Goal: Task Accomplishment & Management: Manage account settings

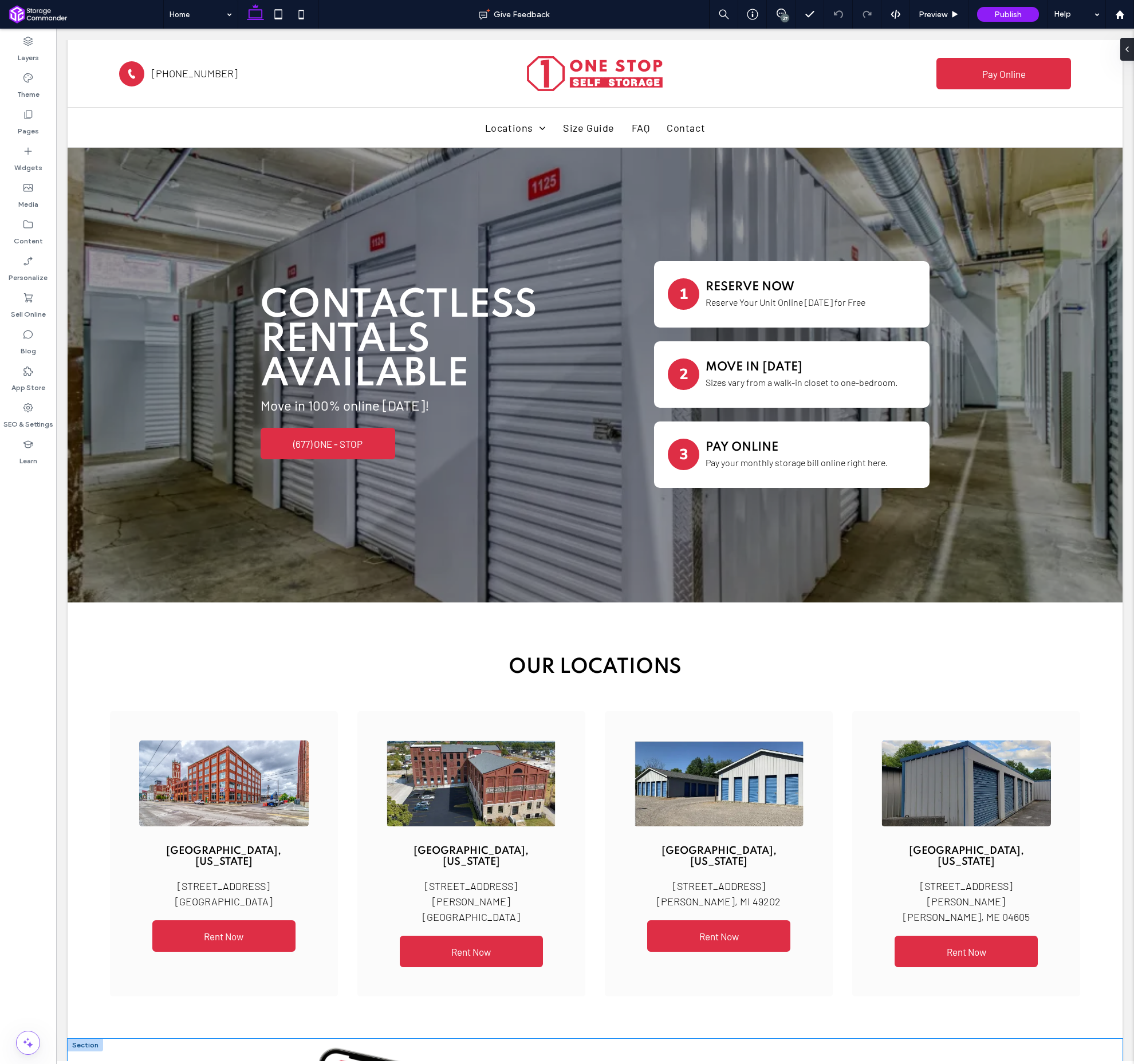
scroll to position [4, 0]
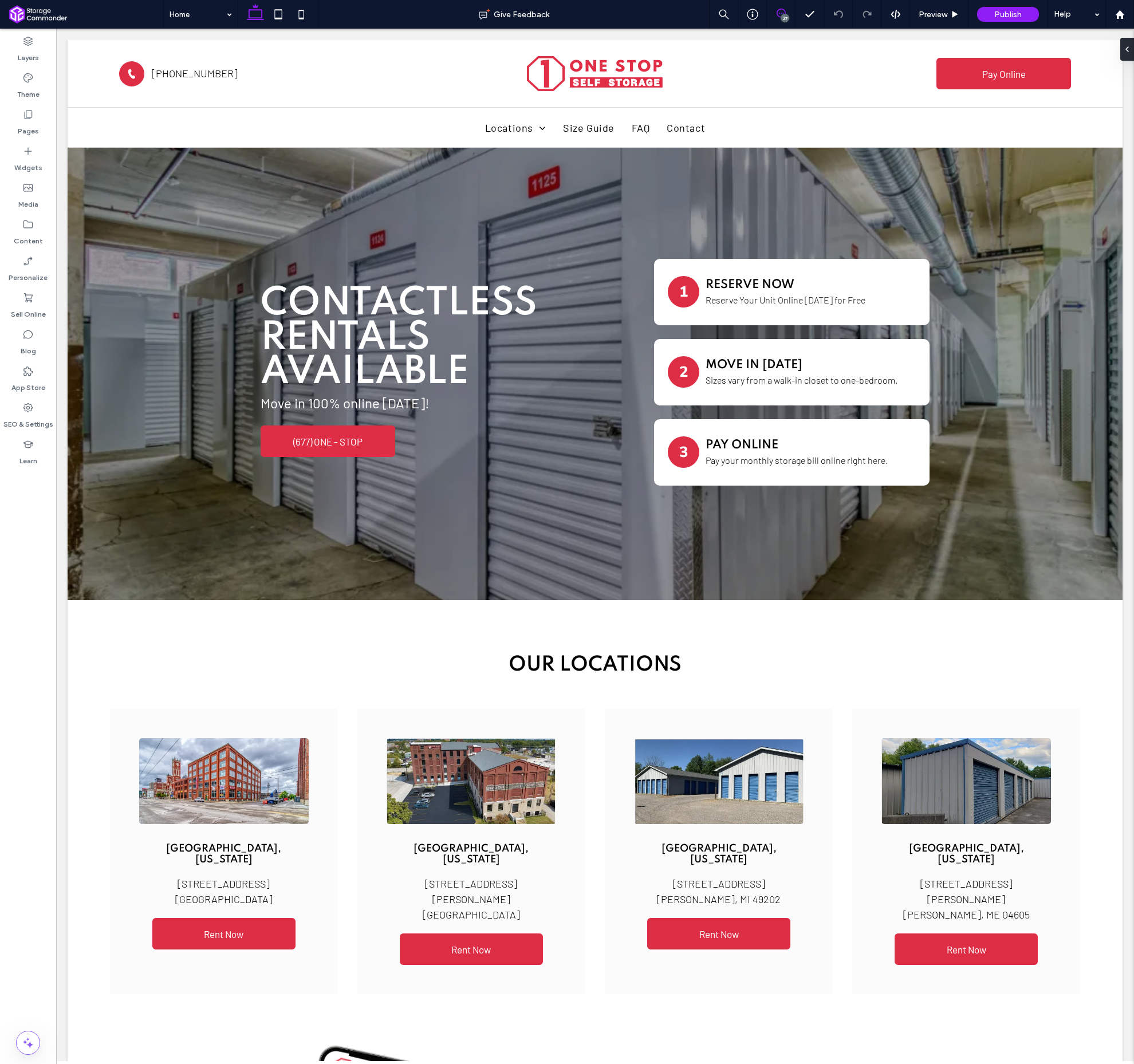
click at [783, 13] on icon at bounding box center [781, 13] width 9 height 9
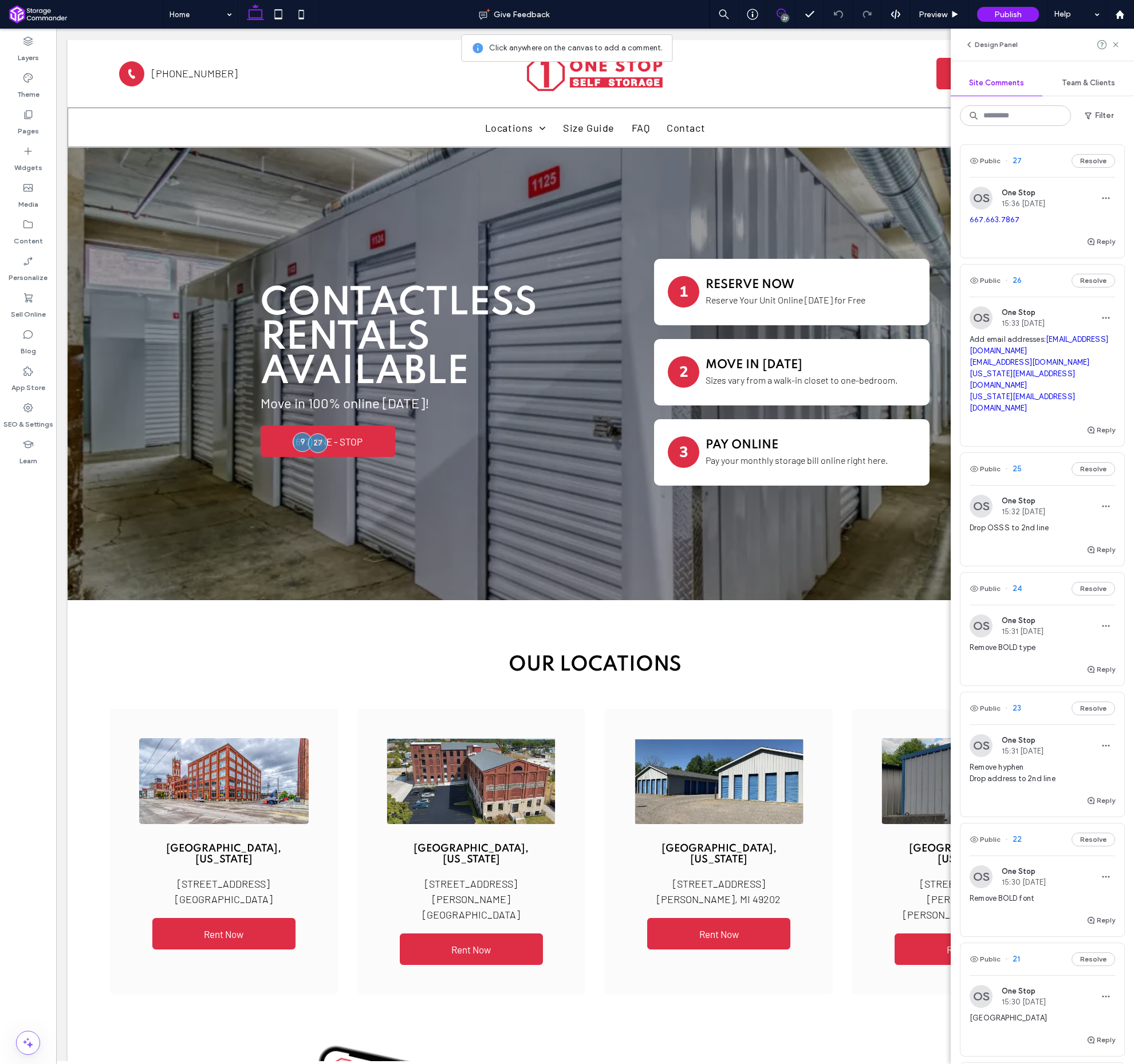
click at [1019, 157] on span "27" at bounding box center [1014, 161] width 17 height 12
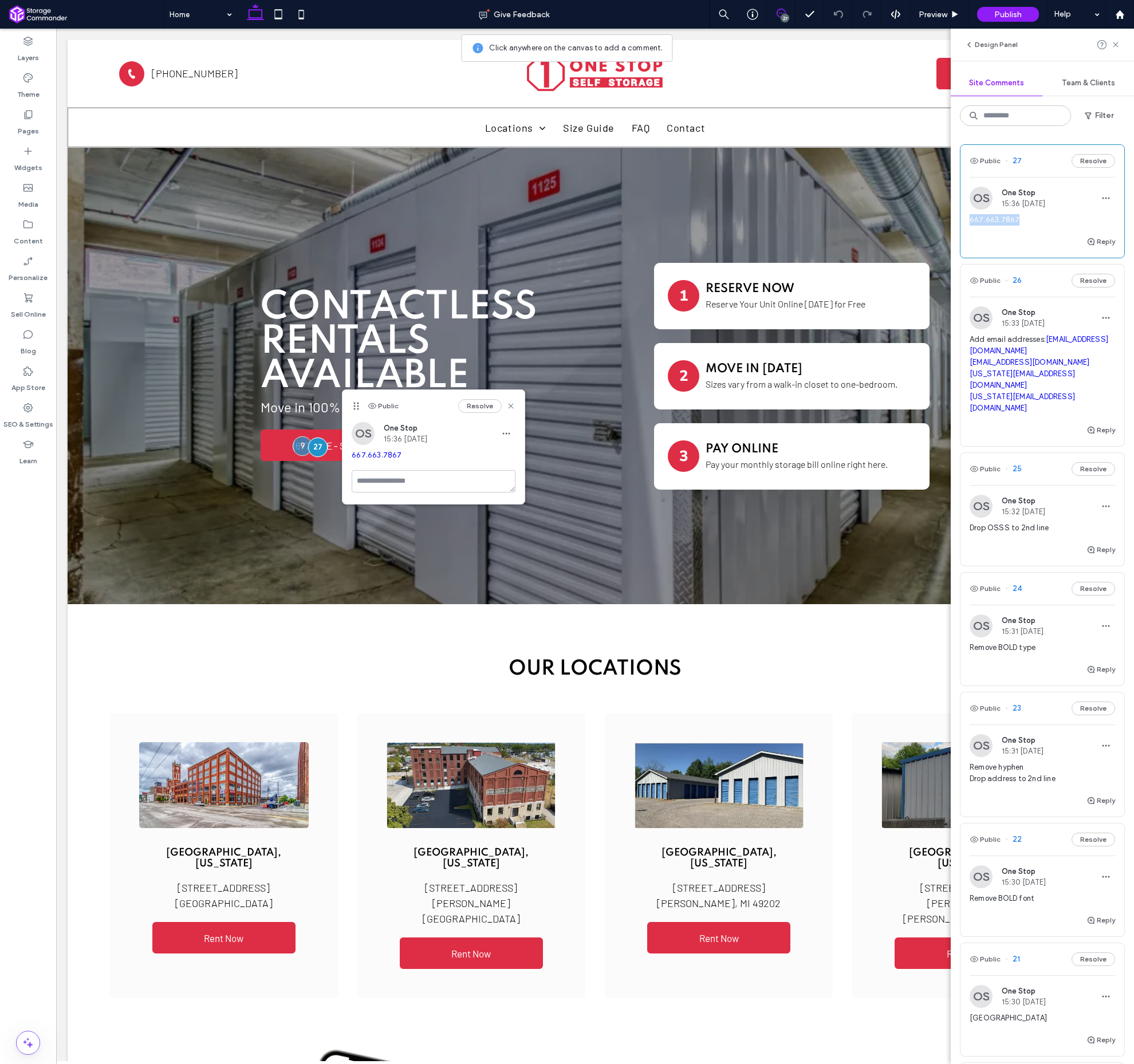
drag, startPoint x: 1022, startPoint y: 220, endPoint x: 970, endPoint y: 220, distance: 52.0
click at [970, 220] on span "667.663.7867" at bounding box center [1042, 220] width 146 height 12
copy link "667.663.7867"
click at [1117, 45] on icon at bounding box center [1116, 44] width 9 height 9
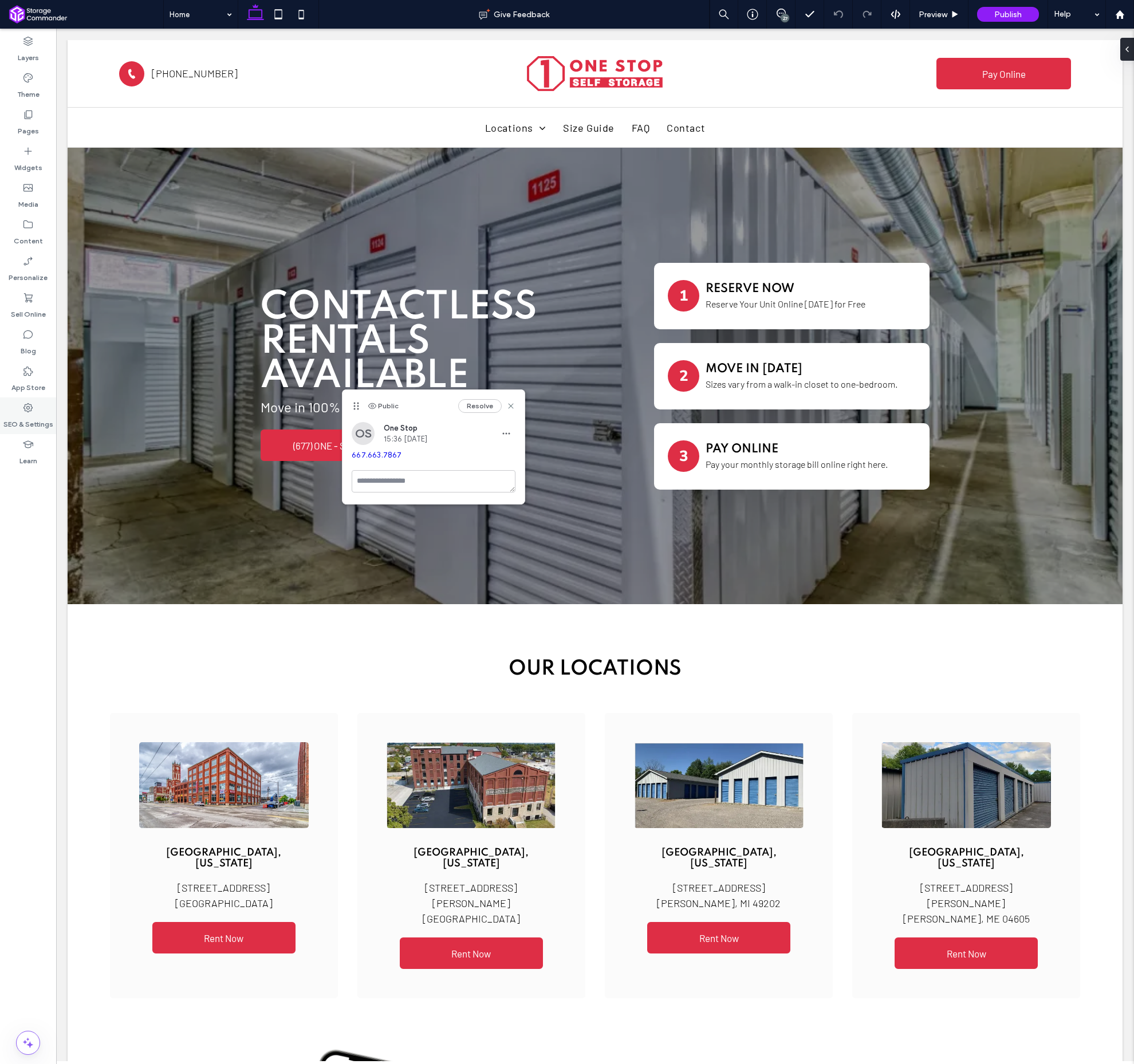
click at [25, 414] on label "SEO & Settings" at bounding box center [28, 421] width 50 height 16
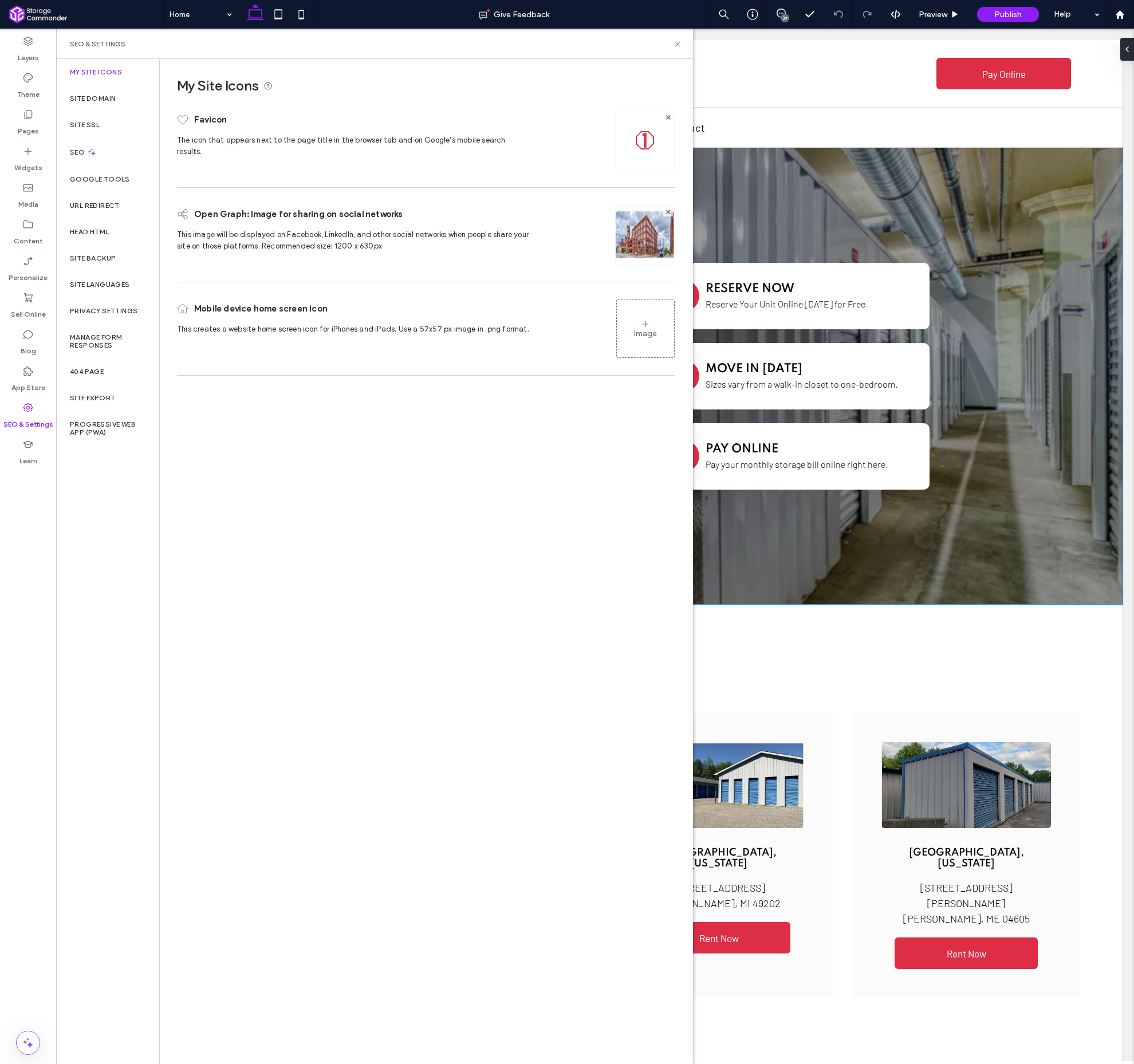
click at [775, 223] on div "Contactless Rentals Available Move in 100% online [DATE]! (677) ONE - STOP 1 RE…" at bounding box center [595, 376] width 687 height 456
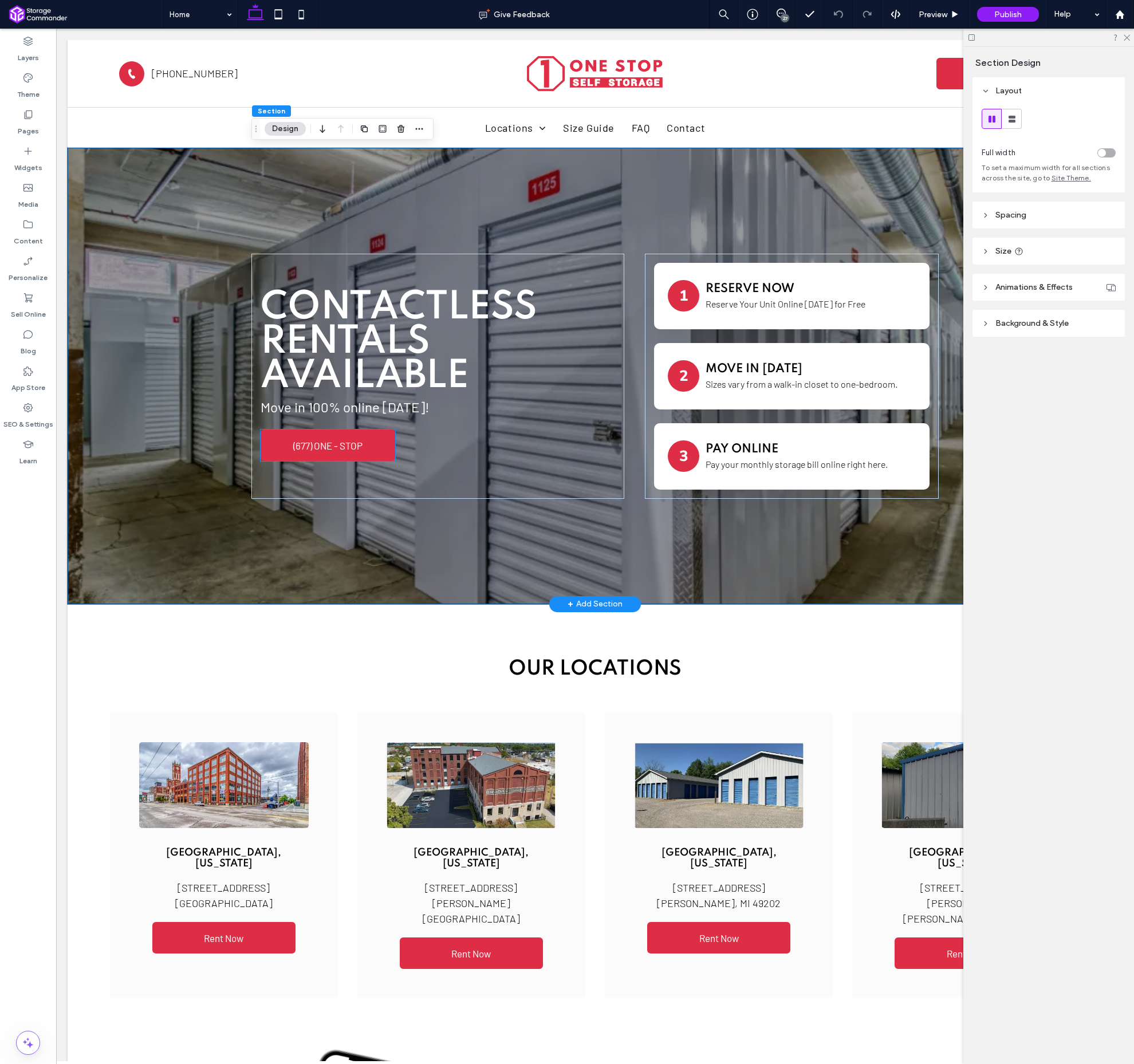
click at [369, 444] on link "(677) ONE - STOP" at bounding box center [328, 445] width 135 height 31
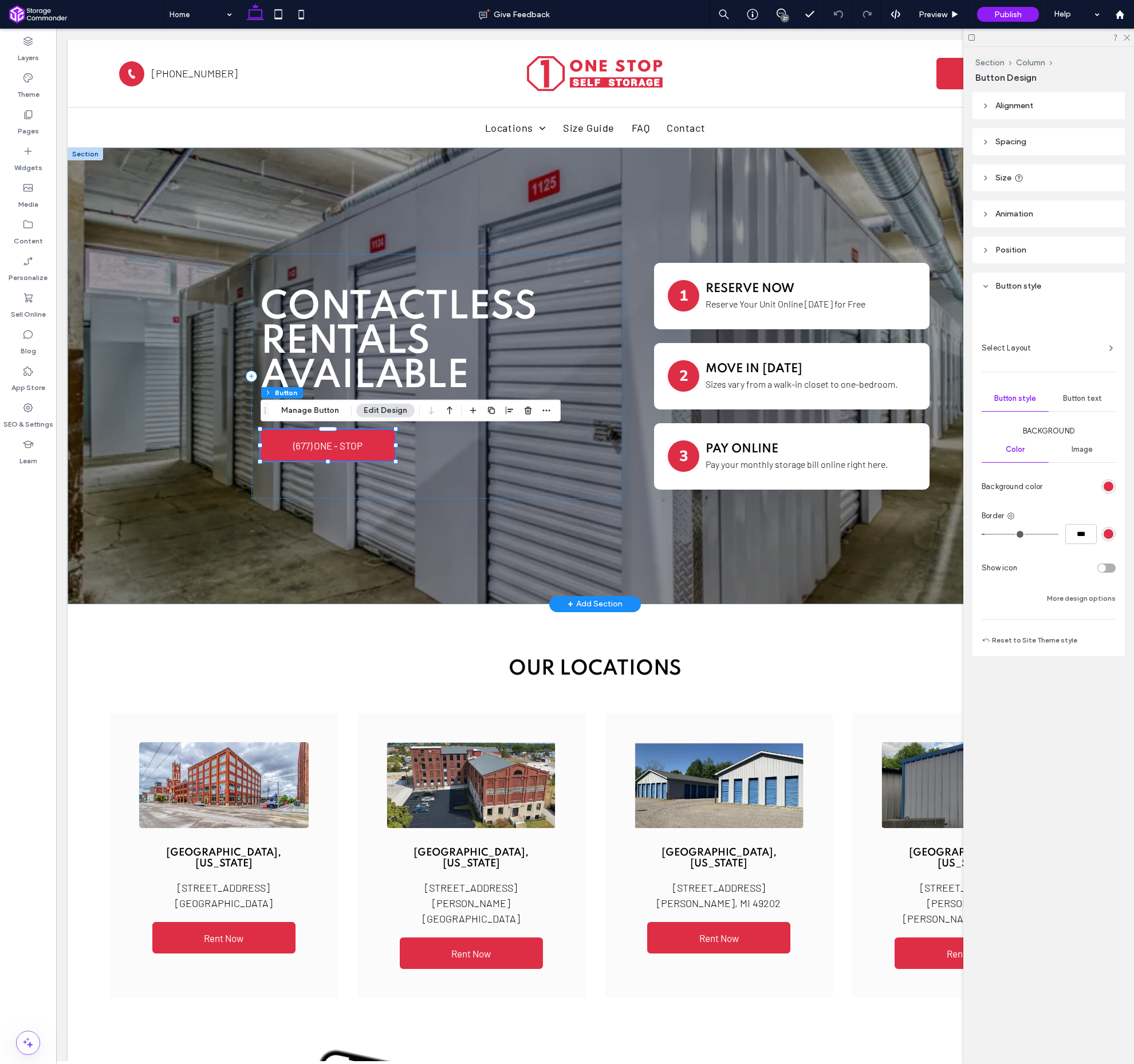
type input "**"
click at [369, 444] on link "(677) ONE - STOP" at bounding box center [328, 445] width 135 height 31
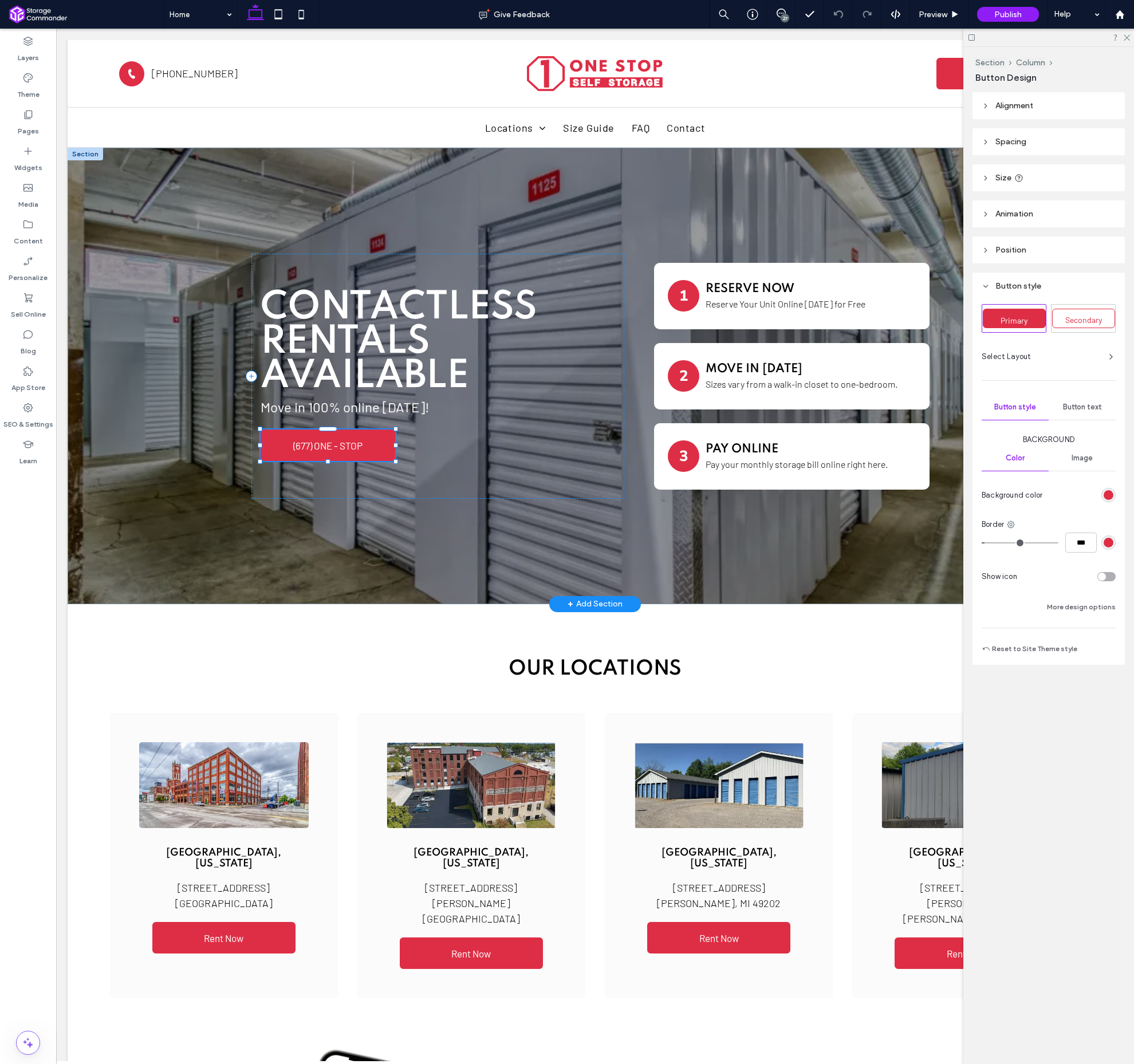
click at [369, 444] on link "(677) ONE - STOP" at bounding box center [328, 445] width 135 height 31
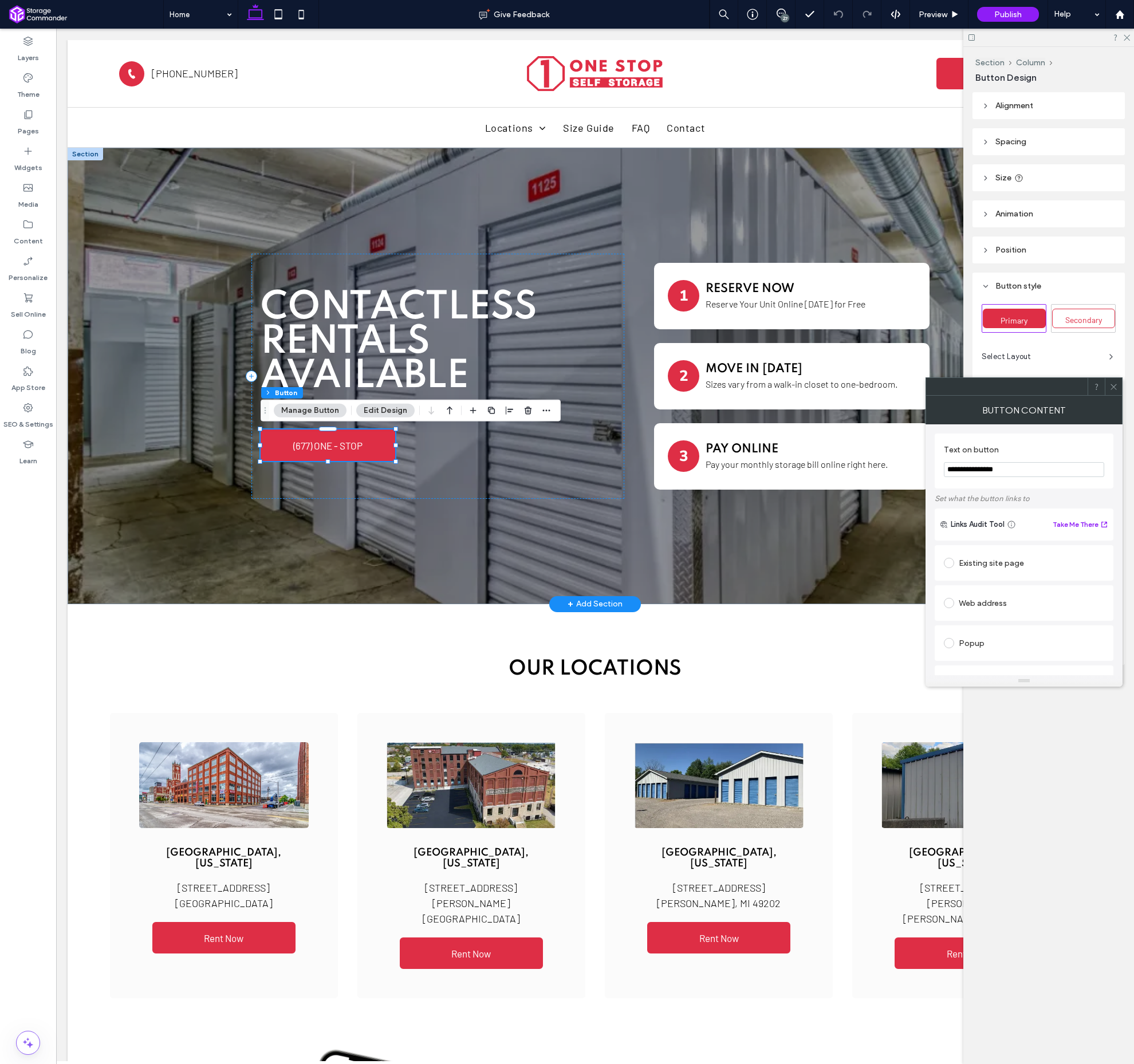
scroll to position [0, 1]
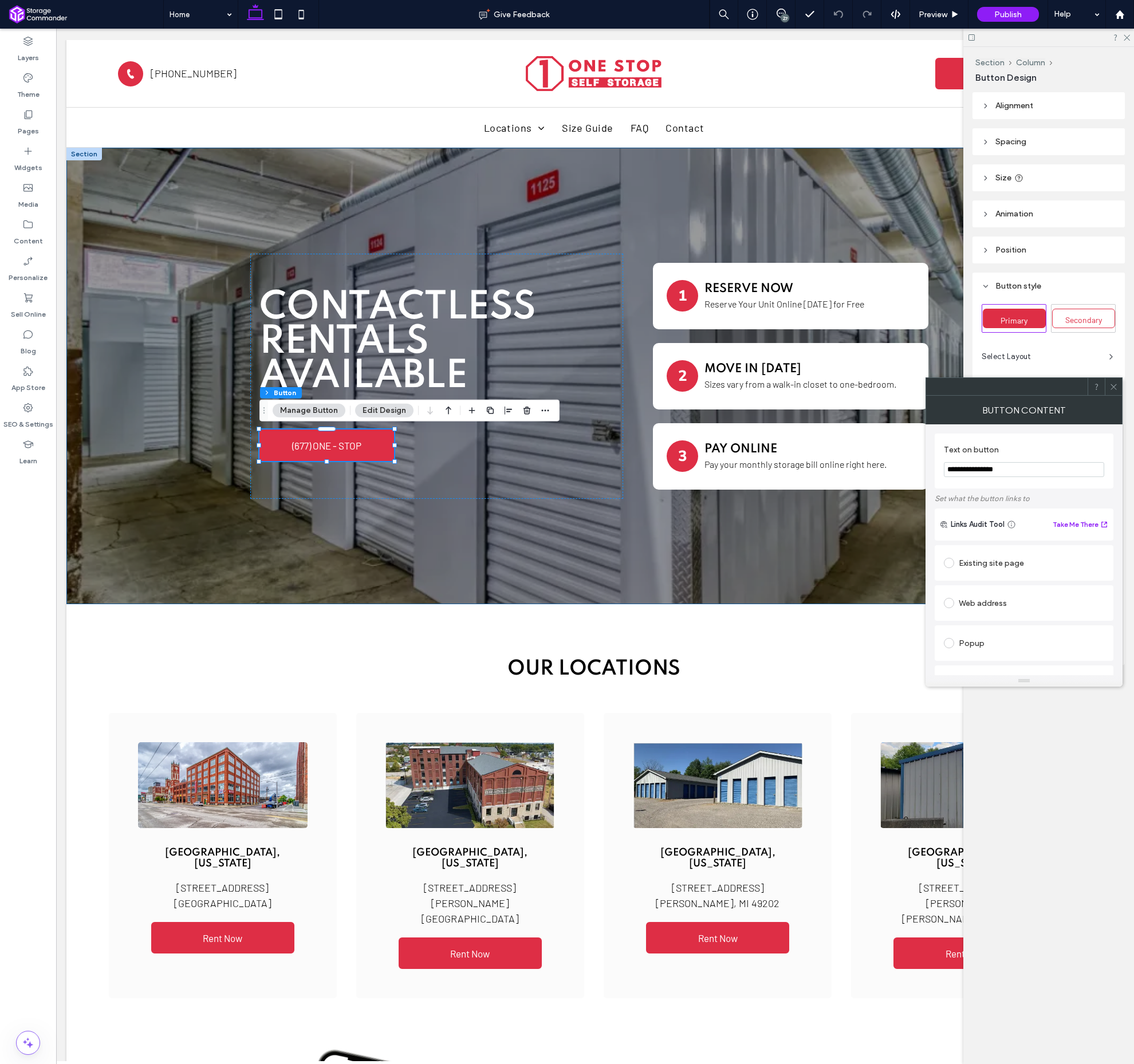
click at [1027, 468] on input "**********" at bounding box center [1024, 469] width 161 height 15
click at [1027, 468] on input "**********" at bounding box center [1024, 468] width 161 height 15
paste input "Text on button"
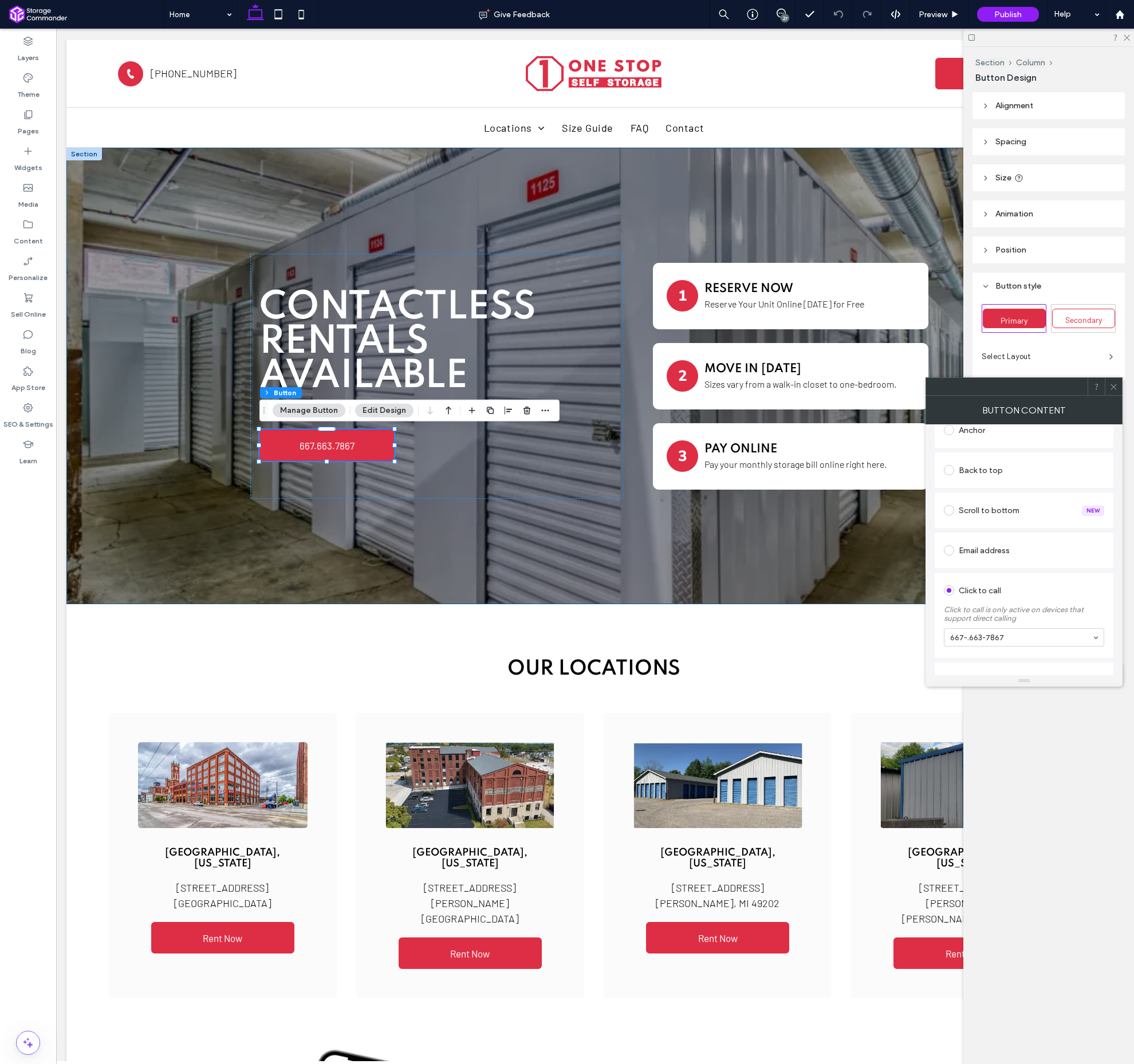
type input "**********"
click at [1114, 385] on icon at bounding box center [1113, 387] width 8 height 8
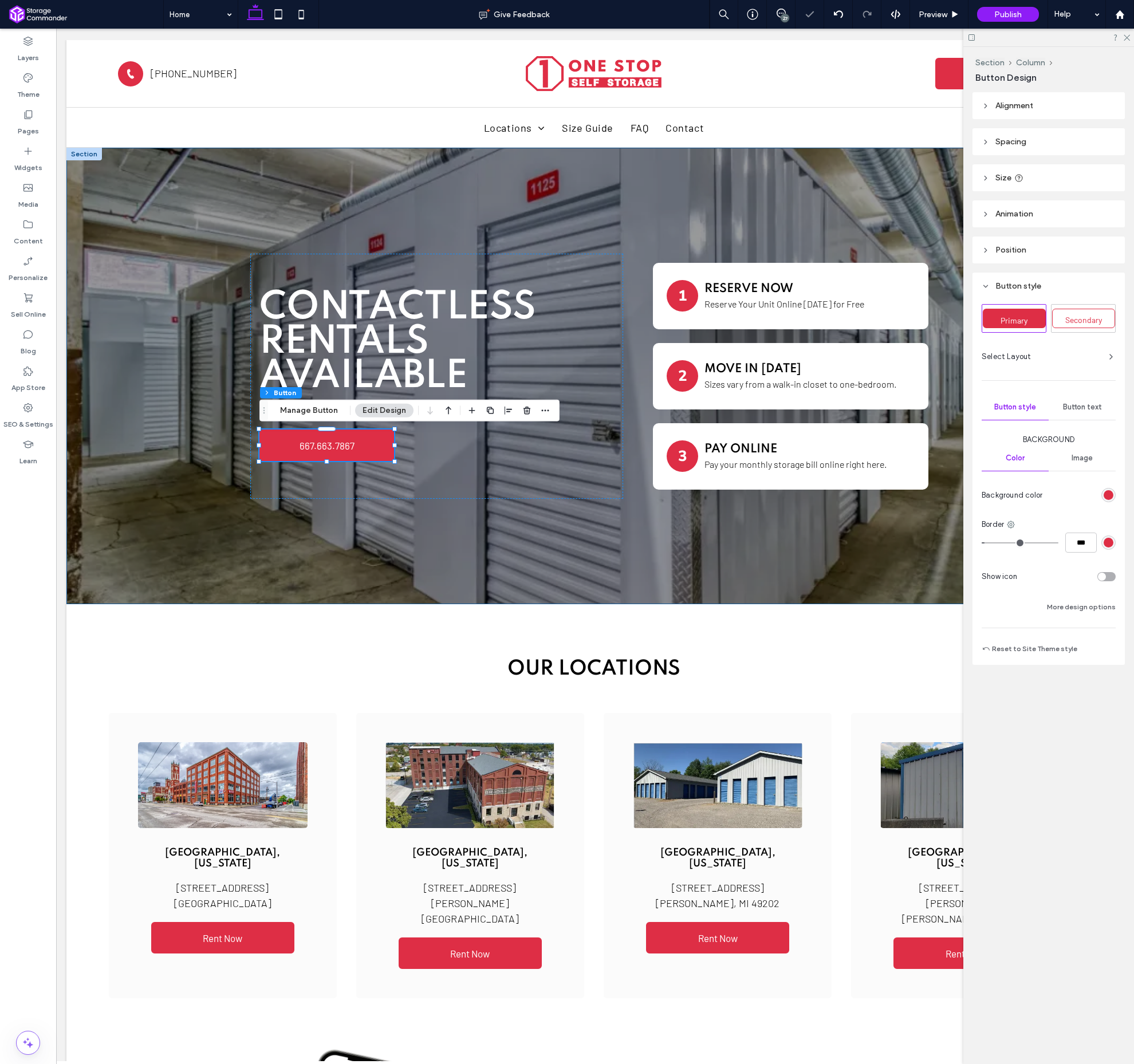
click at [787, 15] on div "27" at bounding box center [785, 17] width 8 height 8
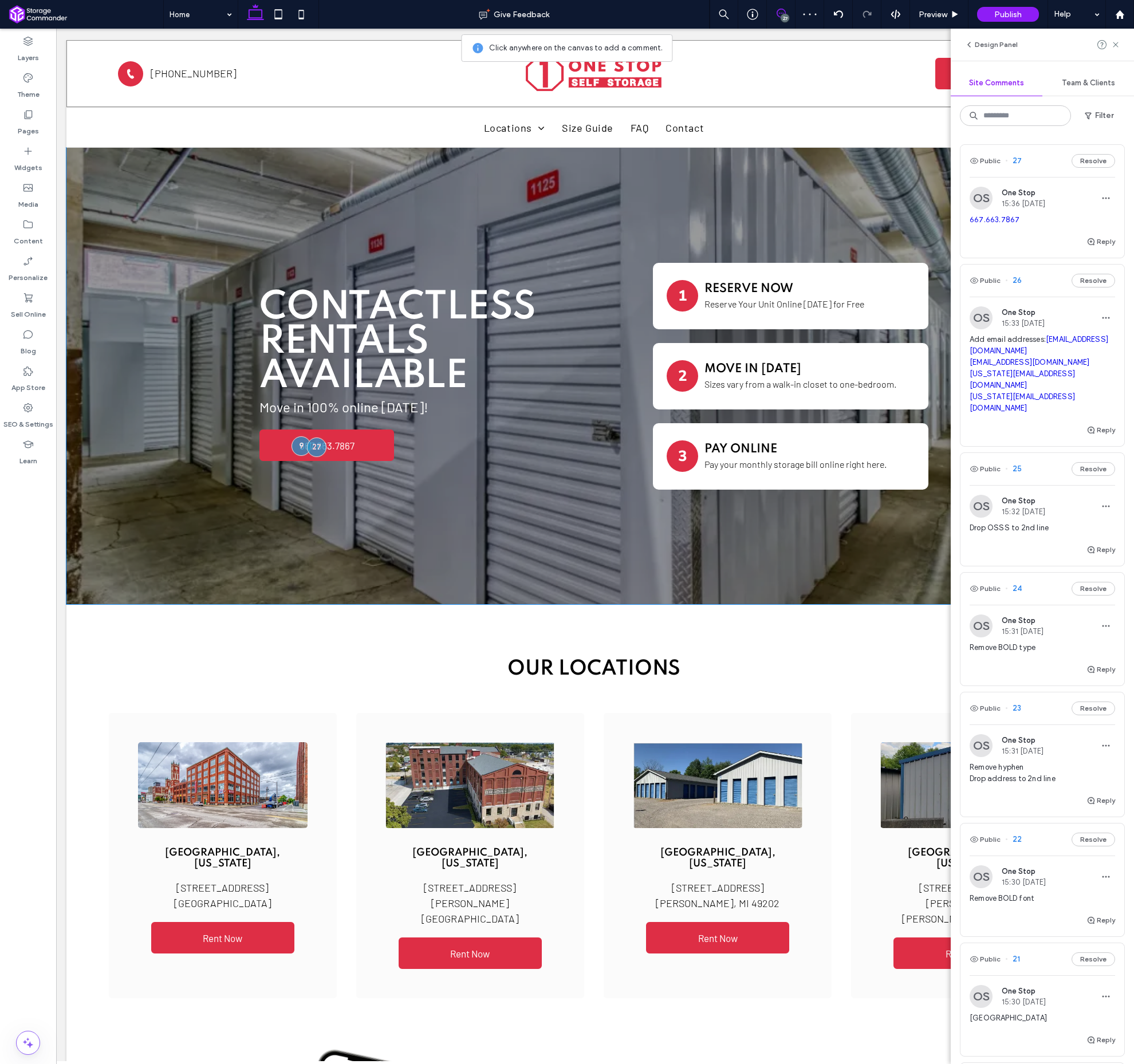
click at [1088, 170] on div "Public 27 Resolve" at bounding box center [1042, 161] width 164 height 32
click at [1087, 162] on button "Resolve" at bounding box center [1094, 161] width 44 height 13
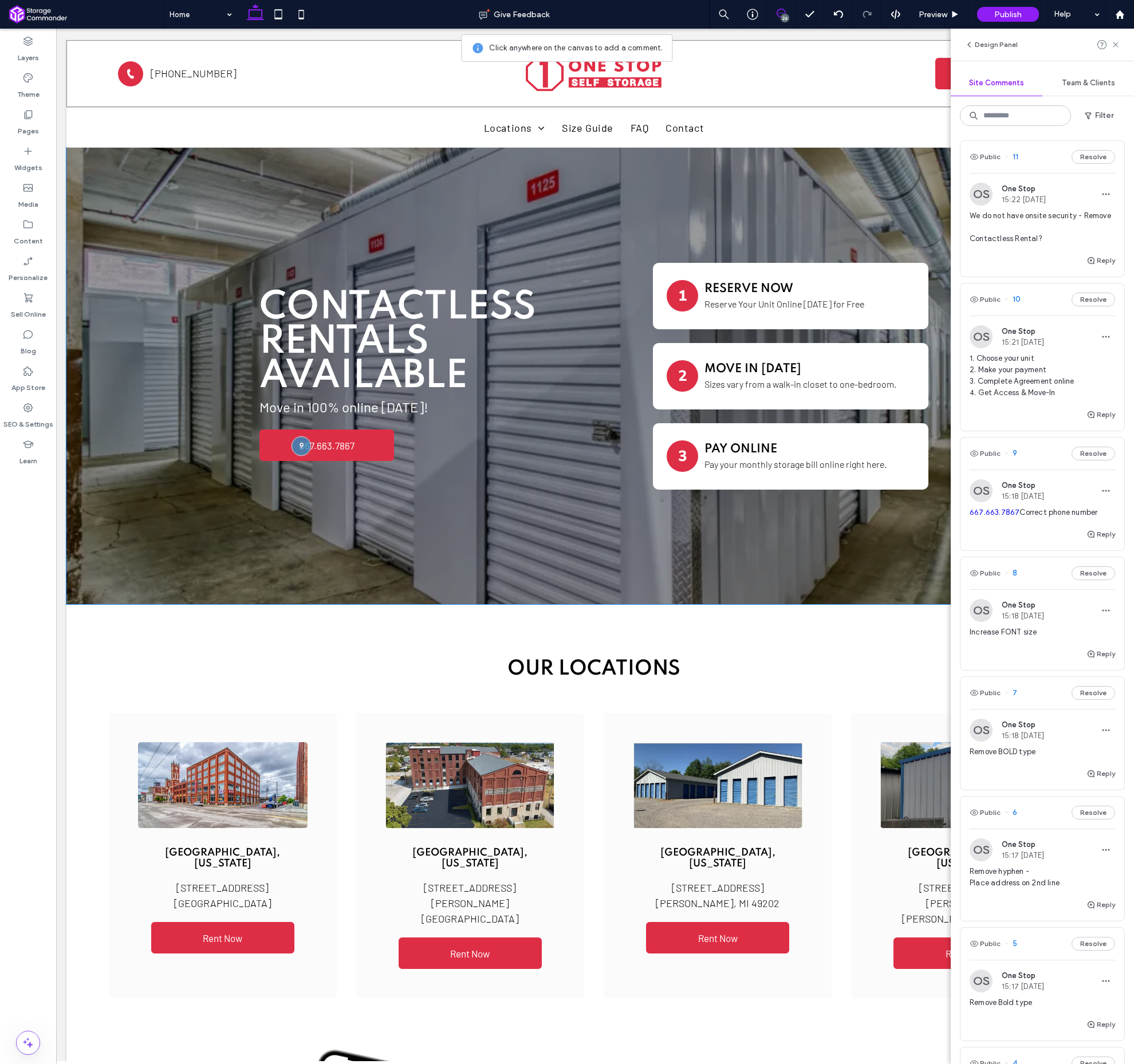
scroll to position [2134, 0]
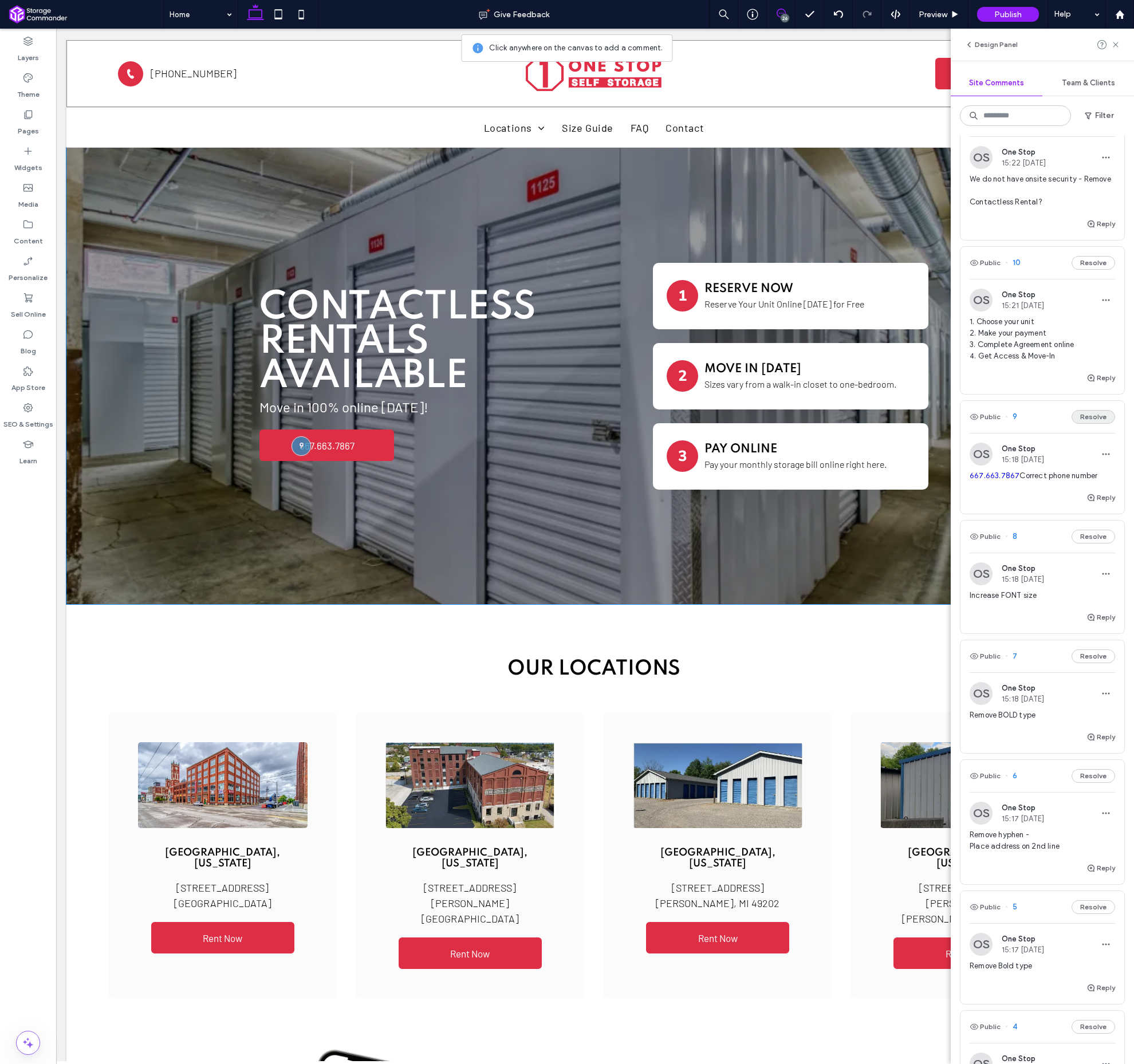
click at [1086, 410] on button "Resolve" at bounding box center [1094, 417] width 44 height 13
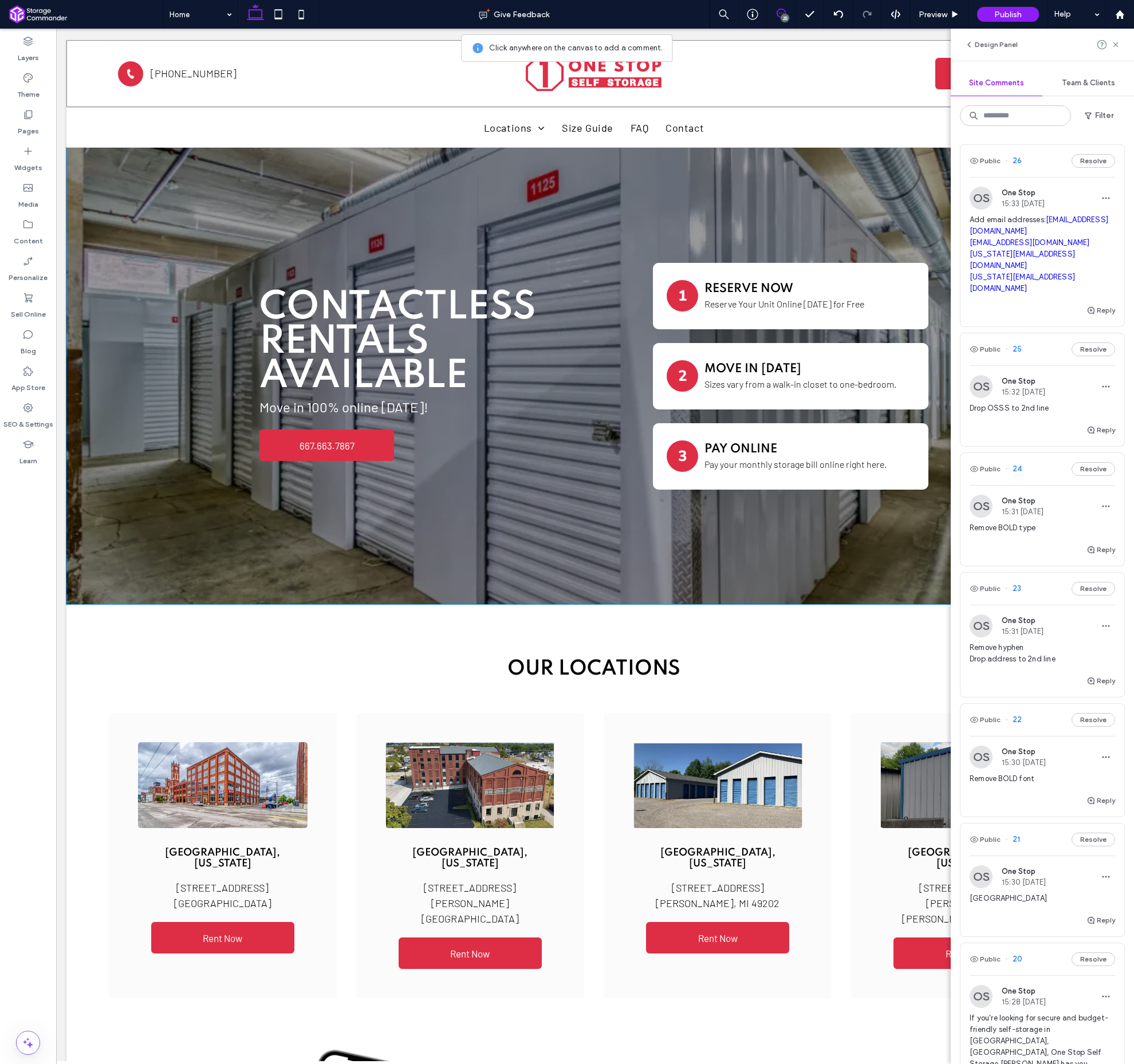
scroll to position [0, 0]
click at [1018, 161] on span "26" at bounding box center [1014, 161] width 17 height 12
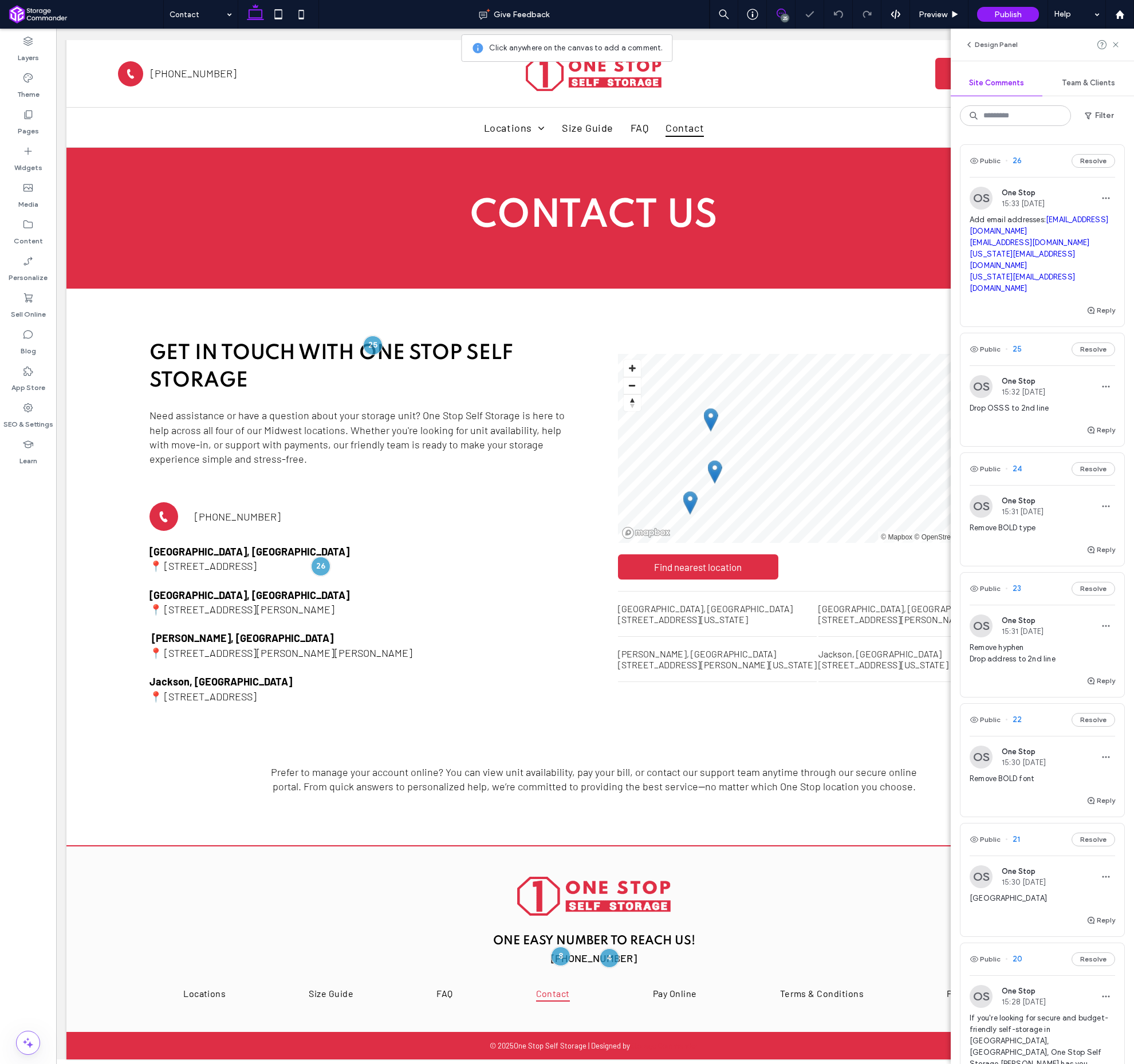
scroll to position [3, 0]
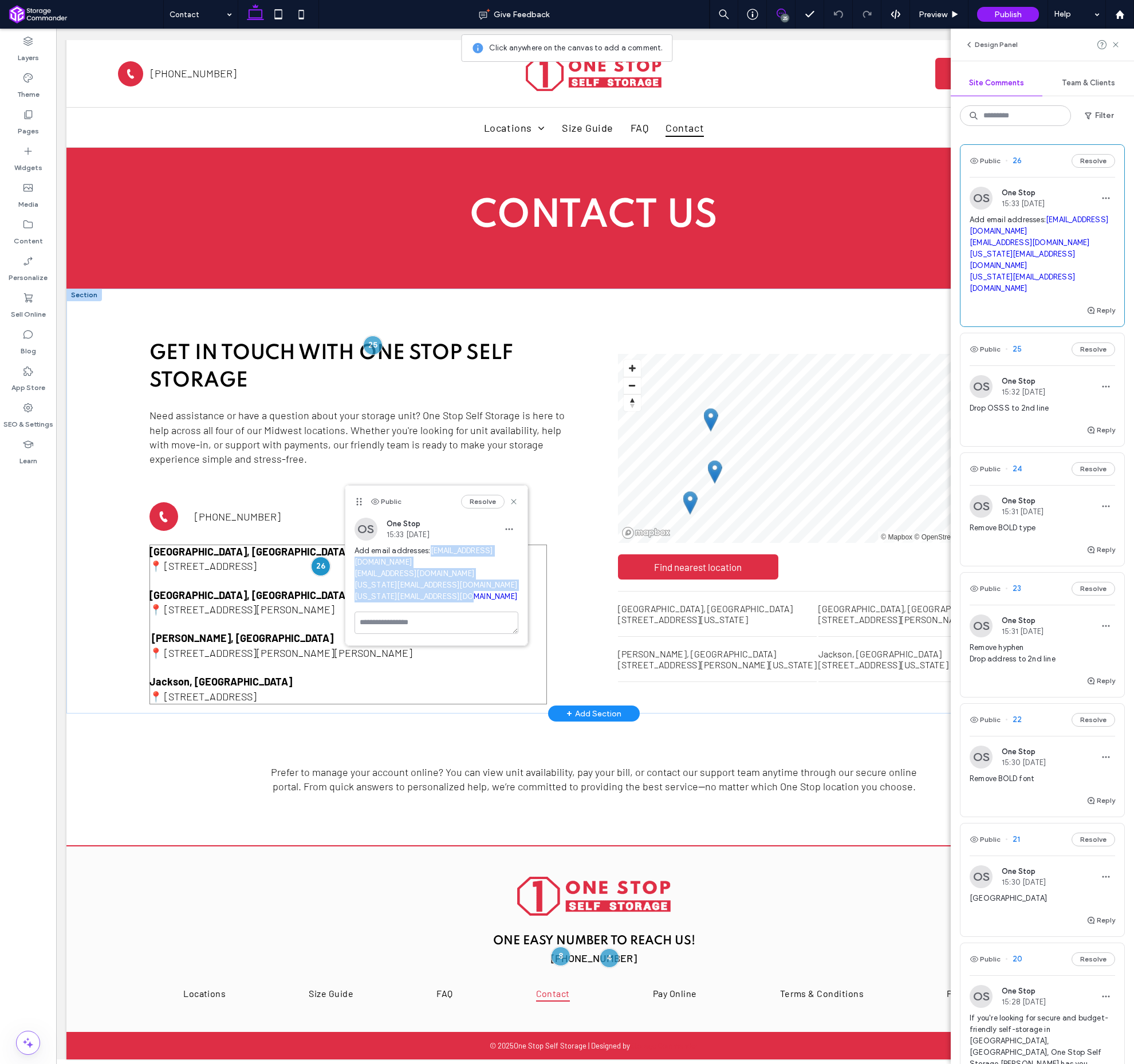
drag, startPoint x: 535, startPoint y: 627, endPoint x: 345, endPoint y: 561, distance: 201.1
copy span "[EMAIL_ADDRESS][DOMAIN_NAME] [EMAIL_ADDRESS][DOMAIN_NAME] [US_STATE][EMAIL_ADDR…"
click at [1115, 45] on use at bounding box center [1115, 44] width 5 height 5
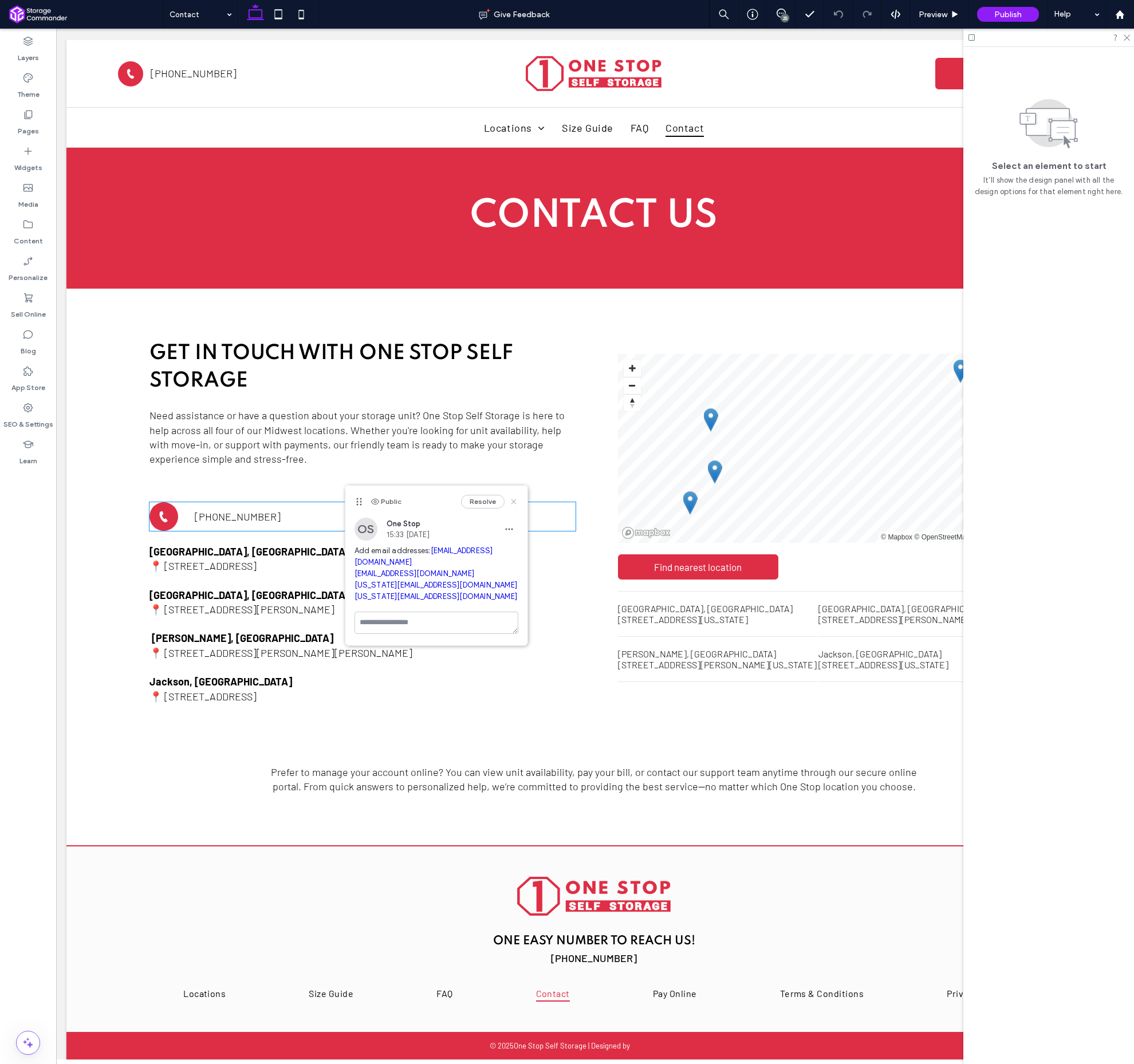
click at [513, 500] on icon at bounding box center [514, 501] width 9 height 9
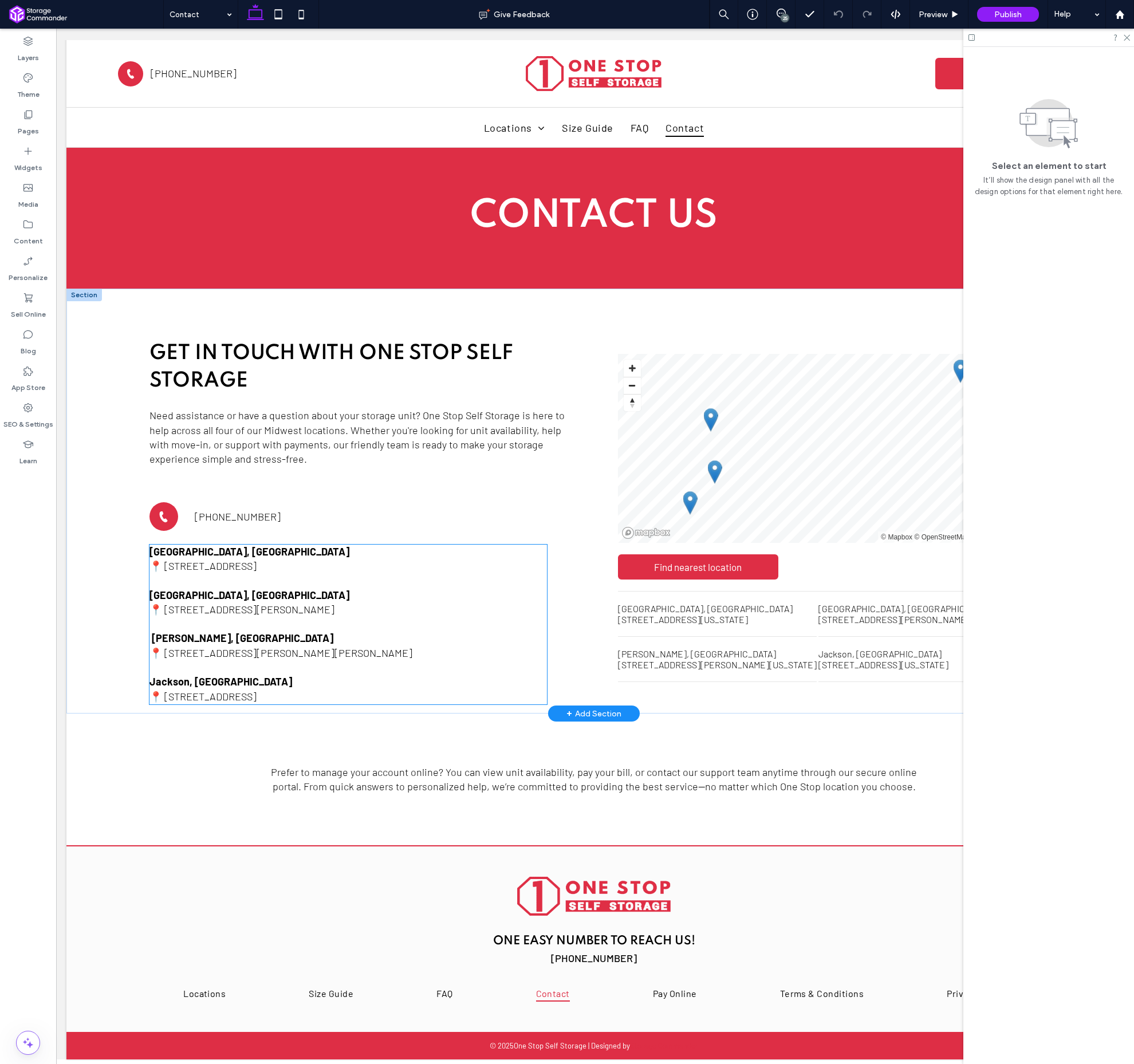
click at [332, 562] on p "📍 [STREET_ADDRESS]" at bounding box center [348, 566] width 397 height 14
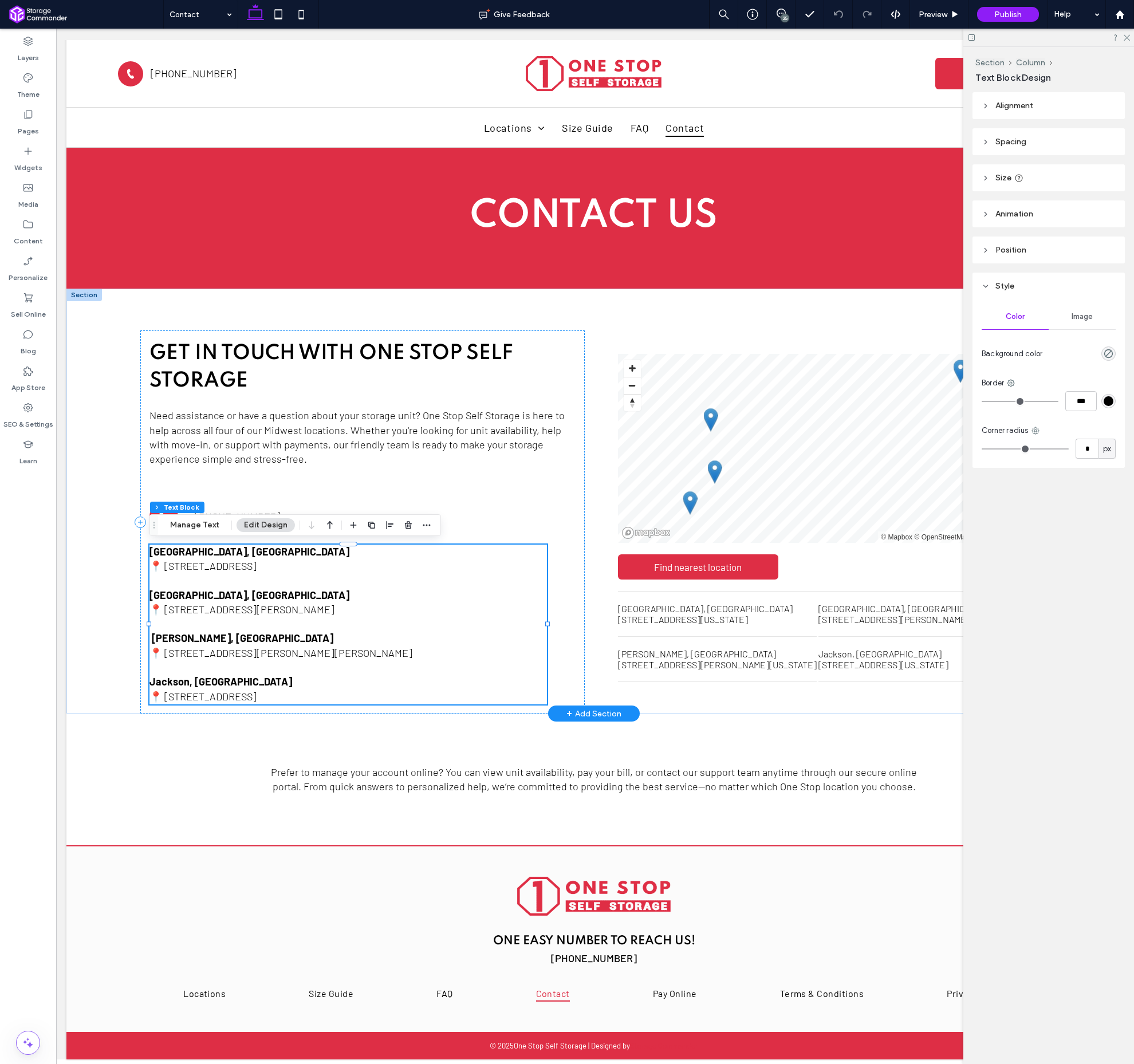
drag, startPoint x: 367, startPoint y: 566, endPoint x: 308, endPoint y: 568, distance: 59.0
click at [367, 566] on p "📍 [STREET_ADDRESS]" at bounding box center [348, 566] width 397 height 14
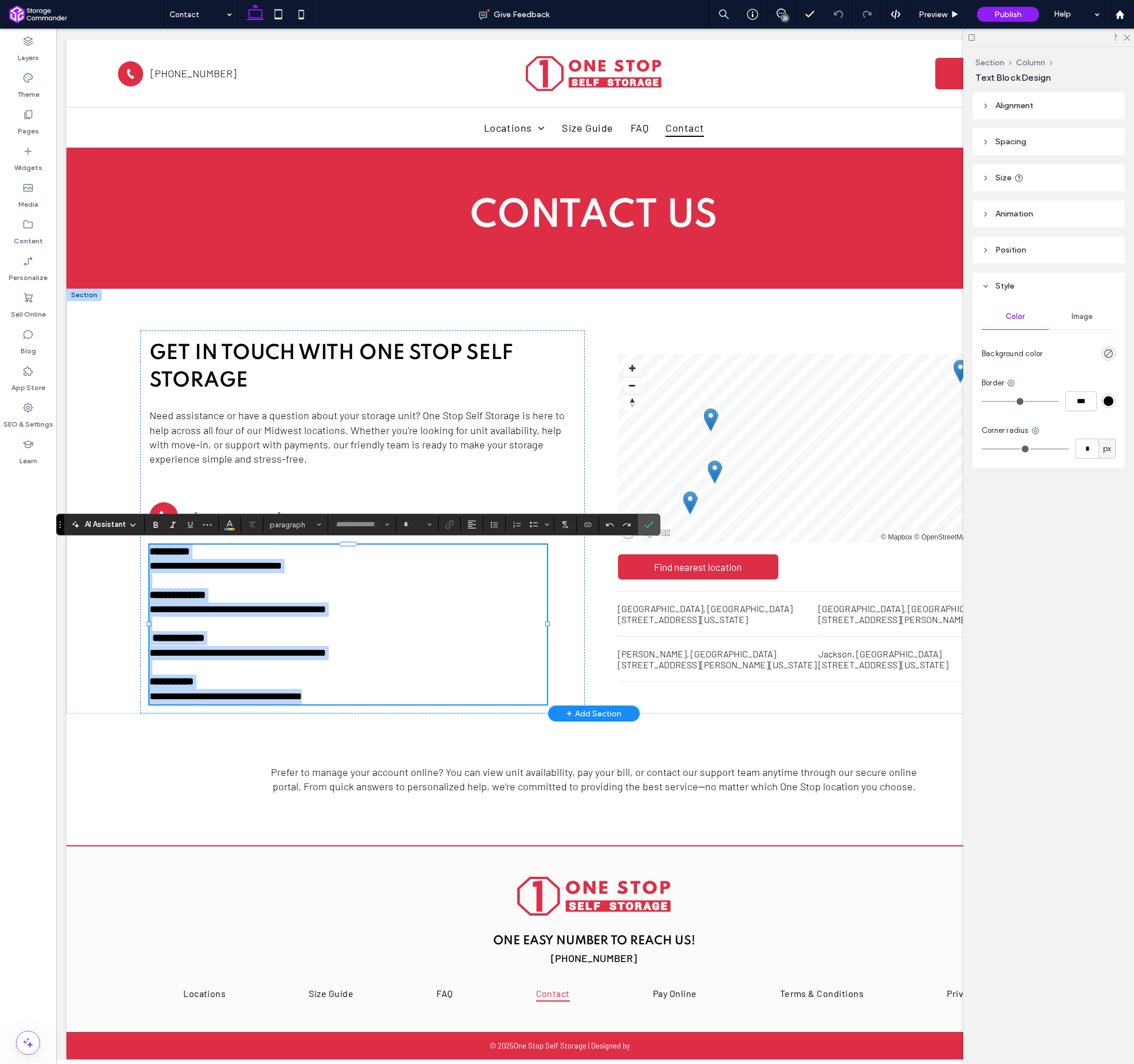
type input "******"
type input "**"
click at [282, 568] on span "**********" at bounding box center [216, 566] width 132 height 10
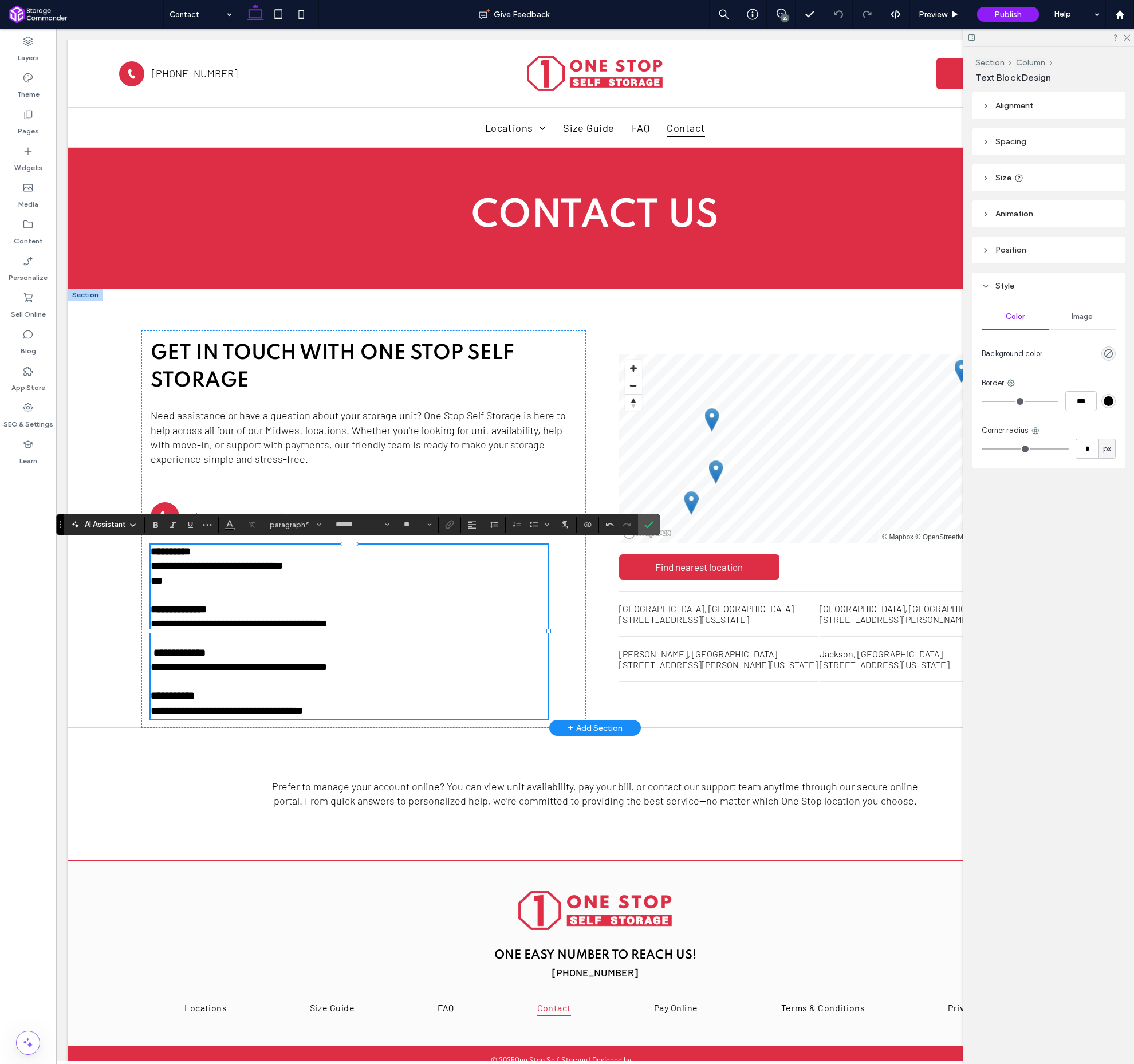
scroll to position [7, 1]
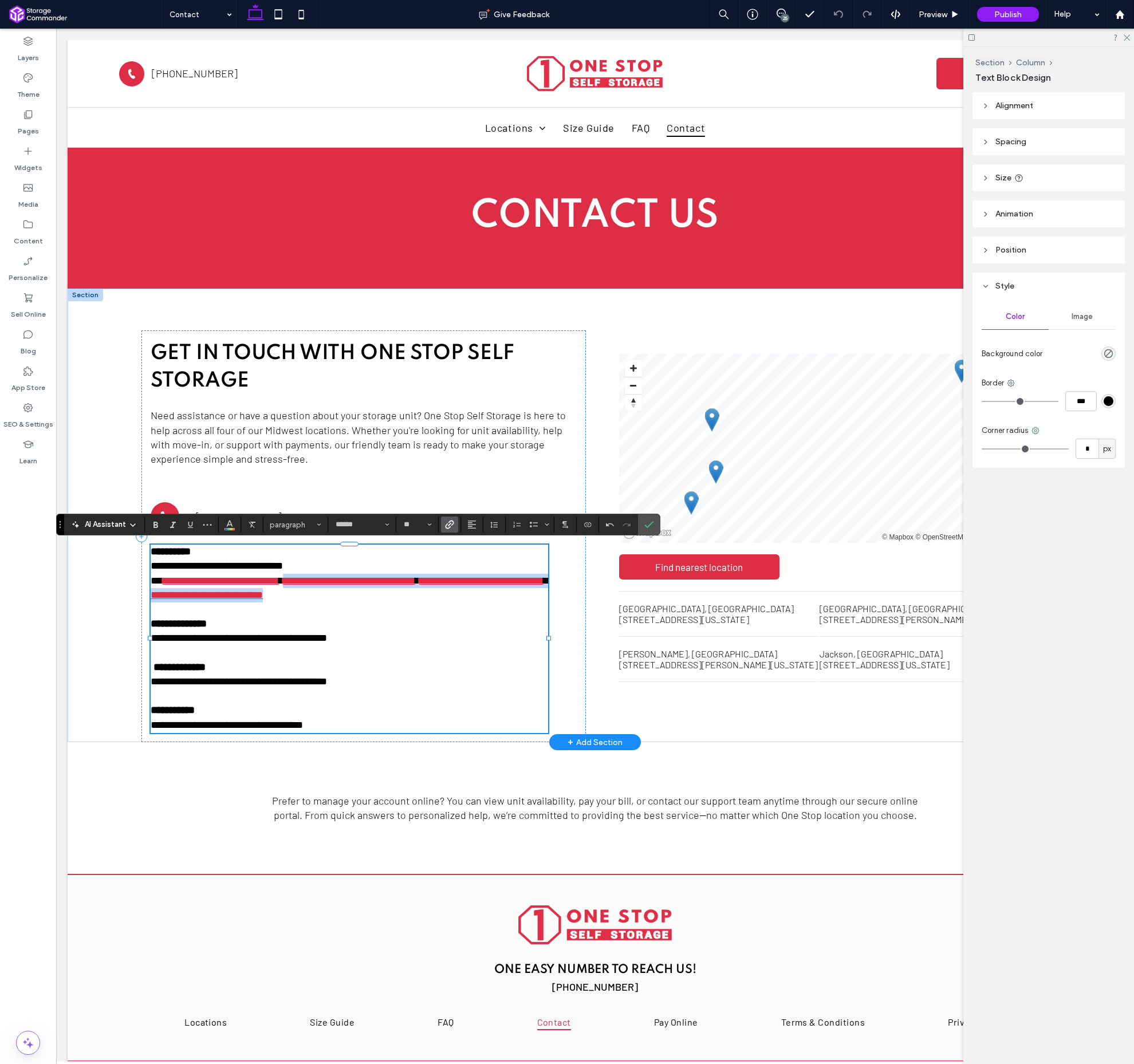
drag, startPoint x: 493, startPoint y: 598, endPoint x: 318, endPoint y: 580, distance: 175.9
click at [318, 580] on p "**********" at bounding box center [349, 588] width 397 height 29
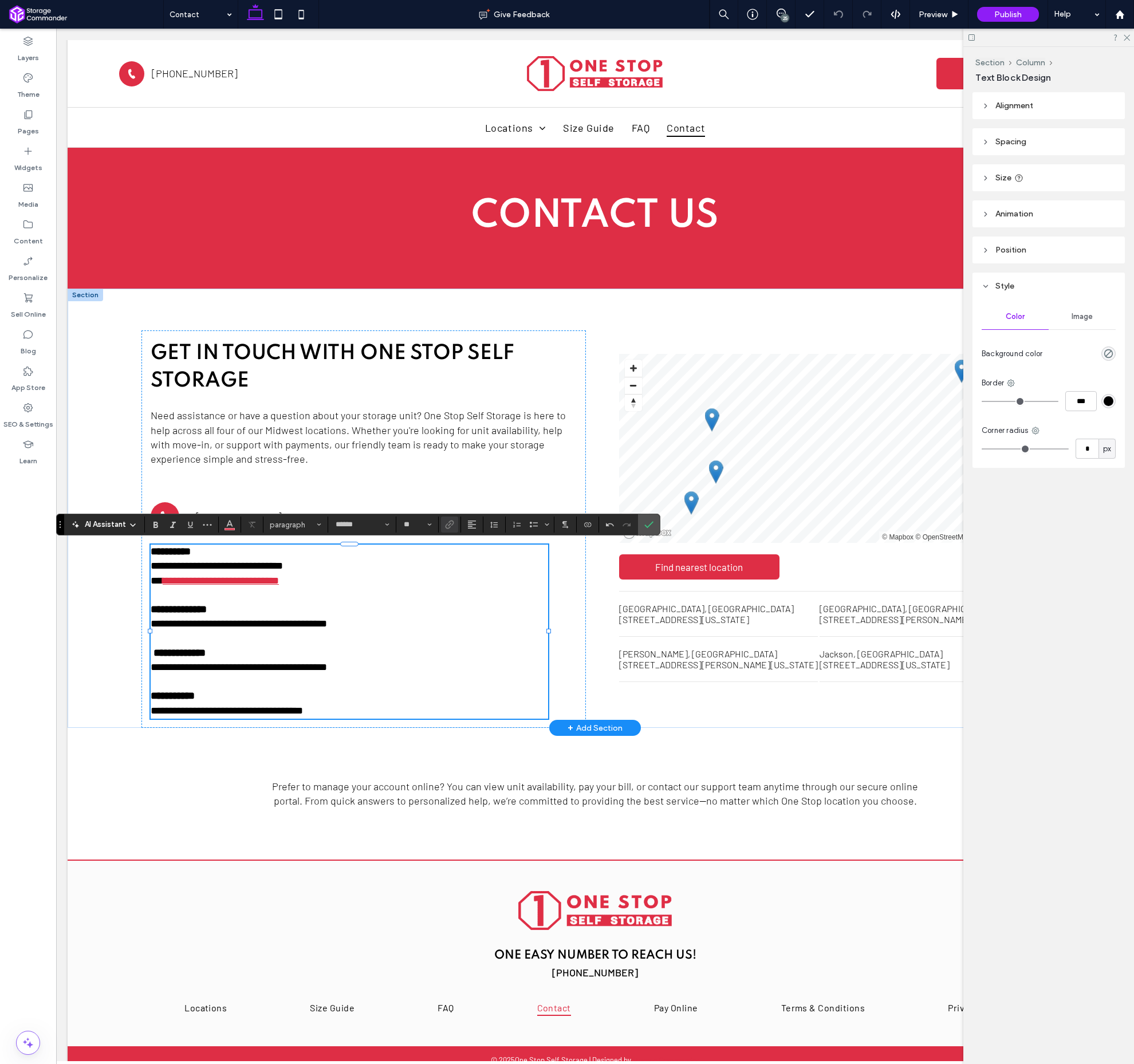
click at [358, 627] on p "**********" at bounding box center [349, 624] width 397 height 14
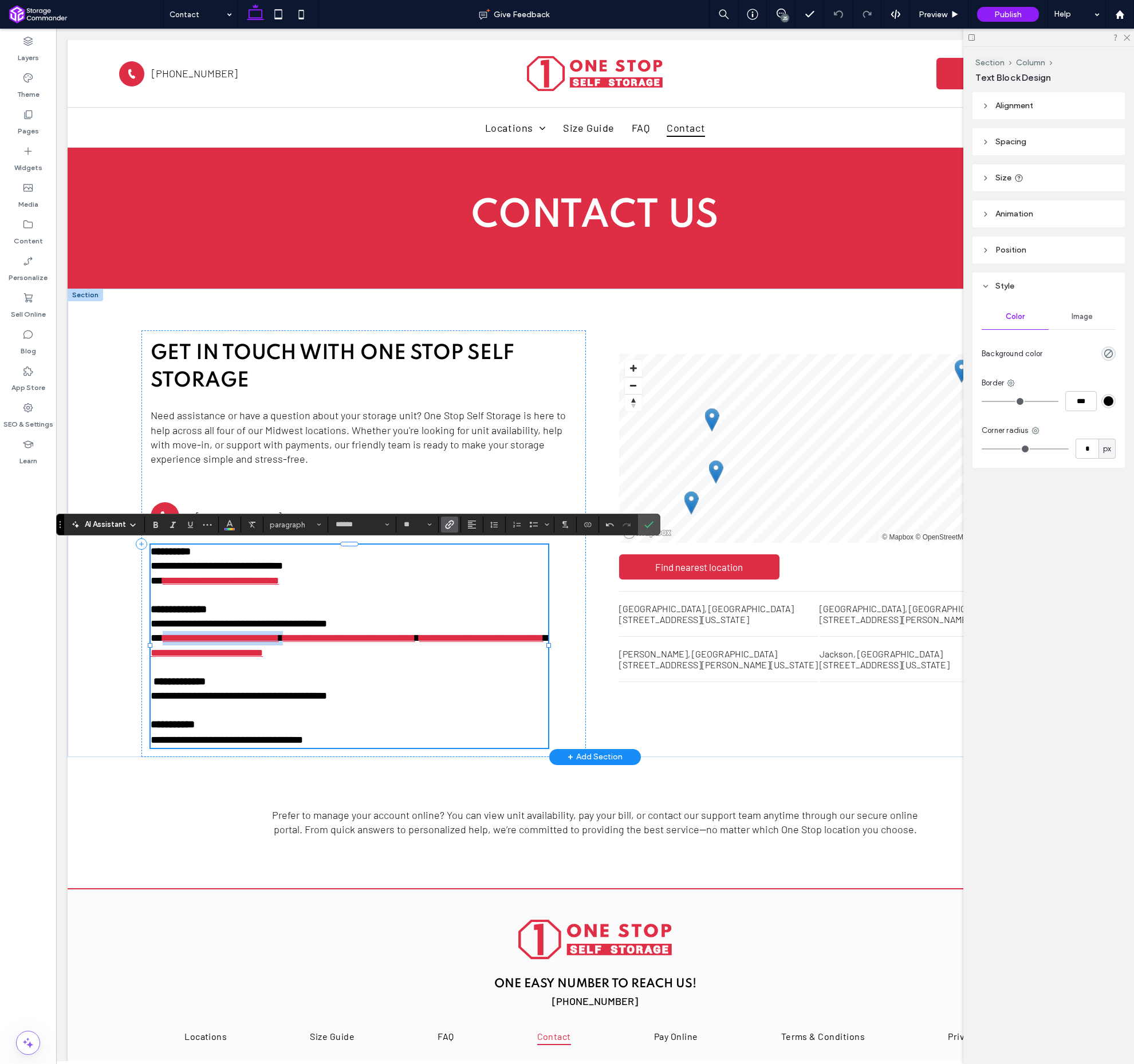
drag, startPoint x: 320, startPoint y: 640, endPoint x: 170, endPoint y: 640, distance: 150.0
click at [165, 642] on p "**********" at bounding box center [349, 645] width 397 height 29
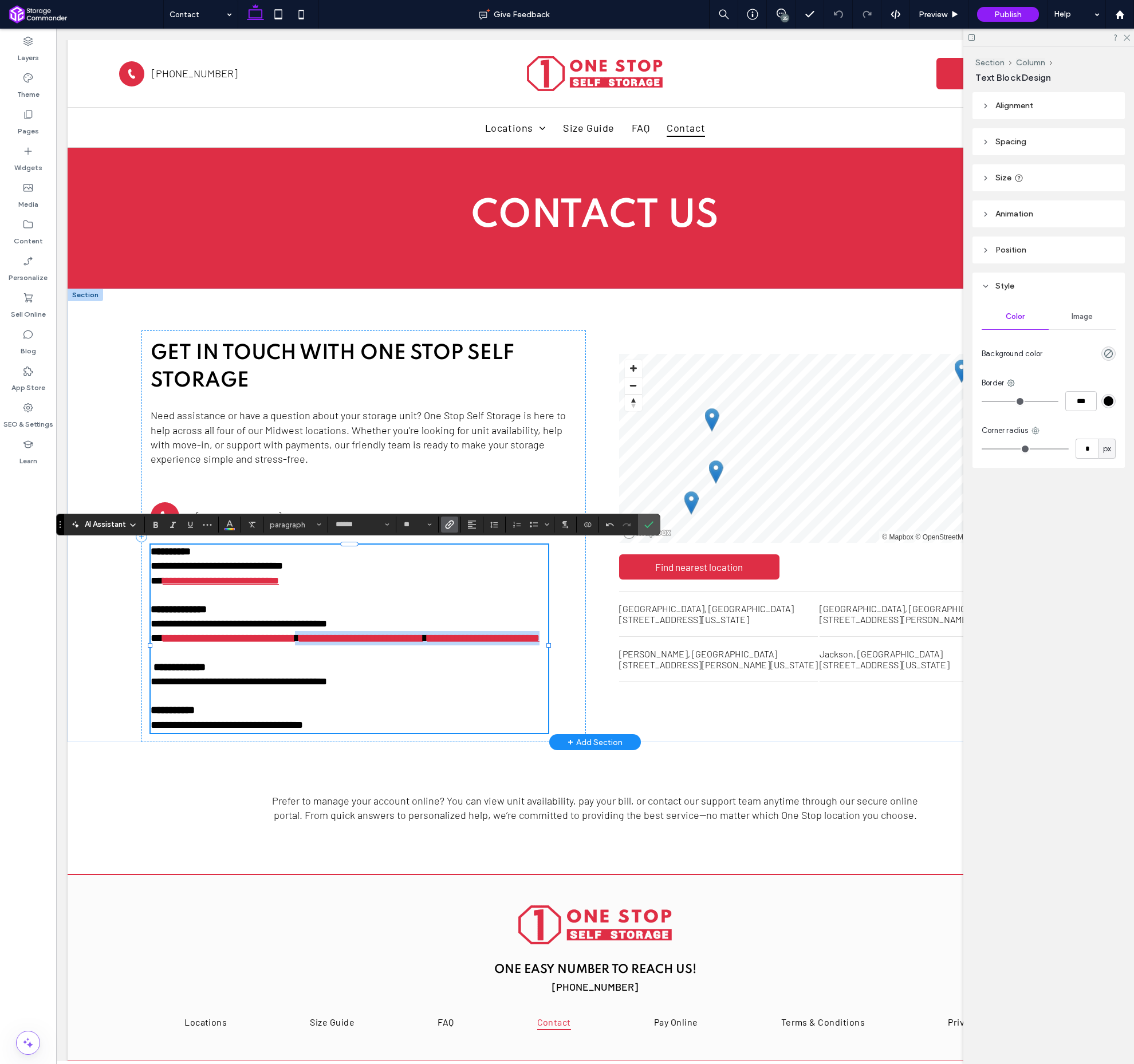
drag, startPoint x: 346, startPoint y: 650, endPoint x: 327, endPoint y: 640, distance: 21.5
click at [327, 640] on p "**********" at bounding box center [349, 638] width 397 height 14
click at [371, 678] on p "**********" at bounding box center [349, 682] width 397 height 14
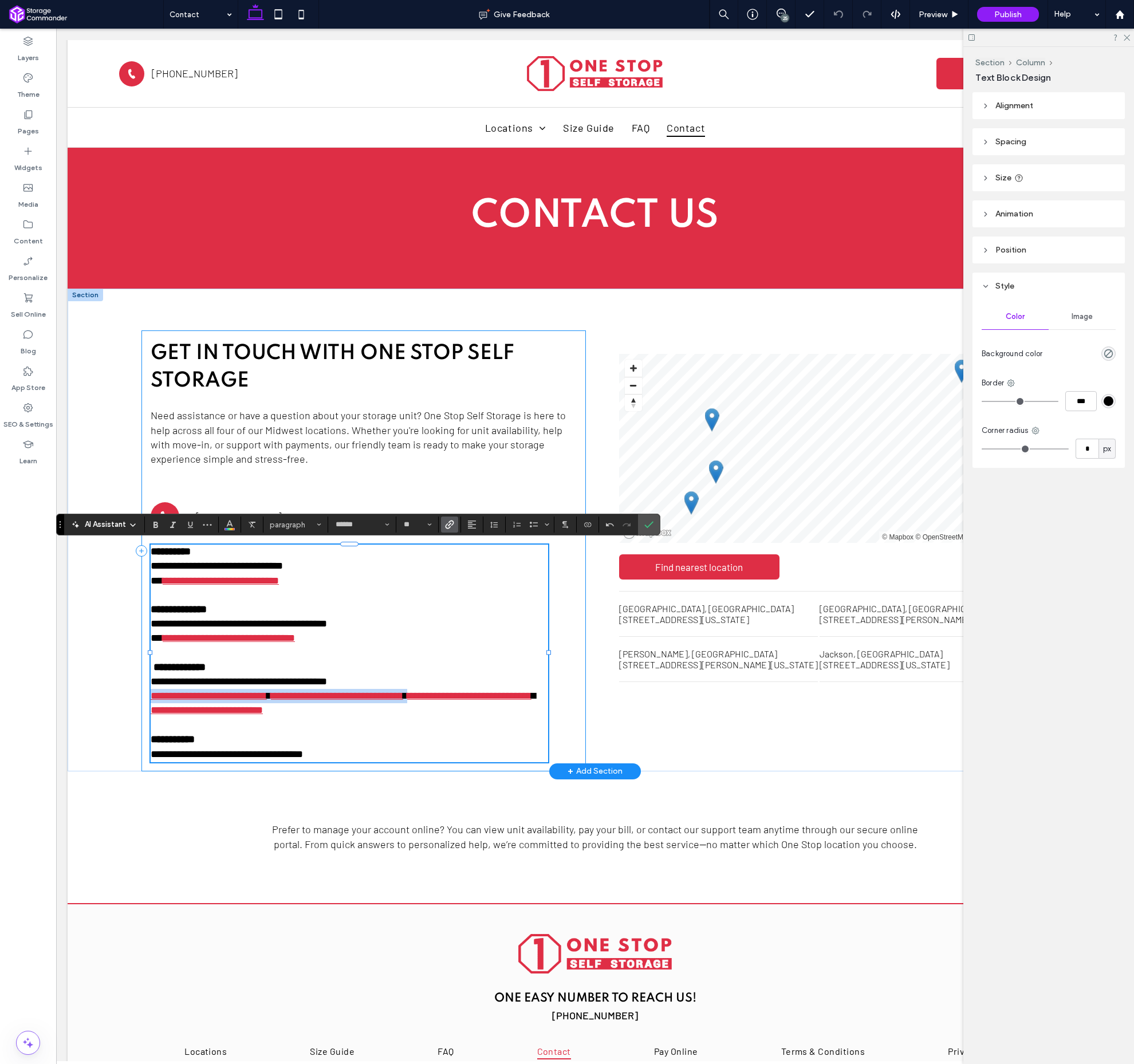
drag, startPoint x: 432, startPoint y: 693, endPoint x: 152, endPoint y: 693, distance: 280.0
click at [149, 694] on div "**********" at bounding box center [363, 551] width 444 height 440
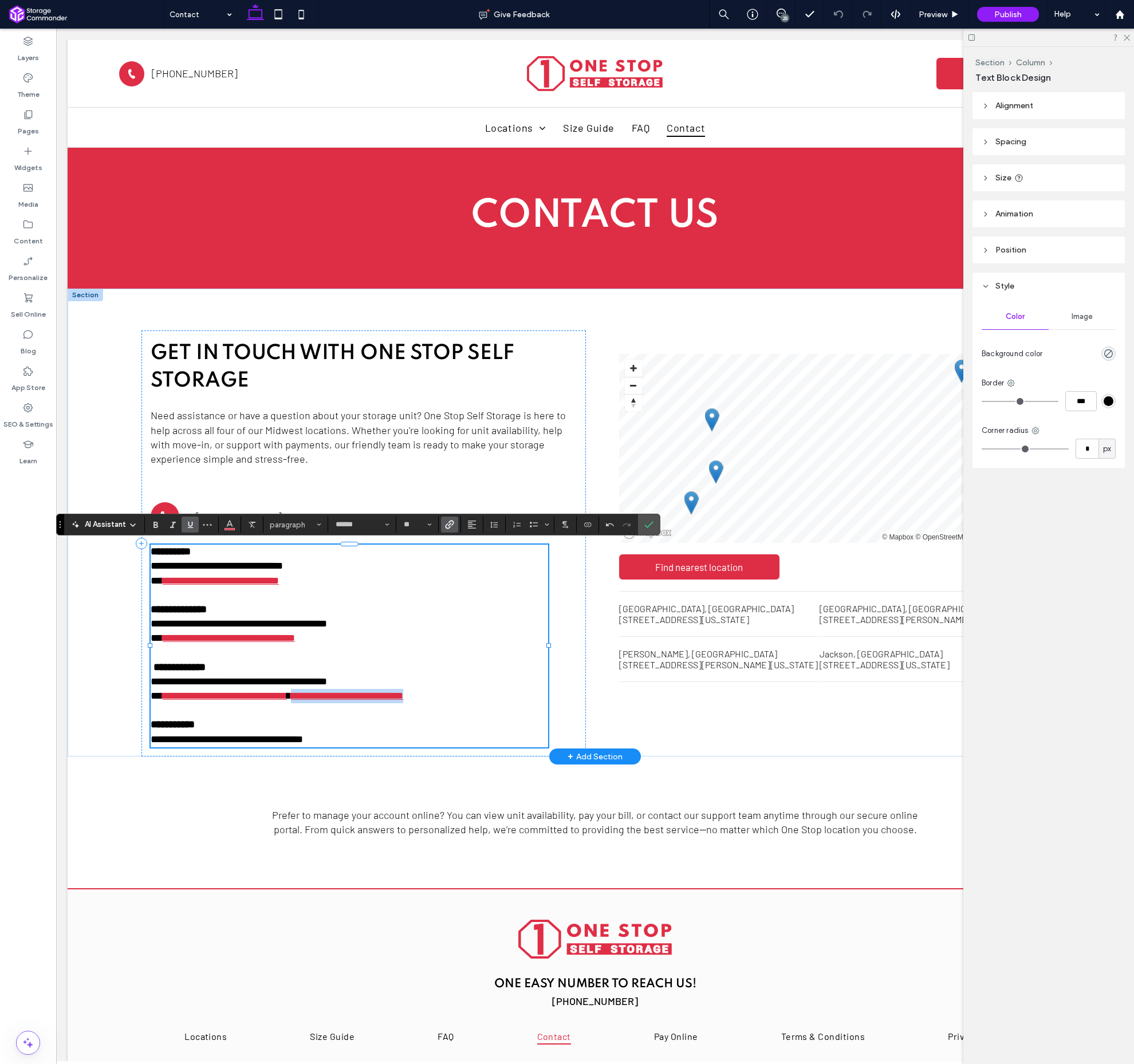
drag, startPoint x: 496, startPoint y: 696, endPoint x: 329, endPoint y: 698, distance: 167.0
click at [329, 698] on p "**********" at bounding box center [349, 696] width 397 height 14
copy p "**********"
click at [367, 737] on p "**********" at bounding box center [349, 740] width 397 height 15
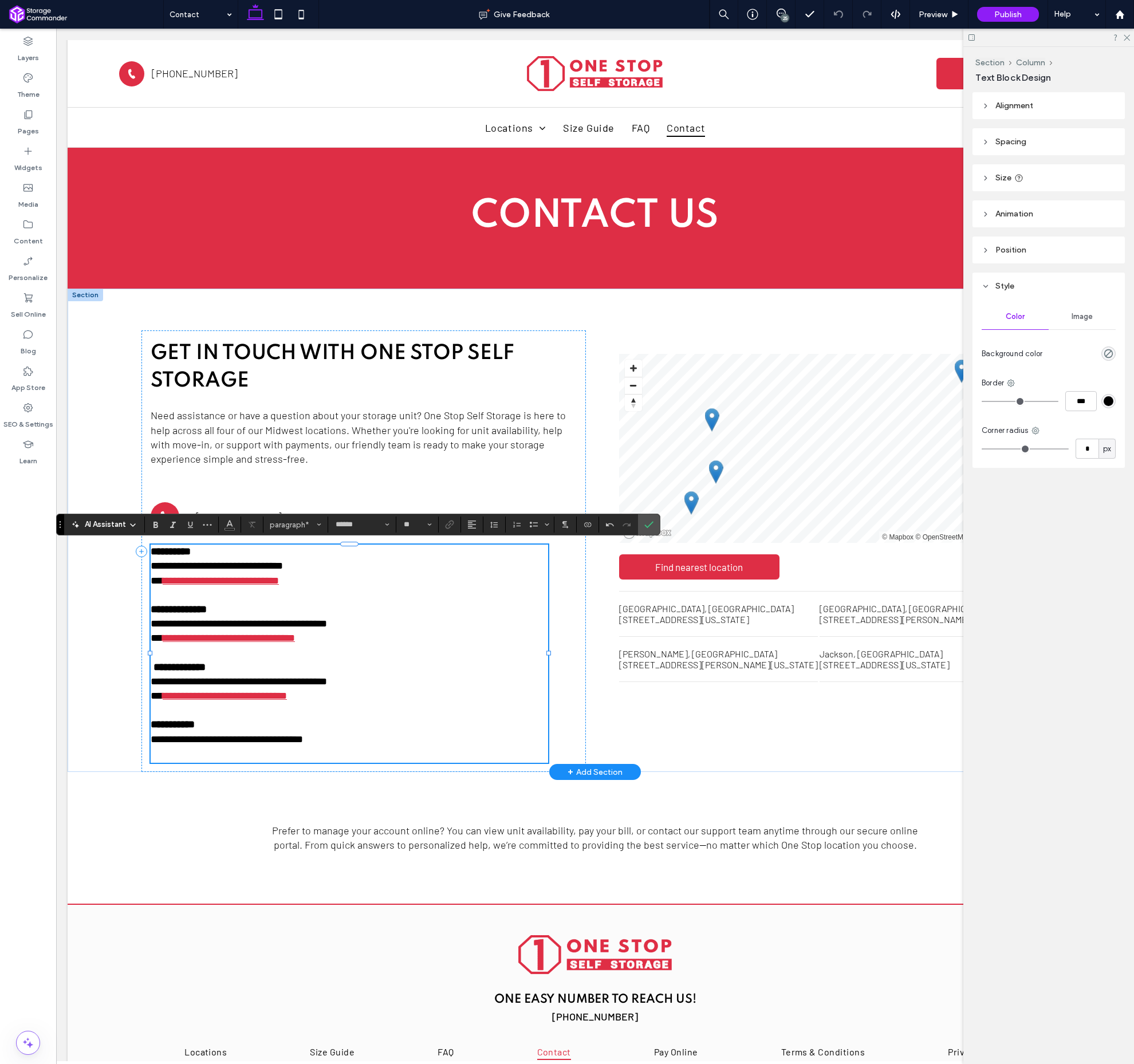
scroll to position [4, 0]
type input "**"
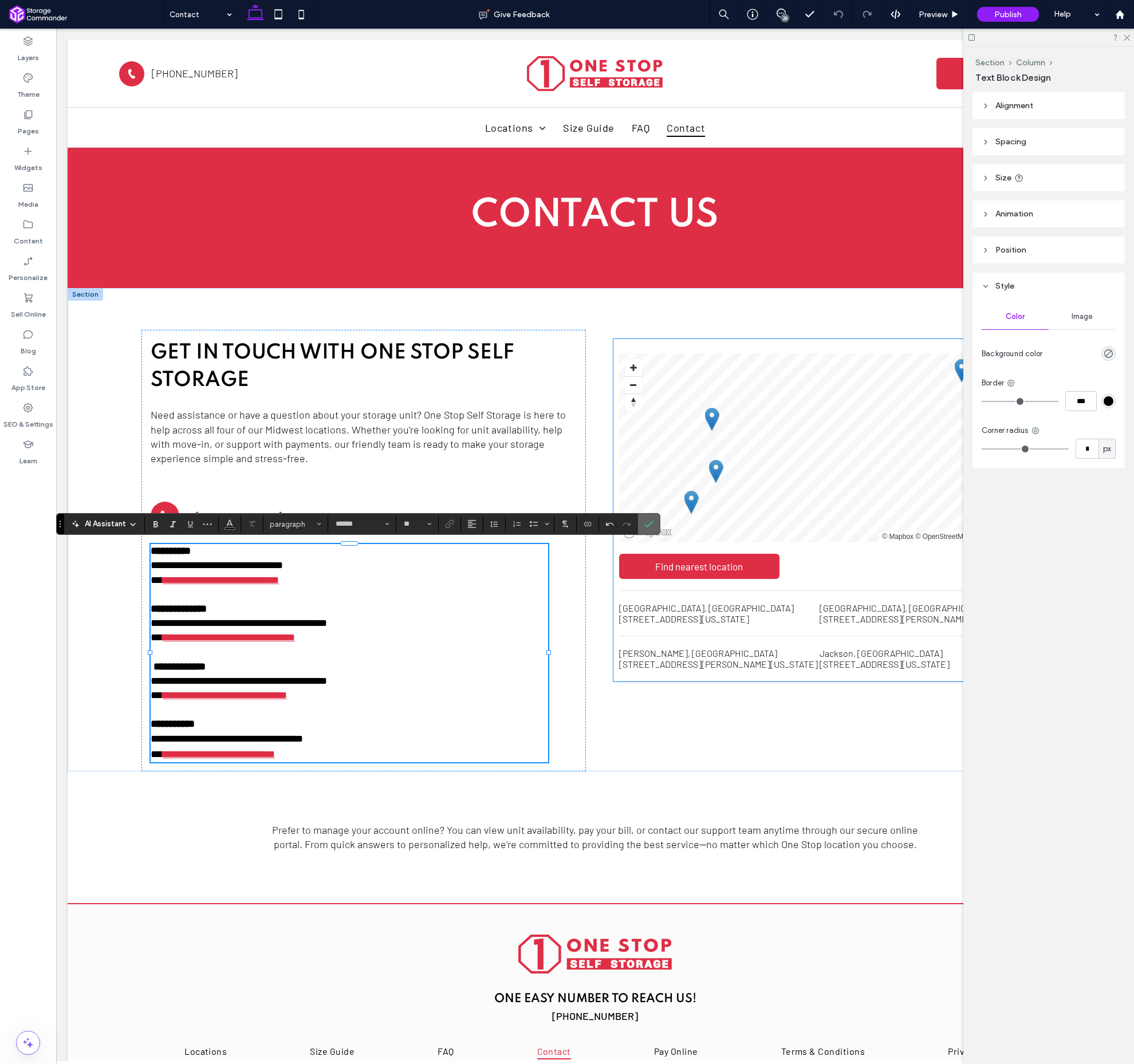
click at [641, 525] on label "Confirm" at bounding box center [649, 524] width 17 height 21
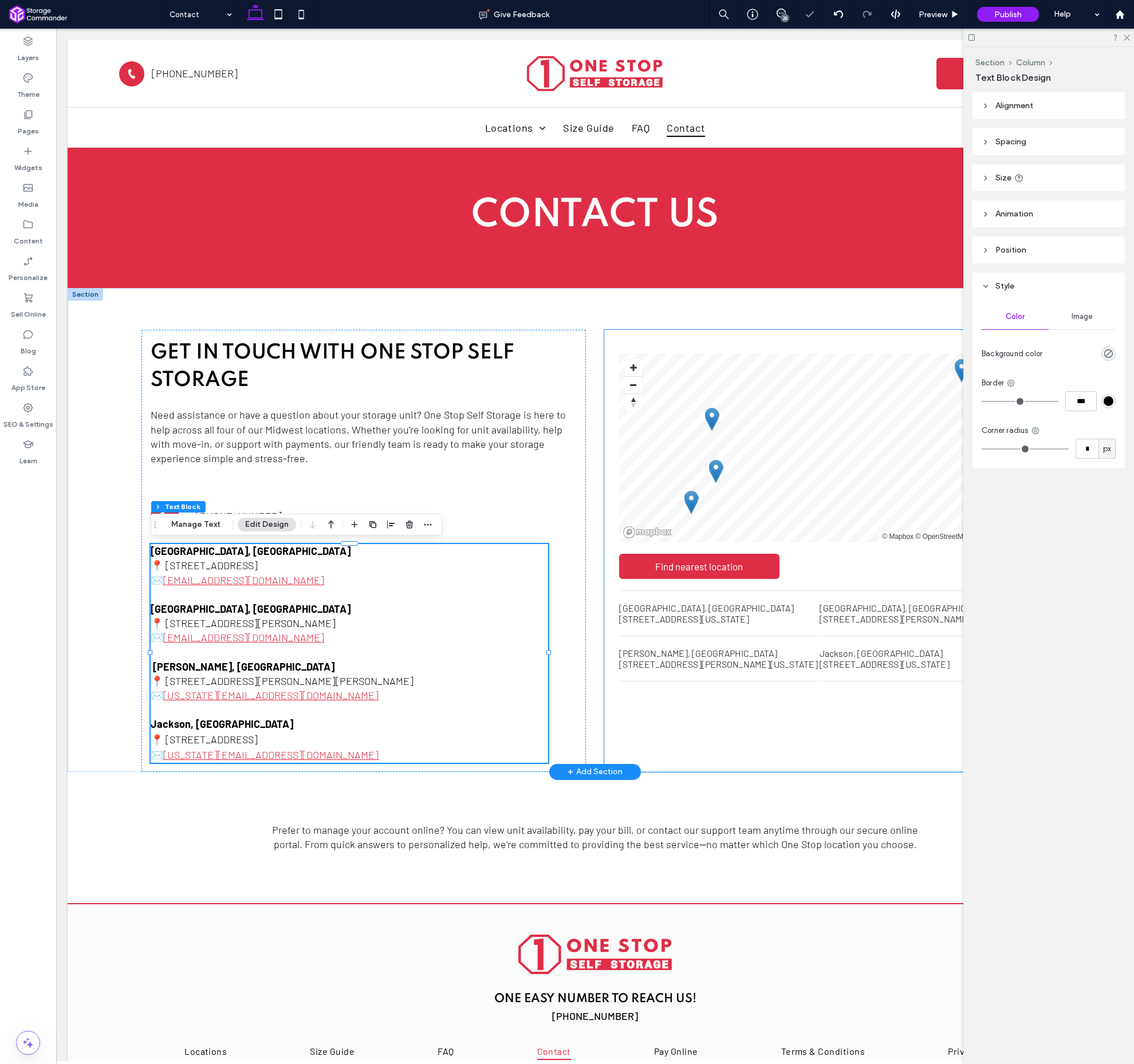
click at [730, 753] on div "All Locations LIST MAP © Mapbox © OpenStreetMap Improve this map Find nearest l…" at bounding box center [826, 551] width 444 height 442
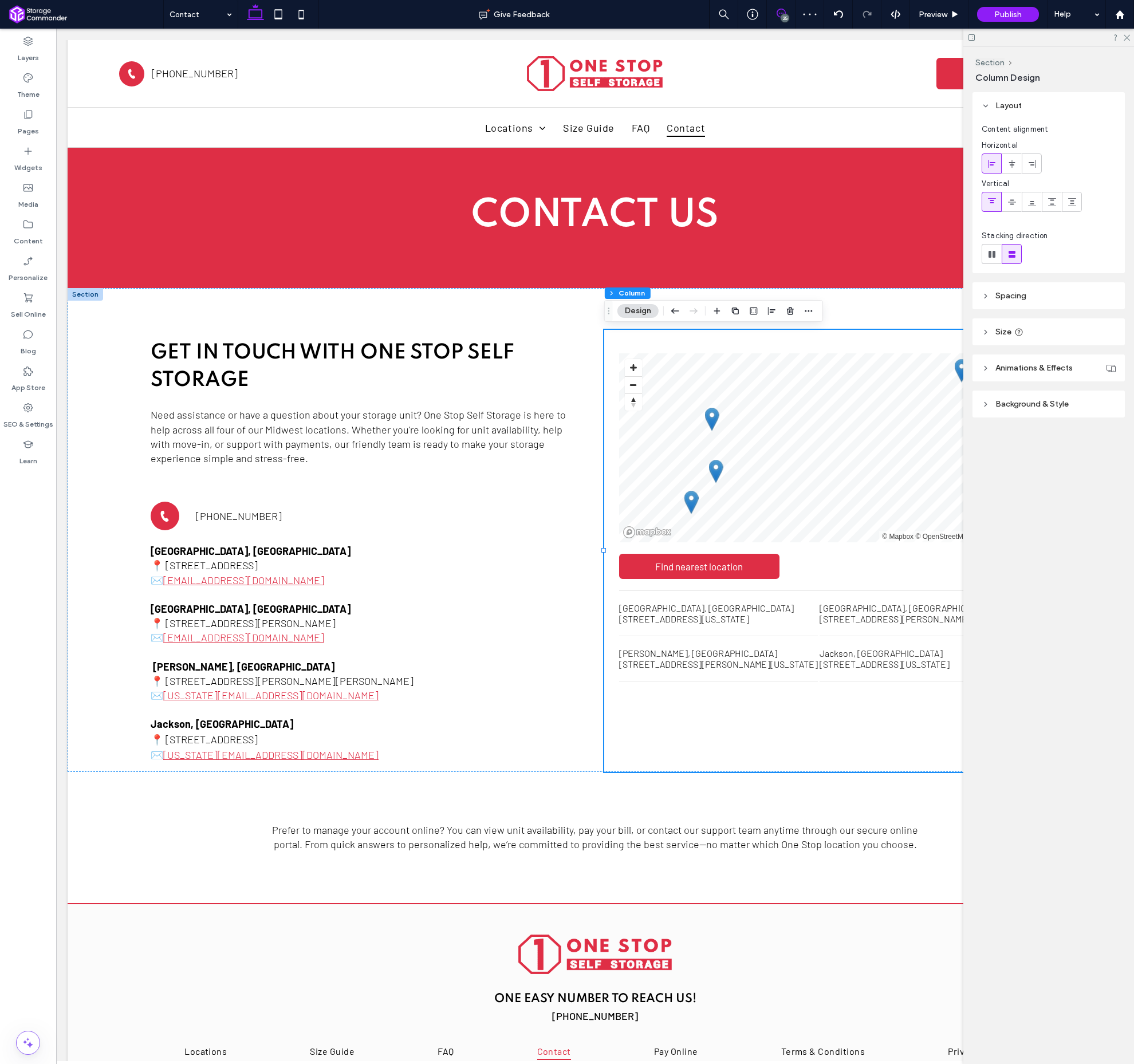
click at [789, 15] on span at bounding box center [781, 13] width 28 height 9
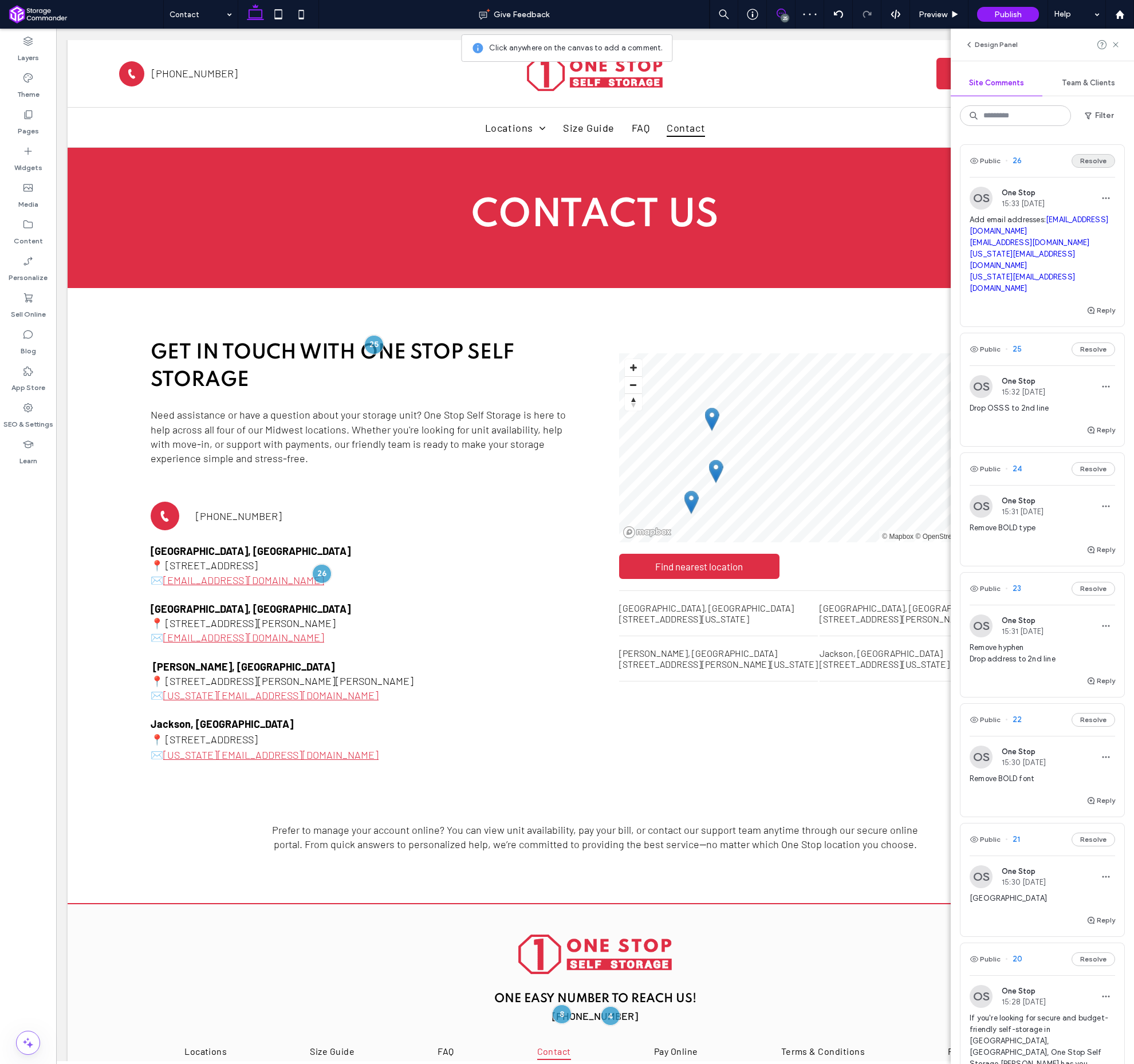
click at [1096, 167] on button "Resolve" at bounding box center [1094, 161] width 44 height 13
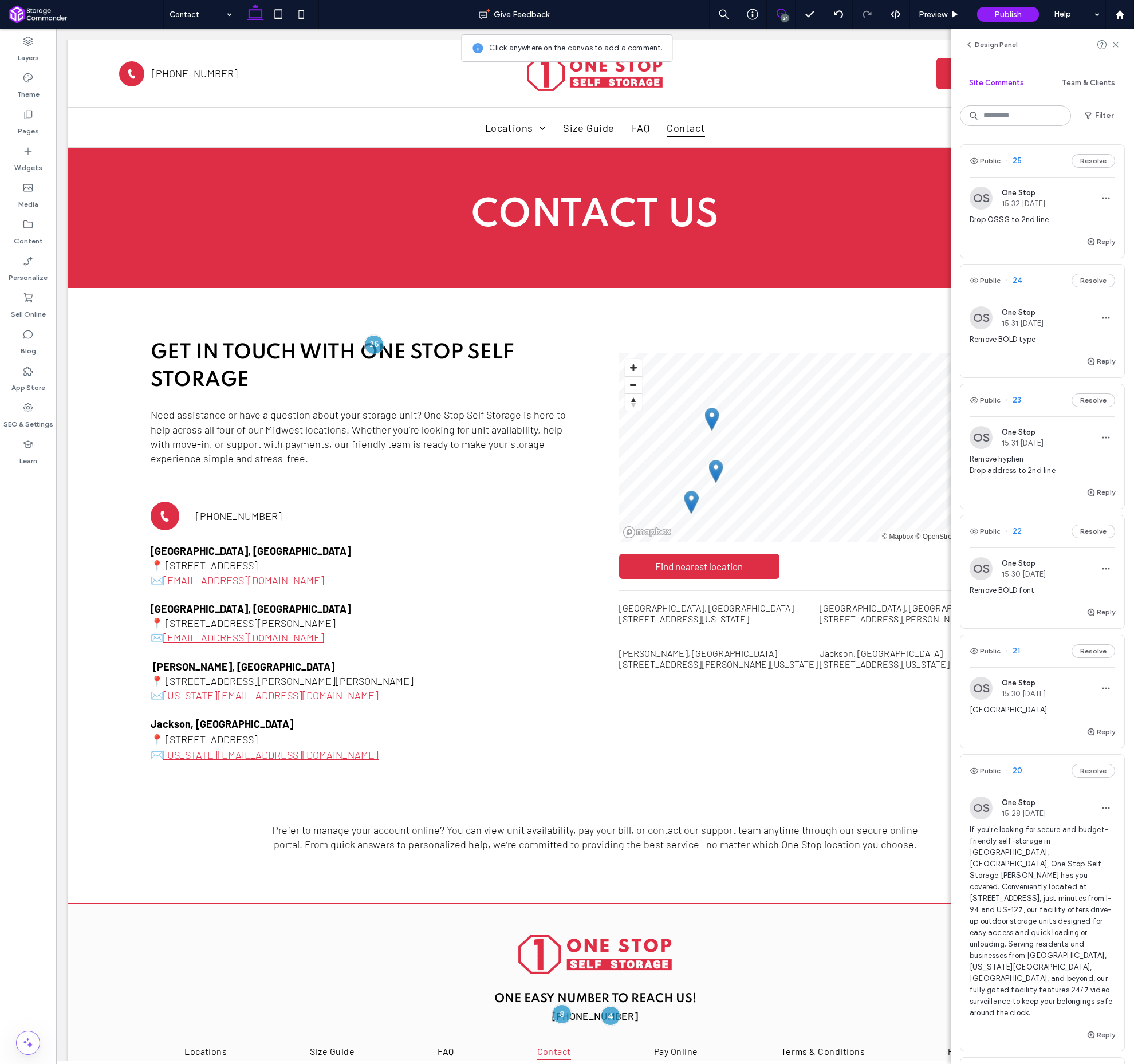
click at [1015, 164] on span "25" at bounding box center [1014, 161] width 17 height 12
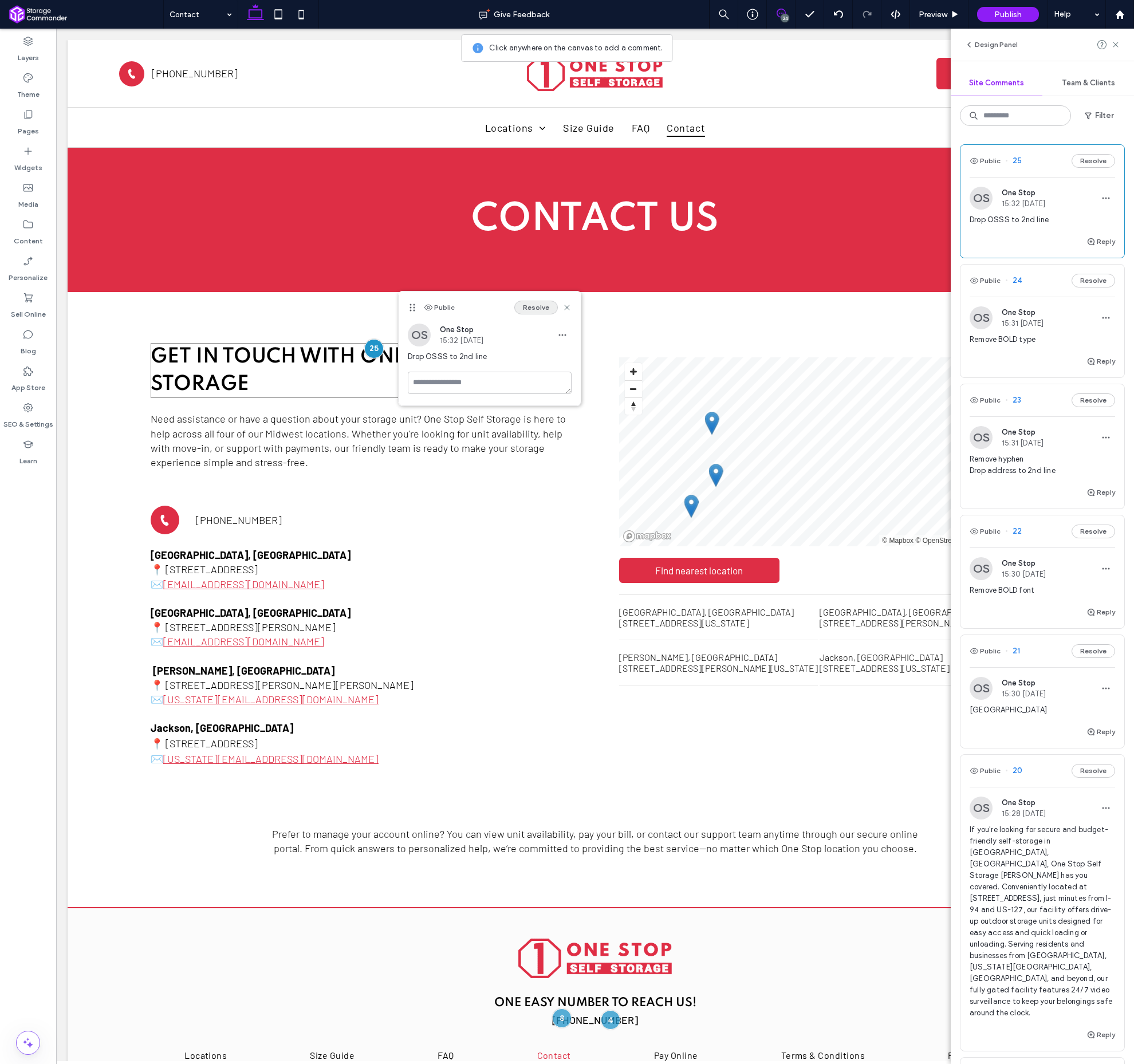
click at [551, 308] on button "Resolve" at bounding box center [536, 307] width 44 height 13
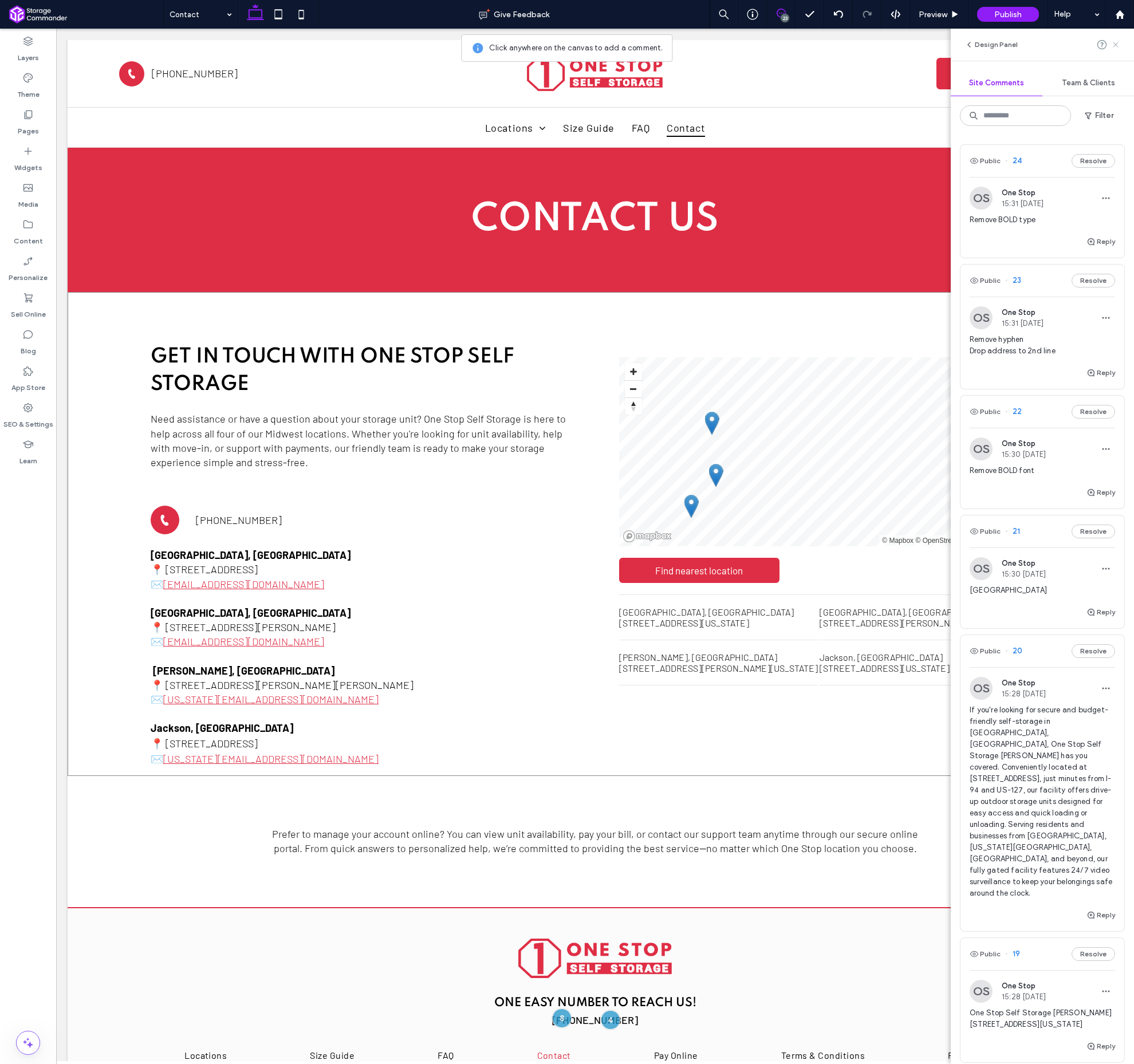
click at [1119, 41] on icon at bounding box center [1116, 44] width 9 height 9
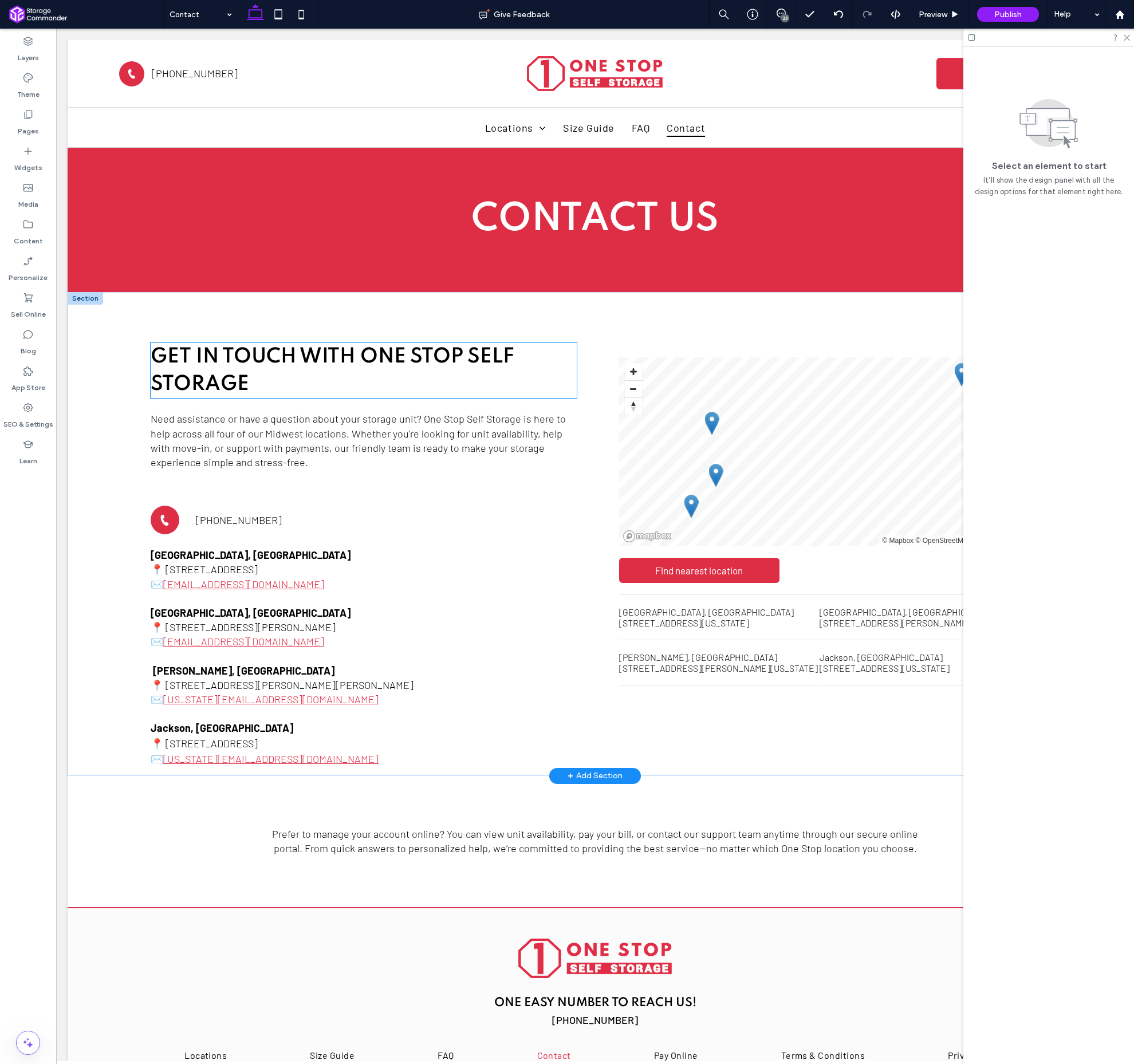
click at [363, 371] on h2 "Get in Touch with One Stop Self Storage" at bounding box center [364, 371] width 426 height 55
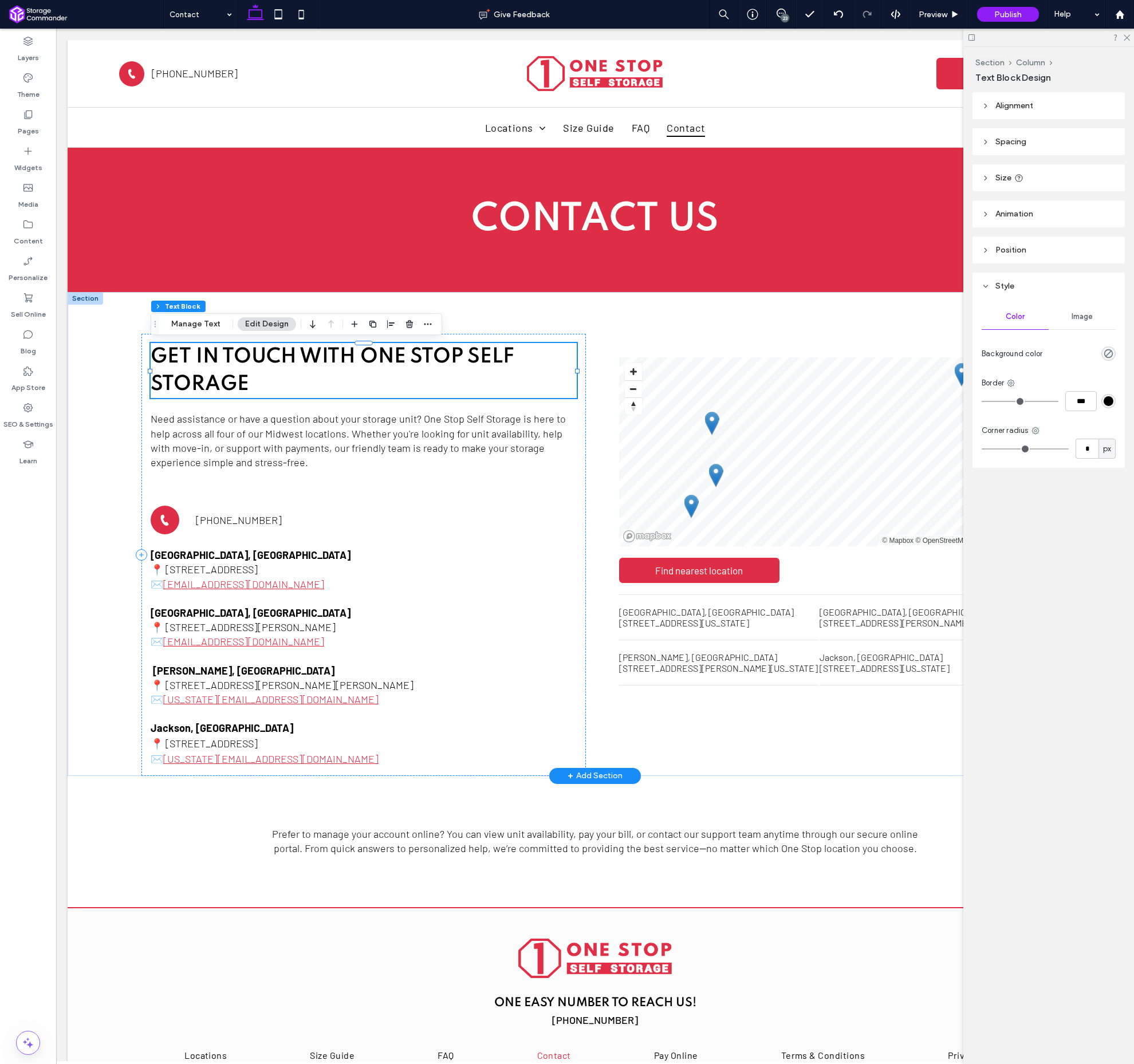
click at [363, 371] on h2 "Get in Touch with One Stop Self Storage" at bounding box center [364, 371] width 426 height 55
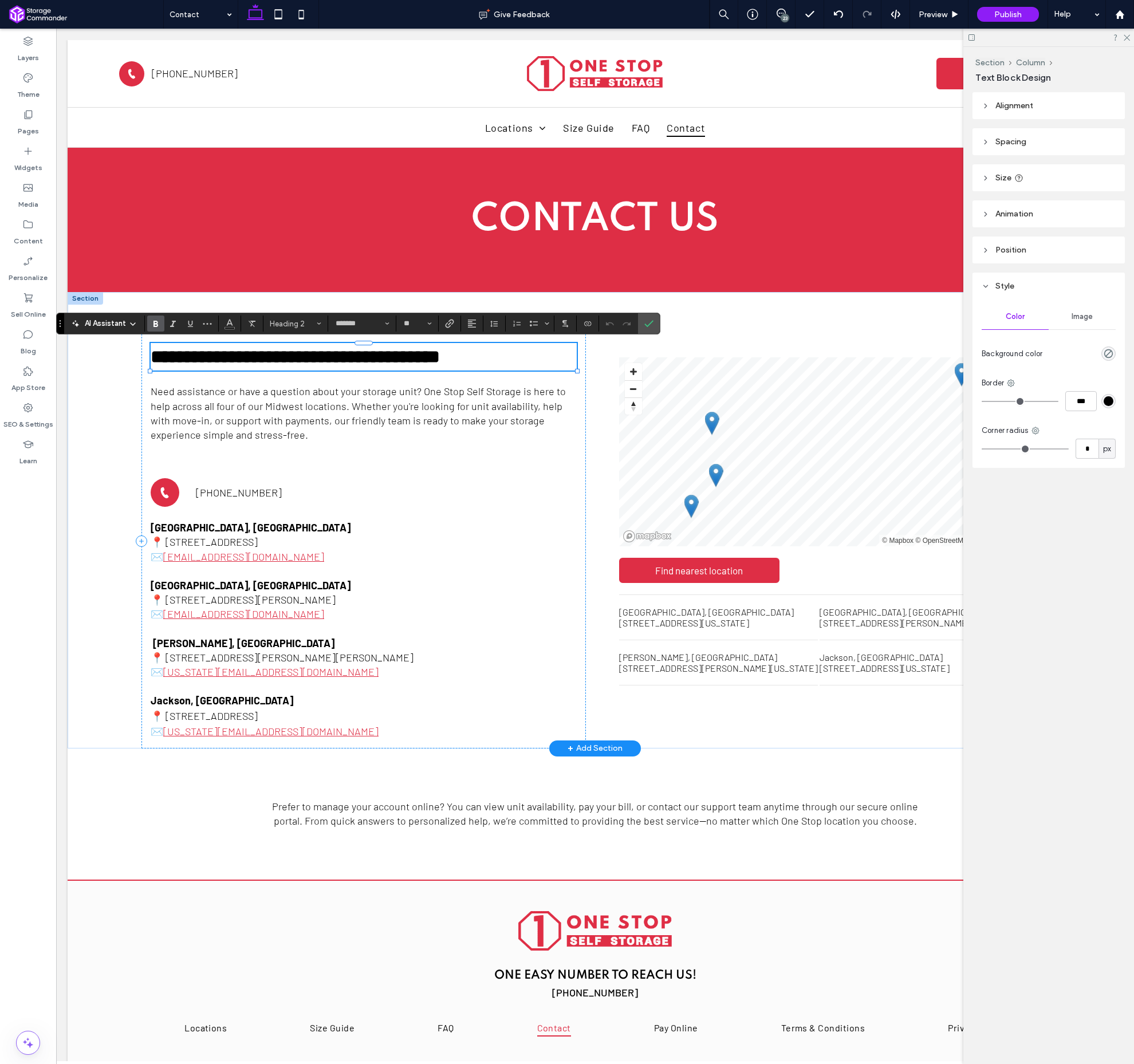
click at [367, 358] on span "**********" at bounding box center [295, 356] width 289 height 19
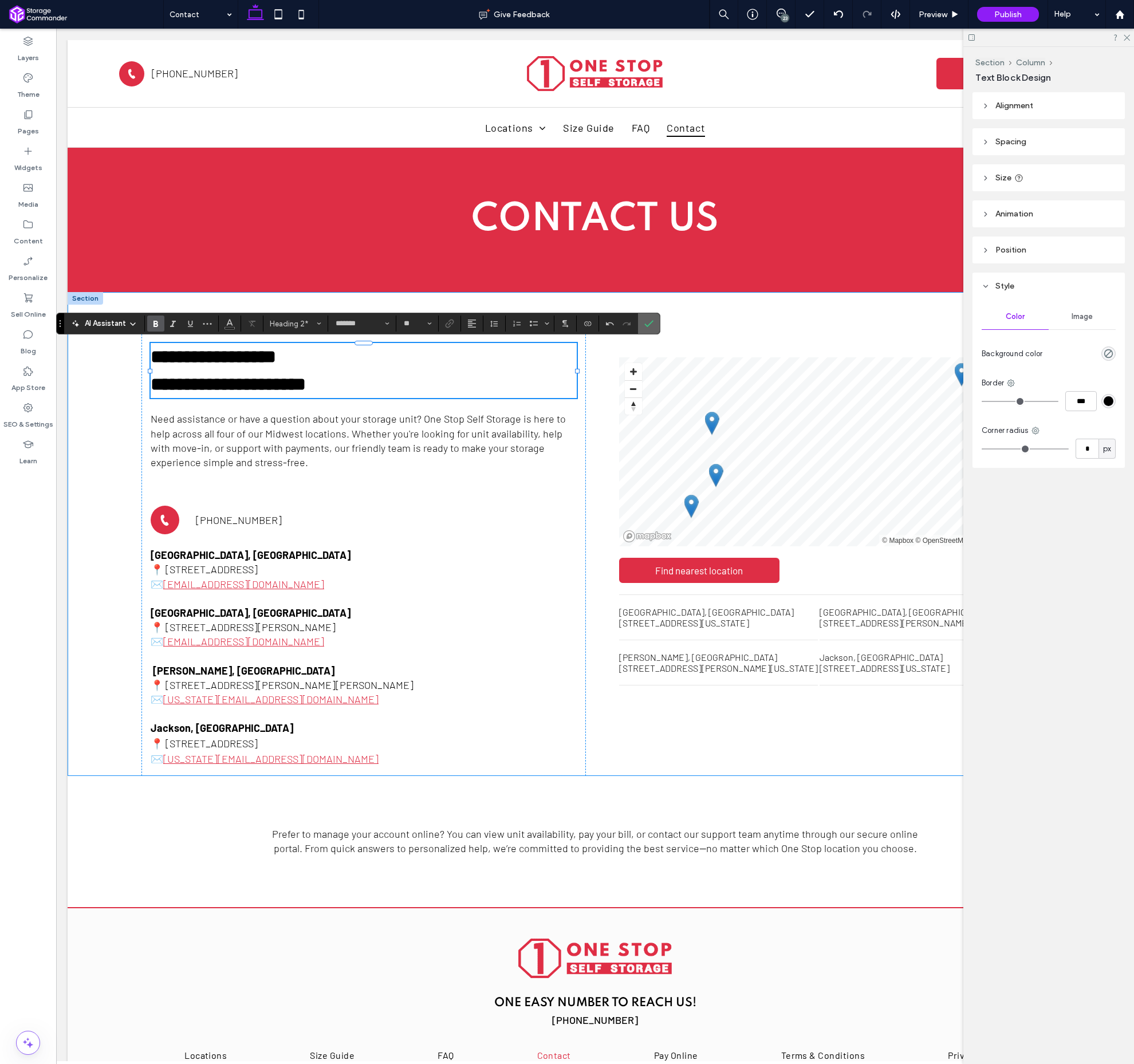
drag, startPoint x: 595, startPoint y: 308, endPoint x: 650, endPoint y: 325, distance: 57.6
click at [650, 325] on icon "Confirm" at bounding box center [649, 324] width 9 height 9
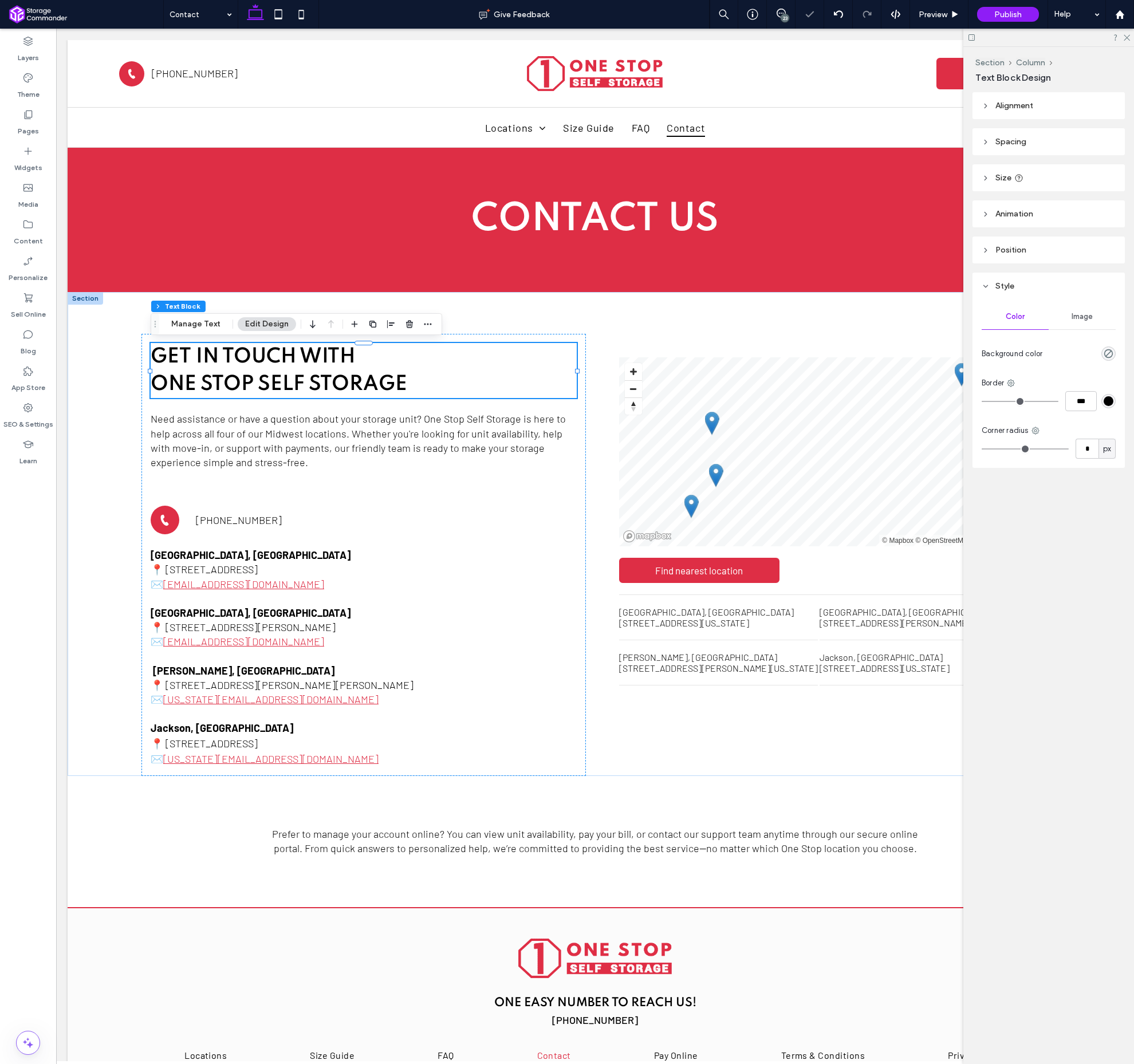
click at [784, 19] on div "23" at bounding box center [785, 17] width 8 height 8
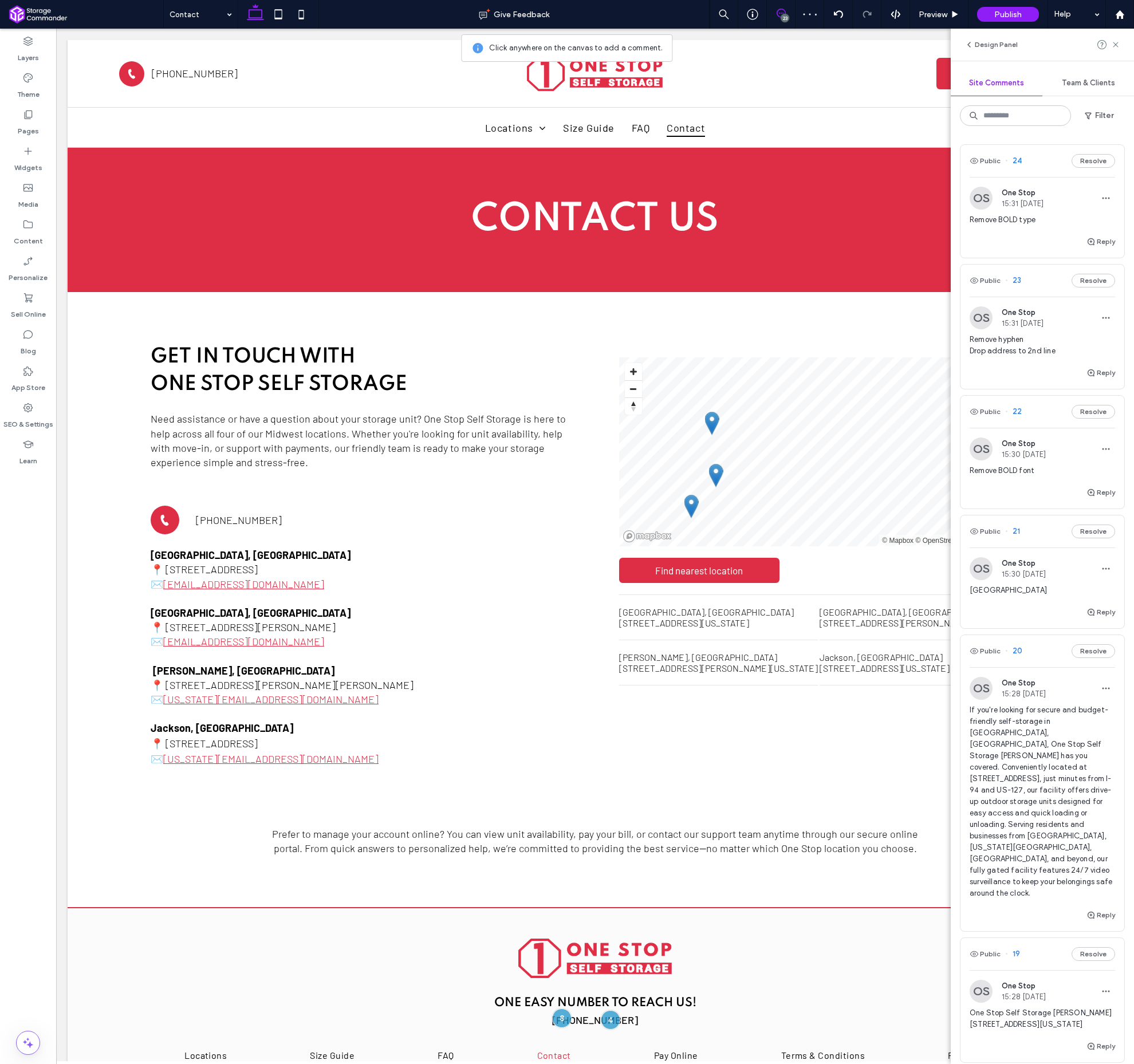
click at [1020, 159] on span "24" at bounding box center [1014, 161] width 17 height 12
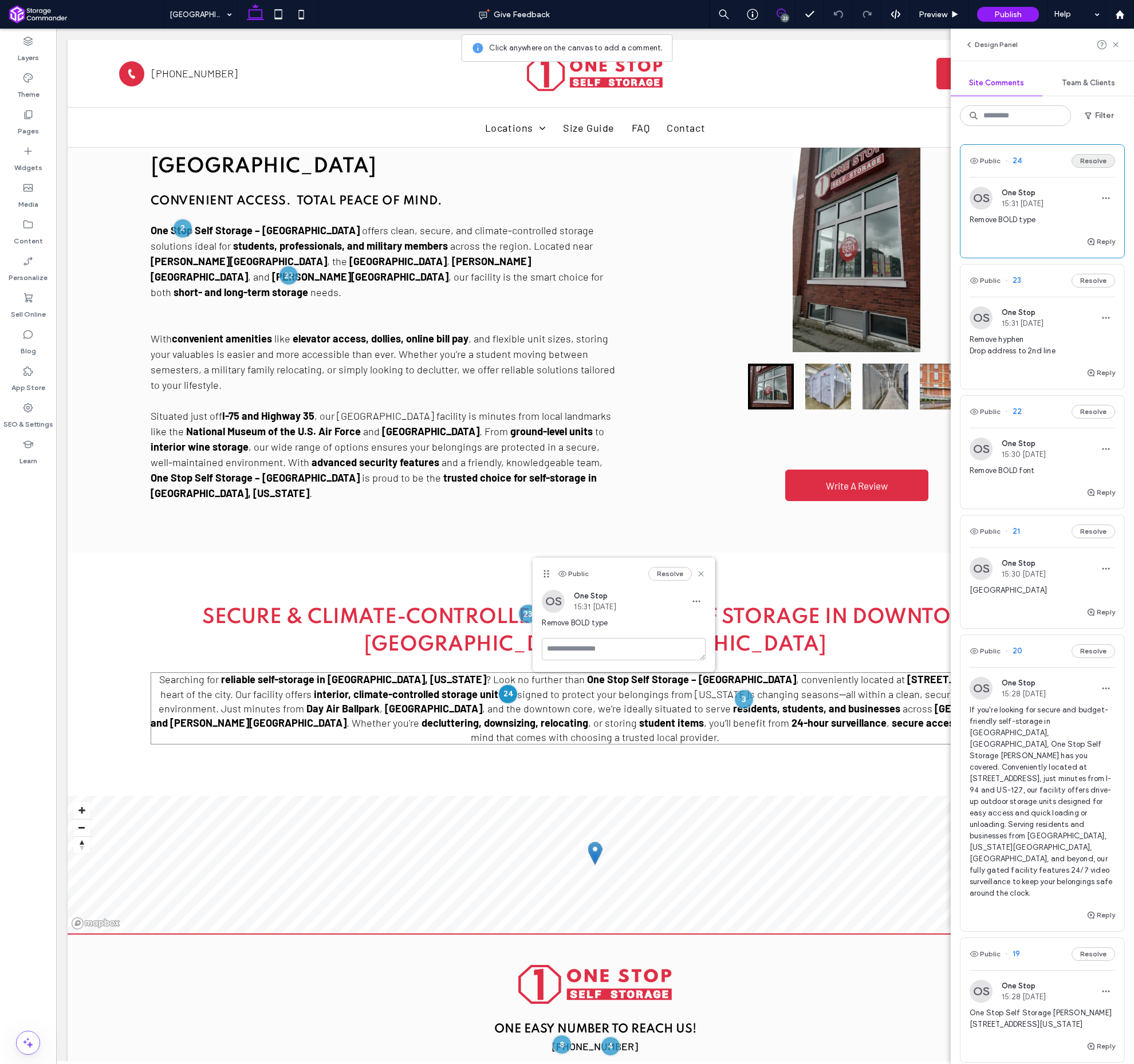
click at [1099, 161] on button "Resolve" at bounding box center [1094, 161] width 44 height 13
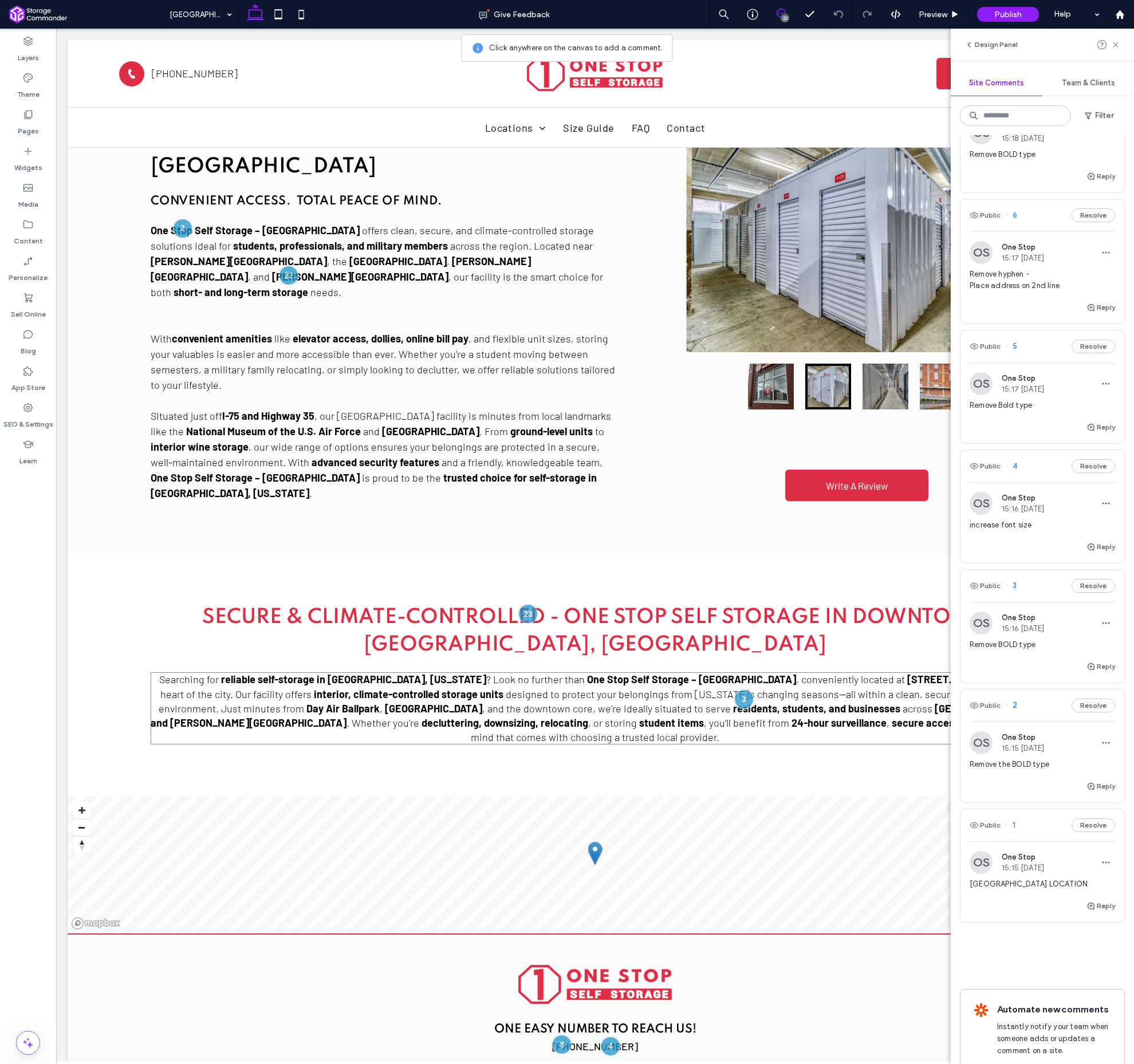
scroll to position [2147, 0]
click at [1091, 580] on button "Resolve" at bounding box center [1094, 587] width 44 height 13
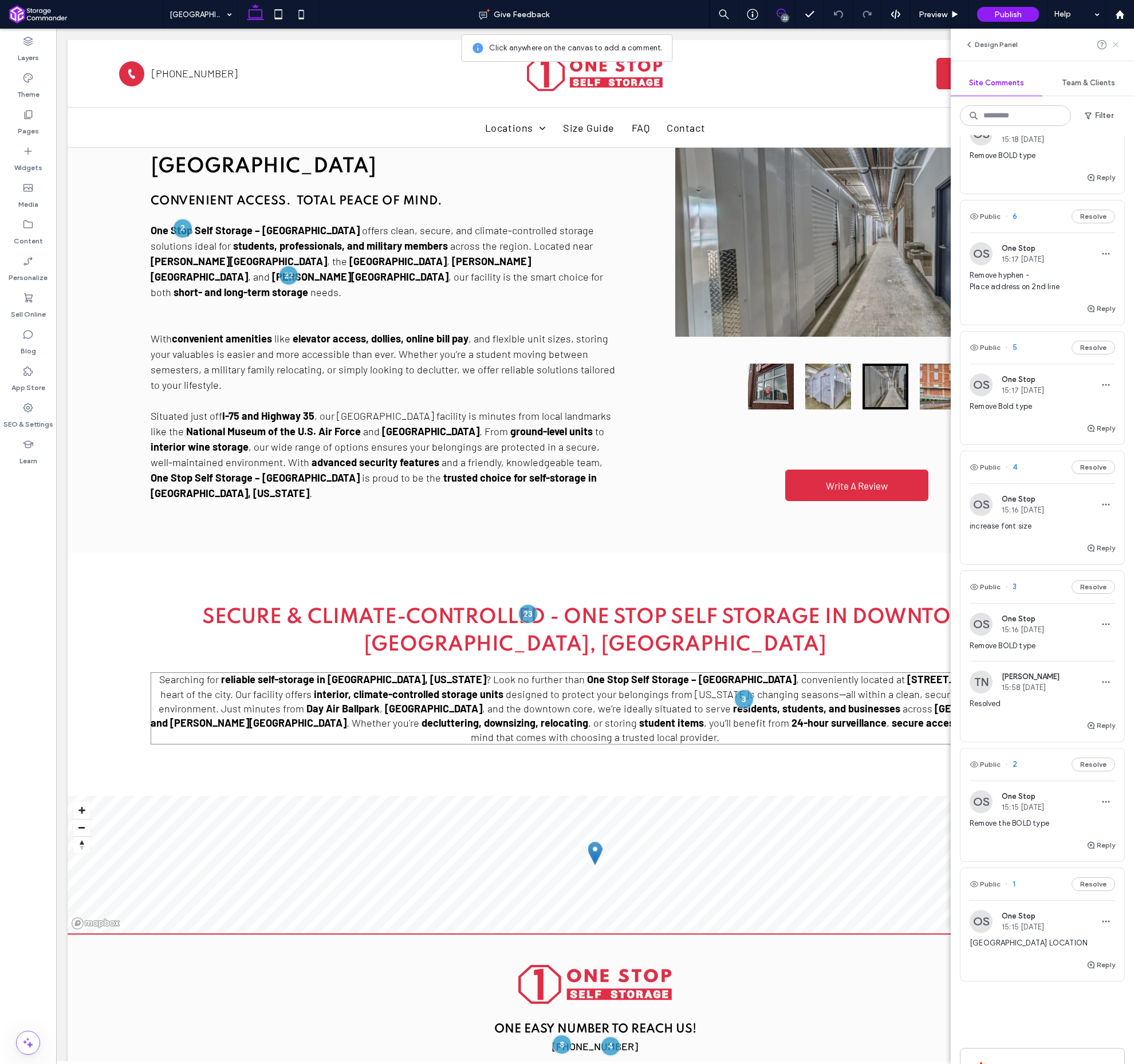
scroll to position [2027, 0]
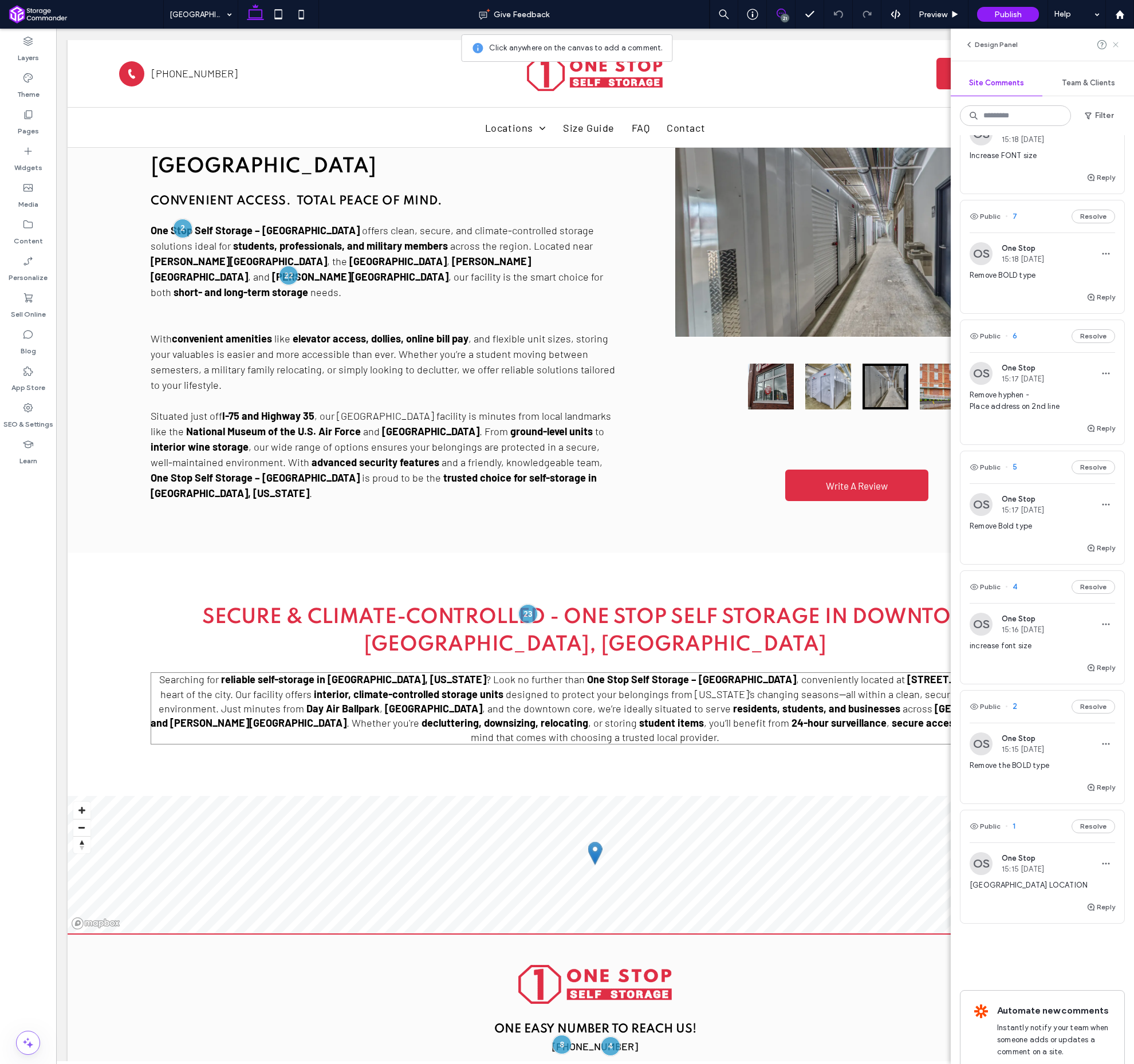
click at [1116, 46] on icon at bounding box center [1116, 44] width 9 height 9
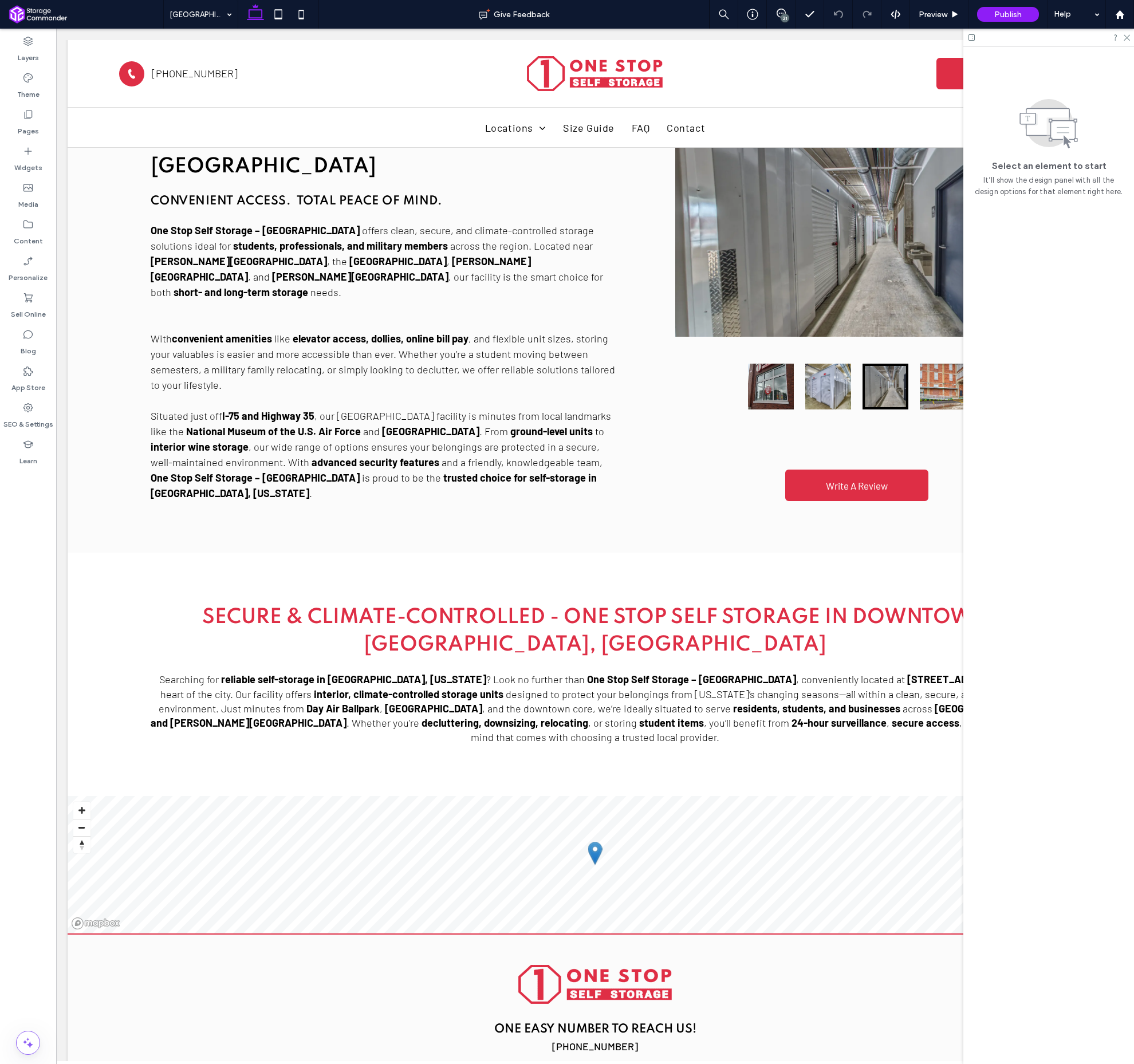
scroll to position [0, 0]
click at [682, 656] on div "Secure & Climate-Controlled - One Stop Self Storage in Downtown [GEOGRAPHIC_DAT…" at bounding box center [595, 674] width 907 height 159
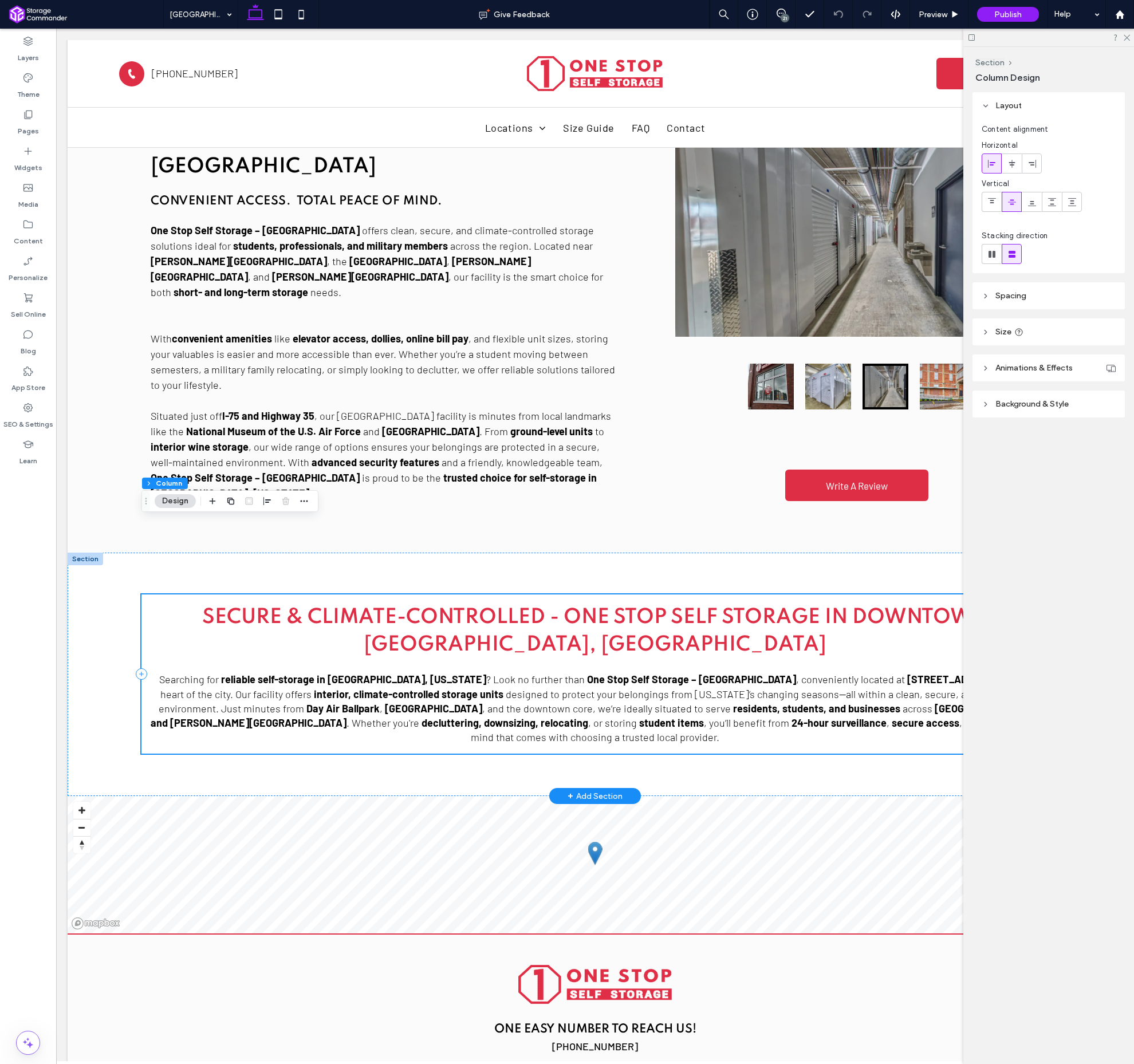
click at [682, 656] on div "Secure & Climate-Controlled - One Stop Self Storage in Downtown [GEOGRAPHIC_DAT…" at bounding box center [595, 674] width 907 height 159
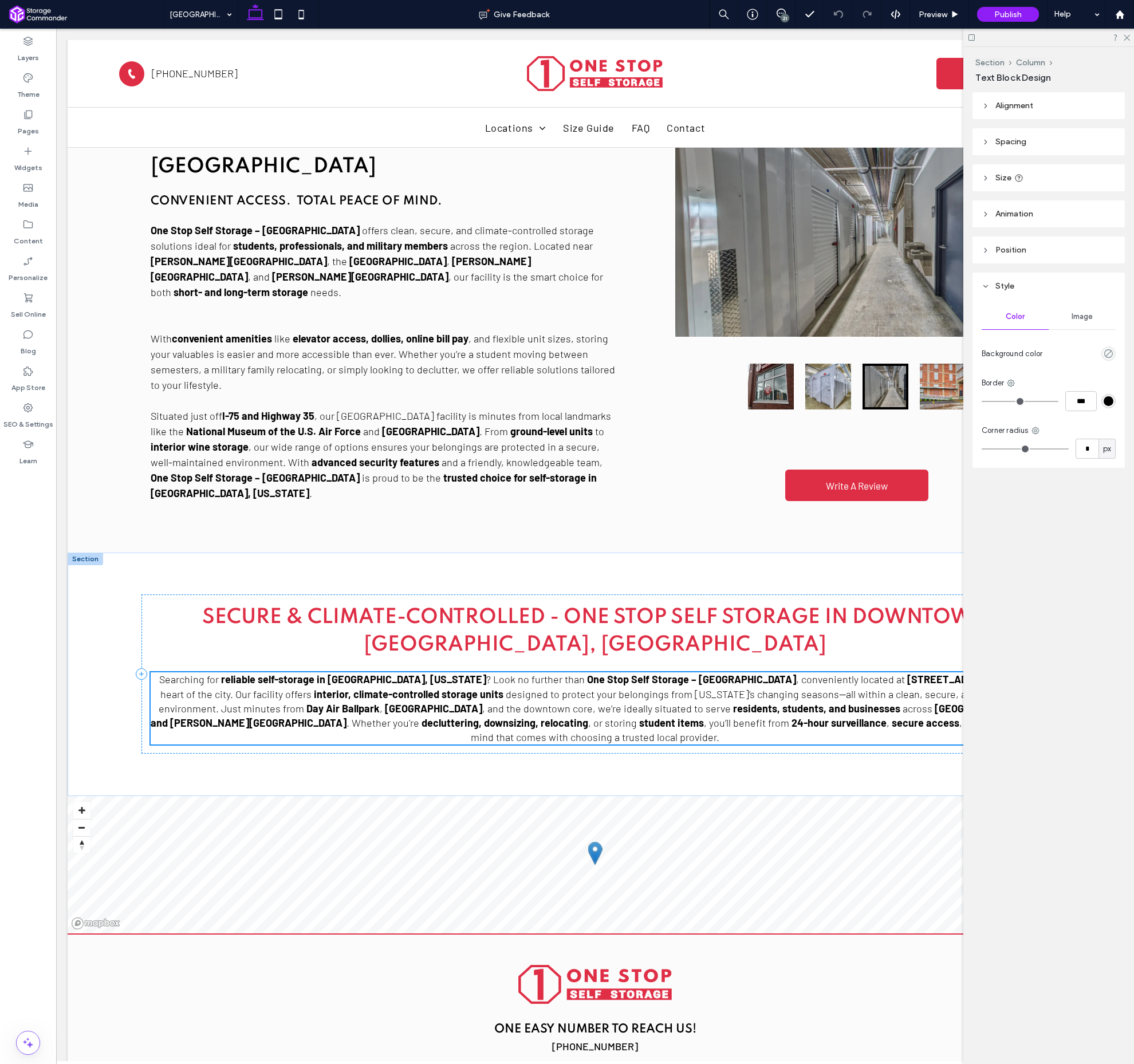
scroll to position [621, 0]
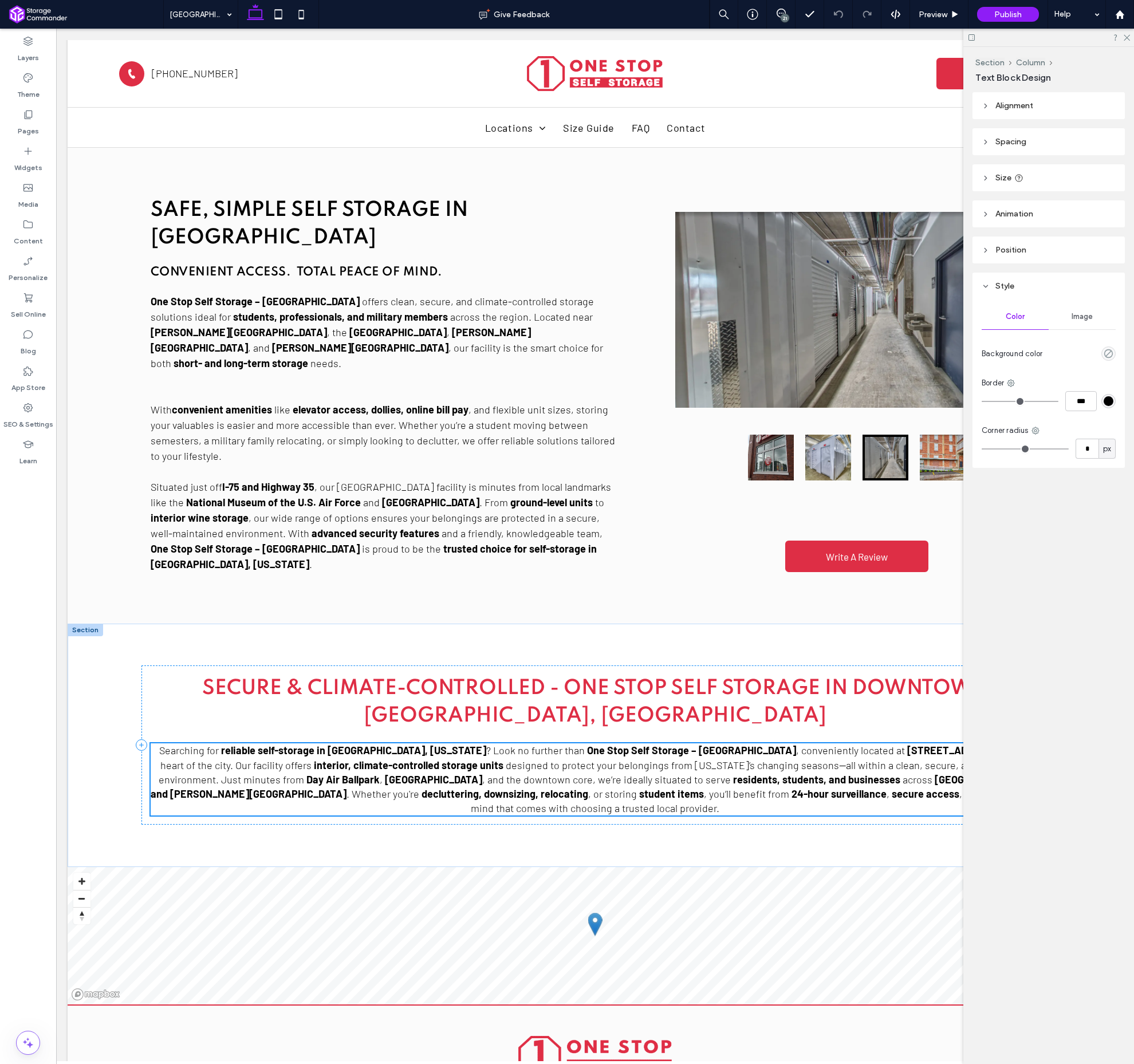
click at [625, 675] on h2 "Secure & Climate-Controlled - One Stop Self Storage in Downtown [GEOGRAPHIC_DAT…" at bounding box center [595, 702] width 889 height 55
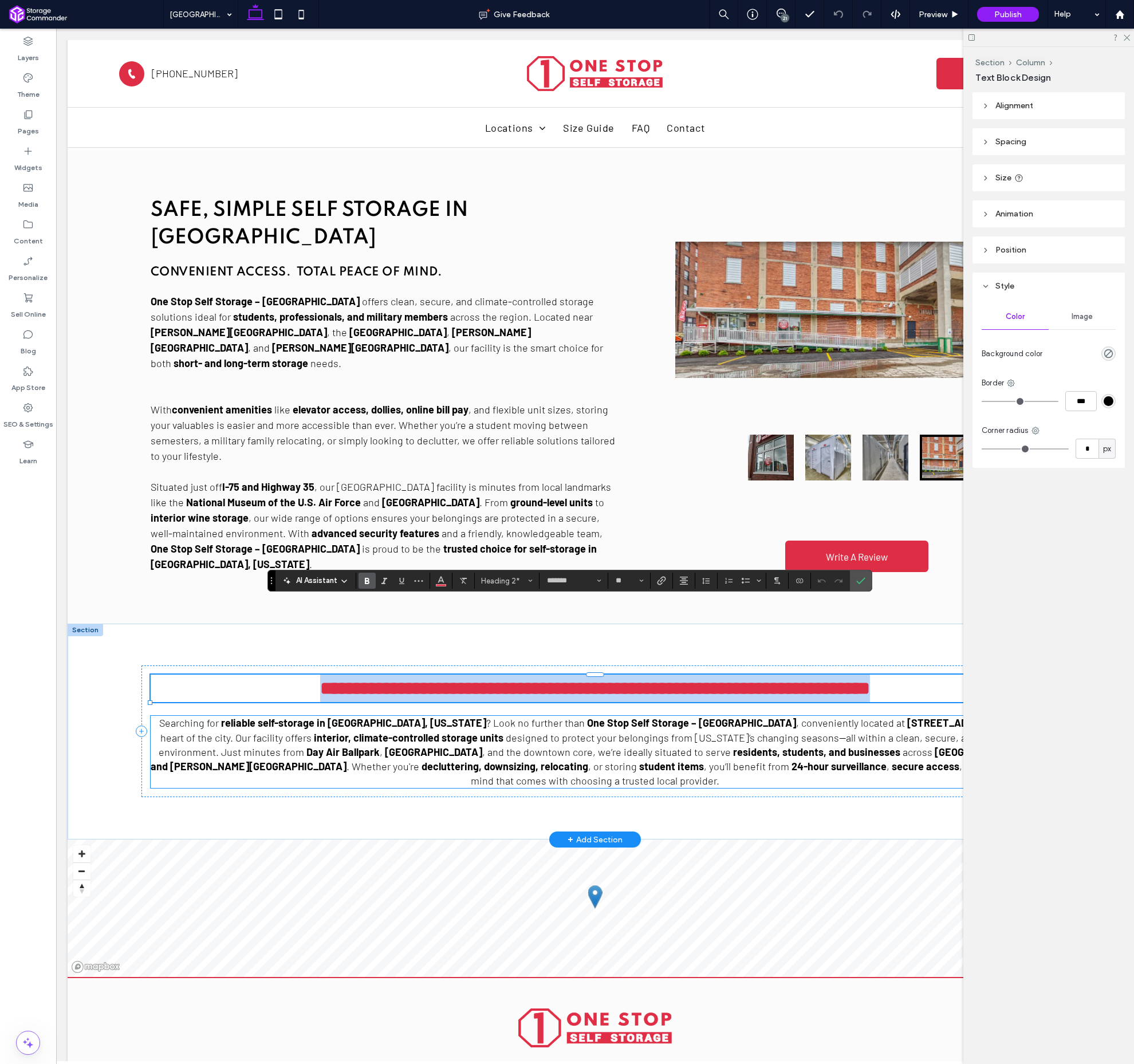
click at [641, 746] on strong "[GEOGRAPHIC_DATA] and [PERSON_NAME][GEOGRAPHIC_DATA]" at bounding box center [591, 759] width 882 height 27
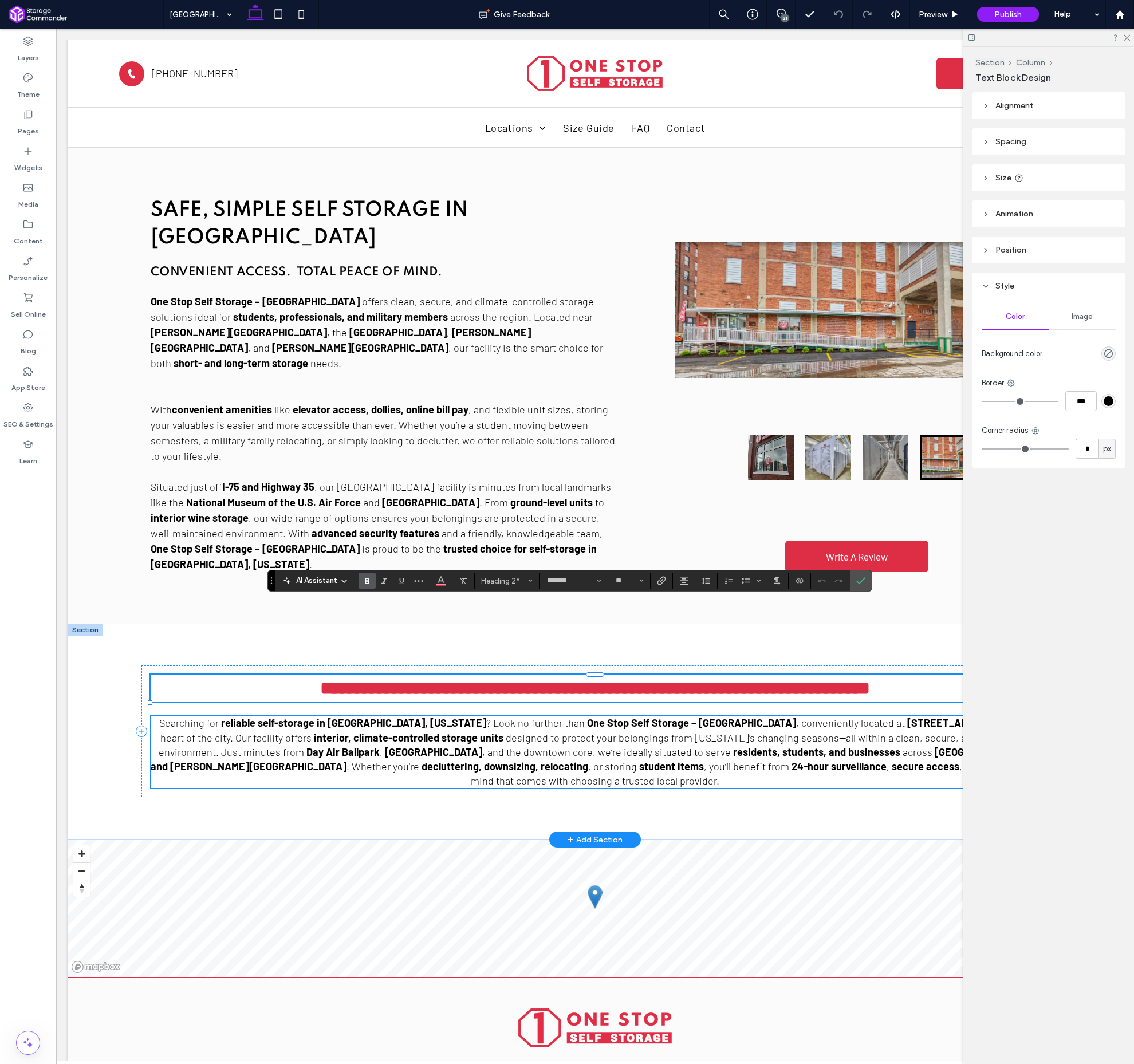
click at [641, 746] on strong "[GEOGRAPHIC_DATA] and [PERSON_NAME][GEOGRAPHIC_DATA]" at bounding box center [591, 759] width 882 height 27
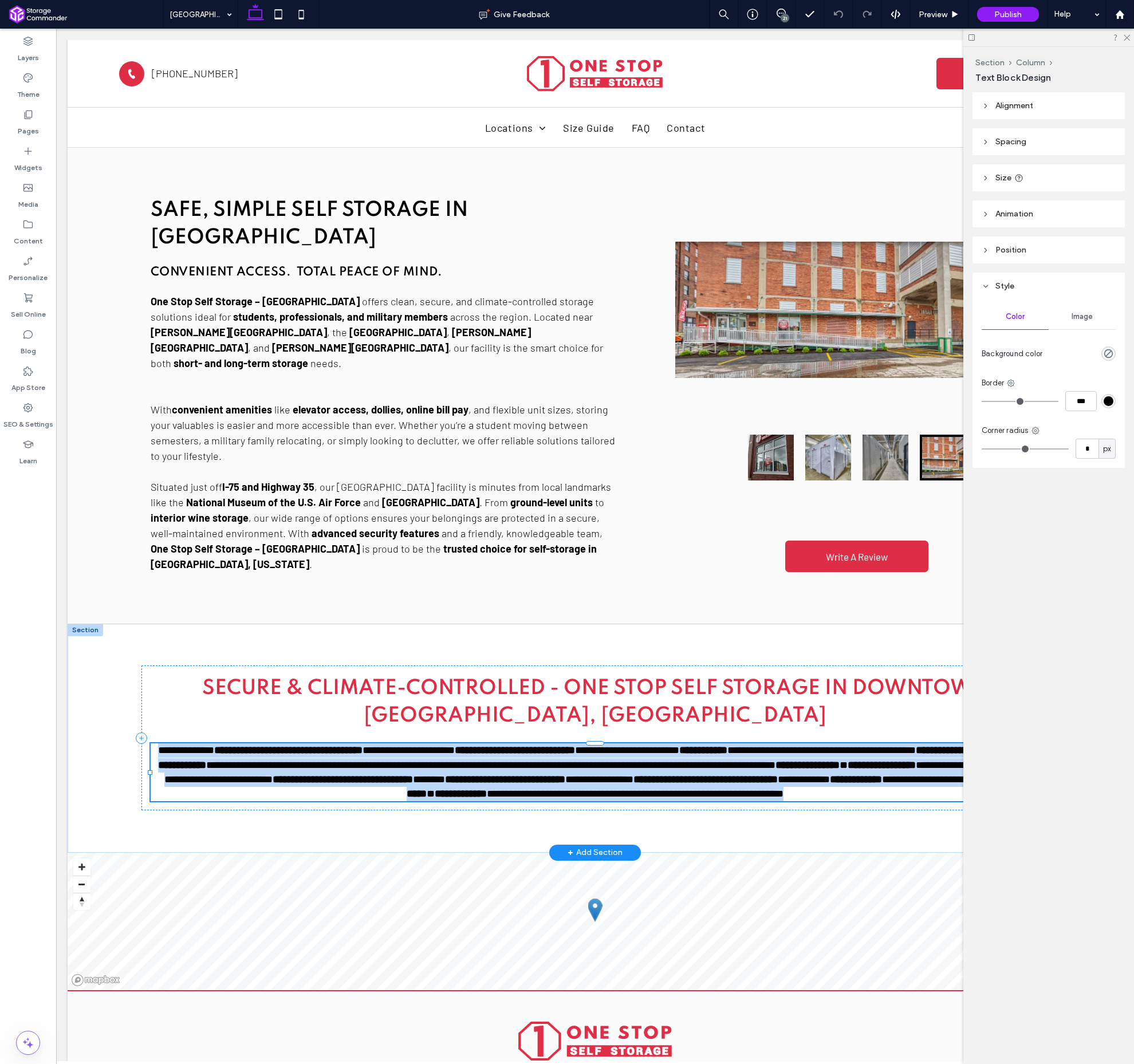
click at [565, 774] on strong "**********" at bounding box center [505, 780] width 120 height 10
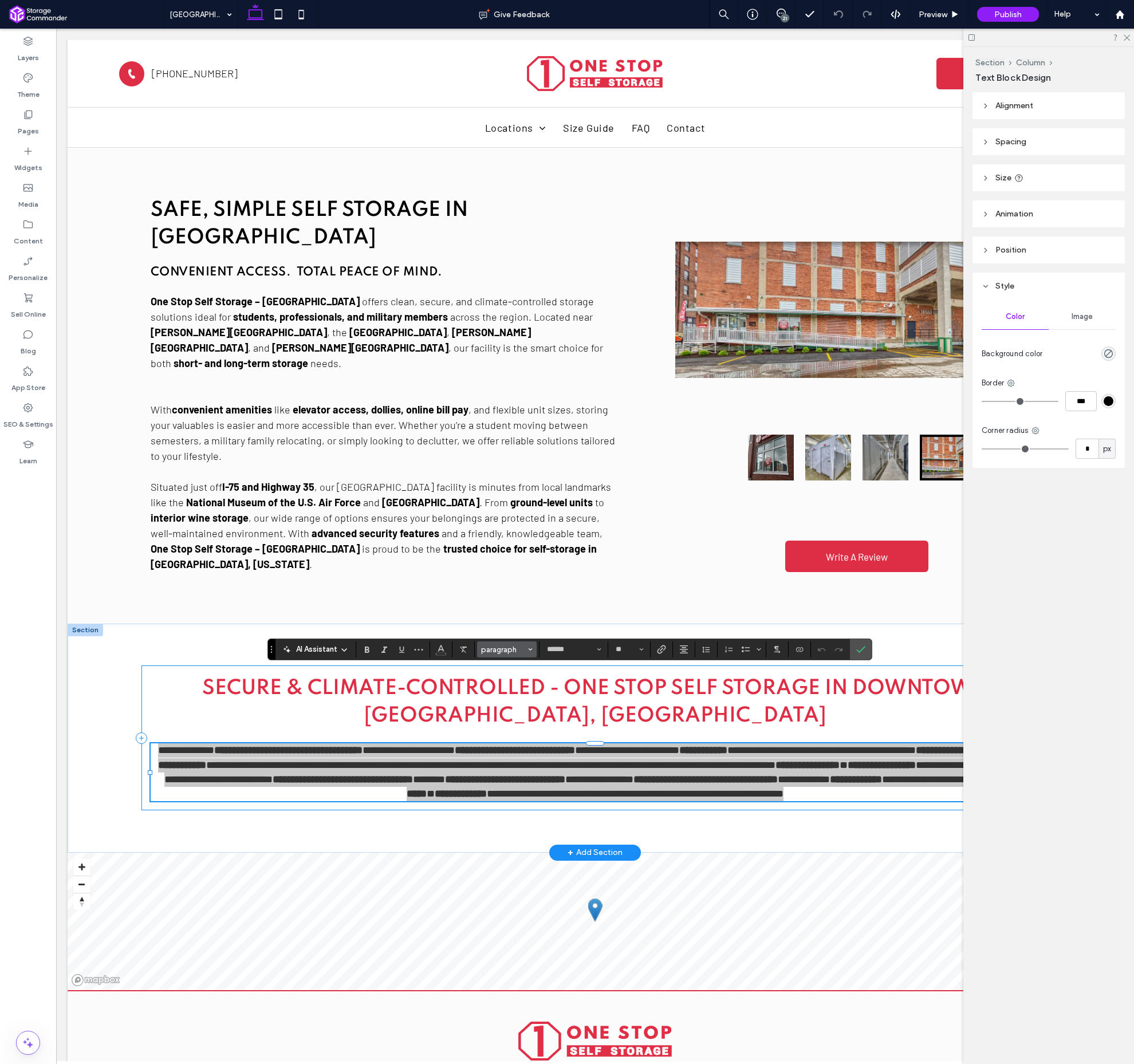
click at [502, 645] on button "paragraph" at bounding box center [507, 649] width 60 height 16
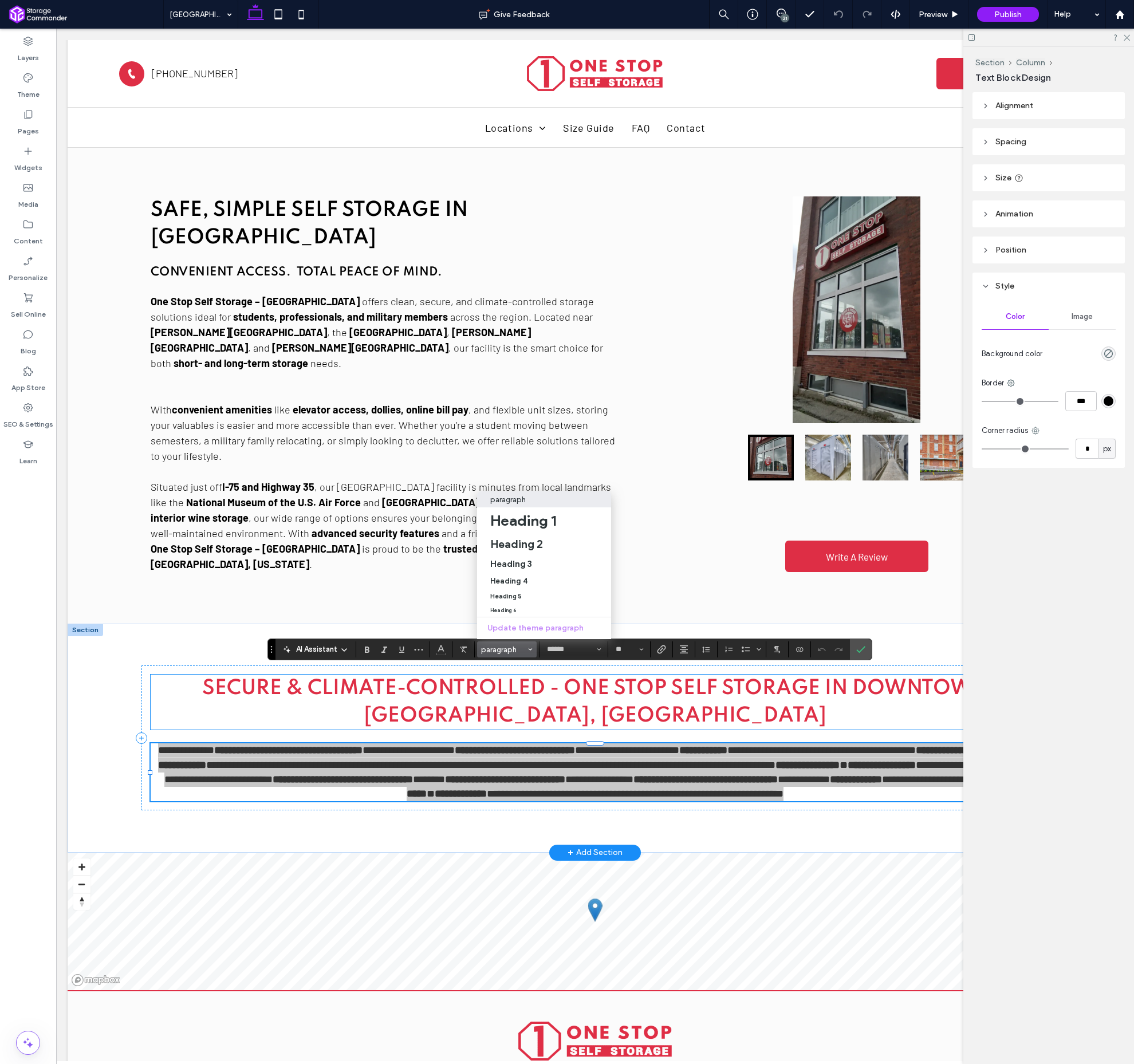
click at [512, 501] on p "paragraph" at bounding box center [508, 500] width 35 height 8
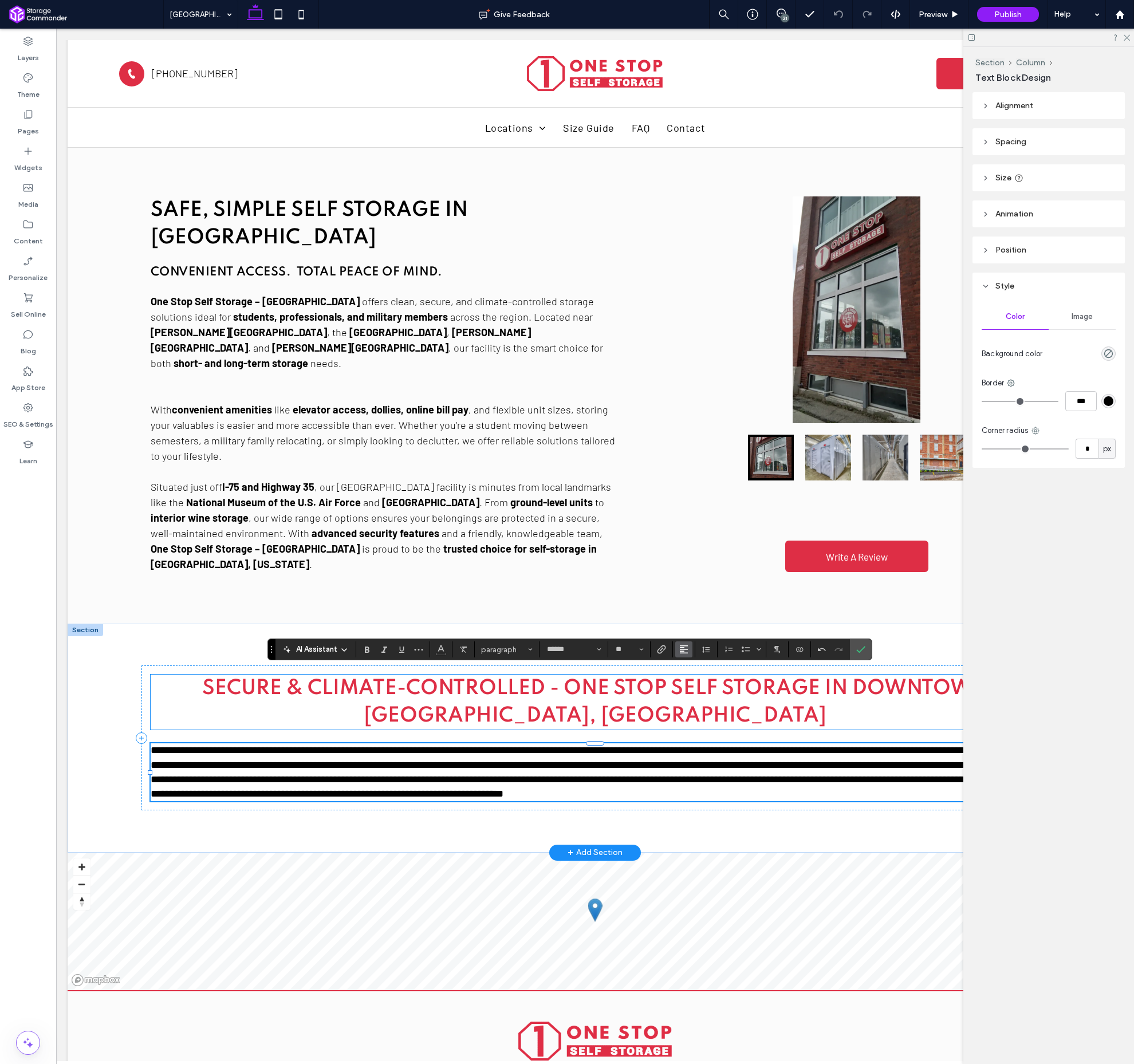
click at [692, 649] on button "Alignment" at bounding box center [684, 649] width 17 height 16
click at [696, 600] on icon "ui.textEditor.alignment.center" at bounding box center [692, 598] width 9 height 9
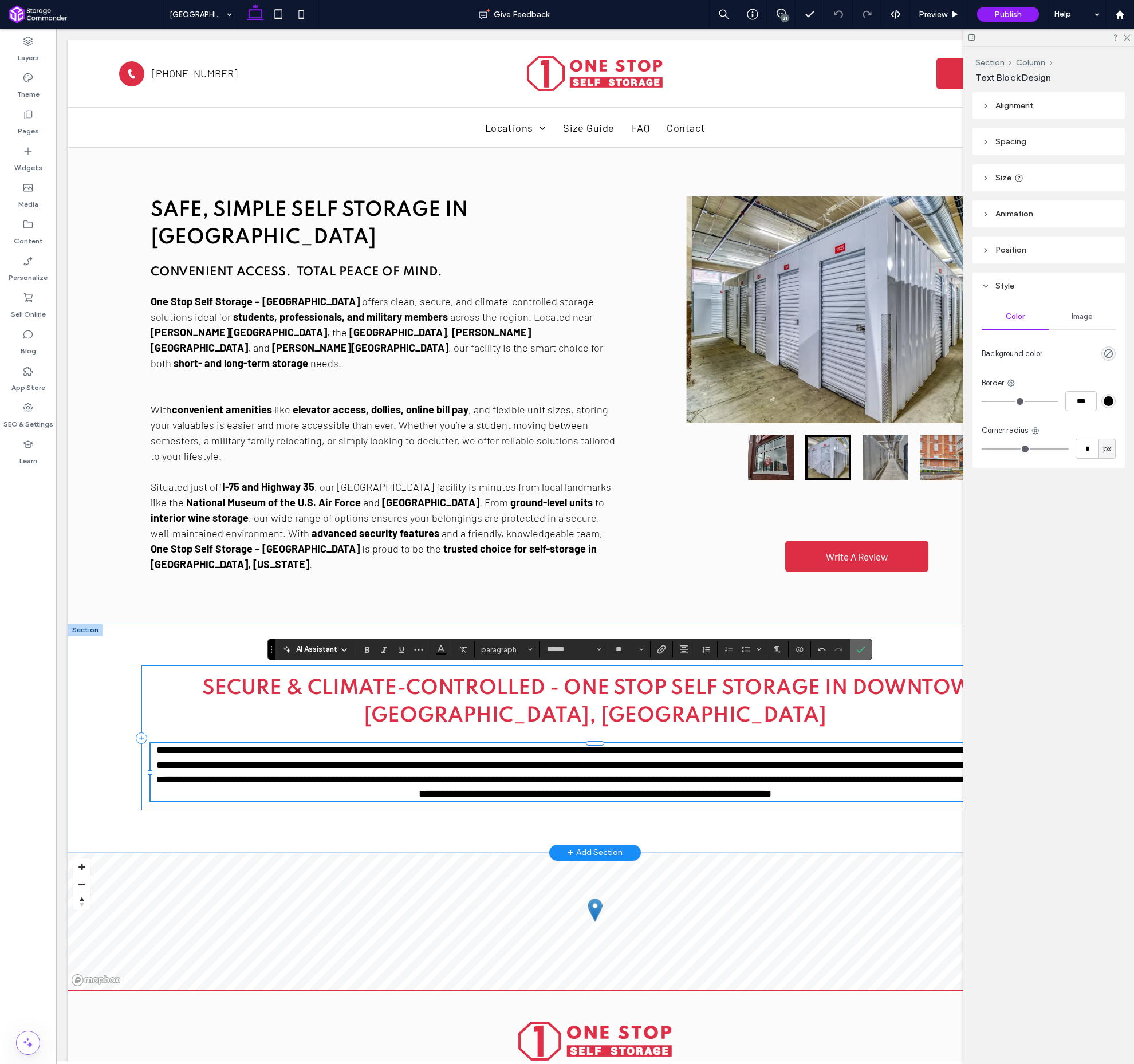
click at [858, 654] on icon "Confirm" at bounding box center [861, 649] width 9 height 9
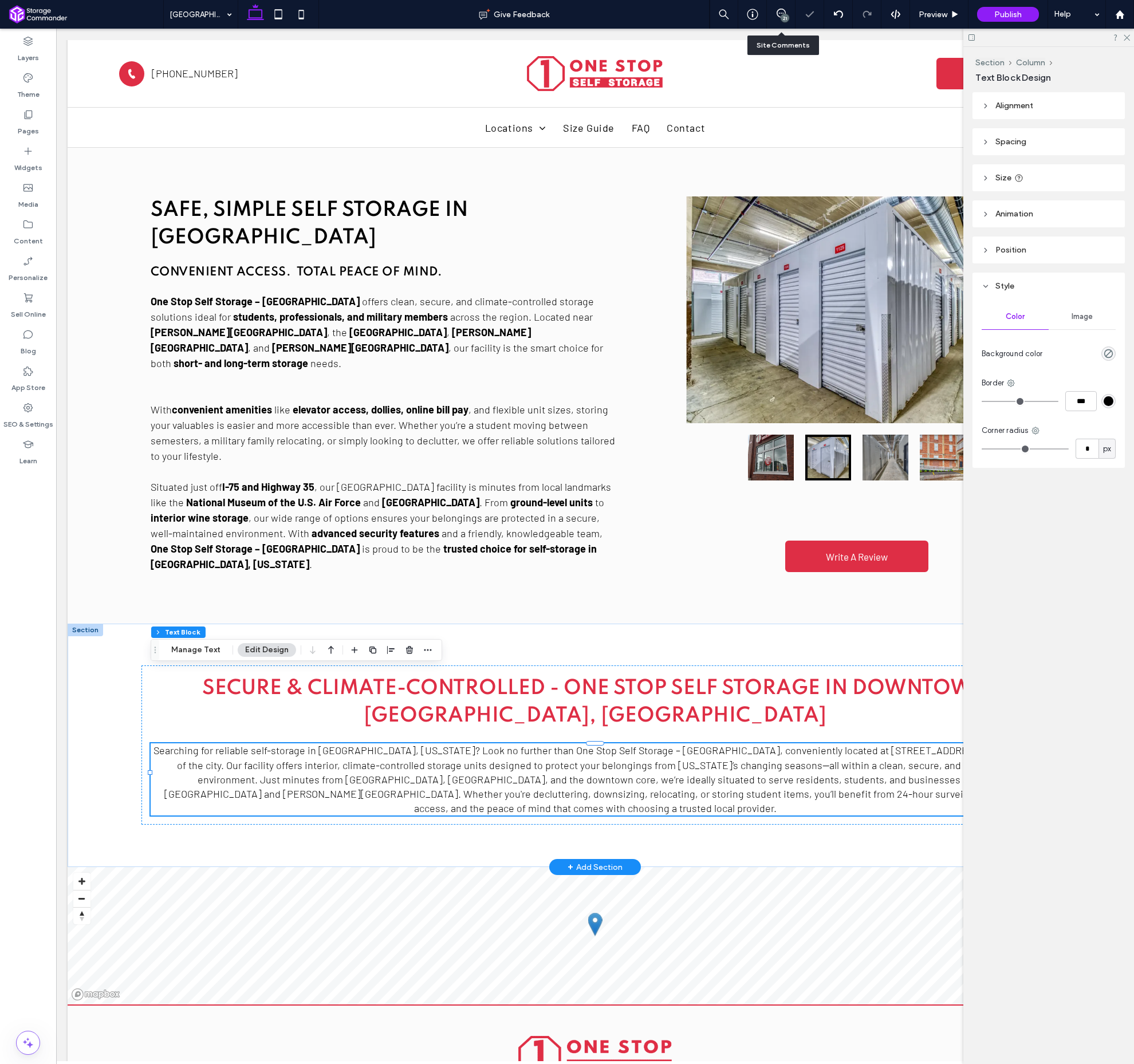
click at [781, 22] on div "21" at bounding box center [781, 14] width 29 height 29
click at [780, 14] on icon at bounding box center [781, 13] width 9 height 9
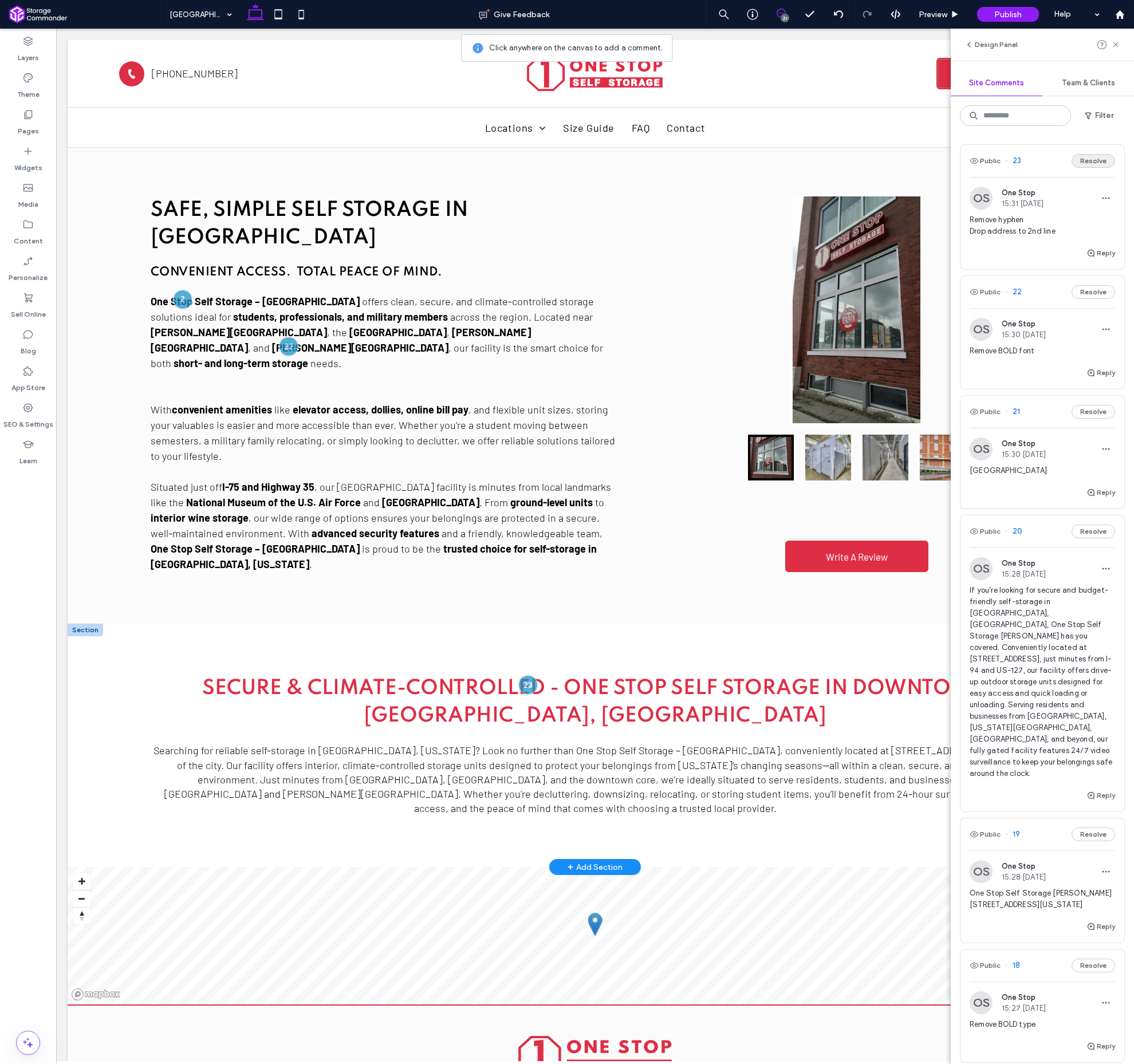
click at [1088, 161] on button "Resolve" at bounding box center [1094, 161] width 44 height 13
click at [1115, 45] on use at bounding box center [1115, 44] width 5 height 5
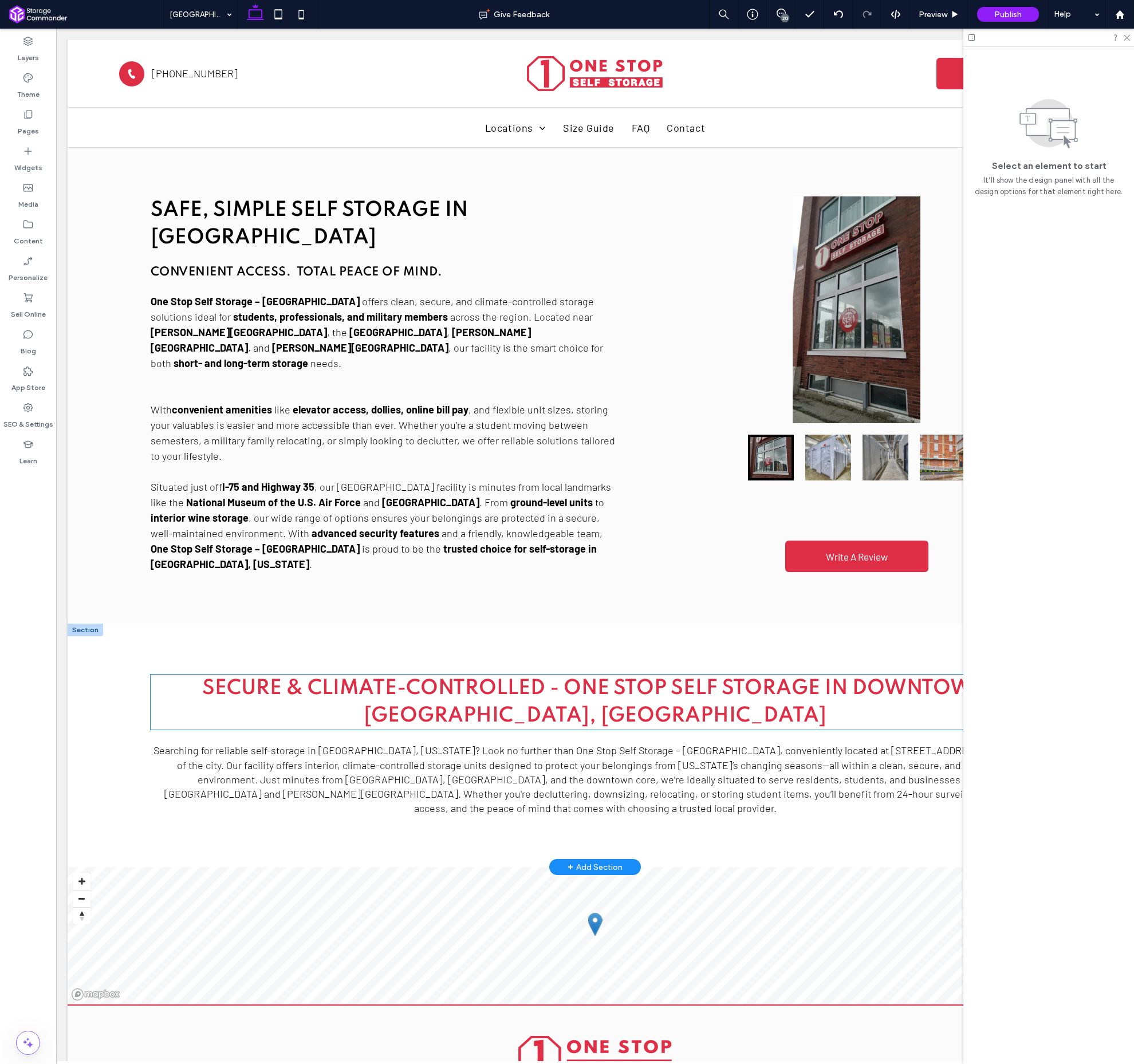
click at [507, 678] on span "Secure & Climate-Controlled - One Stop Self Storage in Downtown [GEOGRAPHIC_DAT…" at bounding box center [595, 702] width 787 height 48
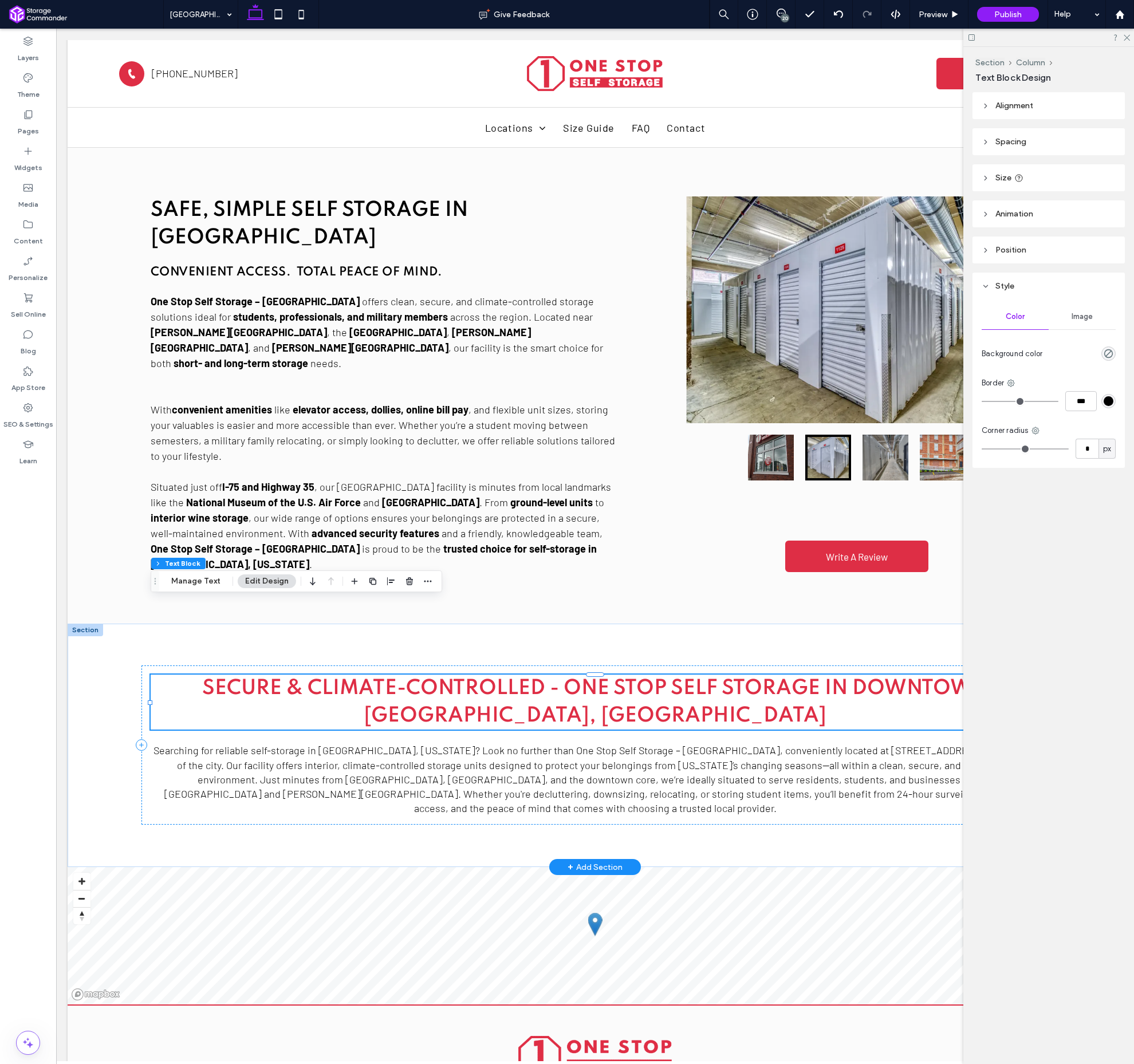
click at [516, 678] on span "Secure & Climate-Controlled - One Stop Self Storage in Downtown [GEOGRAPHIC_DAT…" at bounding box center [595, 702] width 787 height 48
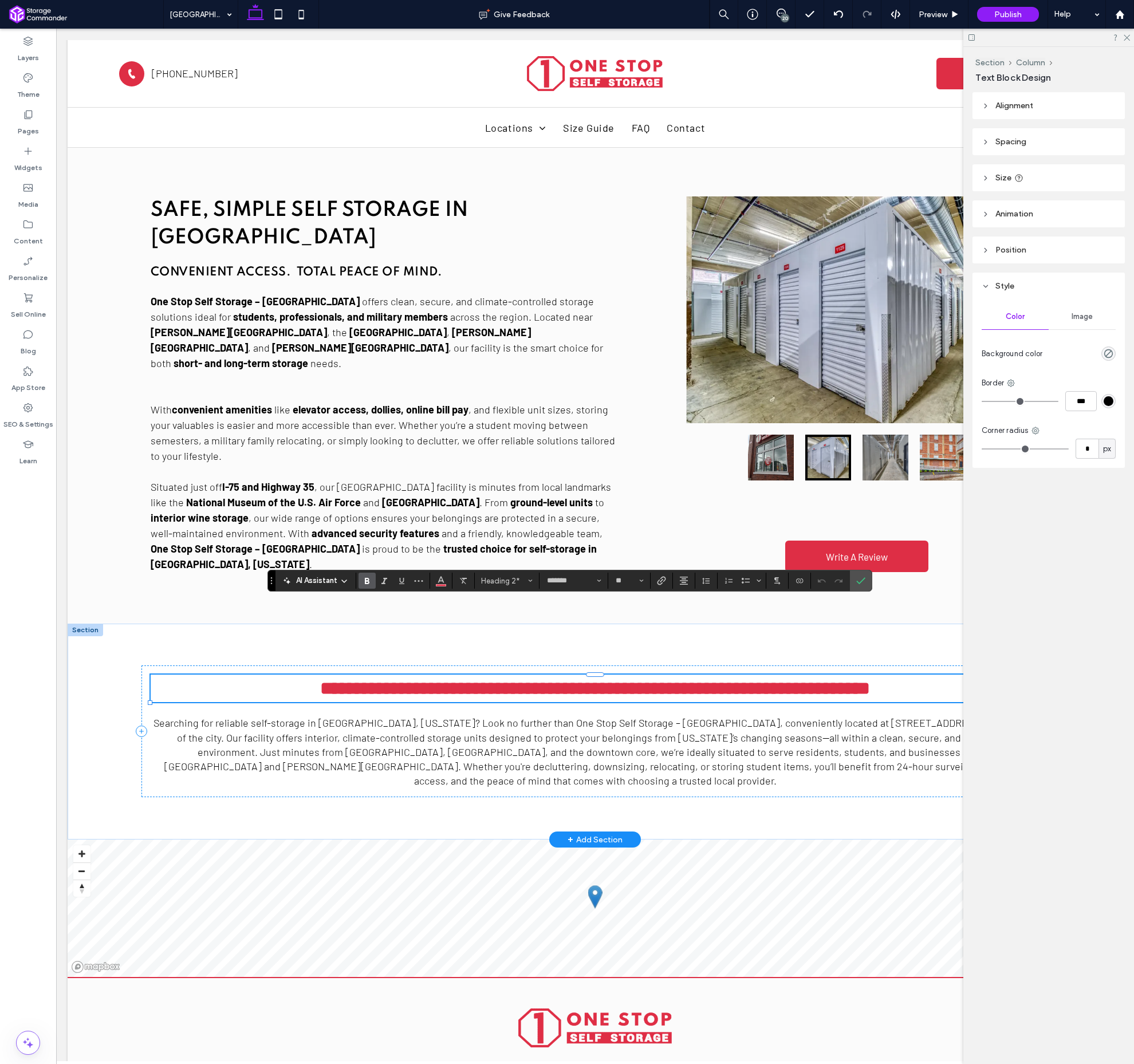
click at [511, 679] on span "**********" at bounding box center [595, 688] width 550 height 19
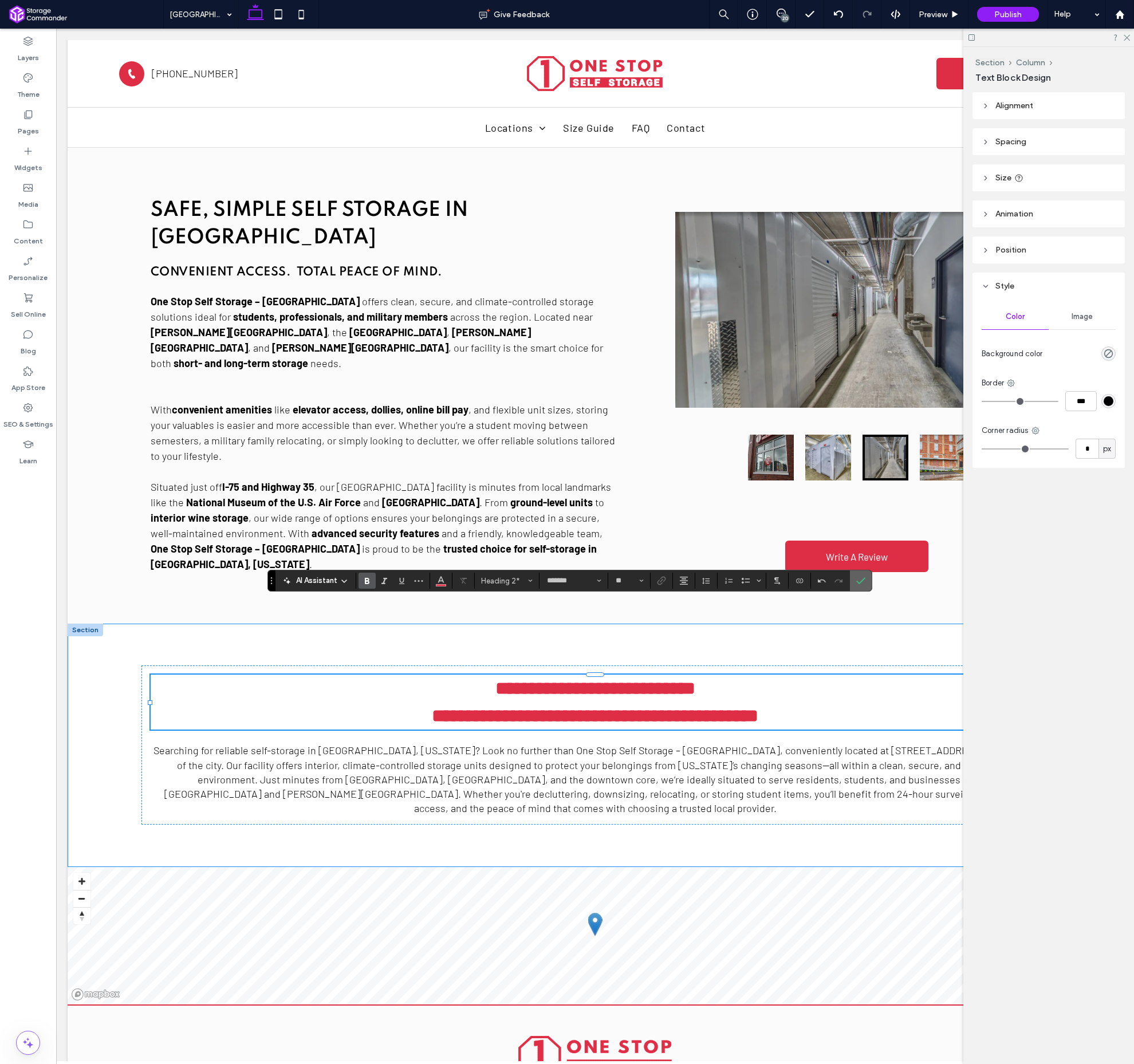
click at [868, 581] on label "Confirm" at bounding box center [860, 581] width 17 height 21
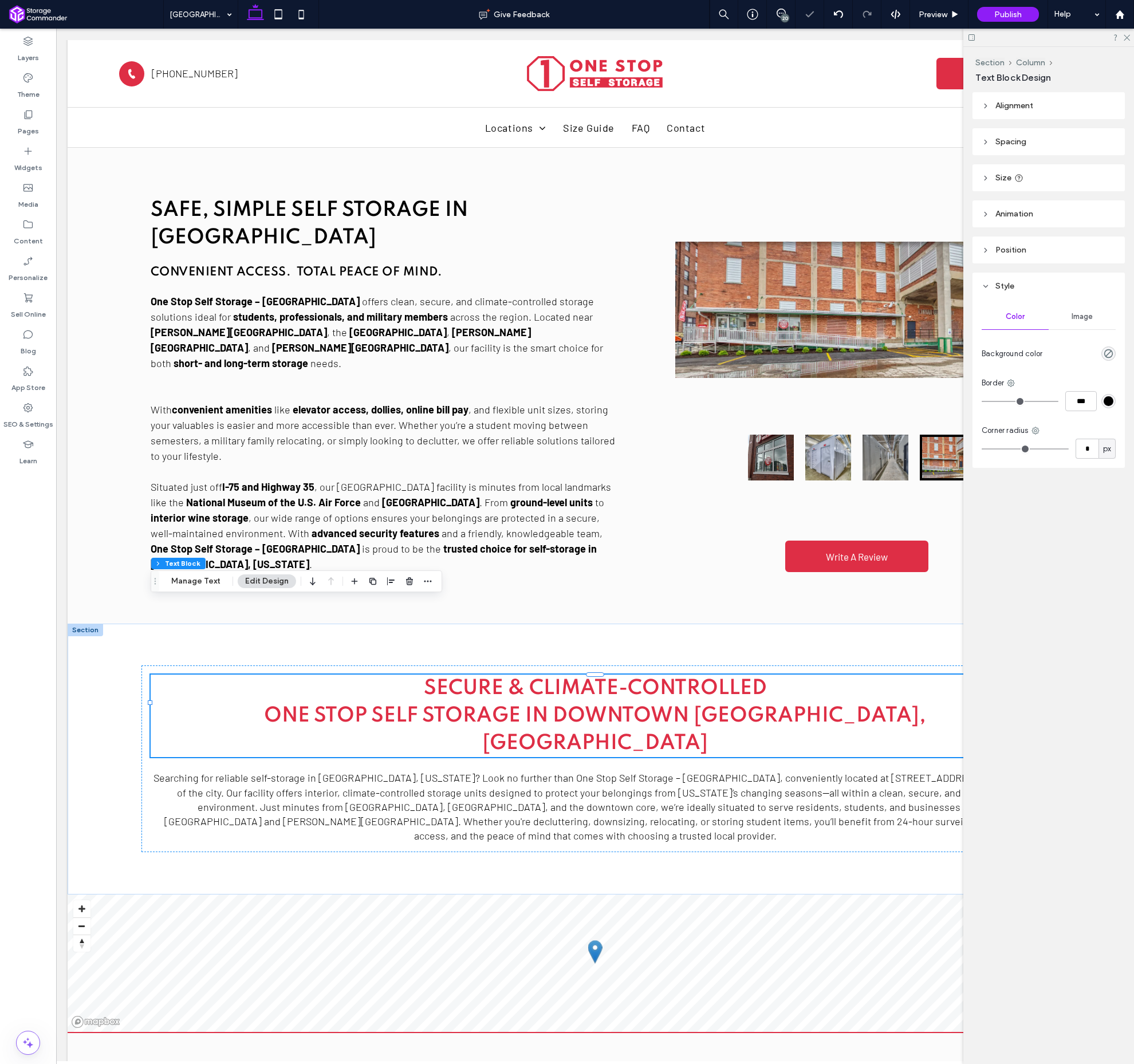
click at [784, 14] on div "20" at bounding box center [785, 17] width 8 height 8
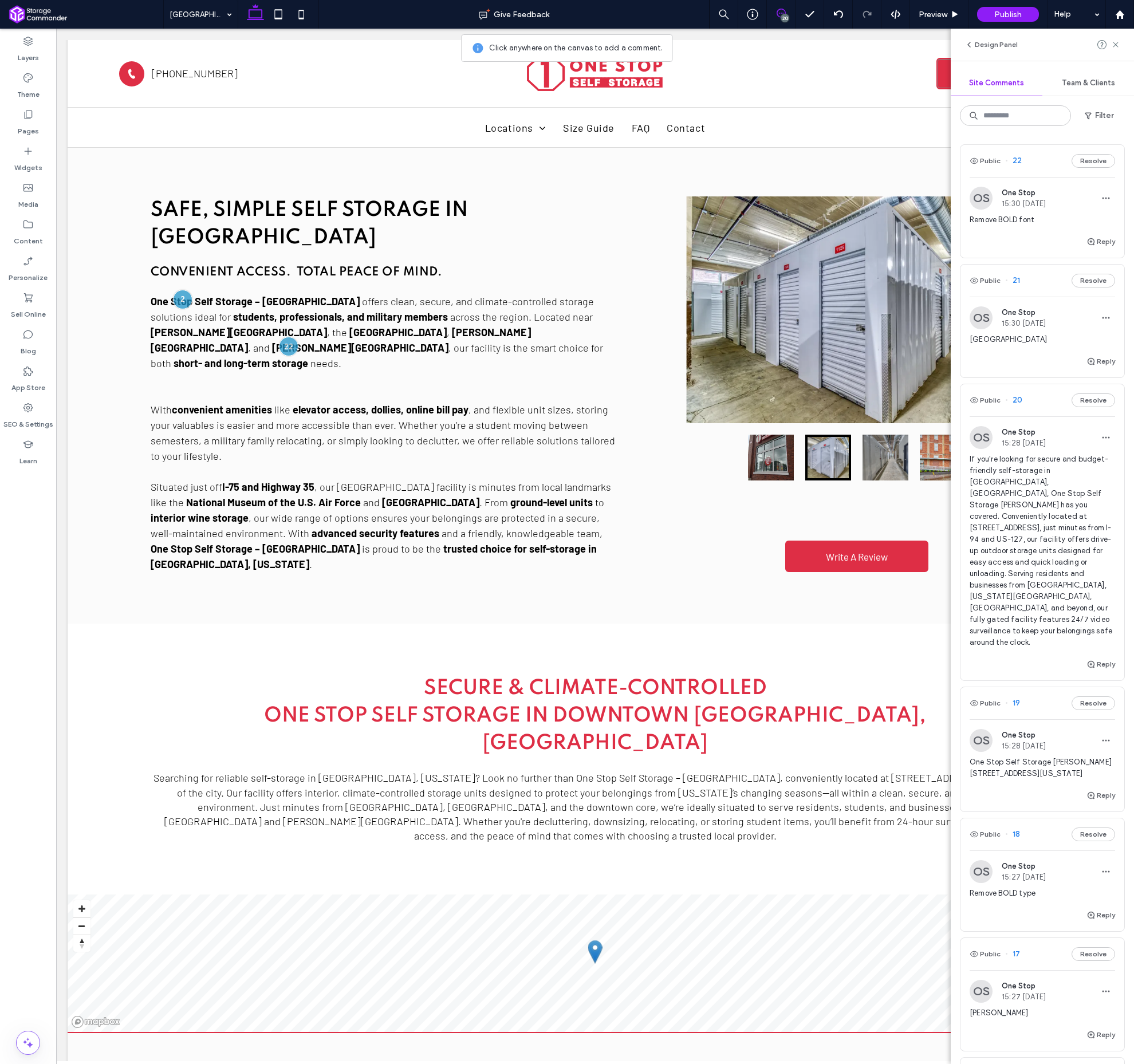
scroll to position [0, 0]
drag, startPoint x: 1098, startPoint y: 161, endPoint x: 1085, endPoint y: 199, distance: 40.2
click at [1098, 161] on button "Resolve" at bounding box center [1094, 161] width 44 height 13
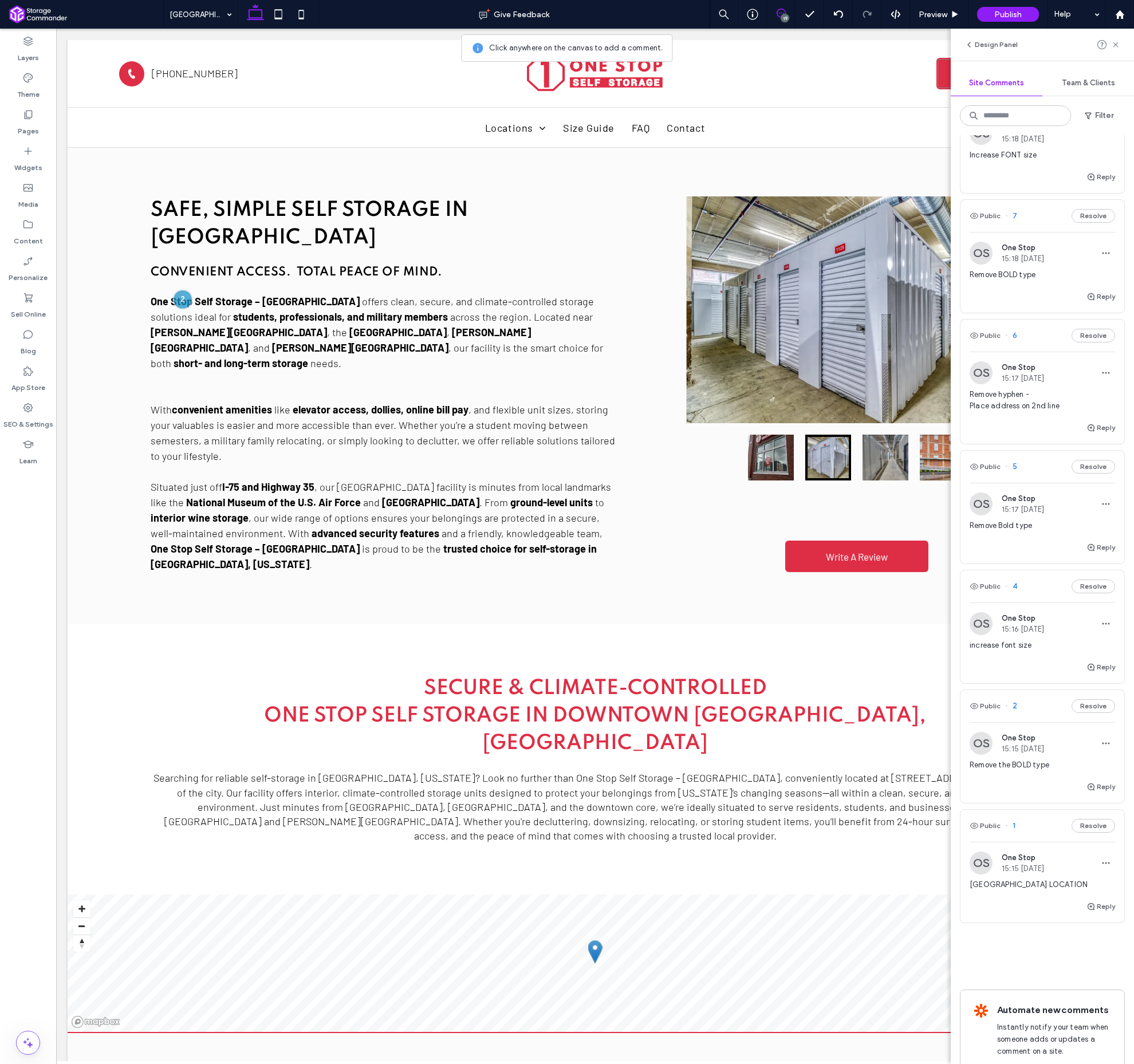
scroll to position [1775, 0]
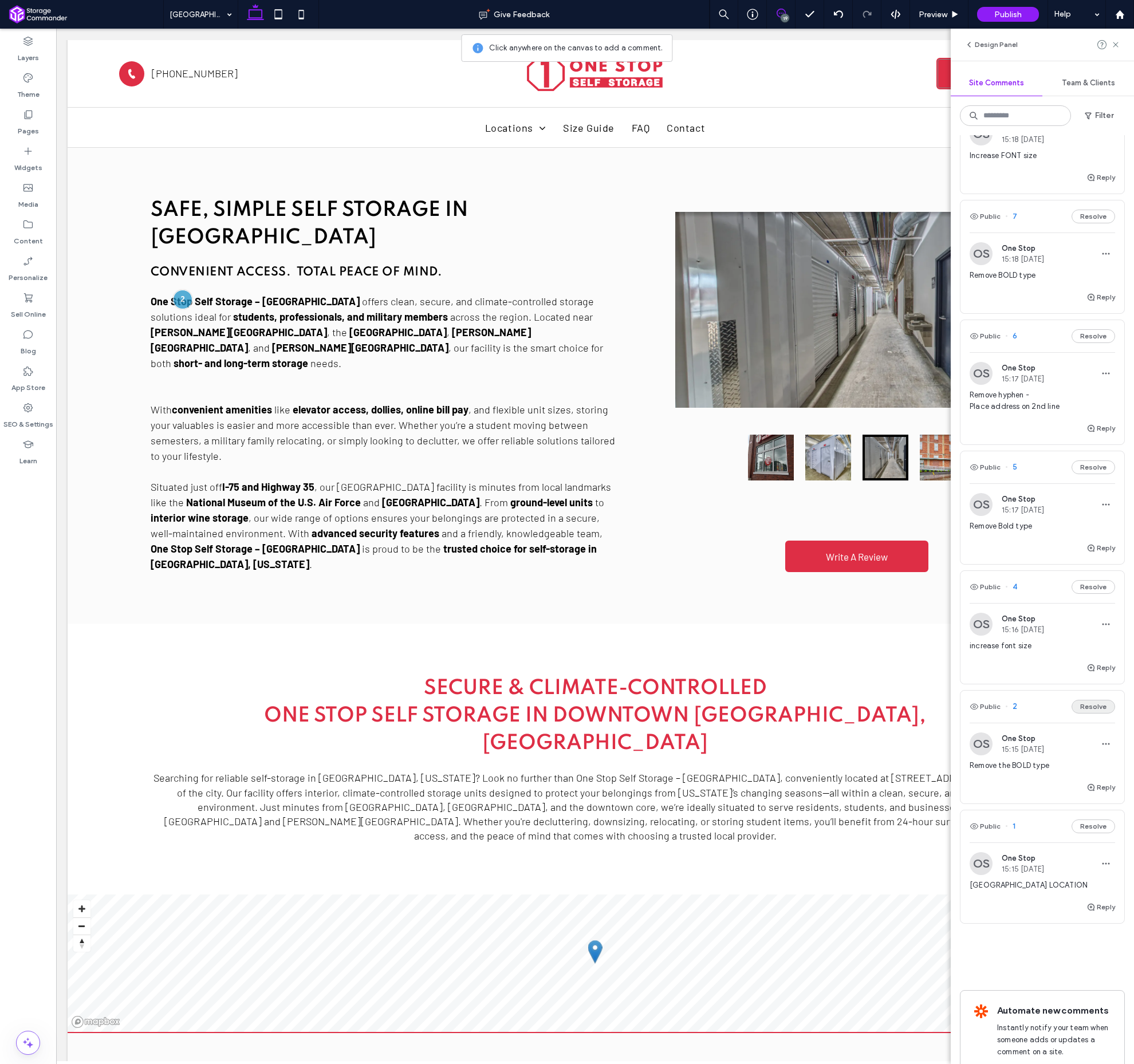
click at [1097, 700] on button "Resolve" at bounding box center [1094, 706] width 44 height 13
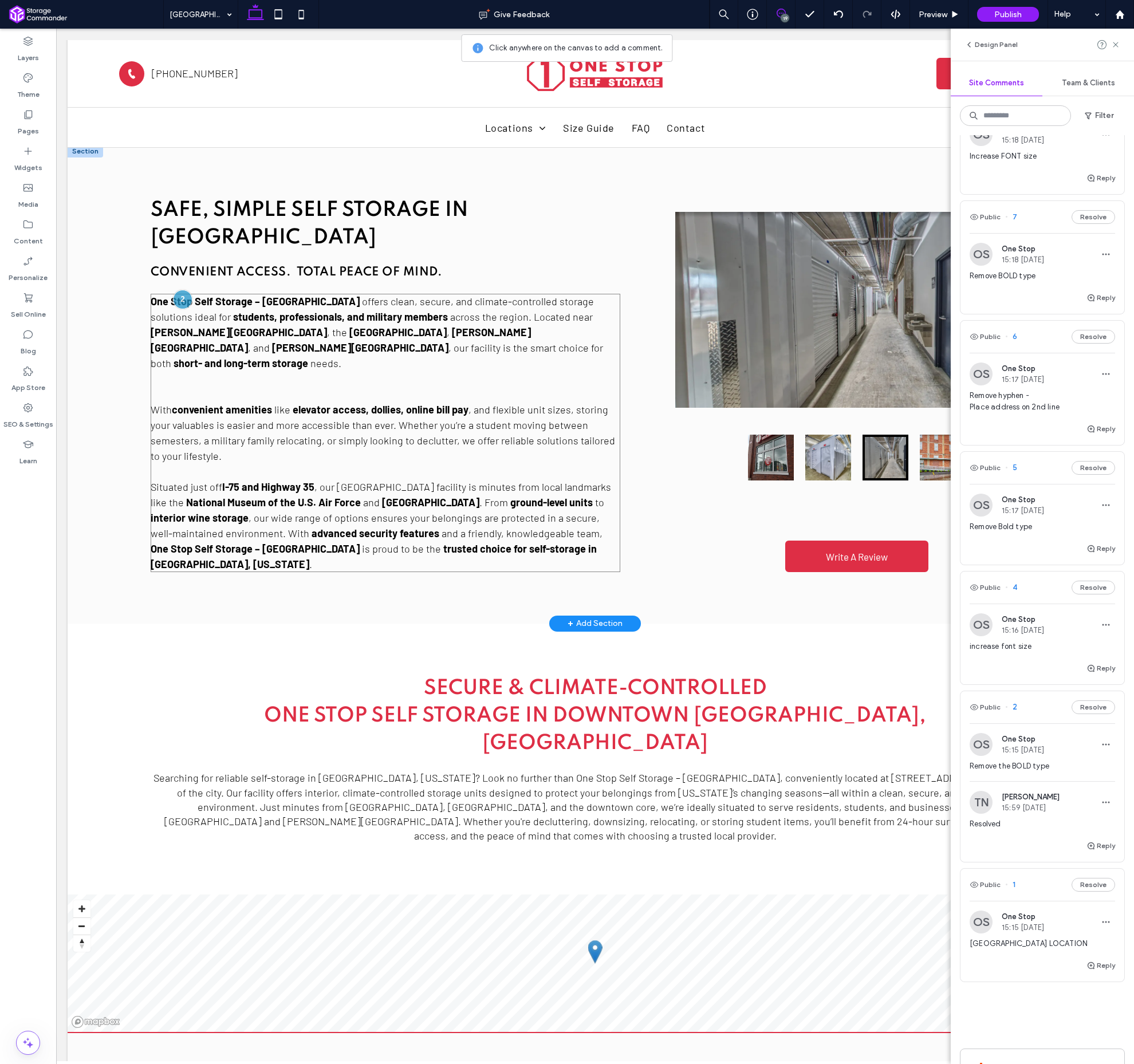
scroll to position [1656, 0]
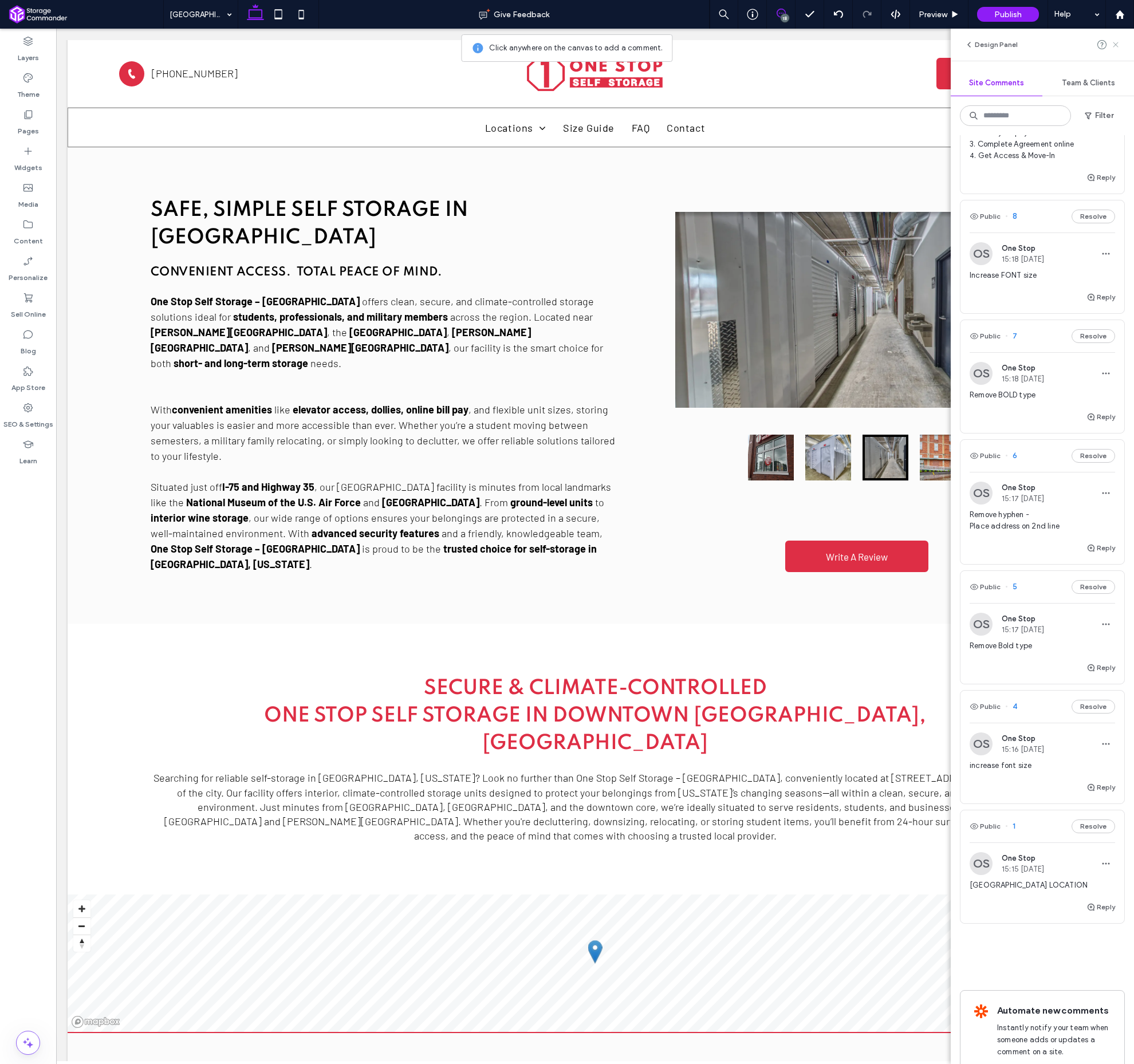
click at [1115, 43] on icon at bounding box center [1116, 44] width 9 height 9
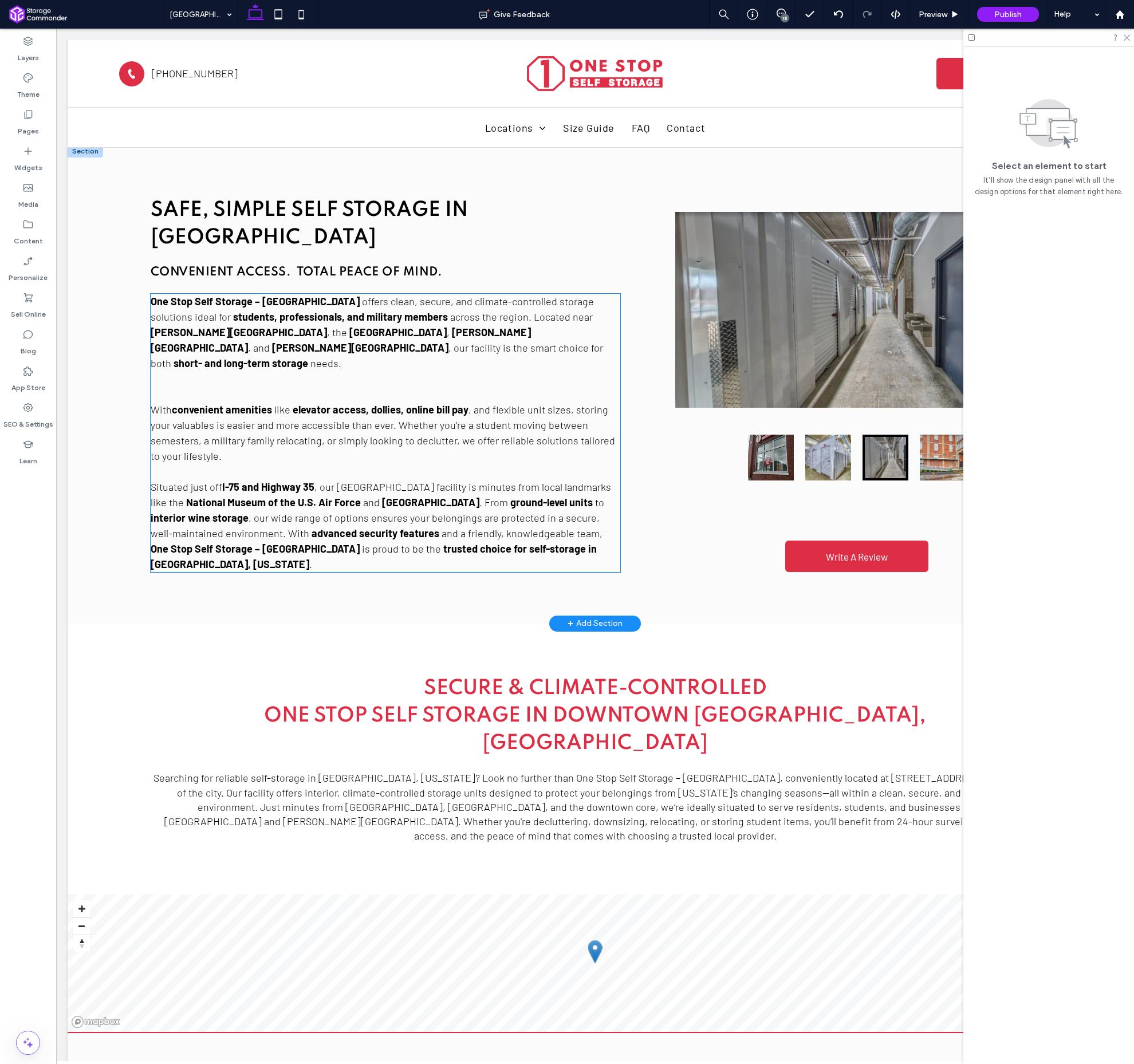
click at [450, 311] on span "across the region. Located near" at bounding box center [521, 317] width 143 height 13
click at [401, 294] on div "One Stop Self Storage – [GEOGRAPHIC_DATA] offers clean, secure, and climate-con…" at bounding box center [386, 433] width 470 height 279
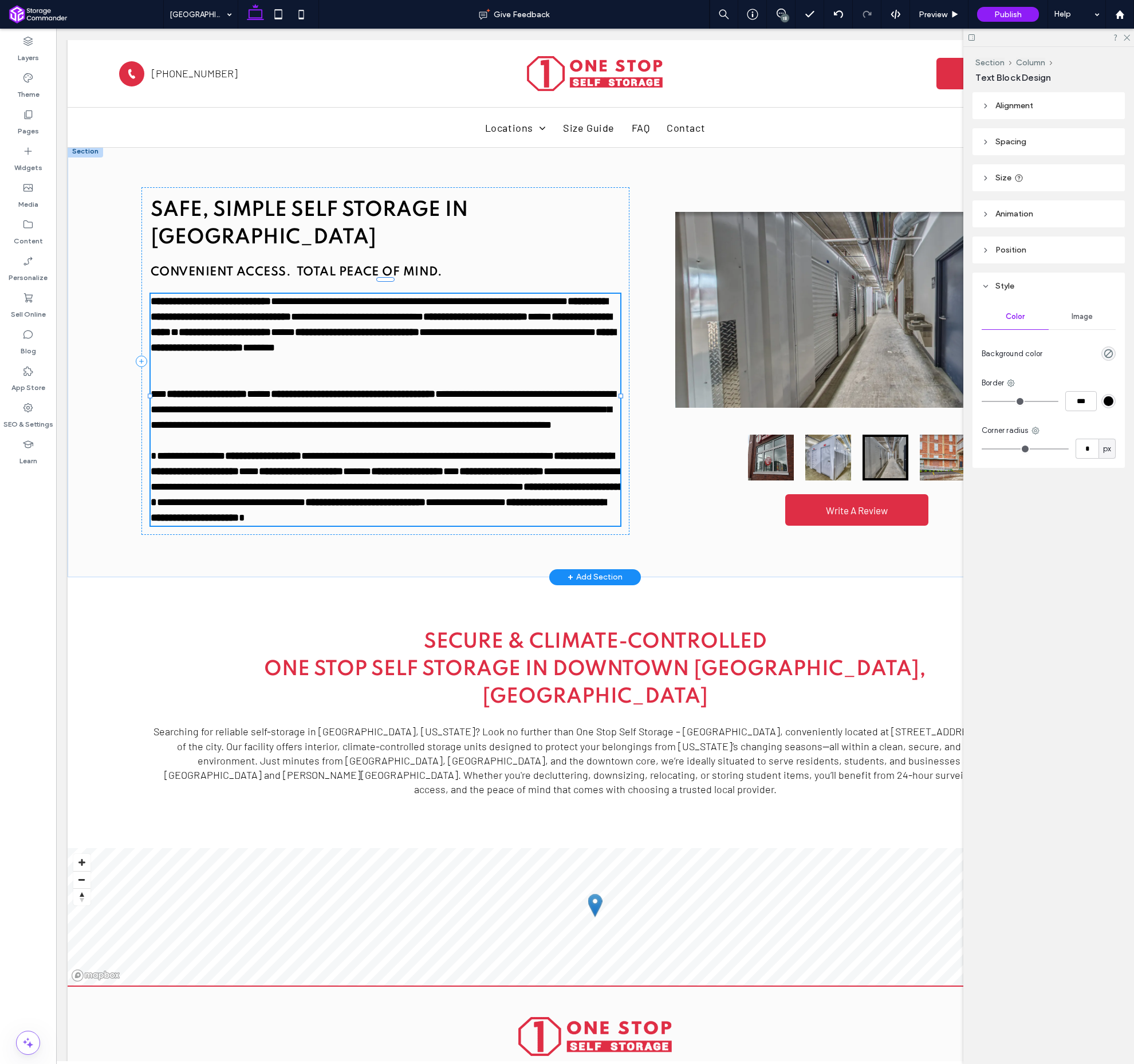
type input "******"
type input "**"
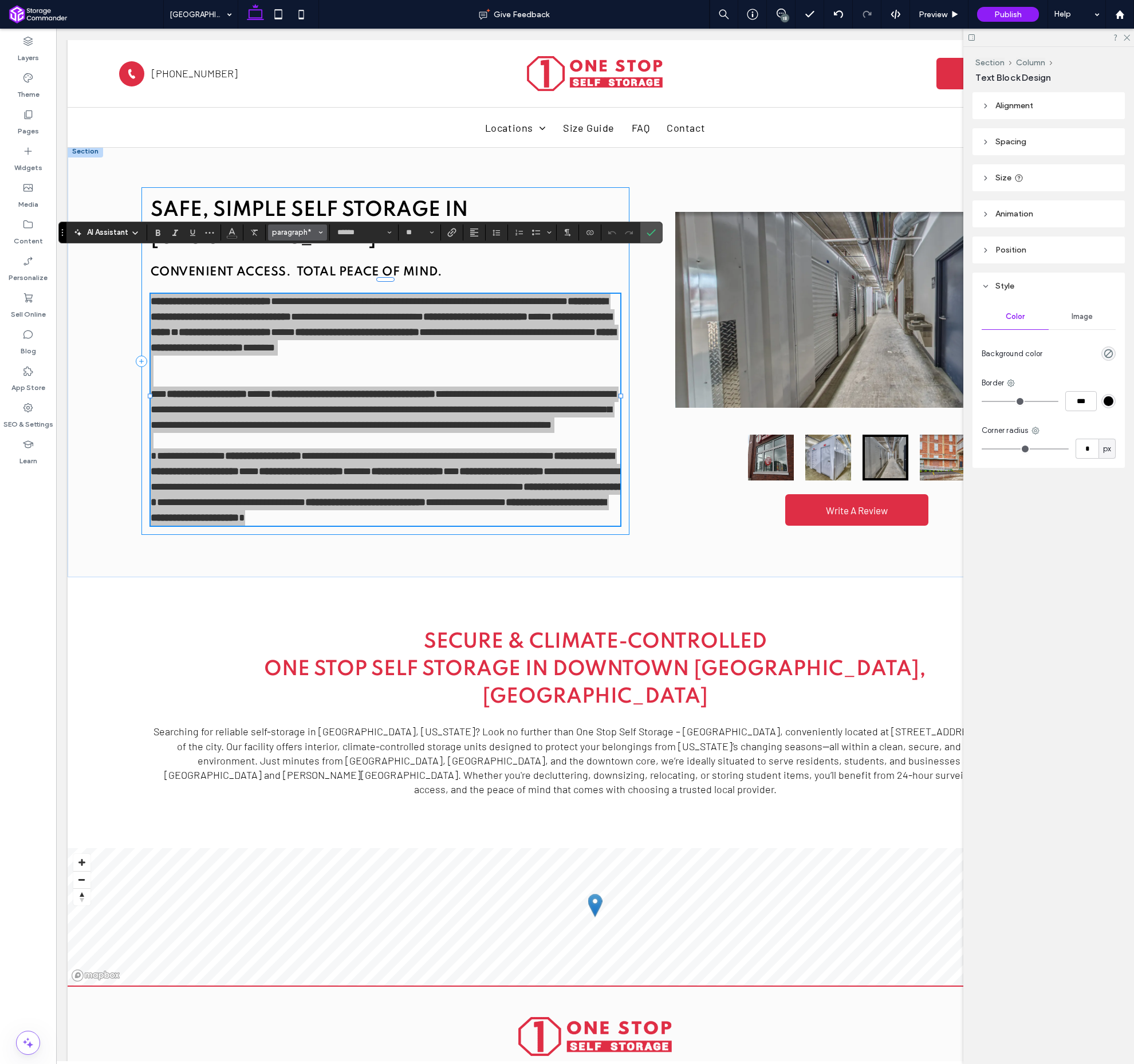
click at [301, 231] on span "paragraph*" at bounding box center [295, 232] width 45 height 8
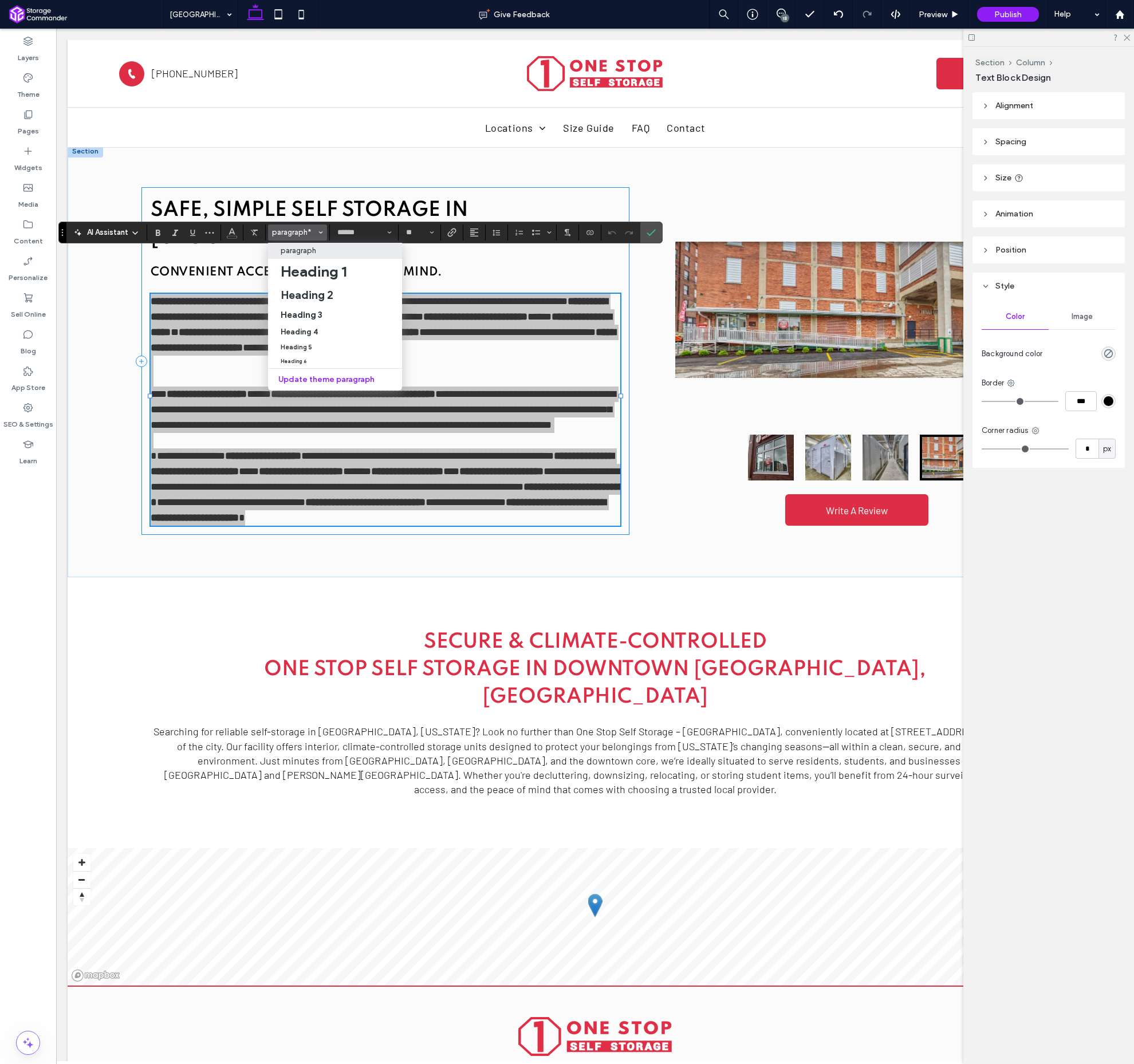
click at [311, 250] on p "paragraph" at bounding box center [298, 250] width 35 height 8
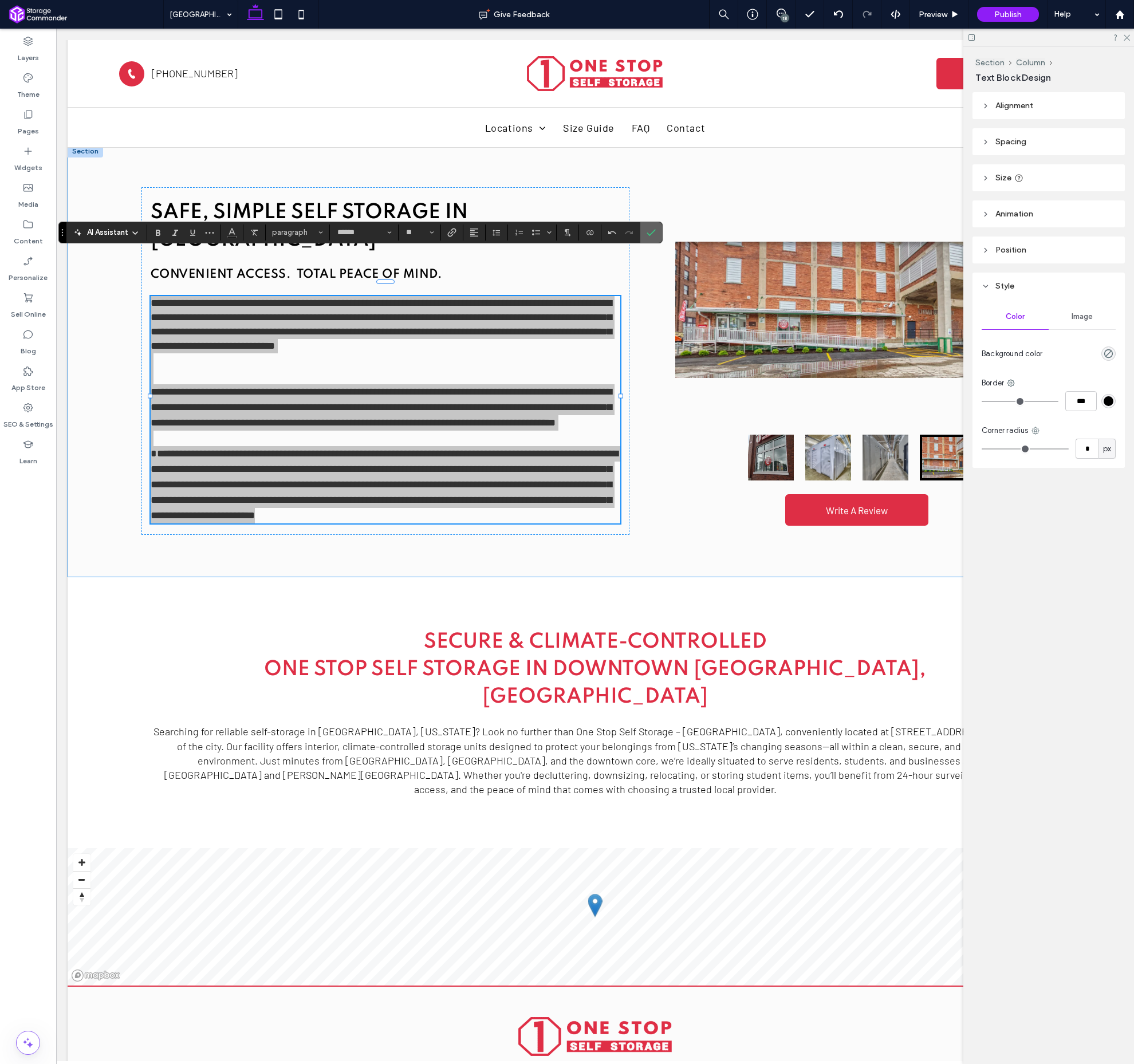
click at [650, 234] on icon "Confirm" at bounding box center [651, 232] width 9 height 9
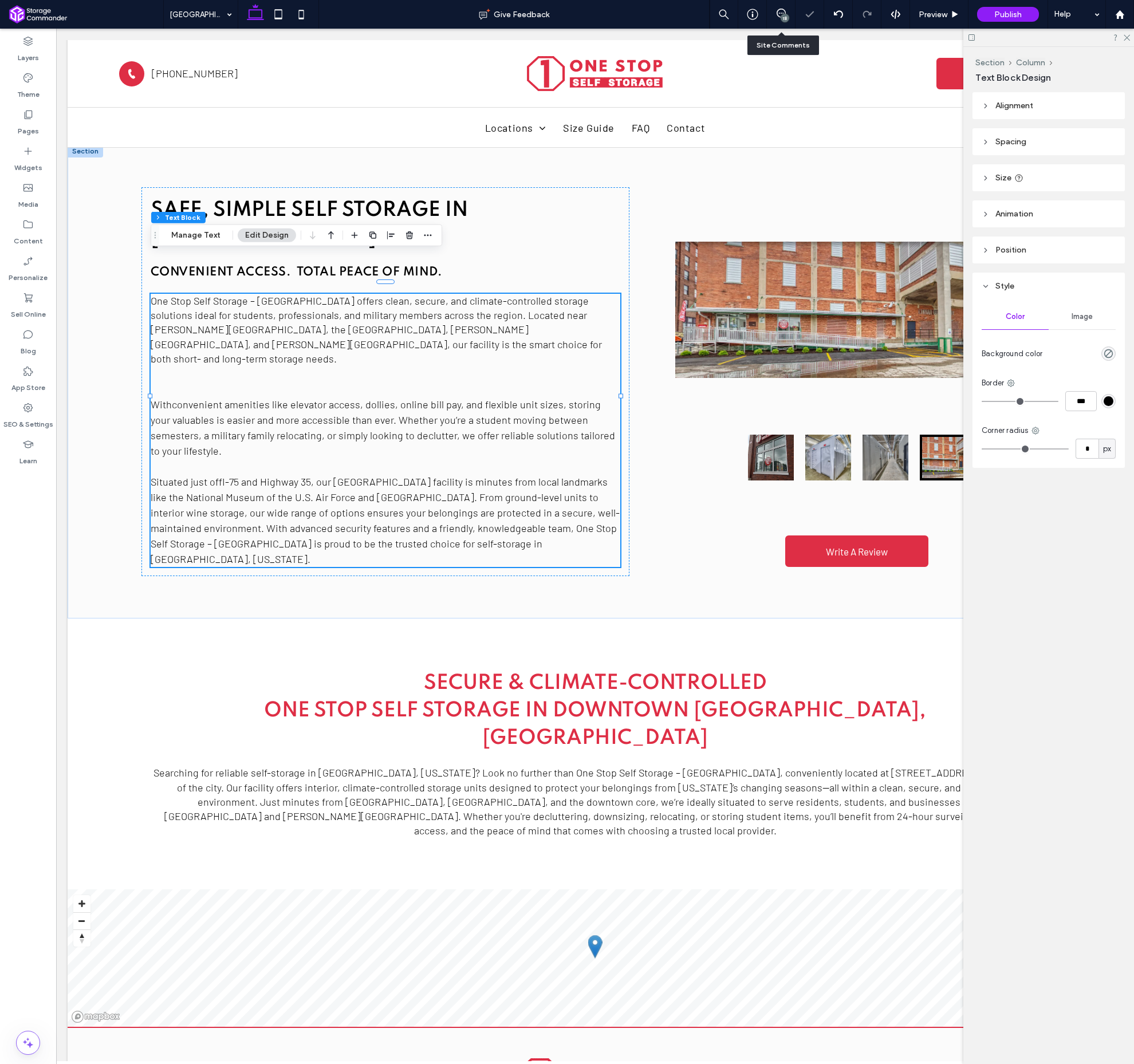
click at [786, 16] on div "18" at bounding box center [785, 17] width 8 height 8
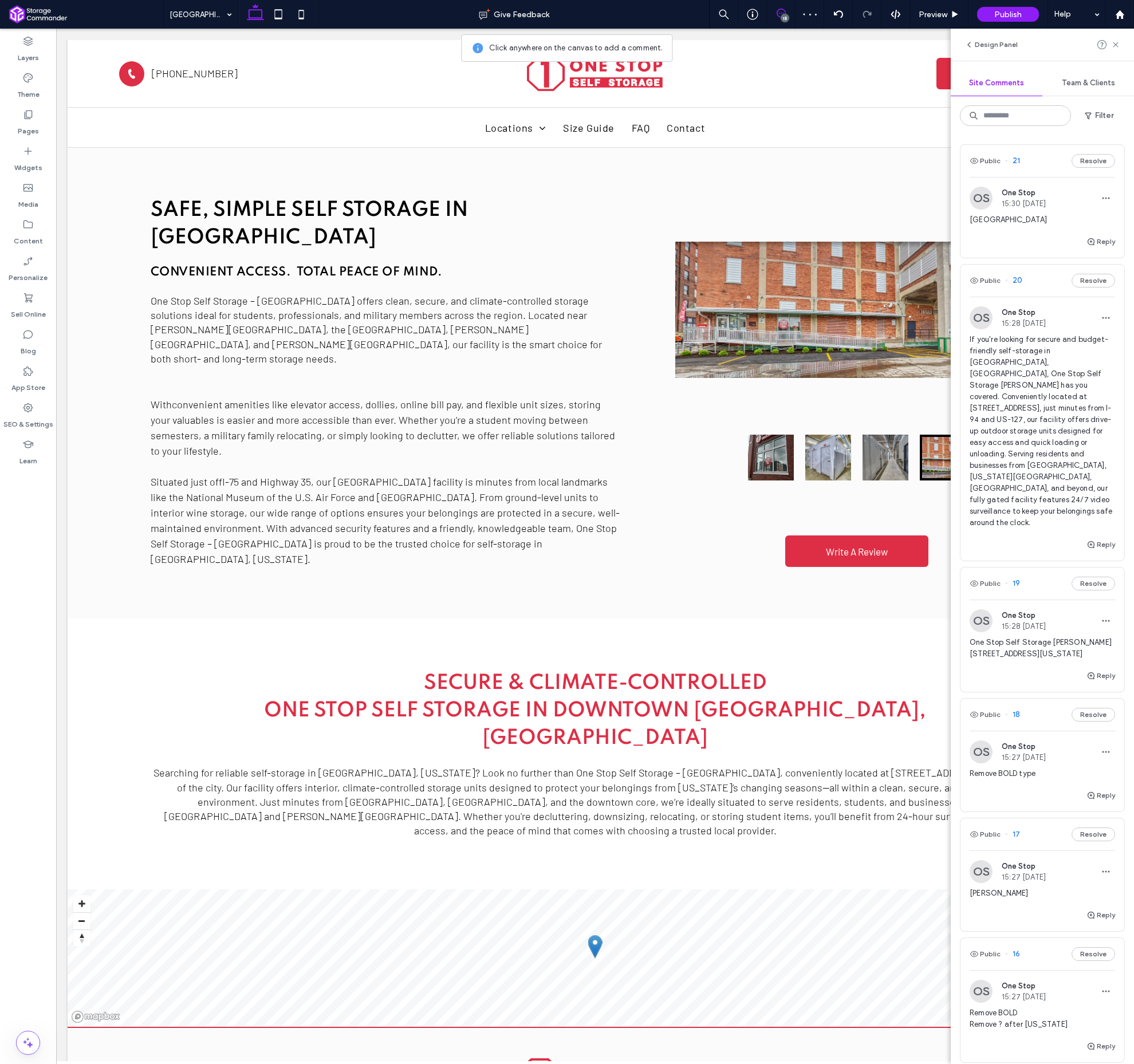
click at [1020, 160] on span "21" at bounding box center [1013, 161] width 15 height 12
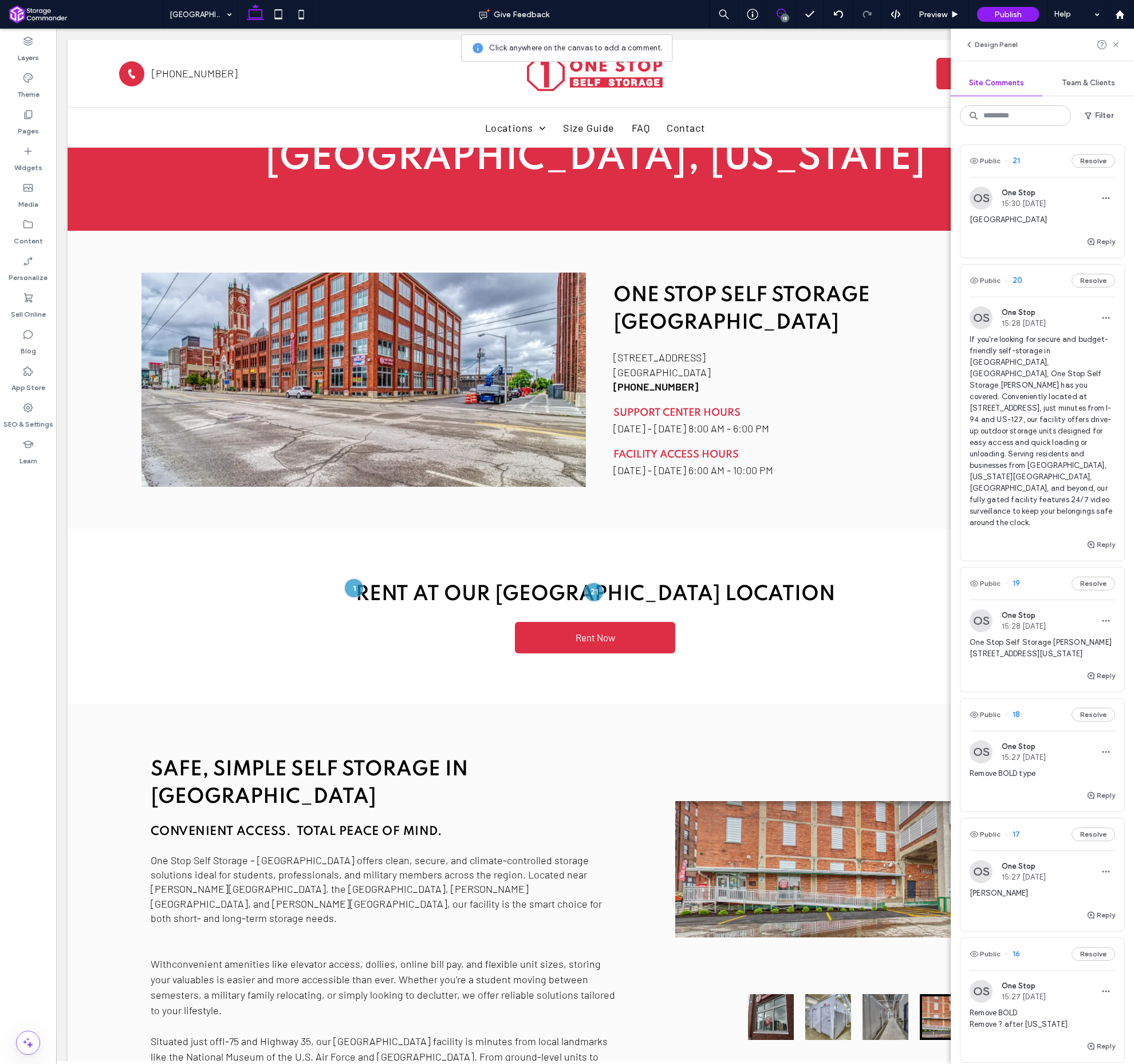
scroll to position [53, 0]
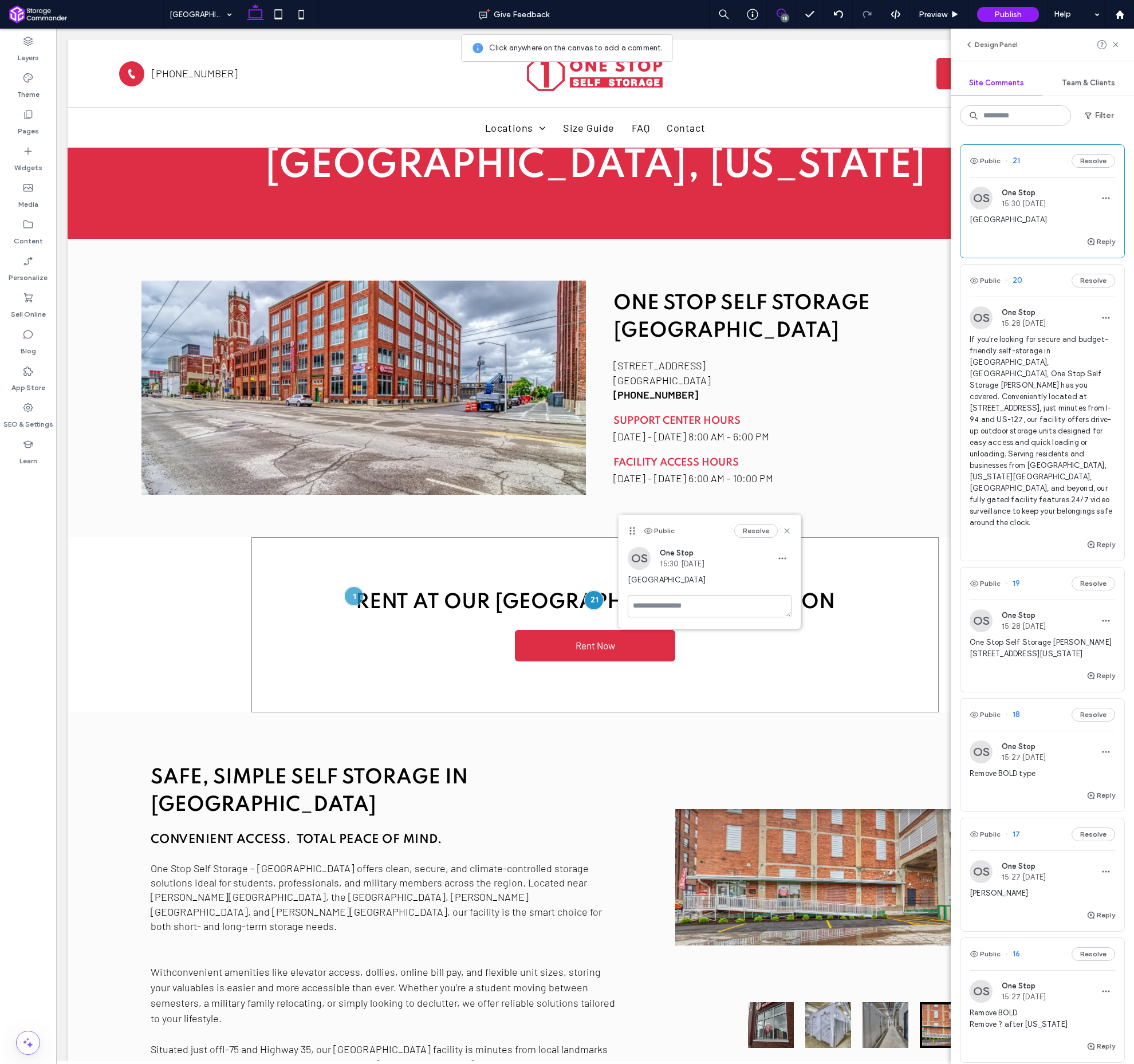
click at [760, 534] on button "Resolve" at bounding box center [756, 530] width 44 height 13
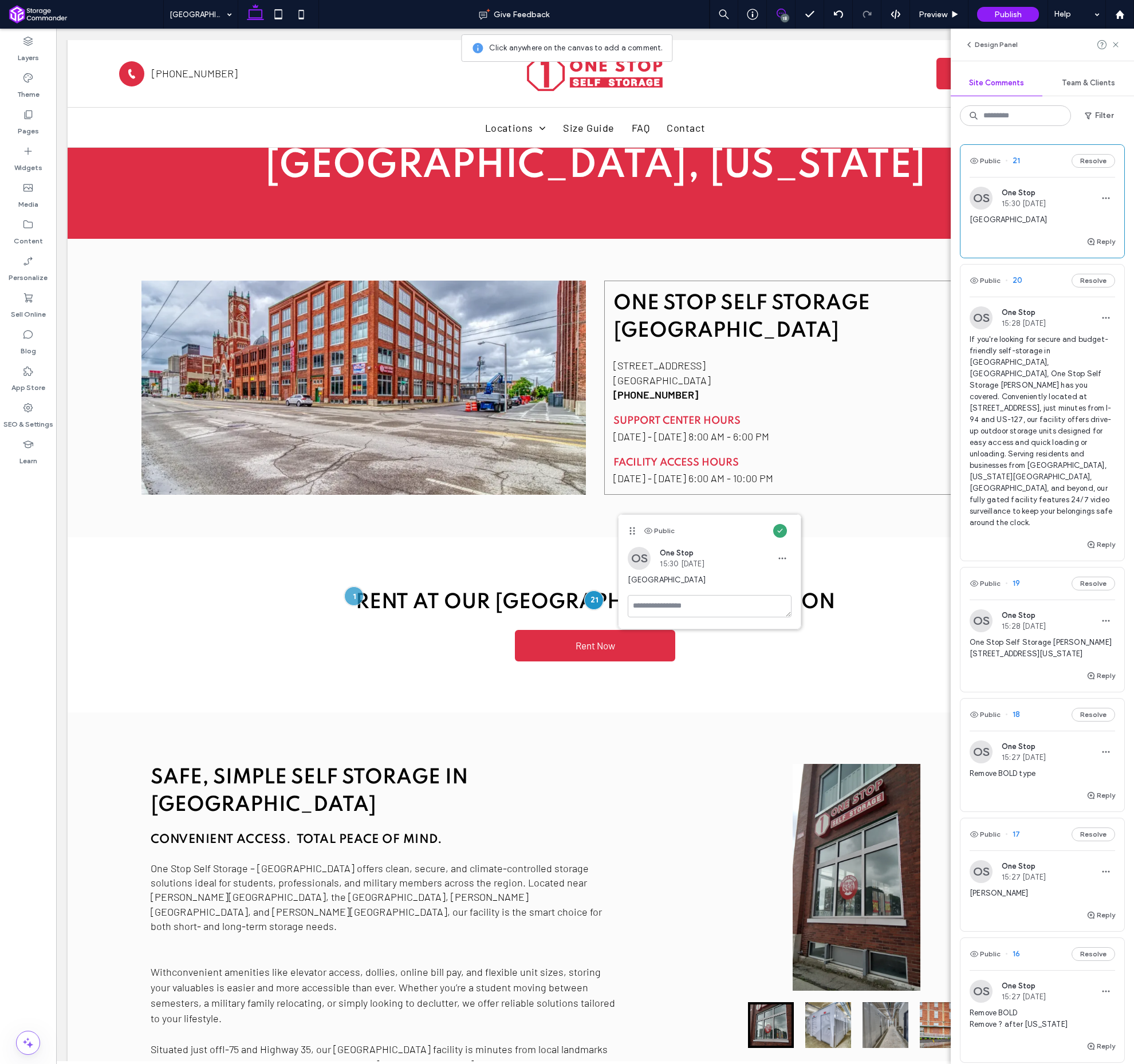
drag, startPoint x: 1114, startPoint y: 45, endPoint x: 1110, endPoint y: 51, distance: 7.2
click at [1114, 45] on icon at bounding box center [1116, 44] width 9 height 9
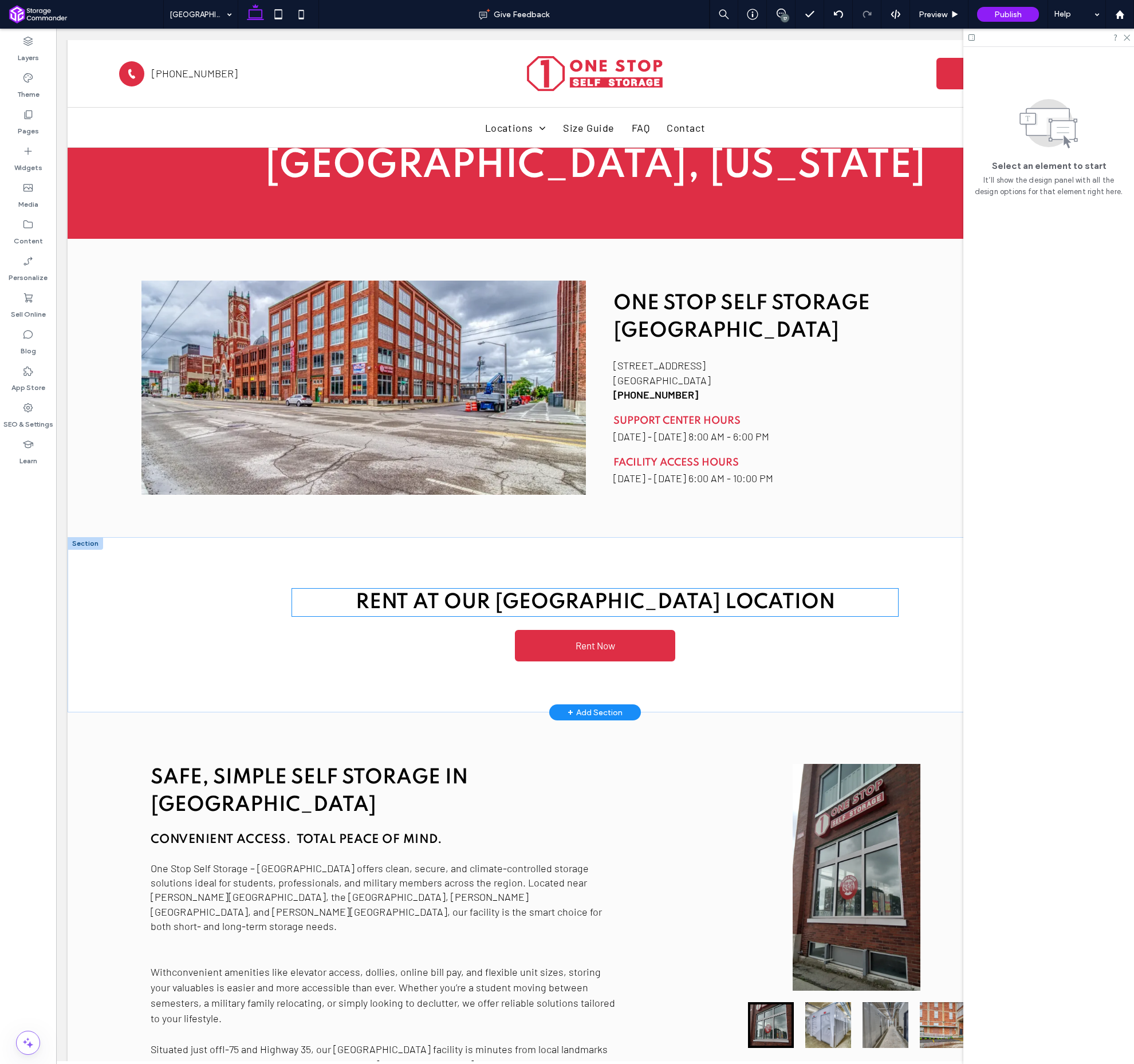
click at [640, 592] on span "Rent at our [GEOGRAPHIC_DATA] location" at bounding box center [595, 602] width 480 height 21
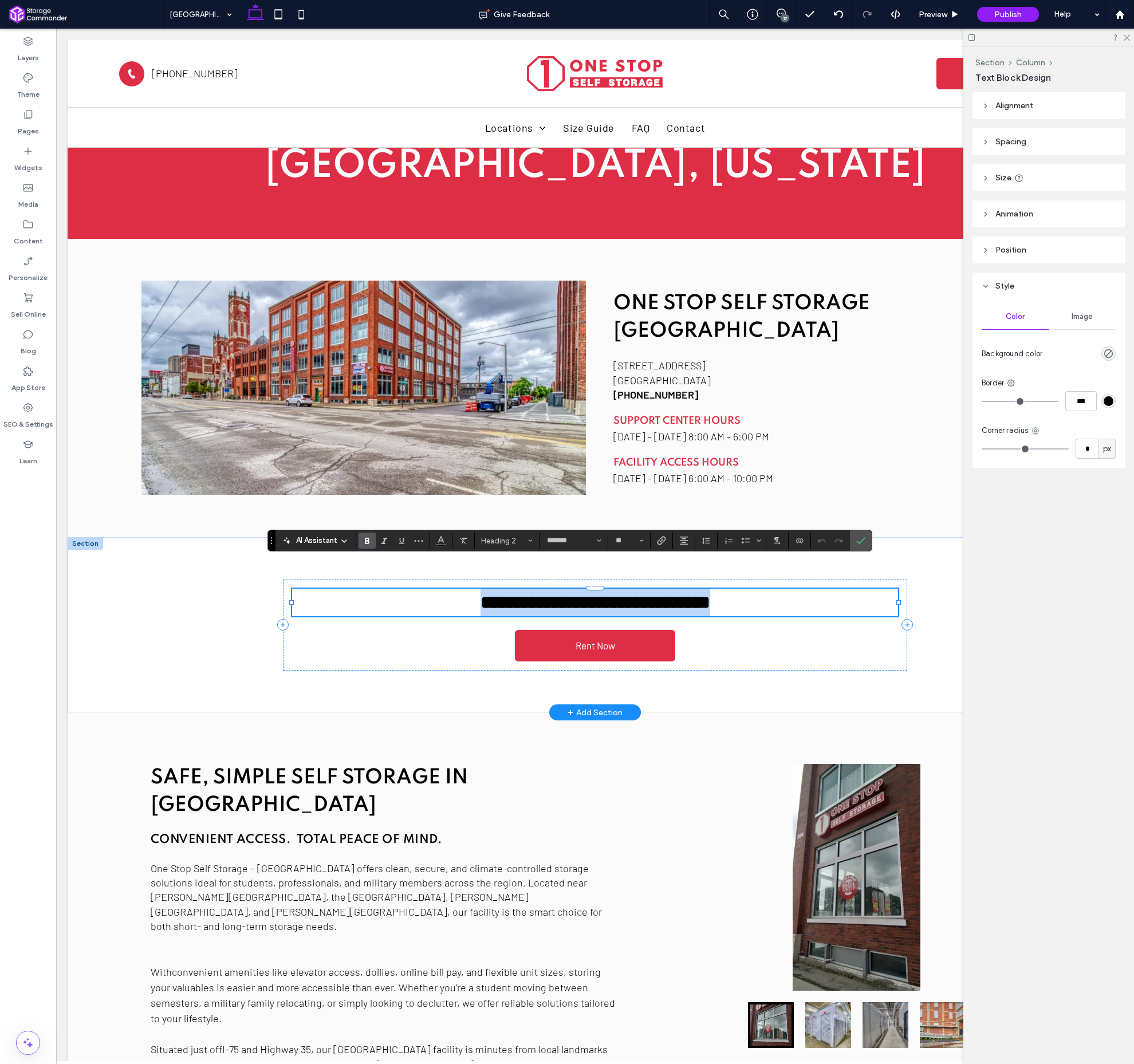
click at [612, 593] on span "**********" at bounding box center [595, 602] width 230 height 19
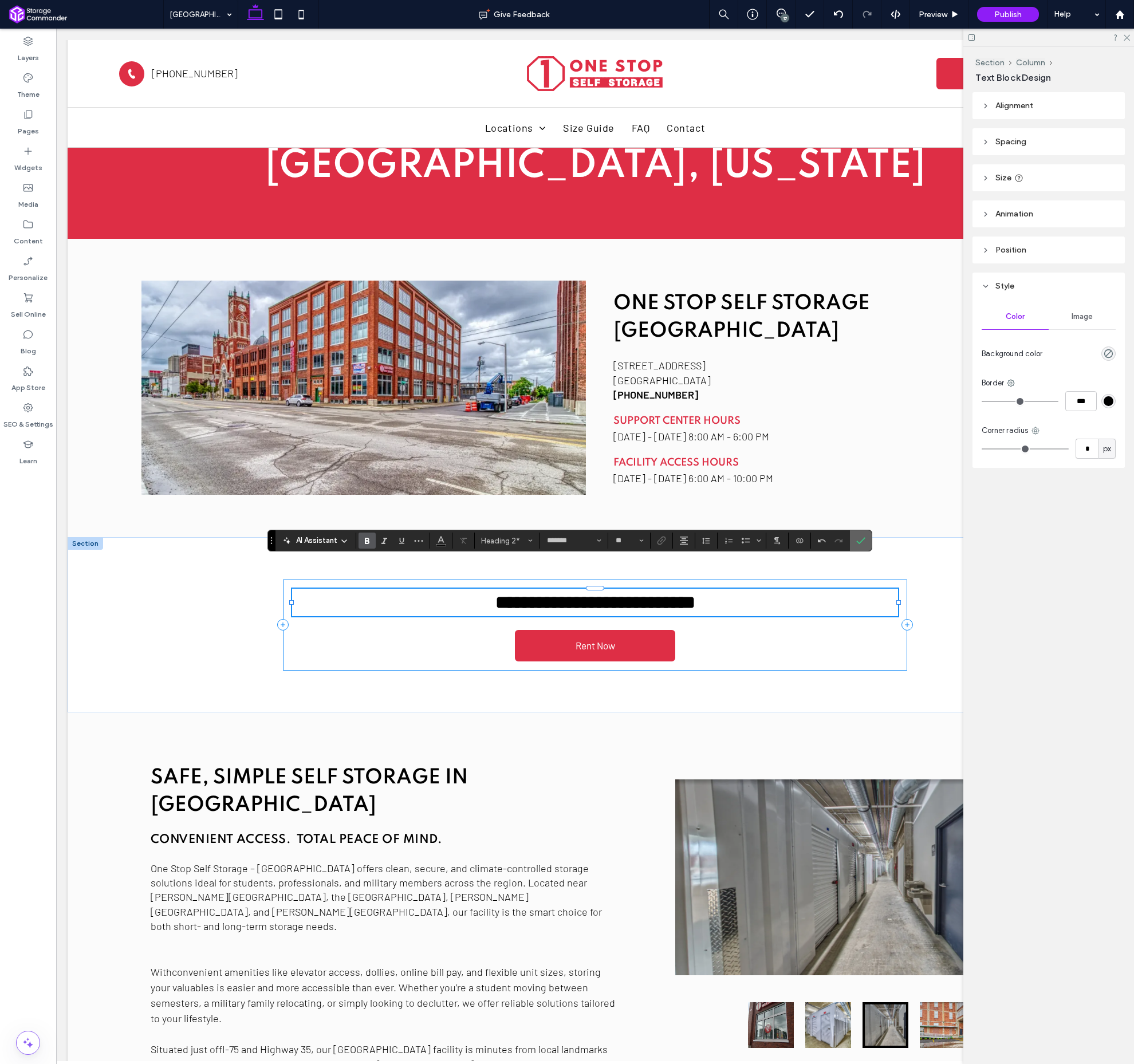
click at [862, 541] on use "Confirm" at bounding box center [861, 541] width 9 height 7
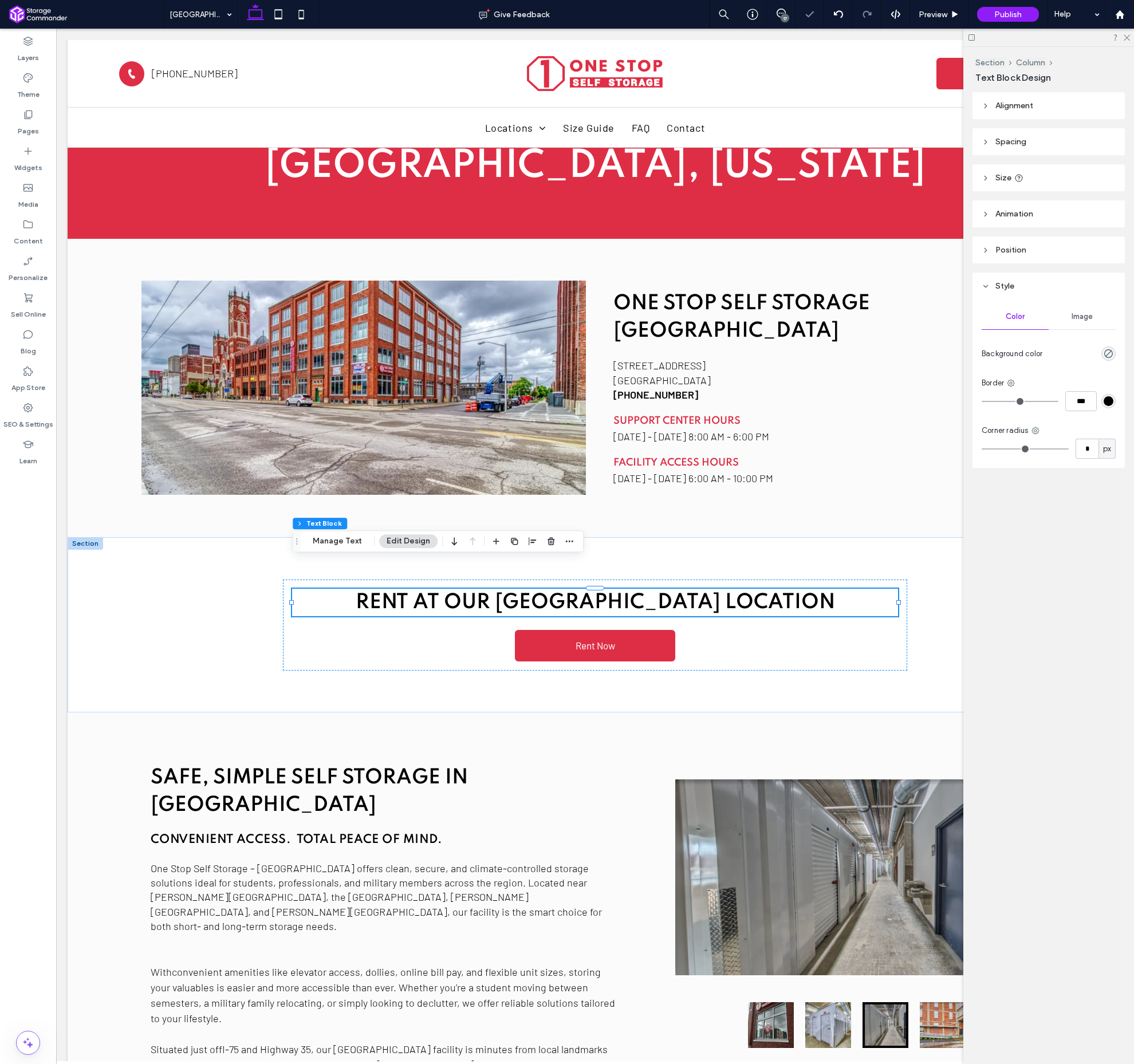
click at [783, 21] on div "17" at bounding box center [785, 17] width 8 height 8
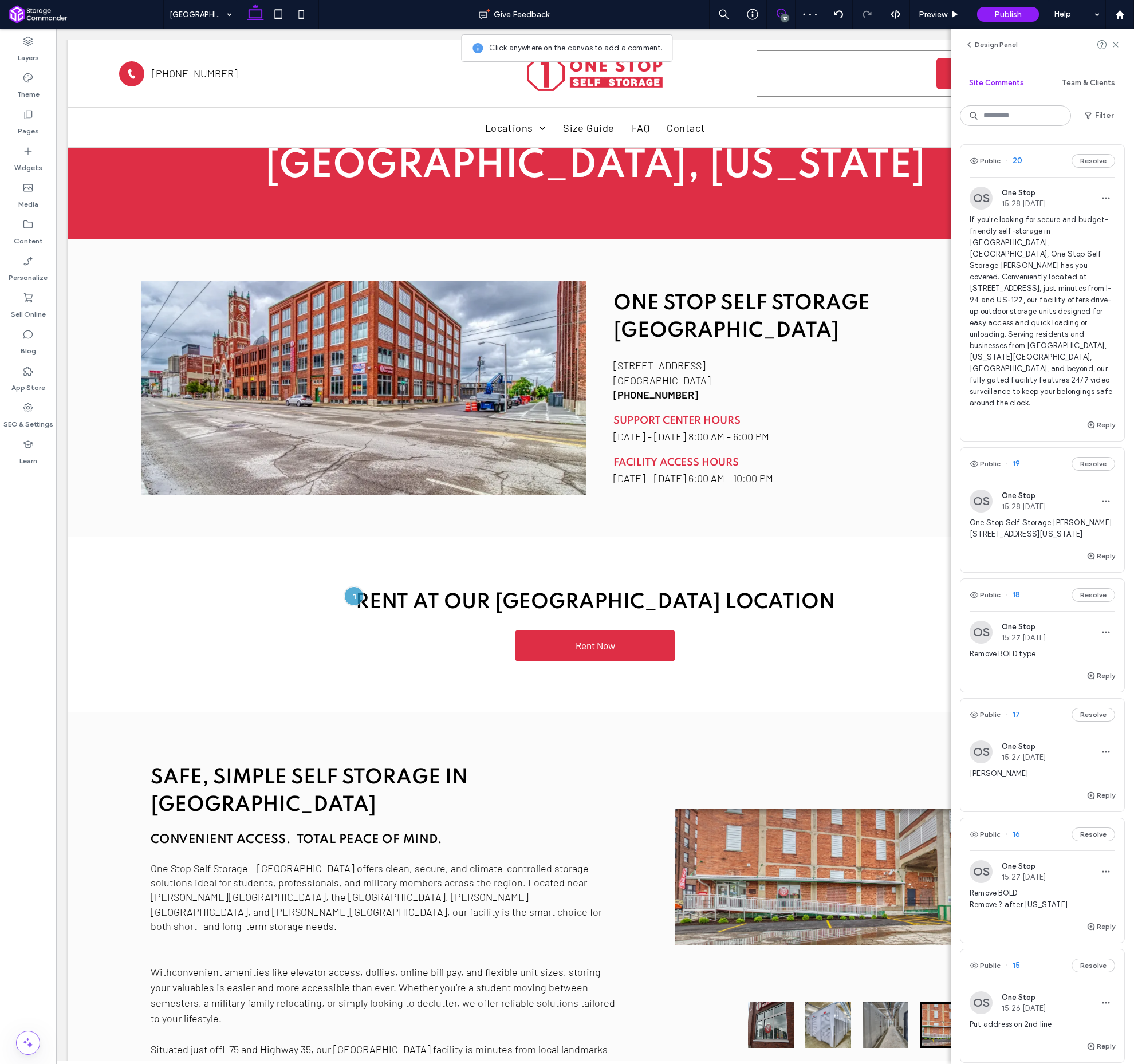
click at [1018, 162] on span "20" at bounding box center [1014, 161] width 17 height 12
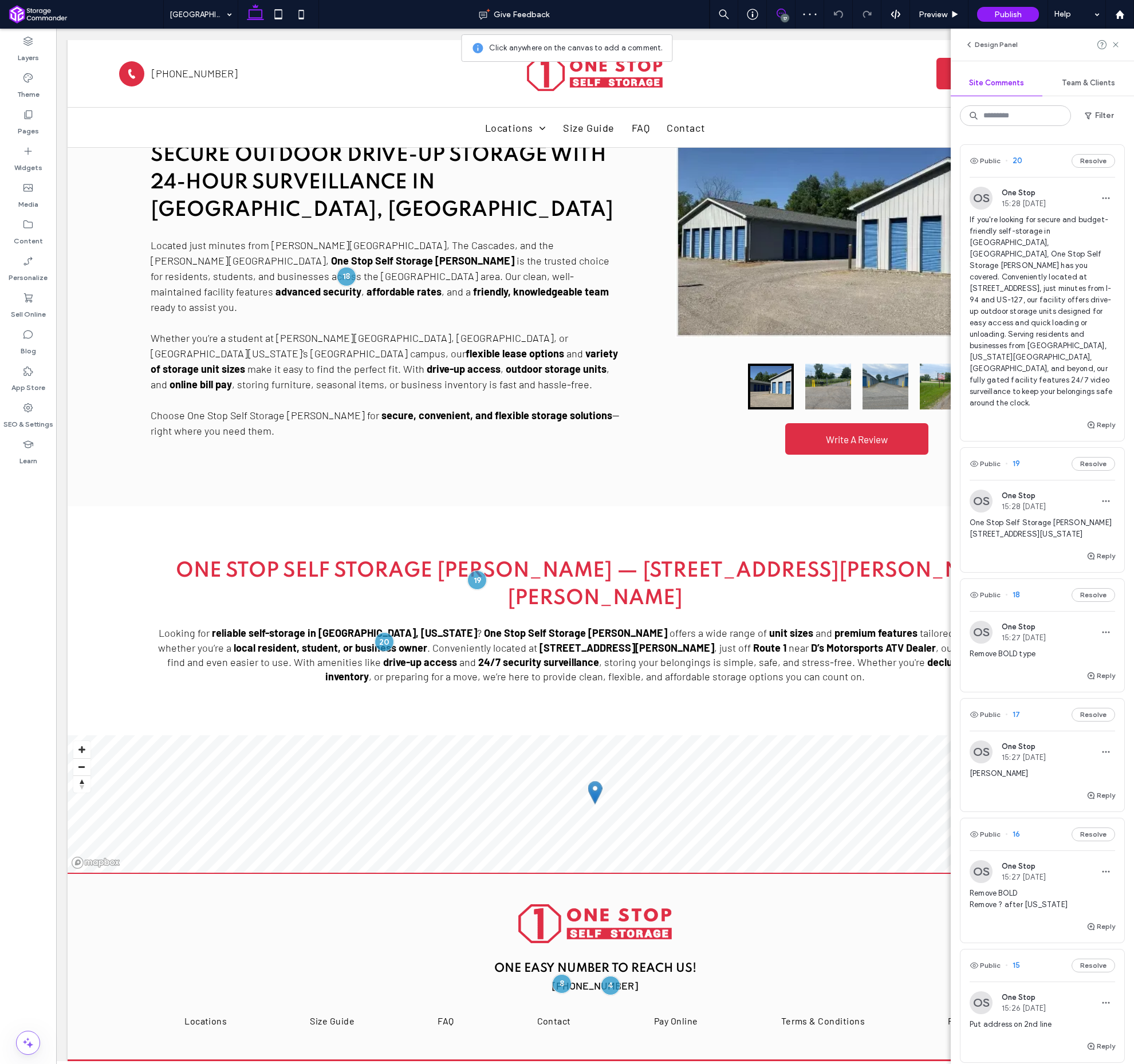
scroll to position [692, 0]
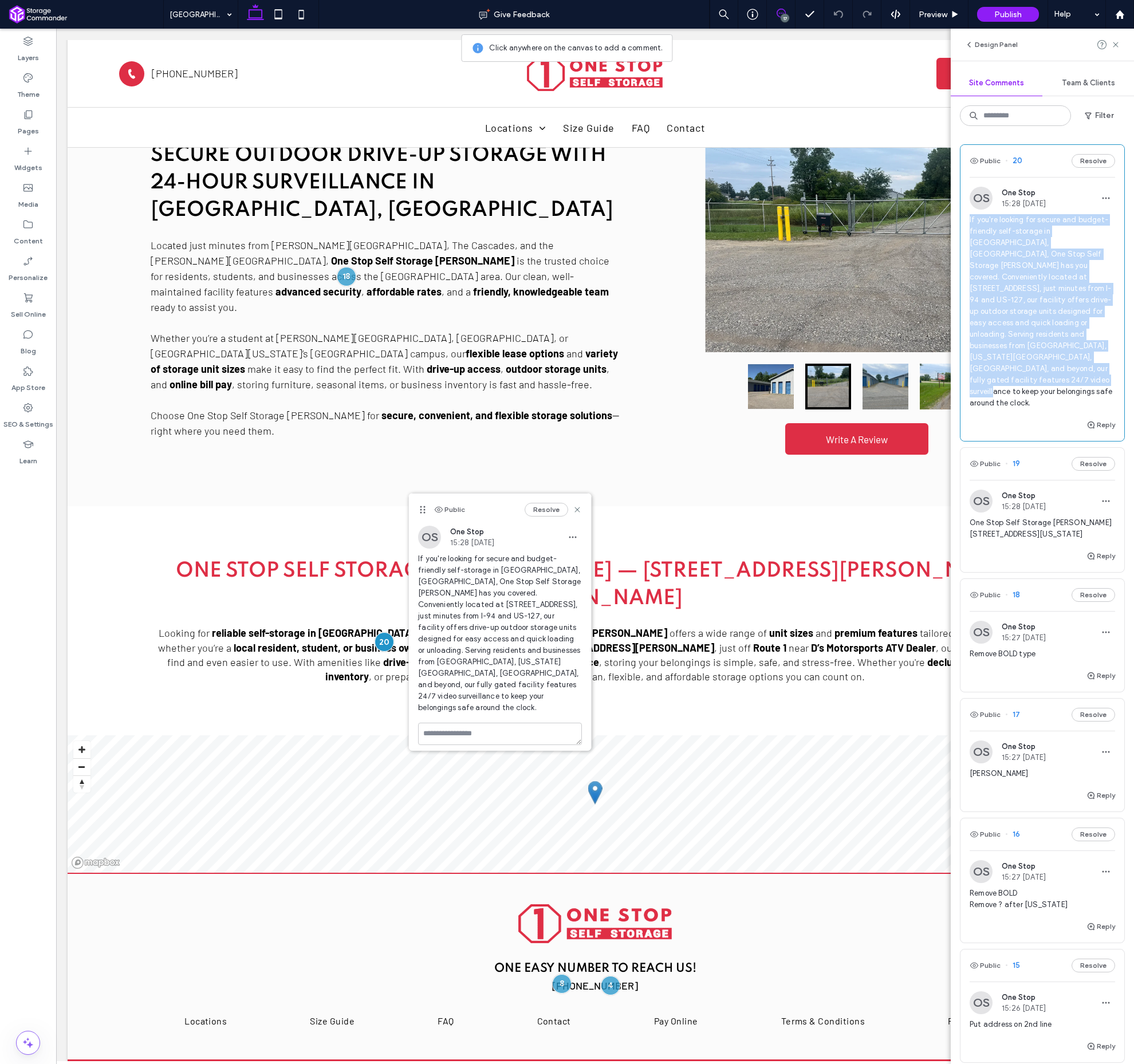
drag, startPoint x: 970, startPoint y: 217, endPoint x: 1112, endPoint y: 364, distance: 204.4
click at [1112, 364] on div "If you're looking for secure and budget-friendly self-storage in [GEOGRAPHIC_DA…" at bounding box center [1042, 317] width 146 height 204
copy span "If you're looking for secure and budget-friendly self-storage in [GEOGRAPHIC_DA…"
click at [555, 512] on button "Resolve" at bounding box center [546, 509] width 44 height 13
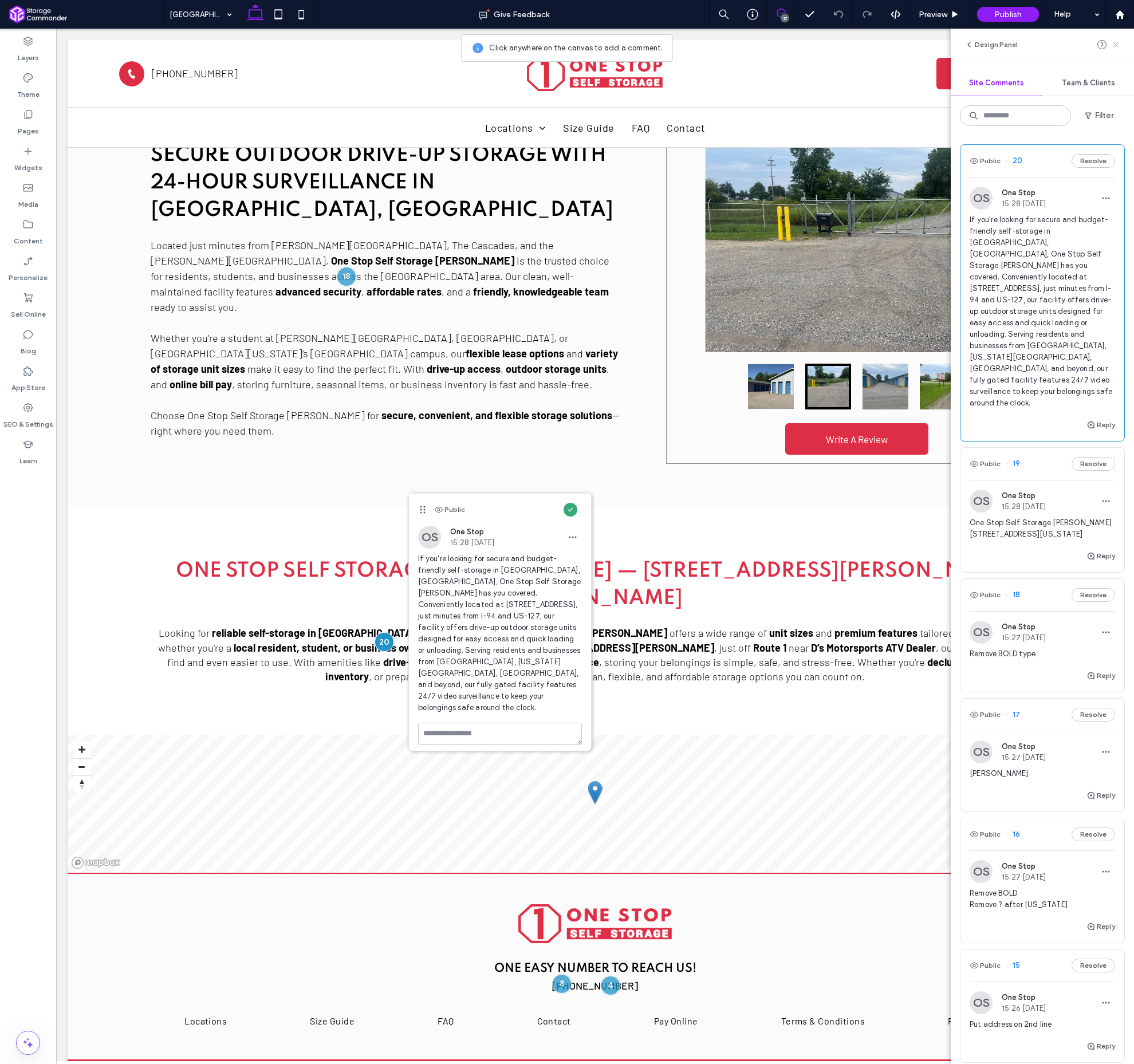
click at [1114, 44] on use at bounding box center [1115, 44] width 5 height 5
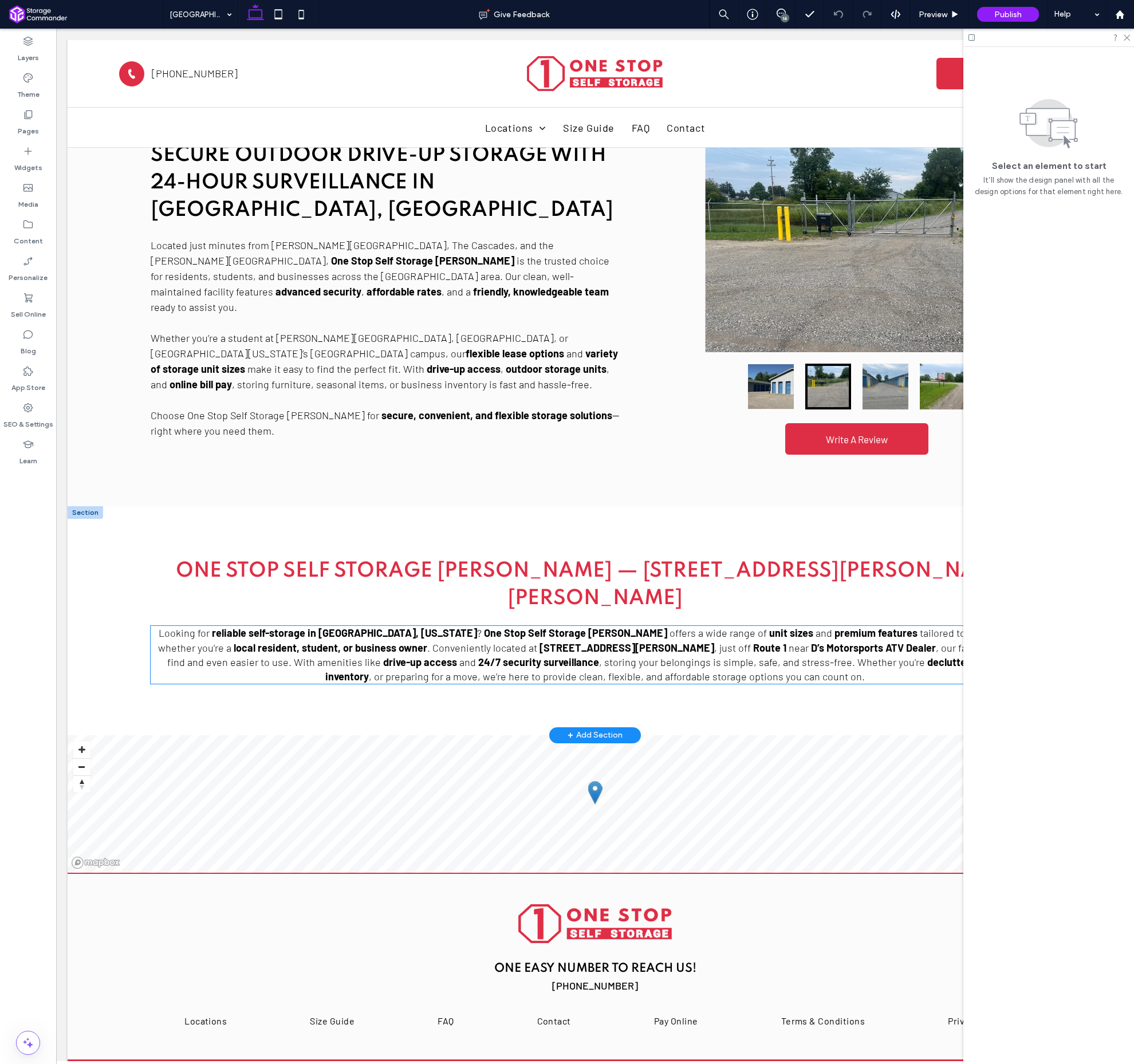
click at [811, 641] on strong "D’s Motorsports ATV Dealer" at bounding box center [873, 648] width 125 height 13
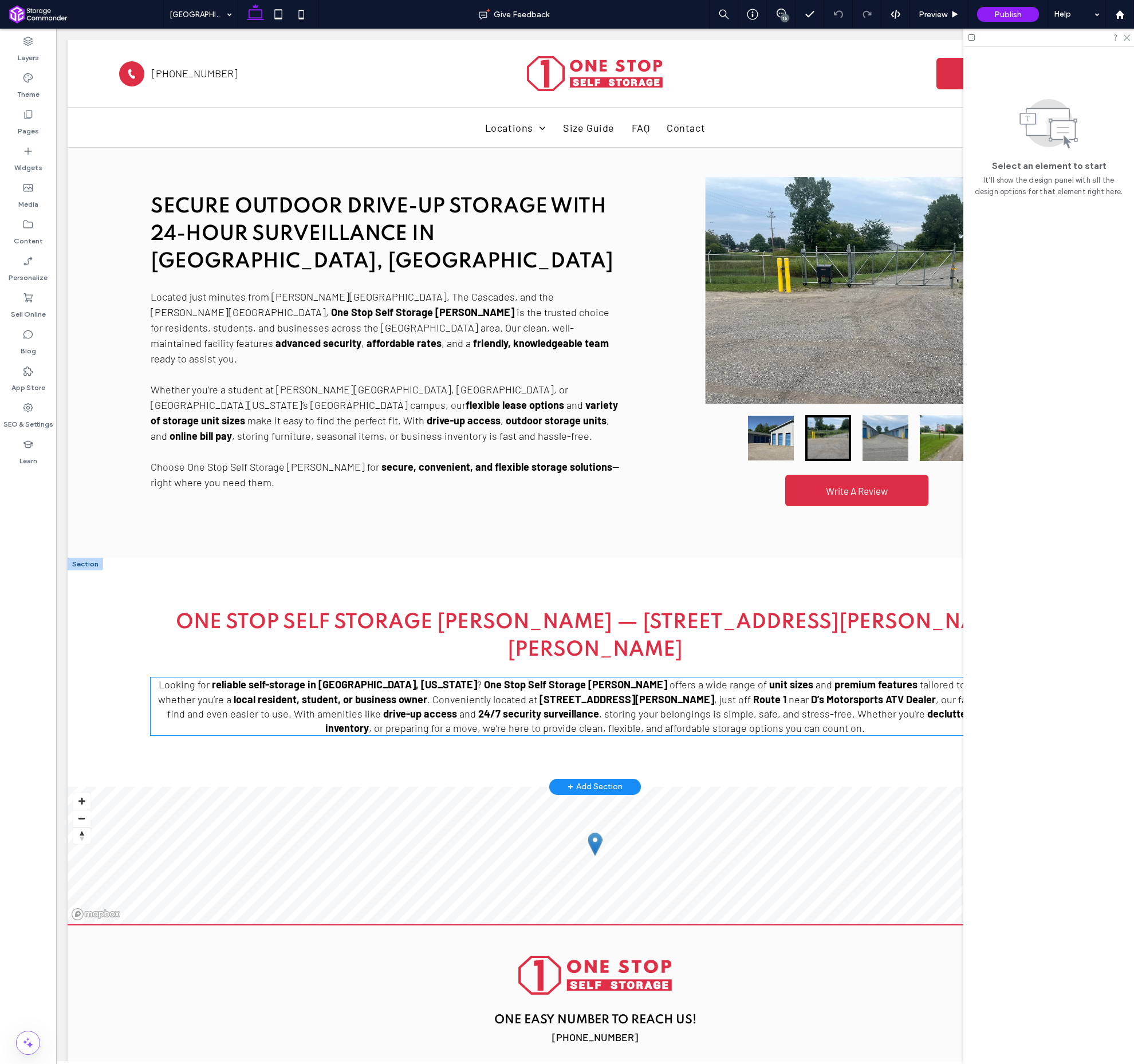
click at [661, 617] on h2 "One Stop Self Storage [PERSON_NAME] — [STREET_ADDRESS][PERSON_NAME][PERSON_NAME]" at bounding box center [595, 636] width 889 height 55
click at [661, 617] on div "One Stop Self Storage [PERSON_NAME] — [STREET_ADDRESS][PERSON_NAME][PERSON_NAME]" at bounding box center [595, 636] width 889 height 55
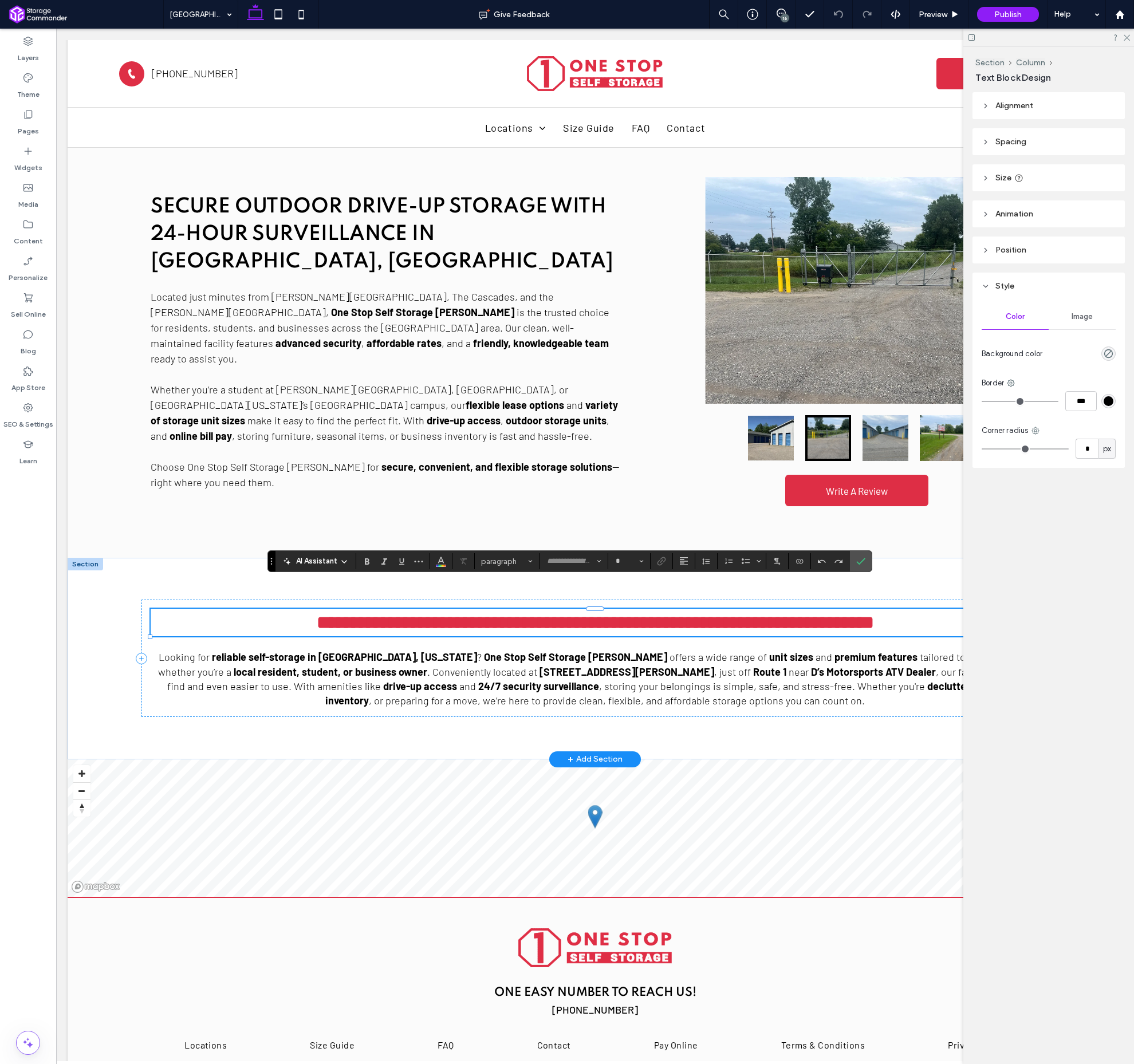
type input "*******"
type input "**"
click at [811, 666] on strong "D’s Motorsports ATV Dealer" at bounding box center [873, 672] width 125 height 13
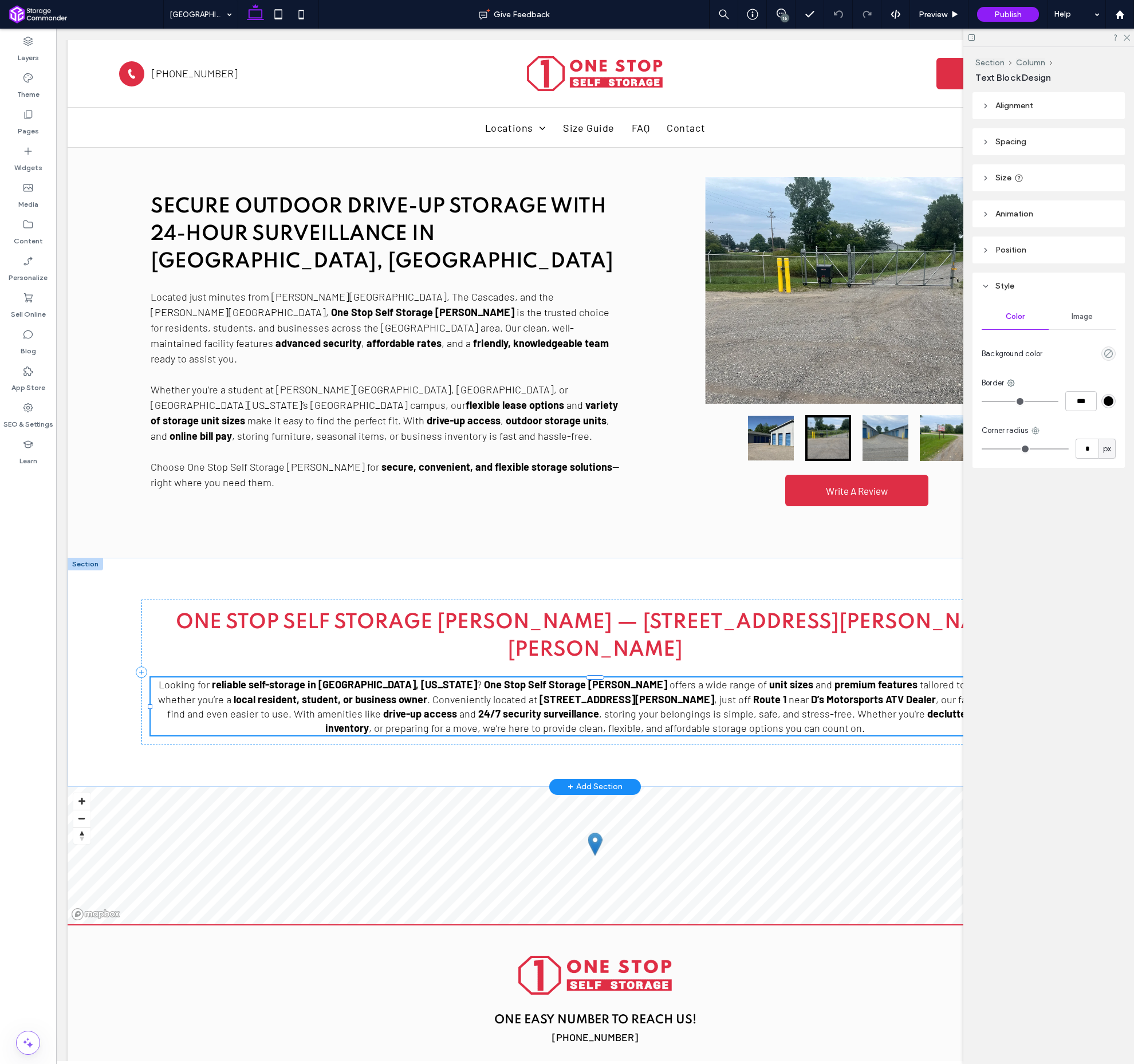
click at [668, 677] on div "Looking for reliable self-storage in [GEOGRAPHIC_DATA], [US_STATE] ? One Stop S…" at bounding box center [595, 706] width 889 height 58
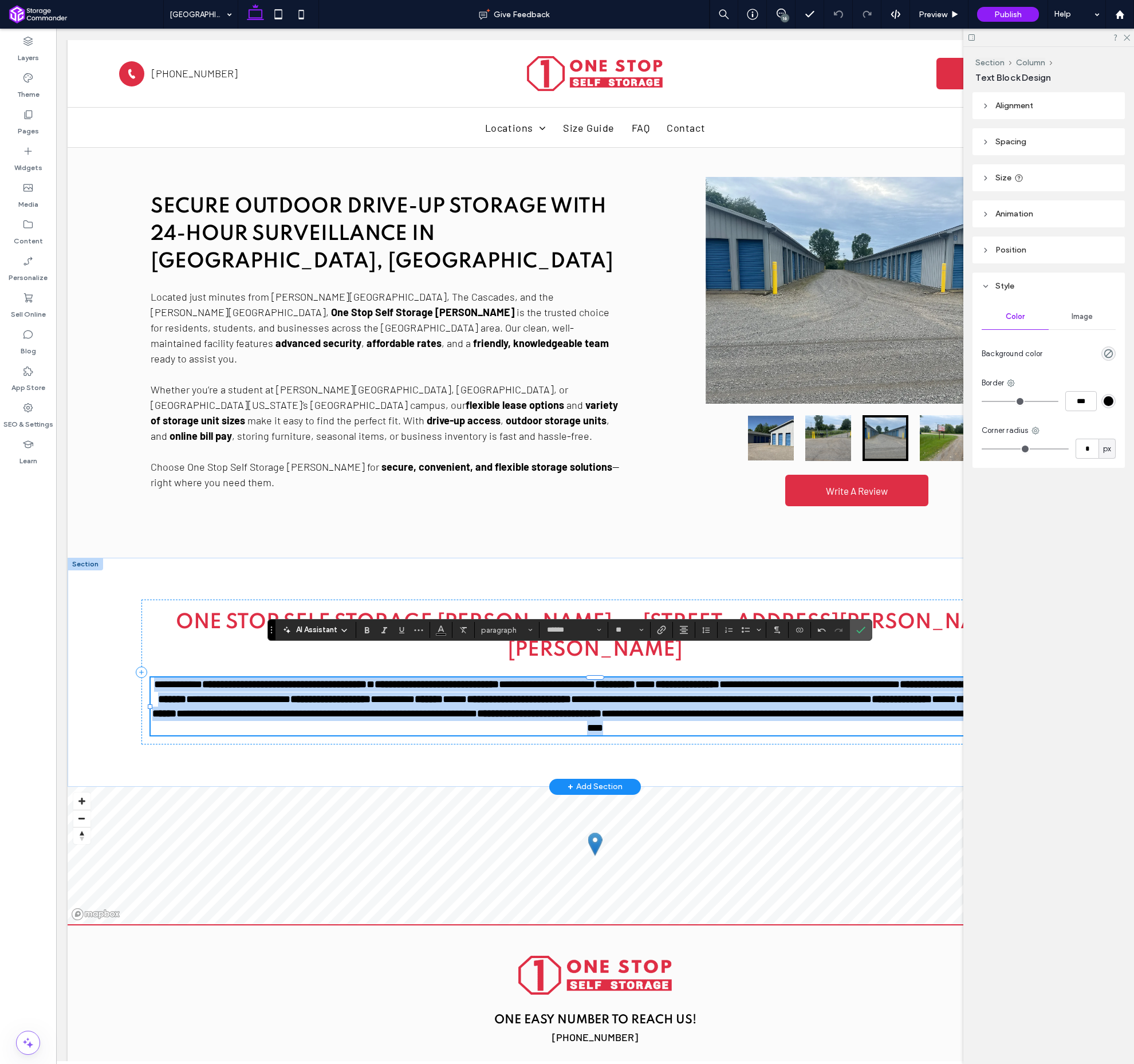
type input "**"
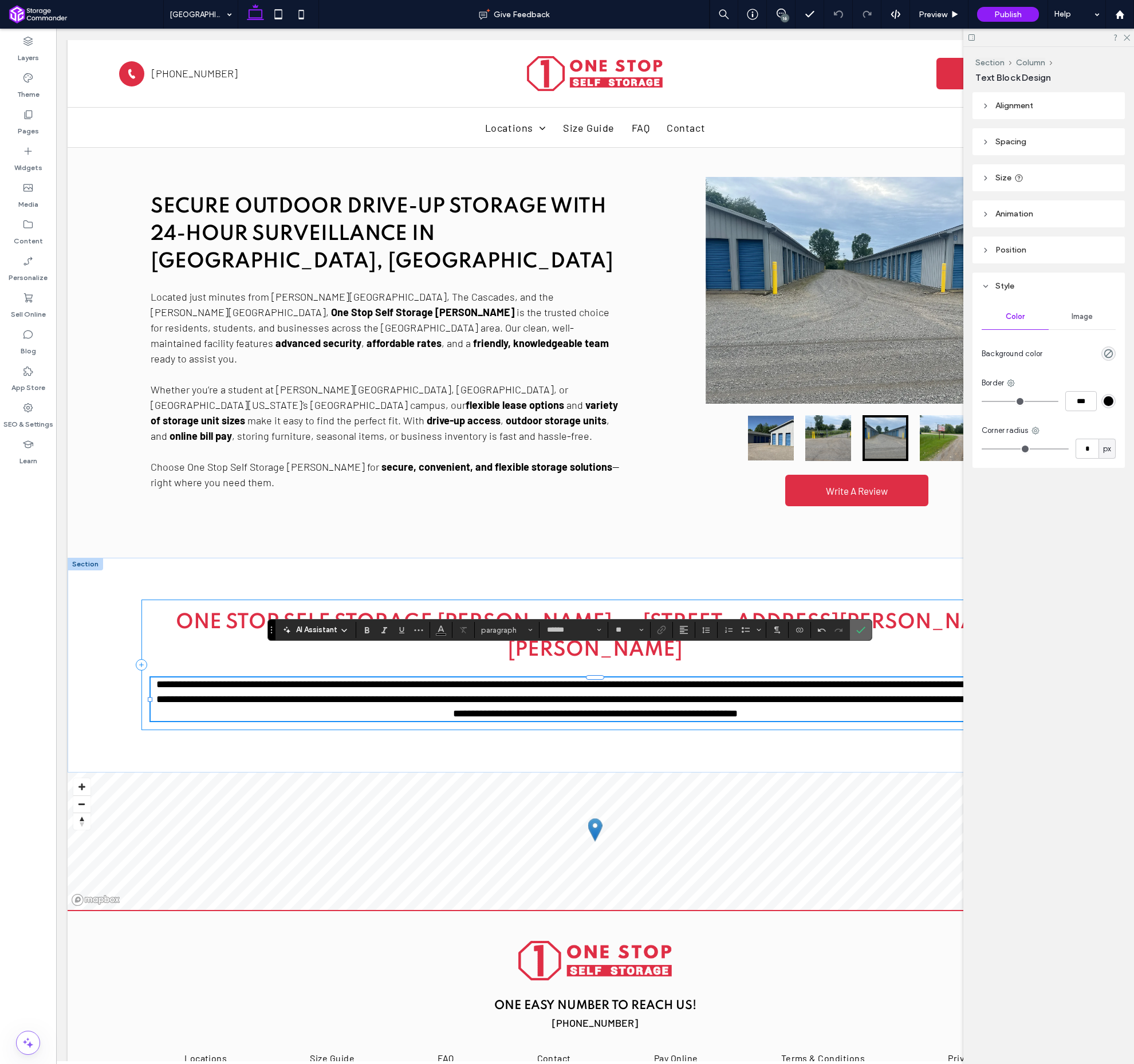
drag, startPoint x: 860, startPoint y: 631, endPoint x: 796, endPoint y: 604, distance: 69.5
click at [860, 631] on icon "Confirm" at bounding box center [861, 630] width 9 height 9
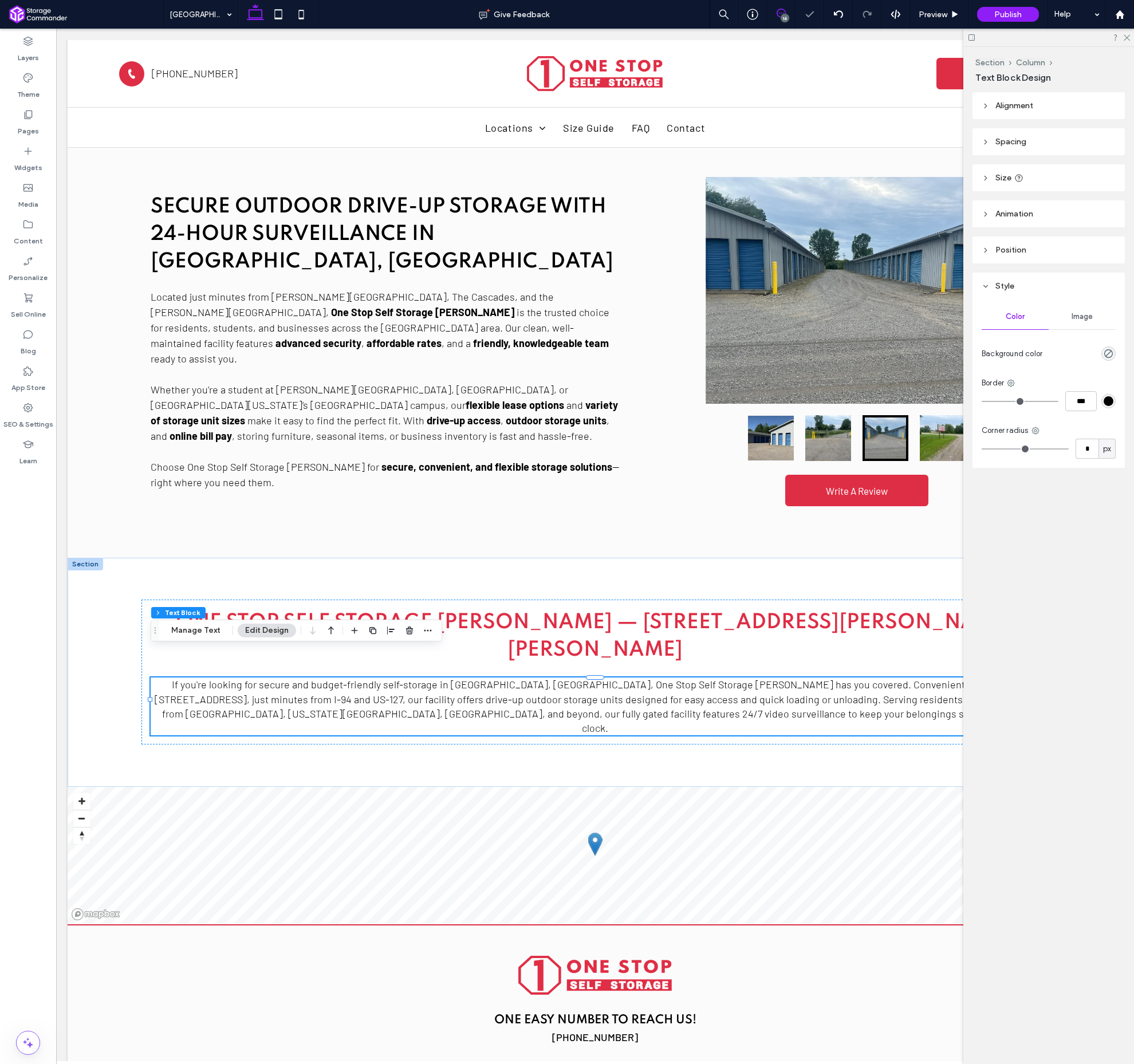
click at [778, 15] on icon at bounding box center [781, 13] width 9 height 9
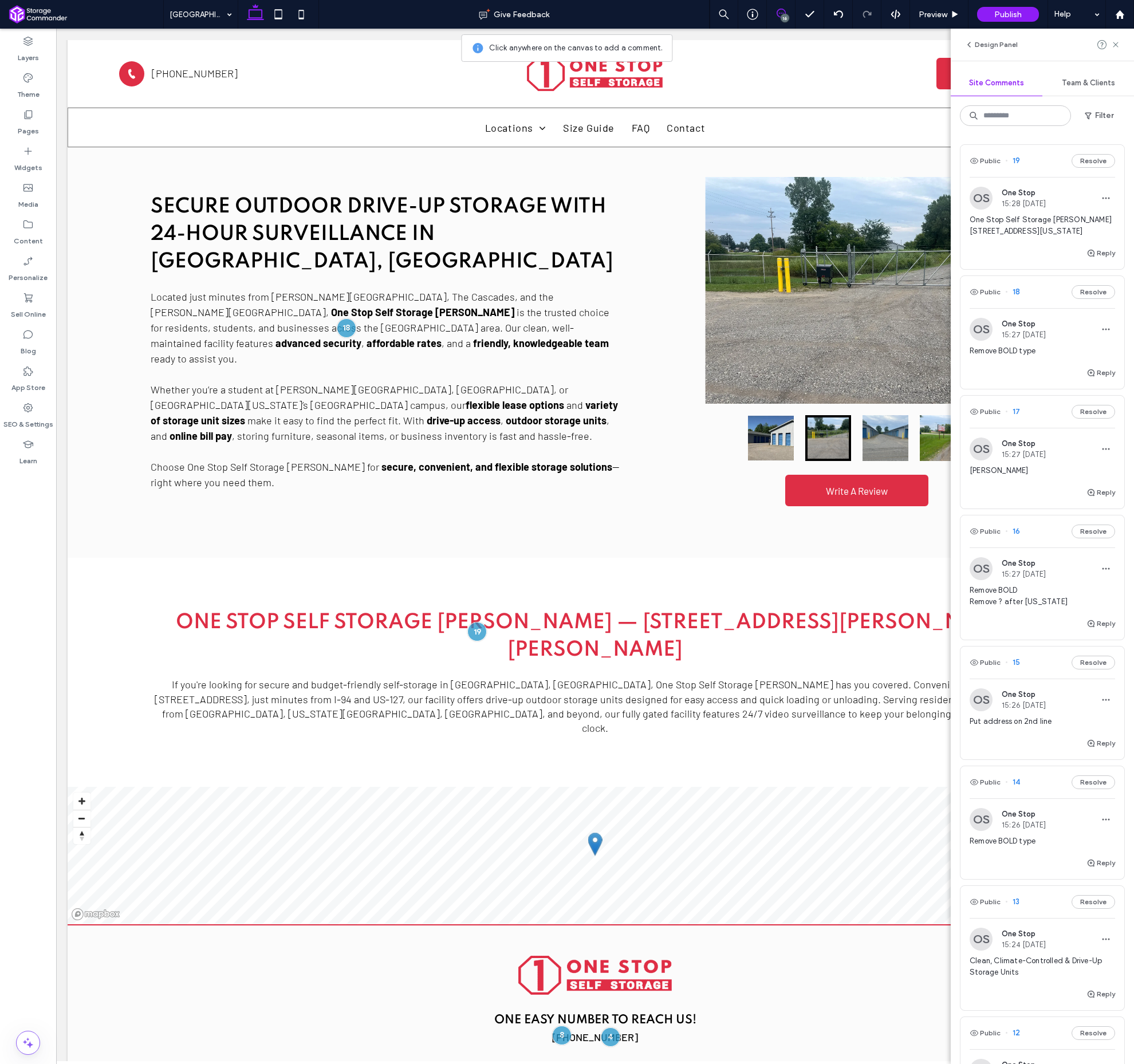
drag, startPoint x: 996, startPoint y: 247, endPoint x: 964, endPoint y: 222, distance: 40.6
click at [964, 222] on div "OS One Stop 15:28 [DATE] One Stop Self Storage [PERSON_NAME] [STREET_ADDRESS][U…" at bounding box center [1042, 216] width 164 height 60
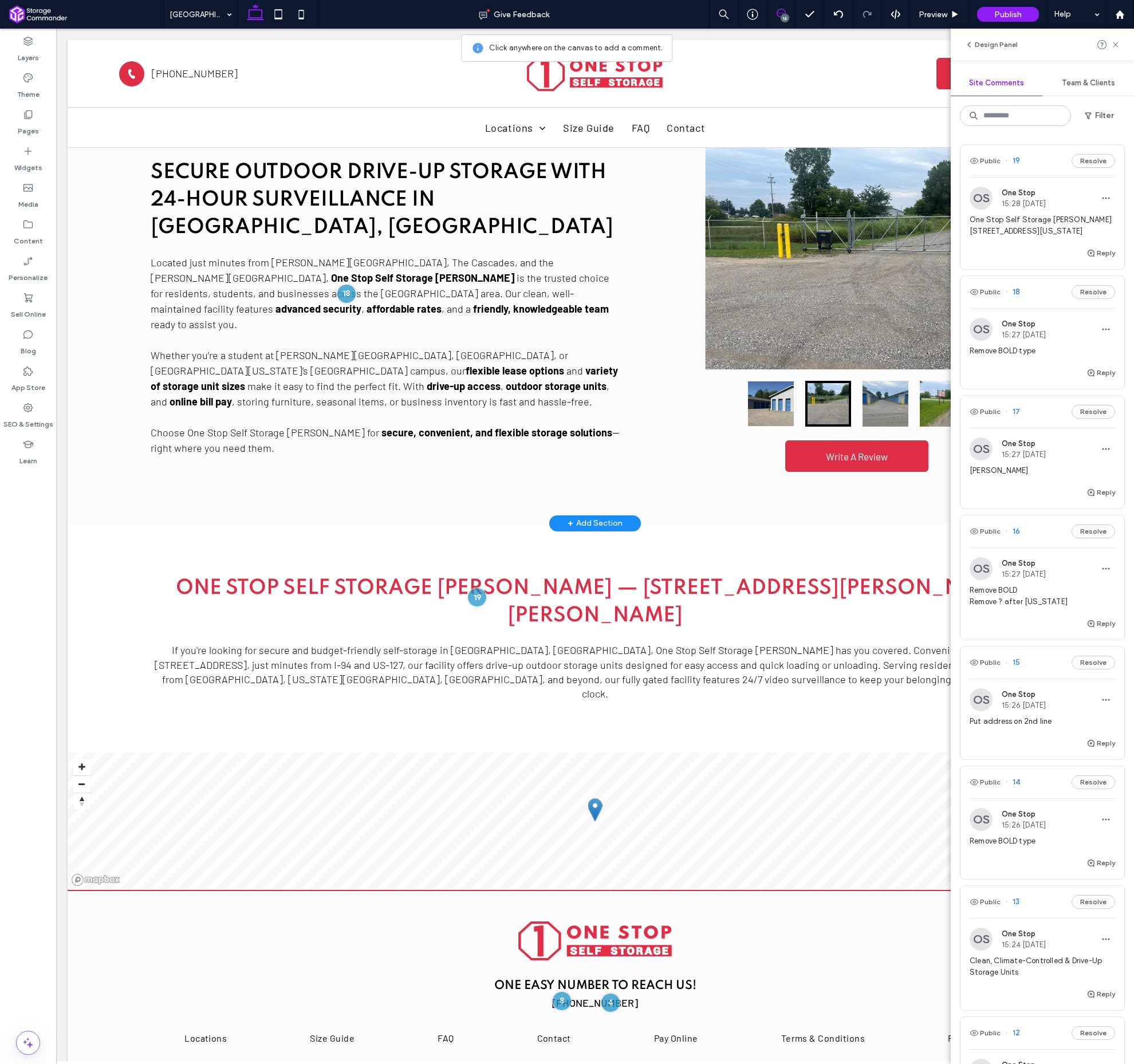
scroll to position [674, 0]
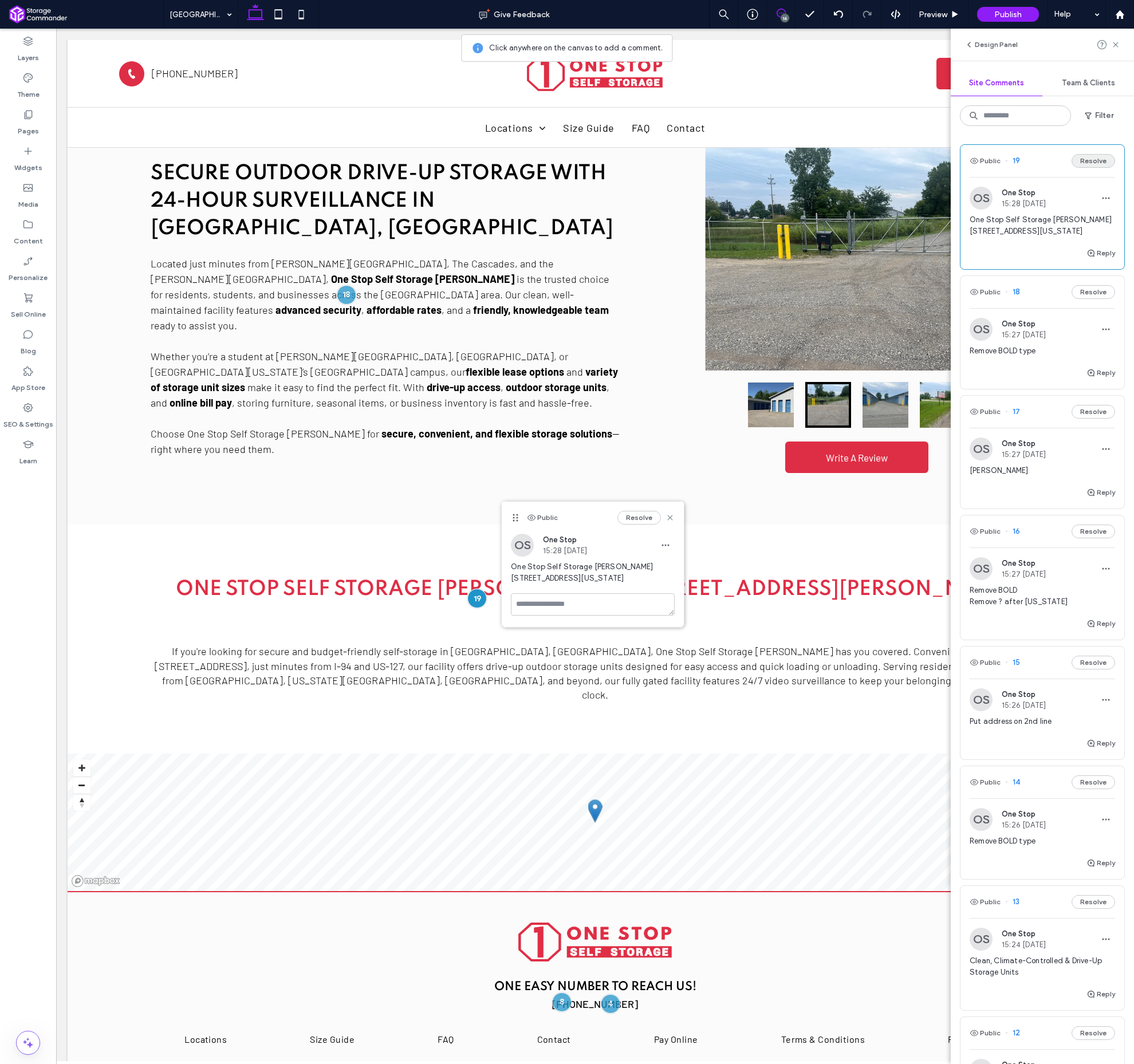
click at [1079, 162] on button "Resolve" at bounding box center [1094, 161] width 44 height 13
click at [1114, 43] on use at bounding box center [1115, 44] width 5 height 5
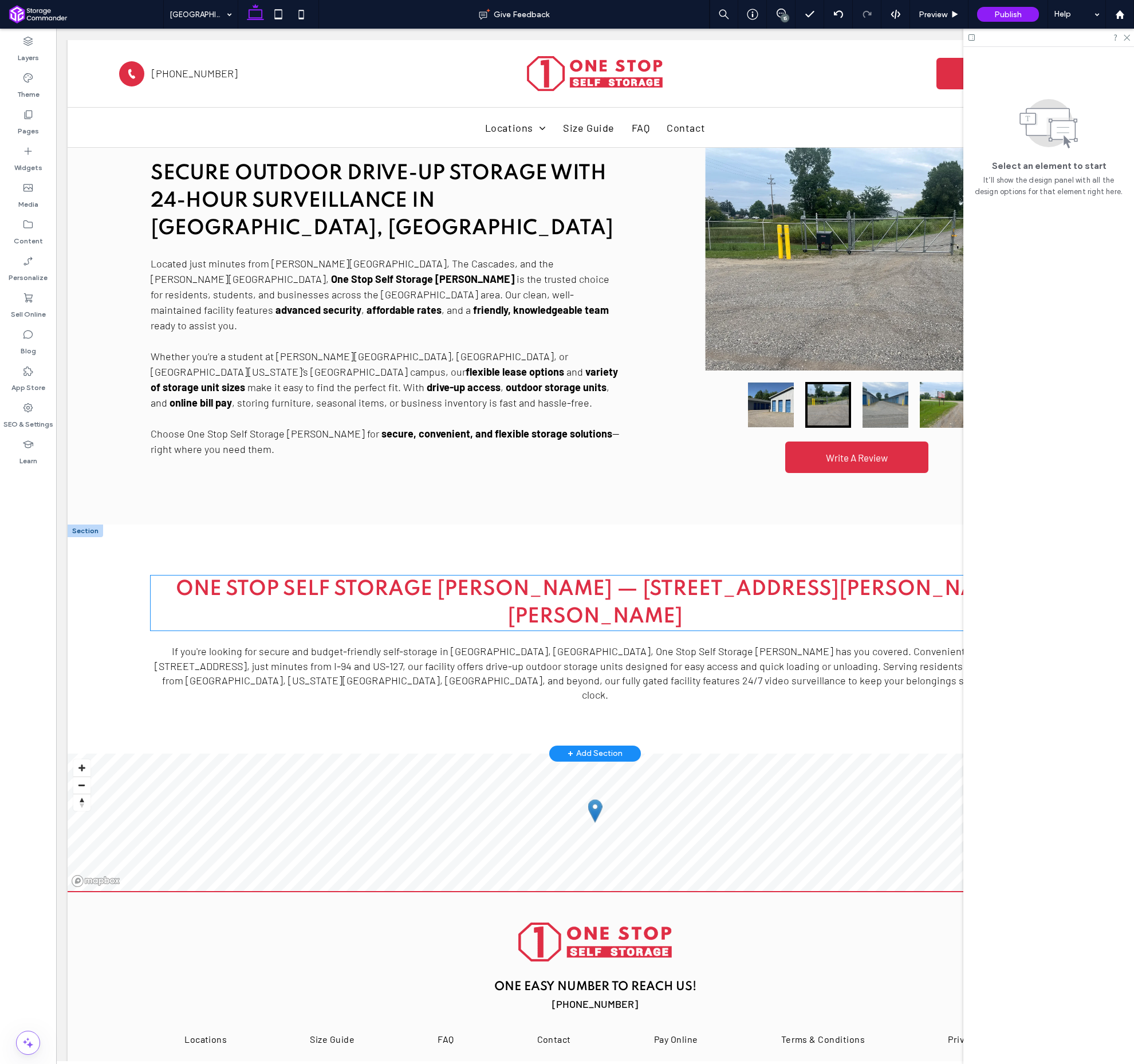
click at [497, 579] on span "One Stop Self Storage [PERSON_NAME] — [STREET_ADDRESS][PERSON_NAME][PERSON_NAME]" at bounding box center [595, 603] width 839 height 48
click at [497, 576] on div "One Stop Self Storage [PERSON_NAME] — [STREET_ADDRESS][PERSON_NAME][PERSON_NAME]" at bounding box center [595, 604] width 889 height 55
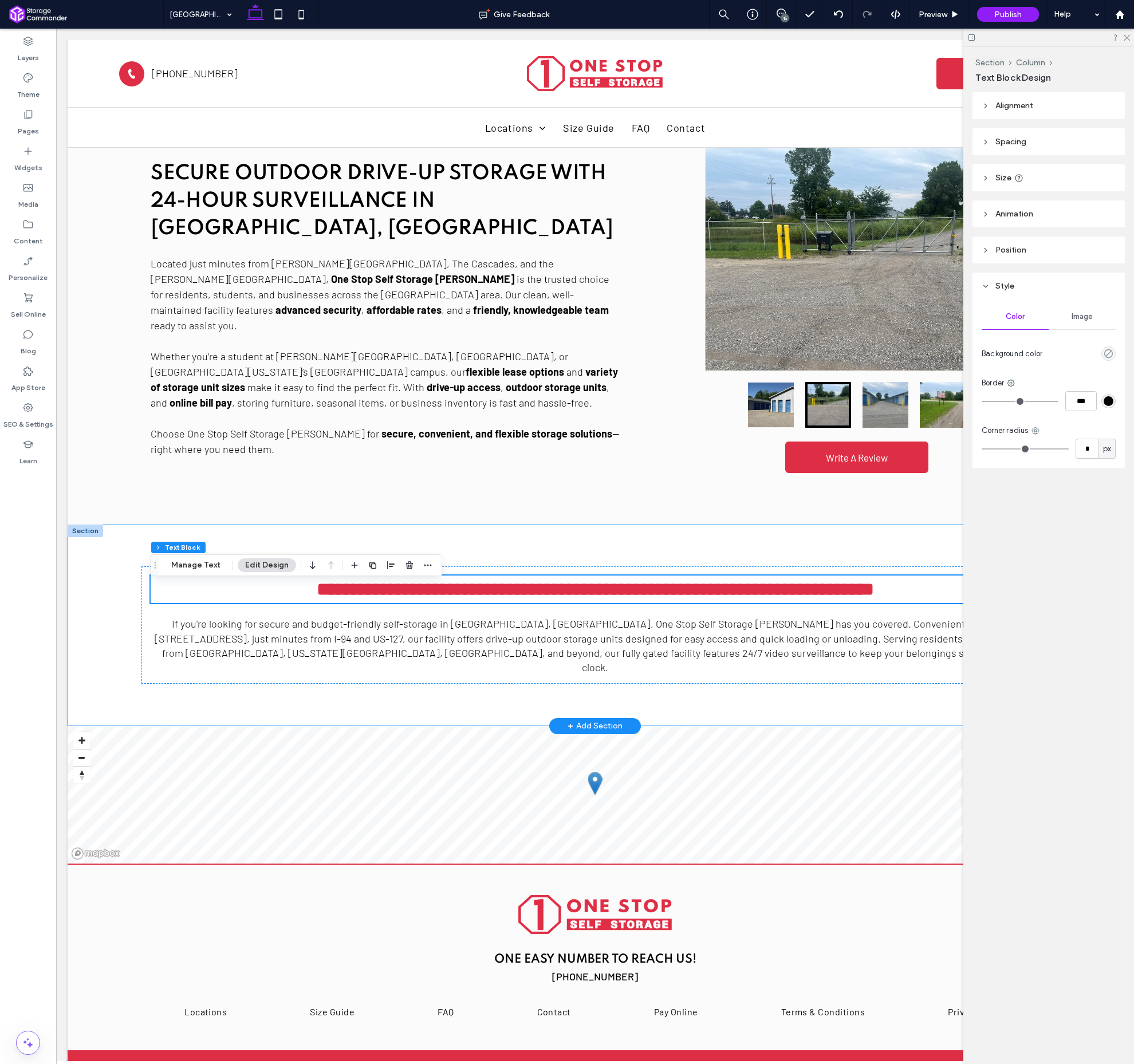
scroll to position [629, 0]
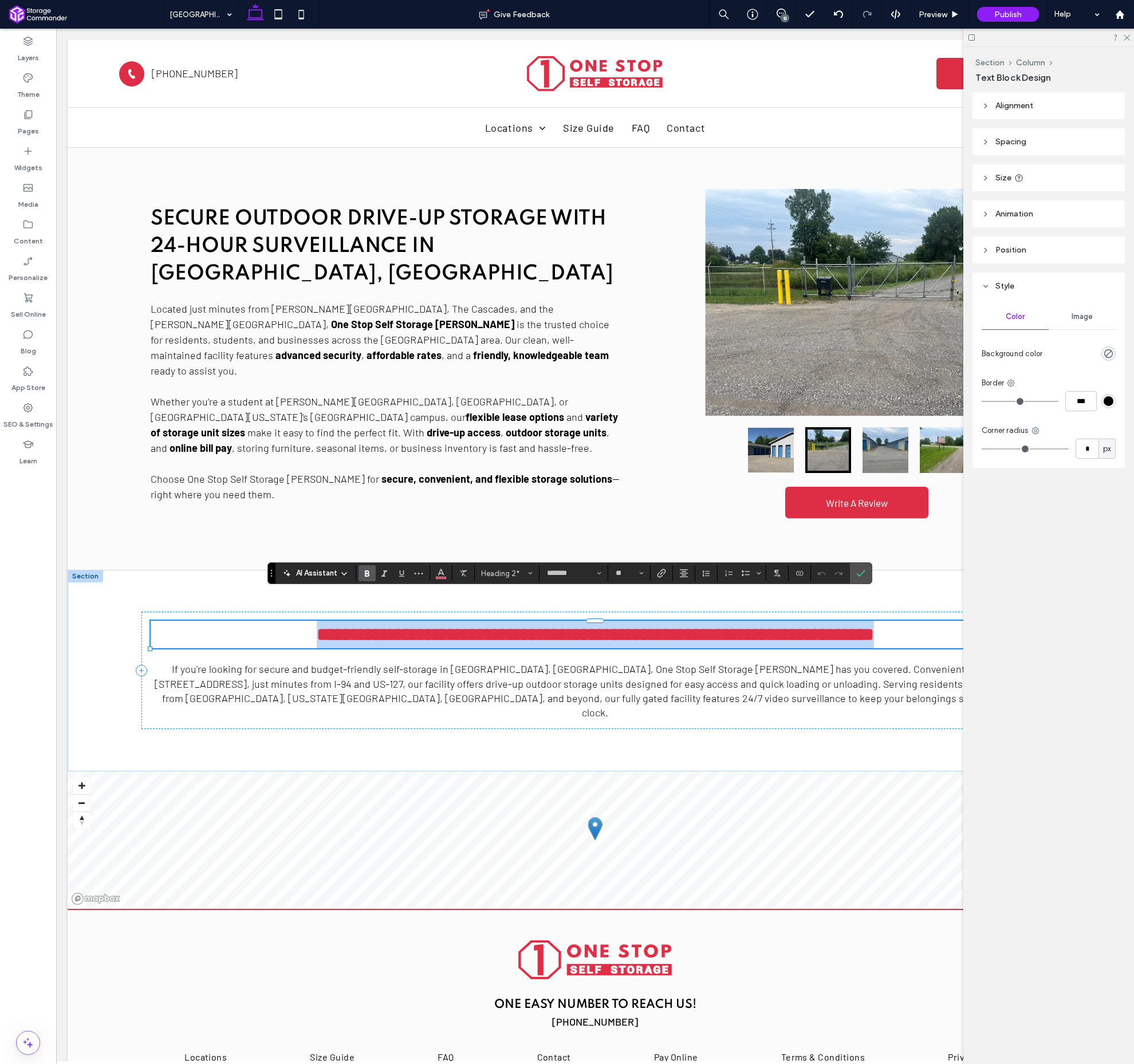
click at [483, 625] on span "**********" at bounding box center [595, 634] width 557 height 19
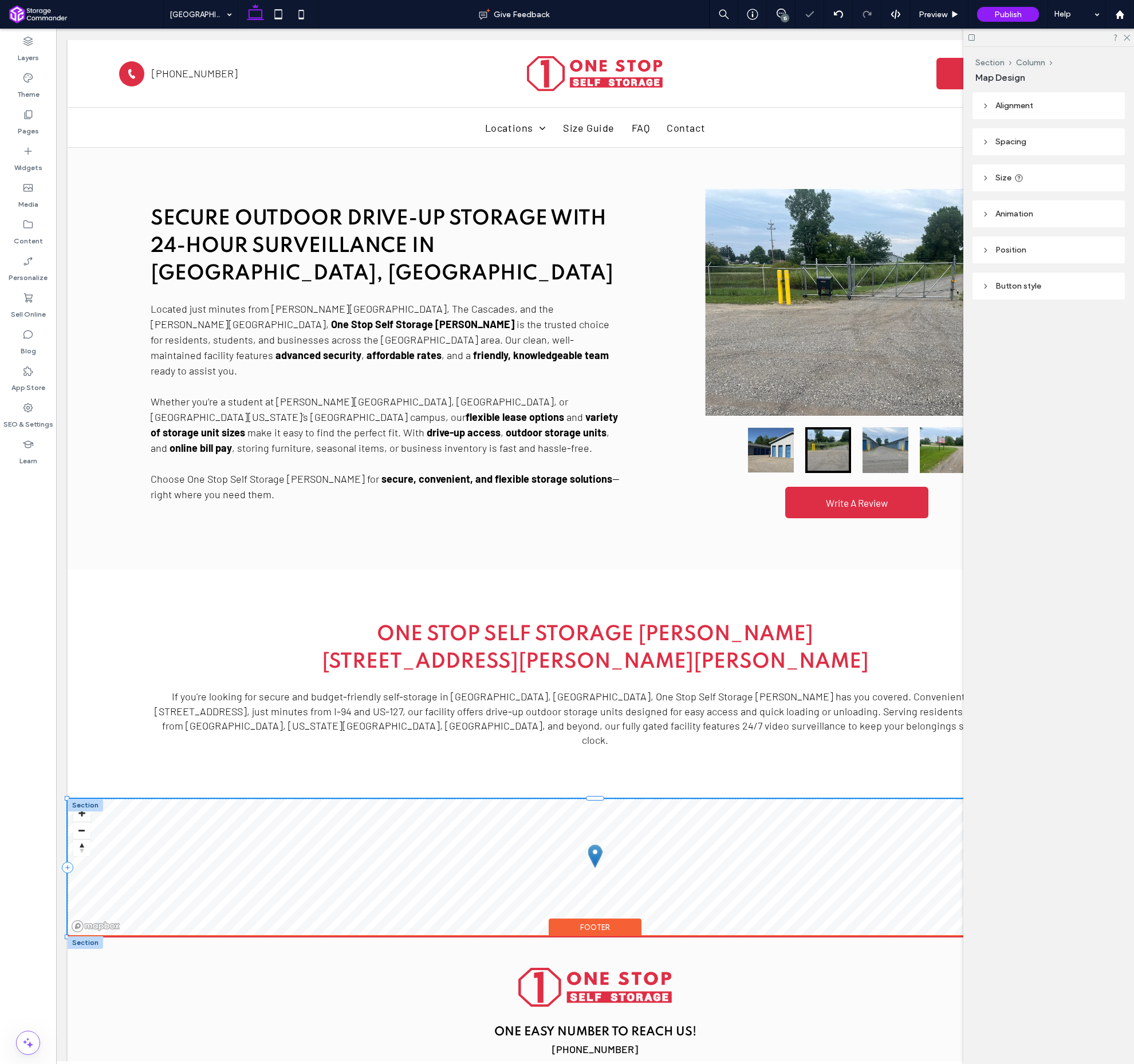
click at [699, 862] on div "© Mapbox © OpenStreetMap Improve this map" at bounding box center [595, 868] width 1055 height 137
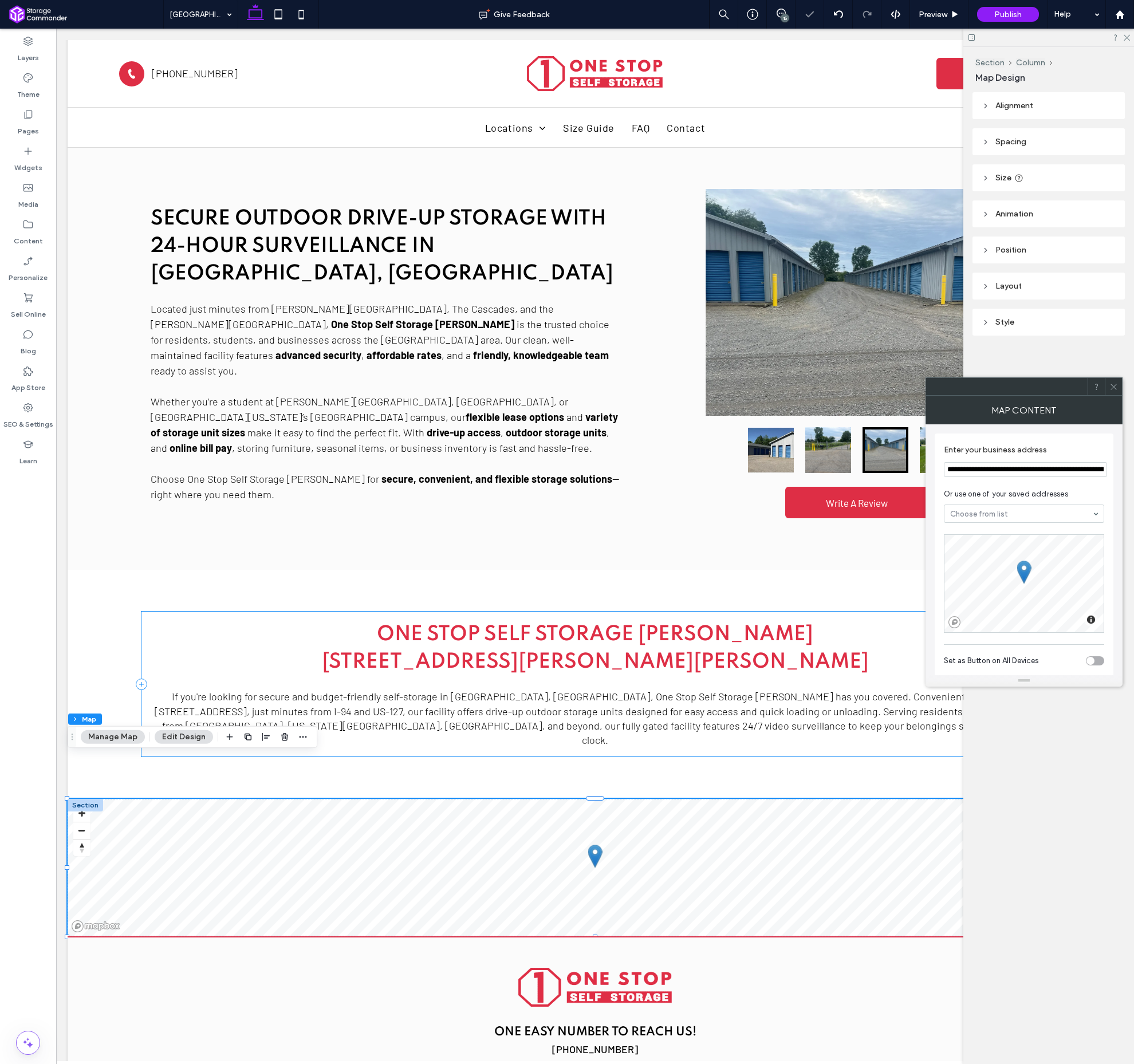
click at [1038, 473] on input "**********" at bounding box center [1025, 469] width 163 height 15
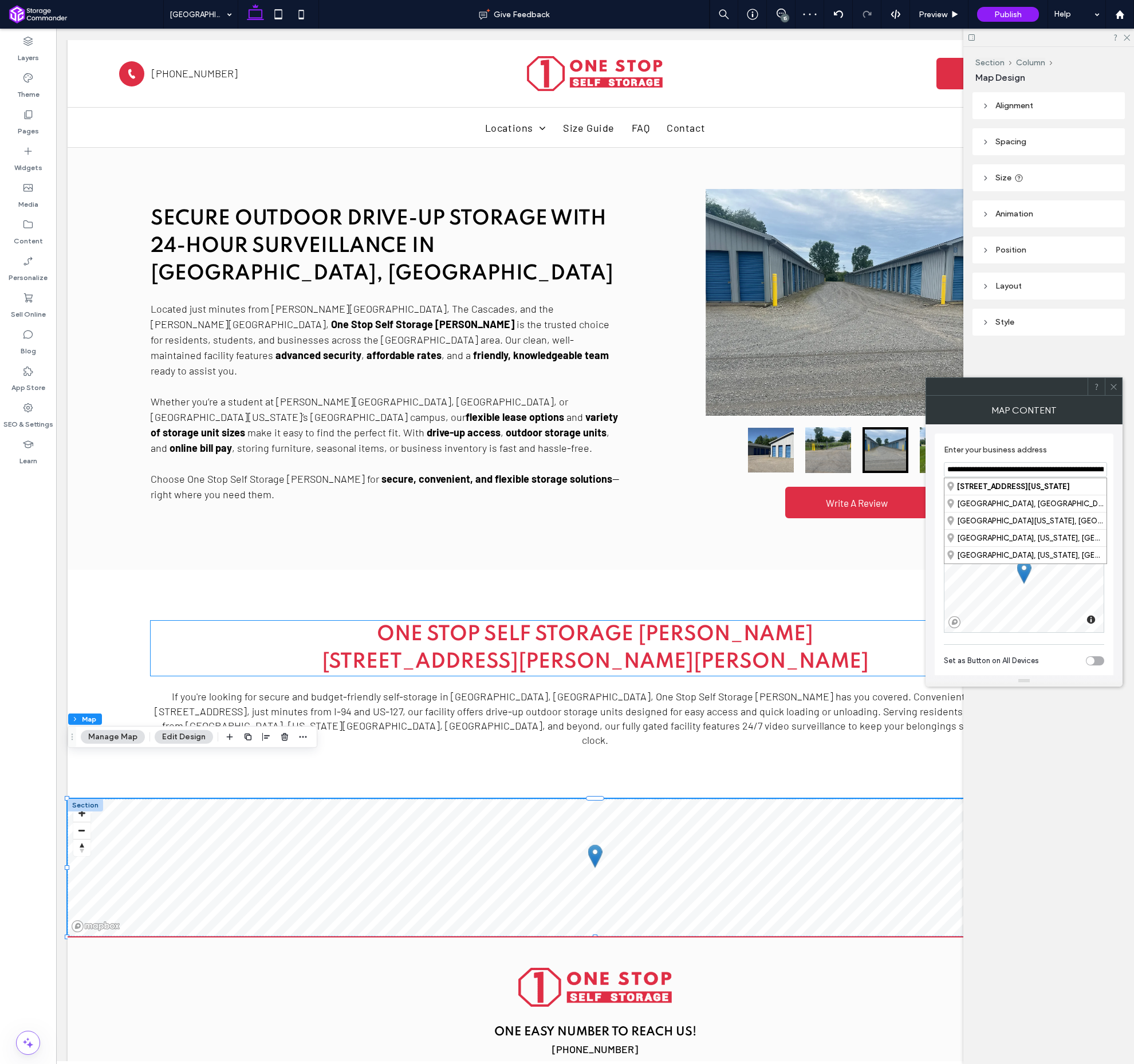
click at [671, 652] on span "﻿ [STREET_ADDRESS][PERSON_NAME][PERSON_NAME]" at bounding box center [595, 662] width 547 height 21
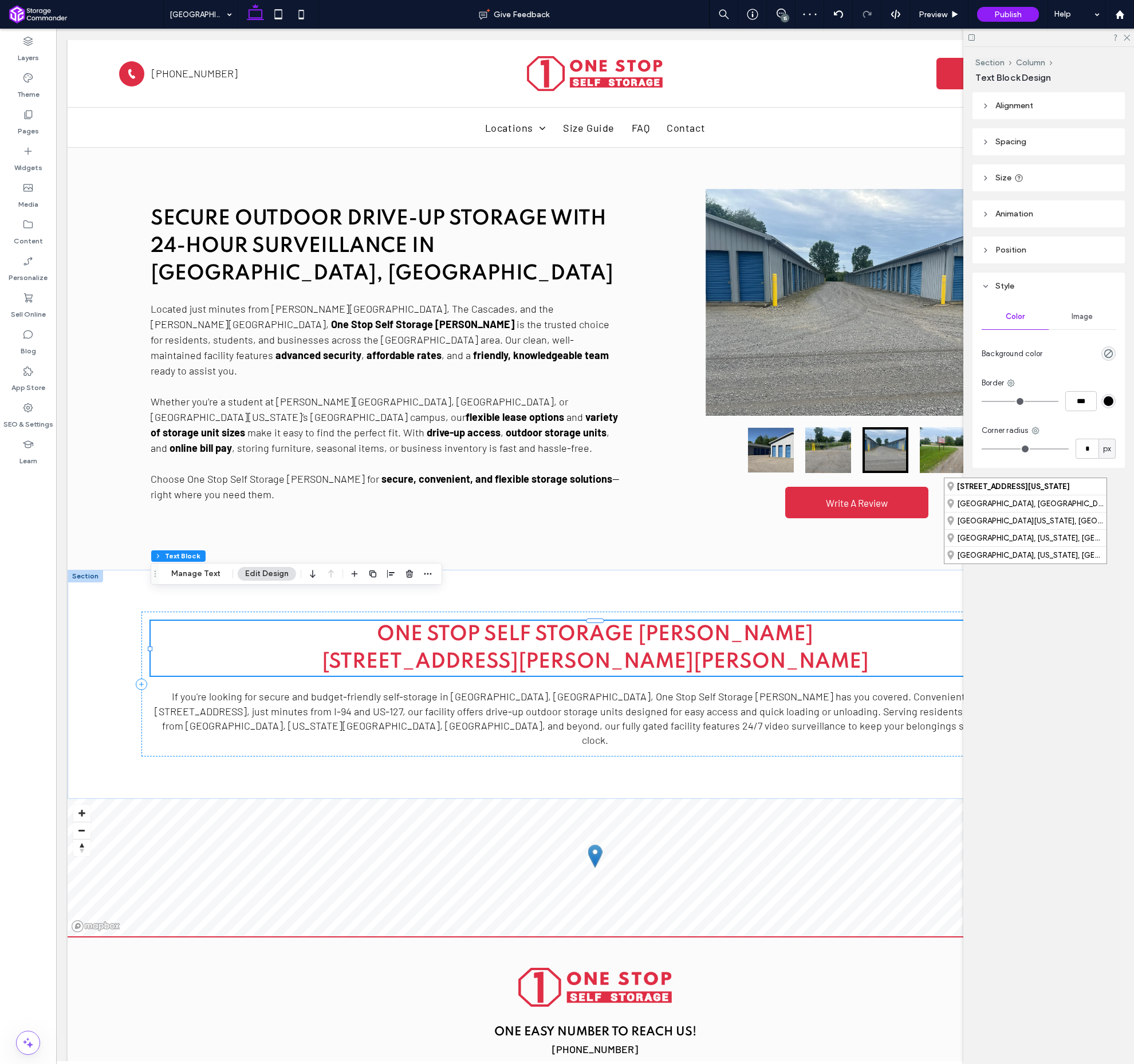
click at [642, 652] on span "﻿ [STREET_ADDRESS][PERSON_NAME][PERSON_NAME]" at bounding box center [595, 662] width 547 height 21
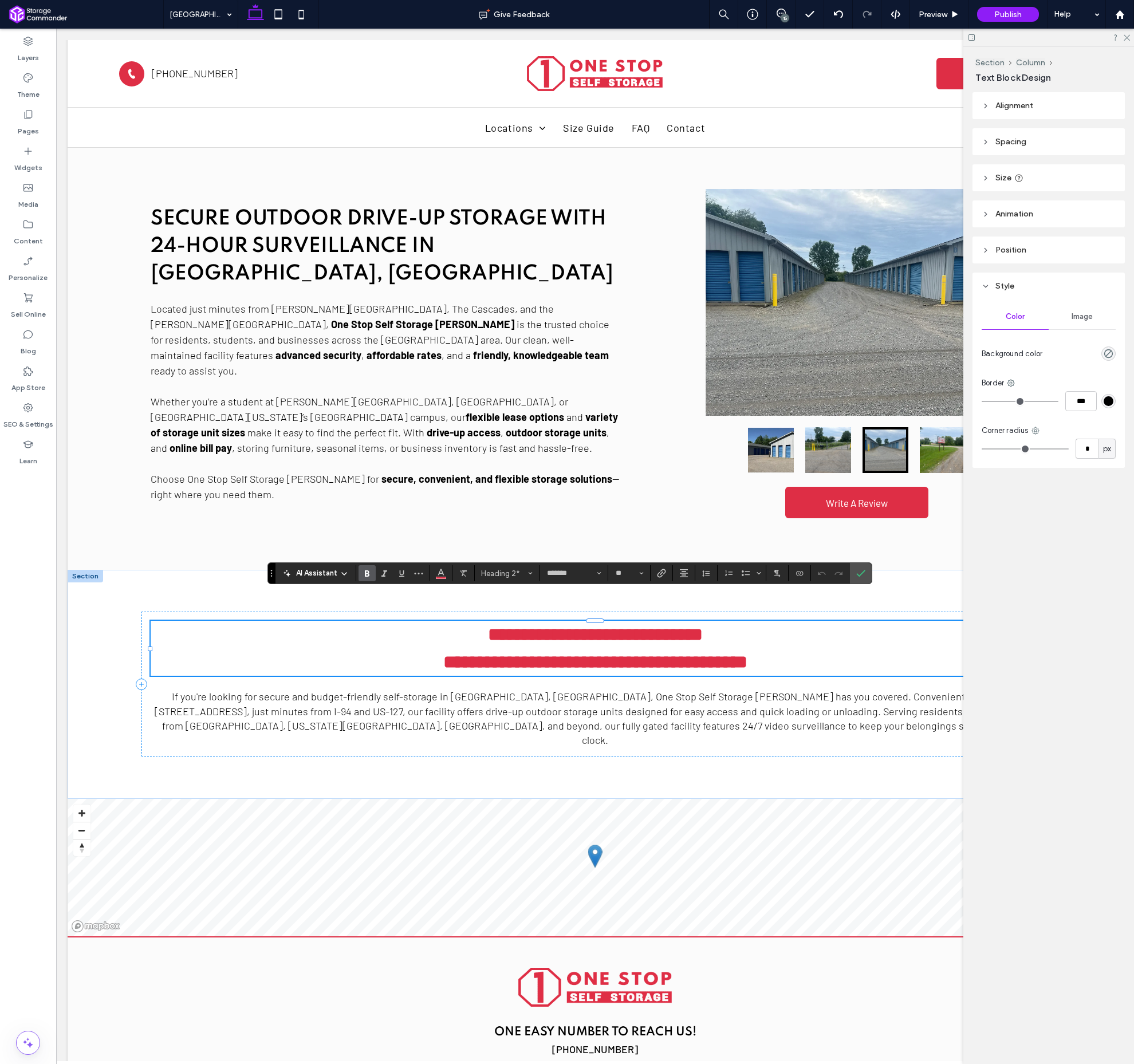
click at [642, 653] on span "**********" at bounding box center [595, 662] width 304 height 19
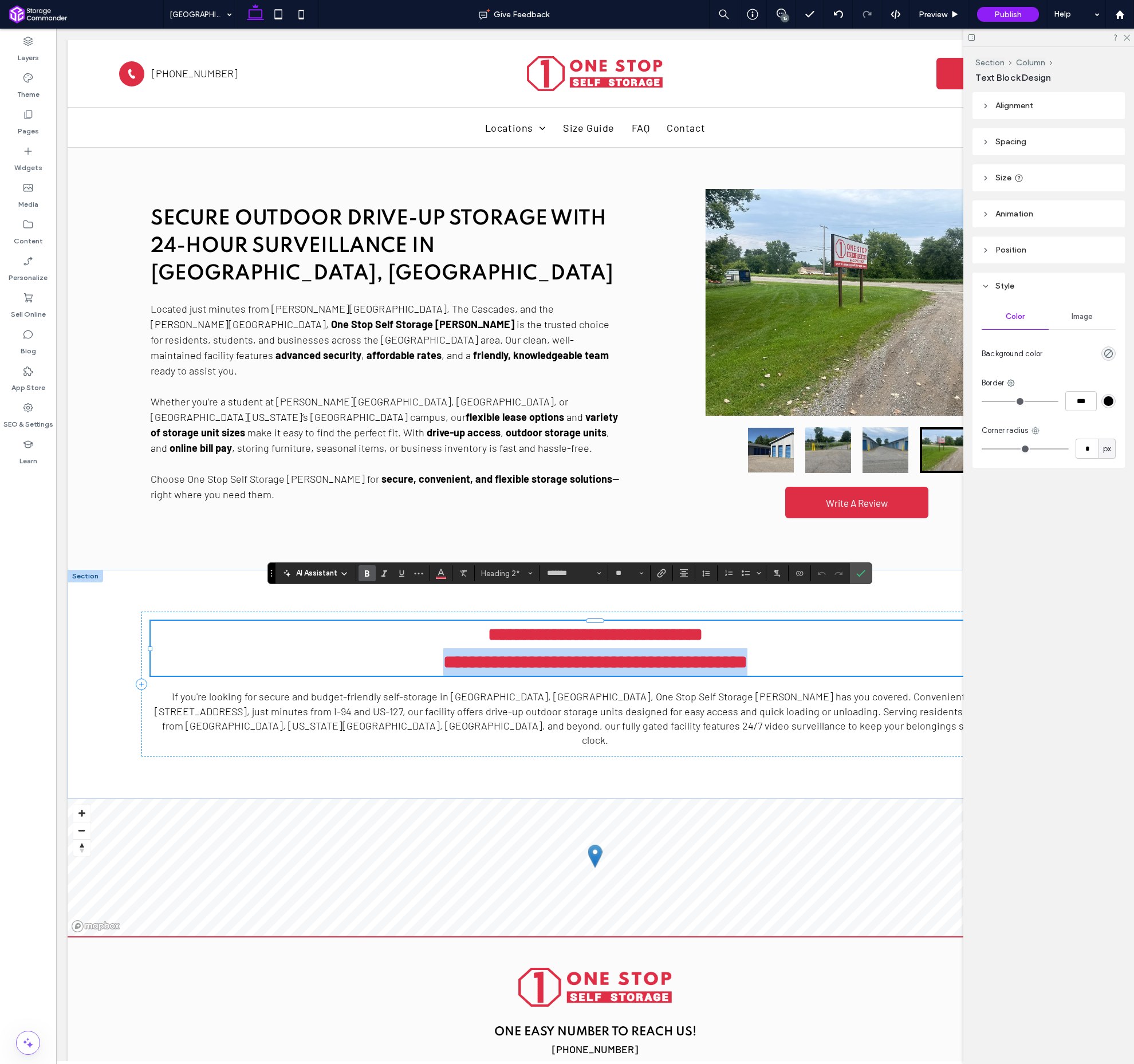
type input "******"
type input "**"
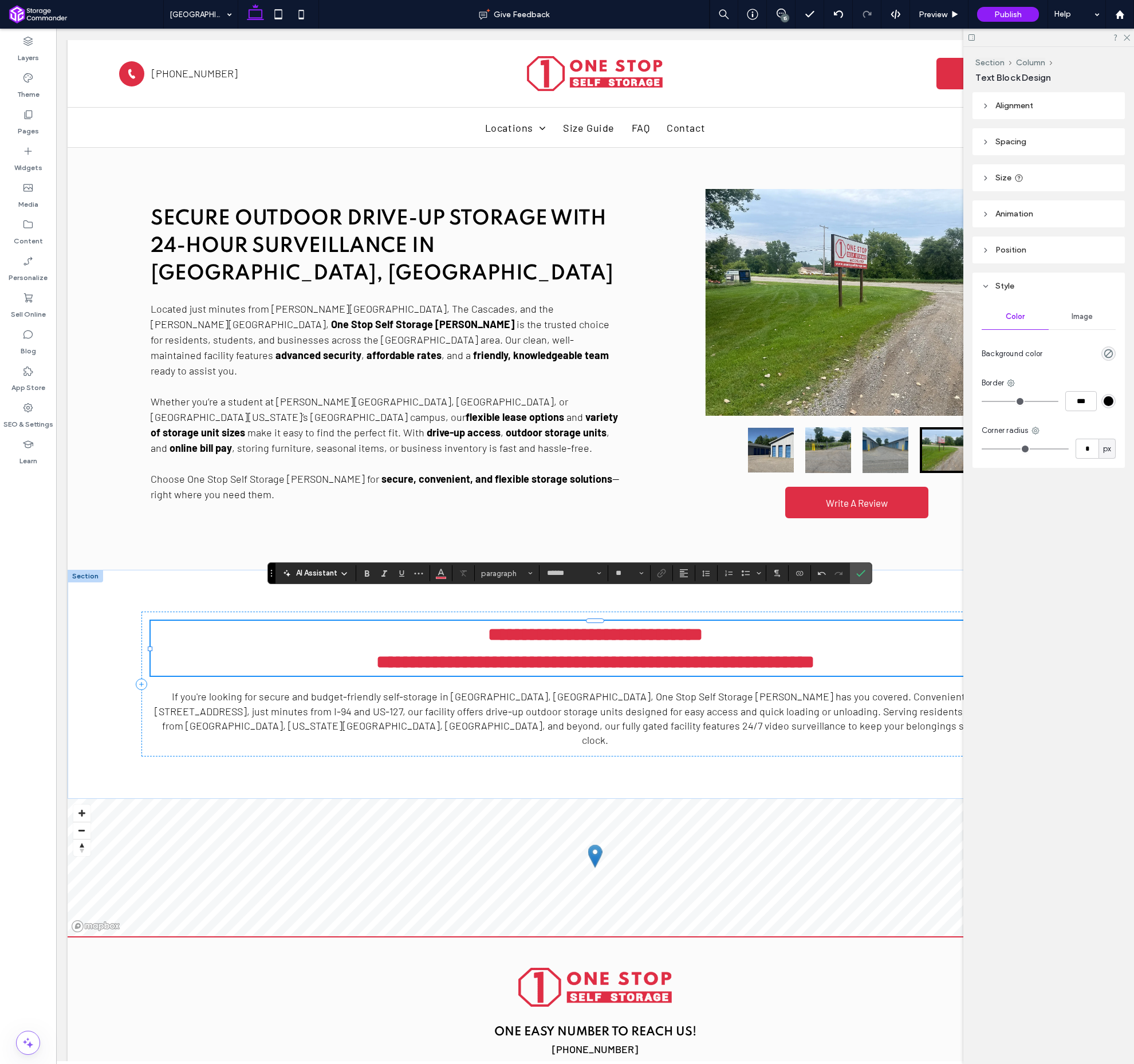
scroll to position [0, 1]
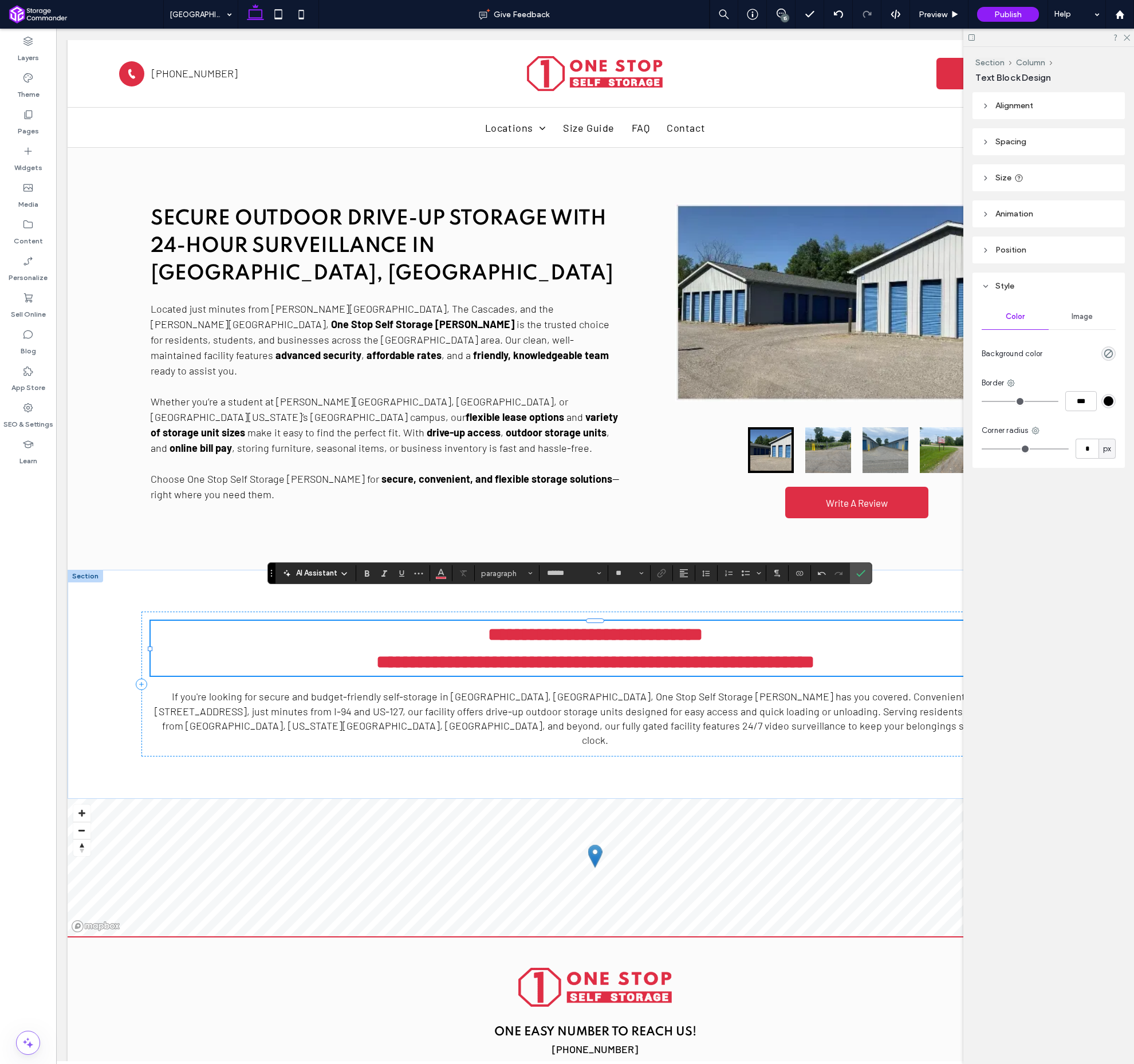
type input "*******"
type input "**"
drag, startPoint x: 950, startPoint y: 633, endPoint x: 786, endPoint y: 637, distance: 164.0
click at [786, 653] on span "**********" at bounding box center [595, 662] width 438 height 19
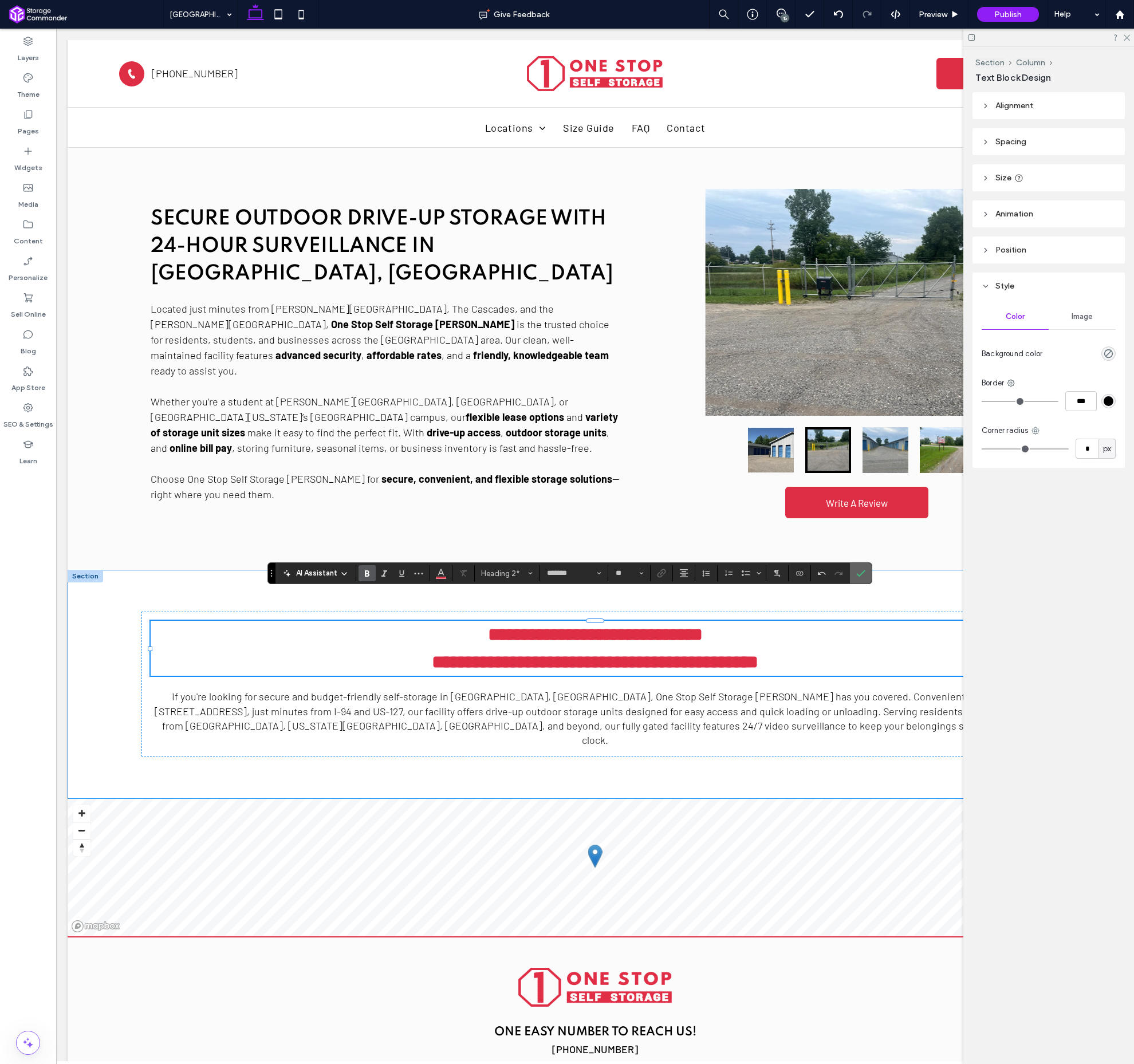
drag, startPoint x: 858, startPoint y: 575, endPoint x: 802, endPoint y: 554, distance: 59.8
click at [858, 575] on use "Confirm" at bounding box center [861, 573] width 9 height 7
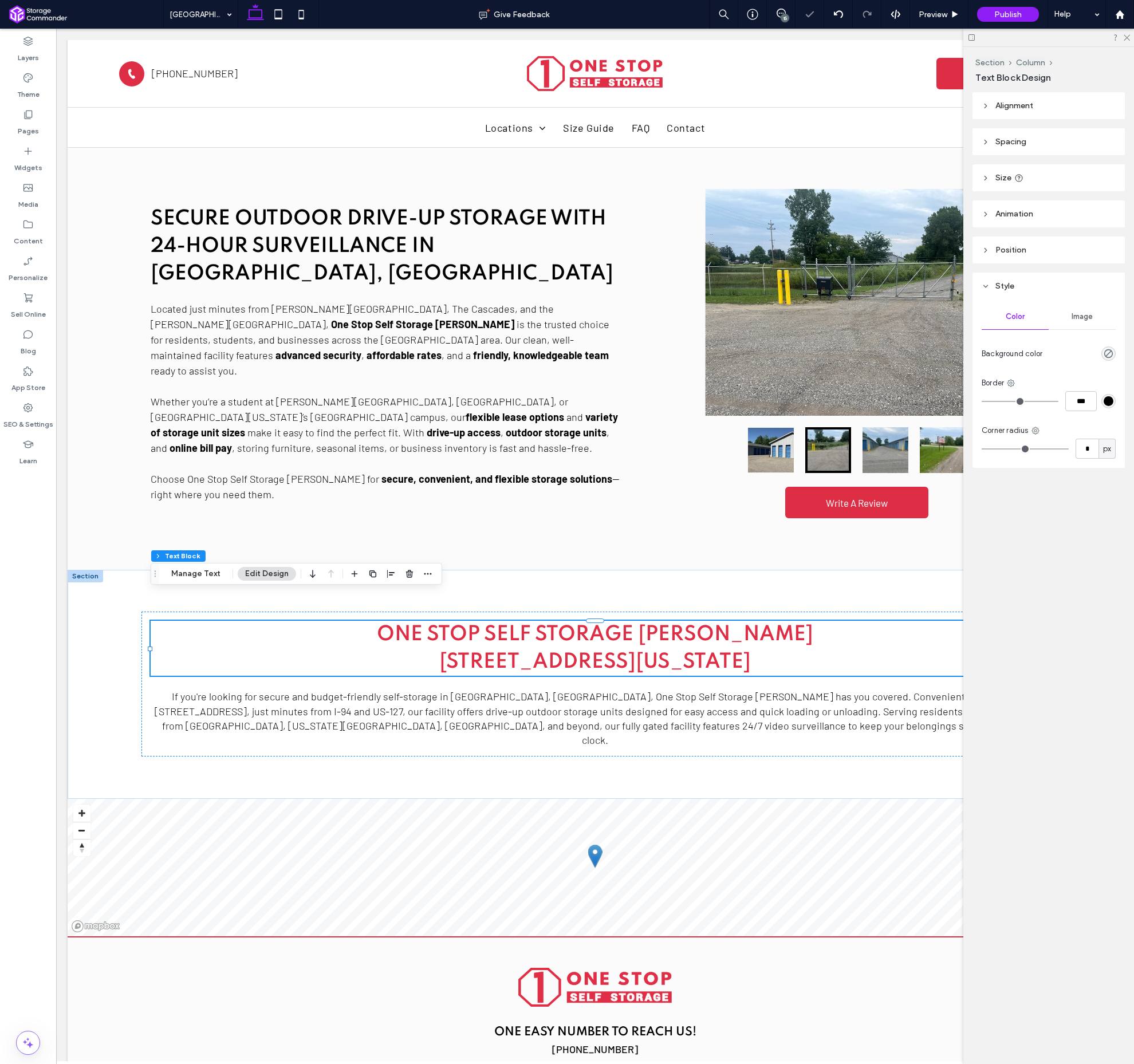
click at [782, 17] on div "15" at bounding box center [785, 17] width 8 height 8
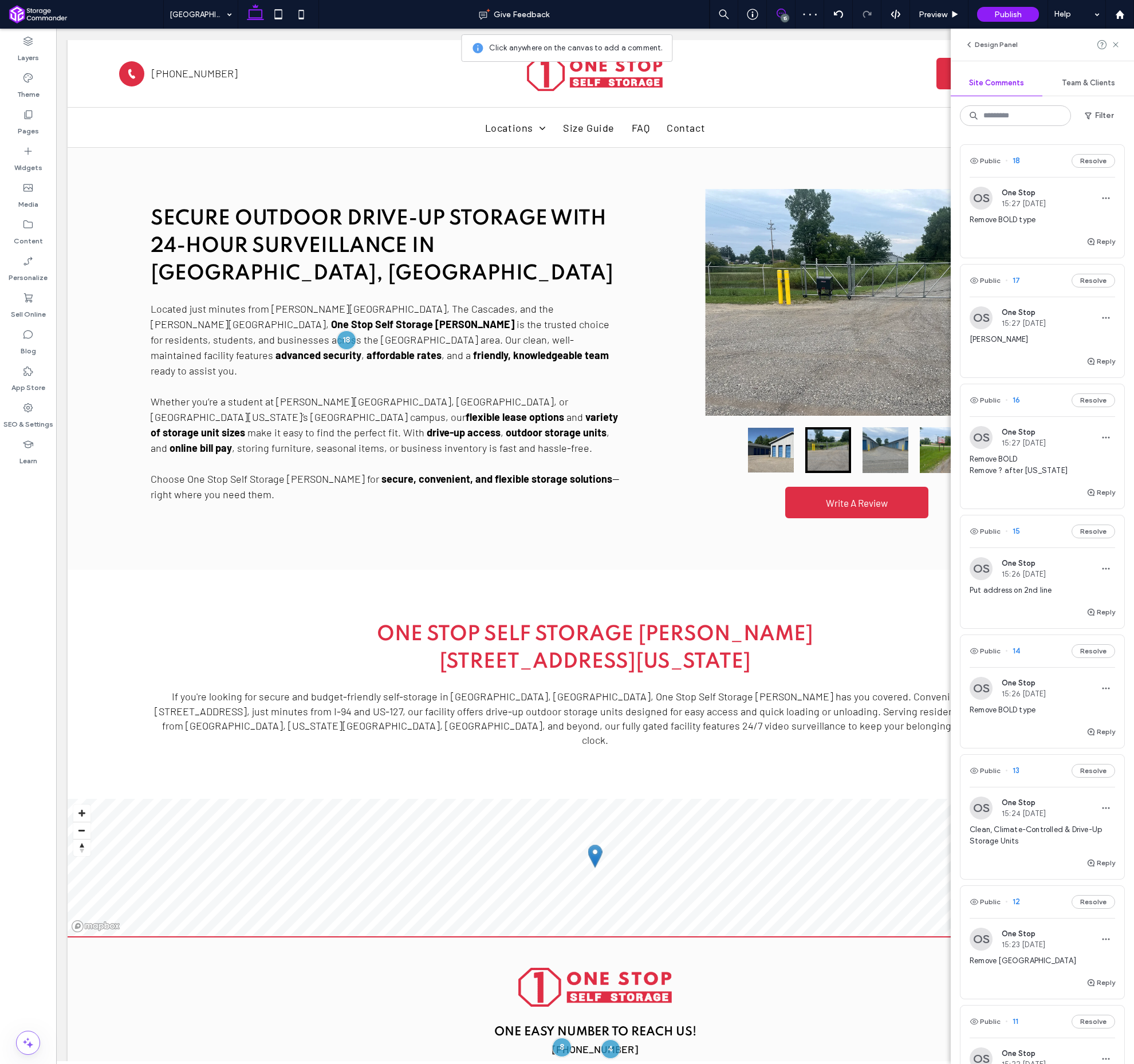
click at [1090, 164] on button "Resolve" at bounding box center [1094, 161] width 44 height 13
click at [1117, 45] on use at bounding box center [1115, 44] width 5 height 5
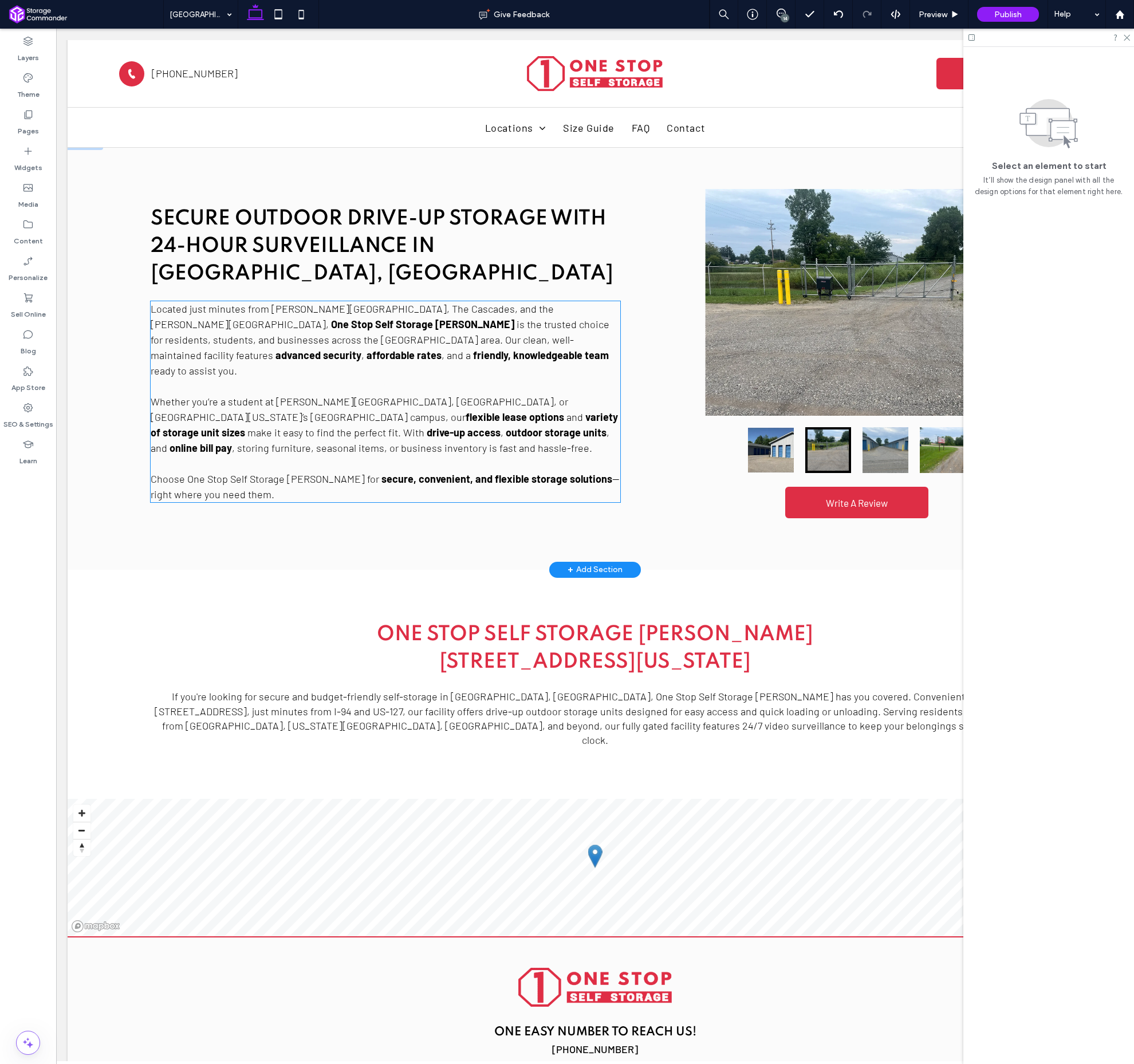
click at [257, 379] on p "Whether you’re a student at [PERSON_NAME][GEOGRAPHIC_DATA], [GEOGRAPHIC_DATA], …" at bounding box center [386, 417] width 470 height 77
click at [257, 344] on div "Located just minutes from [PERSON_NAME][GEOGRAPHIC_DATA], The Cascades, and the…" at bounding box center [386, 401] width 470 height 201
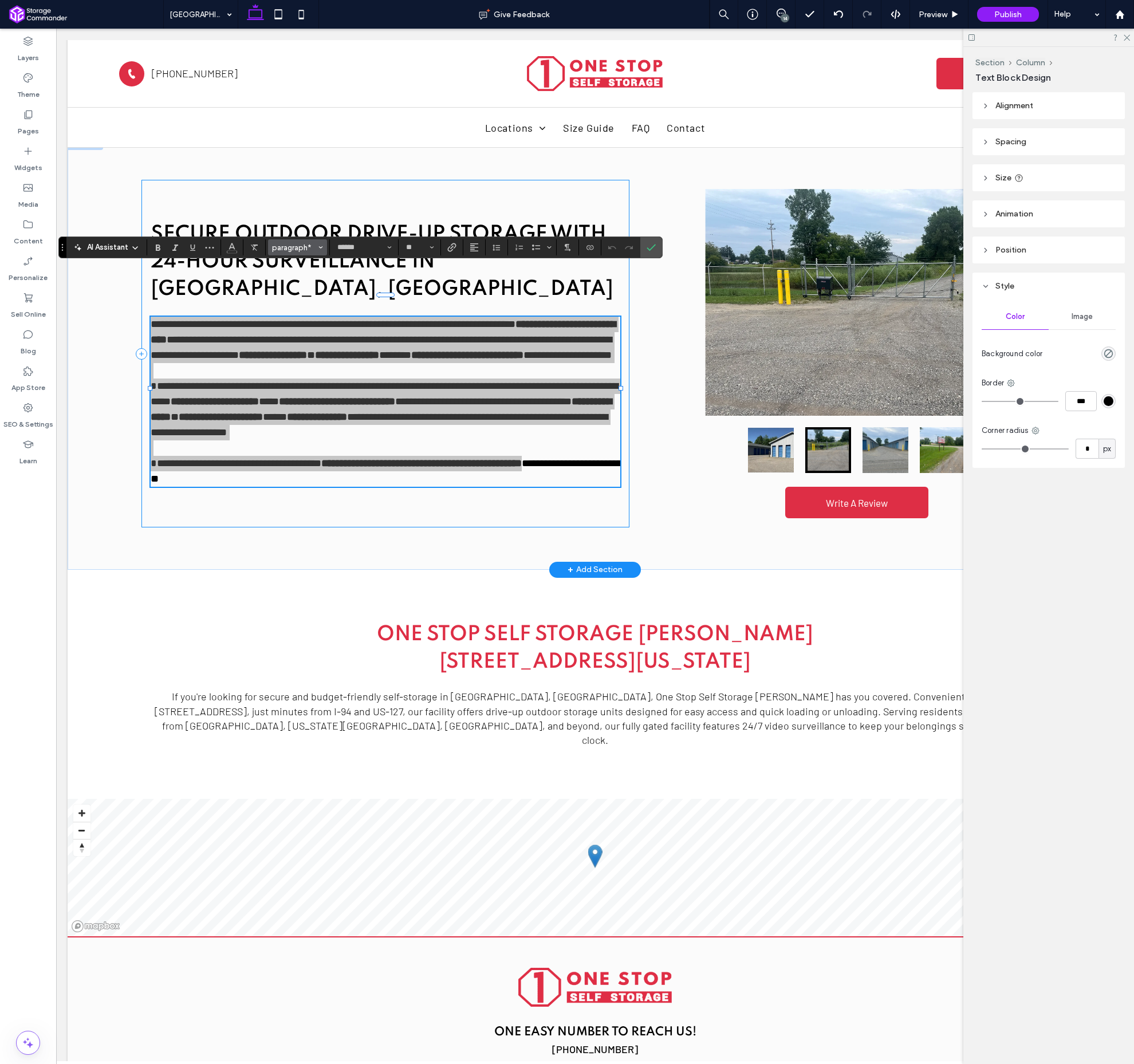
click at [306, 247] on span "paragraph*" at bounding box center [295, 247] width 45 height 8
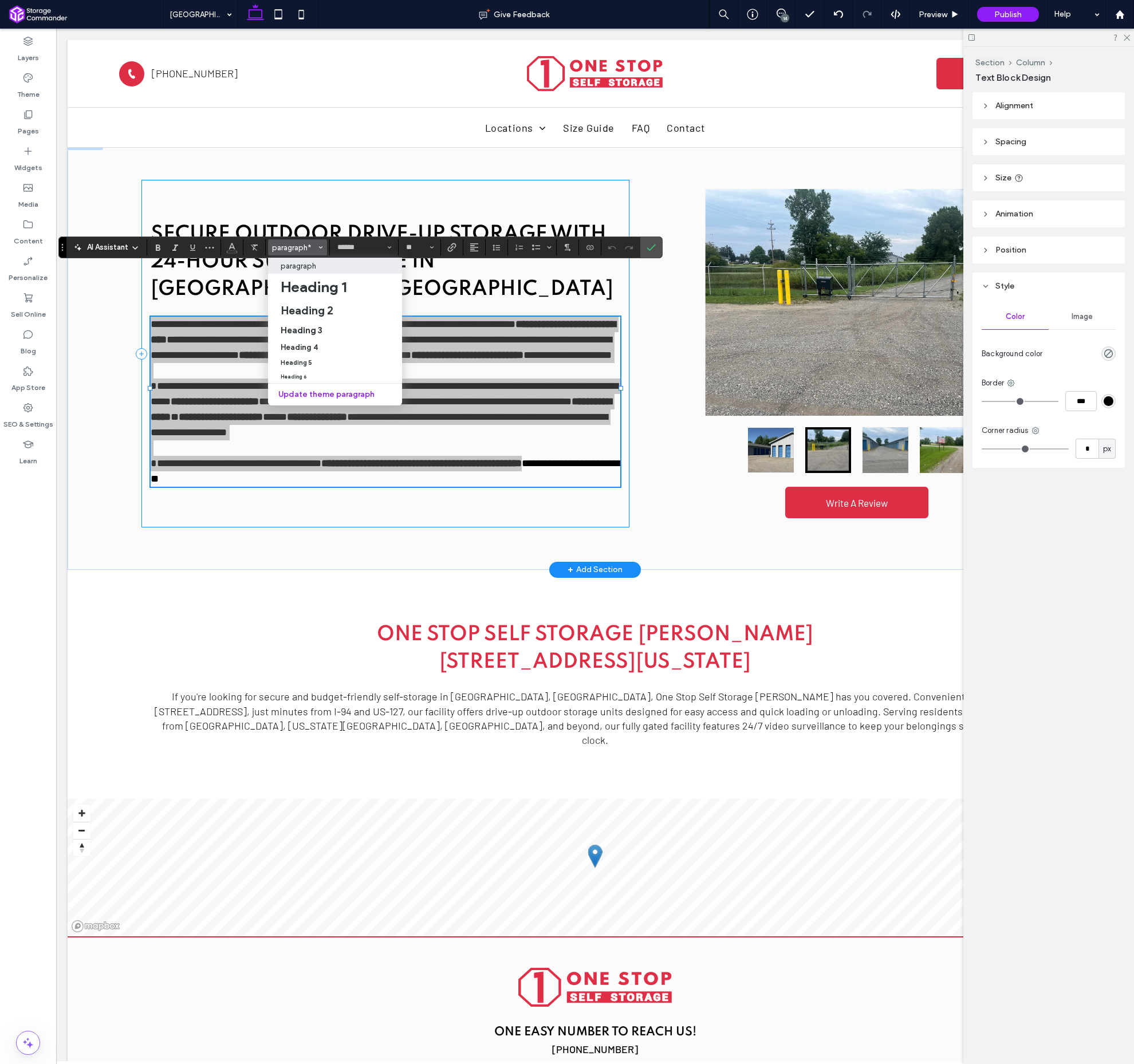
click at [318, 266] on div "paragraph" at bounding box center [335, 266] width 109 height 8
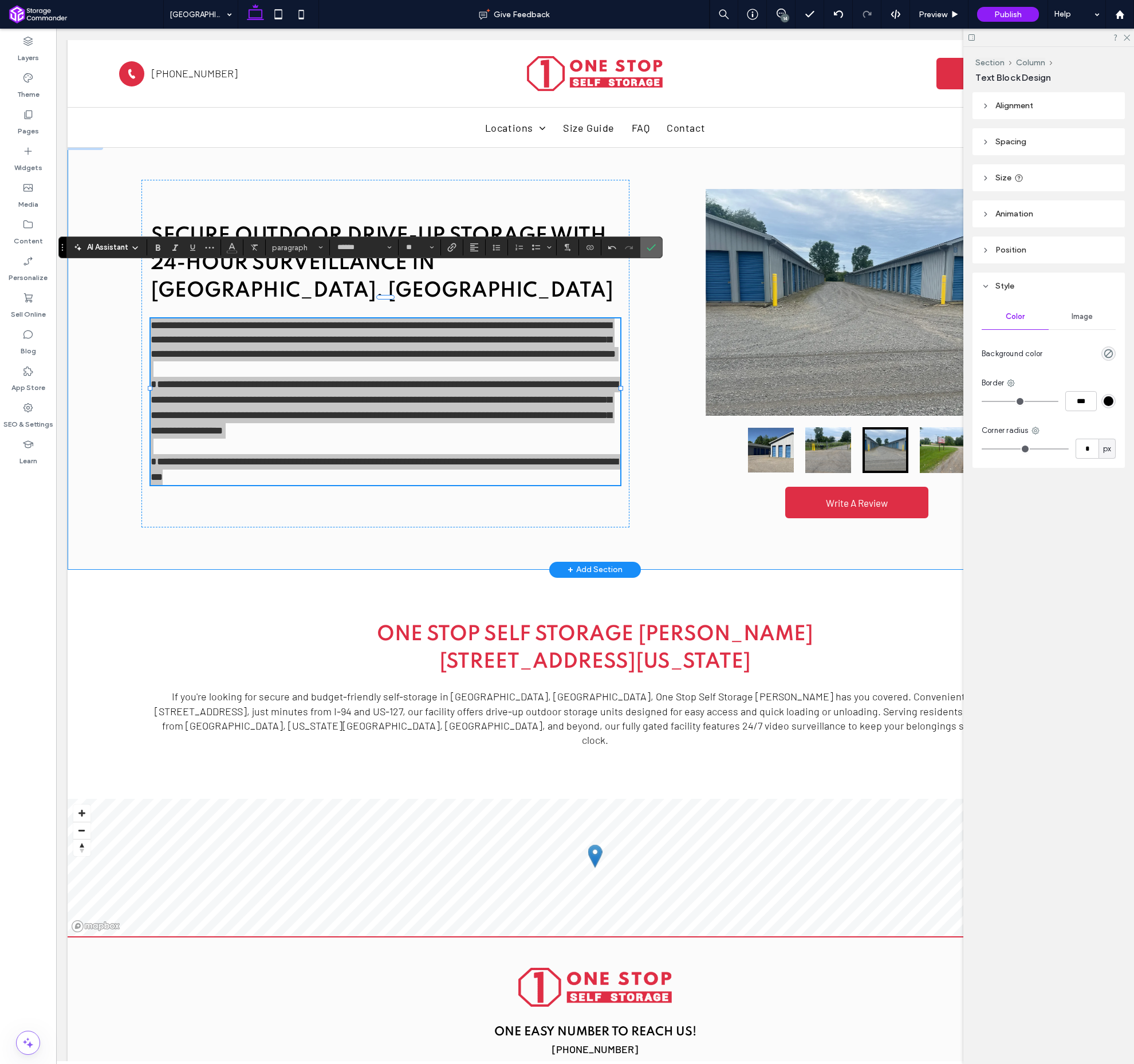
click at [656, 247] on label "Confirm" at bounding box center [651, 247] width 17 height 21
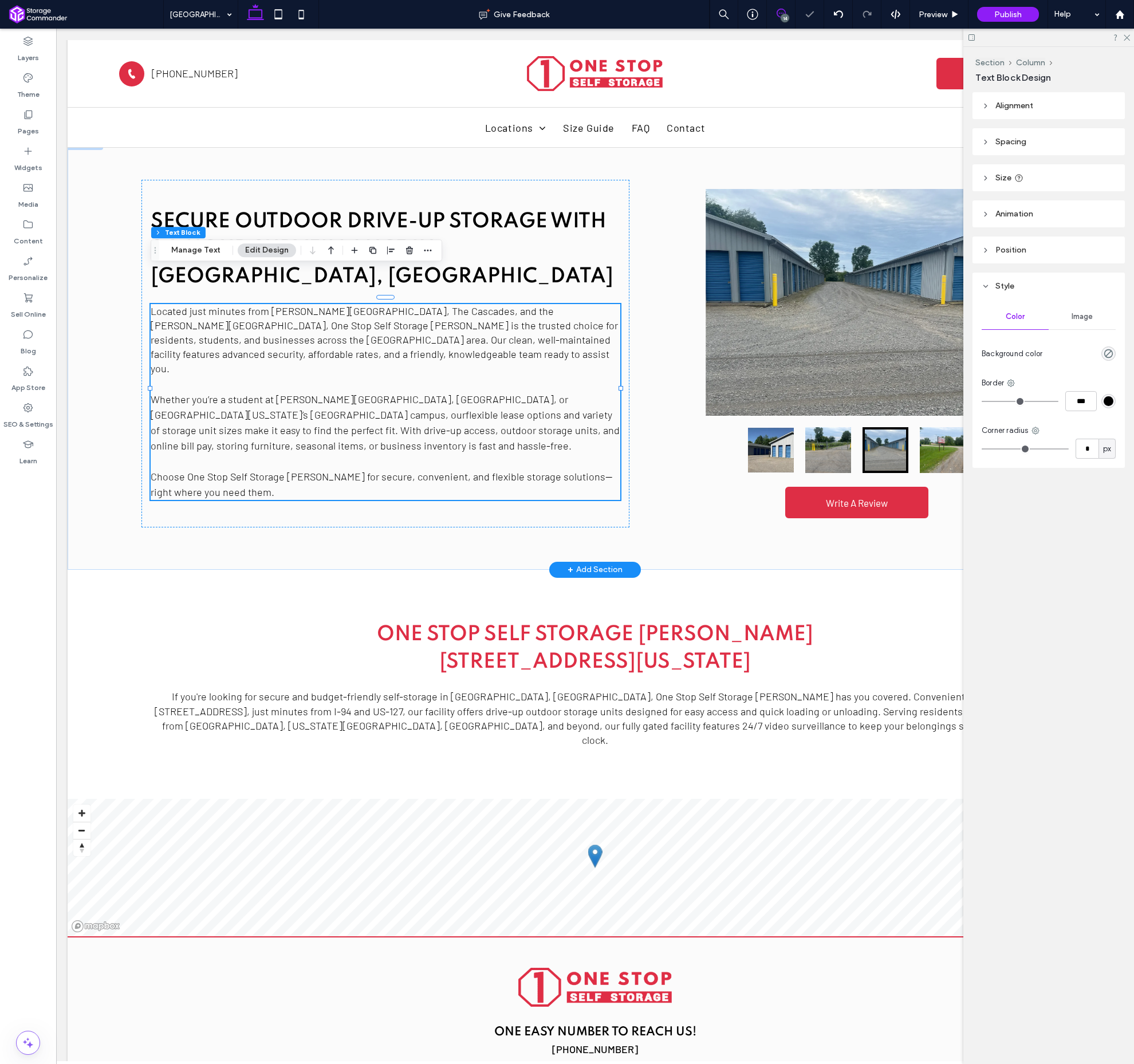
click at [787, 10] on span at bounding box center [781, 13] width 28 height 9
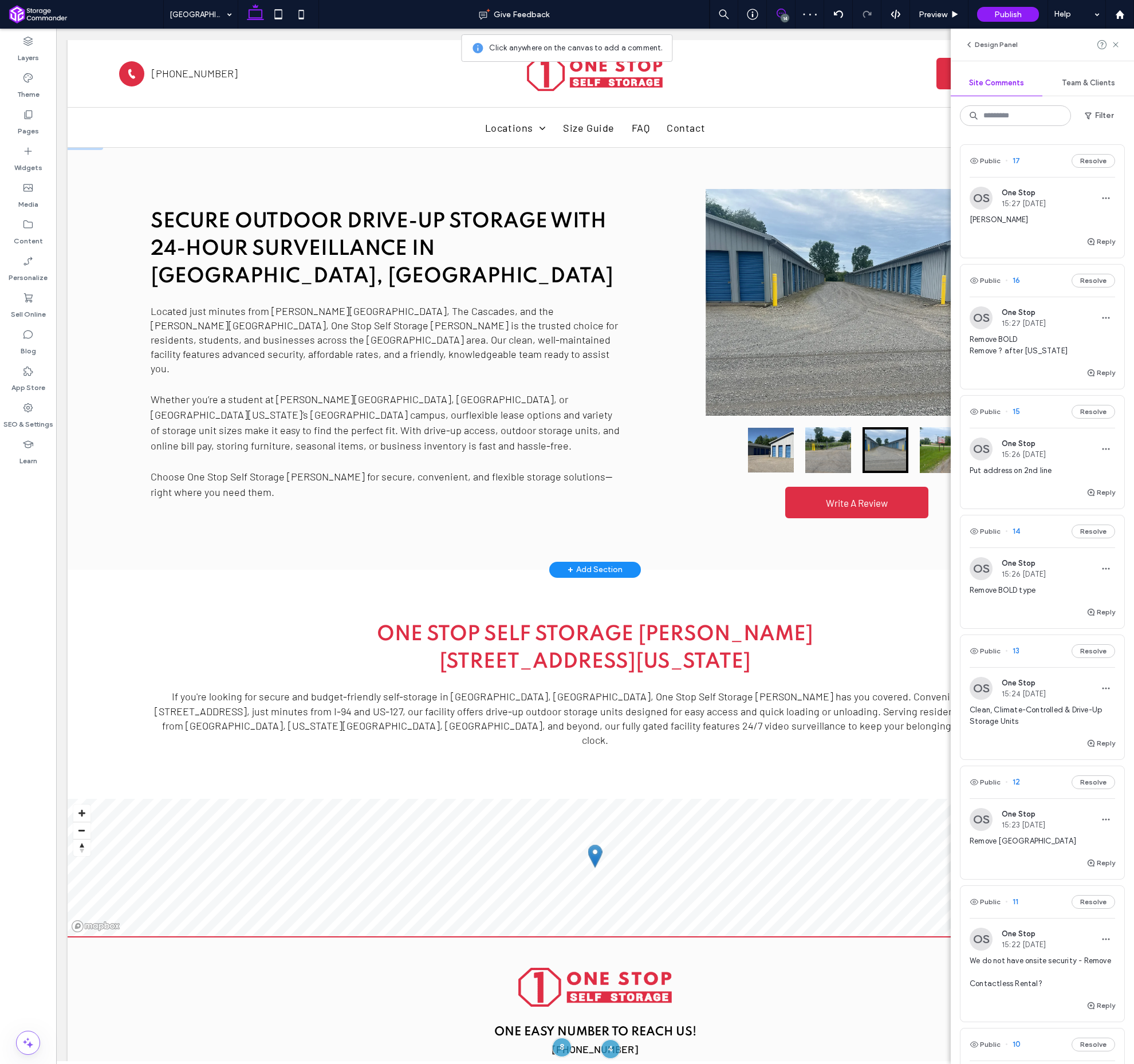
click at [1016, 162] on span "17" at bounding box center [1013, 161] width 15 height 12
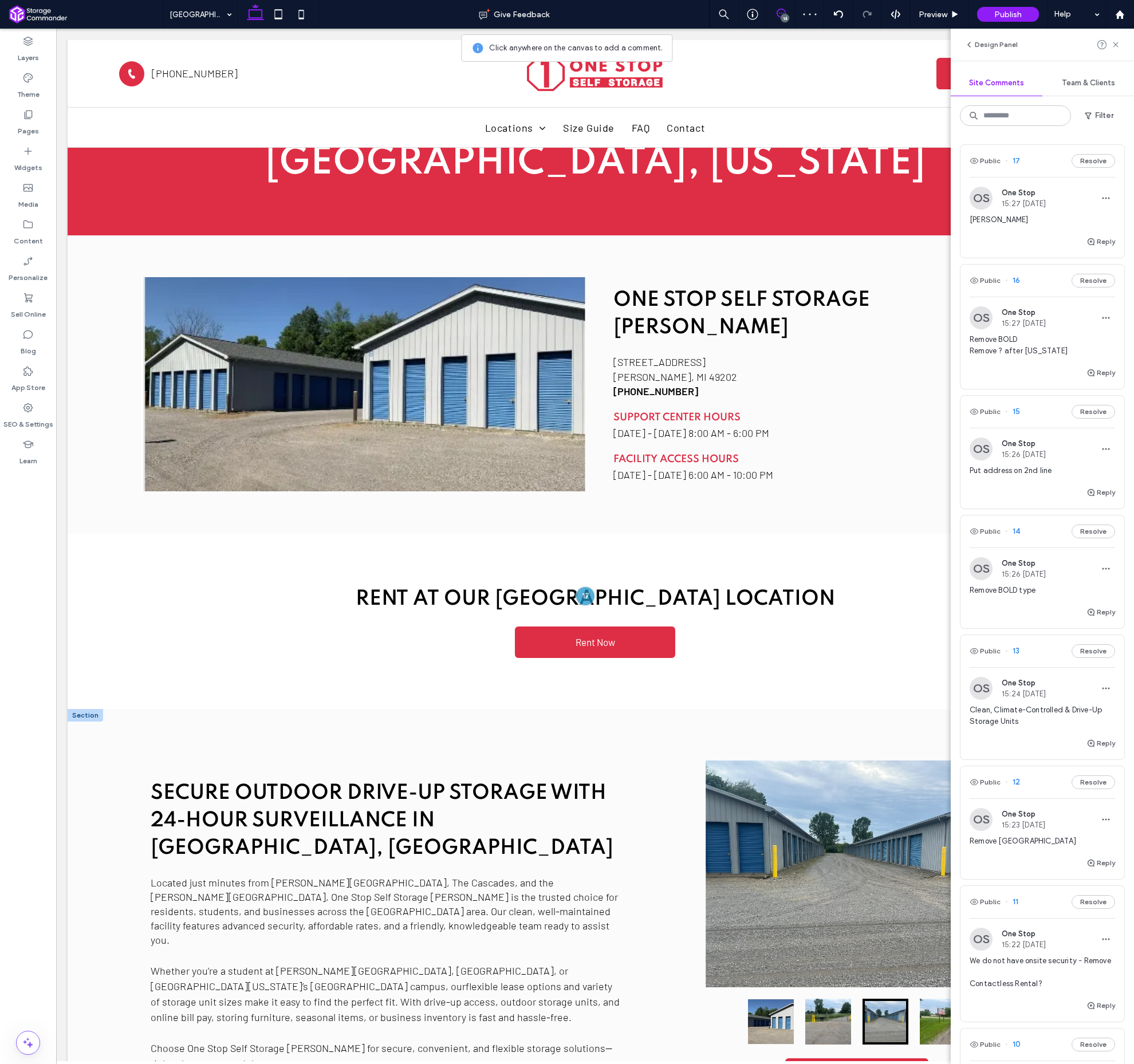
scroll to position [53, 0]
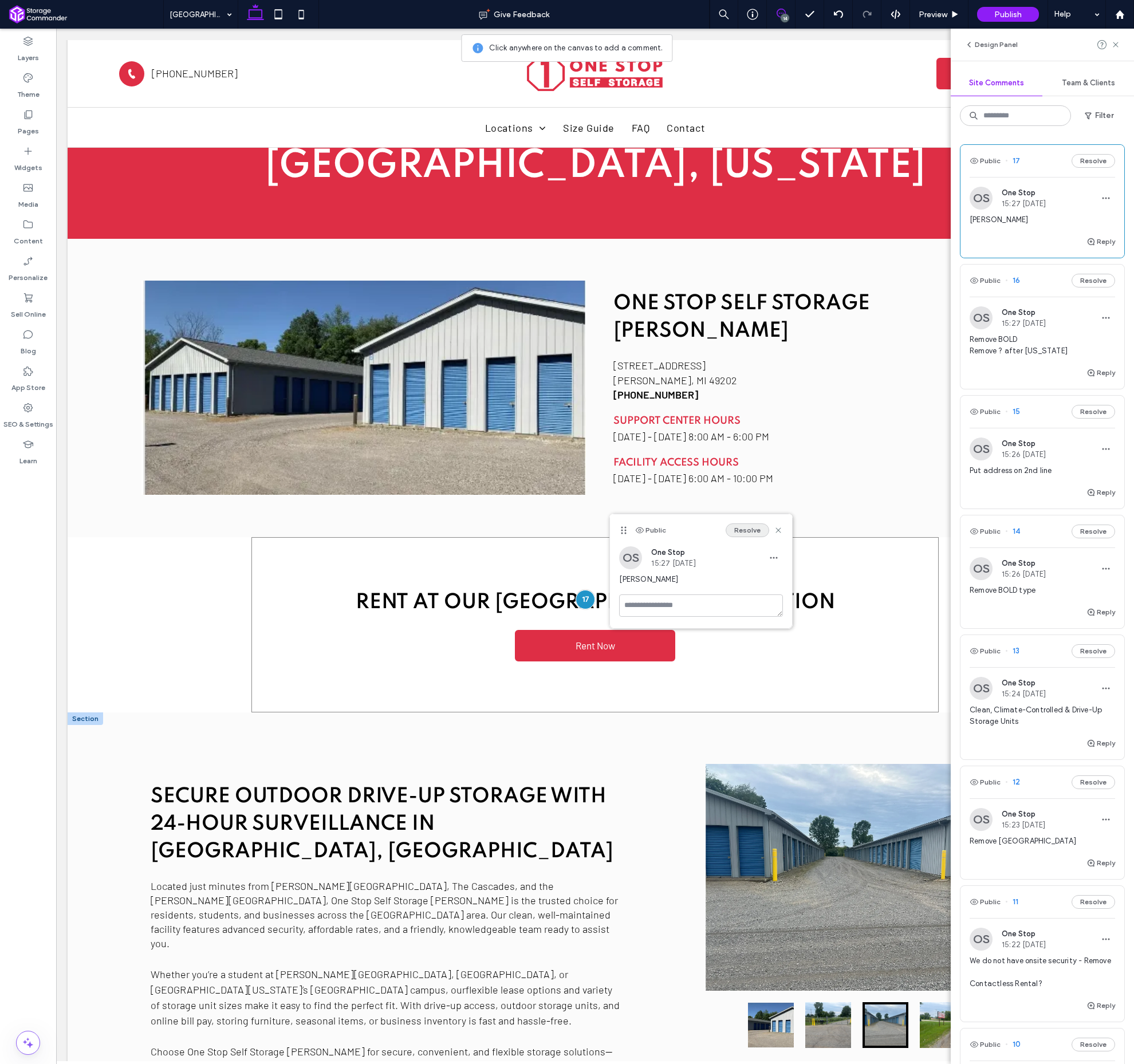
click at [740, 528] on button "Resolve" at bounding box center [747, 530] width 44 height 13
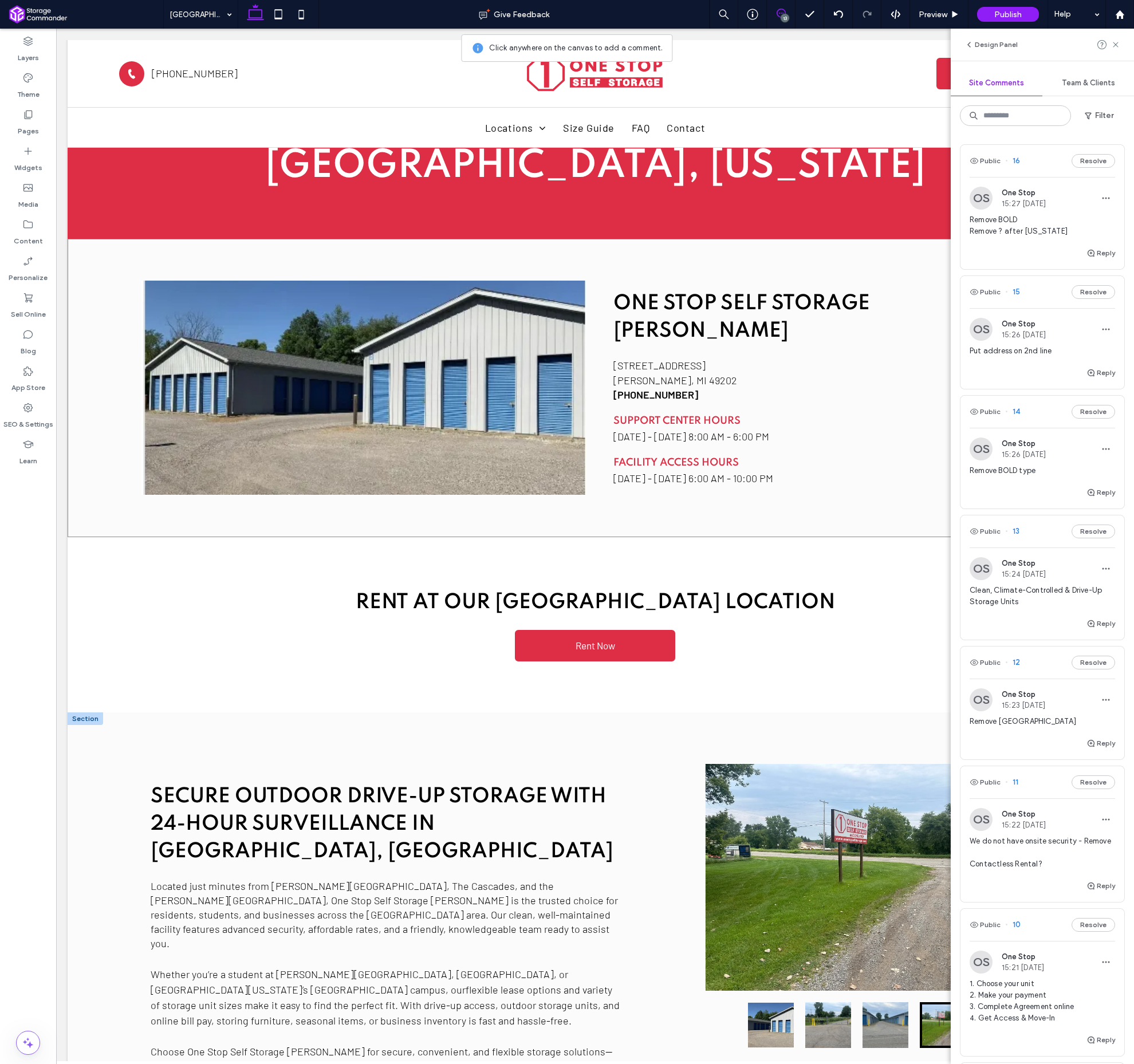
drag, startPoint x: 1117, startPoint y: 42, endPoint x: 1085, endPoint y: 80, distance: 49.7
click at [1117, 42] on icon at bounding box center [1116, 44] width 9 height 9
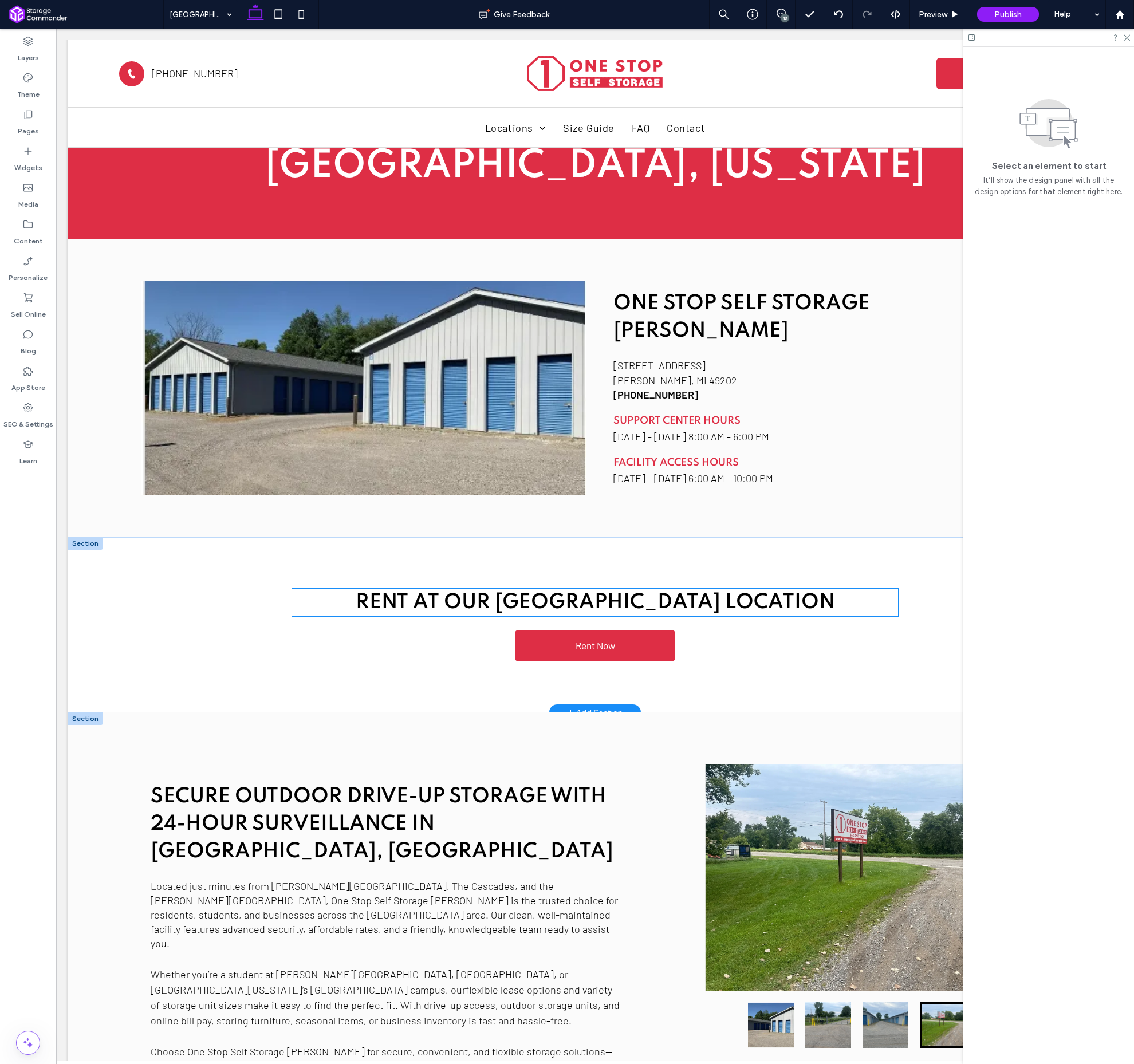
click at [592, 592] on span "Rent at our [GEOGRAPHIC_DATA] location" at bounding box center [595, 602] width 480 height 21
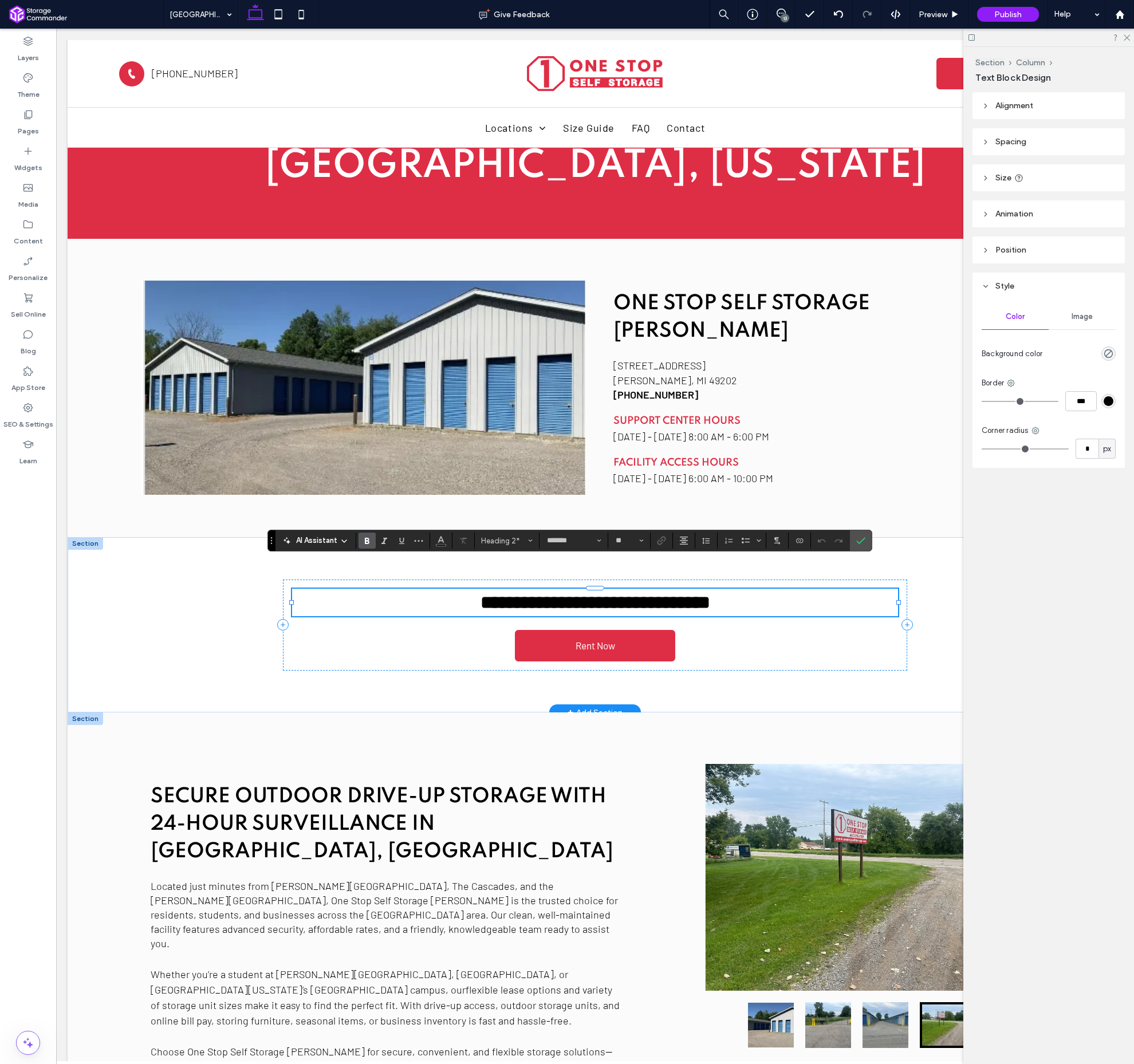
click at [602, 593] on span "**********" at bounding box center [595, 602] width 230 height 19
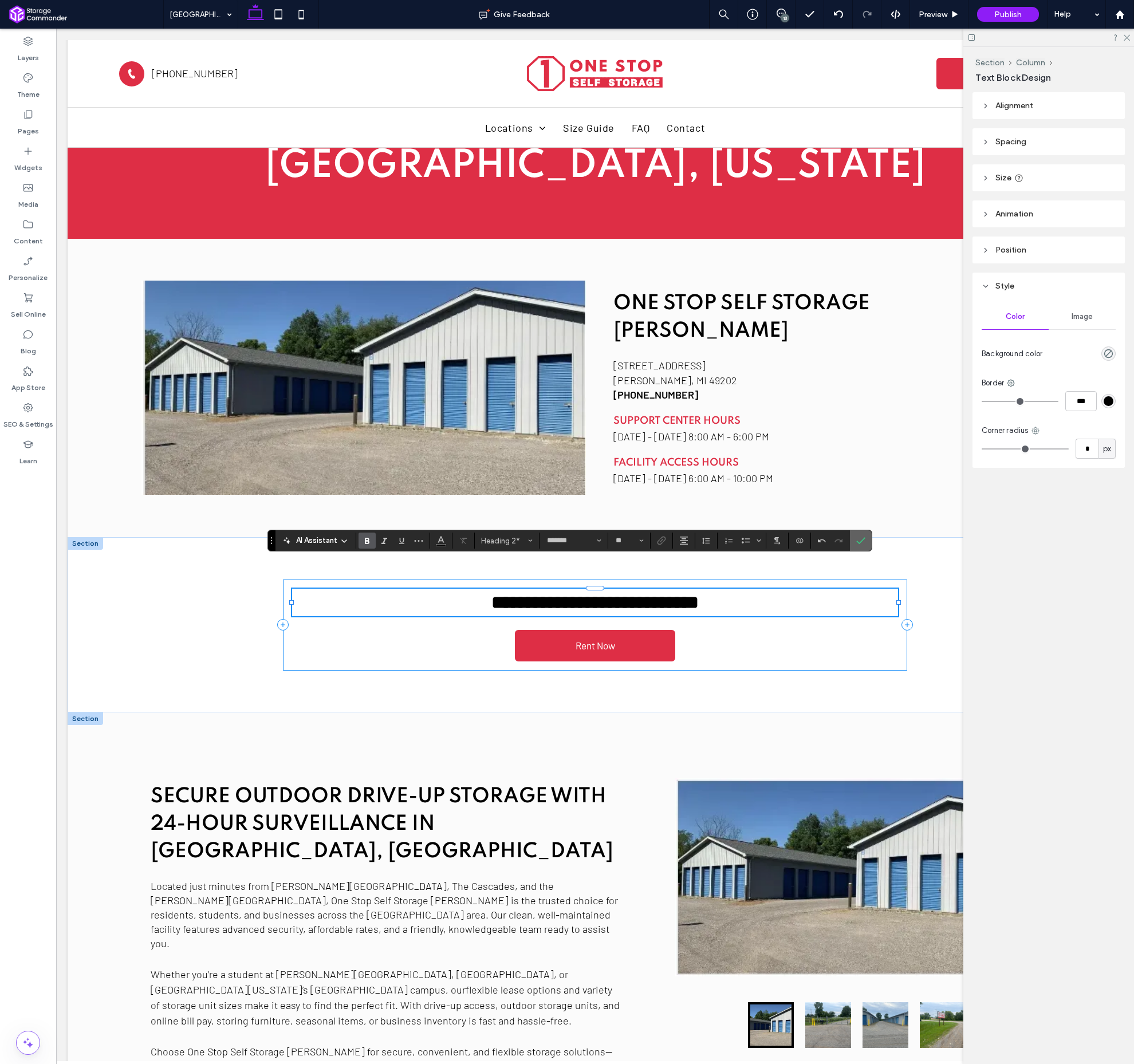
click at [860, 539] on icon "Confirm" at bounding box center [861, 541] width 9 height 9
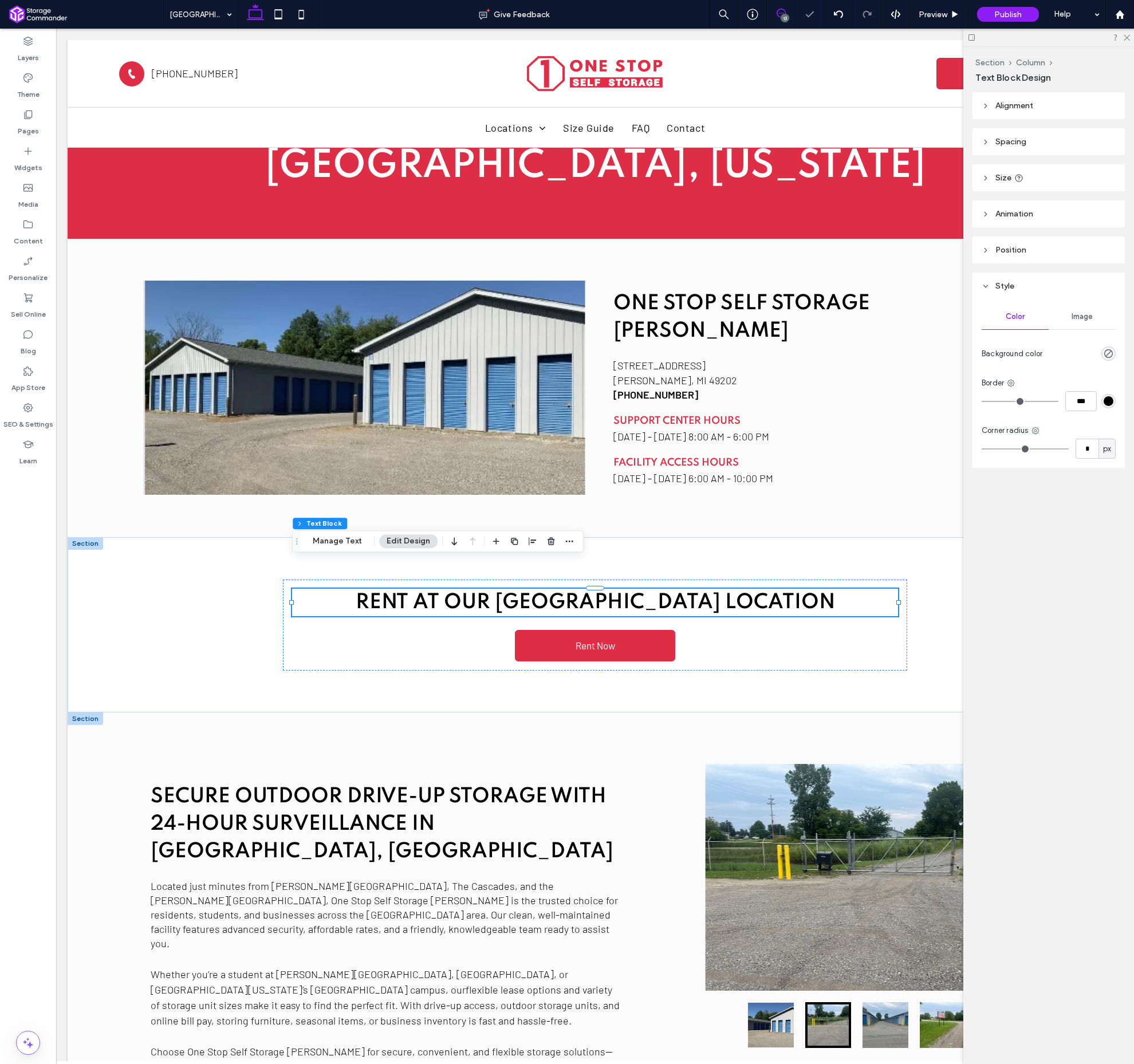
click at [780, 14] on icon at bounding box center [781, 13] width 9 height 9
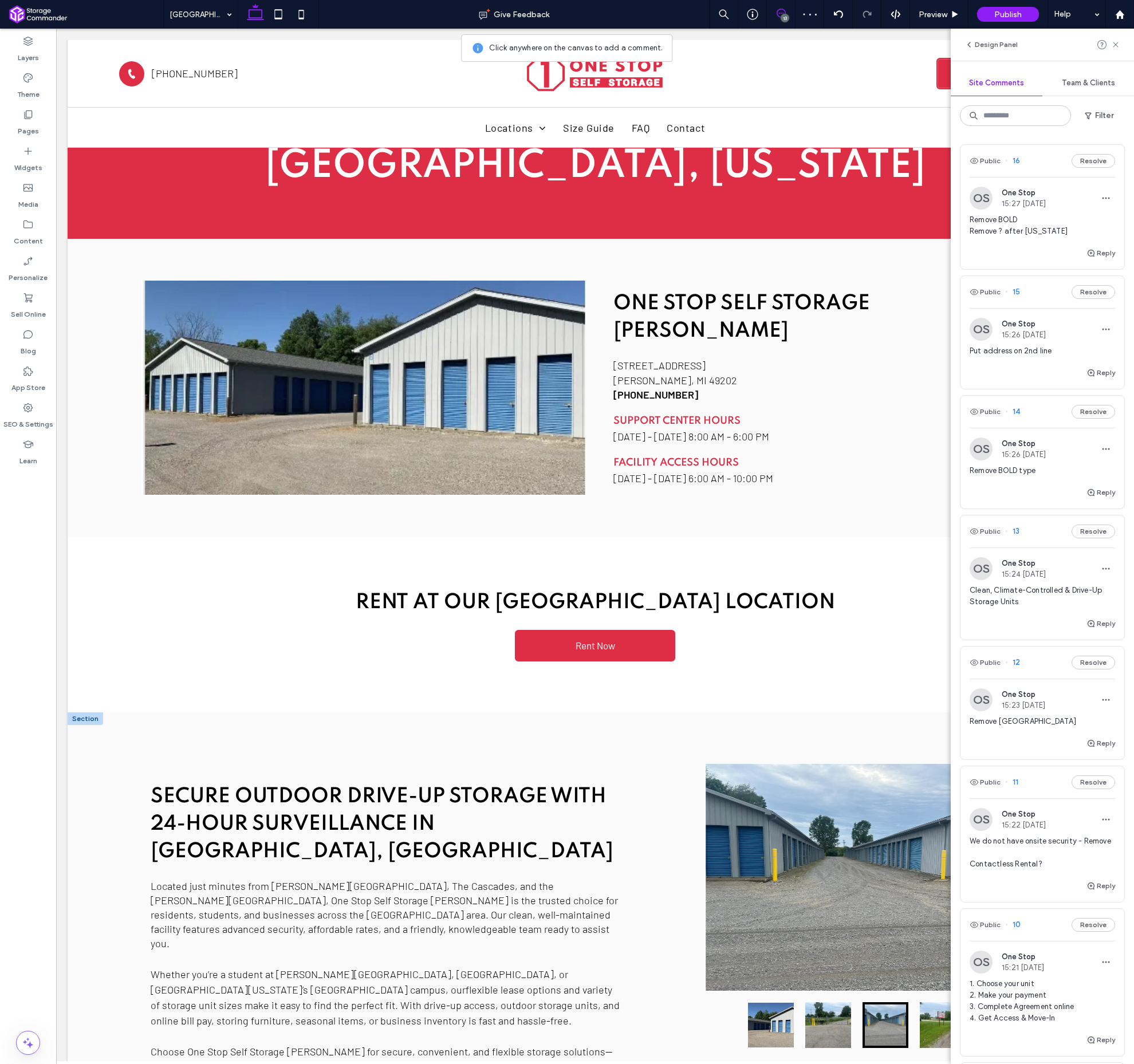
click at [1015, 160] on span "16" at bounding box center [1013, 161] width 15 height 12
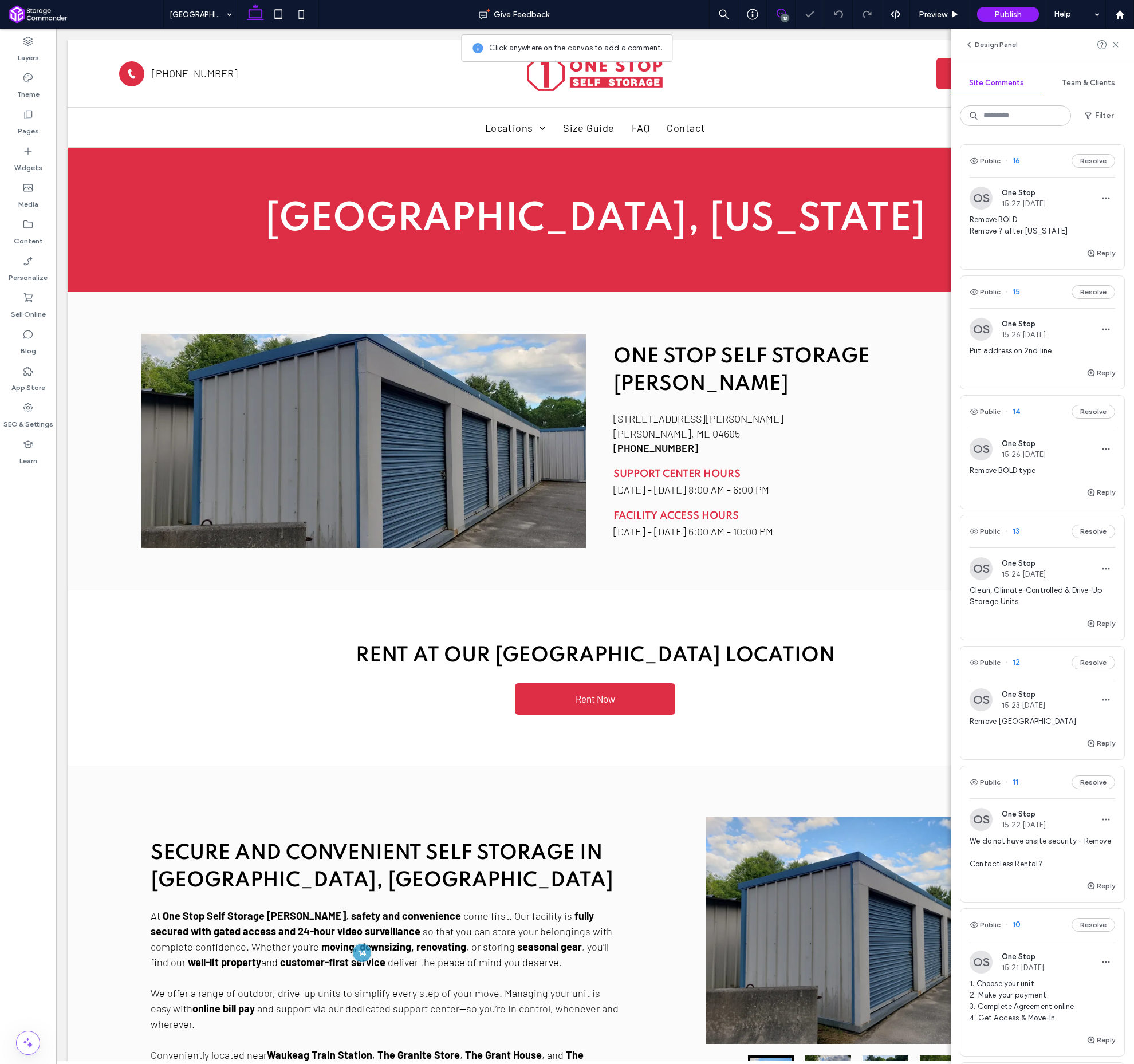
scroll to position [692, 0]
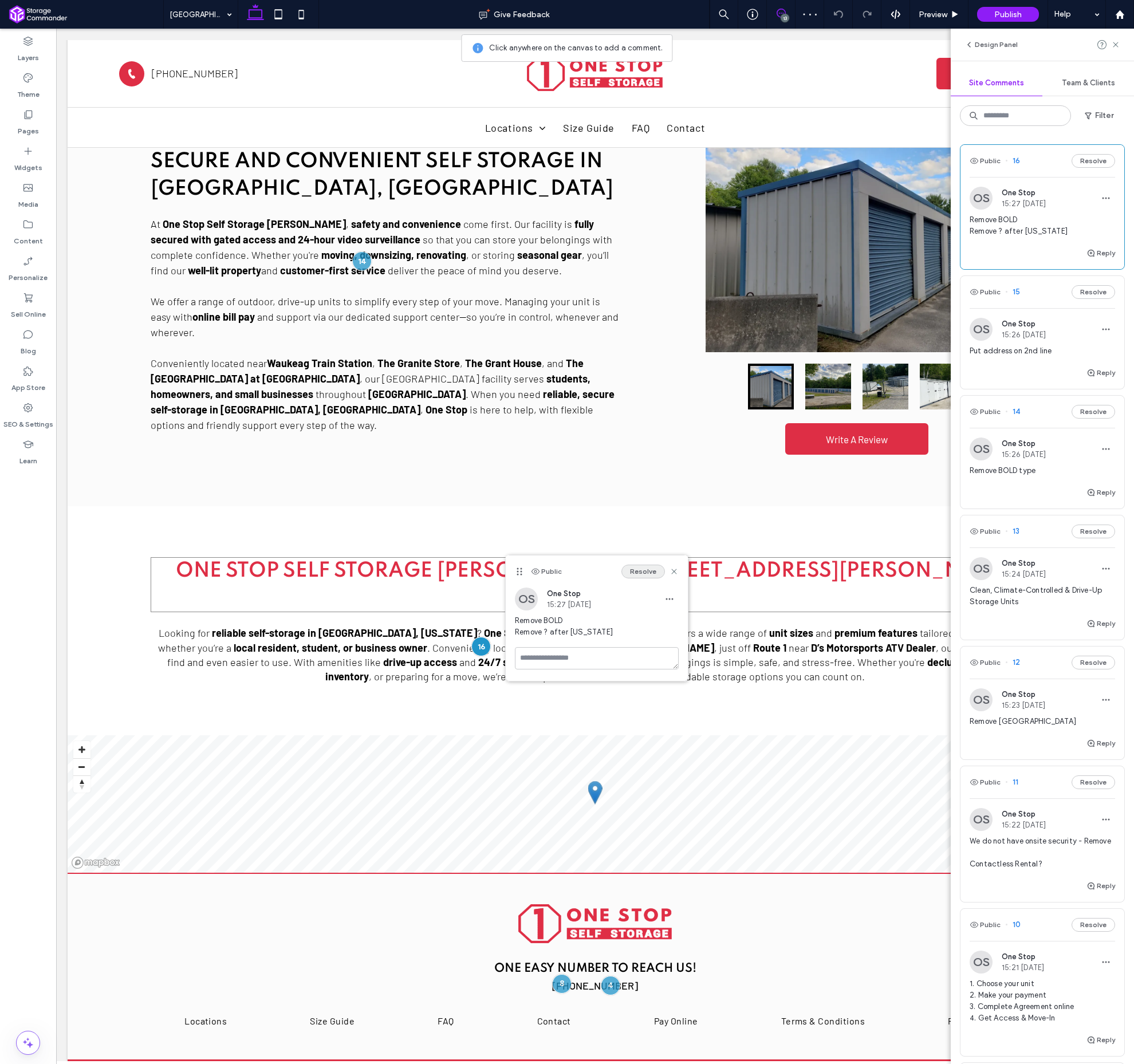
click at [641, 577] on button "Resolve" at bounding box center [643, 571] width 44 height 13
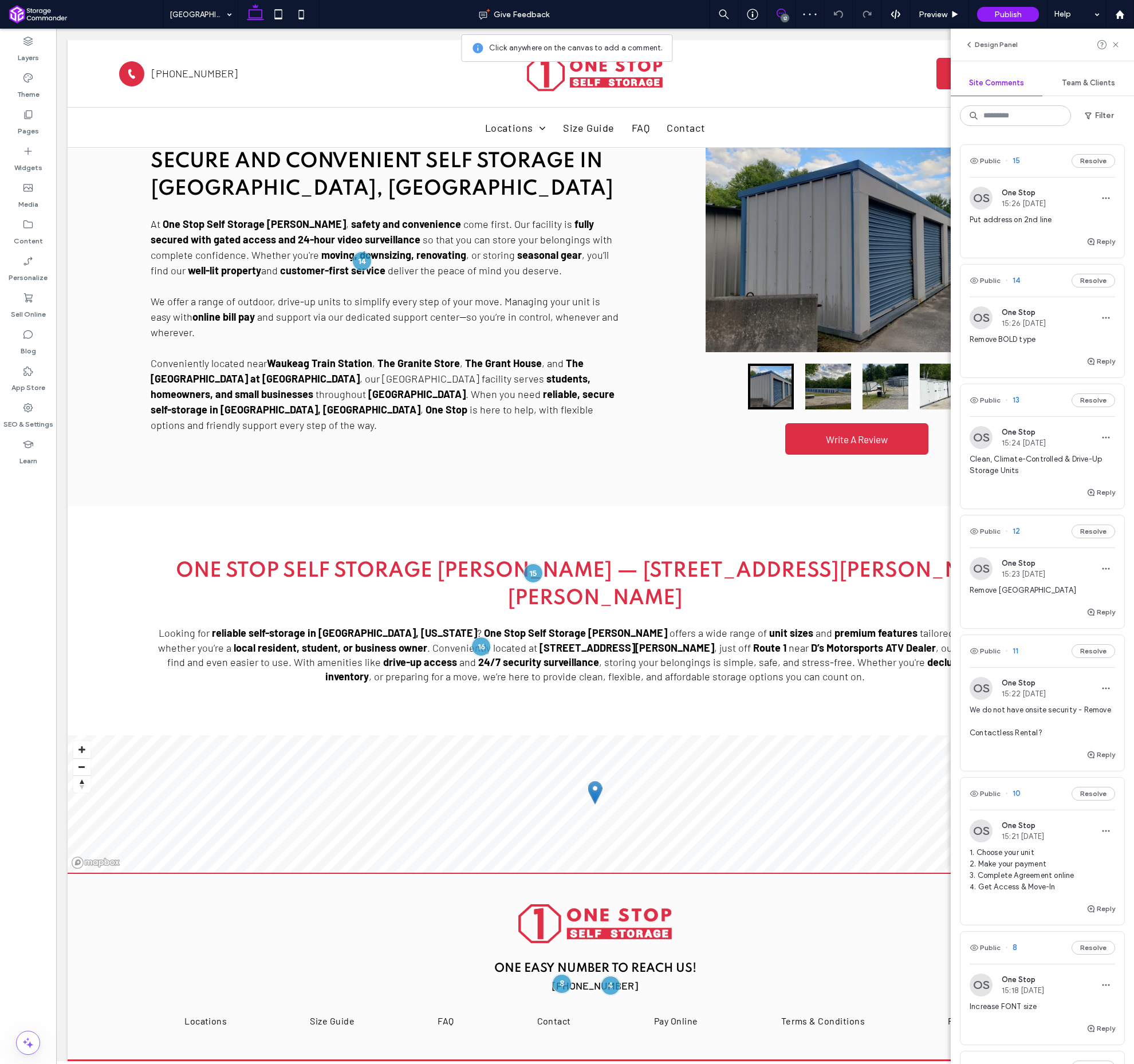
drag, startPoint x: 1113, startPoint y: 43, endPoint x: 1091, endPoint y: 72, distance: 36.4
click at [1113, 43] on icon at bounding box center [1116, 44] width 9 height 9
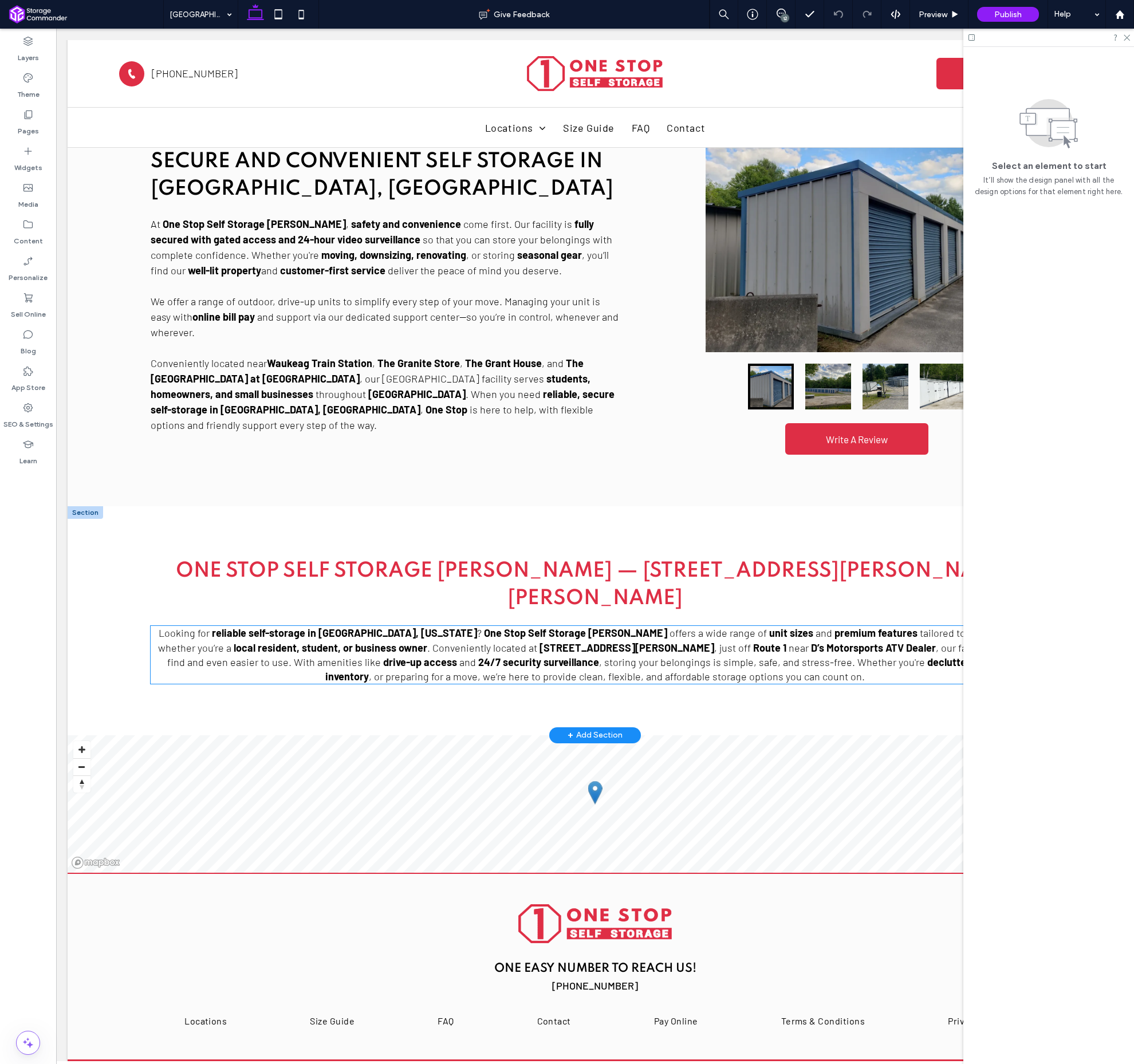
click at [599, 656] on span ", storing your belongings is simple, safe, and stress-free. Whether you're" at bounding box center [762, 662] width 326 height 13
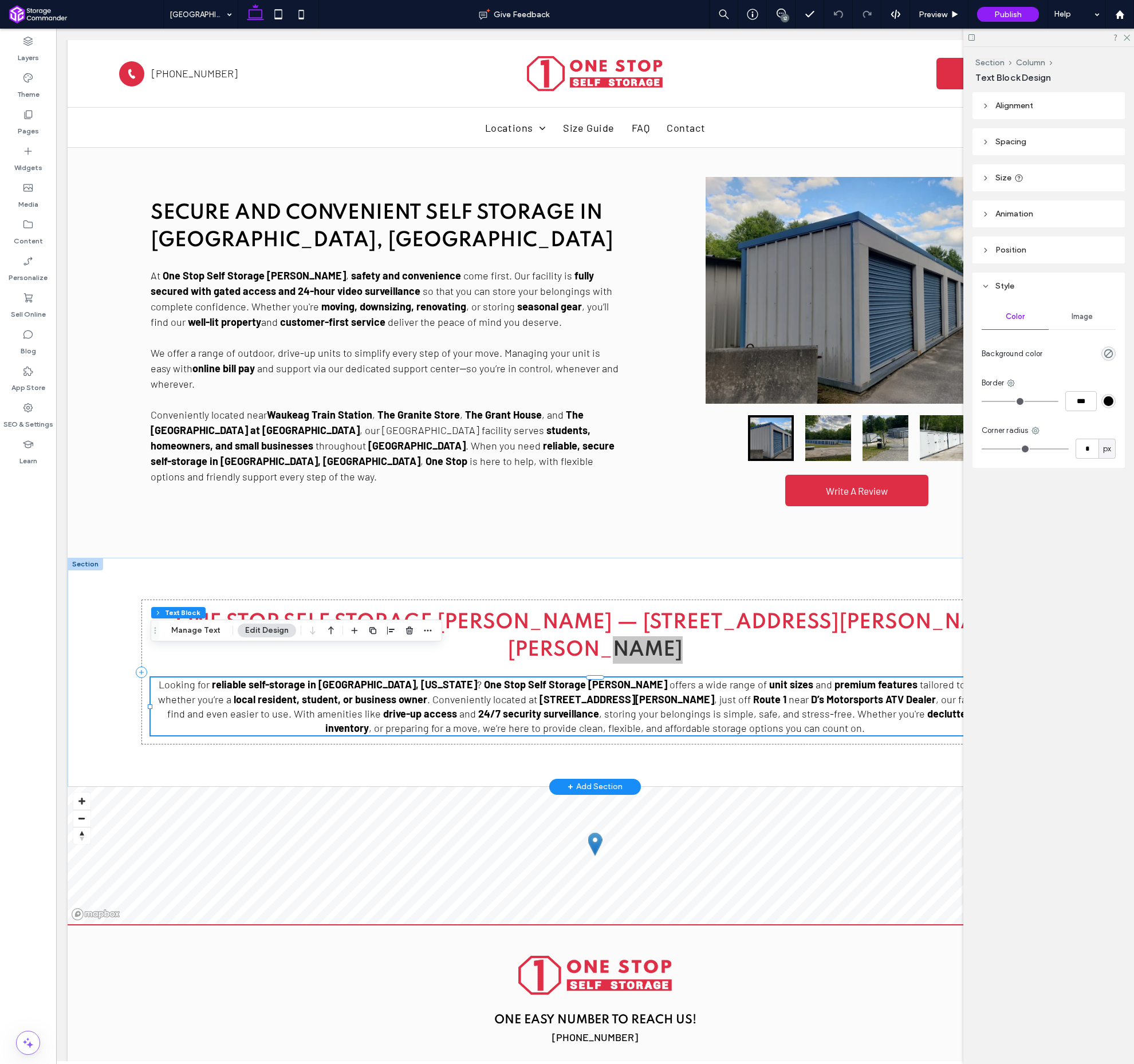
click at [546, 637] on div "One Stop Self Storage [PERSON_NAME] — [STREET_ADDRESS][PERSON_NAME][PERSON_NAME…" at bounding box center [595, 672] width 907 height 145
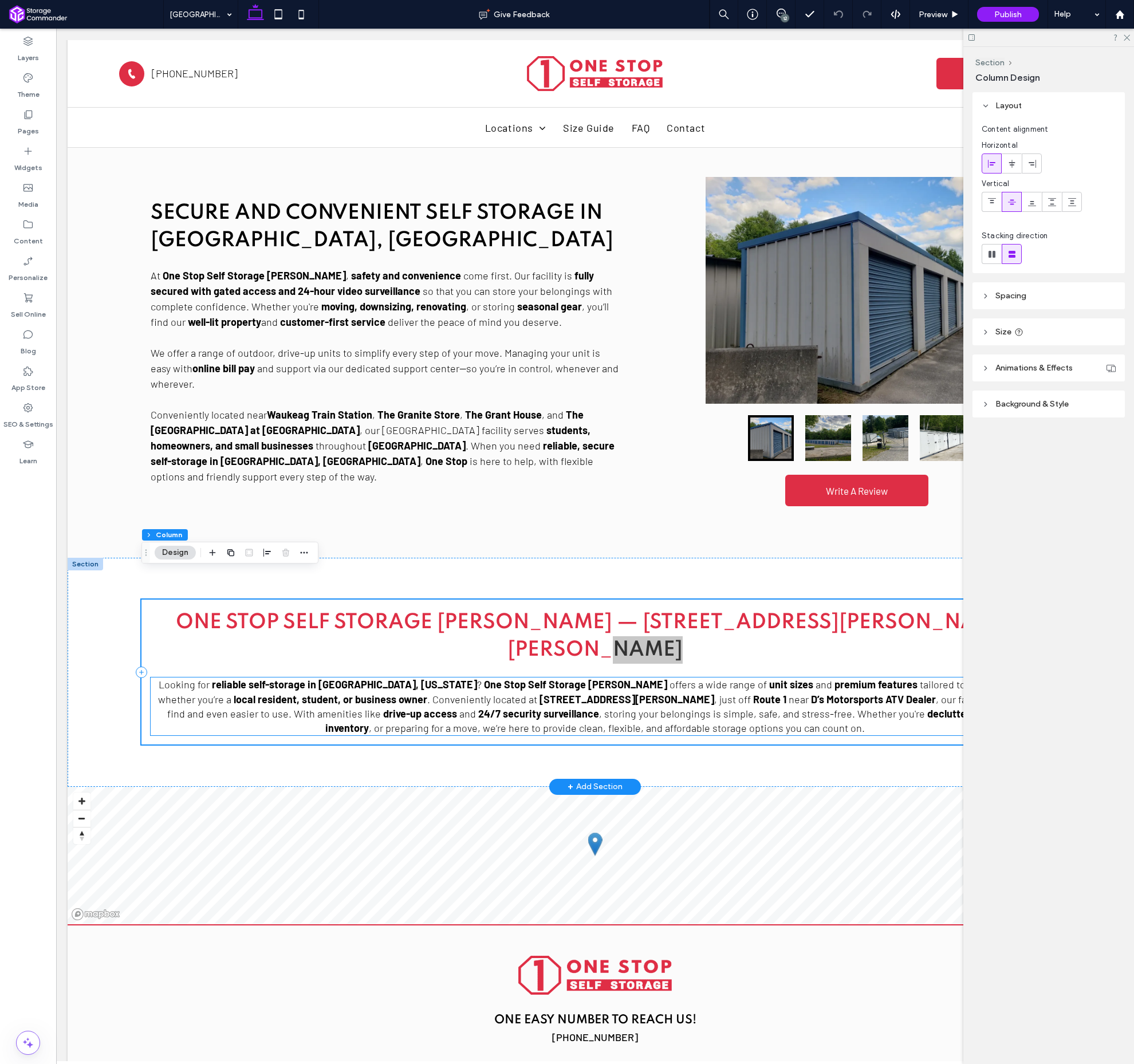
click at [599, 708] on span ", storing your belongings is simple, safe, and stress-free. Whether you're" at bounding box center [762, 714] width 326 height 13
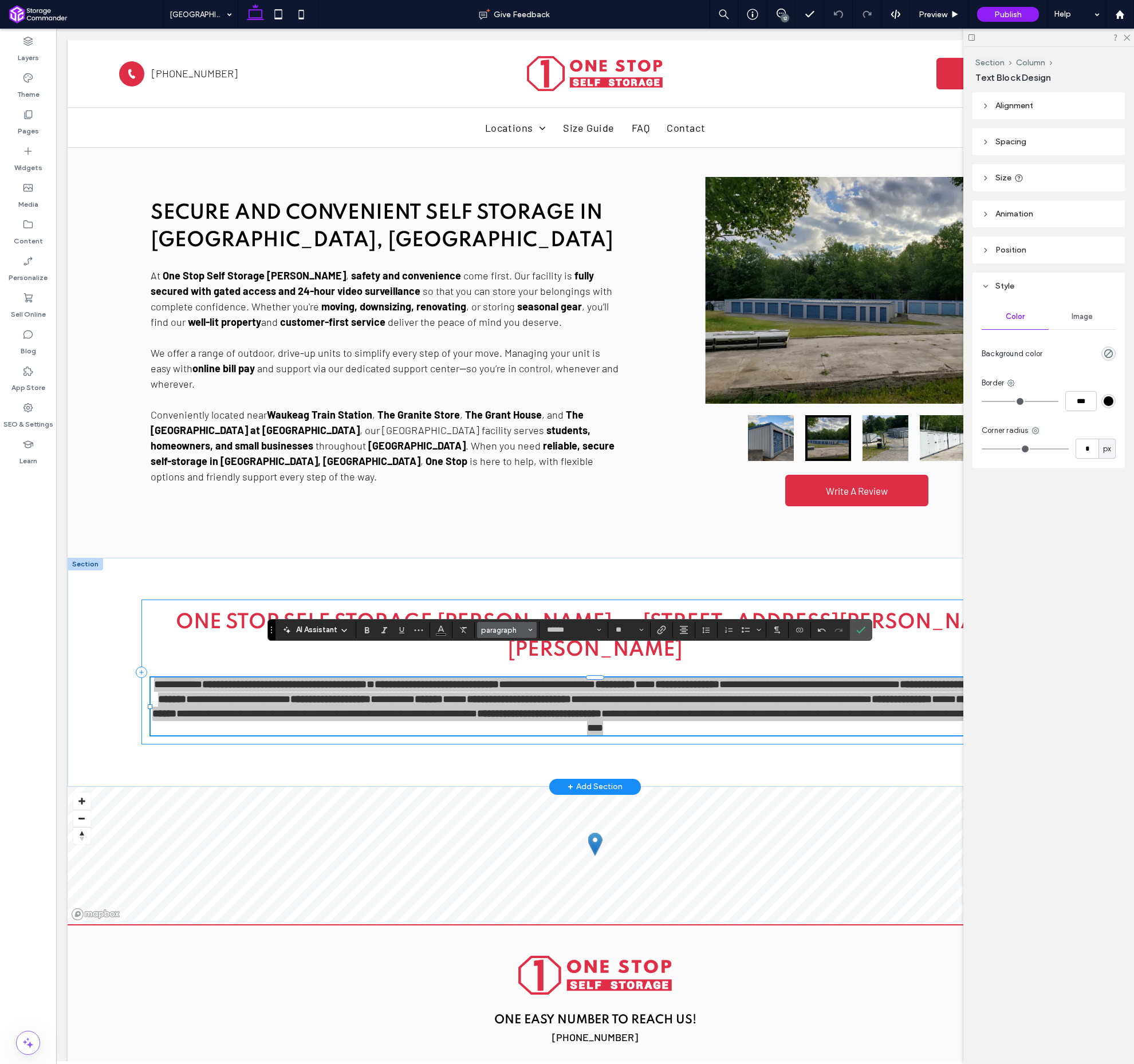
click at [512, 631] on span "paragraph" at bounding box center [503, 630] width 45 height 8
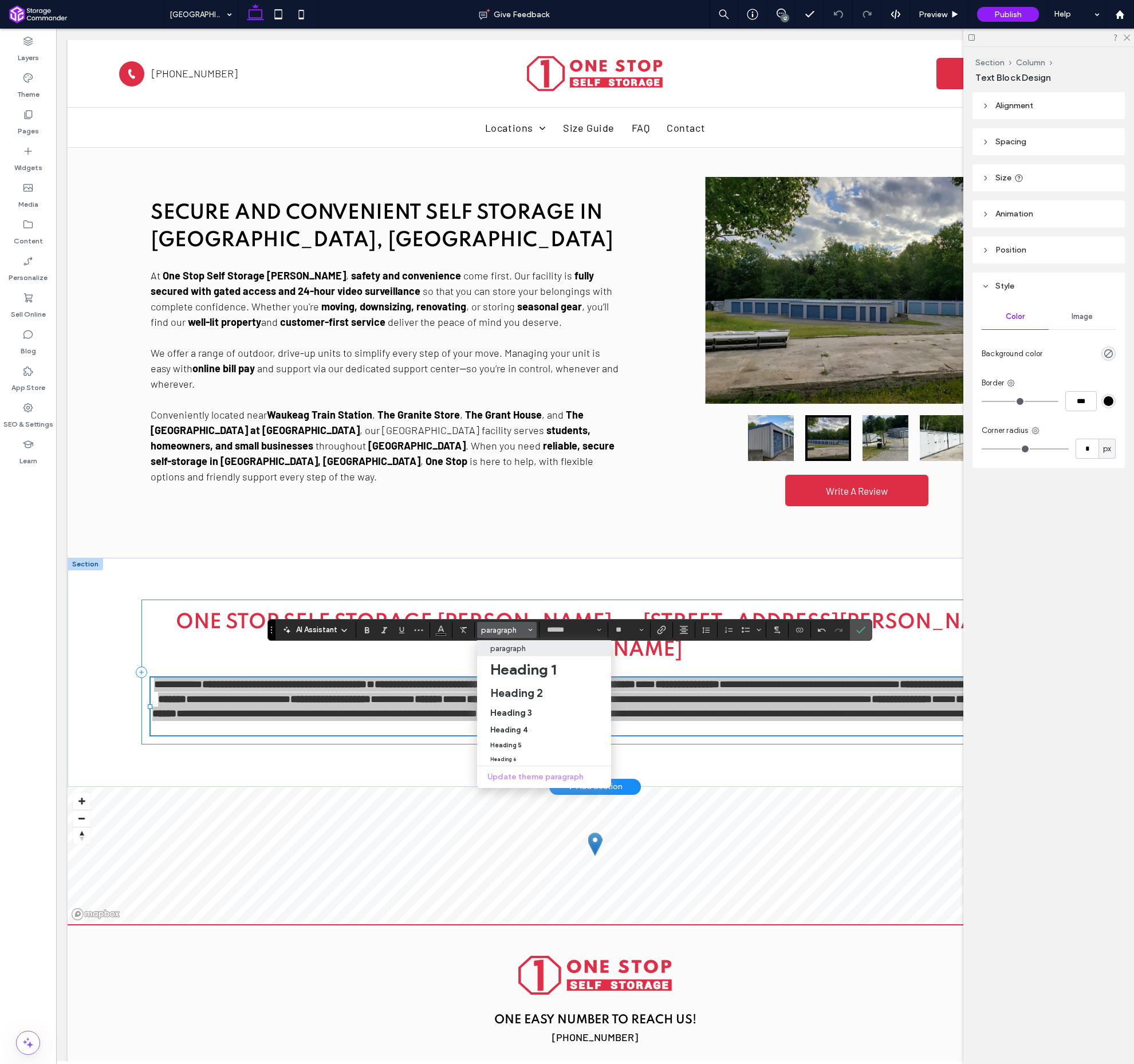
drag, startPoint x: 523, startPoint y: 647, endPoint x: 375, endPoint y: 645, distance: 148.0
click at [523, 647] on p "paragraph" at bounding box center [508, 649] width 35 height 8
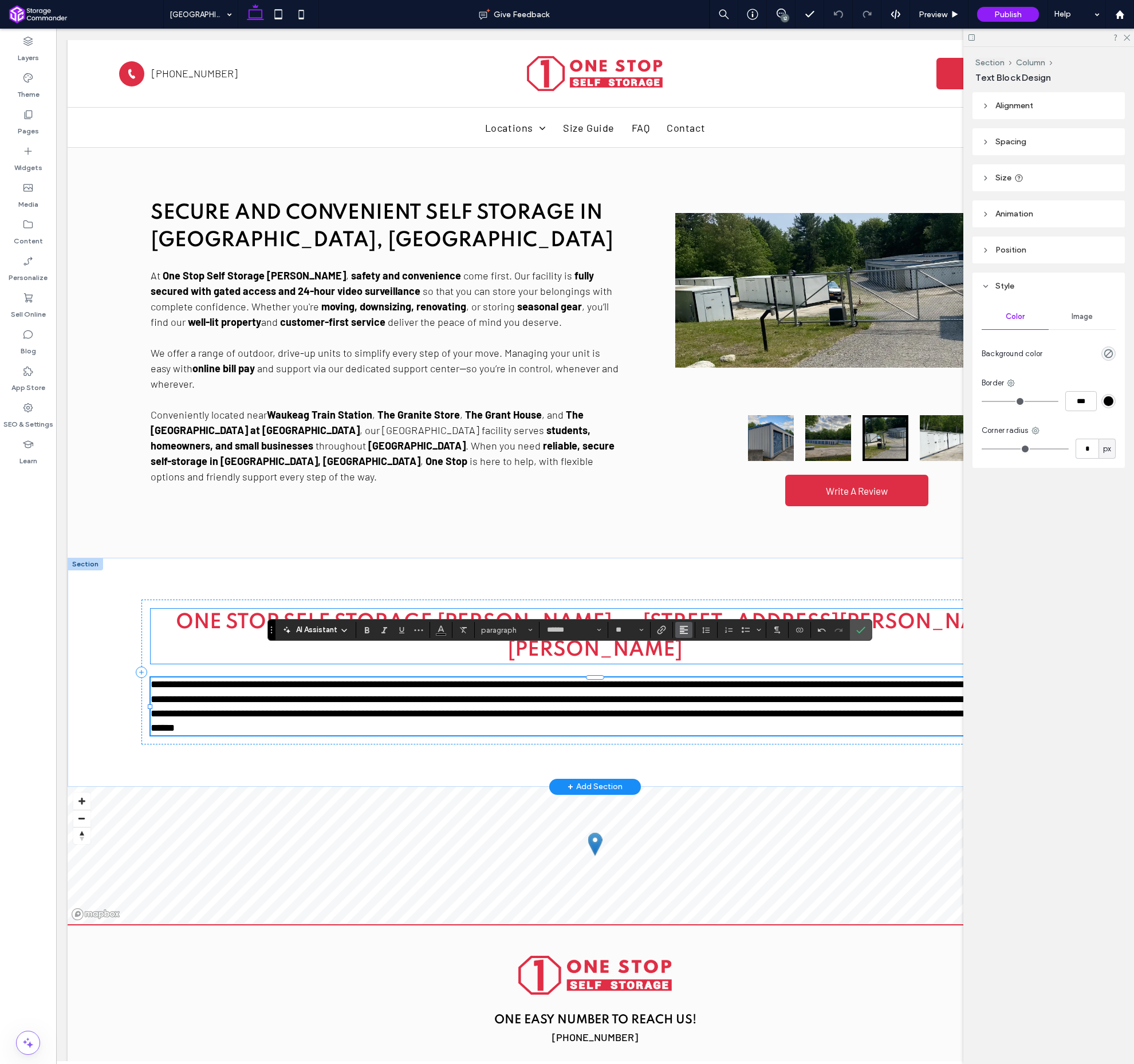
click at [682, 631] on icon "Alignment" at bounding box center [684, 630] width 9 height 9
click at [696, 665] on use "ui.textEditor.alignment.center" at bounding box center [692, 665] width 8 height 8
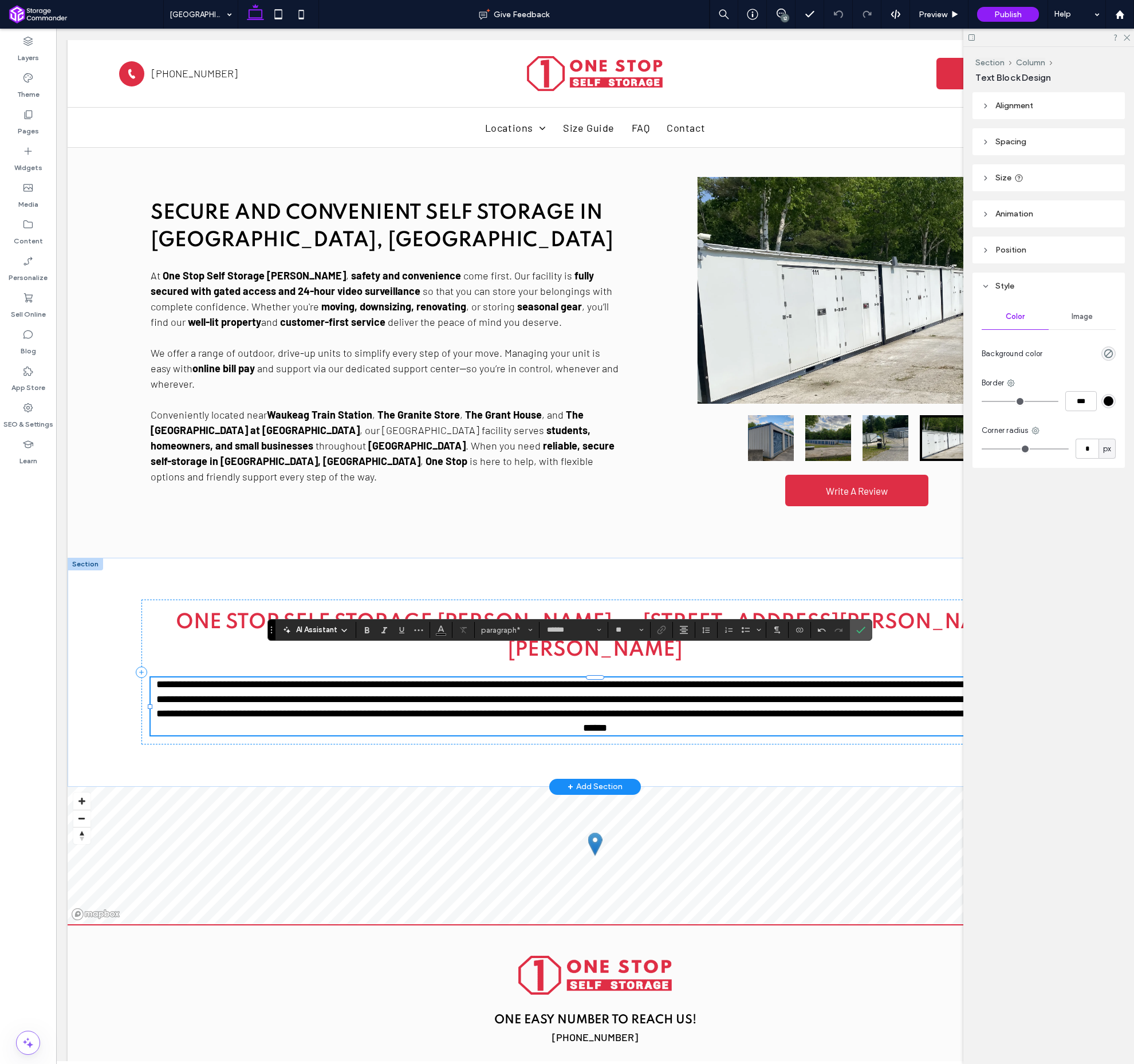
drag, startPoint x: 392, startPoint y: 656, endPoint x: 394, endPoint y: 666, distance: 10.2
click at [392, 679] on span "**********" at bounding box center [598, 706] width 882 height 54
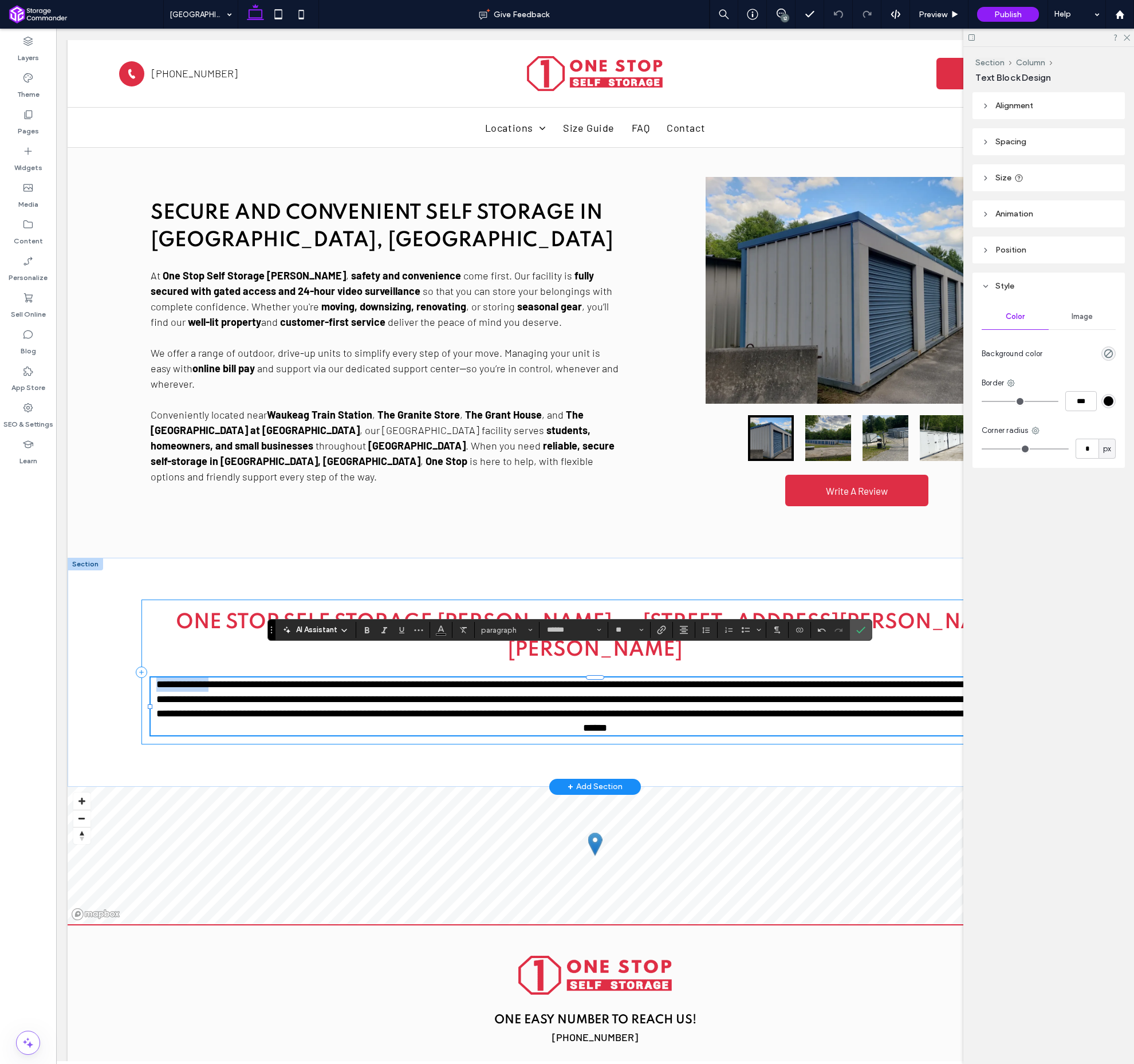
drag, startPoint x: 213, startPoint y: 658, endPoint x: 145, endPoint y: 659, distance: 68.0
click at [145, 659] on div "**********" at bounding box center [595, 672] width 907 height 145
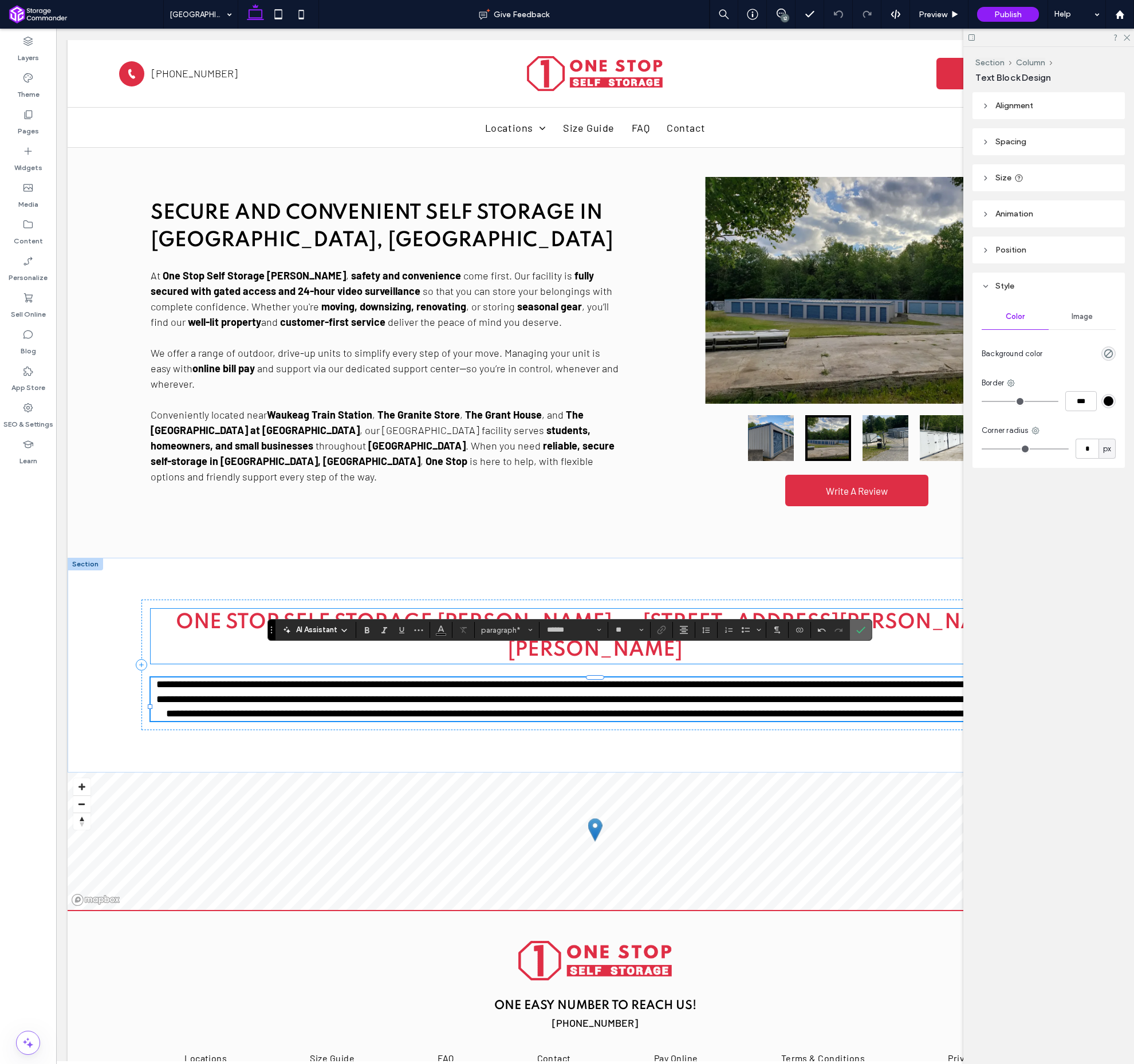
click at [862, 634] on icon "Confirm" at bounding box center [861, 630] width 9 height 9
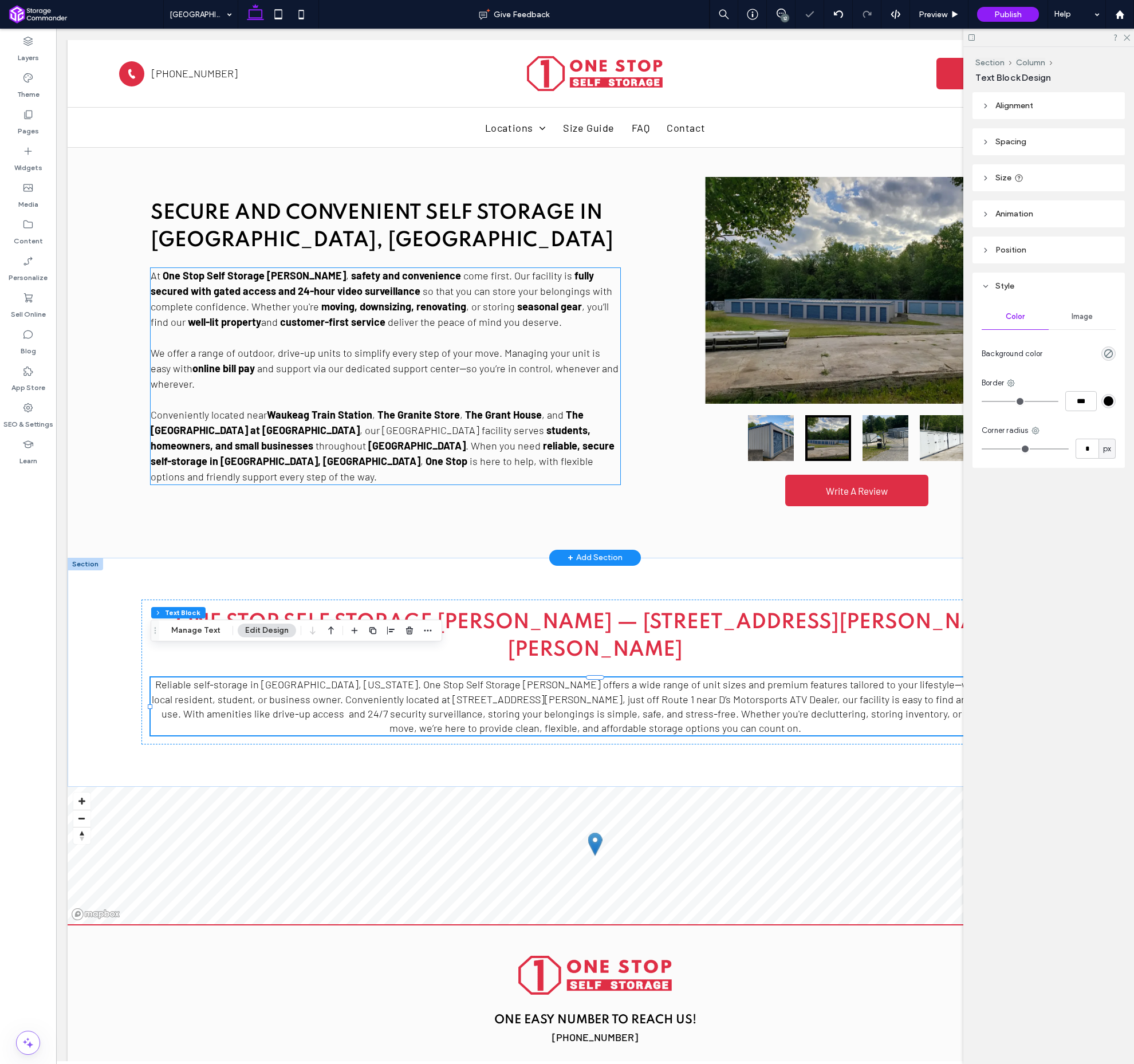
click at [247, 330] on p "We offer a range of outdoor, drive-up units to simplify every step of your move…" at bounding box center [386, 361] width 470 height 62
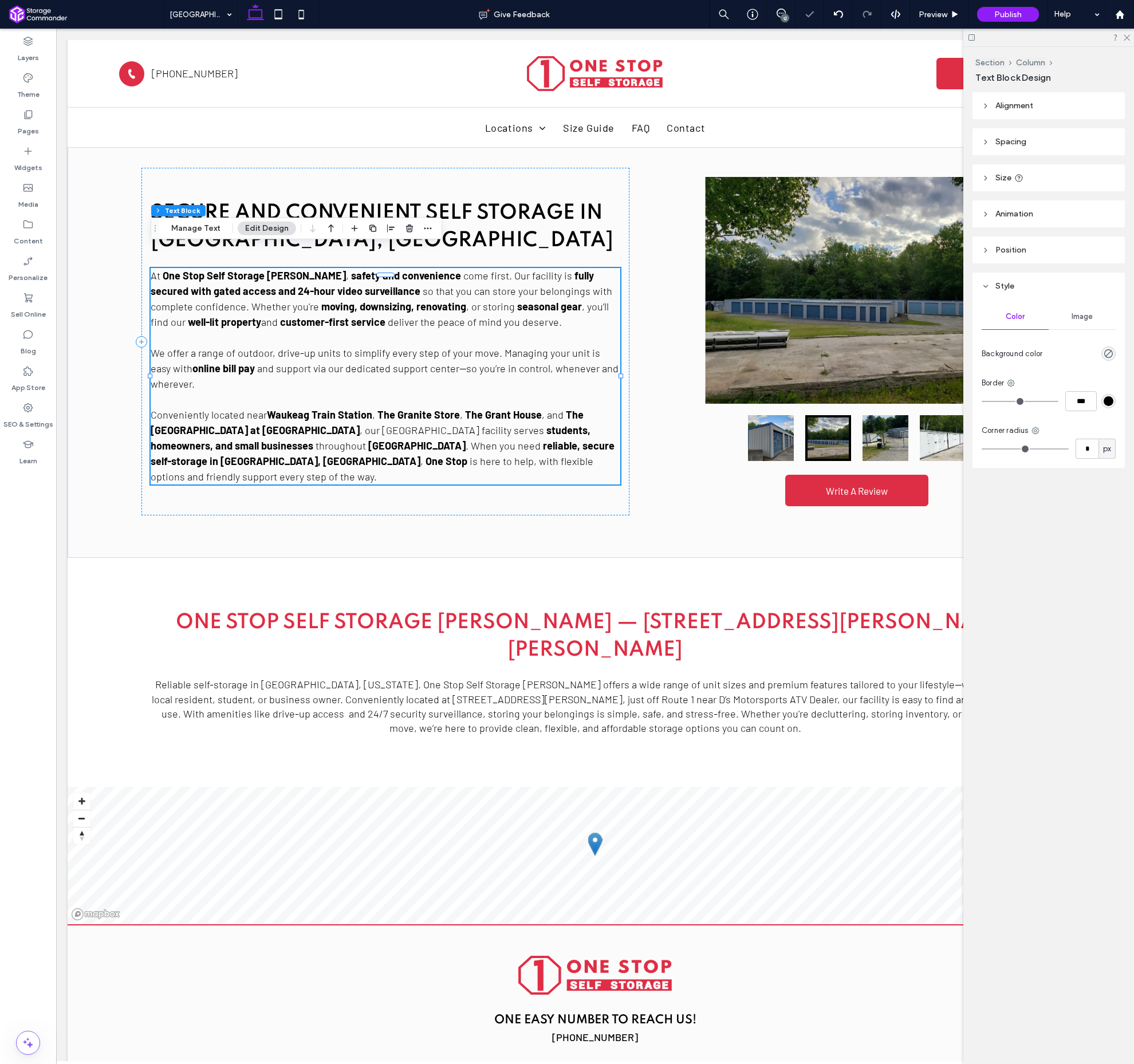
click at [785, 20] on div "12" at bounding box center [785, 17] width 8 height 8
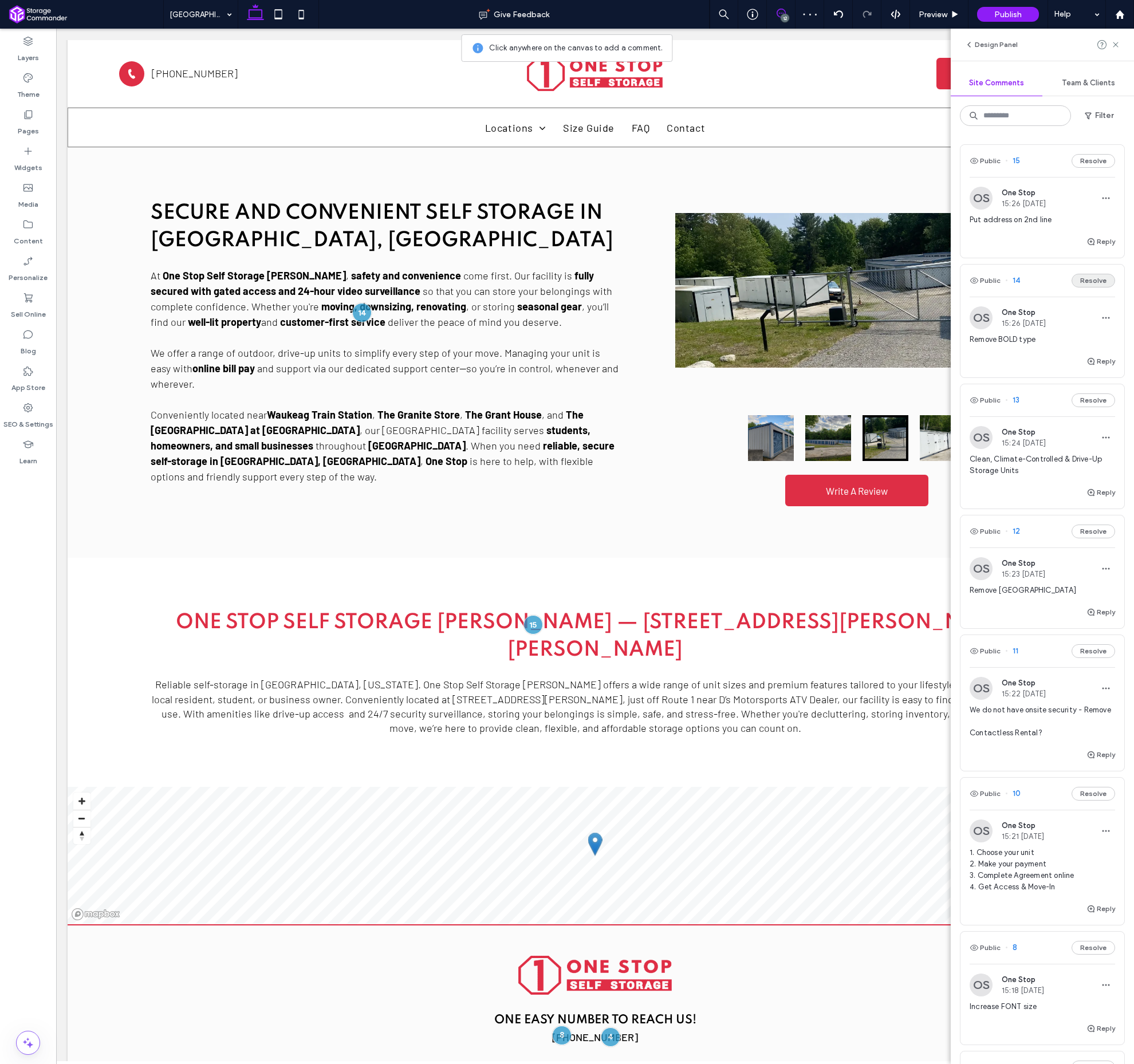
click at [1090, 277] on button "Resolve" at bounding box center [1094, 280] width 44 height 13
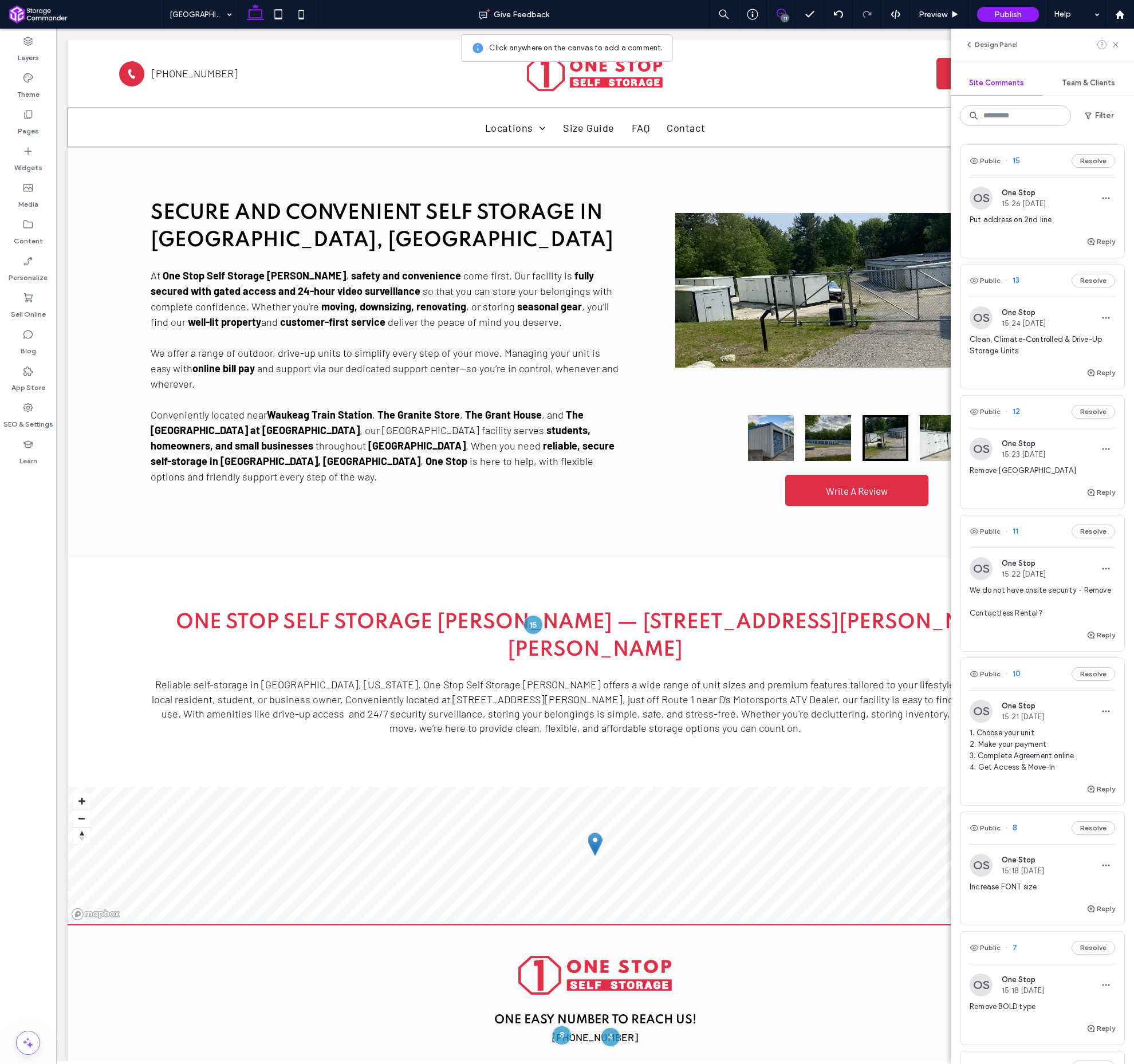
drag, startPoint x: 1114, startPoint y: 44, endPoint x: 1106, endPoint y: 45, distance: 8.1
click at [1114, 44] on icon at bounding box center [1116, 44] width 9 height 9
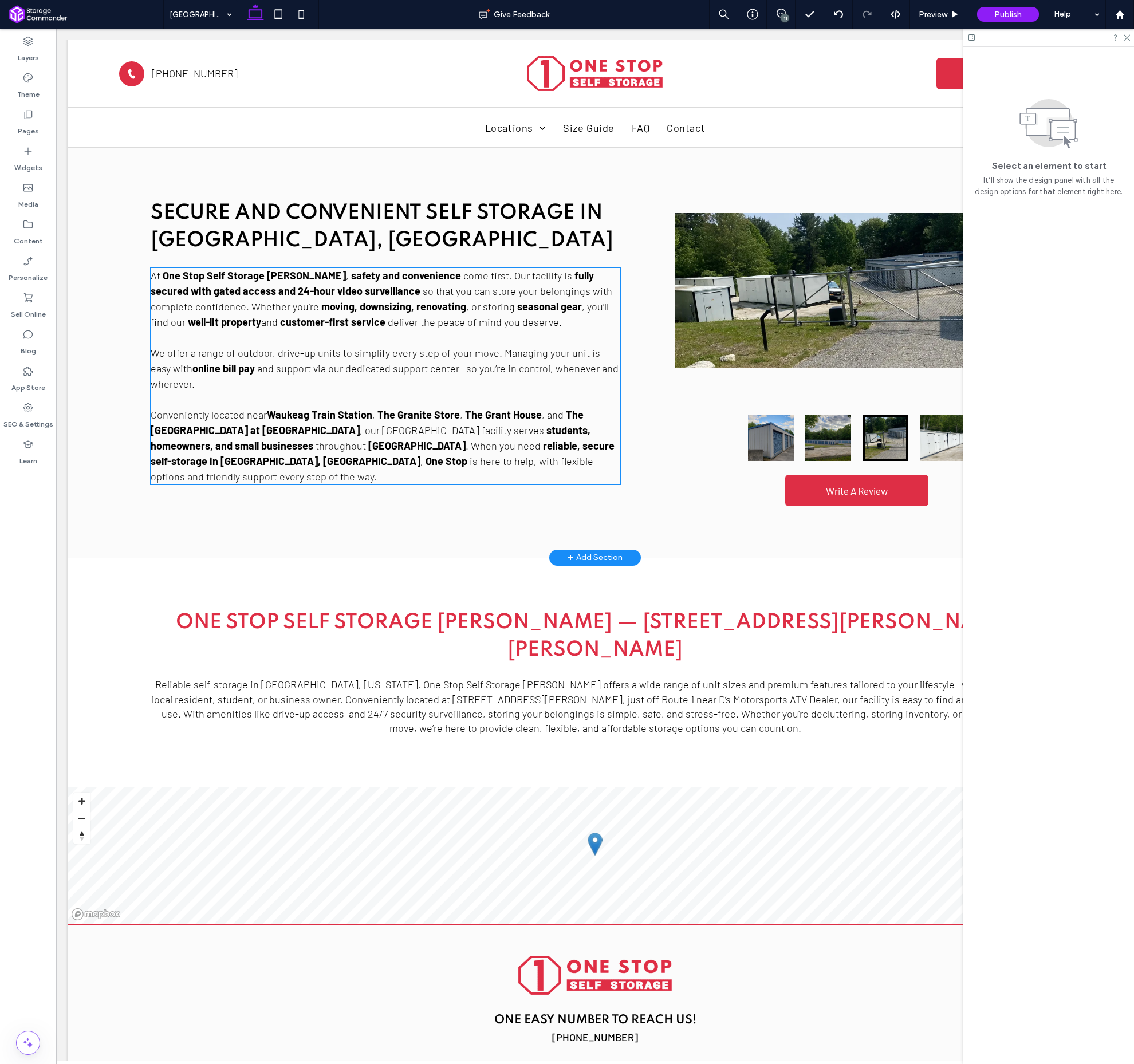
click at [374, 330] on p "We offer a range of outdoor, drive-up units to simplify every step of your move…" at bounding box center [386, 361] width 470 height 62
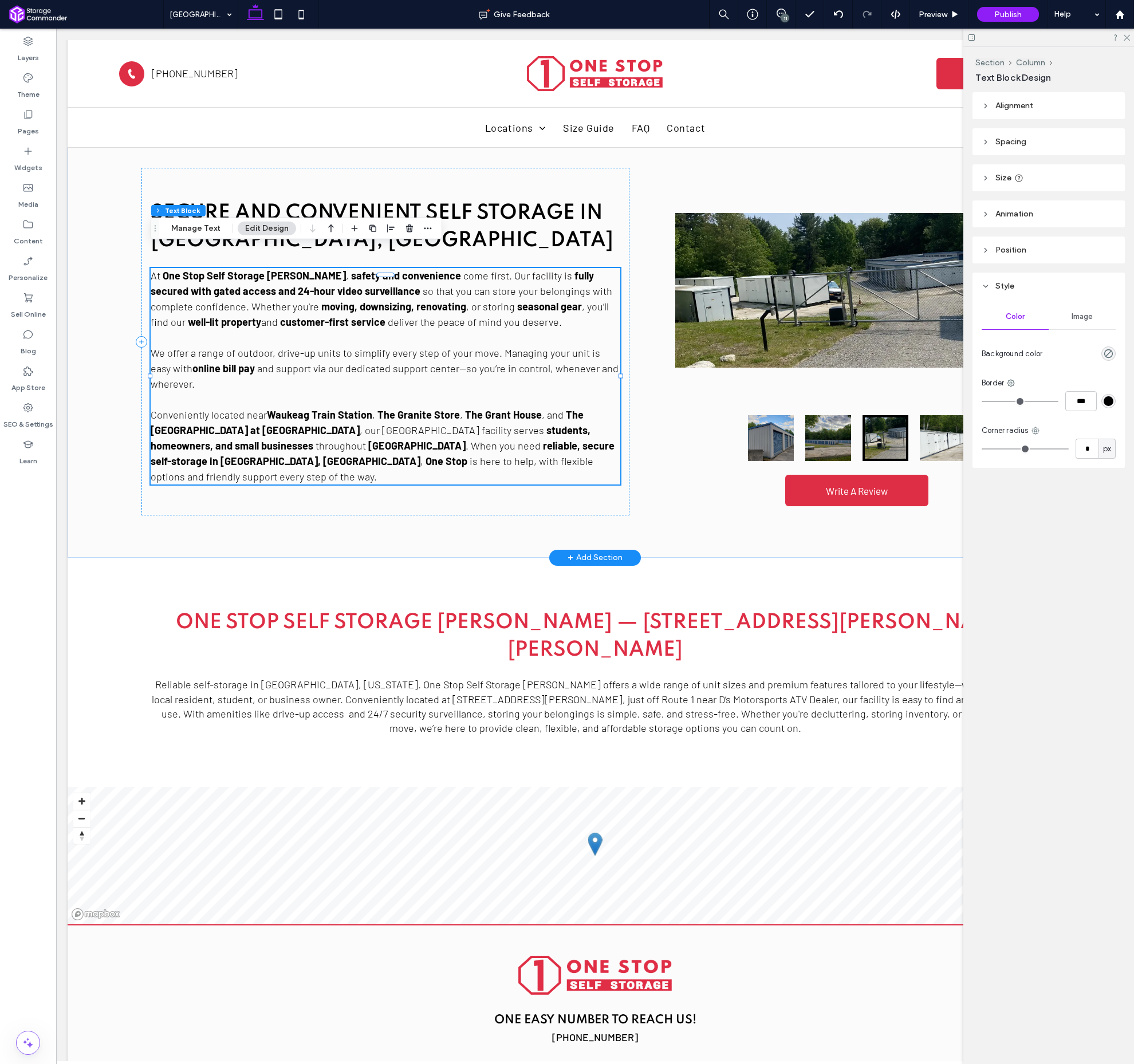
click at [374, 330] on p "We offer a range of outdoor, drive-up units to simplify every step of your move…" at bounding box center [386, 361] width 470 height 62
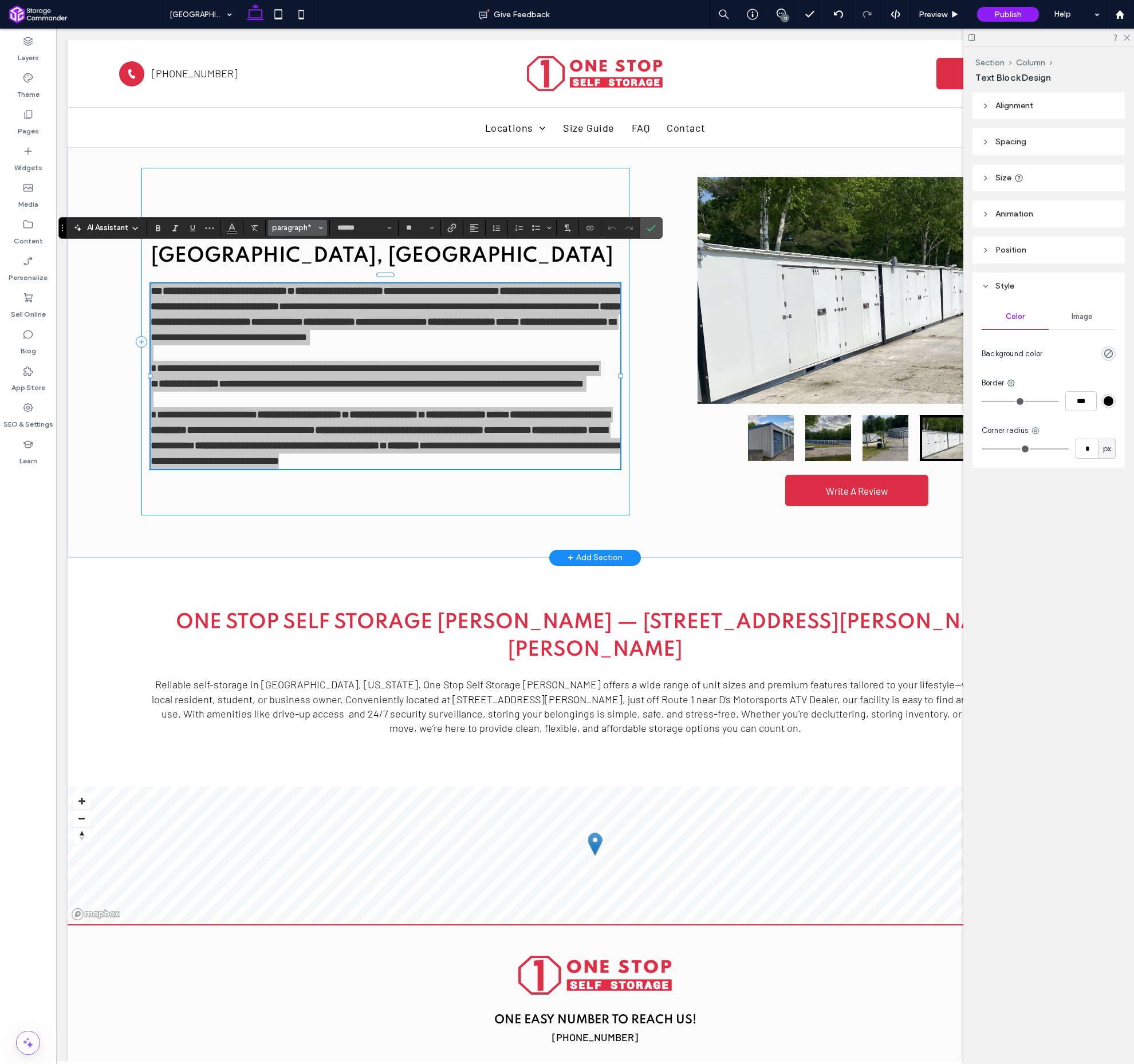
click at [292, 225] on span "paragraph*" at bounding box center [295, 227] width 45 height 8
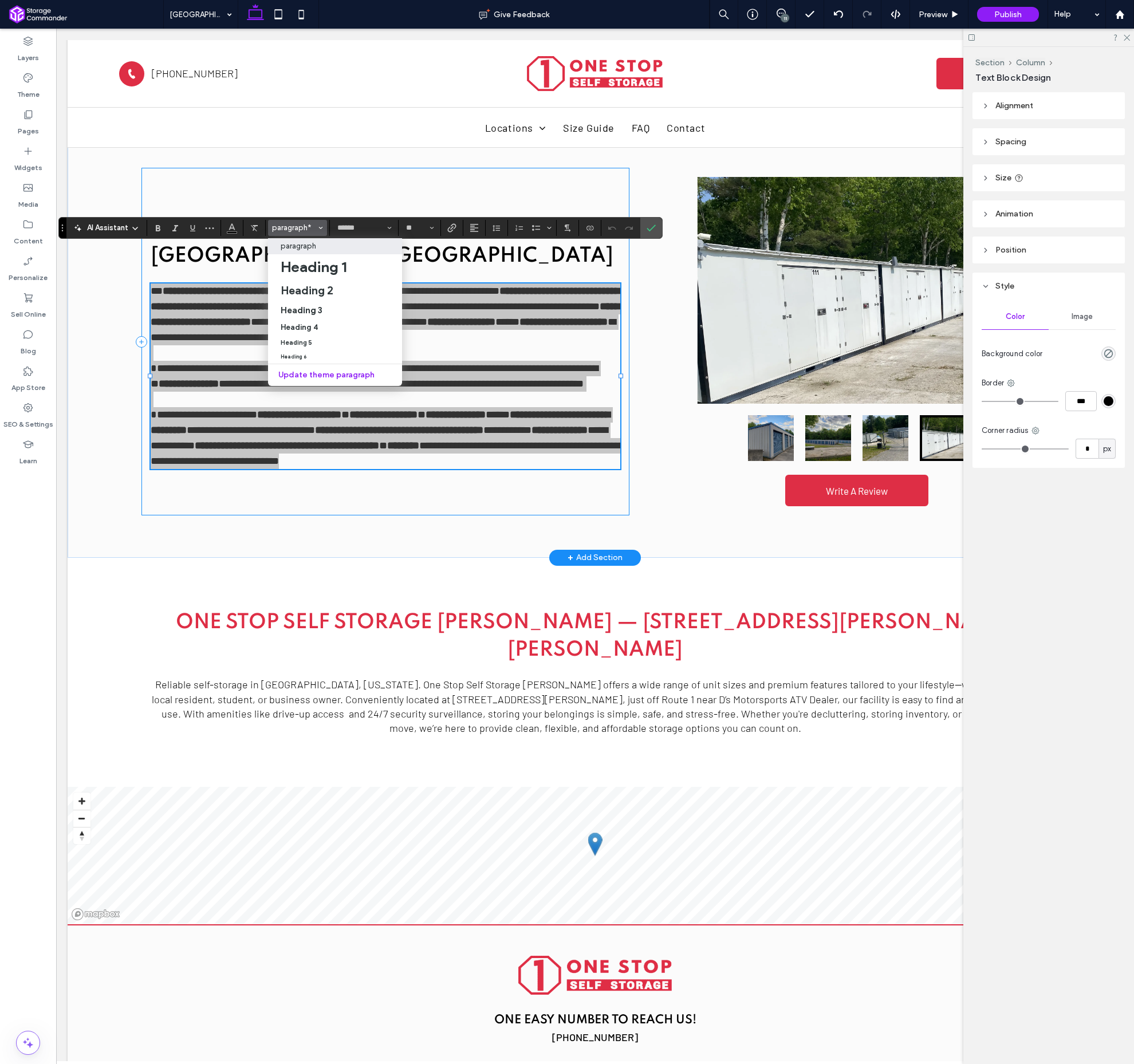
click at [309, 252] on label "paragraph" at bounding box center [335, 246] width 134 height 16
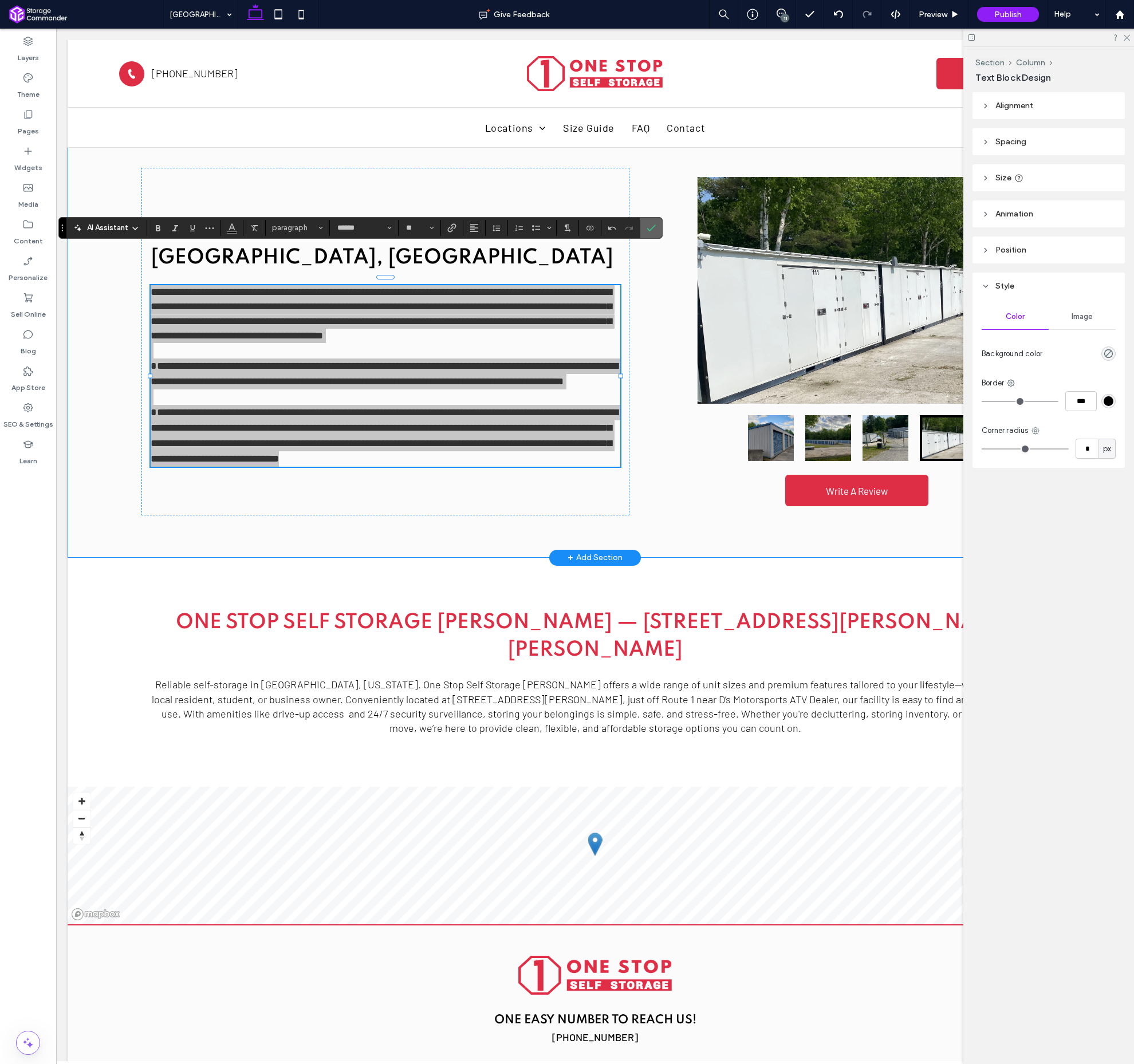
click at [650, 233] on span "Confirm" at bounding box center [649, 228] width 5 height 21
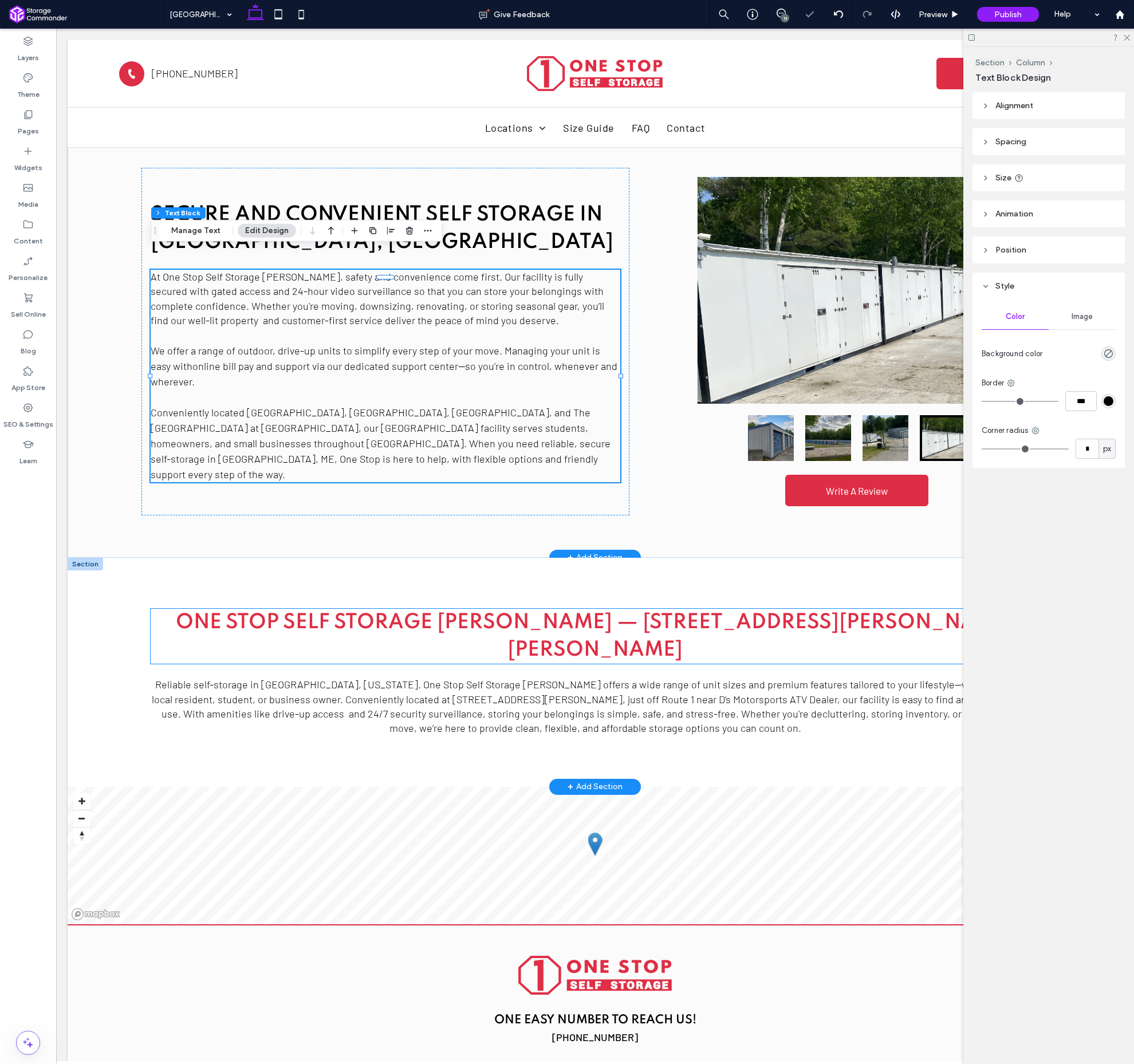
click at [576, 613] on span "One Stop Self Storage [PERSON_NAME] — [STREET_ADDRESS][PERSON_NAME][PERSON_NAME]" at bounding box center [595, 636] width 839 height 48
click at [576, 609] on div "One Stop Self Storage [PERSON_NAME] — [STREET_ADDRESS][PERSON_NAME][PERSON_NAME]" at bounding box center [595, 636] width 889 height 55
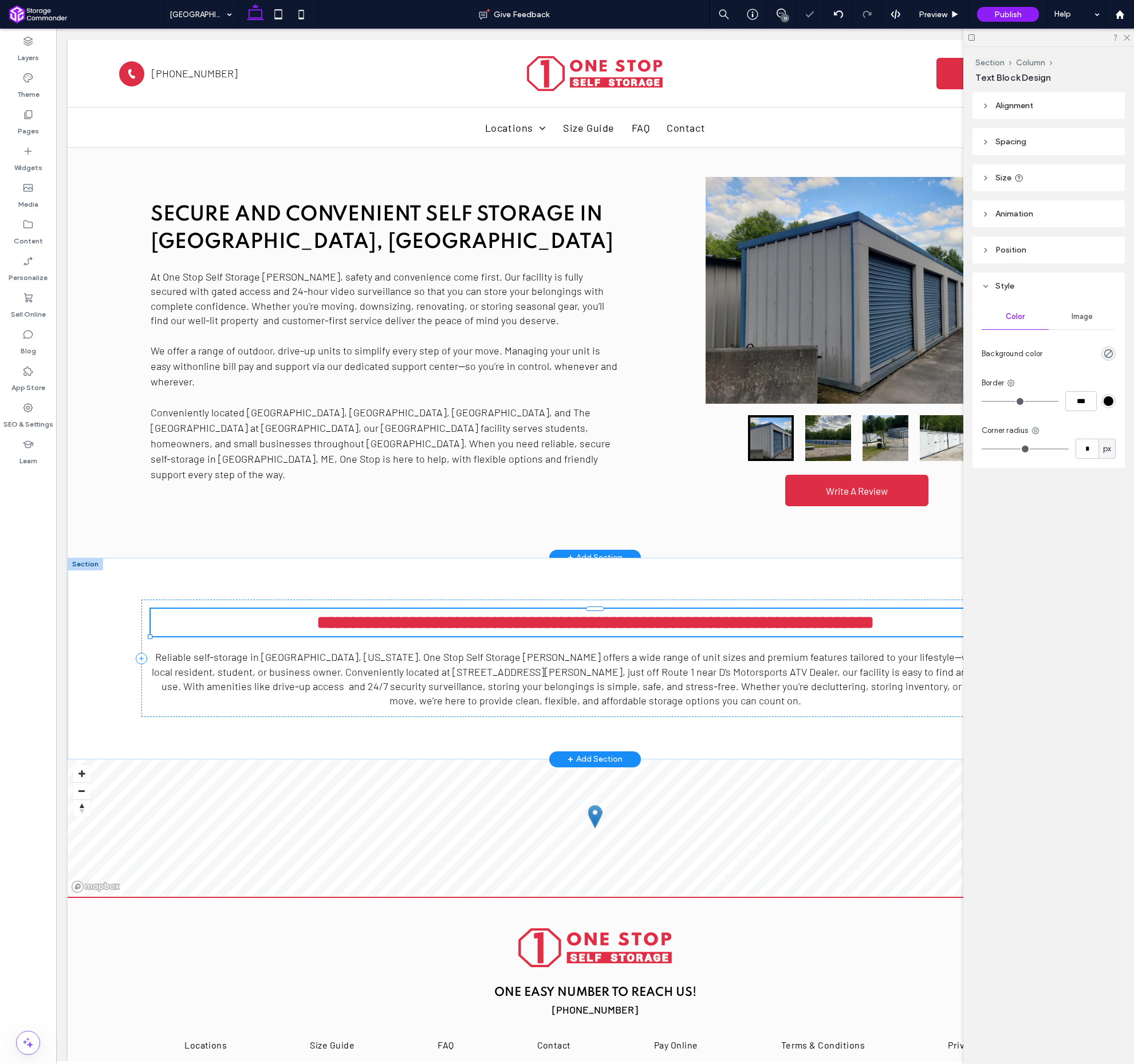
type input "*******"
type input "**"
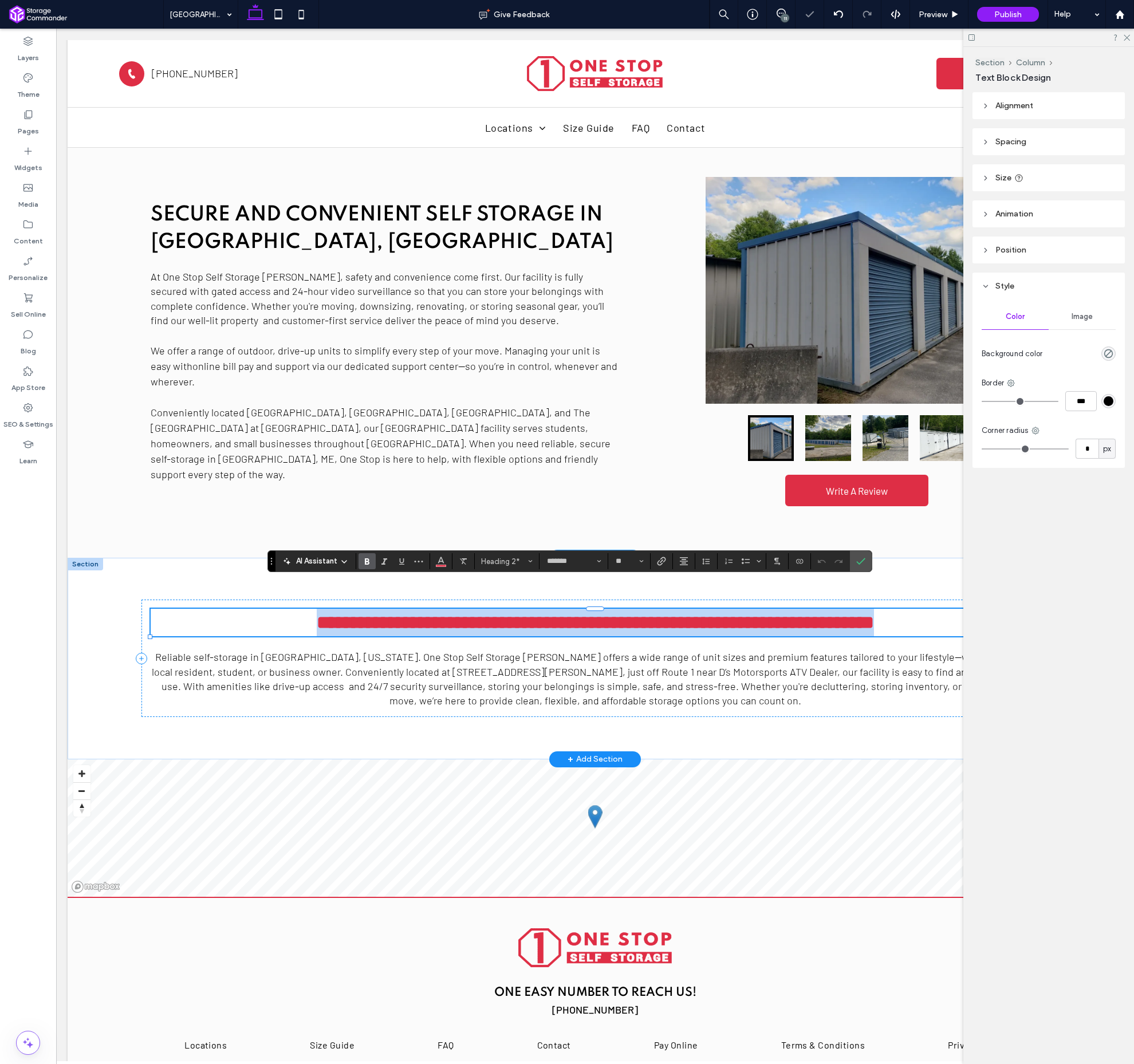
click at [586, 613] on span "**********" at bounding box center [595, 622] width 557 height 19
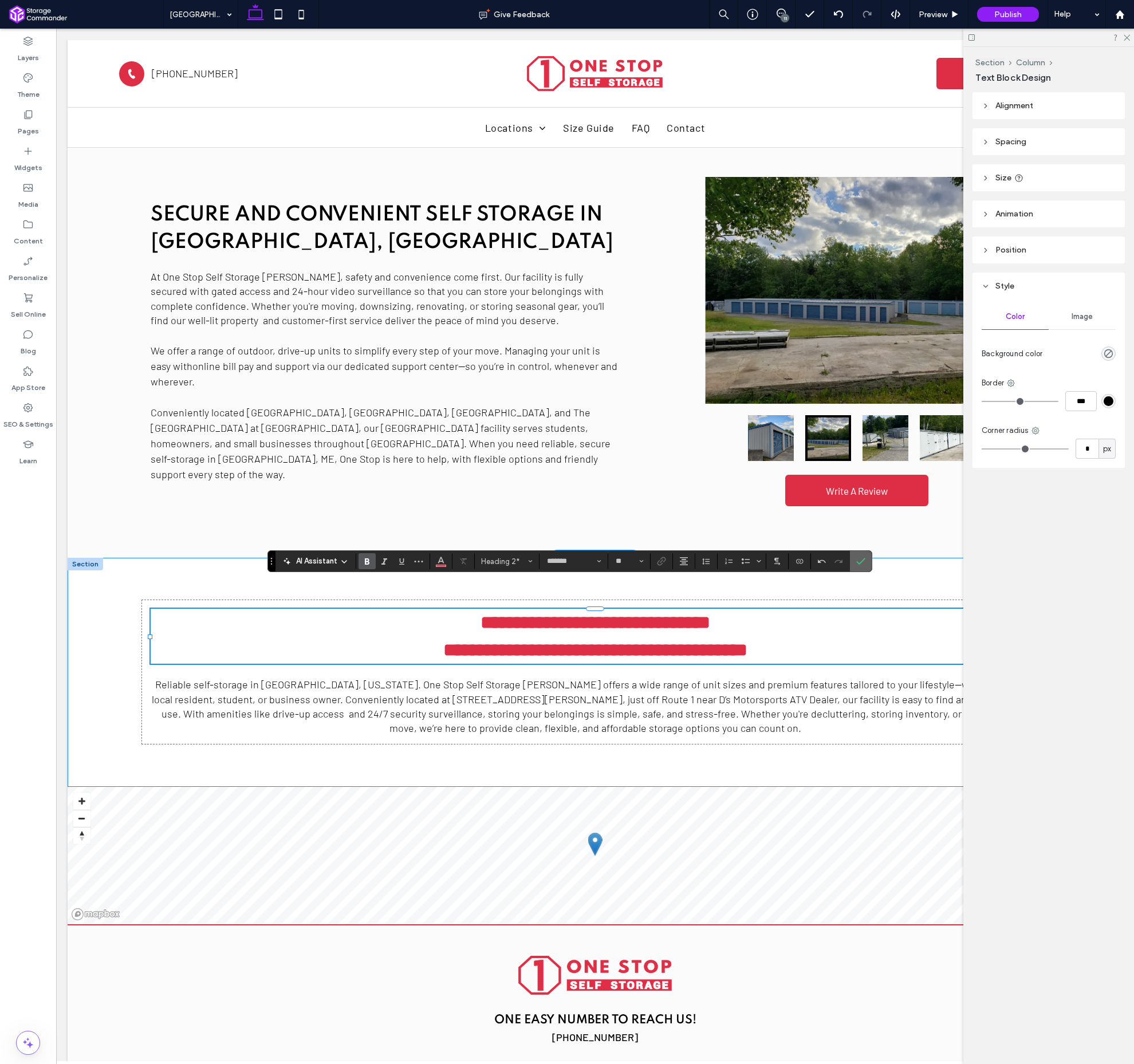
drag, startPoint x: 861, startPoint y: 561, endPoint x: 803, endPoint y: 537, distance: 62.8
click at [861, 561] on icon "Confirm" at bounding box center [861, 561] width 9 height 9
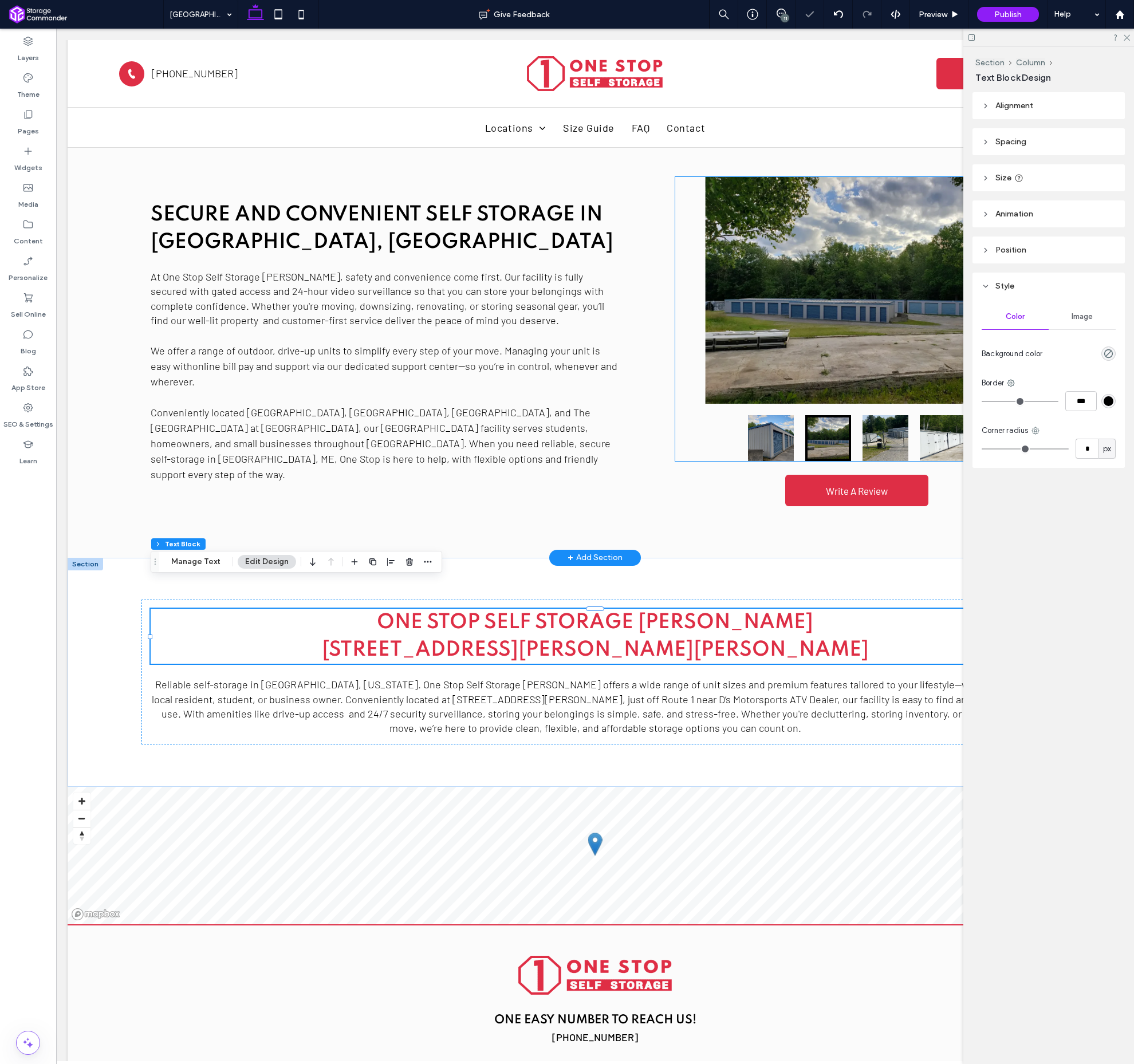
scroll to position [0, 1]
click at [783, 12] on icon at bounding box center [781, 13] width 9 height 9
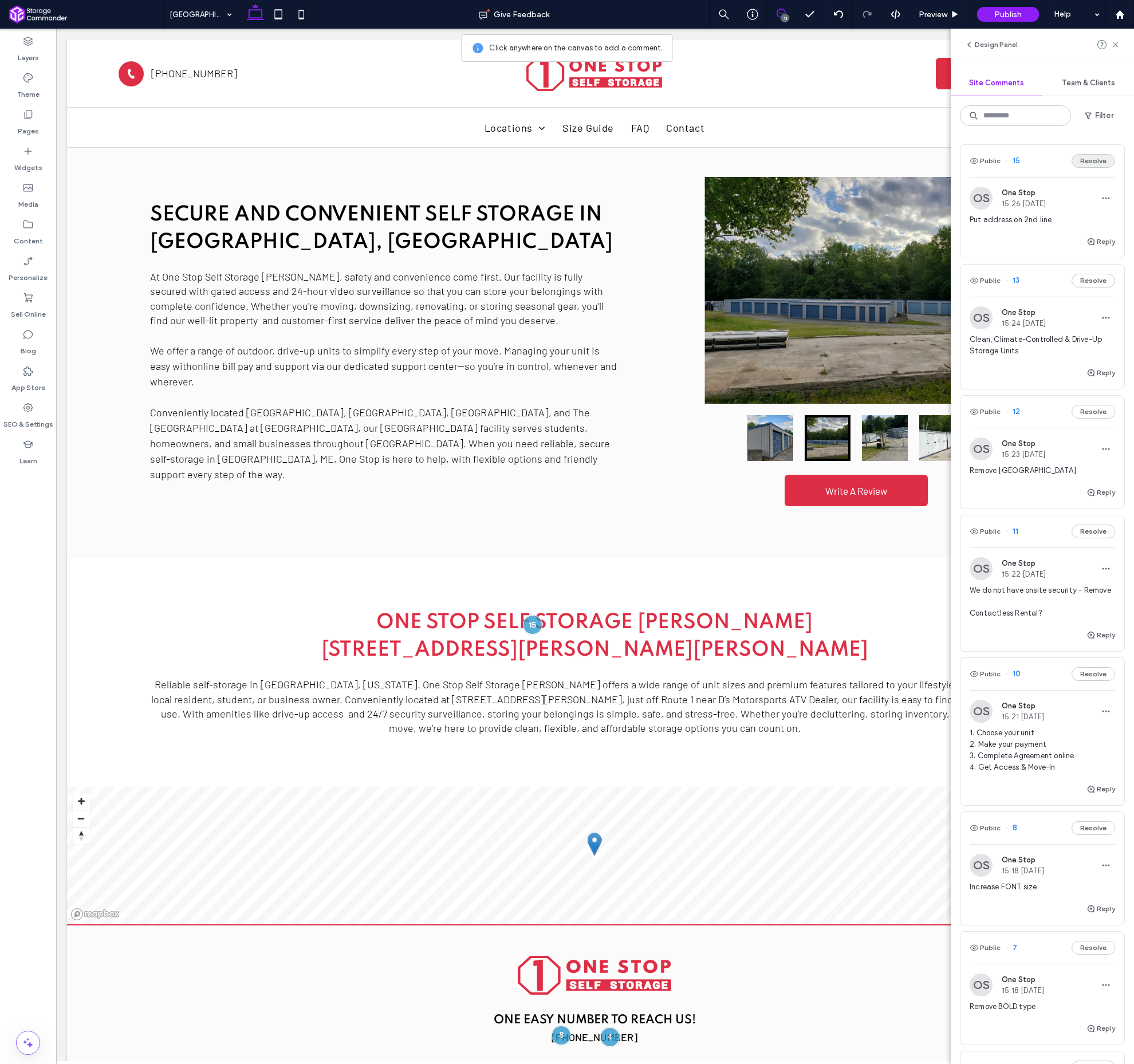
click at [1097, 164] on button "Resolve" at bounding box center [1094, 161] width 44 height 13
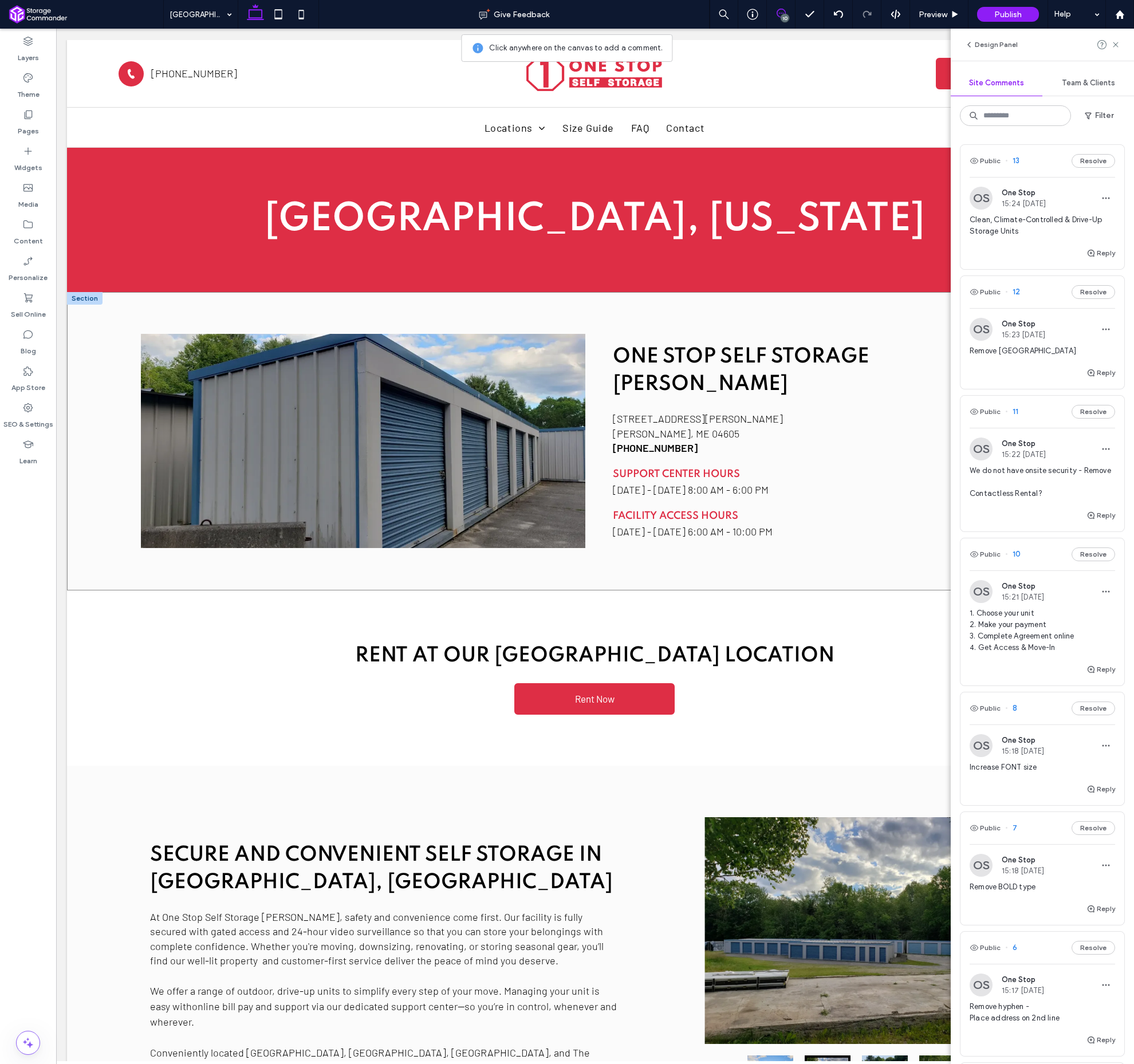
scroll to position [0, 0]
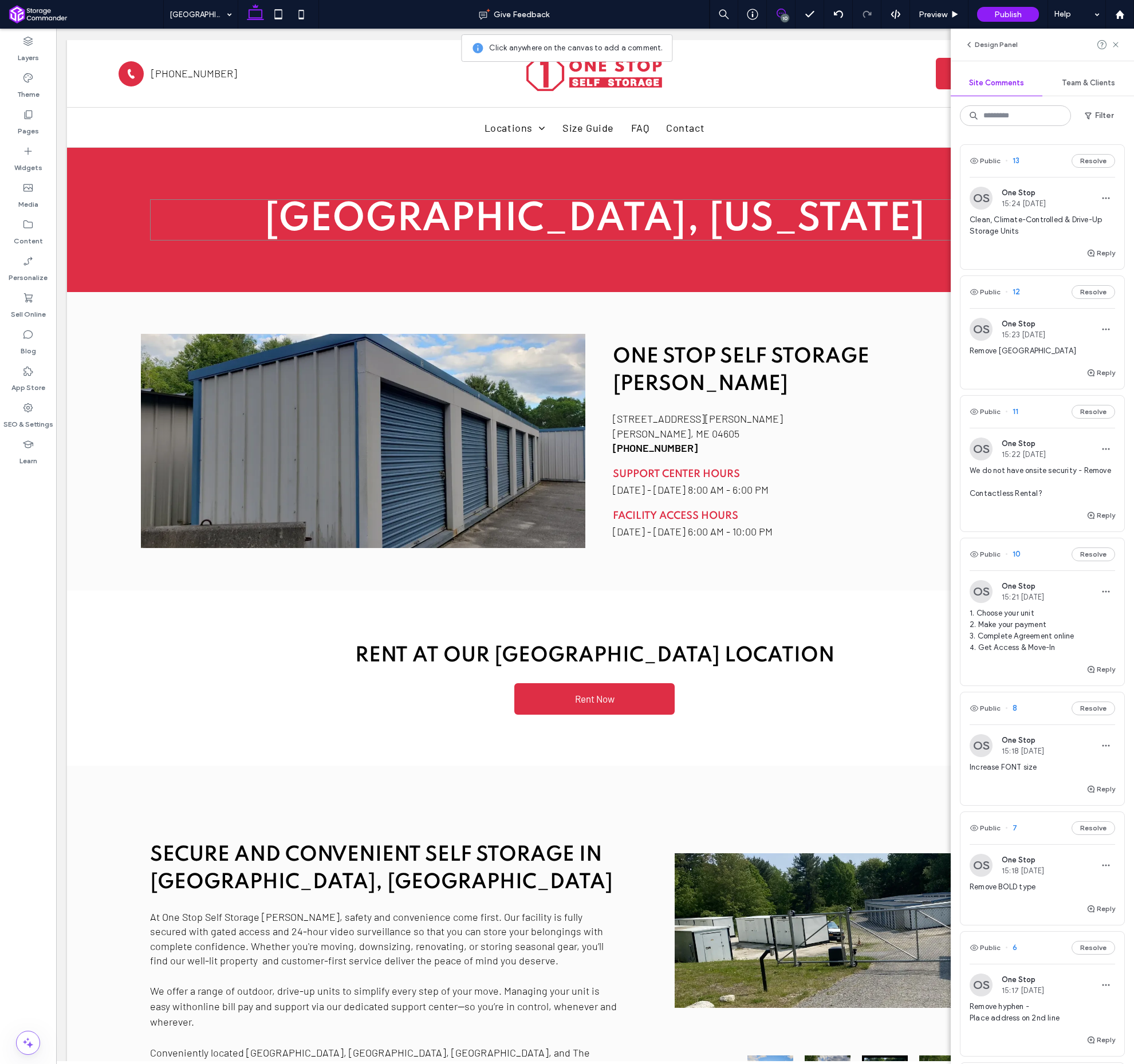
click at [1014, 824] on span "7" at bounding box center [1011, 828] width 12 height 12
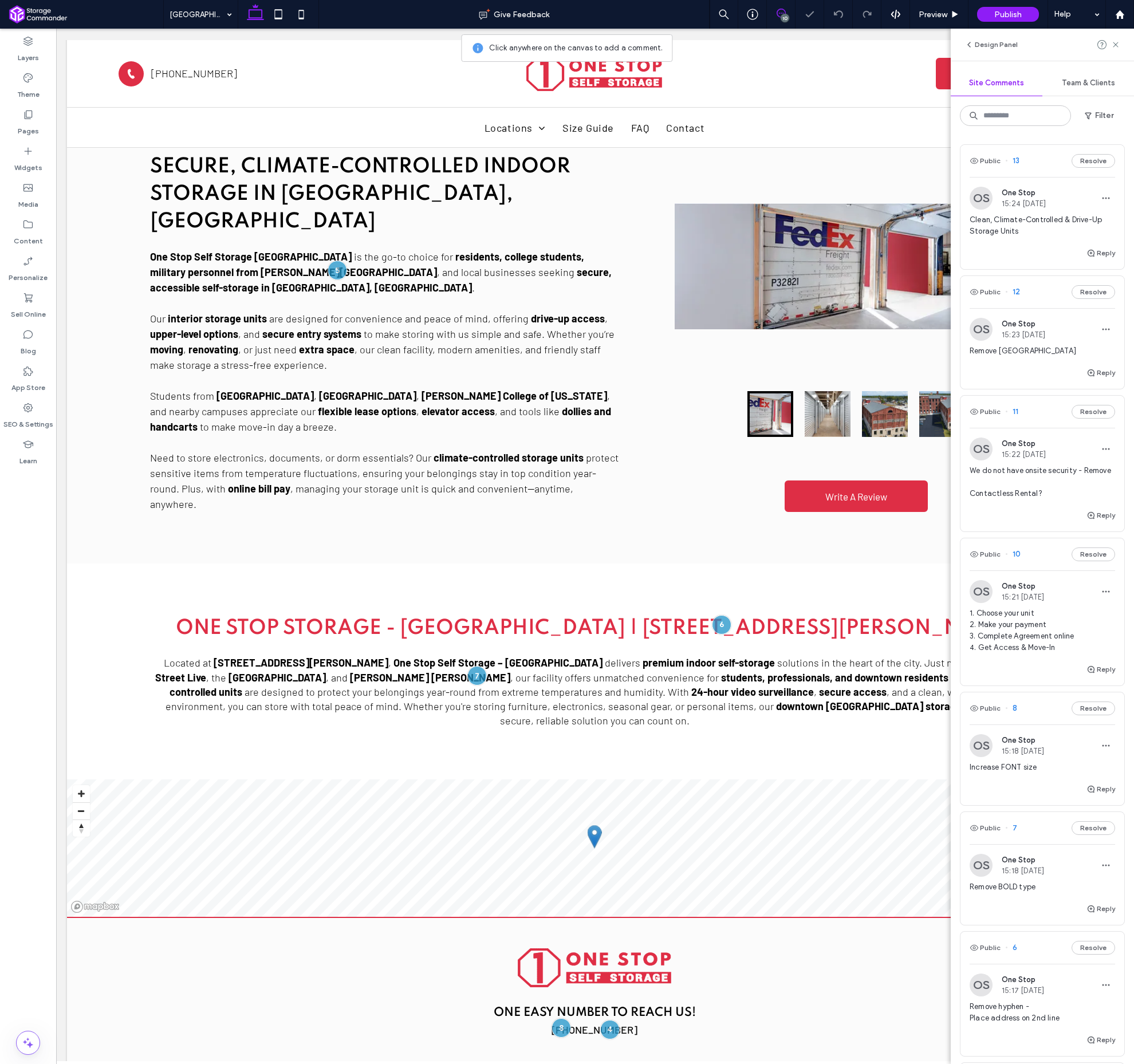
scroll to position [665, 0]
click at [659, 571] on button "Resolve" at bounding box center [640, 572] width 44 height 13
click at [1117, 45] on use at bounding box center [1115, 44] width 5 height 5
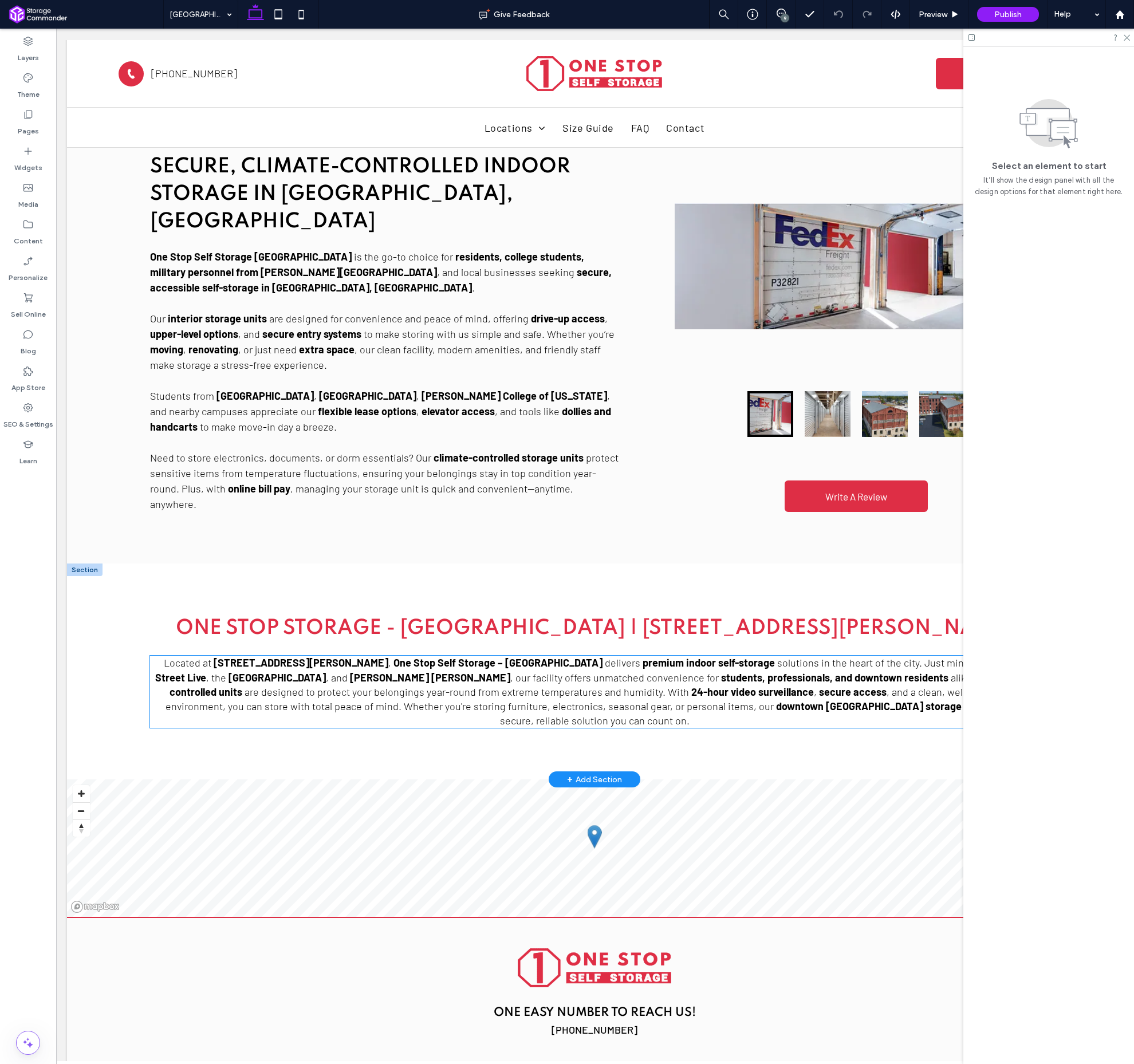
click at [819, 686] on strong "secure access" at bounding box center [853, 692] width 67 height 13
click at [607, 636] on div "One Stop Storage - [GEOGRAPHIC_DATA] | [STREET_ADDRESS][PERSON_NAME] Located at…" at bounding box center [594, 671] width 907 height 132
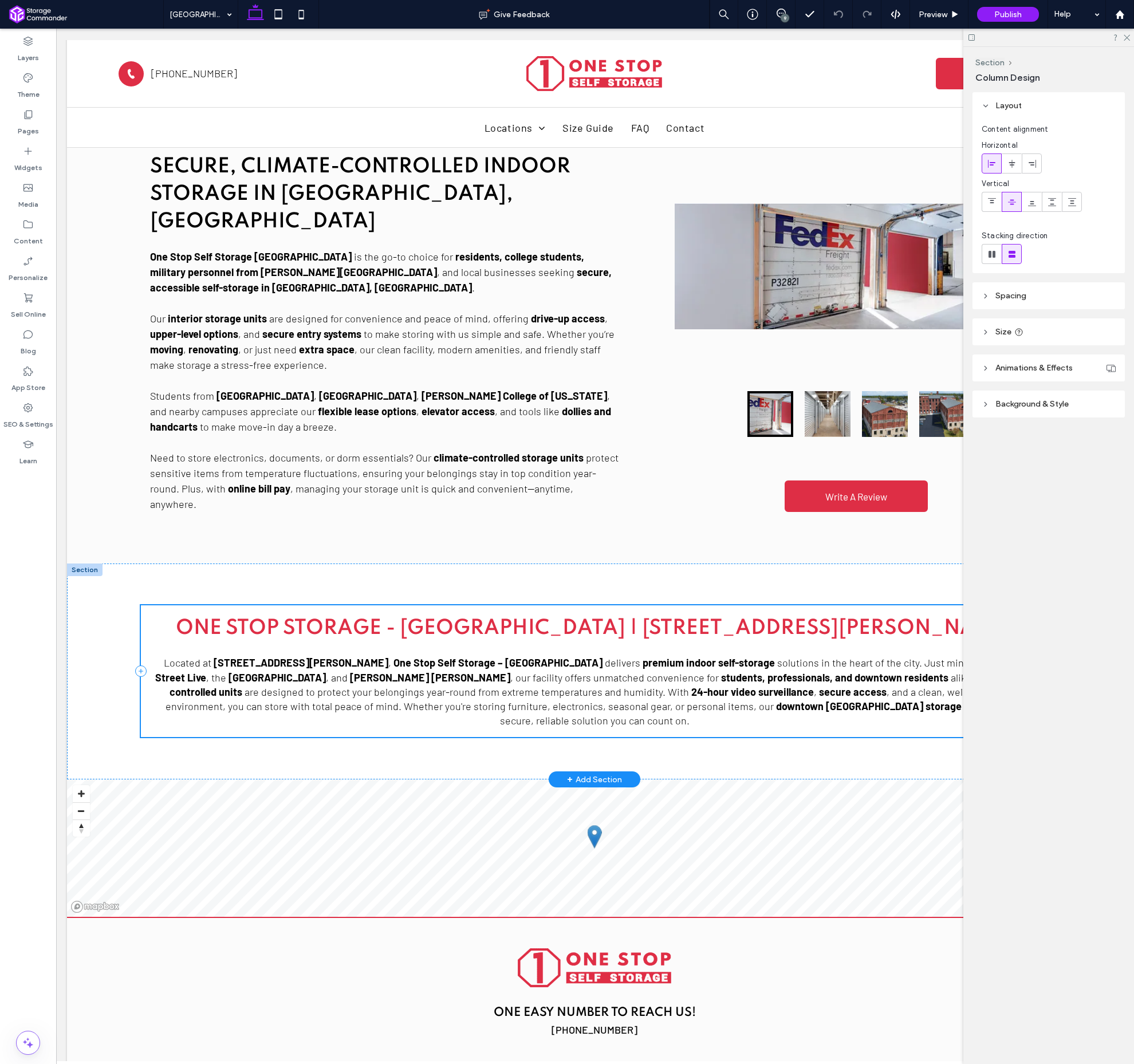
scroll to position [613, 0]
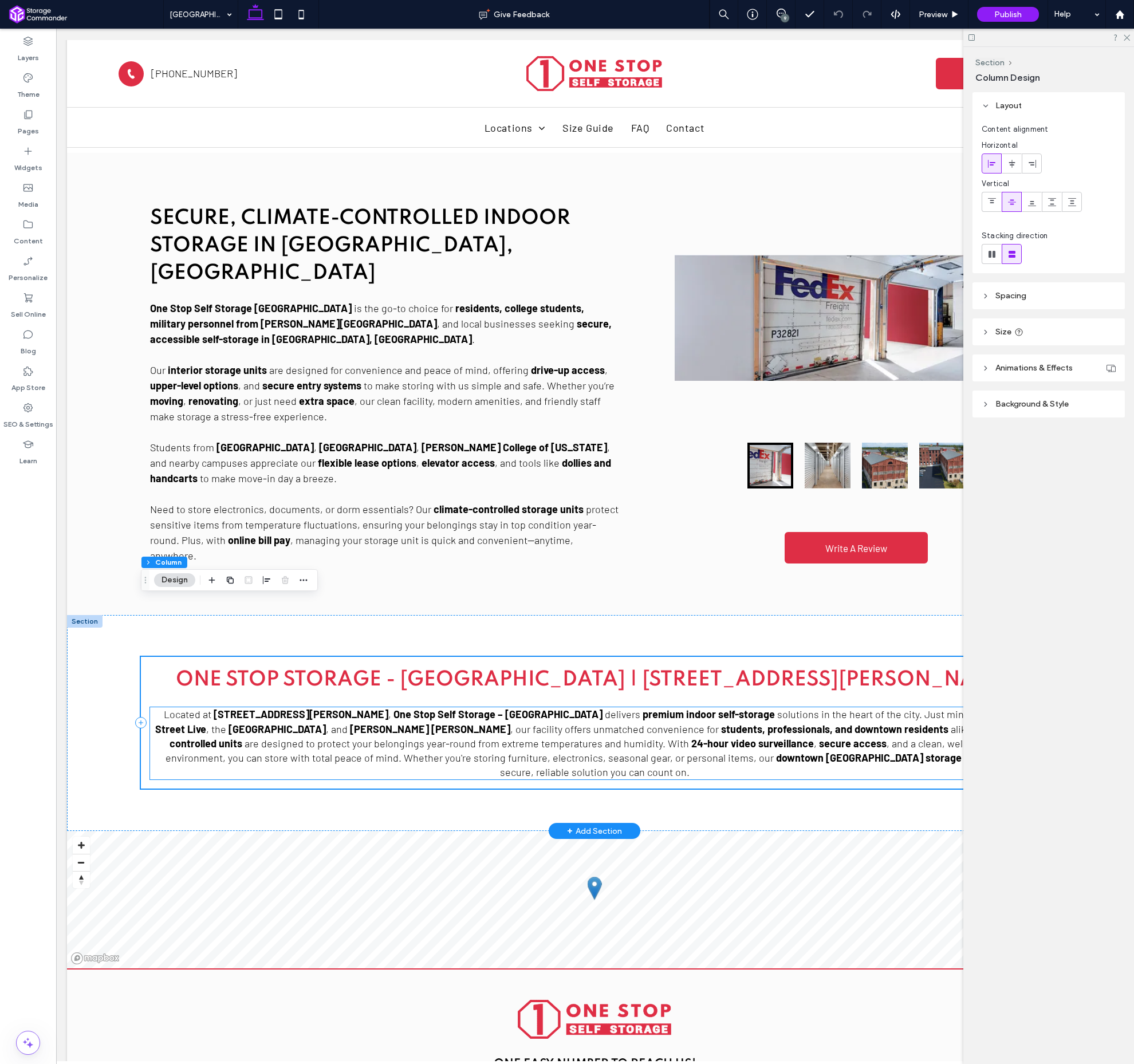
click at [721, 723] on strong "students, professionals, and downtown residents" at bounding box center [835, 729] width 227 height 13
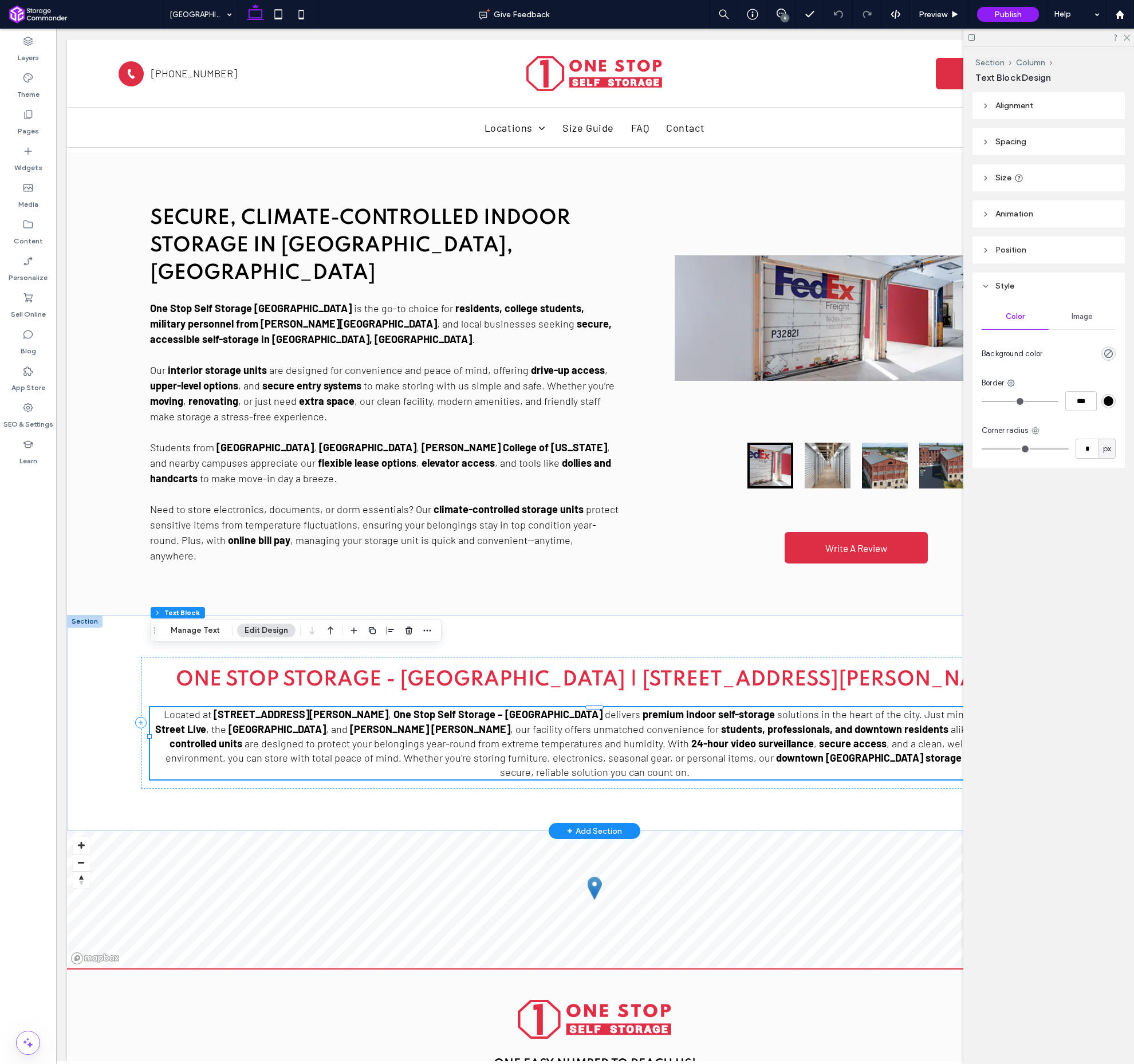
click at [721, 723] on strong "students, professionals, and downtown residents" at bounding box center [835, 729] width 227 height 13
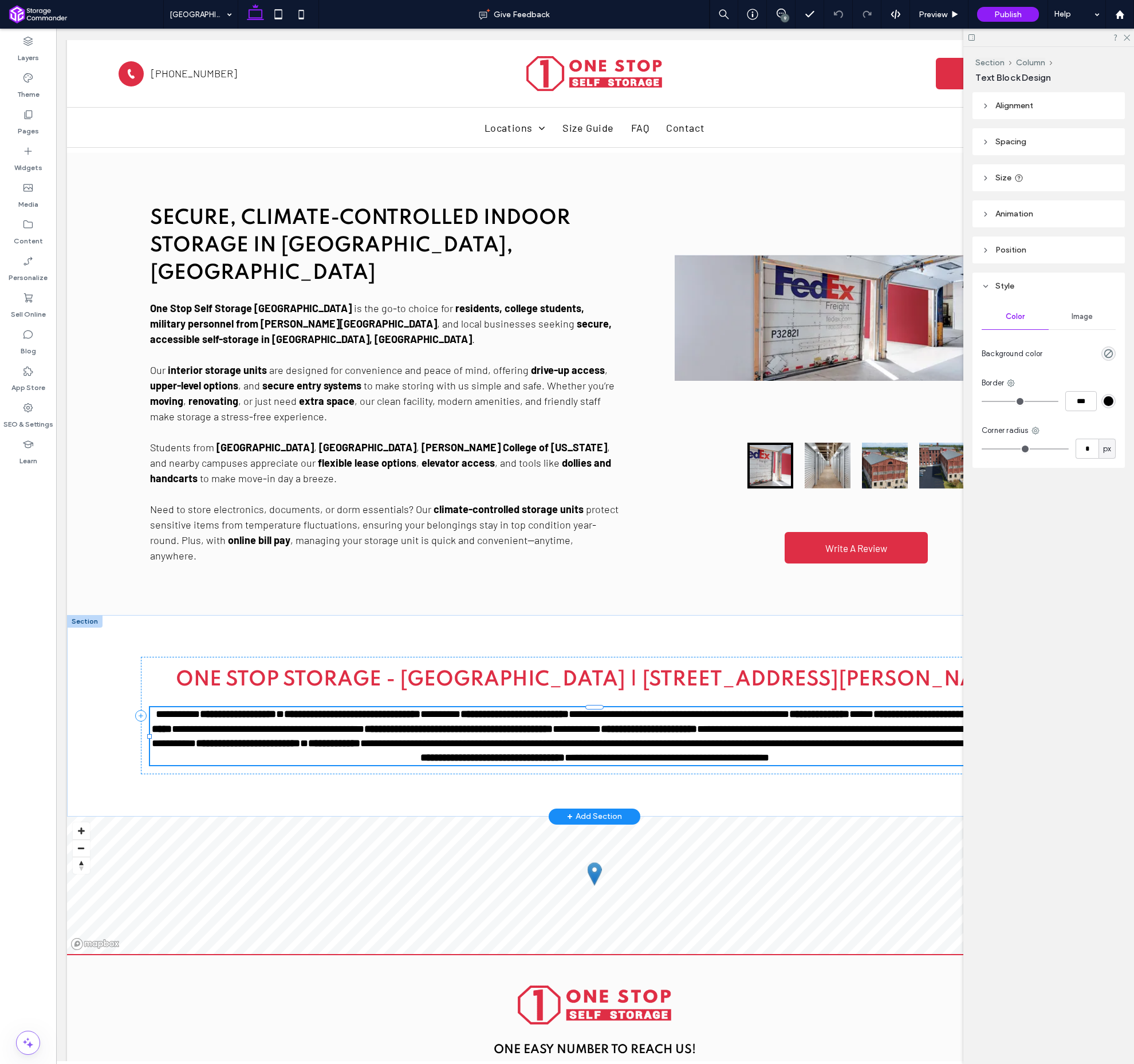
click at [553, 724] on strong "**********" at bounding box center [458, 729] width 188 height 10
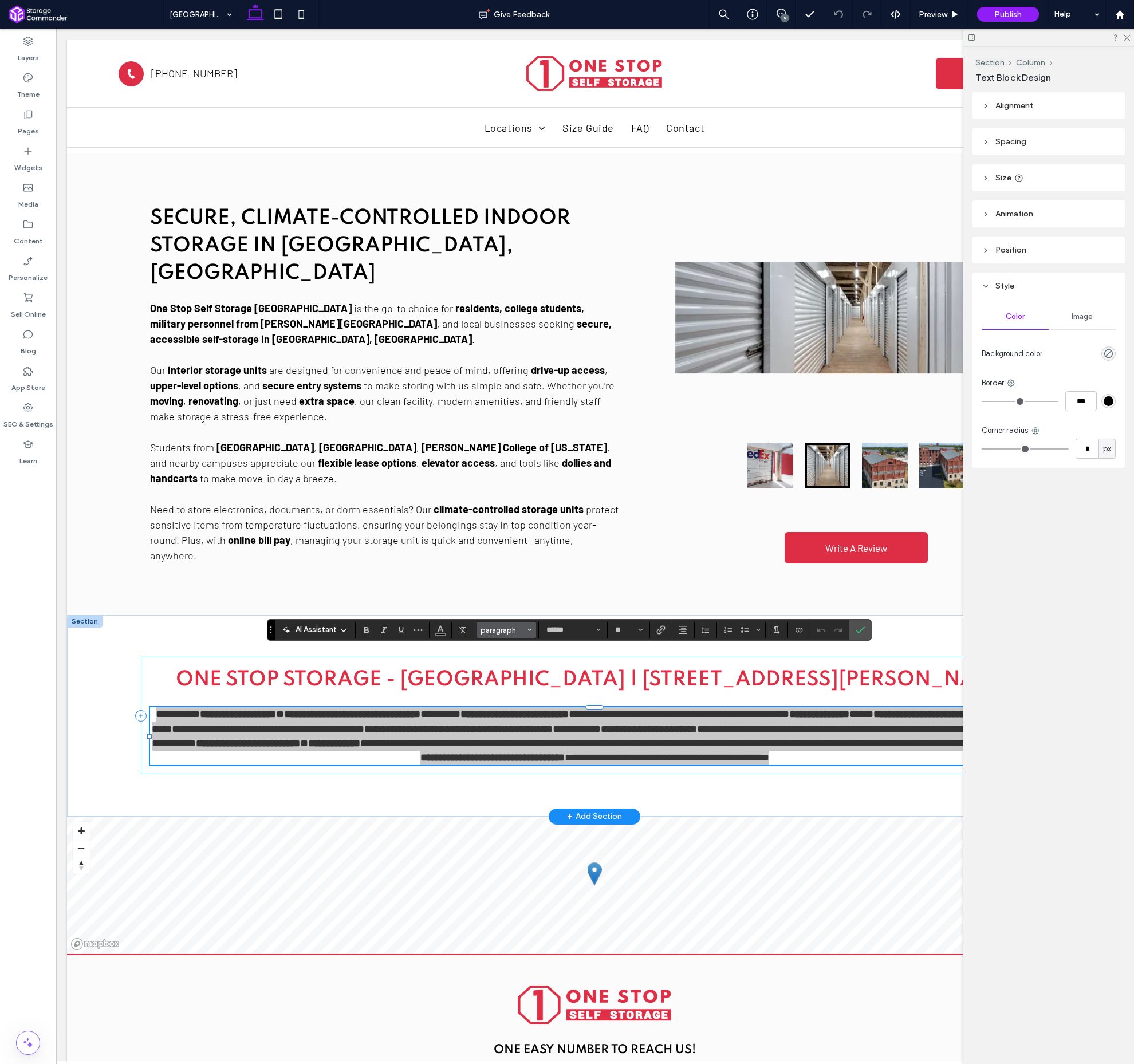
click at [503, 625] on button "paragraph" at bounding box center [506, 630] width 60 height 16
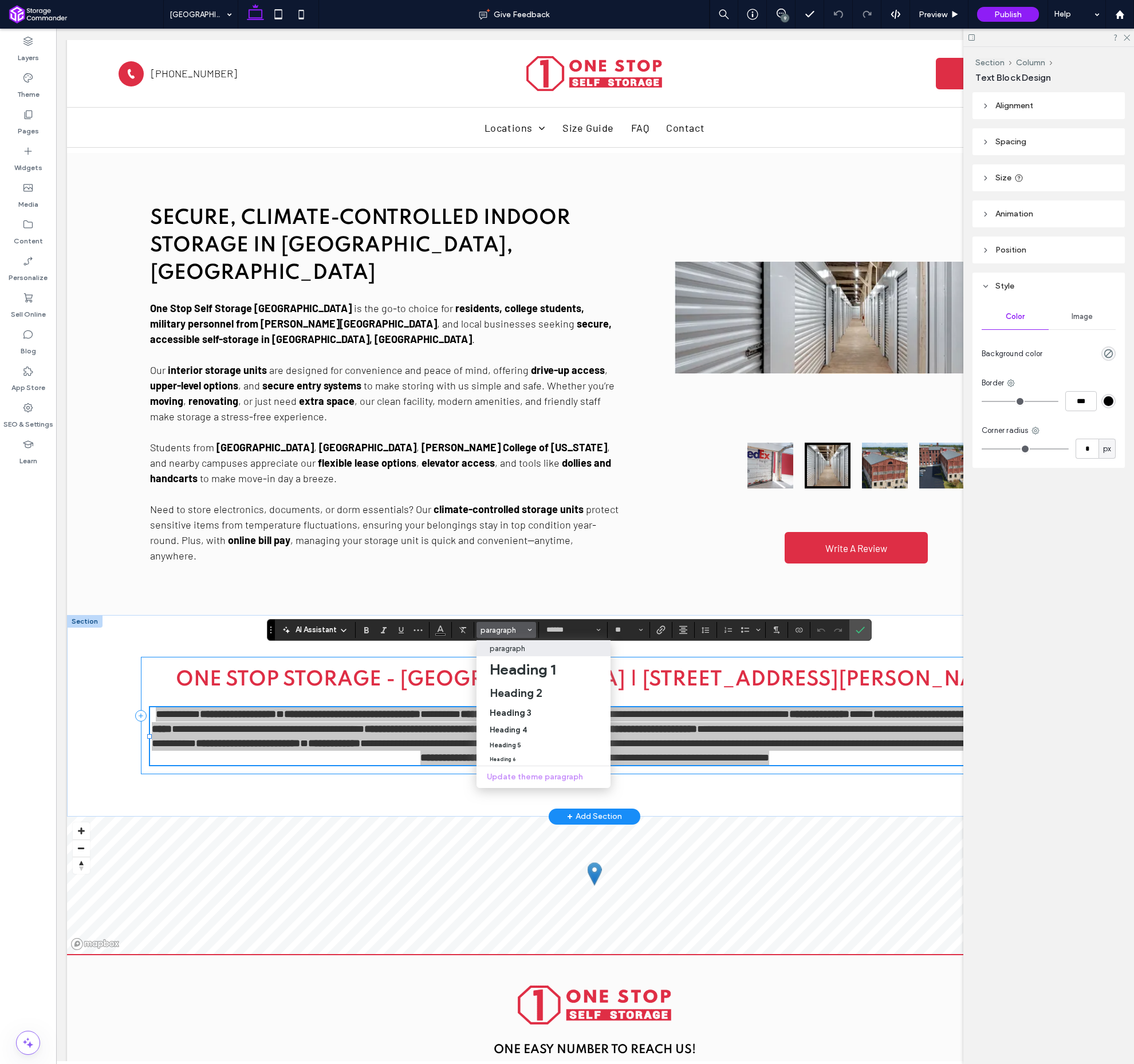
click at [518, 647] on p "paragraph" at bounding box center [507, 649] width 35 height 8
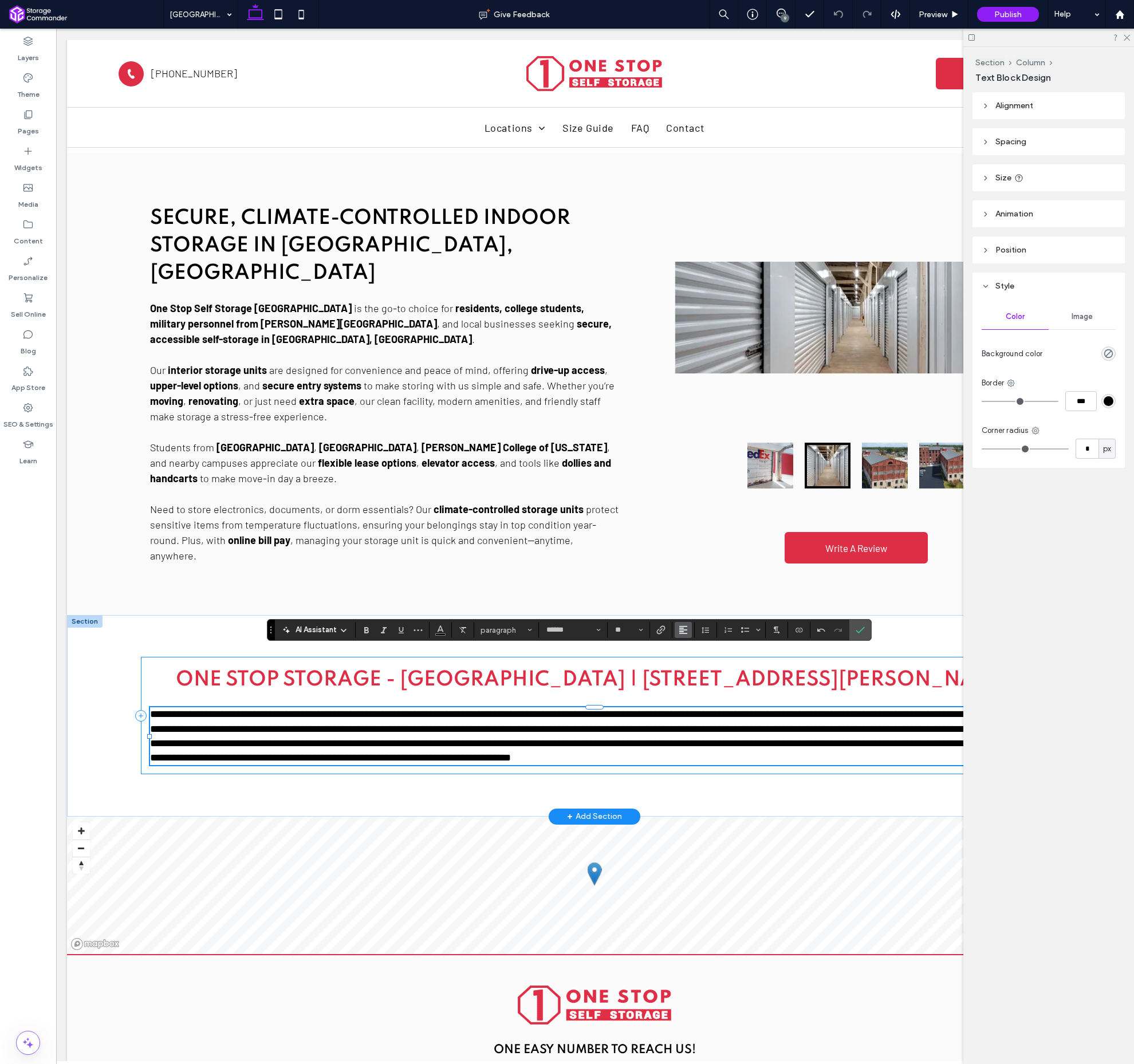
click at [679, 633] on icon "Alignment" at bounding box center [683, 630] width 9 height 9
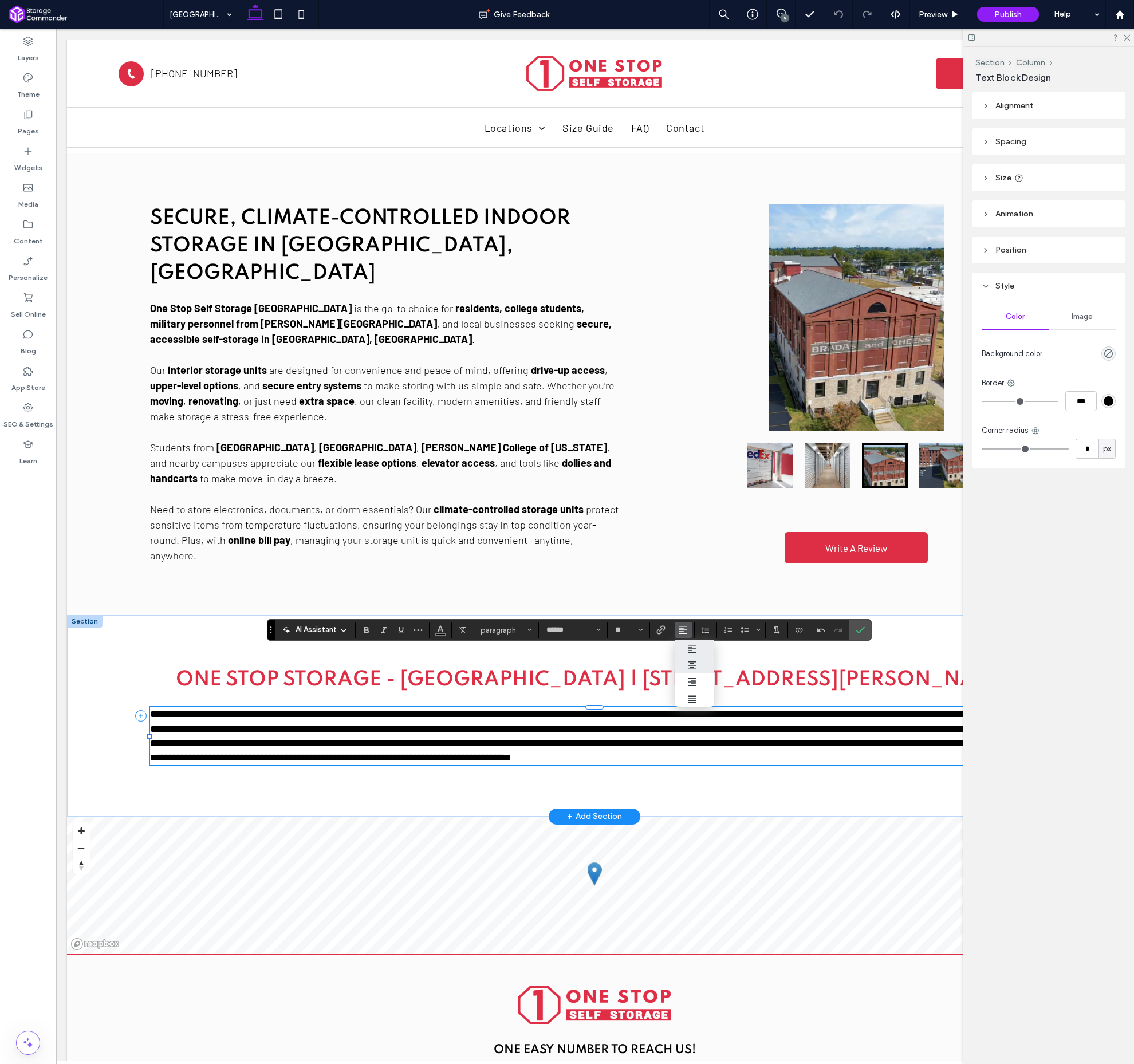
click at [693, 662] on use "ui.textEditor.alignment.center" at bounding box center [692, 665] width 8 height 8
drag, startPoint x: 857, startPoint y: 629, endPoint x: 850, endPoint y: 570, distance: 59.4
click at [857, 629] on icon "Confirm" at bounding box center [860, 630] width 9 height 9
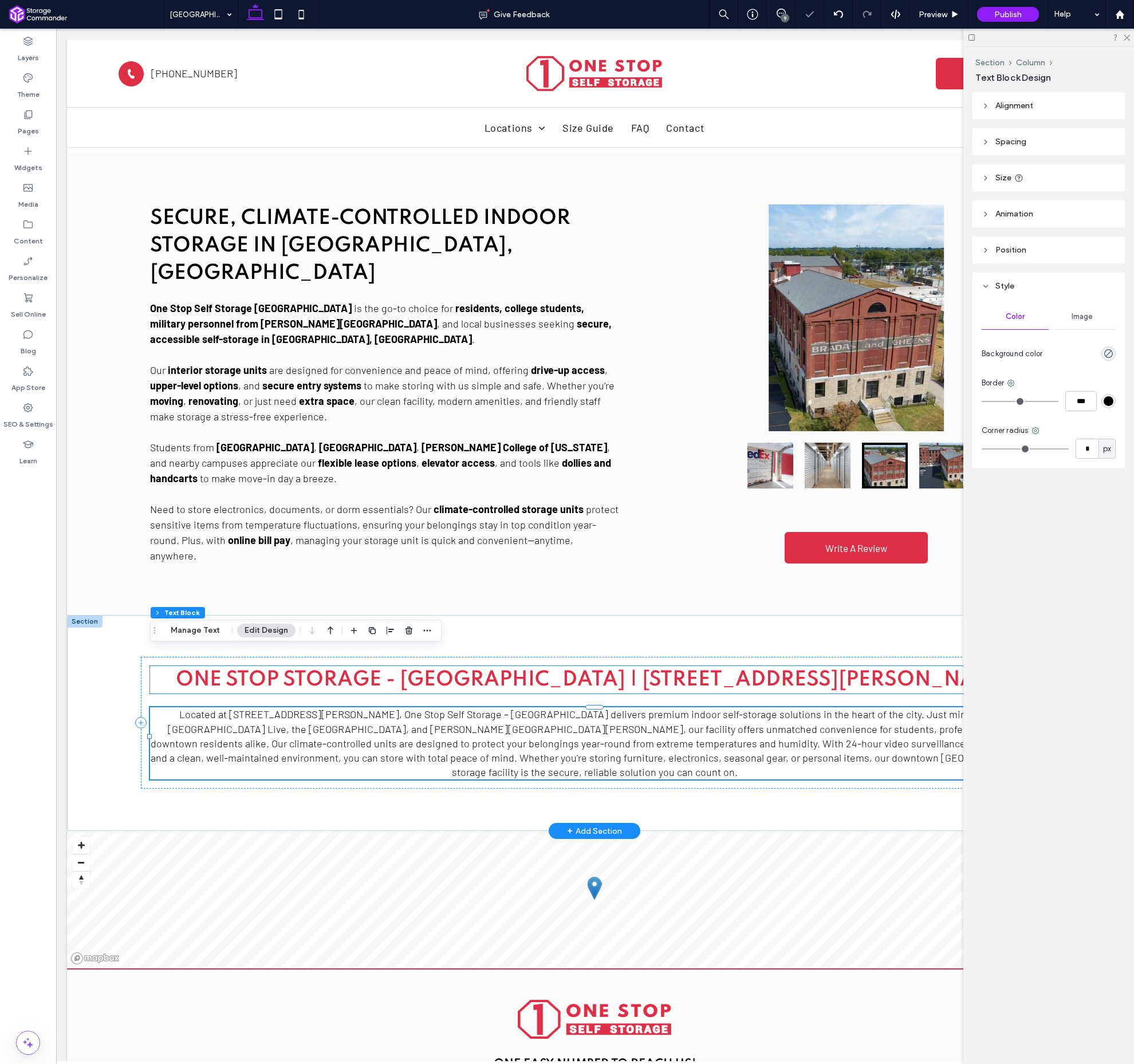
click at [552, 670] on span "One Stop Storage - [GEOGRAPHIC_DATA] | [STREET_ADDRESS][PERSON_NAME]" at bounding box center [595, 680] width 838 height 21
click at [552, 666] on div "One Stop Storage - [GEOGRAPHIC_DATA] | [STREET_ADDRESS][PERSON_NAME]" at bounding box center [595, 679] width 889 height 28
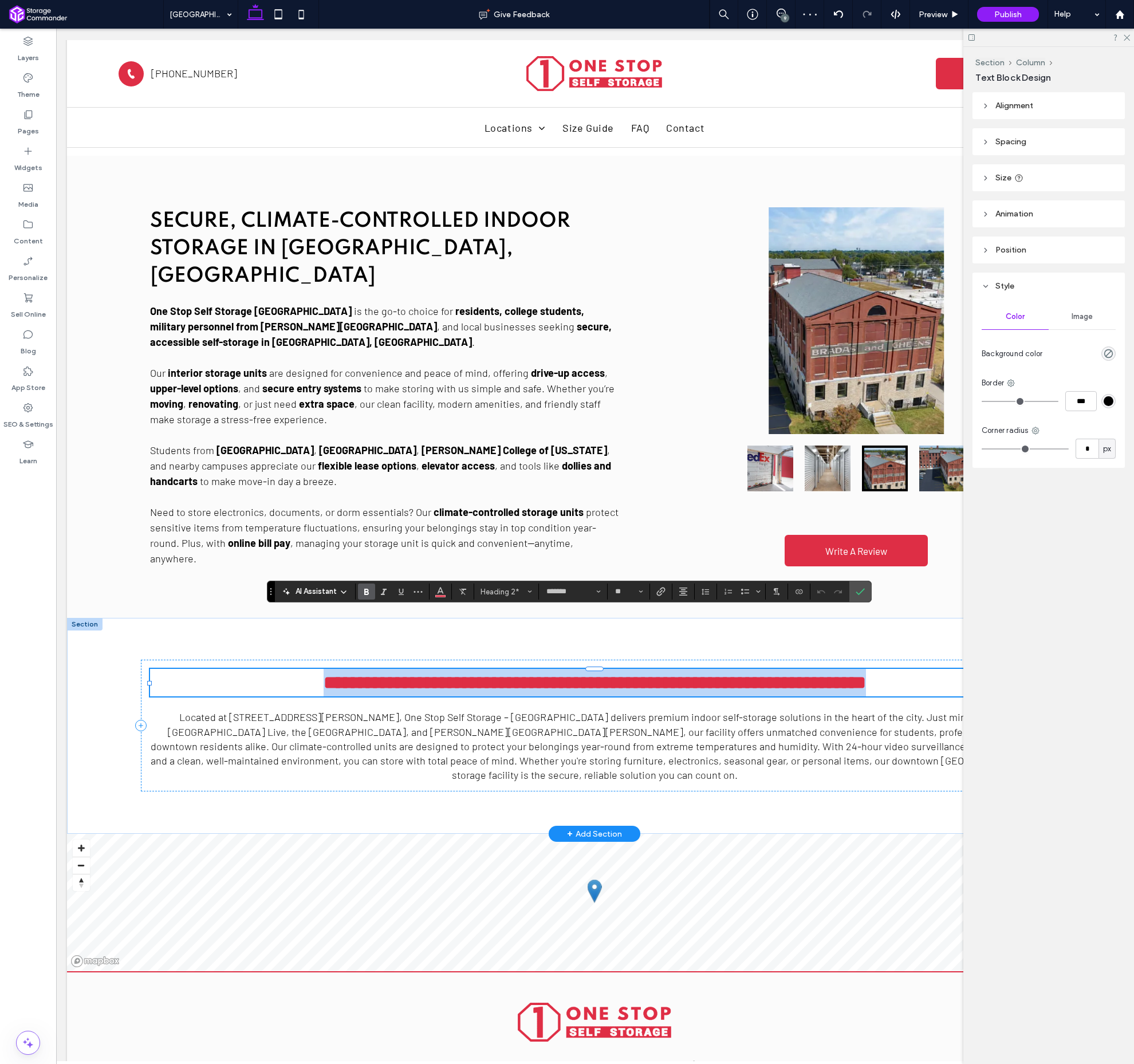
click at [403, 674] on span "**********" at bounding box center [595, 683] width 543 height 19
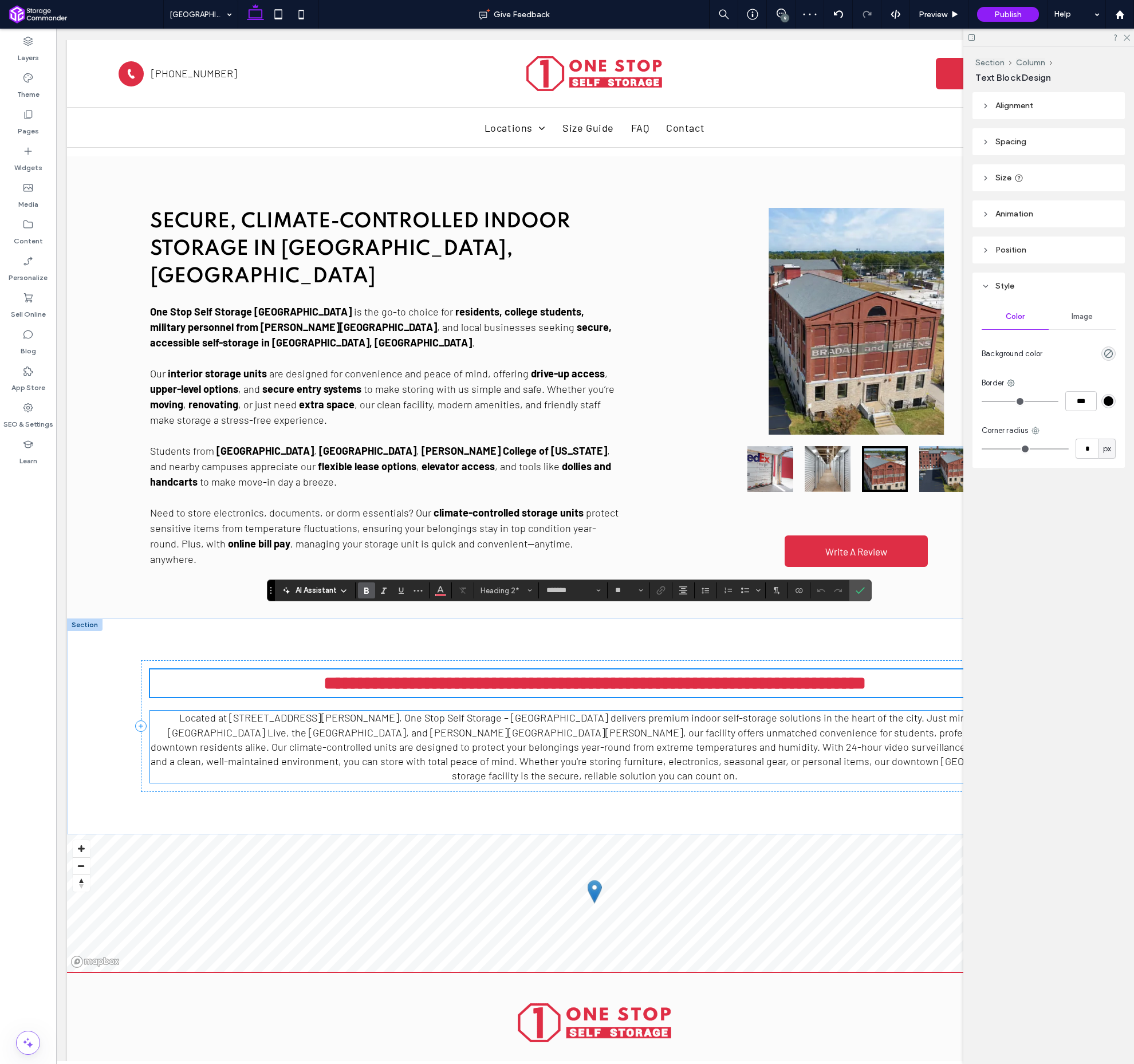
scroll to position [611, 0]
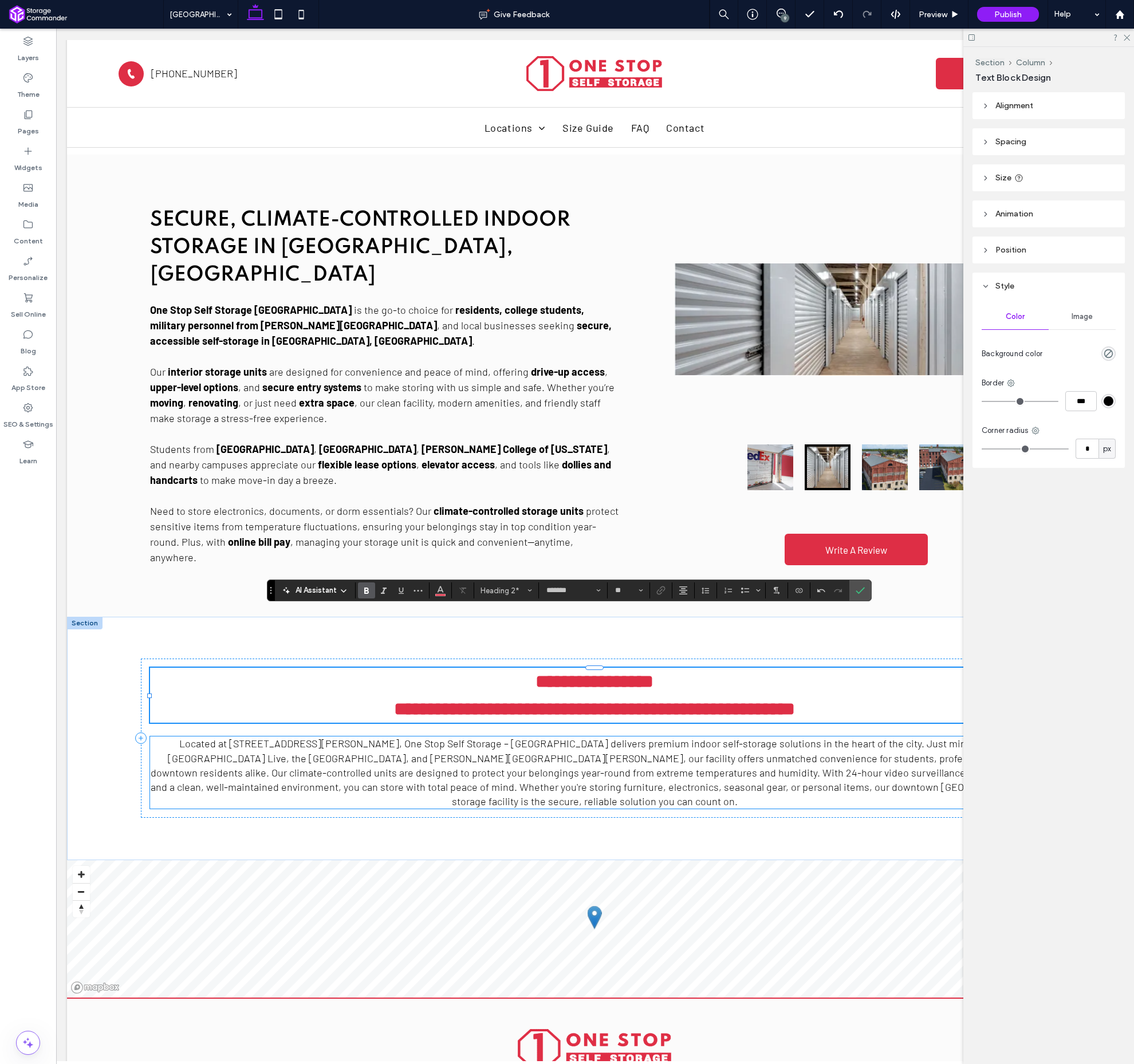
click at [512, 737] on span "Located at [STREET_ADDRESS][PERSON_NAME], One Stop Self Storage – [GEOGRAPHIC_D…" at bounding box center [595, 772] width 888 height 71
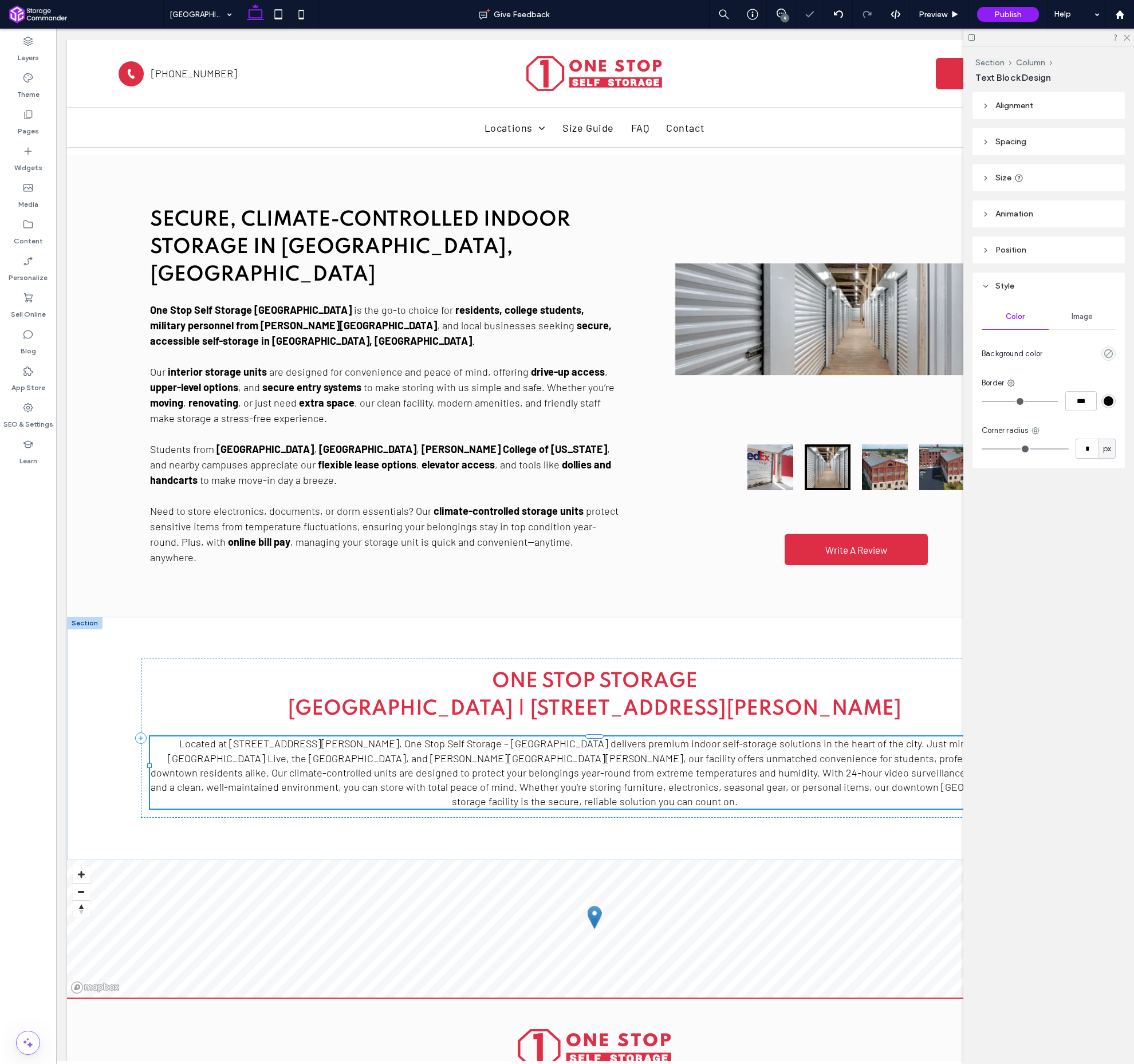
click at [512, 737] on div "Located at [STREET_ADDRESS][PERSON_NAME], One Stop Self Storage – [GEOGRAPHIC_D…" at bounding box center [595, 772] width 889 height 72
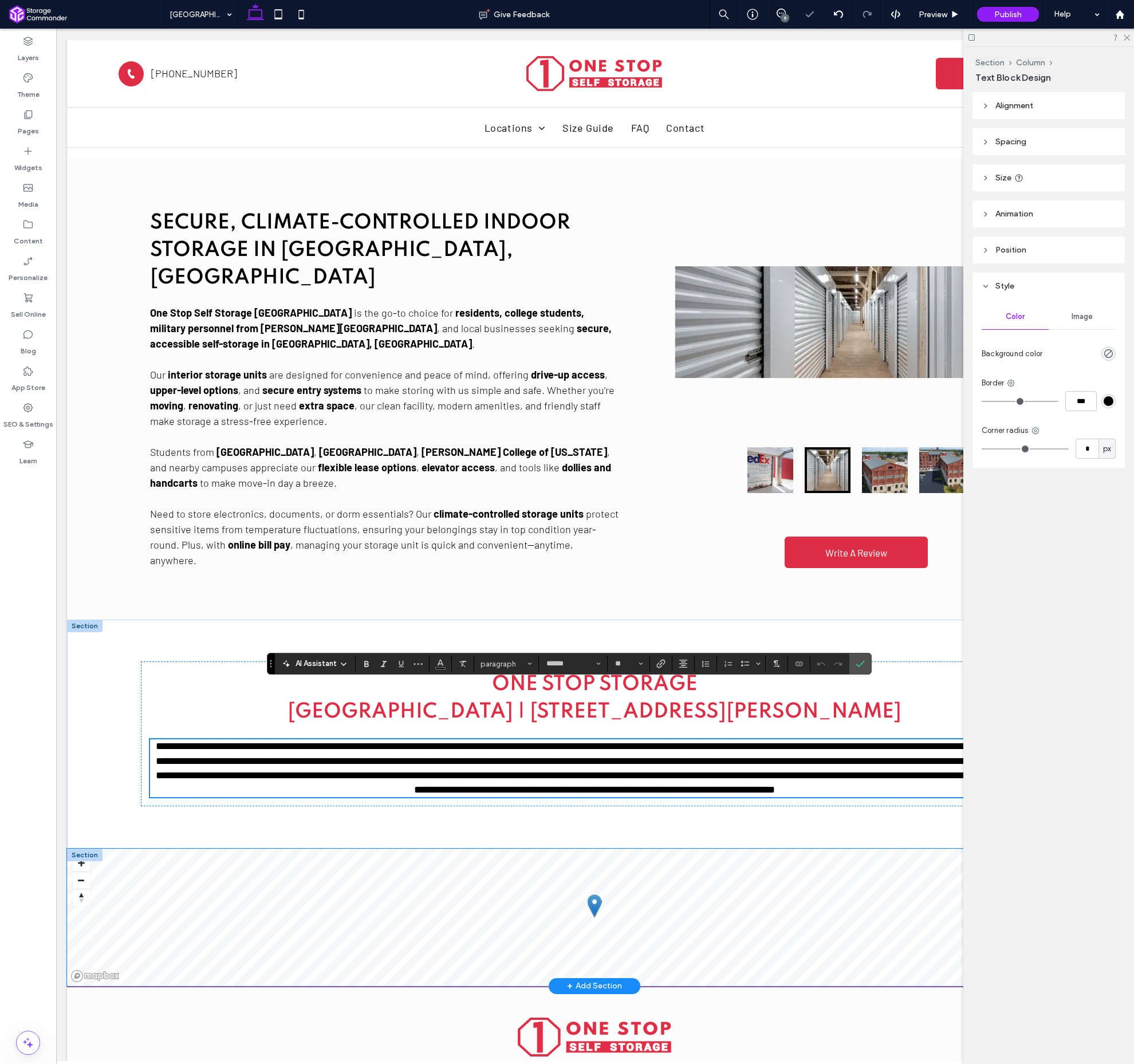
scroll to position [607, 0]
click at [691, 850] on div "© Mapbox © OpenStreetMap Improve this map" at bounding box center [594, 918] width 1055 height 137
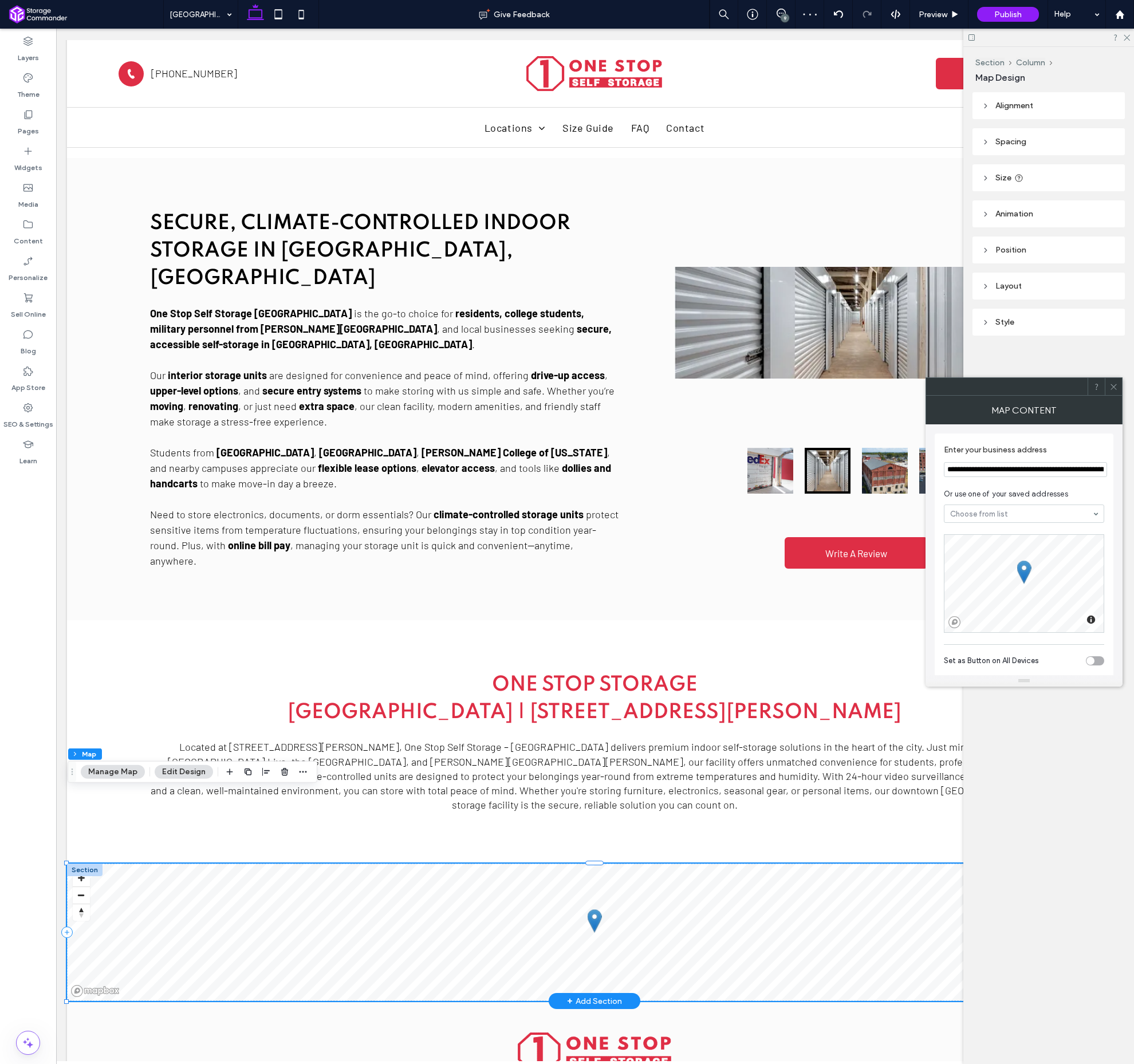
scroll to position [0, 0]
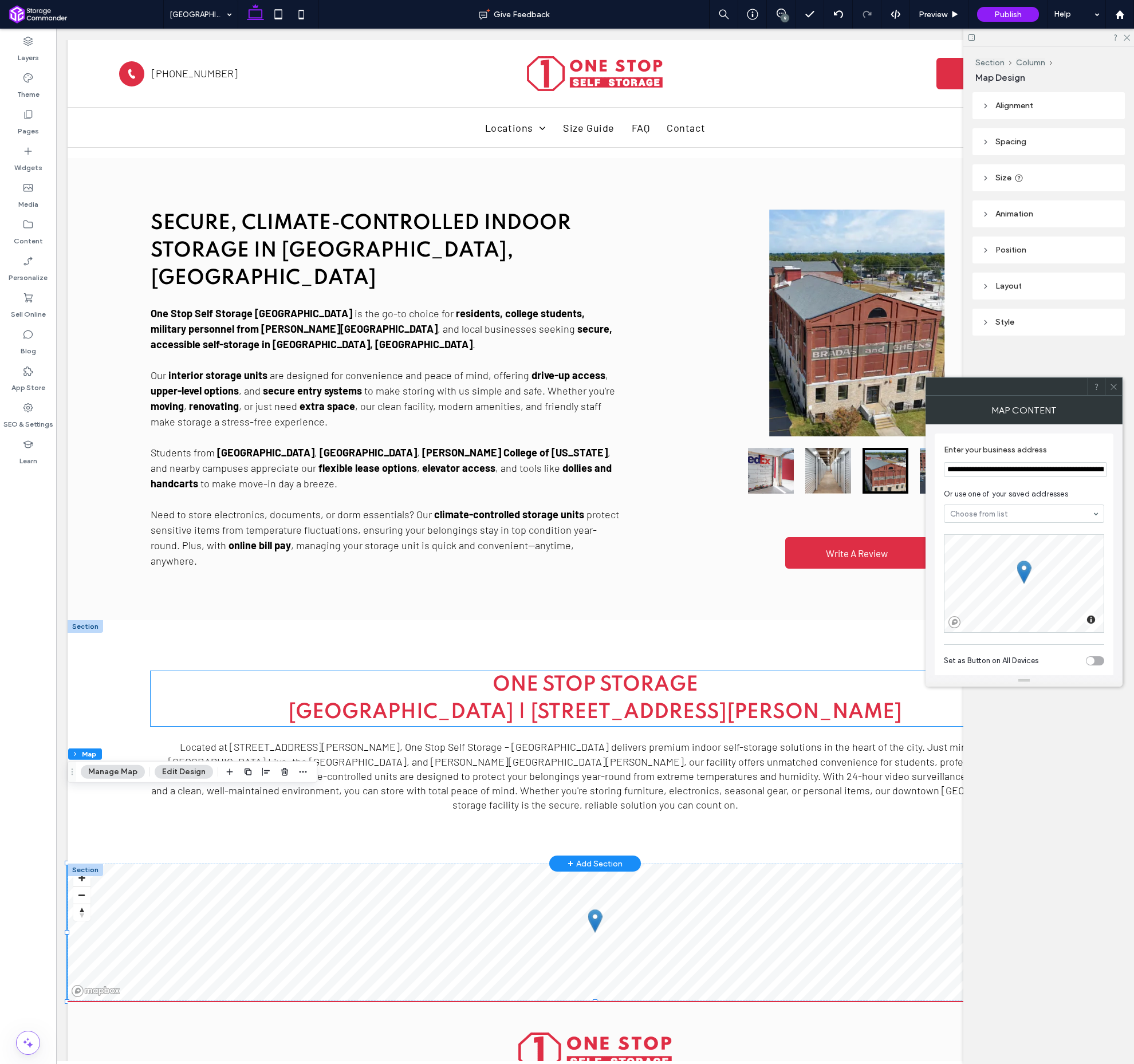
click at [312, 702] on span "﻿ [GEOGRAPHIC_DATA] | [STREET_ADDRESS][PERSON_NAME]" at bounding box center [595, 713] width 614 height 21
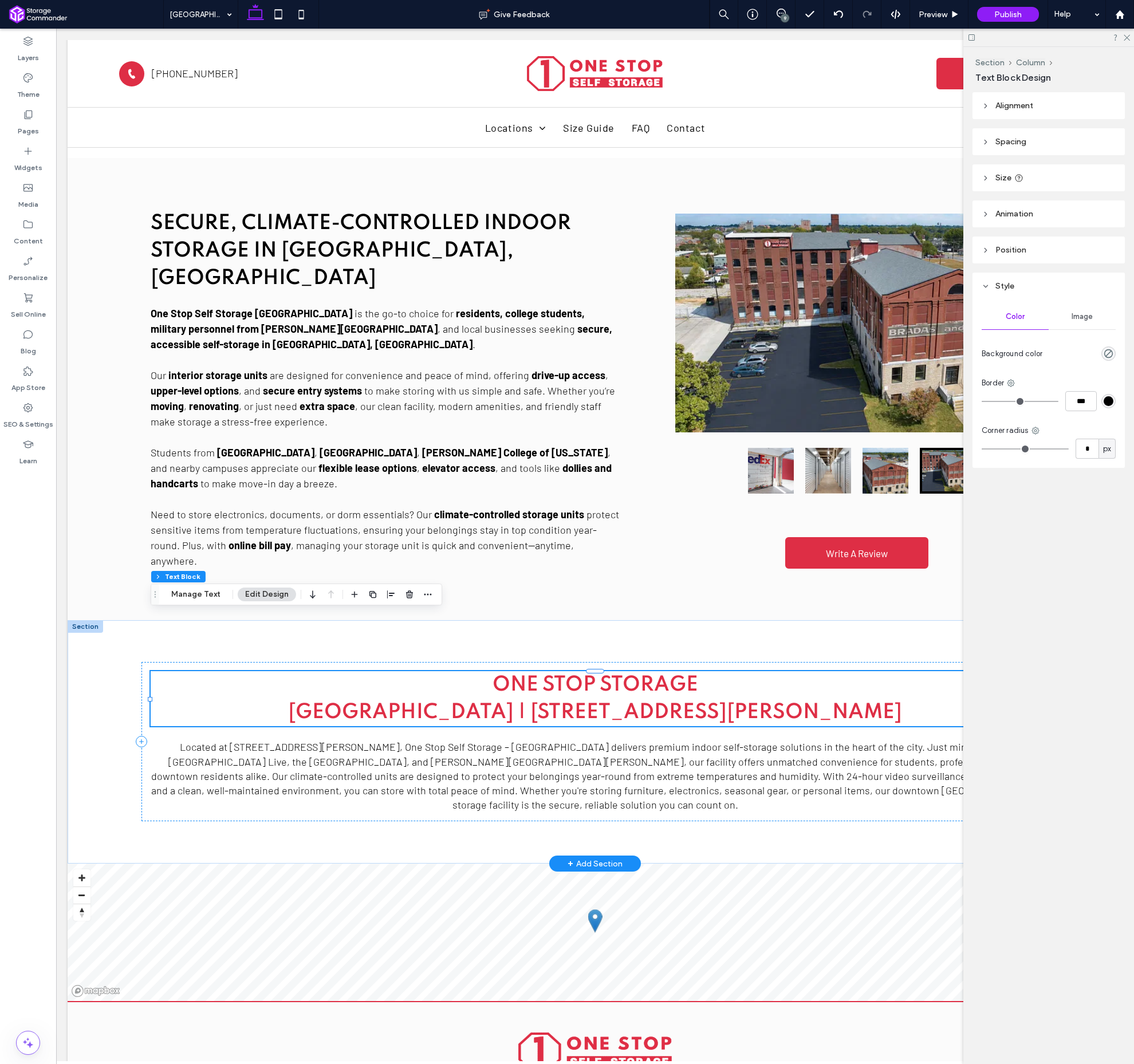
click at [312, 702] on span "﻿ [GEOGRAPHIC_DATA] | [STREET_ADDRESS][PERSON_NAME]" at bounding box center [595, 713] width 614 height 21
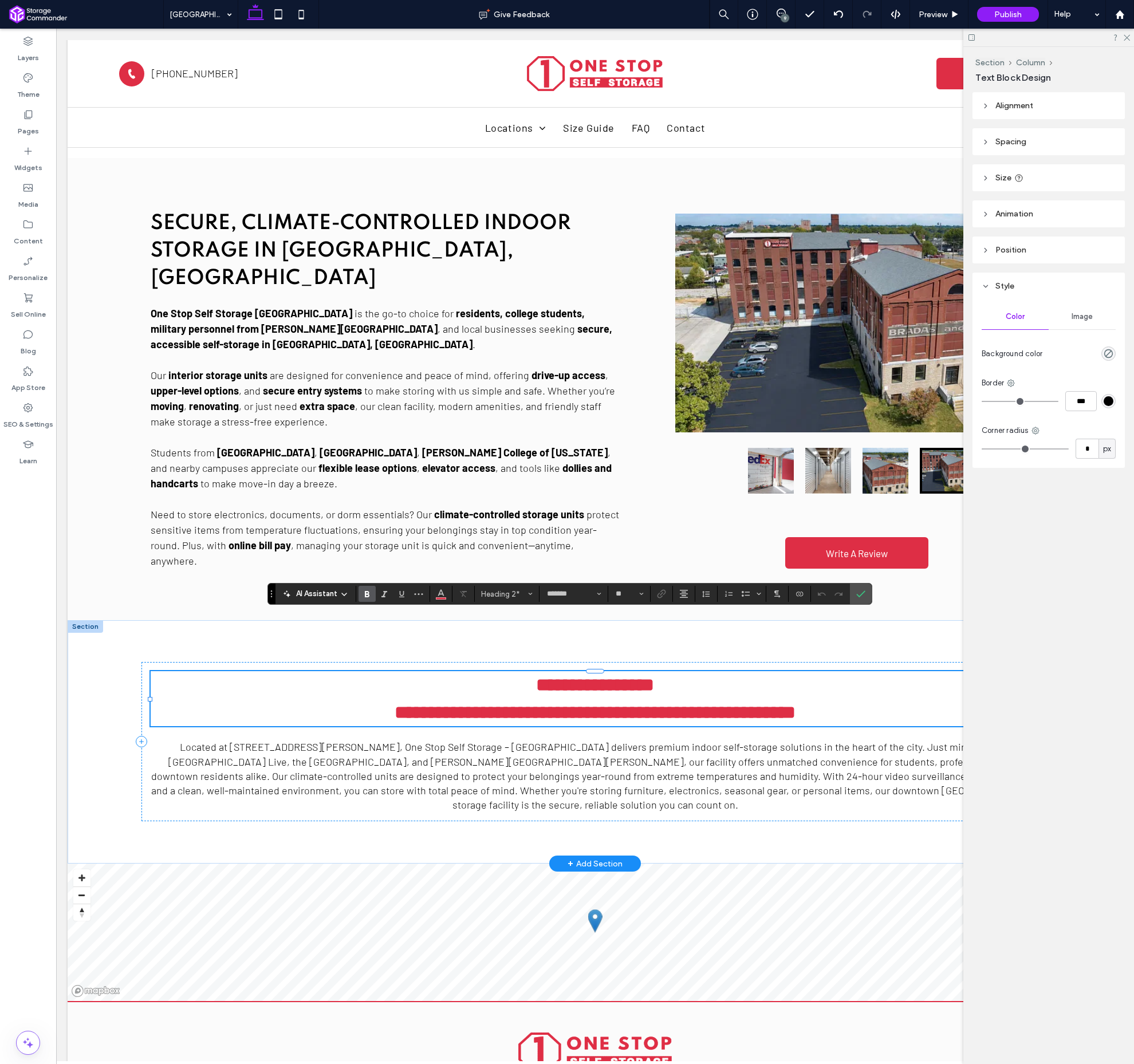
click at [395, 703] on span "**********" at bounding box center [595, 712] width 401 height 19
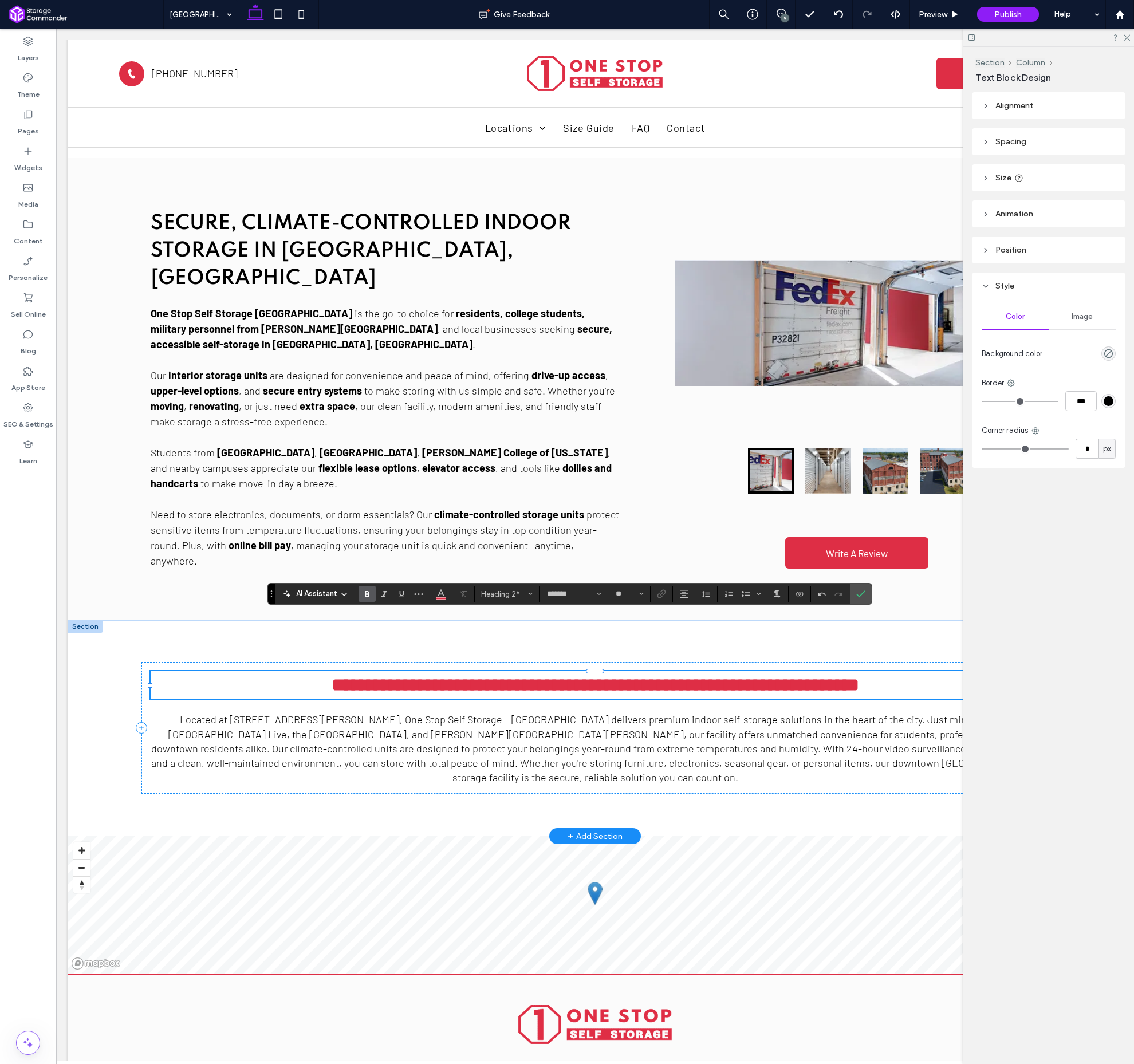
click at [544, 676] on span "**********" at bounding box center [596, 685] width 528 height 19
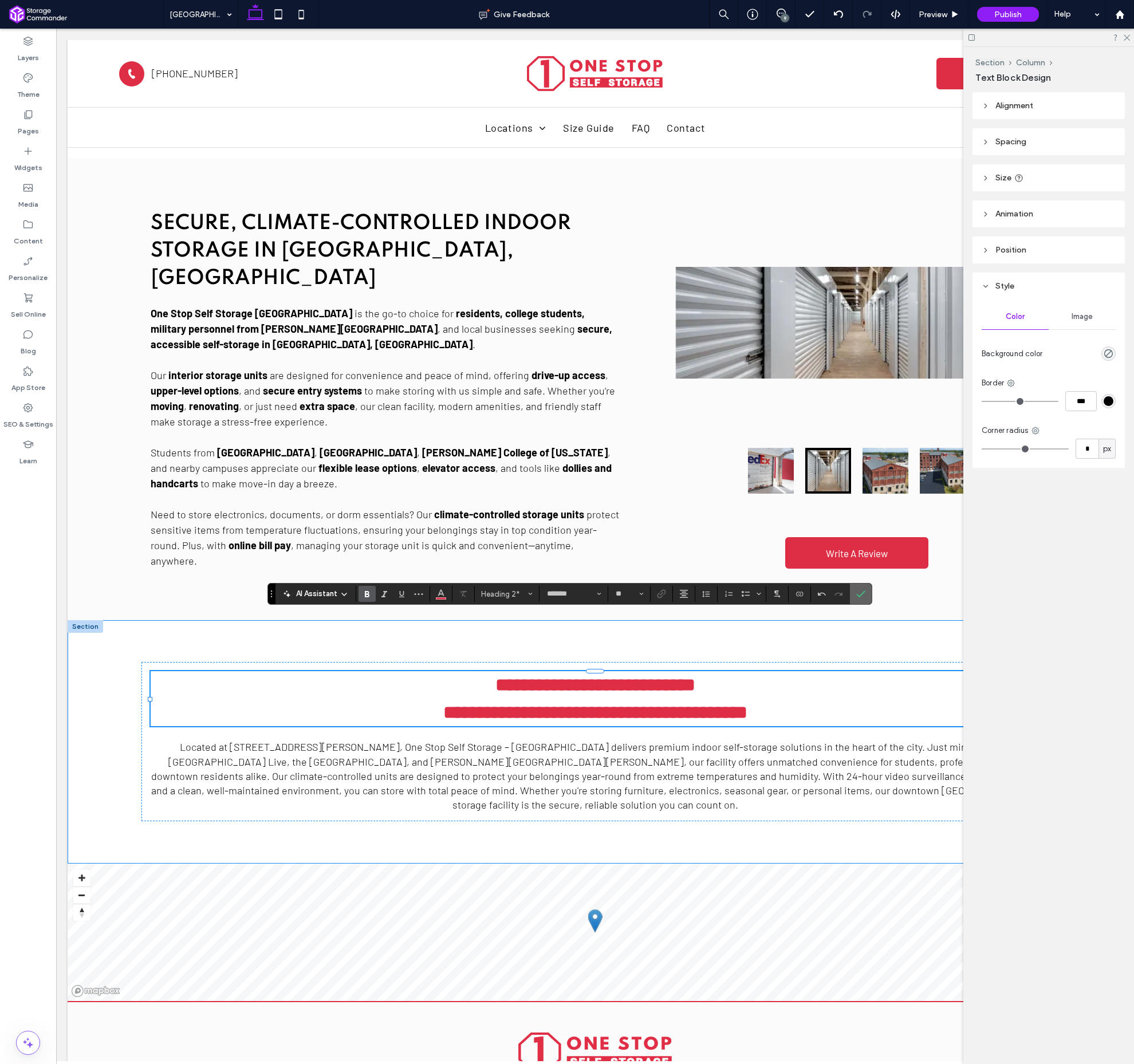
click at [869, 599] on label "Confirm" at bounding box center [860, 594] width 17 height 21
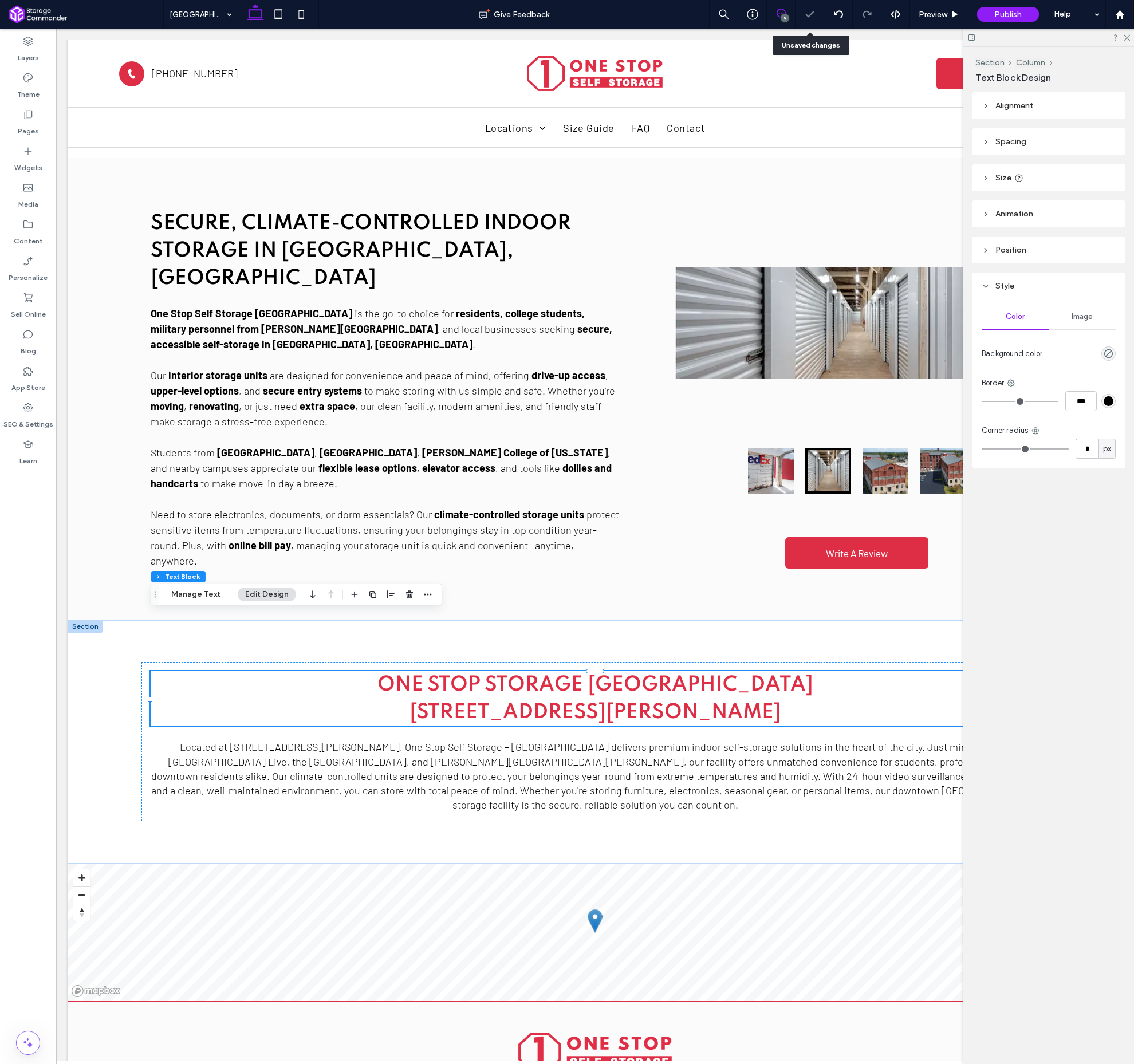
click at [792, 13] on span at bounding box center [781, 13] width 28 height 9
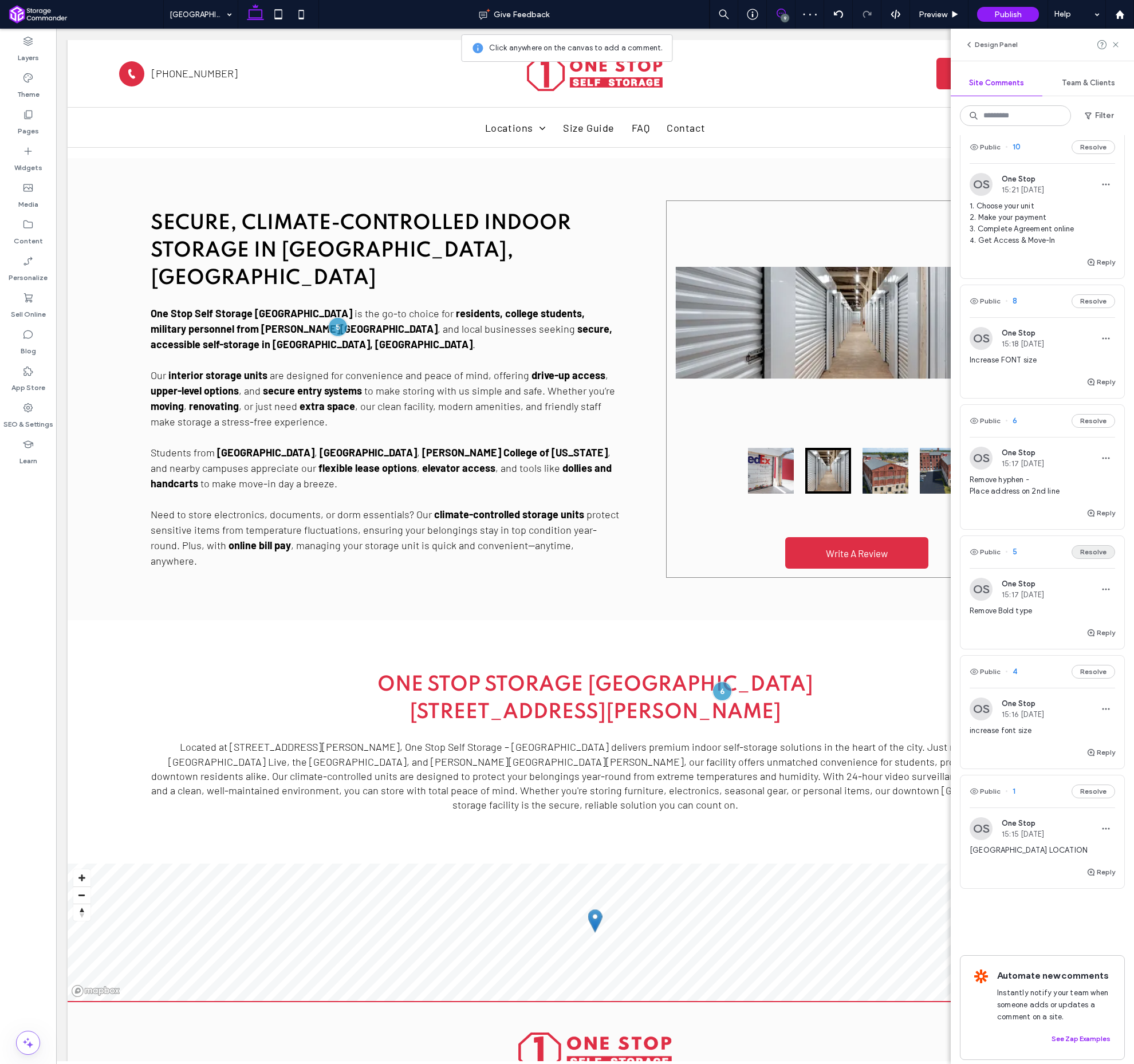
scroll to position [406, 0]
click at [1090, 555] on button "Resolve" at bounding box center [1094, 552] width 44 height 13
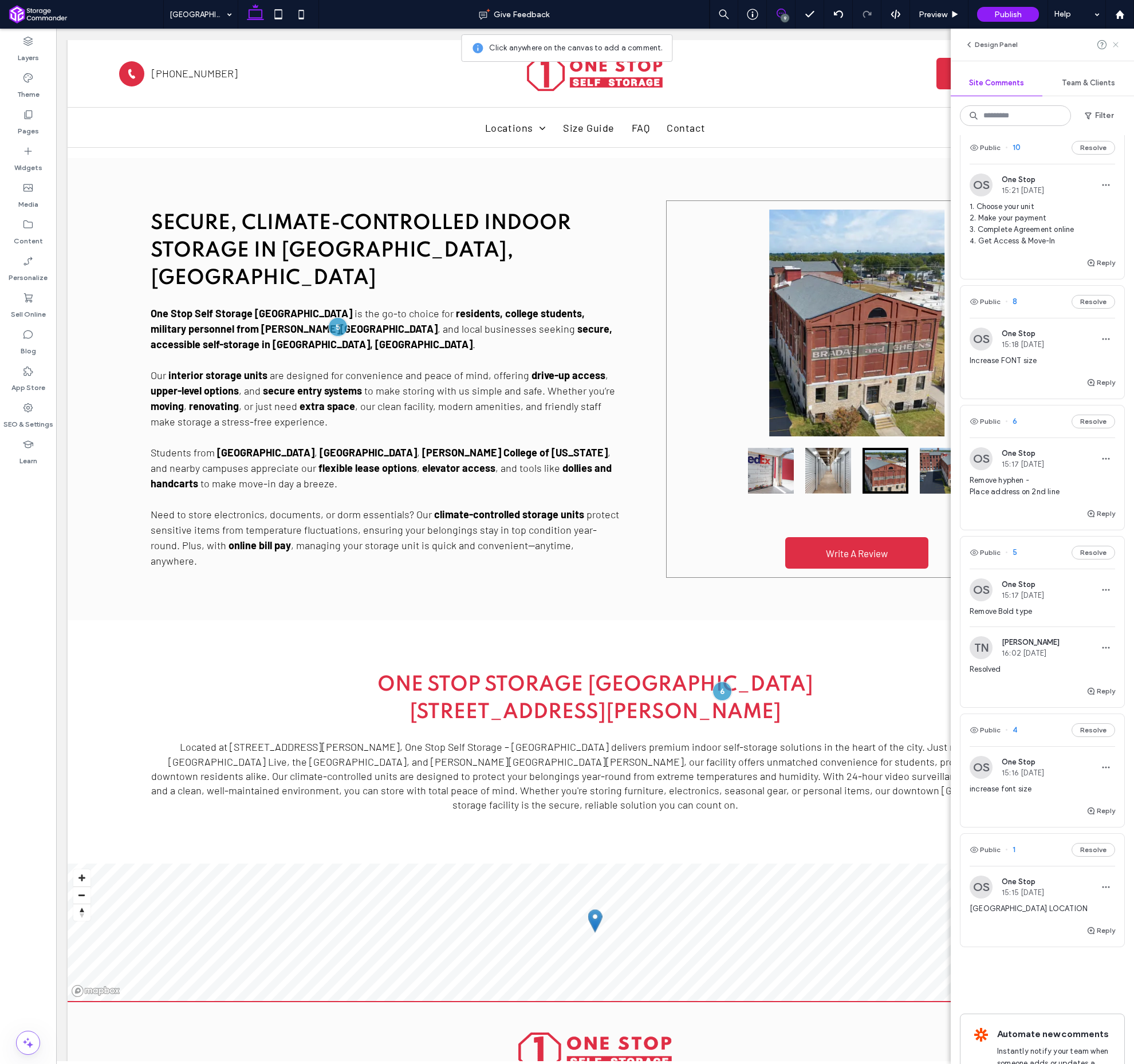
scroll to position [287, 0]
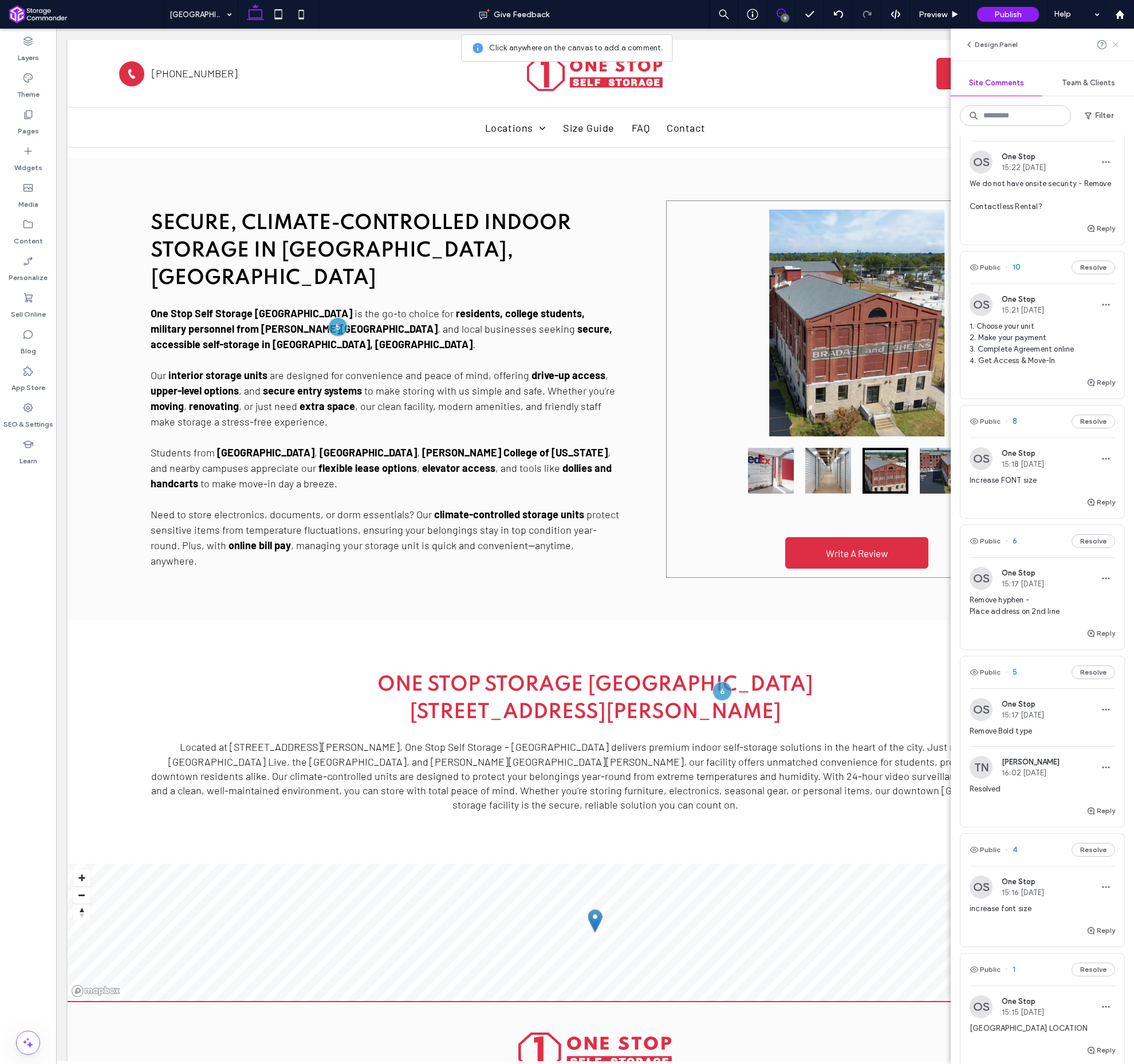
click at [1117, 44] on use at bounding box center [1115, 44] width 5 height 5
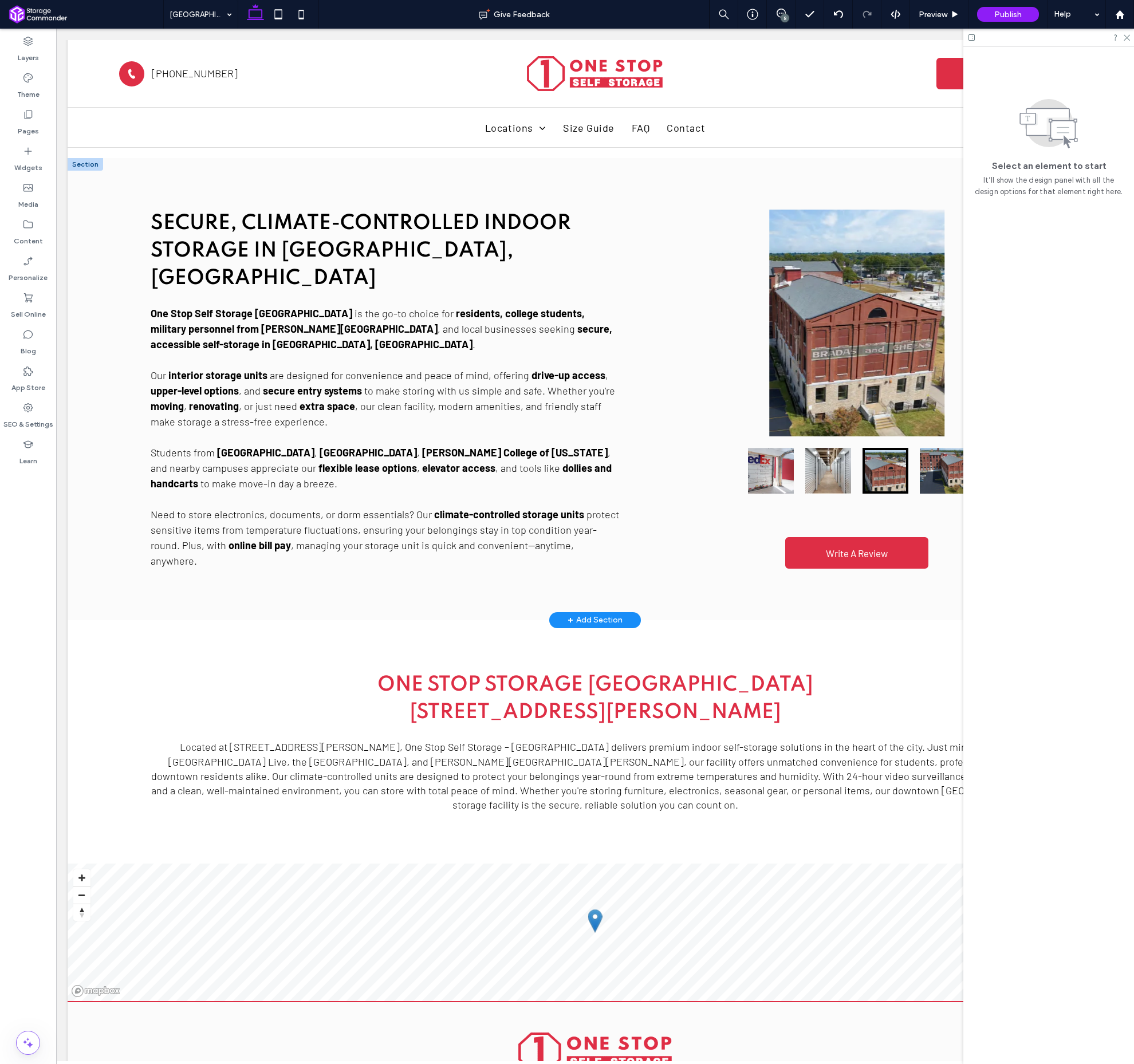
scroll to position [0, 0]
click at [237, 430] on p "Students from [GEOGRAPHIC_DATA] , [GEOGRAPHIC_DATA] , [PERSON_NAME][GEOGRAPHIC_…" at bounding box center [386, 460] width 470 height 62
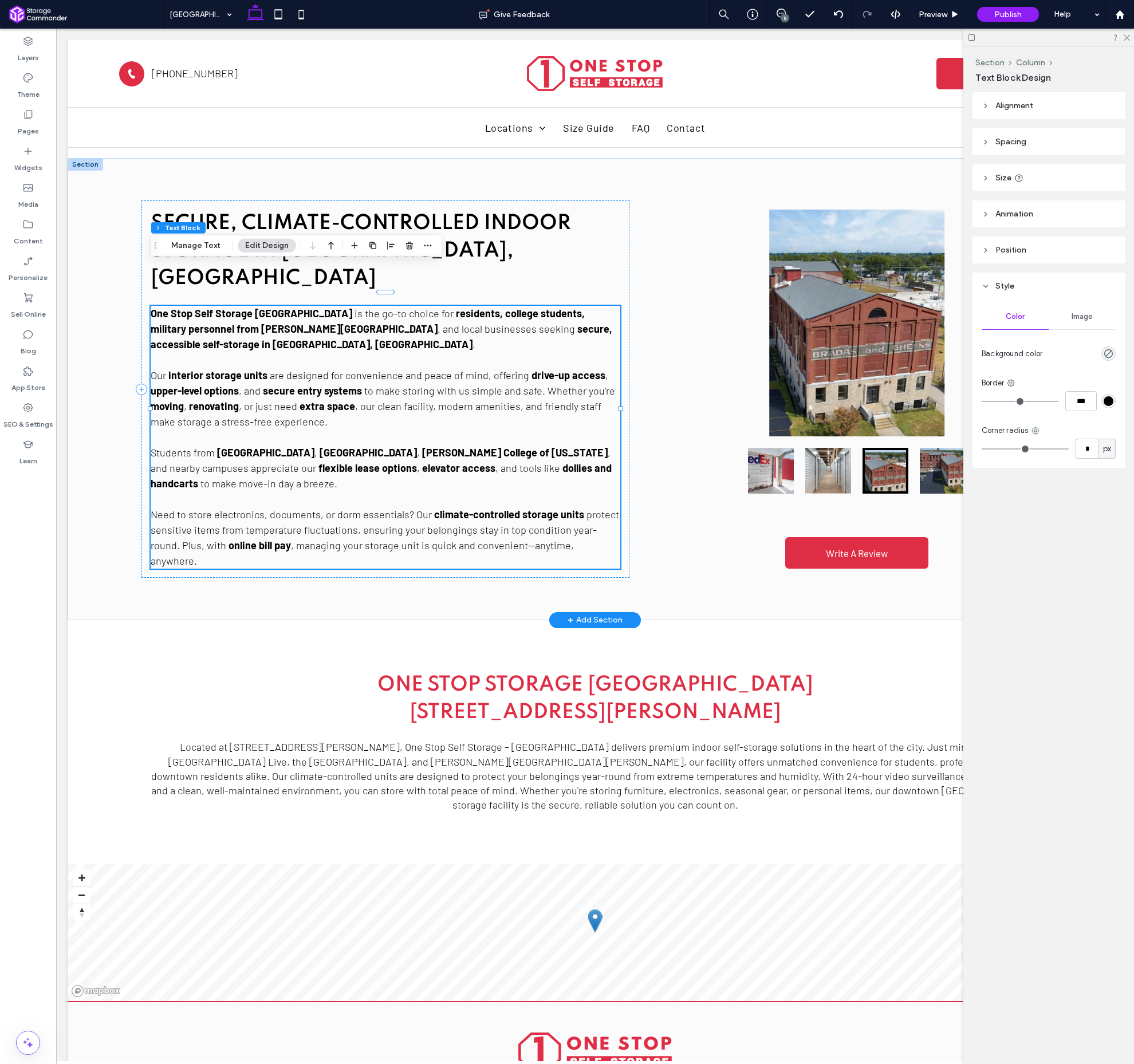
click at [237, 430] on p "Students from [GEOGRAPHIC_DATA] , [GEOGRAPHIC_DATA] , [PERSON_NAME][GEOGRAPHIC_…" at bounding box center [386, 460] width 470 height 62
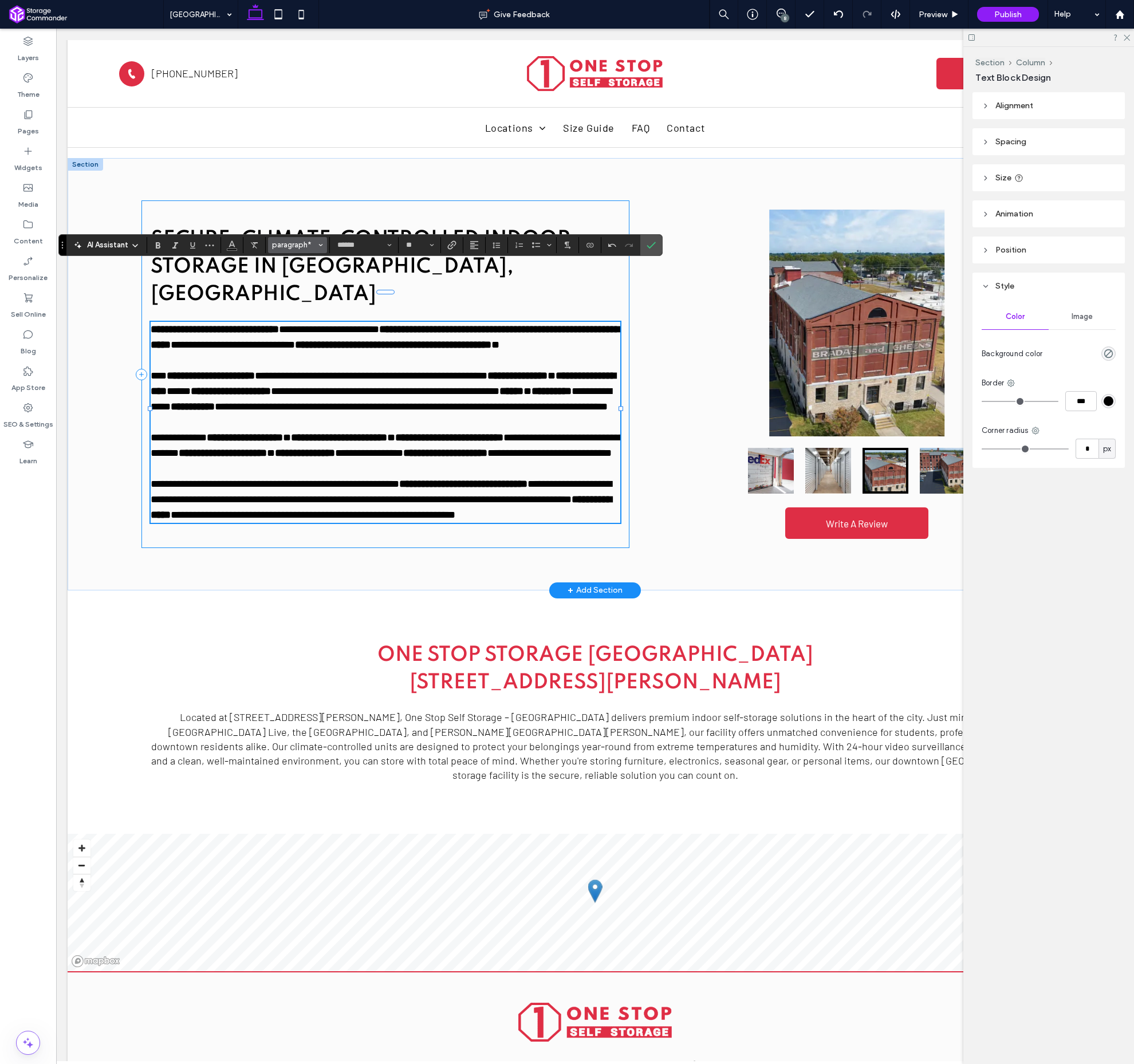
click at [297, 249] on span "paragraph*" at bounding box center [295, 245] width 45 height 8
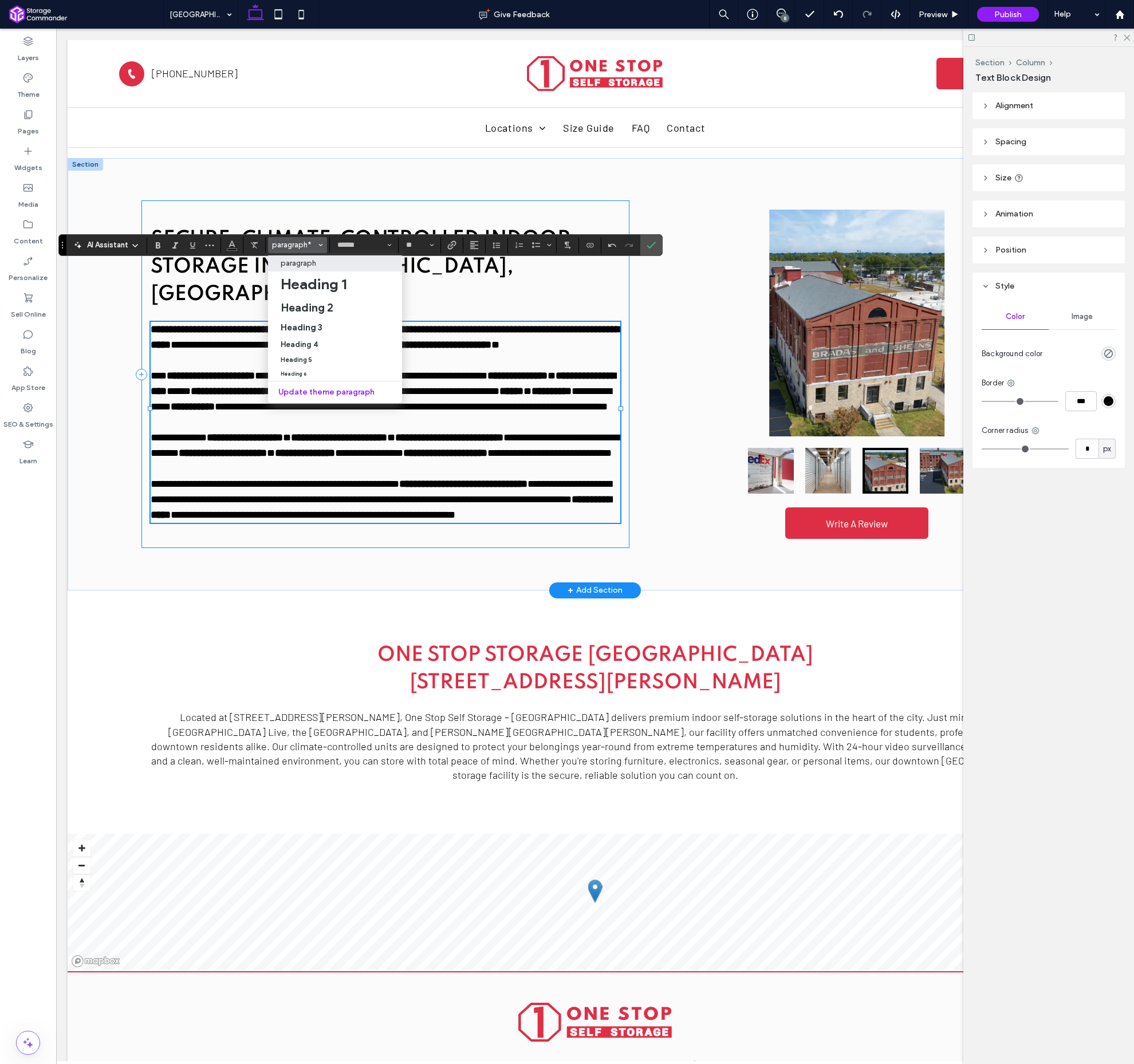
click at [309, 267] on p "paragraph" at bounding box center [298, 263] width 35 height 8
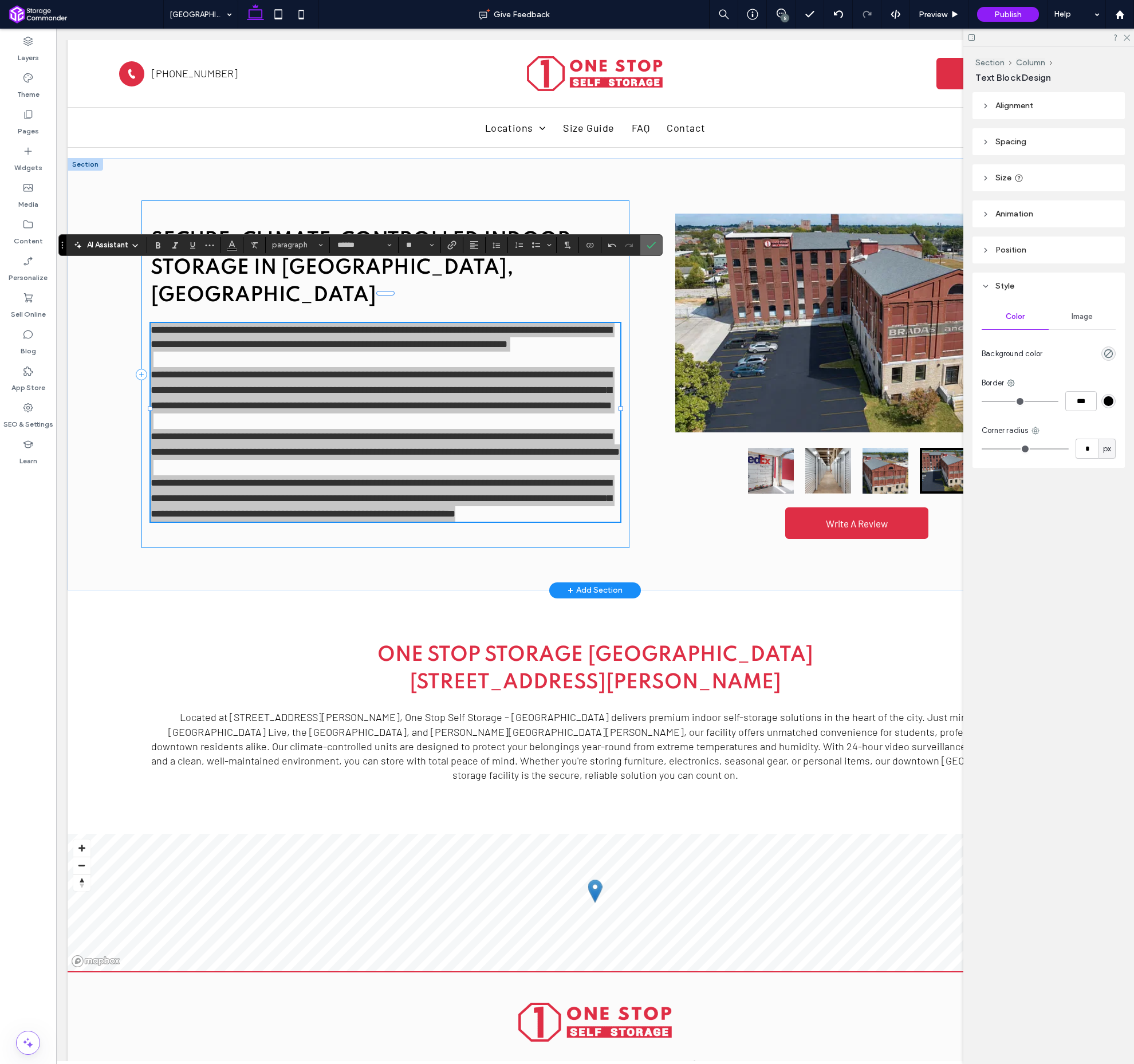
click at [654, 248] on icon "Confirm" at bounding box center [651, 245] width 9 height 9
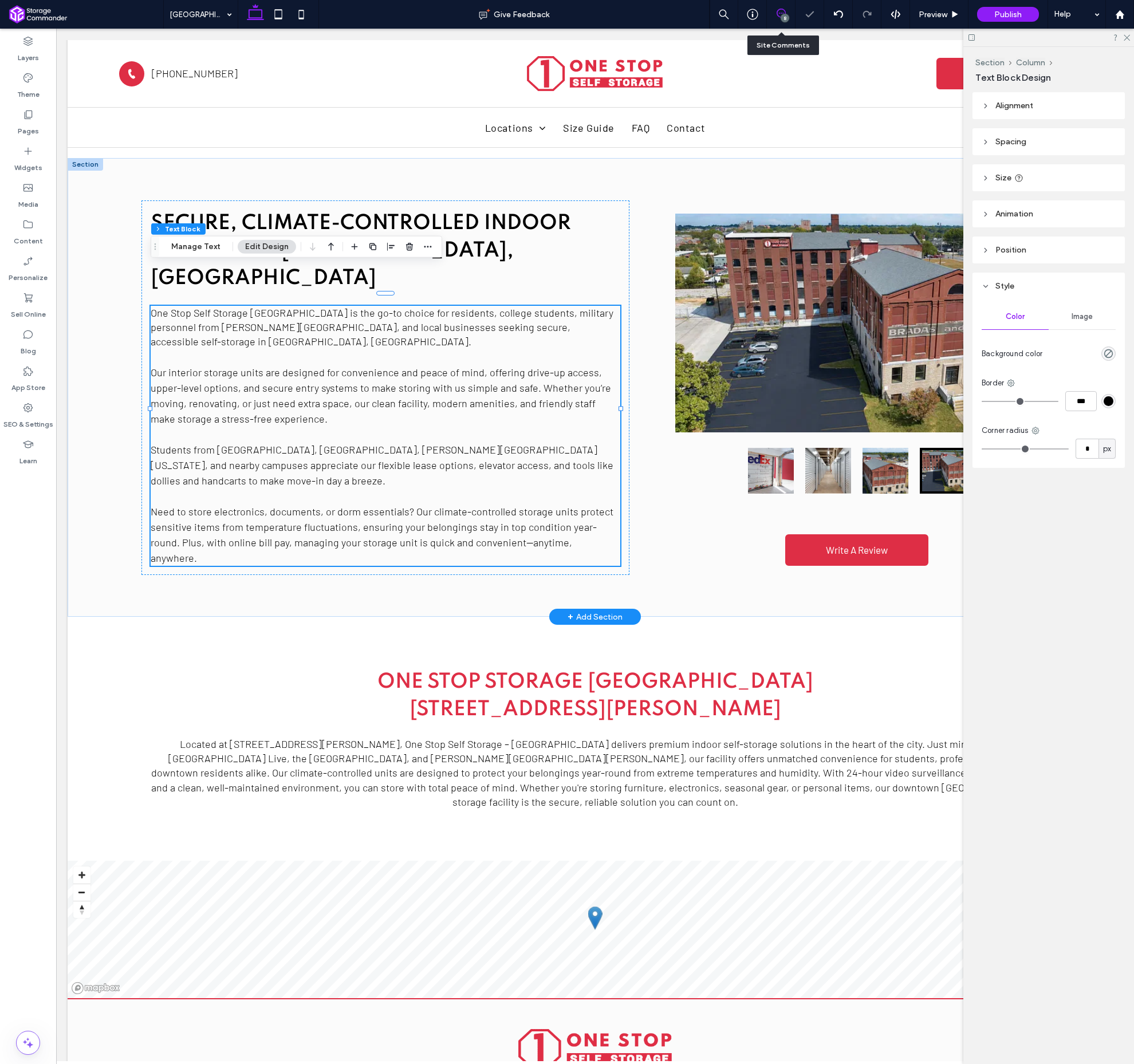
click at [788, 12] on span at bounding box center [781, 13] width 28 height 9
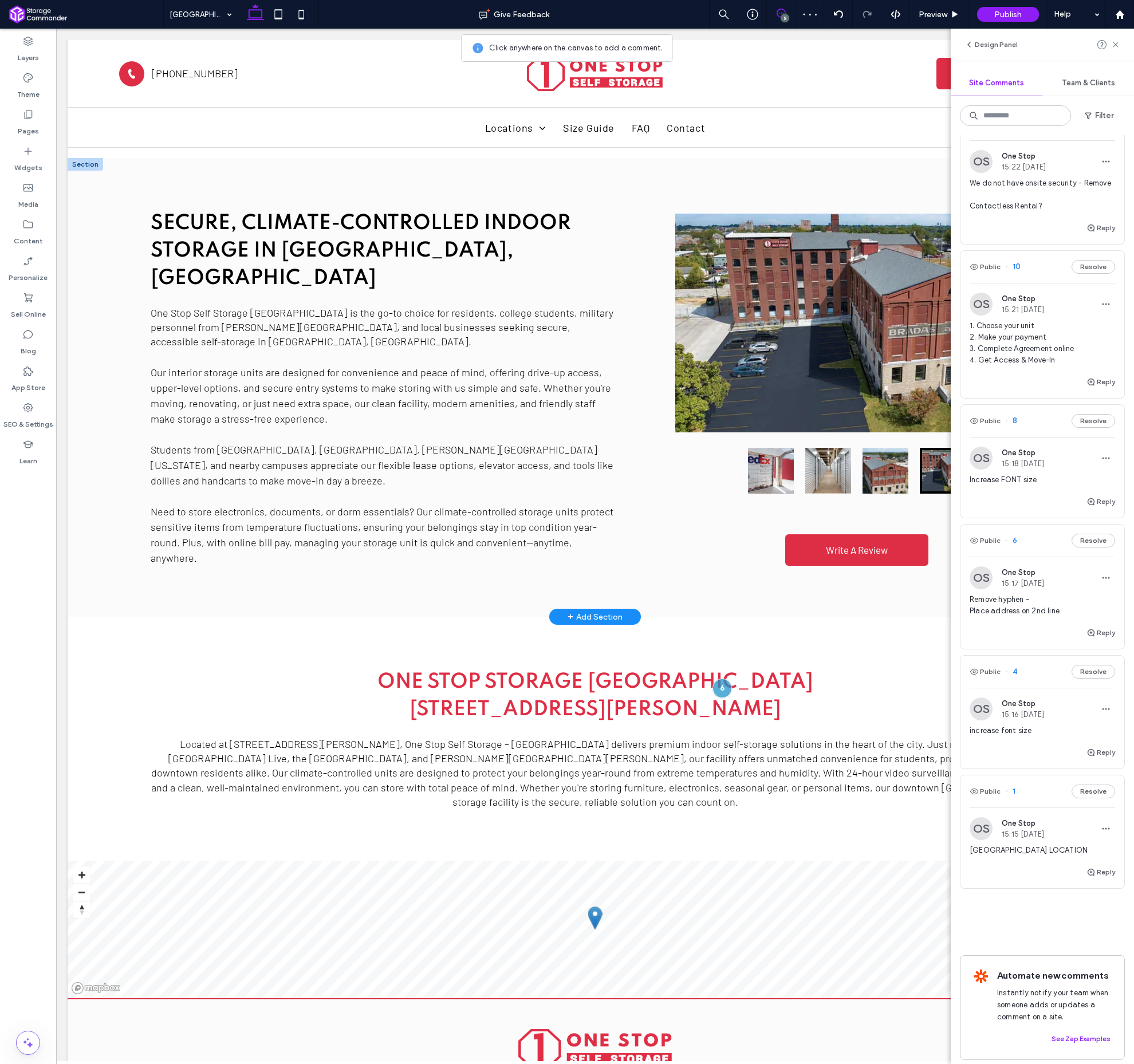
scroll to position [287, 0]
click at [1085, 540] on button "Resolve" at bounding box center [1094, 541] width 44 height 13
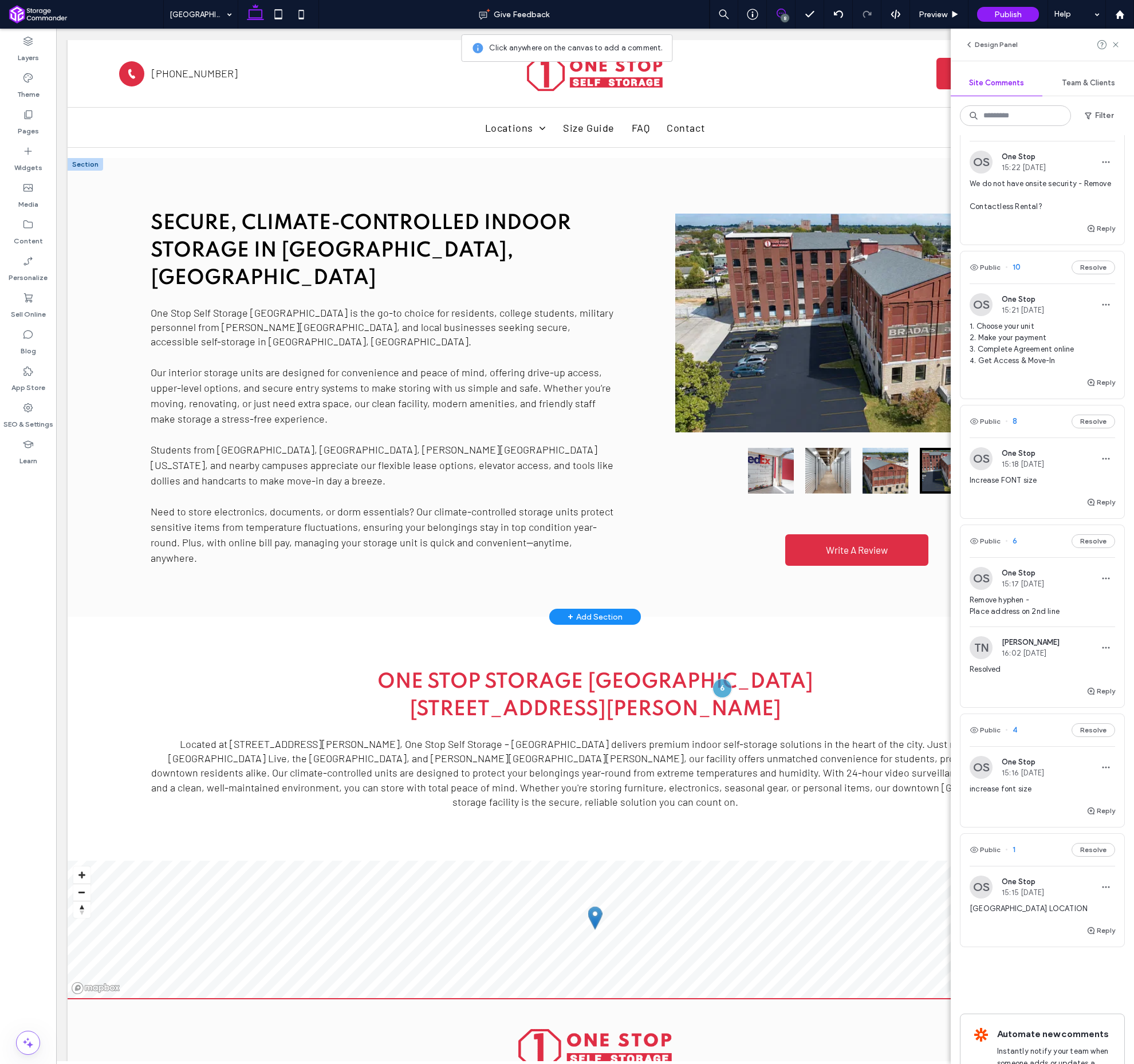
scroll to position [156, 0]
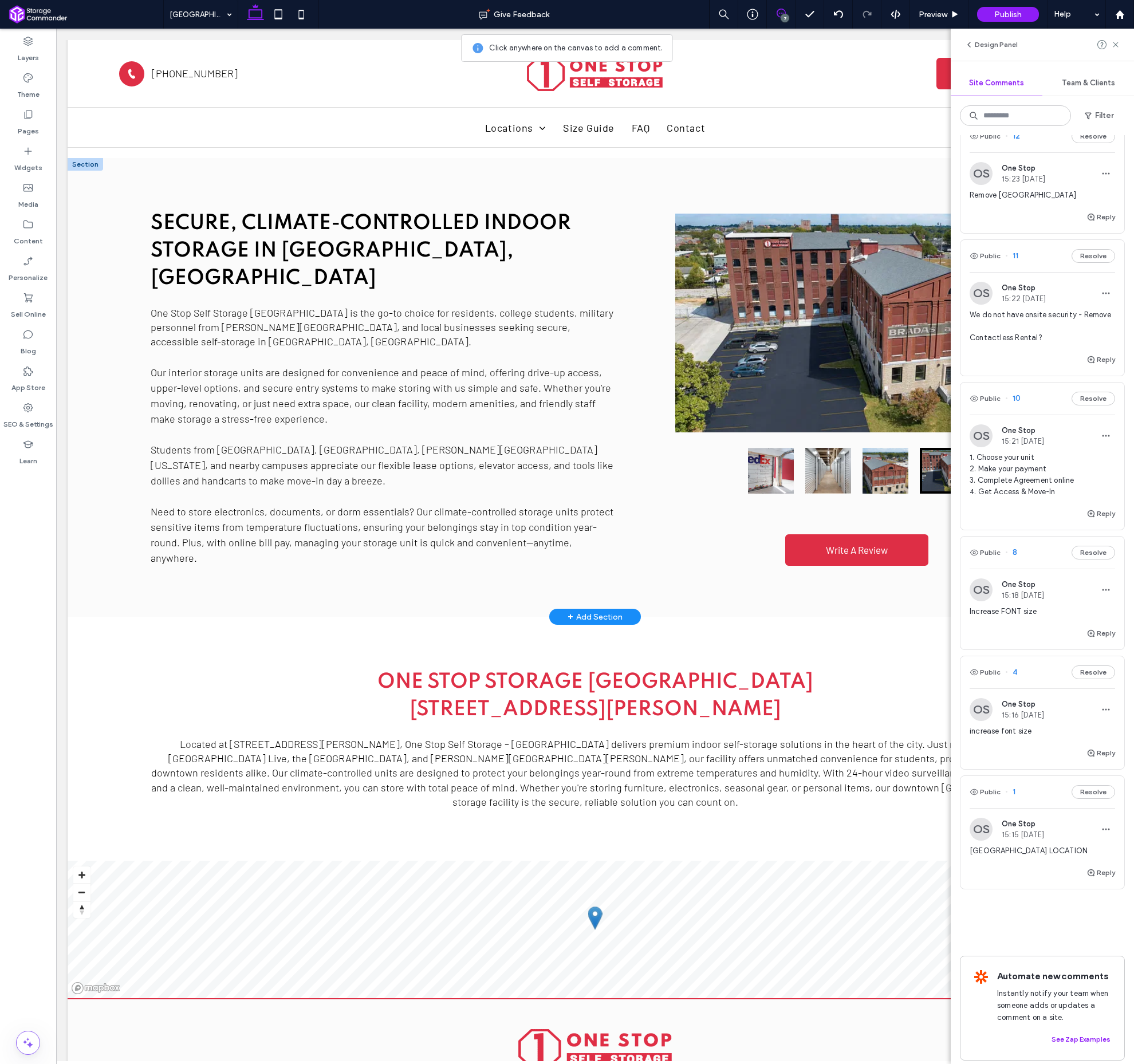
click at [1015, 793] on span "1" at bounding box center [1011, 792] width 10 height 12
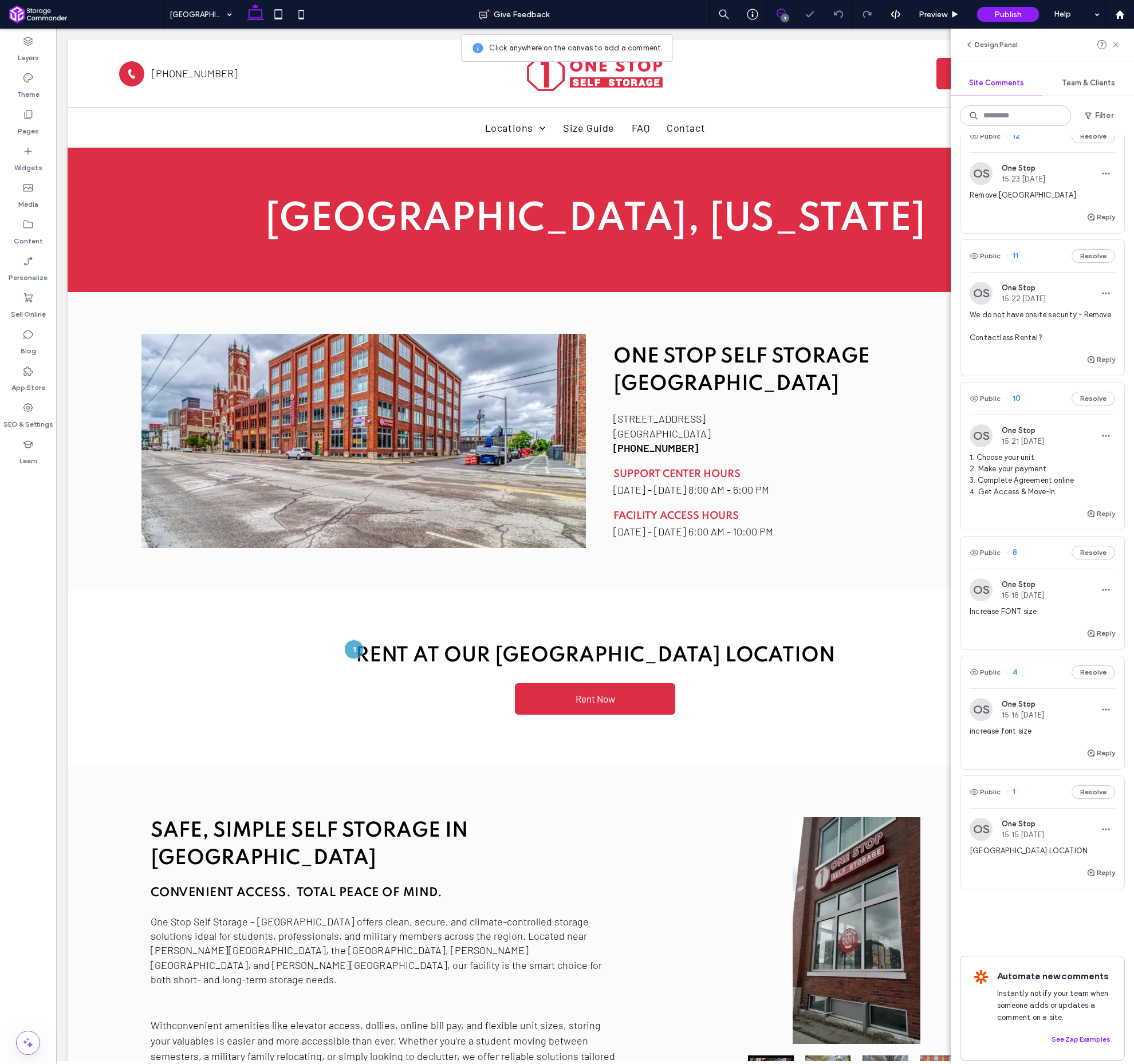
scroll to position [53, 0]
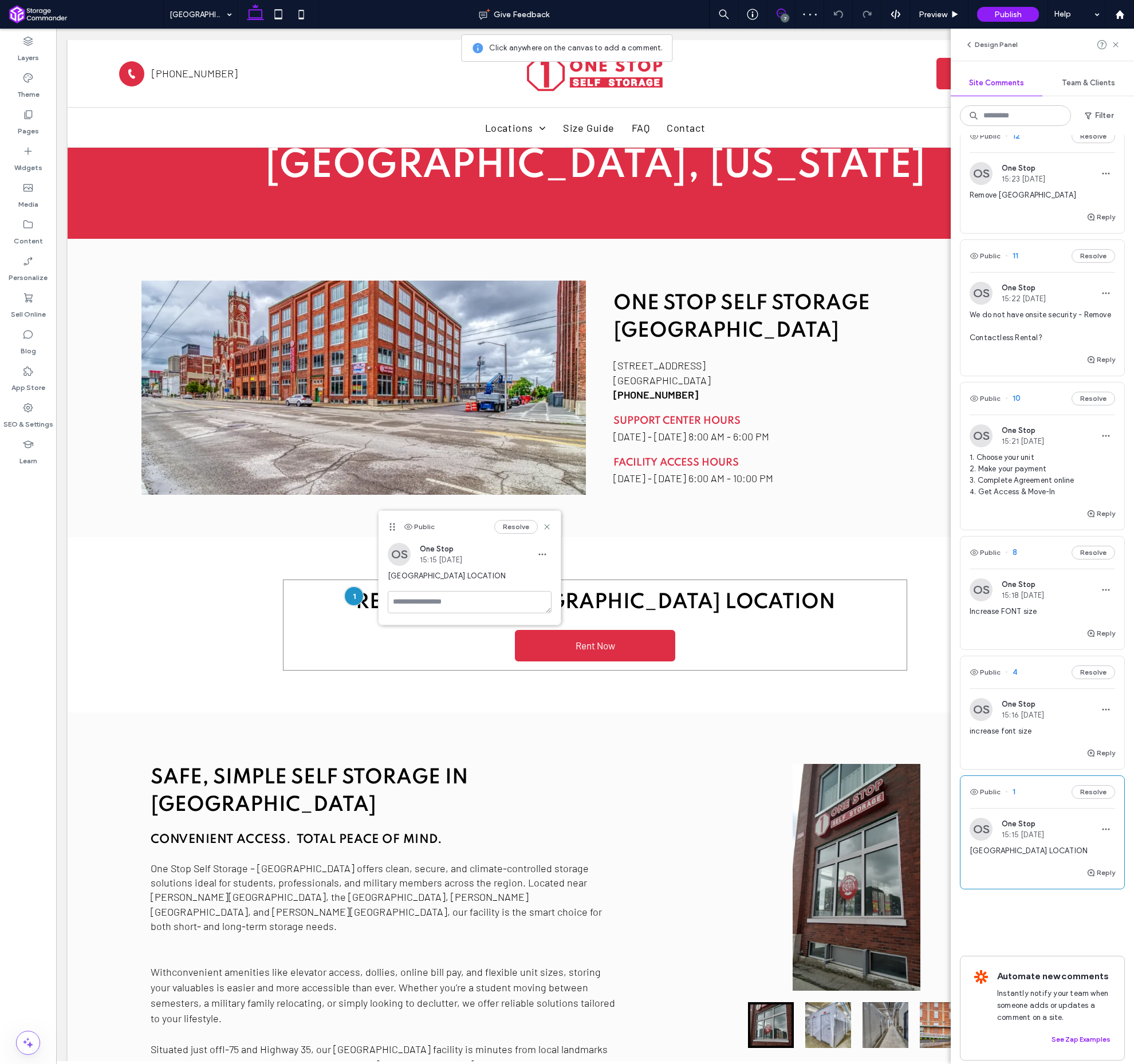
click at [525, 527] on button "Resolve" at bounding box center [516, 527] width 44 height 13
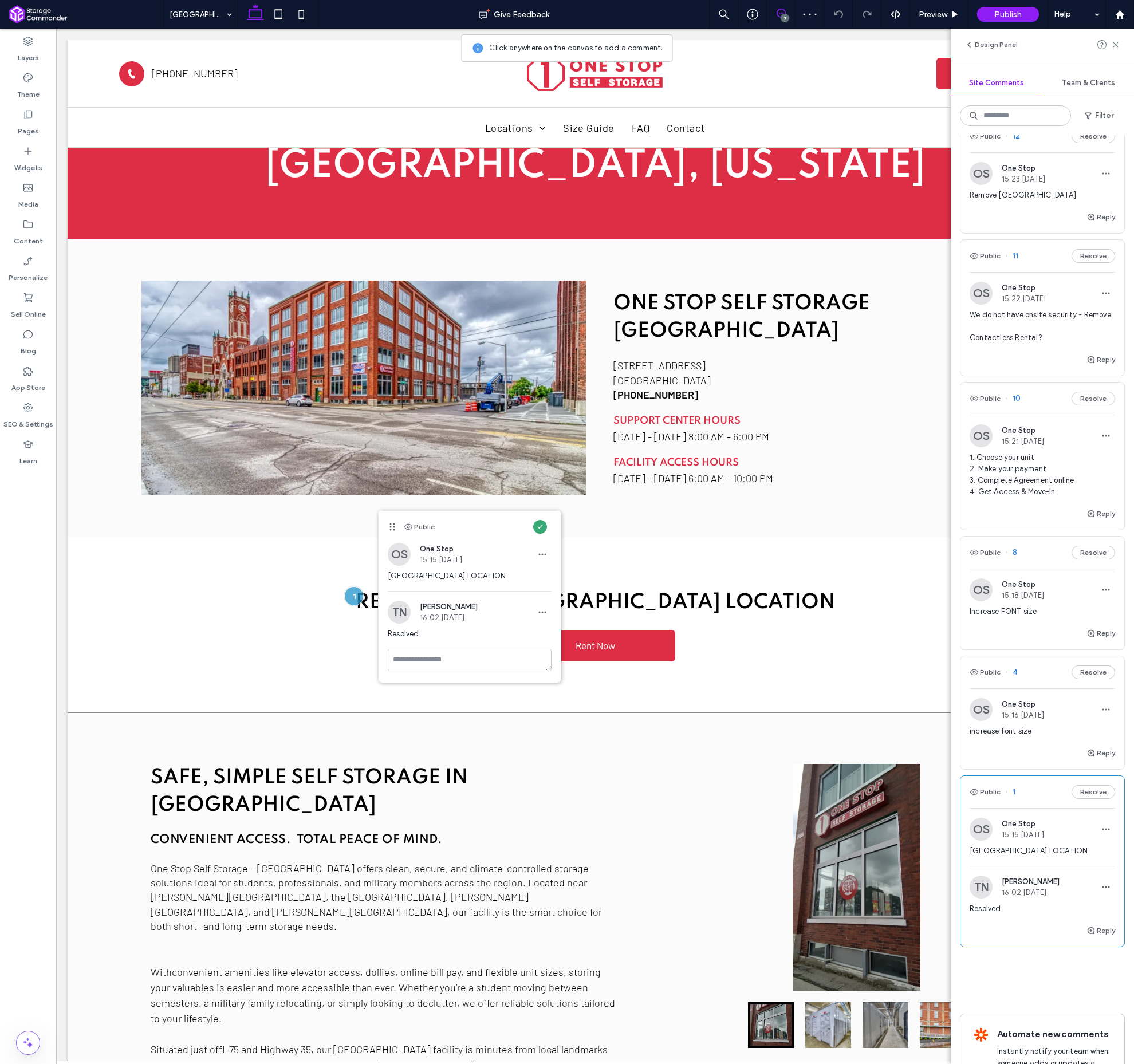
scroll to position [36, 0]
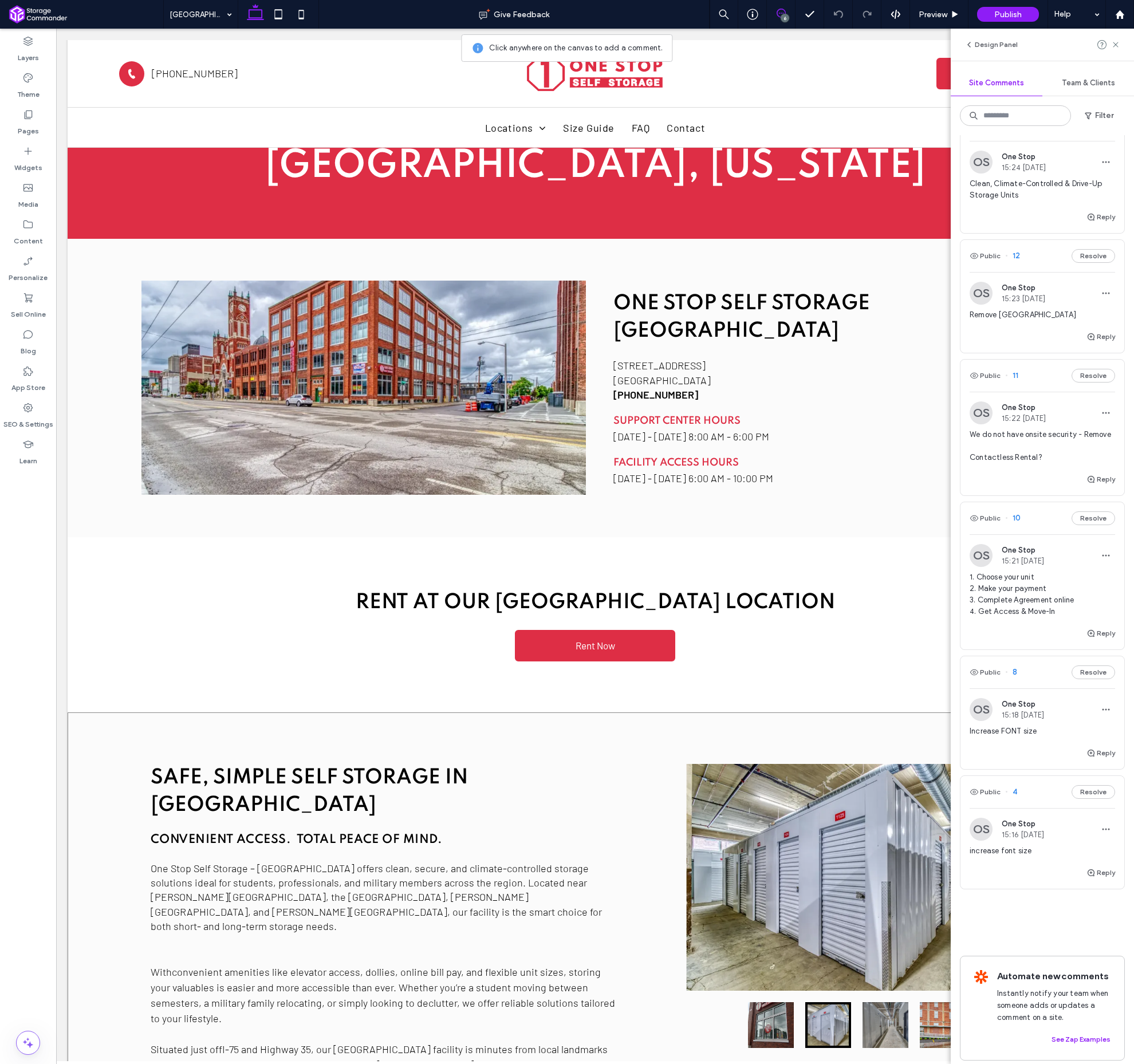
click at [1013, 794] on span "4" at bounding box center [1011, 792] width 12 height 12
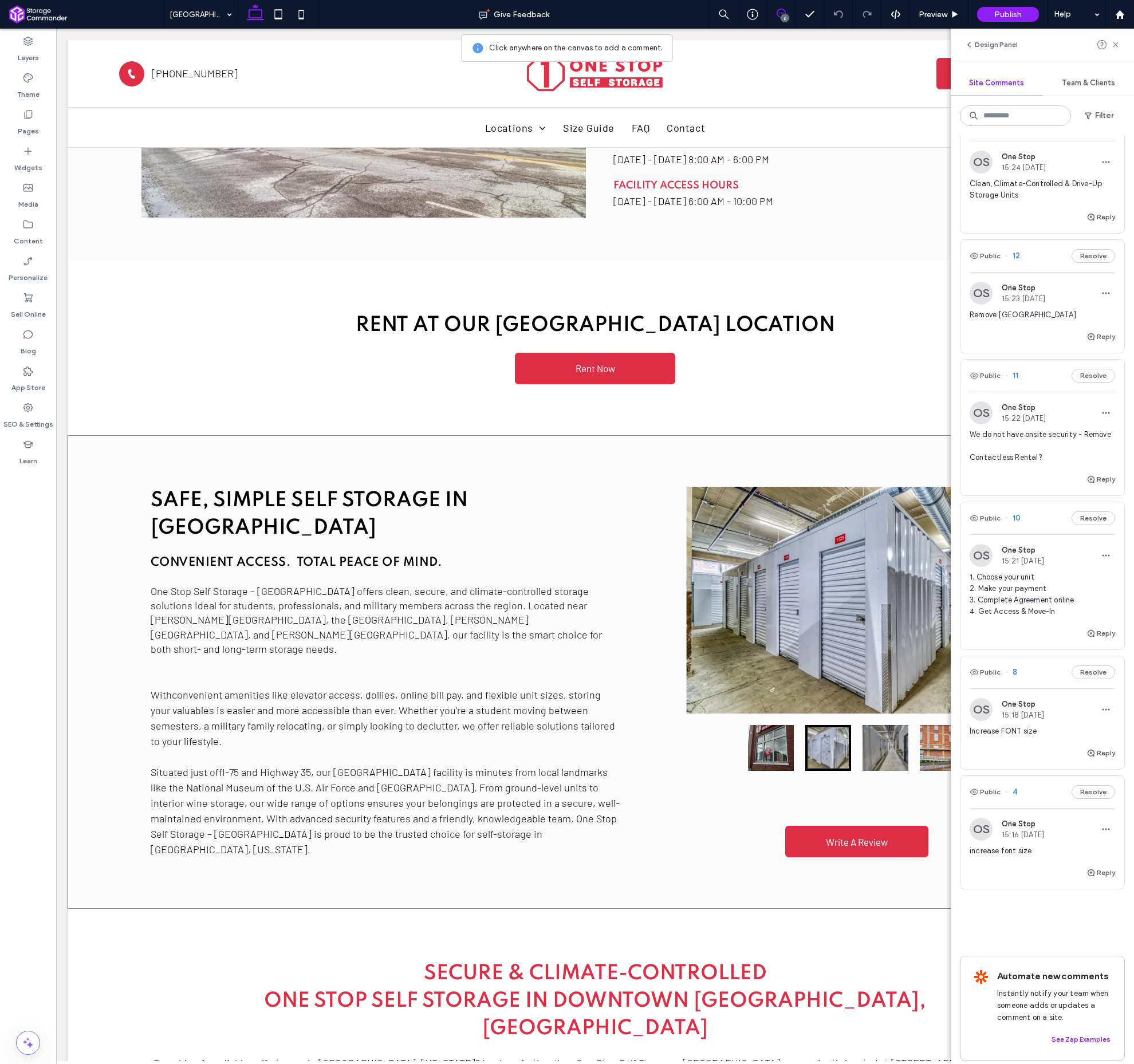
scroll to position [692, 0]
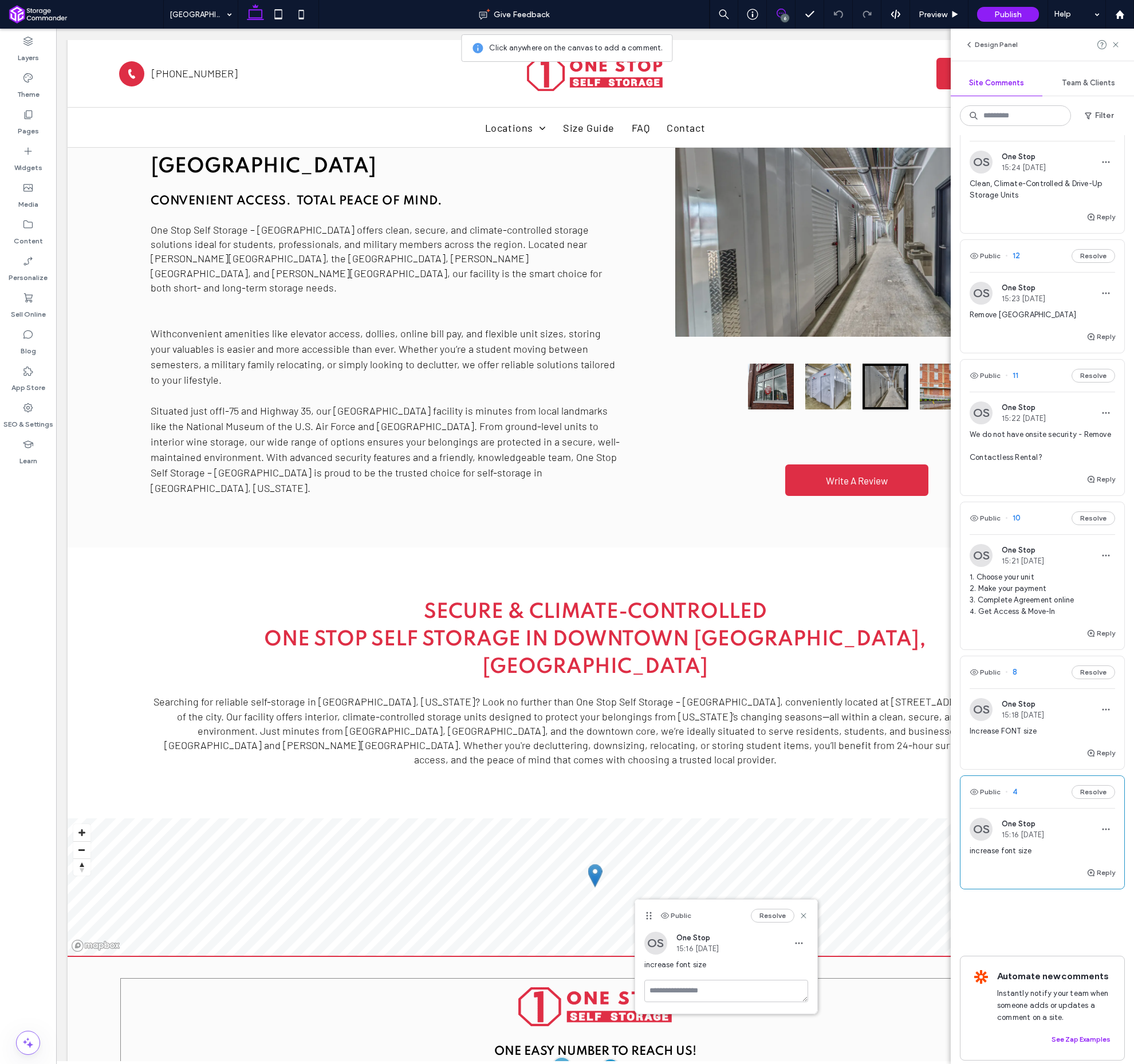
click at [776, 914] on button "Resolve" at bounding box center [773, 916] width 44 height 13
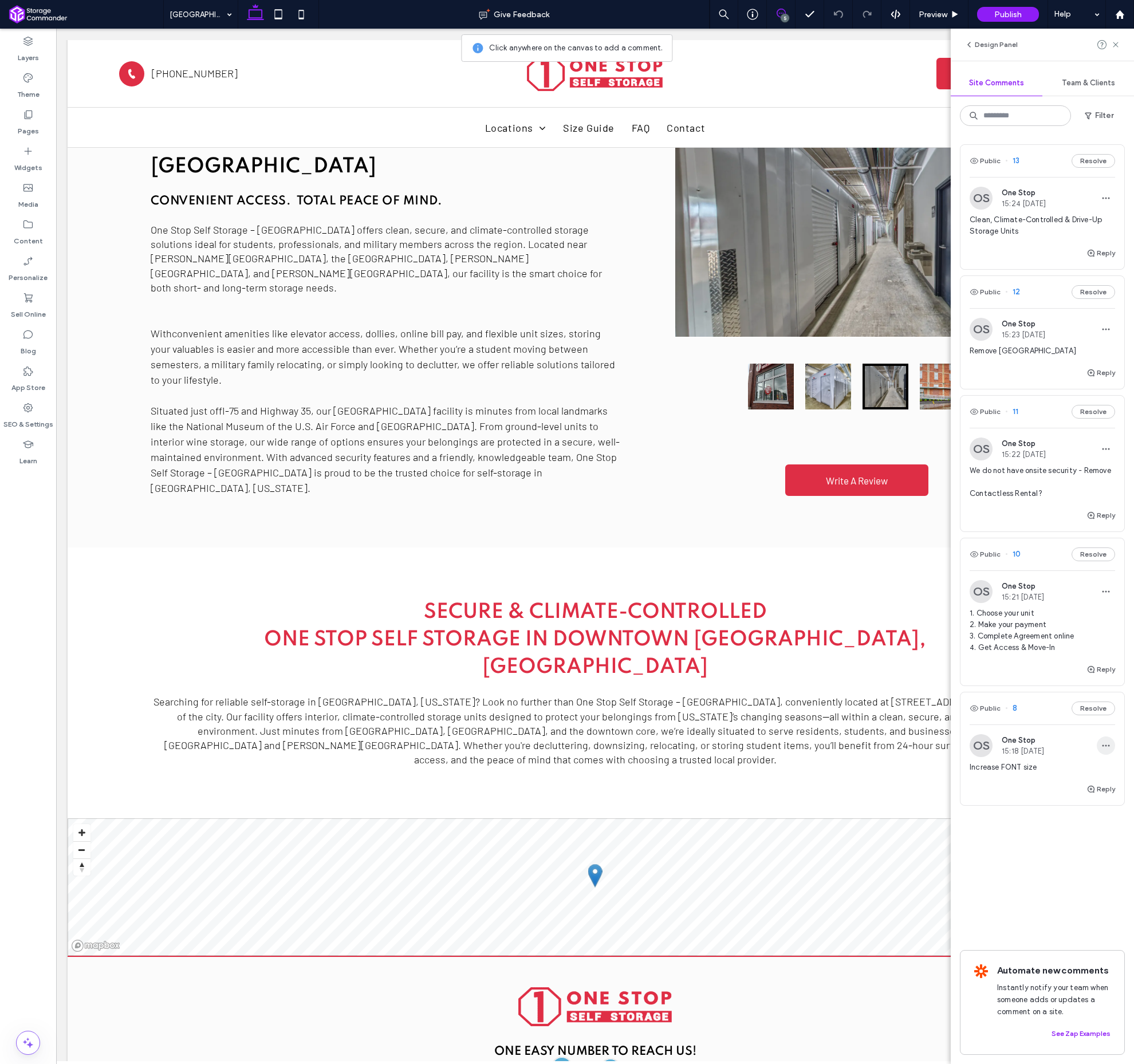
scroll to position [0, 0]
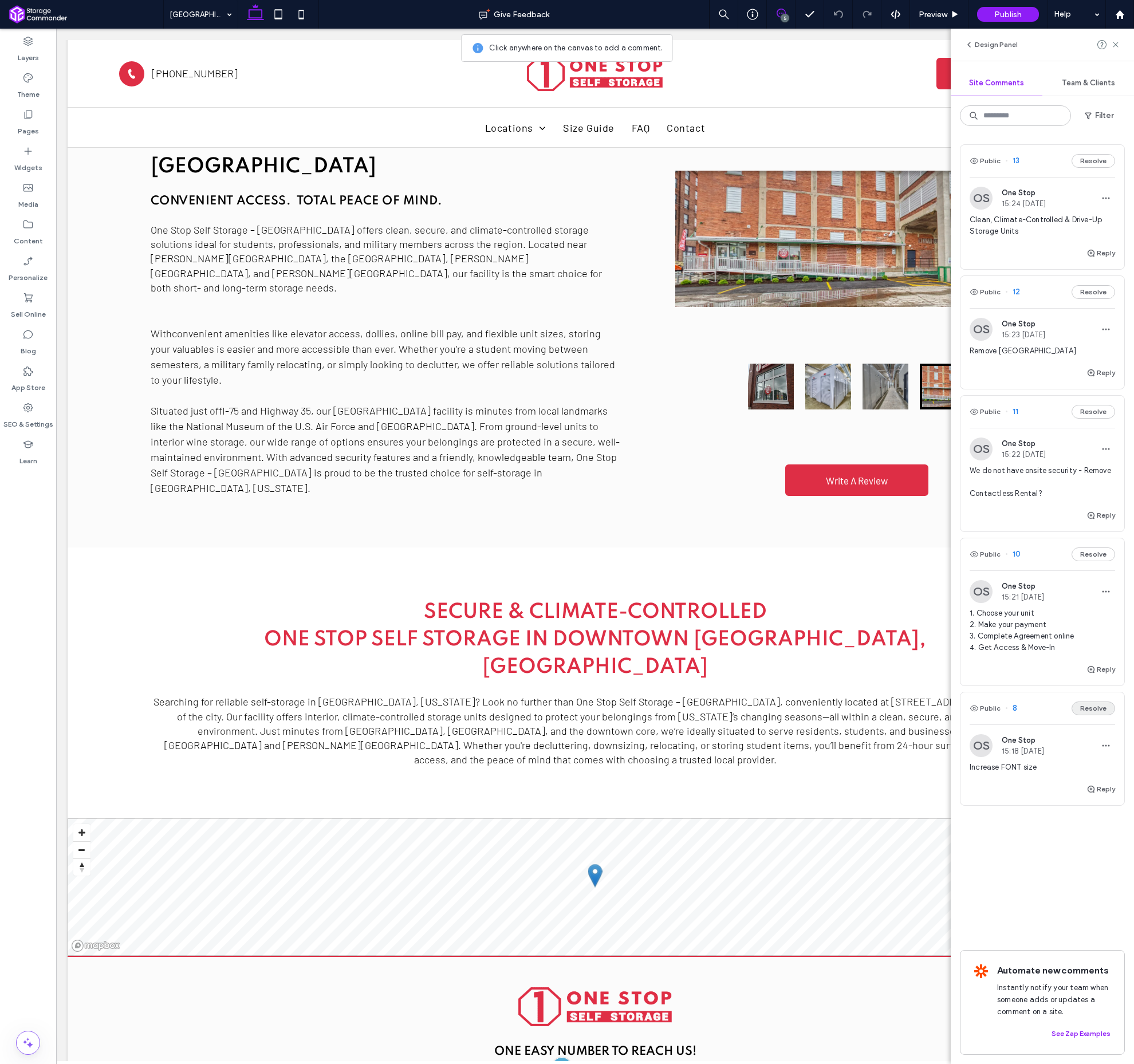
click at [1087, 708] on button "Resolve" at bounding box center [1094, 708] width 44 height 13
click at [1114, 43] on icon at bounding box center [1116, 44] width 9 height 9
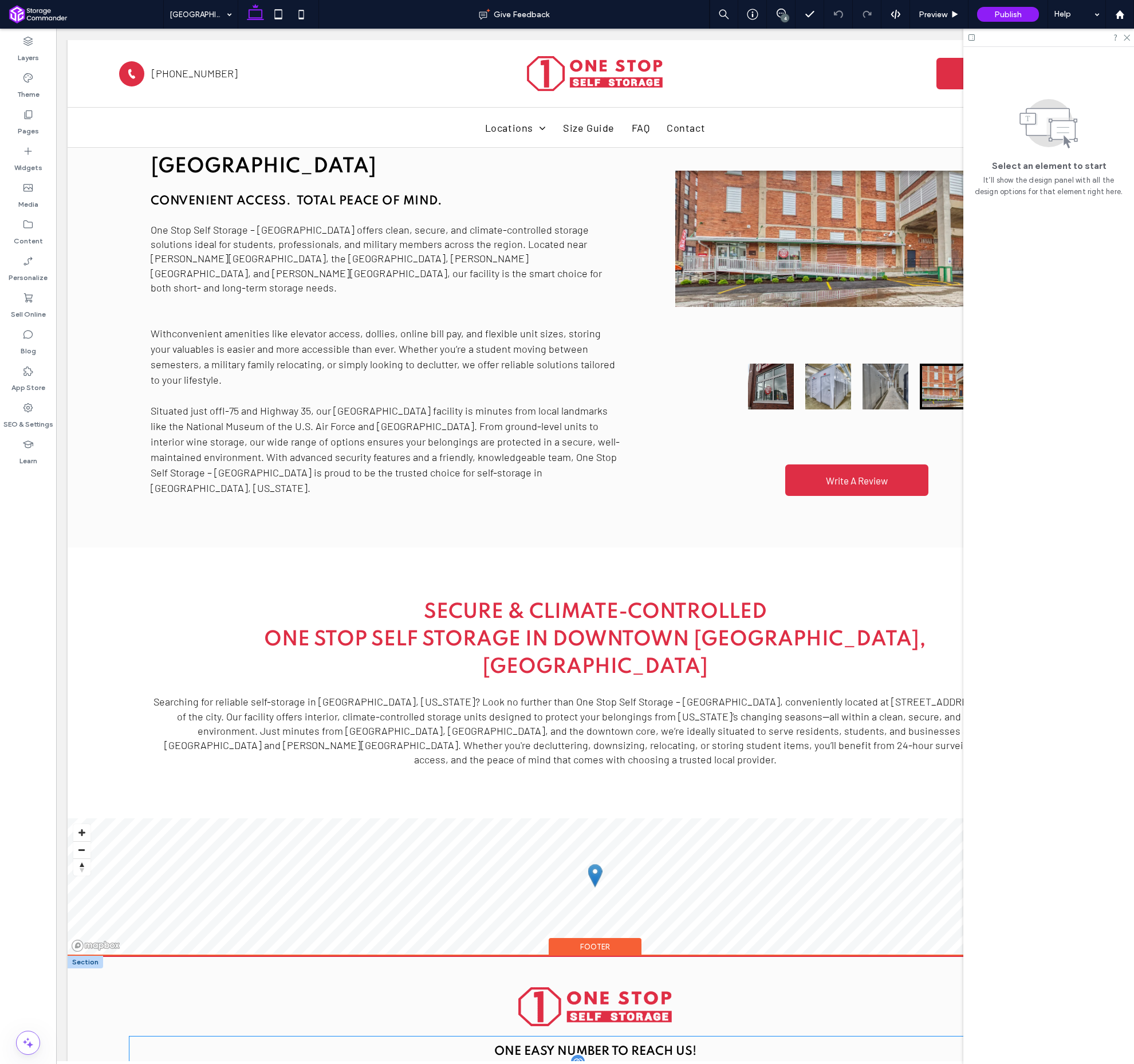
click at [607, 1063] on span "[PHONE_NUMBER]" at bounding box center [595, 1069] width 86 height 13
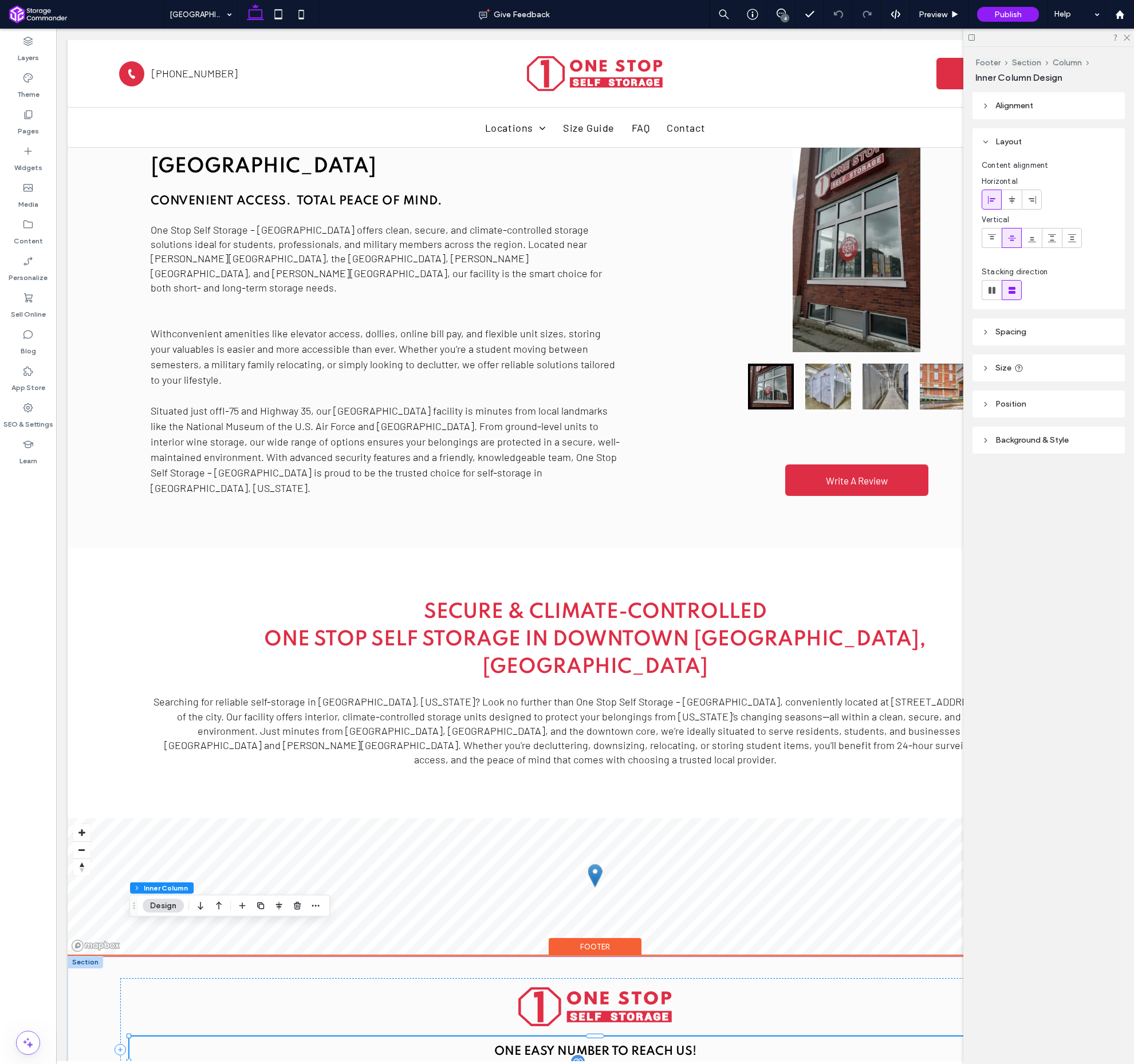
click at [607, 1063] on span "[PHONE_NUMBER]" at bounding box center [595, 1069] width 86 height 13
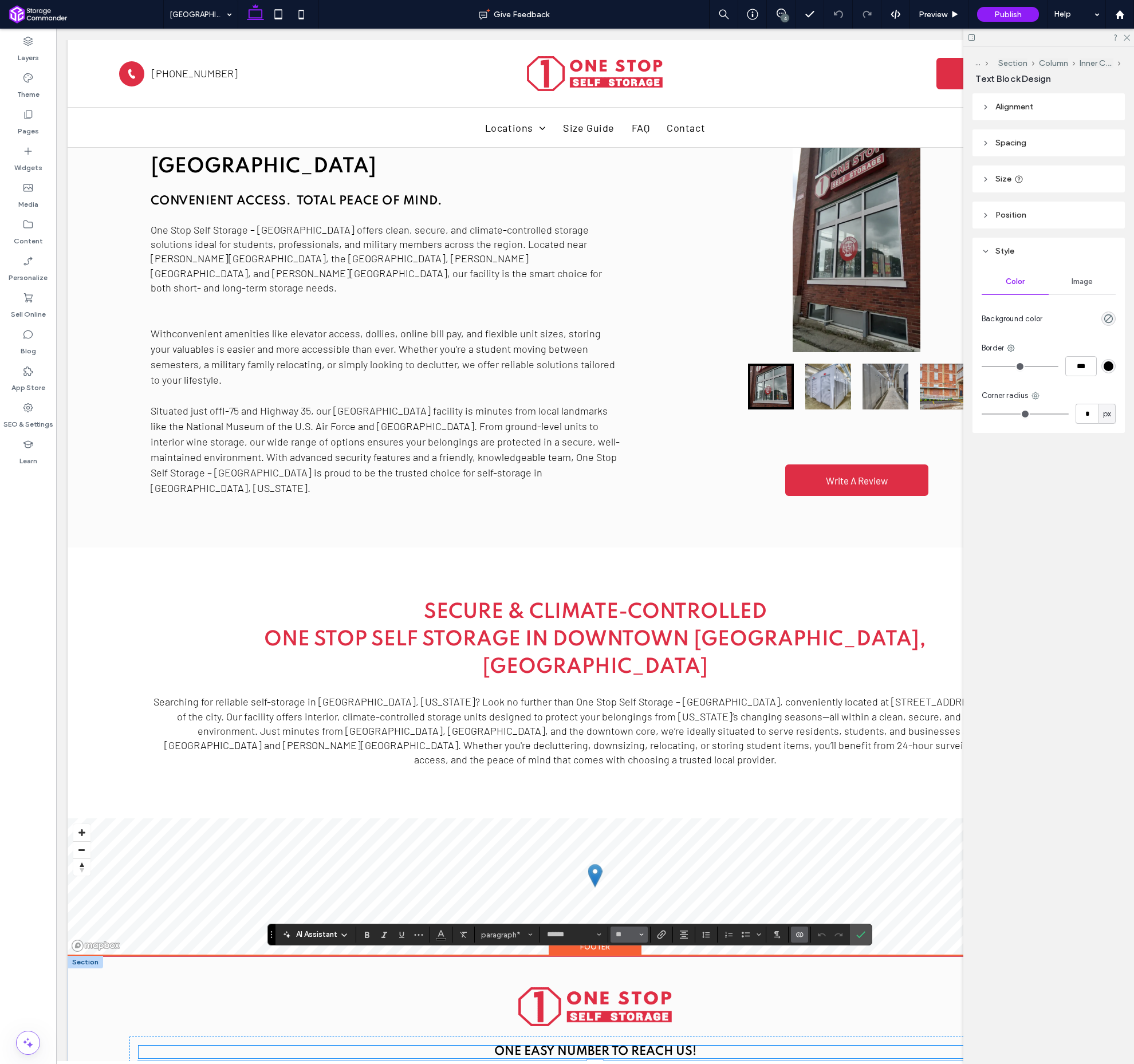
click at [640, 933] on icon "Size" at bounding box center [641, 934] width 4 height 4
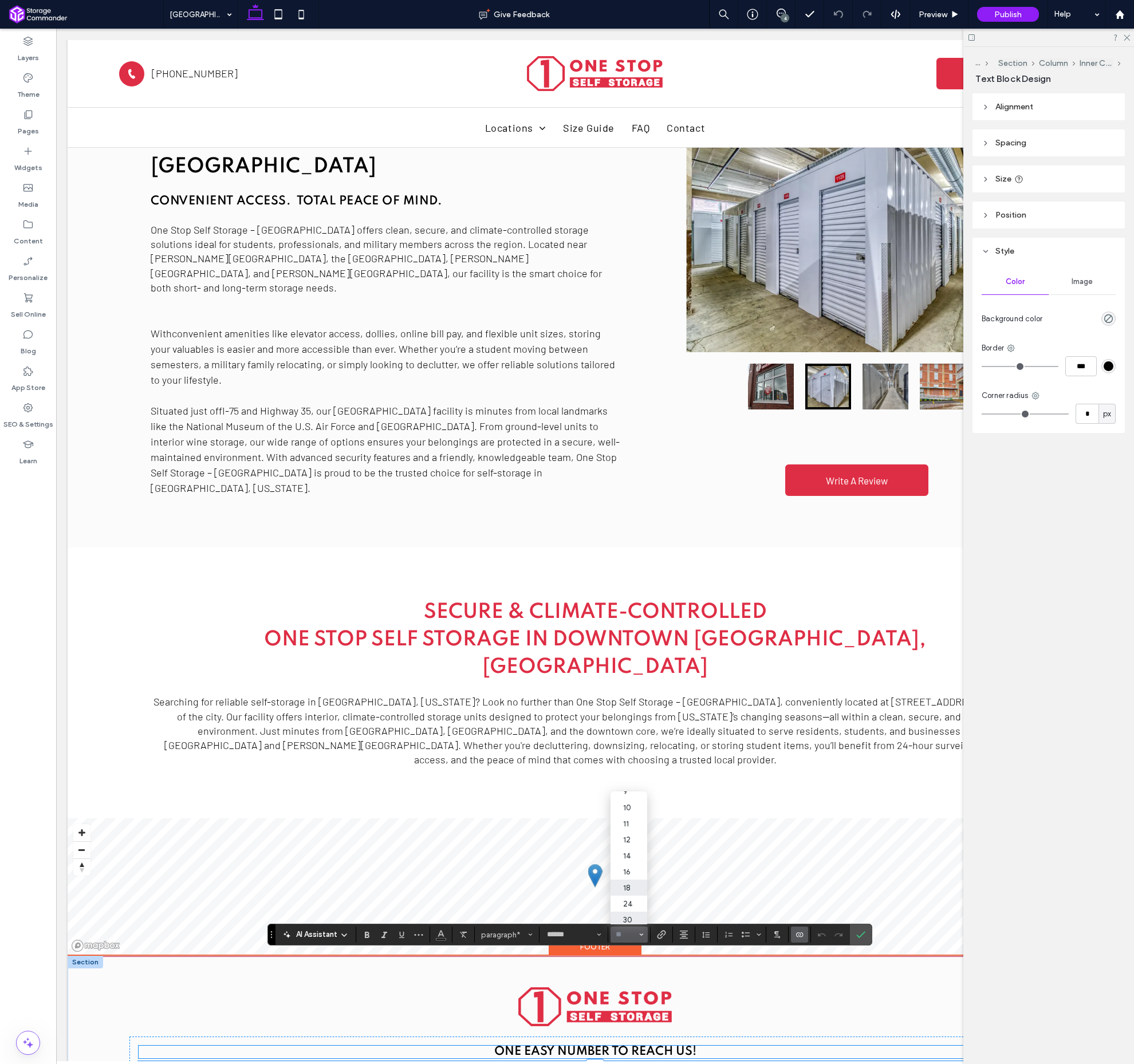
click at [627, 914] on label "30" at bounding box center [629, 920] width 37 height 16
type input "**"
click at [862, 930] on span "Confirm" at bounding box center [861, 935] width 9 height 19
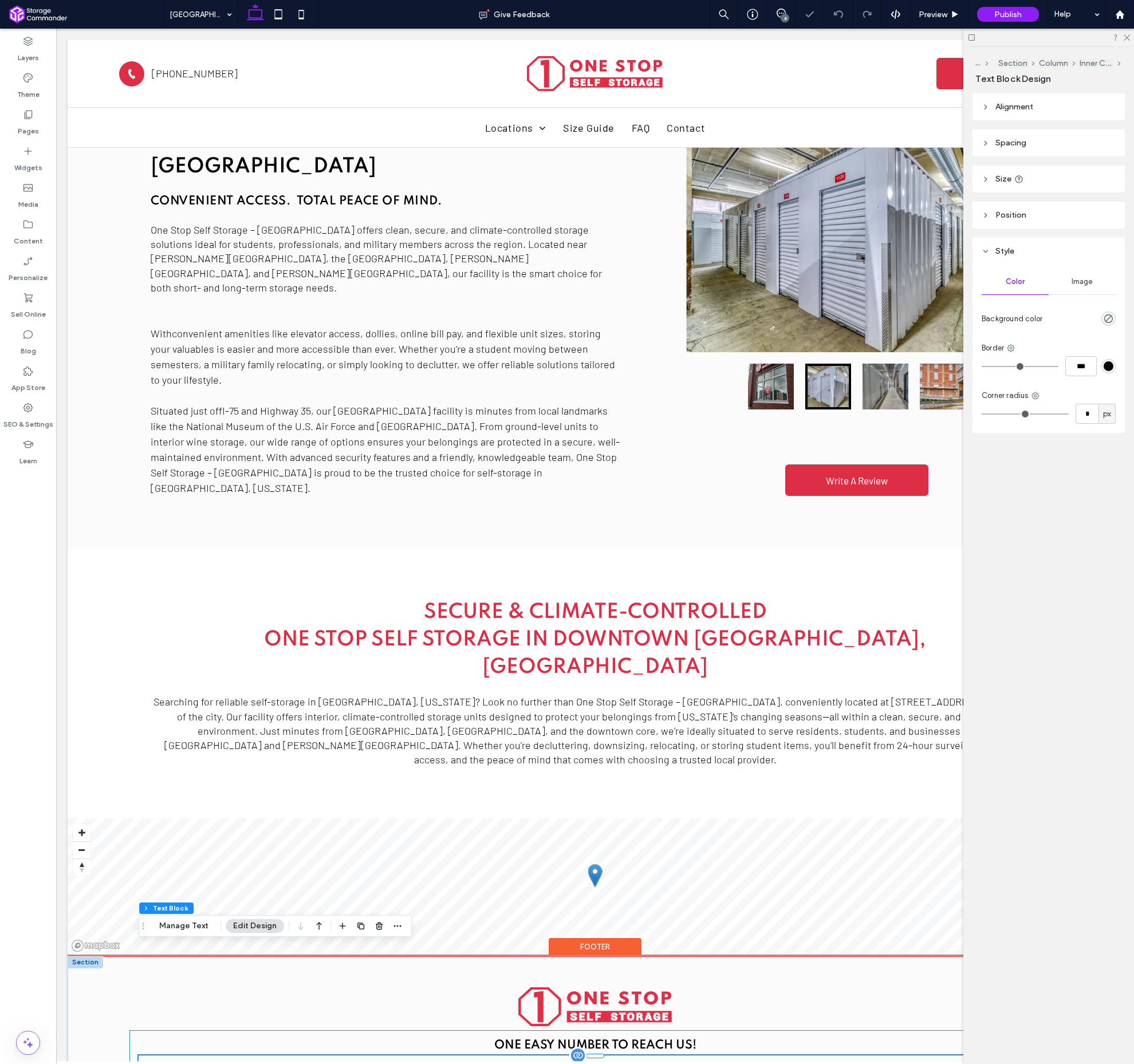
scroll to position [691, 0]
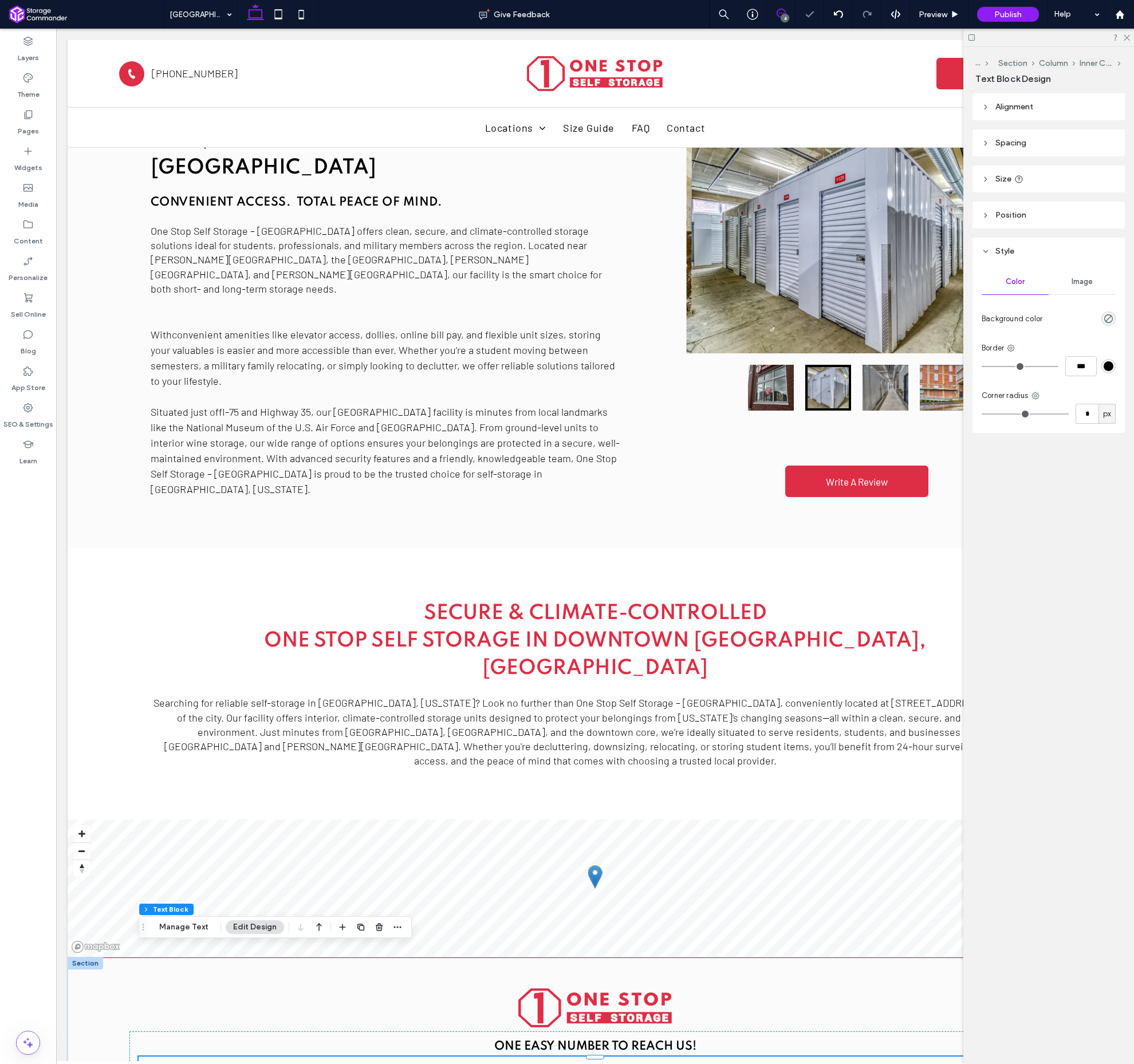
click at [783, 10] on icon at bounding box center [781, 13] width 9 height 9
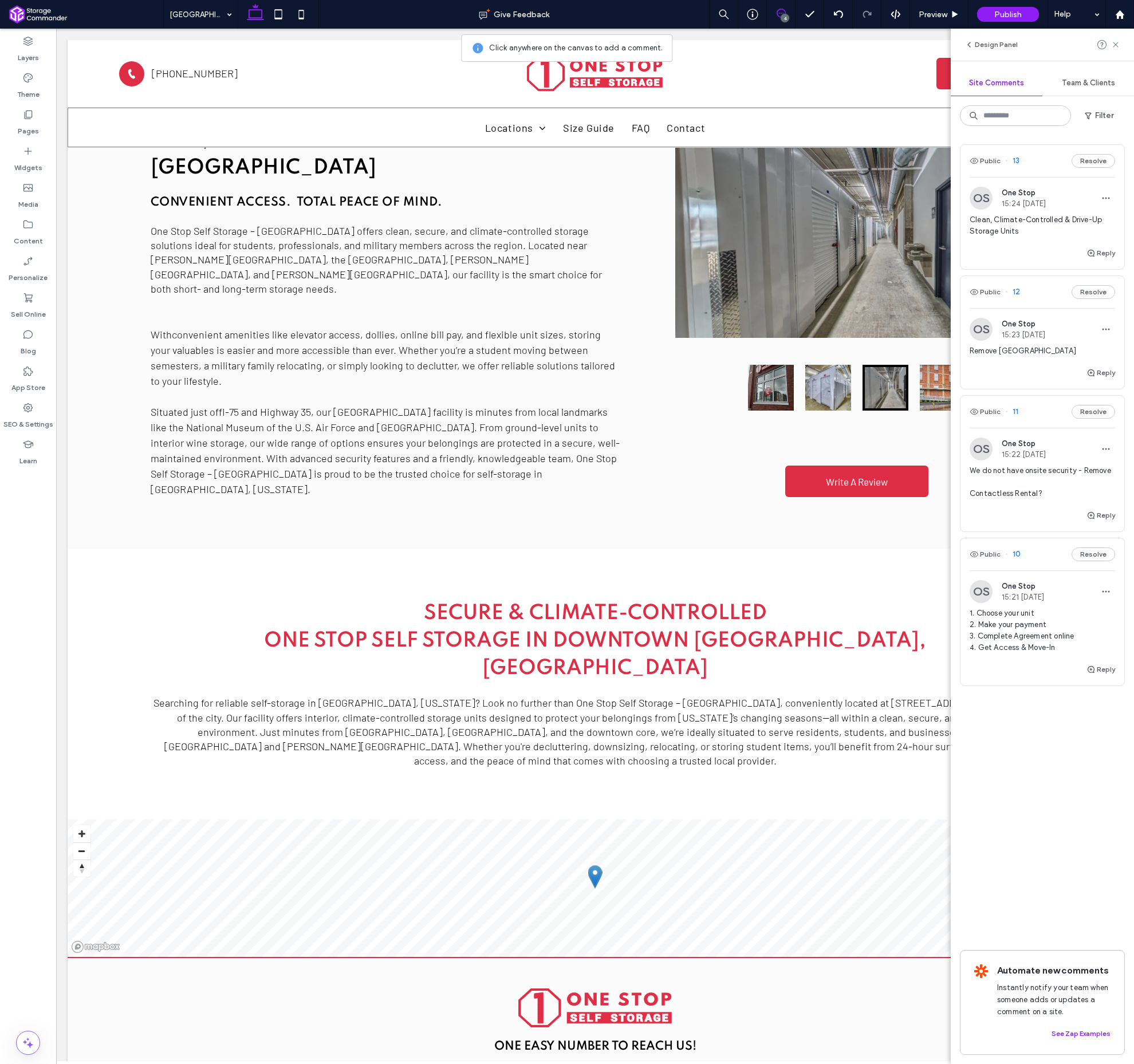
click at [1019, 414] on div "Public 11 Resolve" at bounding box center [1042, 412] width 164 height 32
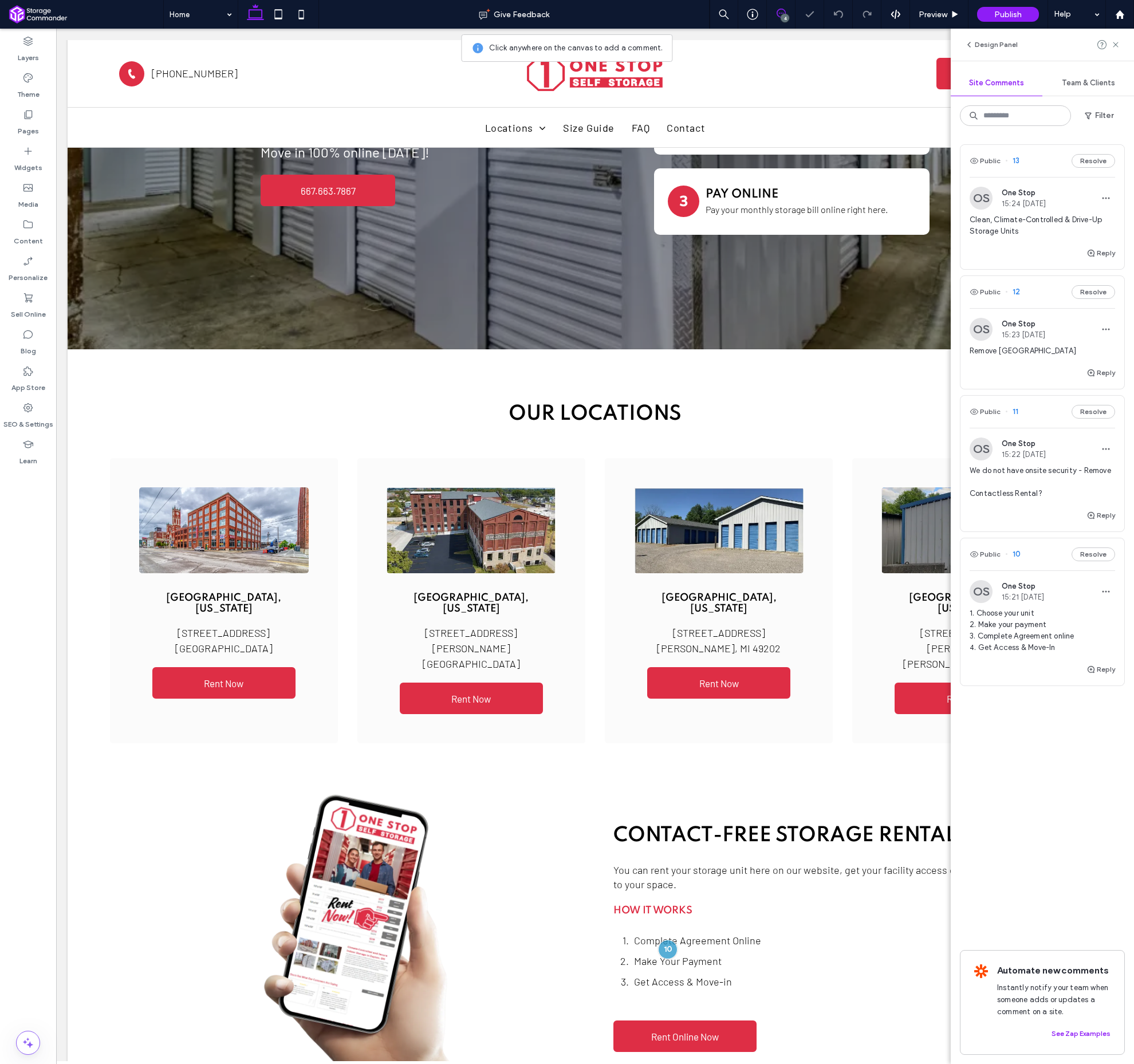
scroll to position [791, 0]
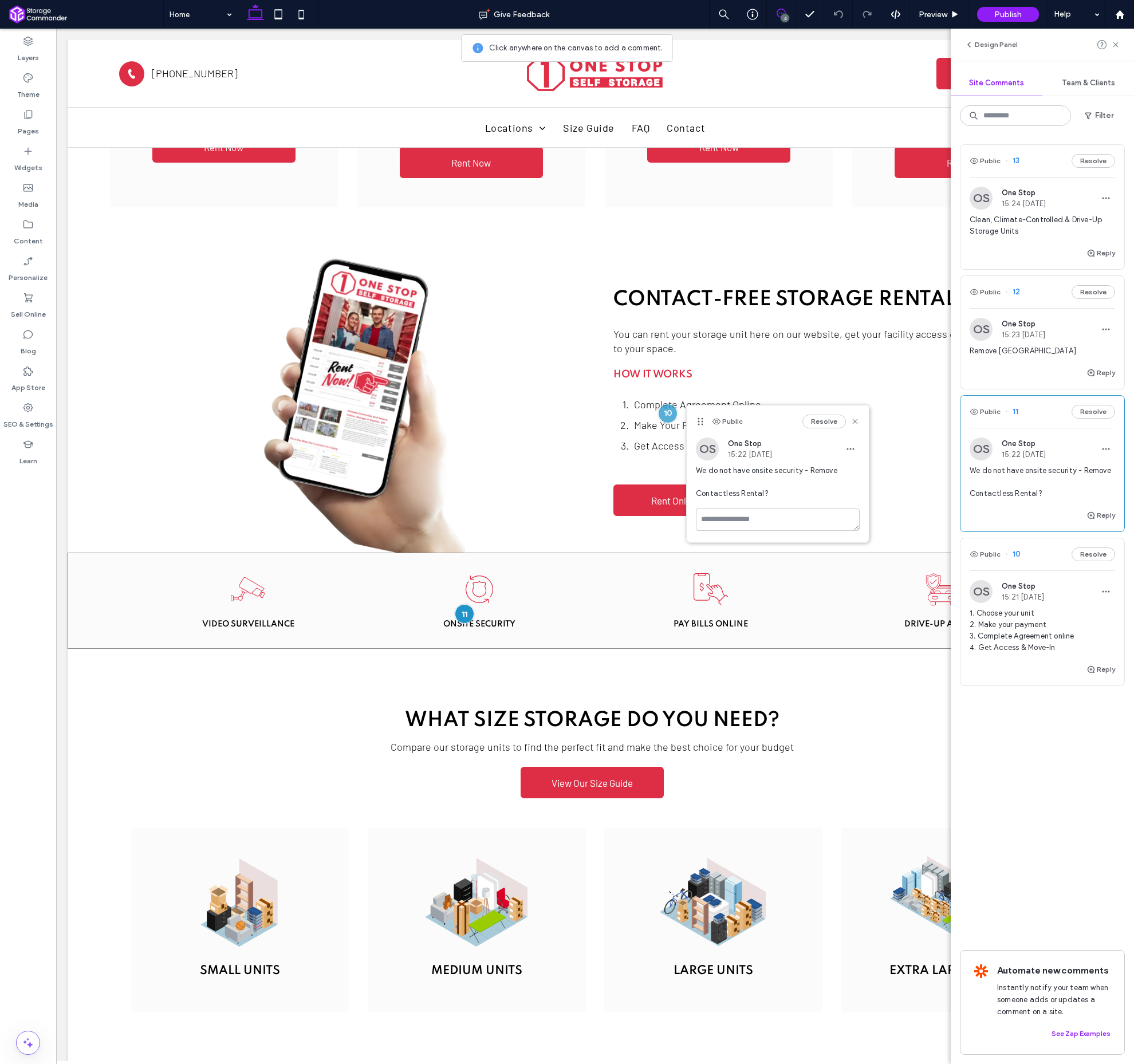
drag, startPoint x: 502, startPoint y: 536, endPoint x: 699, endPoint y: 423, distance: 227.1
click at [699, 423] on icon at bounding box center [701, 421] width 9 height 9
click at [824, 424] on button "Resolve" at bounding box center [824, 421] width 44 height 13
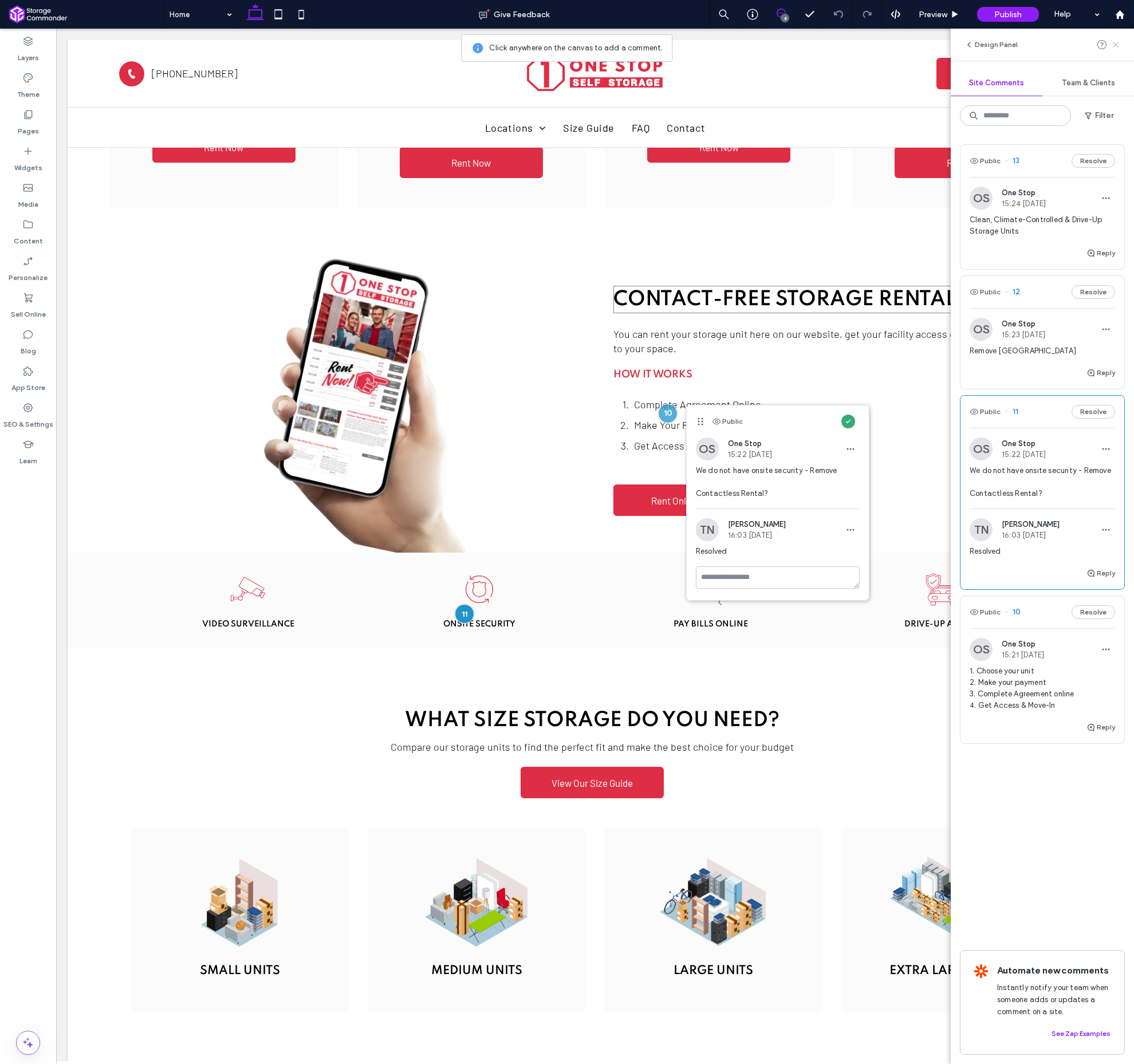
drag, startPoint x: 1119, startPoint y: 45, endPoint x: 890, endPoint y: 174, distance: 262.8
click at [1119, 45] on icon at bounding box center [1116, 44] width 9 height 9
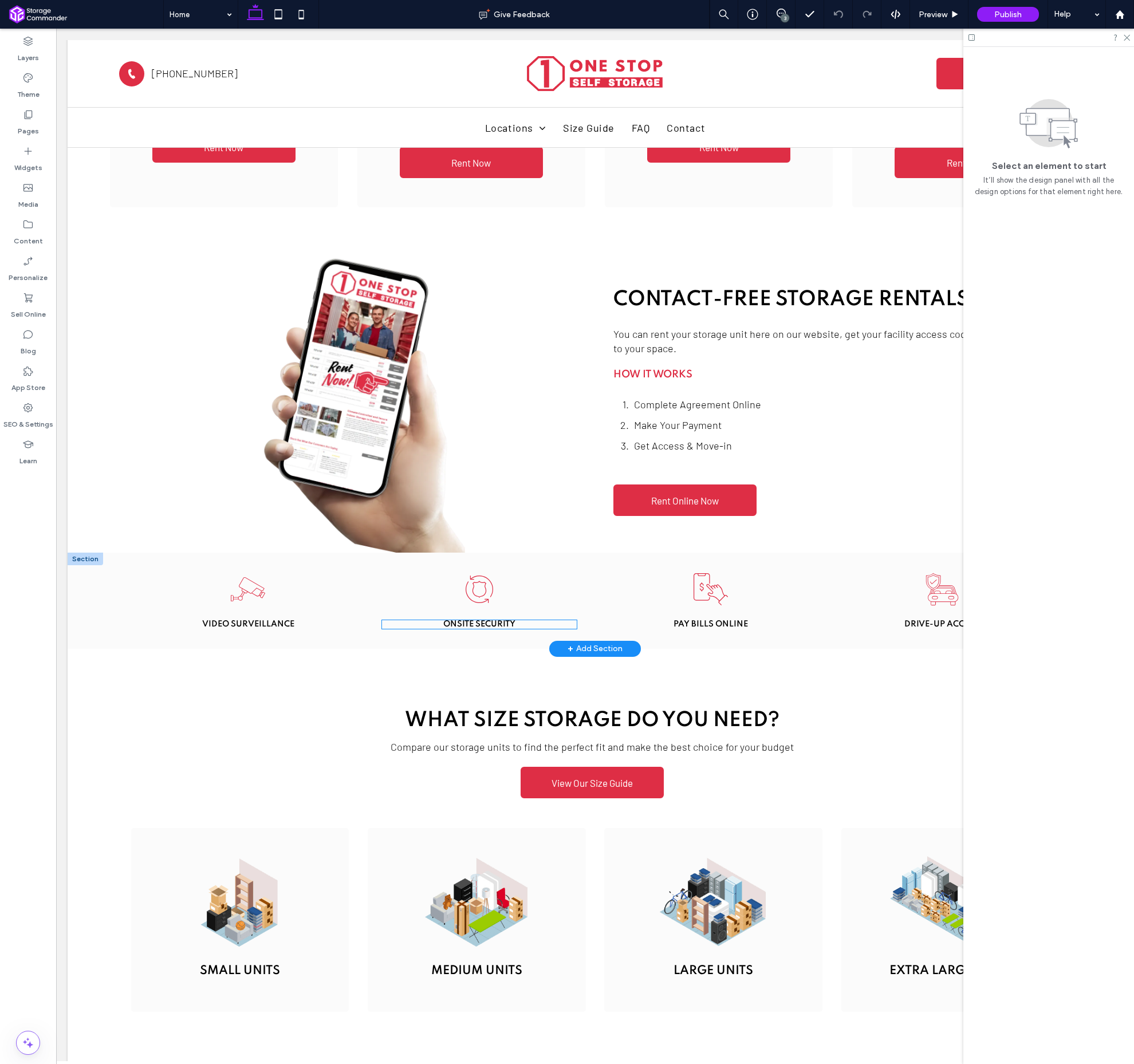
click at [476, 620] on div "Onsite security" at bounding box center [479, 624] width 195 height 8
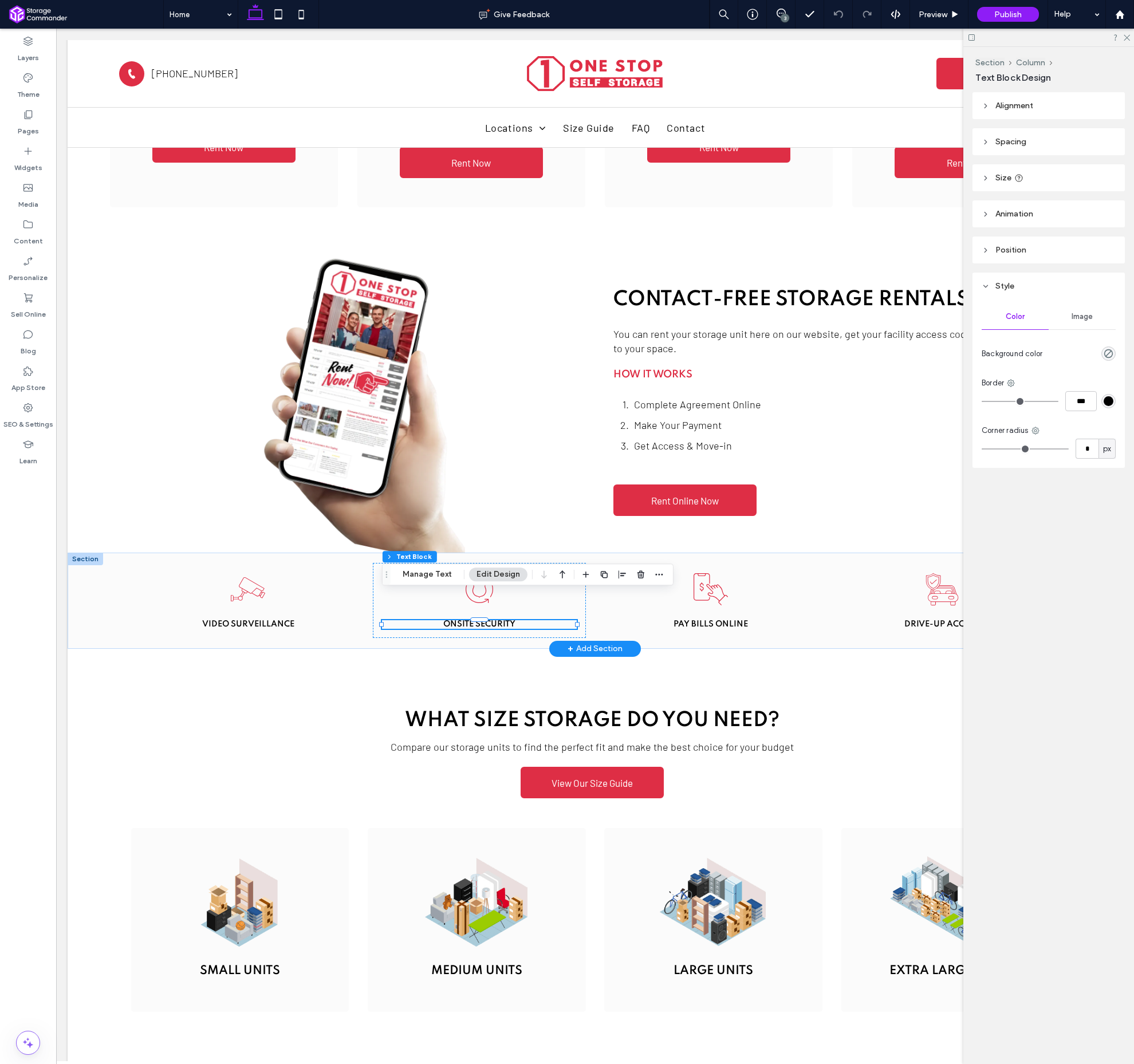
click at [477, 620] on span "Onsite security" at bounding box center [479, 624] width 72 height 8
type input "*******"
type input "**"
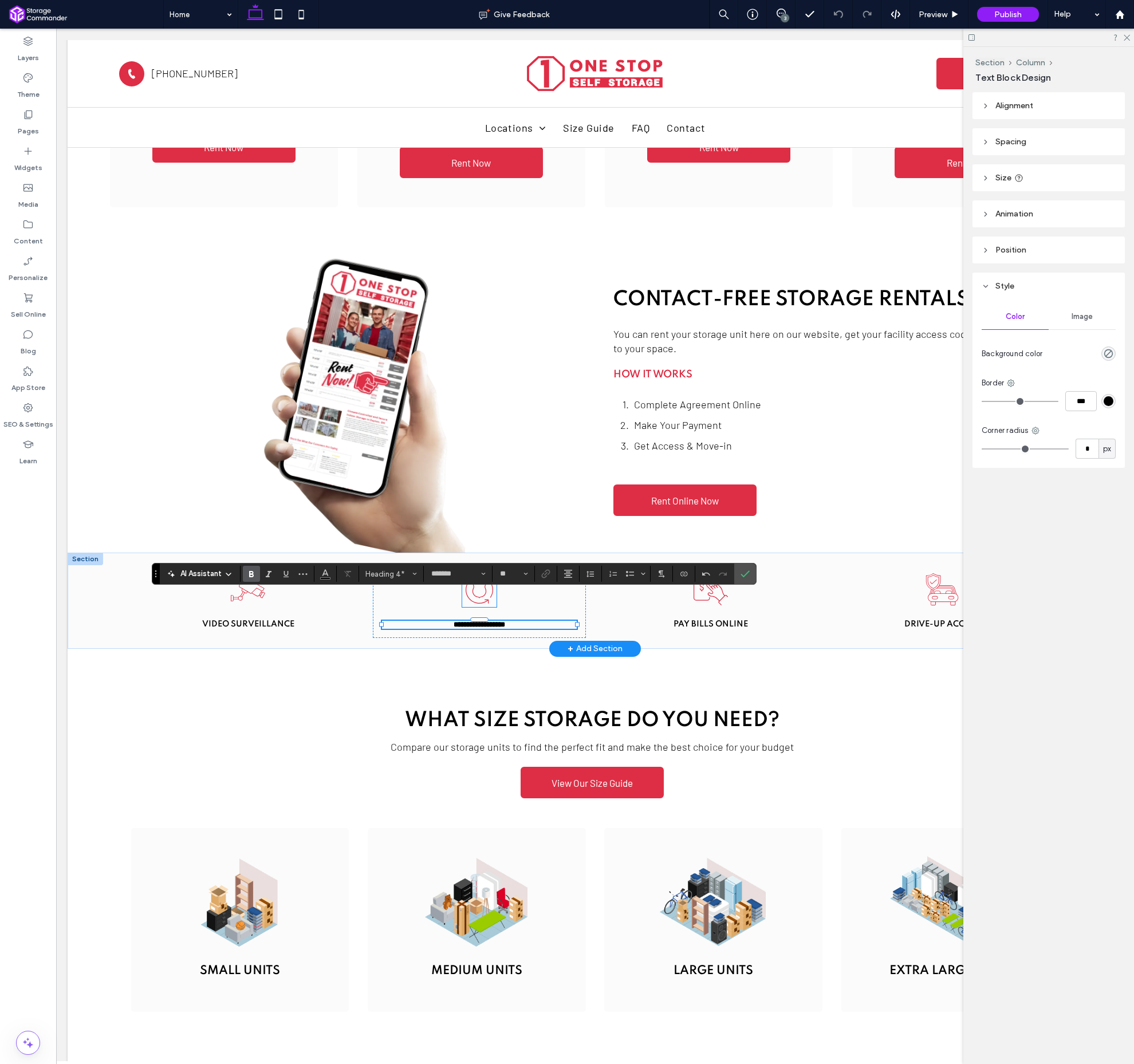
click at [464, 573] on icon "Shield with a circular arrow, suggesting security renewal or protection." at bounding box center [480, 590] width 35 height 35
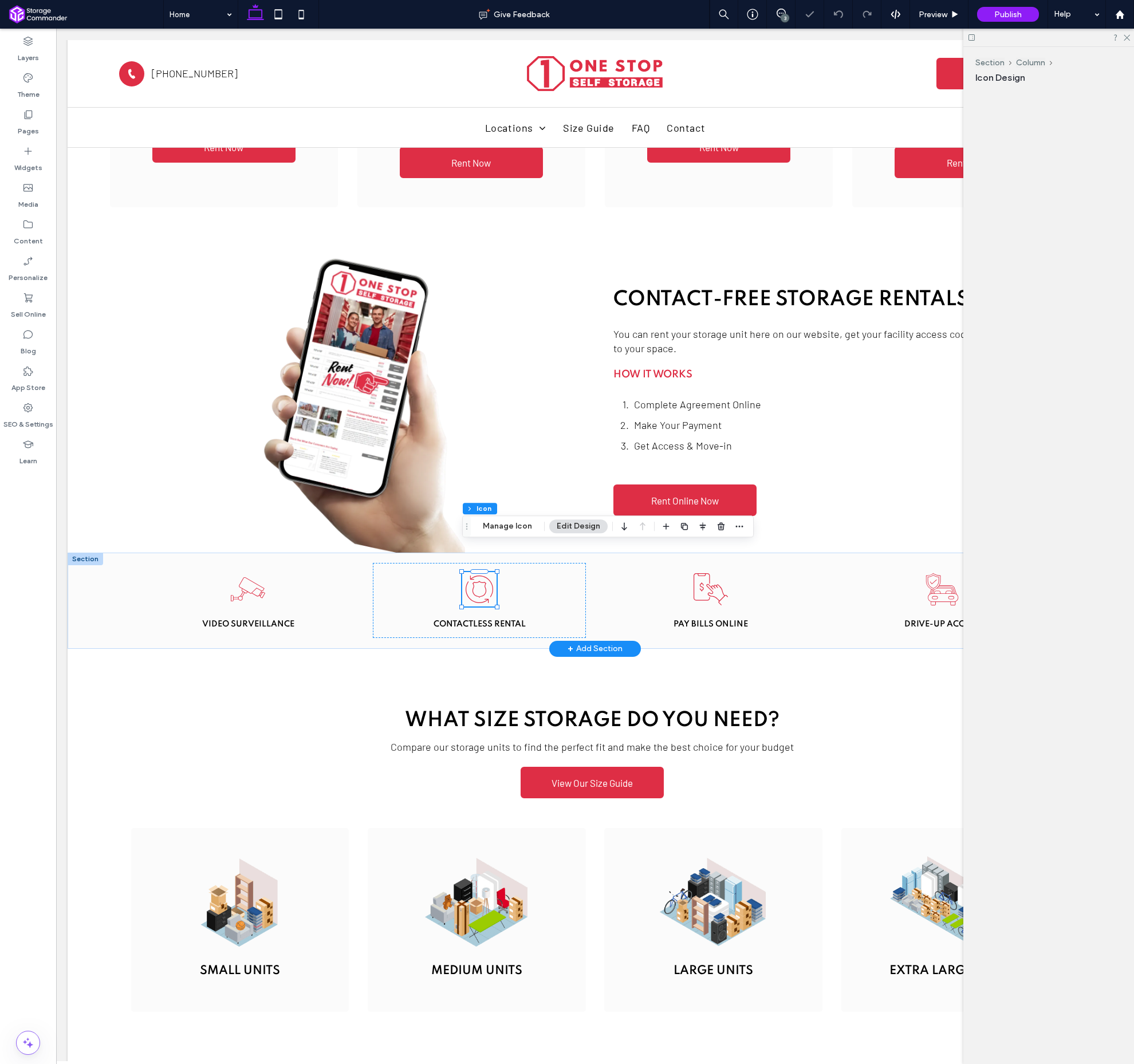
click at [464, 572] on div "Shield with a circular arrow, suggesting security renewal or protection." at bounding box center [480, 589] width 35 height 35
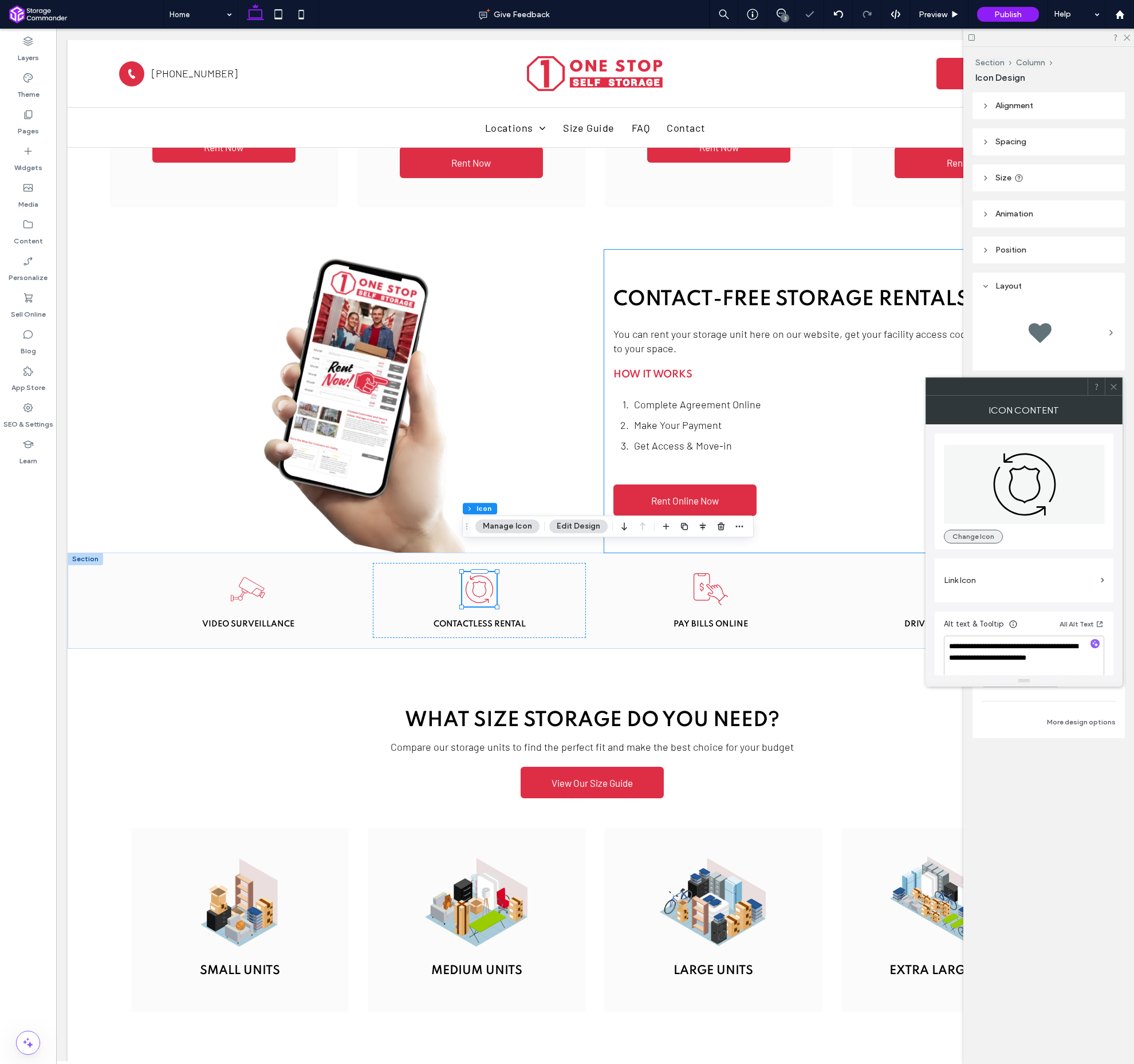
drag, startPoint x: 988, startPoint y: 535, endPoint x: 978, endPoint y: 534, distance: 10.0
click at [988, 535] on button "Change Icon" at bounding box center [973, 536] width 59 height 13
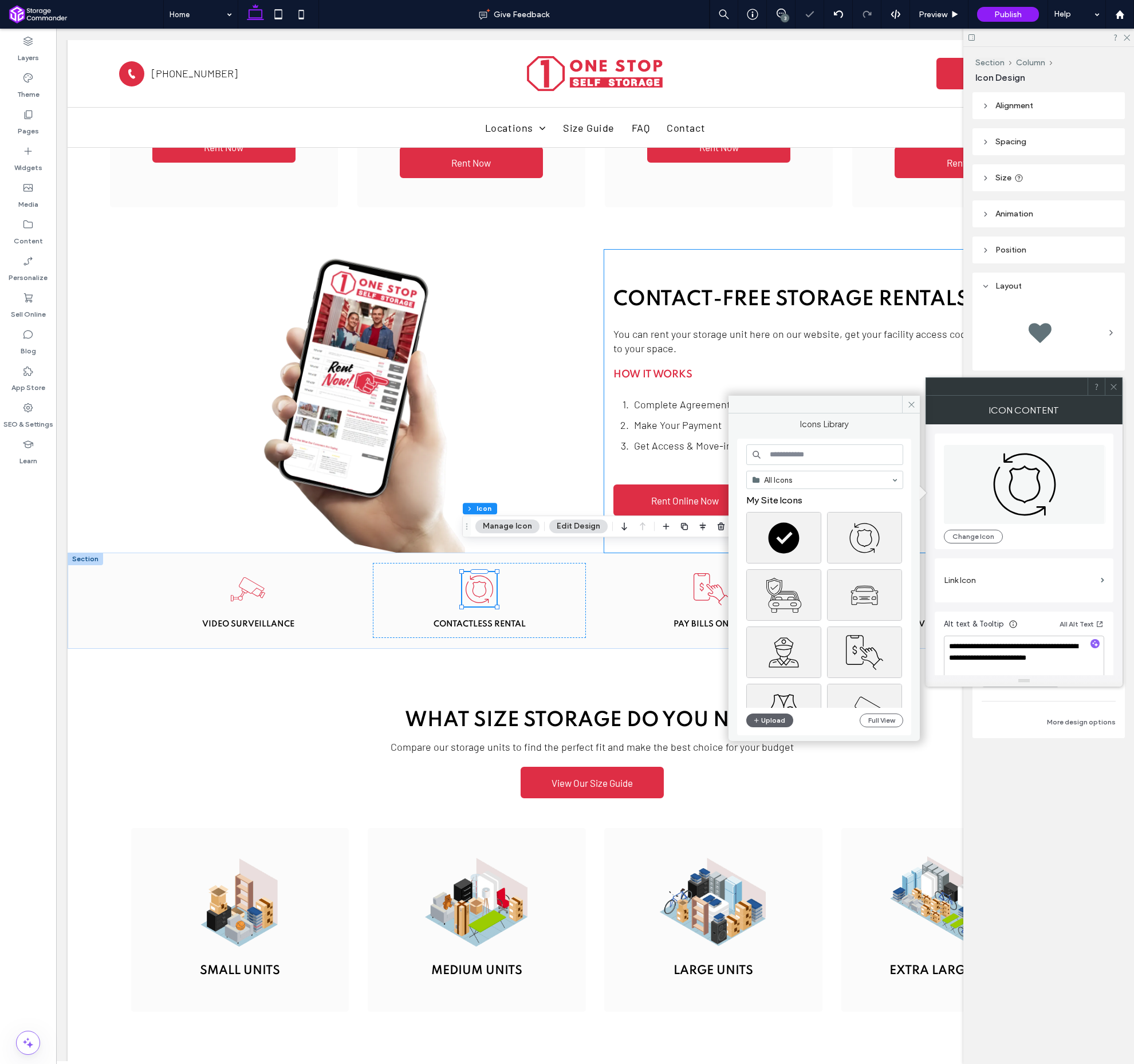
click at [824, 459] on input at bounding box center [824, 455] width 157 height 21
type input "**********"
click at [868, 557] on div "Select" at bounding box center [864, 561] width 75 height 51
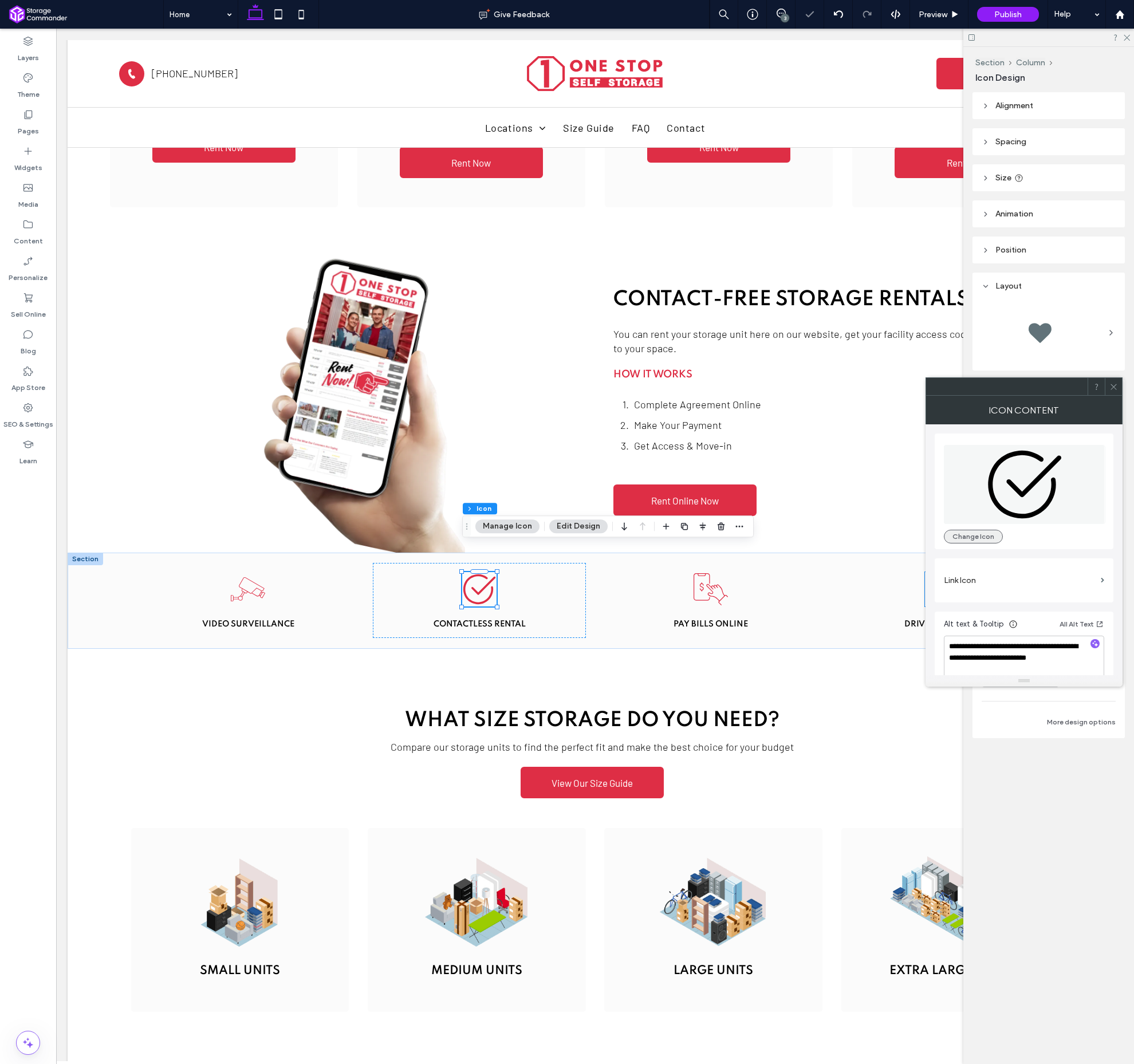
click at [984, 539] on button "Change Icon" at bounding box center [973, 536] width 59 height 13
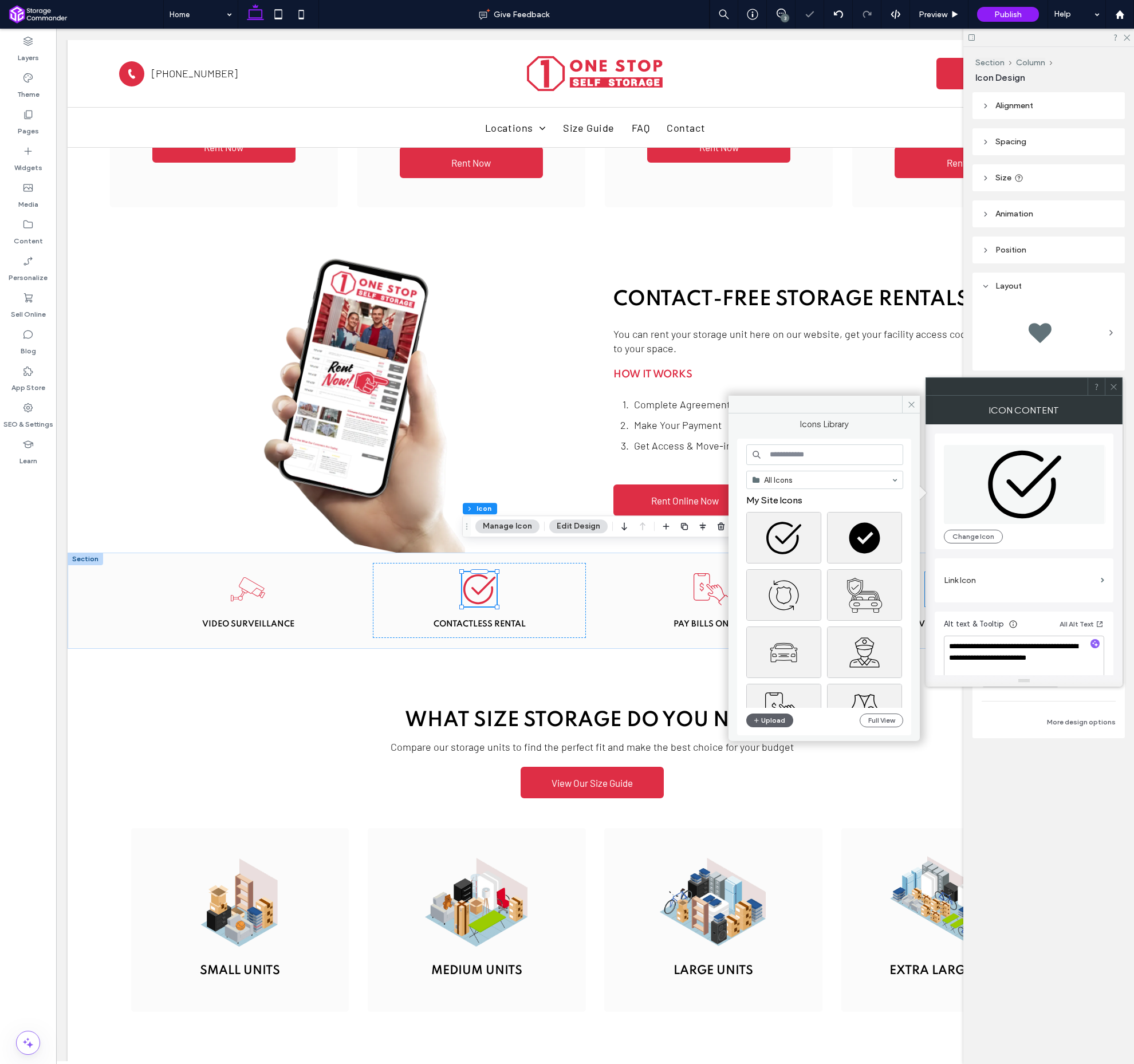
click at [801, 458] on input at bounding box center [824, 455] width 157 height 21
type input "**********"
click at [865, 509] on div "Select" at bounding box center [864, 499] width 75 height 51
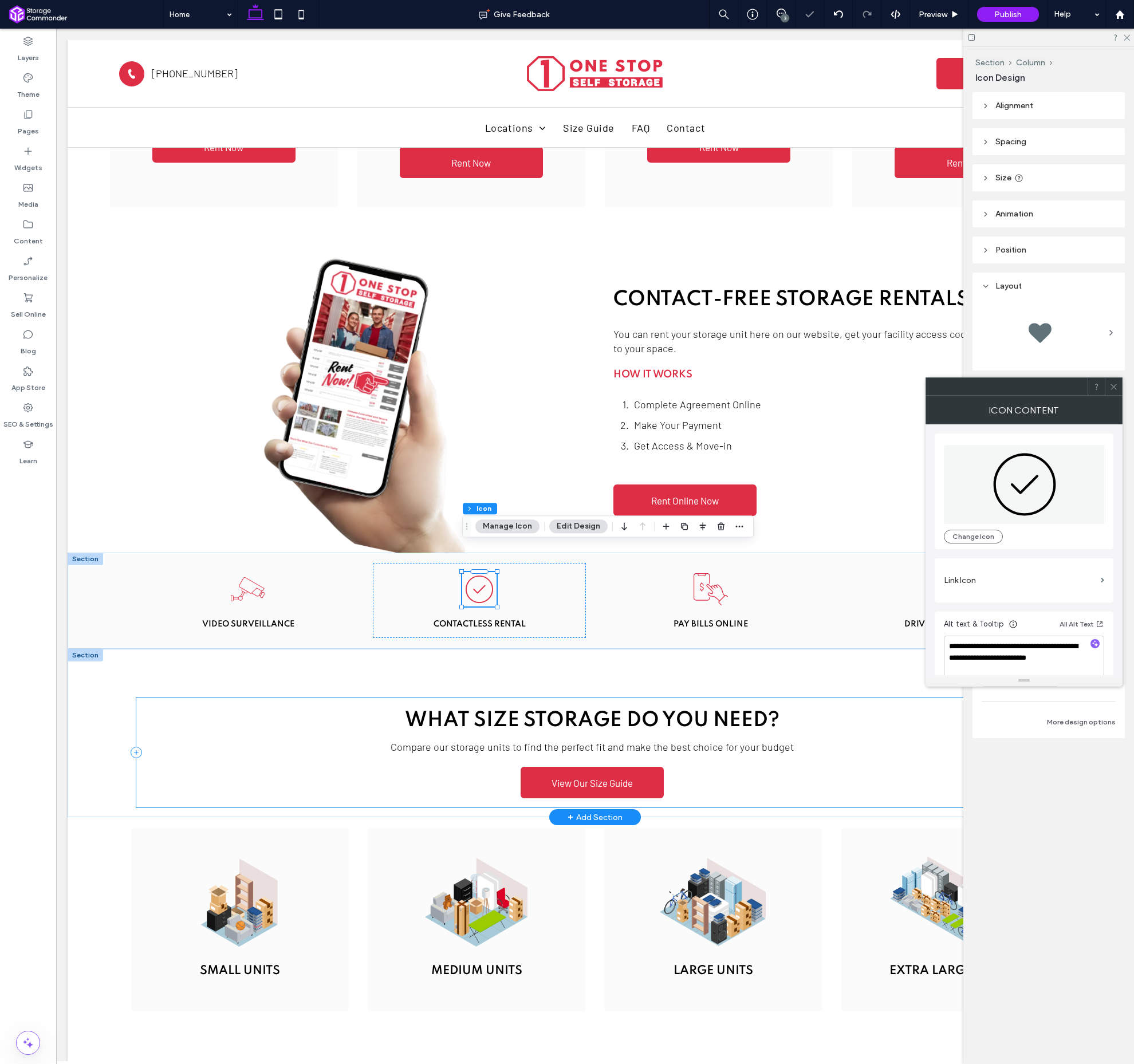
click at [799, 698] on div "What Size Storage Do You Need? Compare our storage units to find the perfect fi…" at bounding box center [592, 753] width 912 height 110
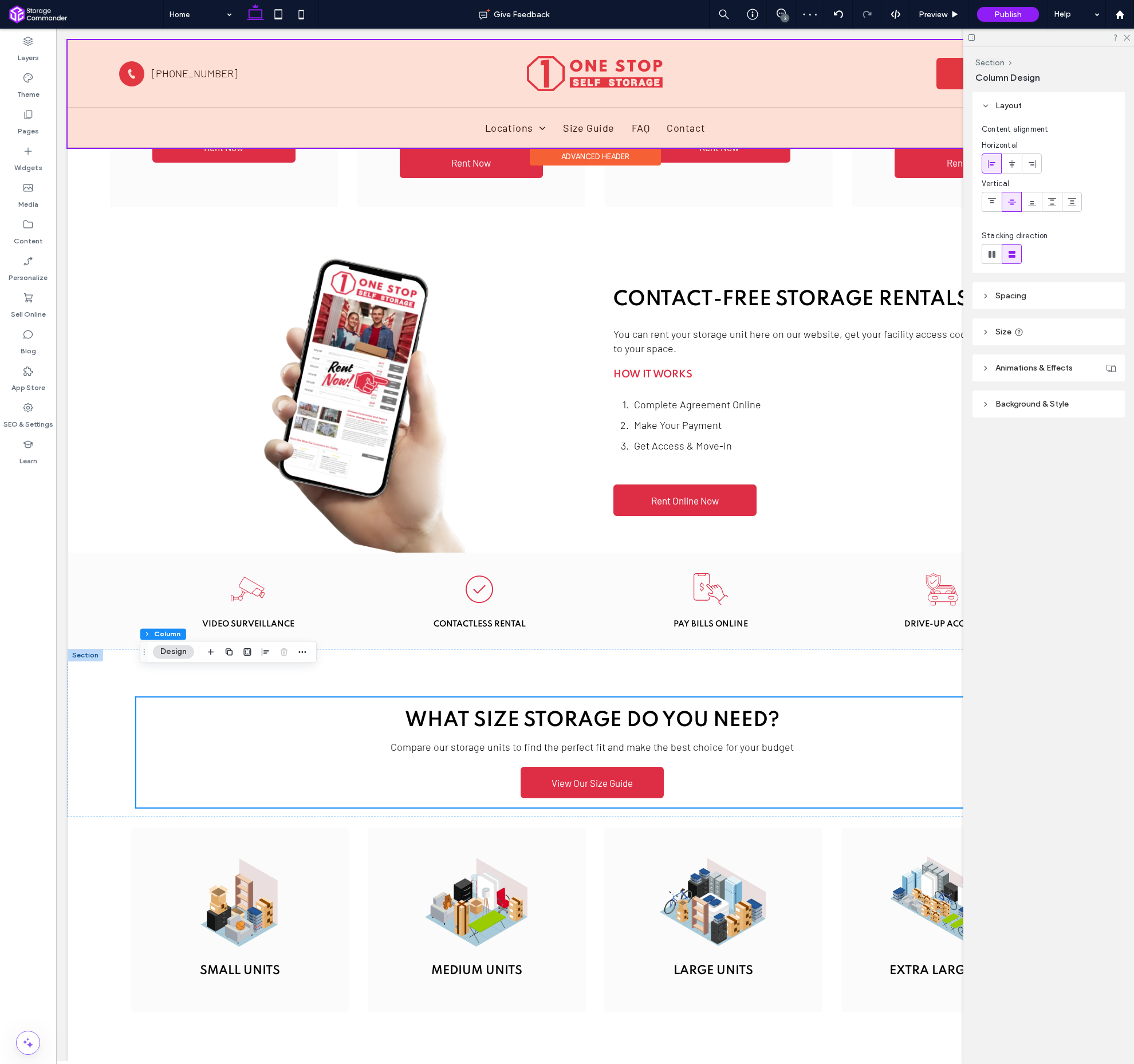
scroll to position [0, 0]
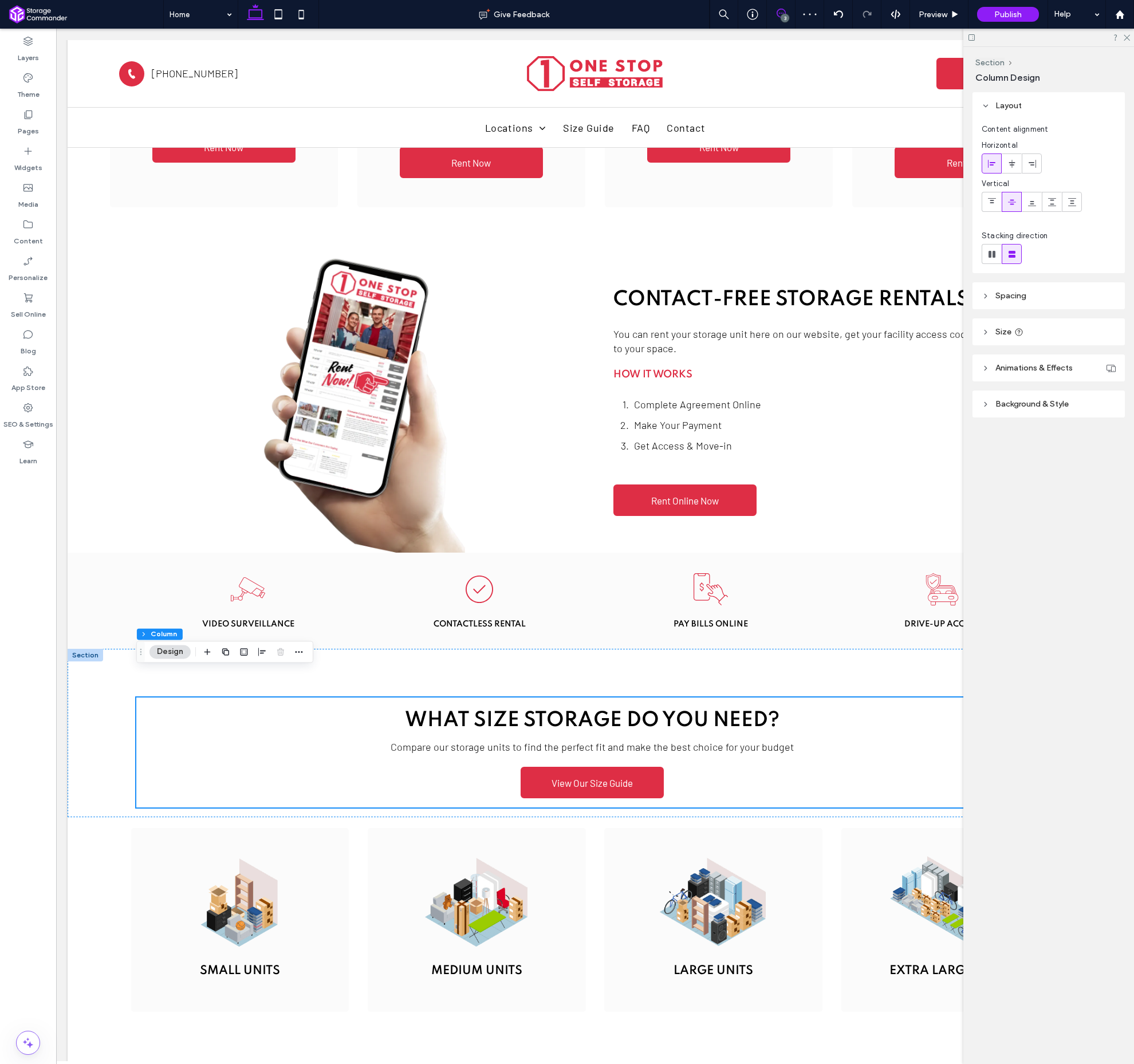
click at [780, 10] on icon at bounding box center [781, 13] width 9 height 9
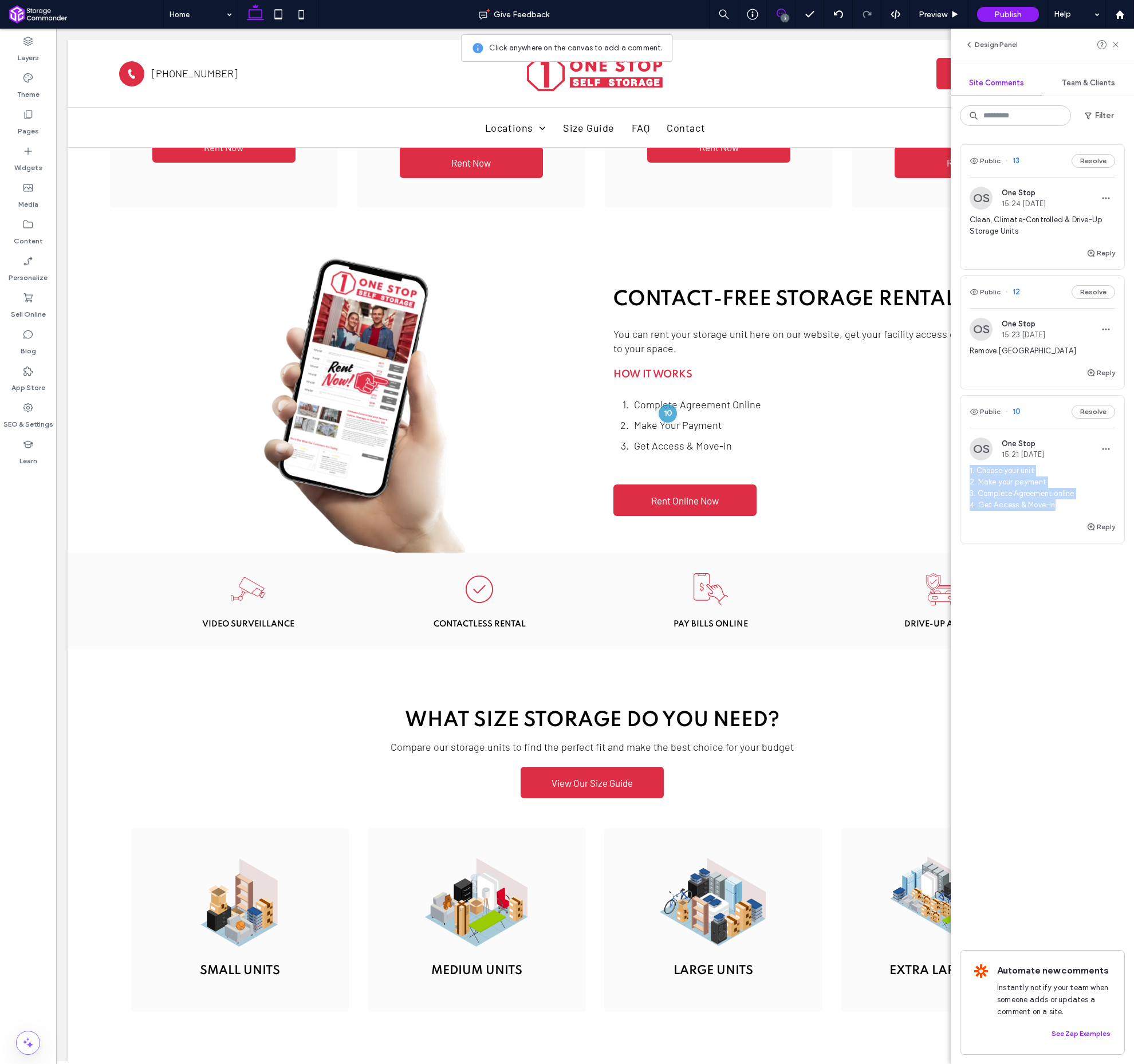
drag, startPoint x: 1054, startPoint y: 505, endPoint x: 958, endPoint y: 467, distance: 103.2
click at [958, 467] on div "Public 13 Resolve OS One Stop 15:24 [DATE] Clean, Climate-Controlled & Drive-Up…" at bounding box center [1042, 600] width 183 height 929
copy span "1. Choose your unit 2. Make your payment 3. Complete Agreement online 4. Get Ac…"
click at [1101, 412] on button "Resolve" at bounding box center [1094, 412] width 44 height 13
click at [1115, 44] on use at bounding box center [1115, 44] width 5 height 5
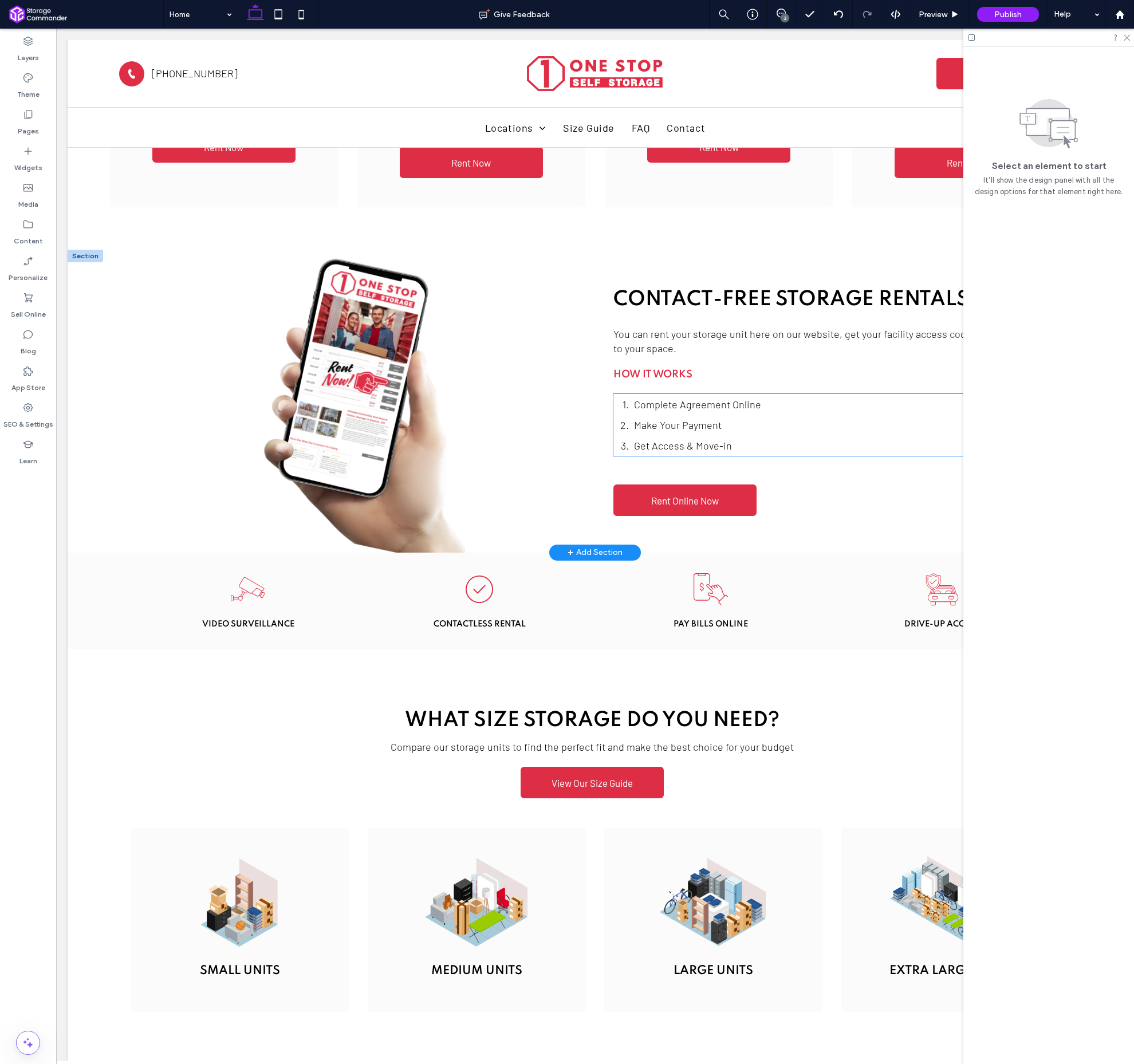
click at [744, 415] on li "Make Your Payment" at bounding box center [837, 425] width 406 height 21
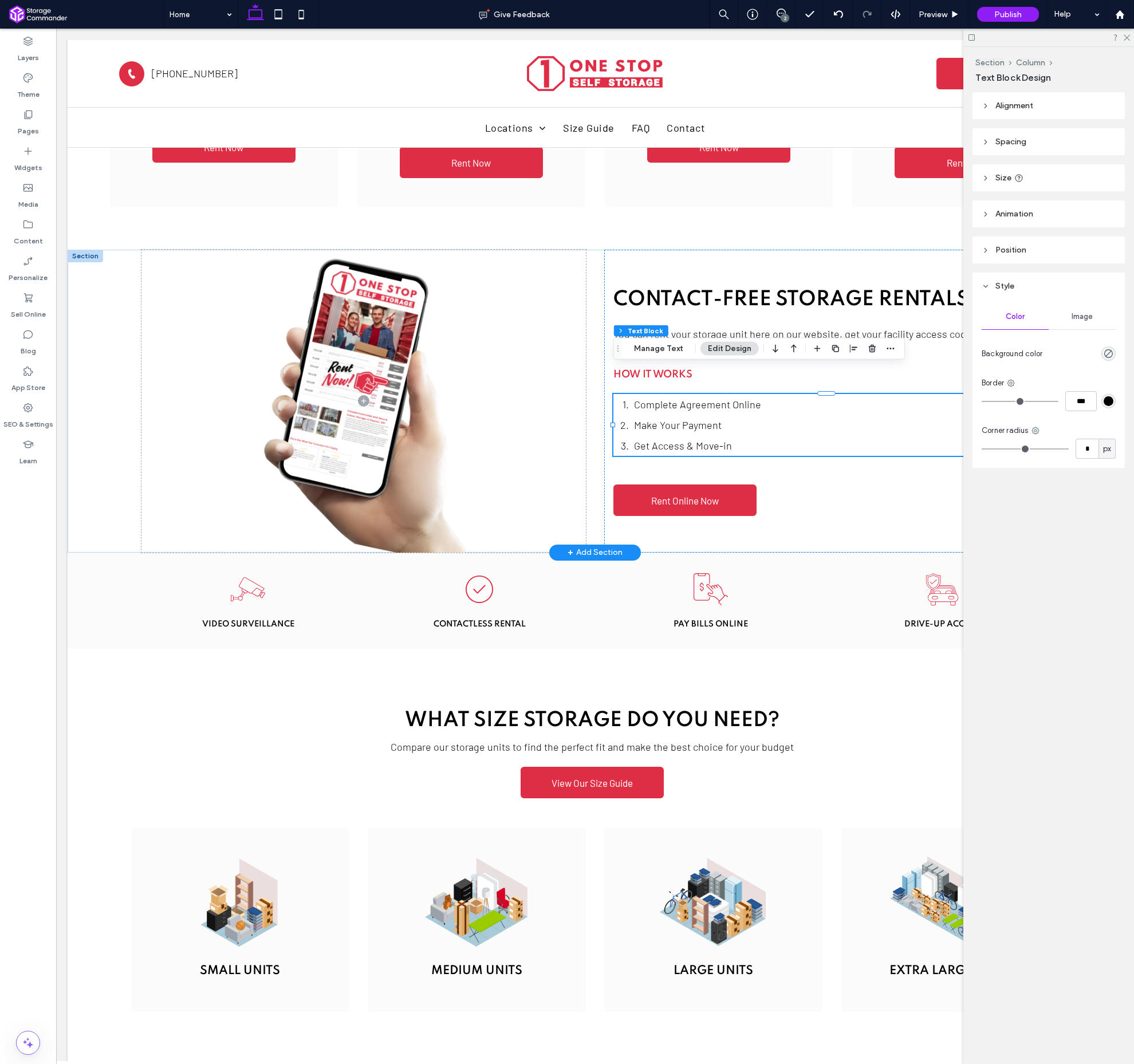
click at [744, 401] on div "Complete Agreement Online Make Your Payment Get Access & Move-in" at bounding box center [826, 425] width 426 height 62
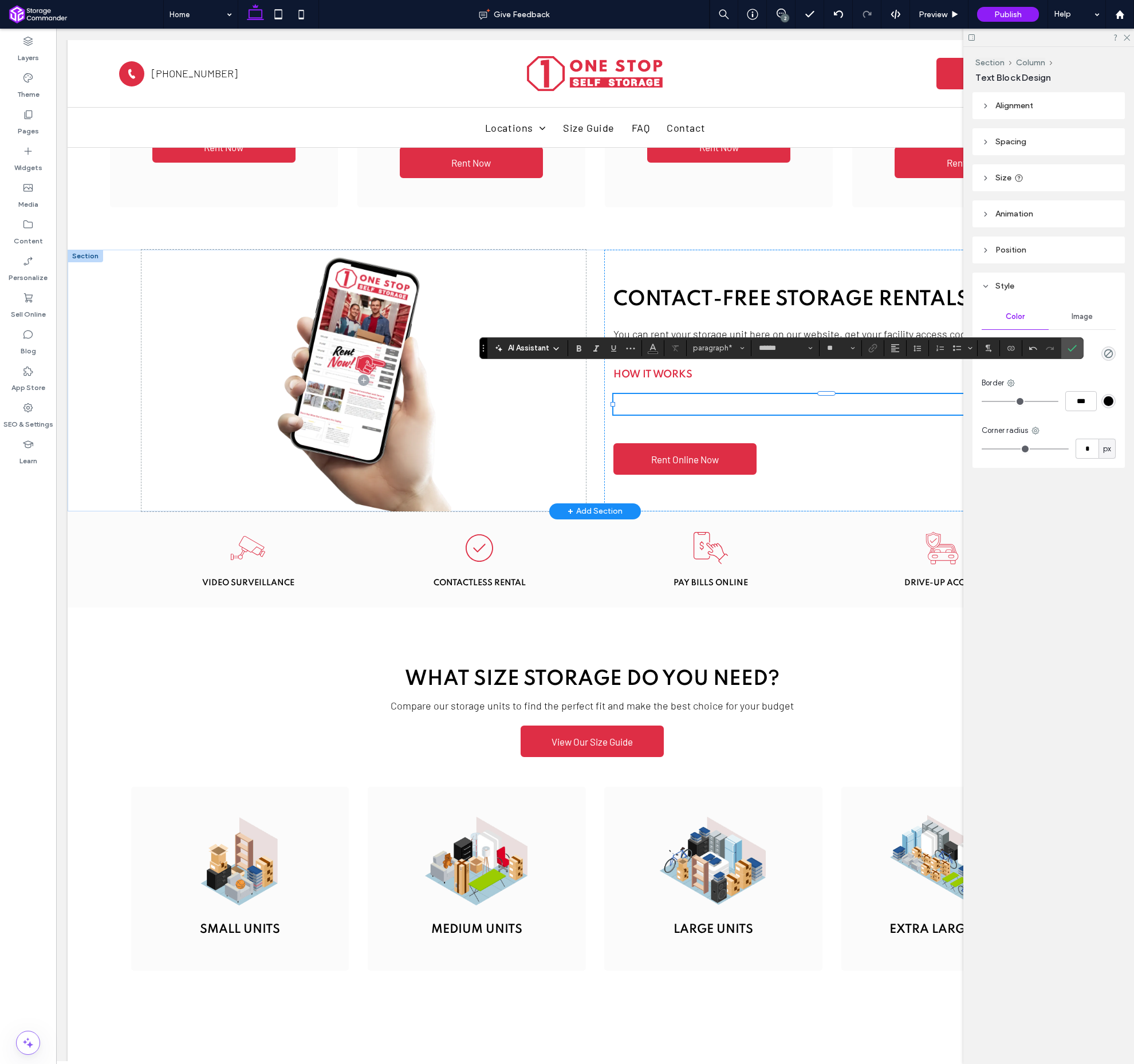
scroll to position [6, 1]
click at [624, 399] on span "**********" at bounding box center [799, 405] width 373 height 10
type input "**"
click at [701, 399] on span "**********" at bounding box center [794, 405] width 361 height 10
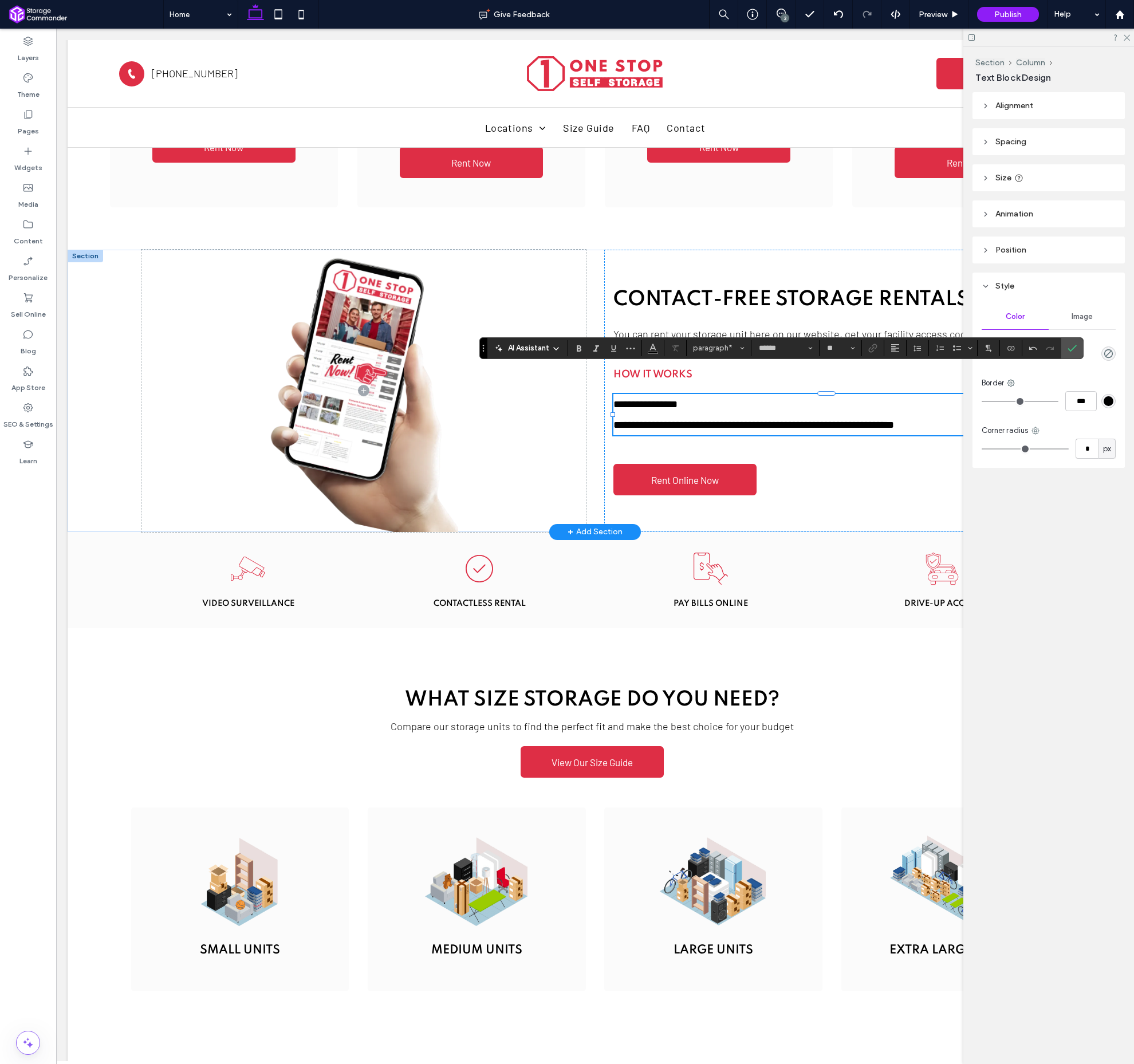
click at [712, 420] on span "**********" at bounding box center [753, 425] width 281 height 10
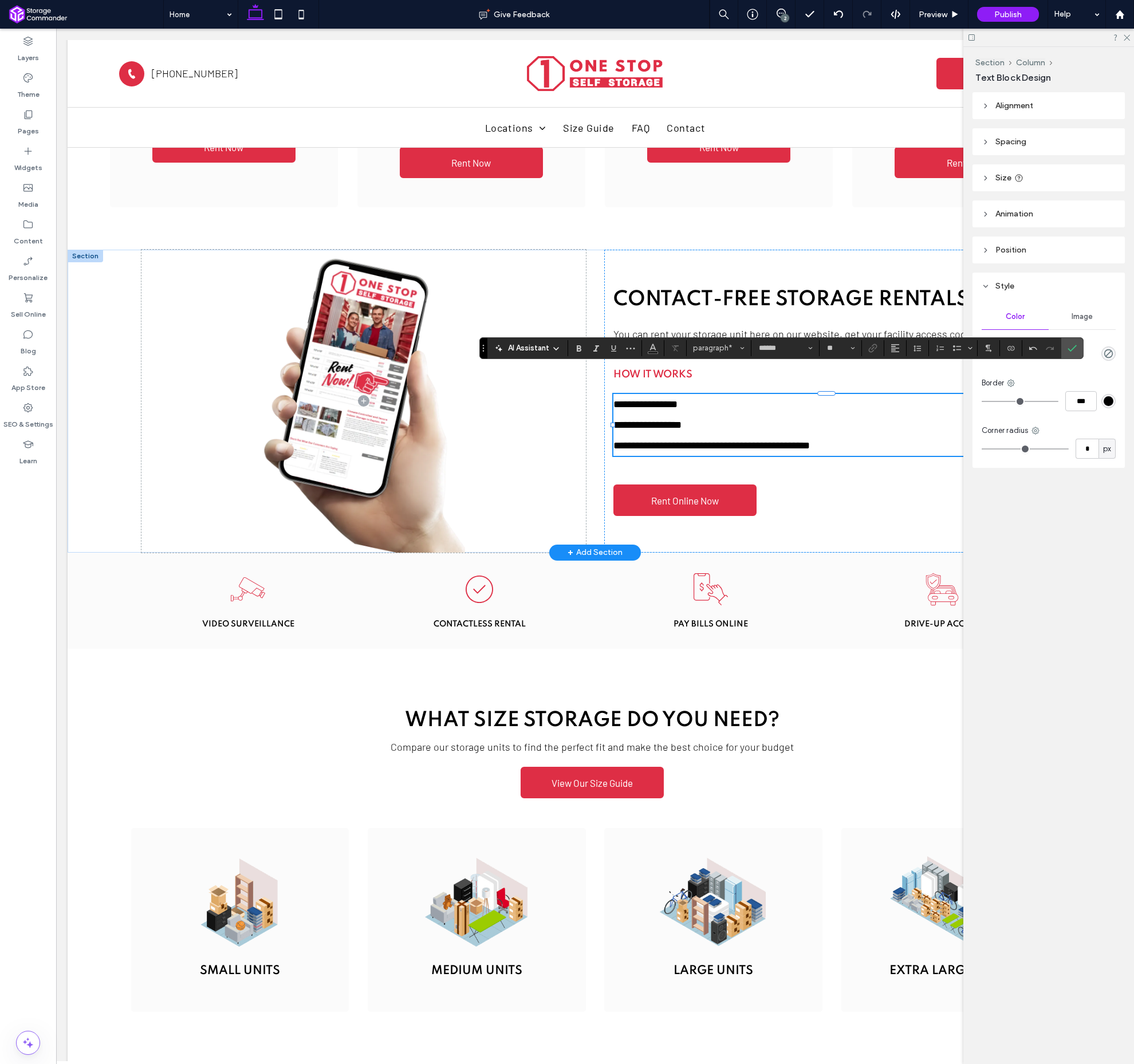
click at [740, 440] on span "**********" at bounding box center [711, 446] width 196 height 10
drag, startPoint x: 750, startPoint y: 419, endPoint x: 760, endPoint y: 424, distance: 11.2
click at [750, 440] on span "**********" at bounding box center [711, 446] width 196 height 10
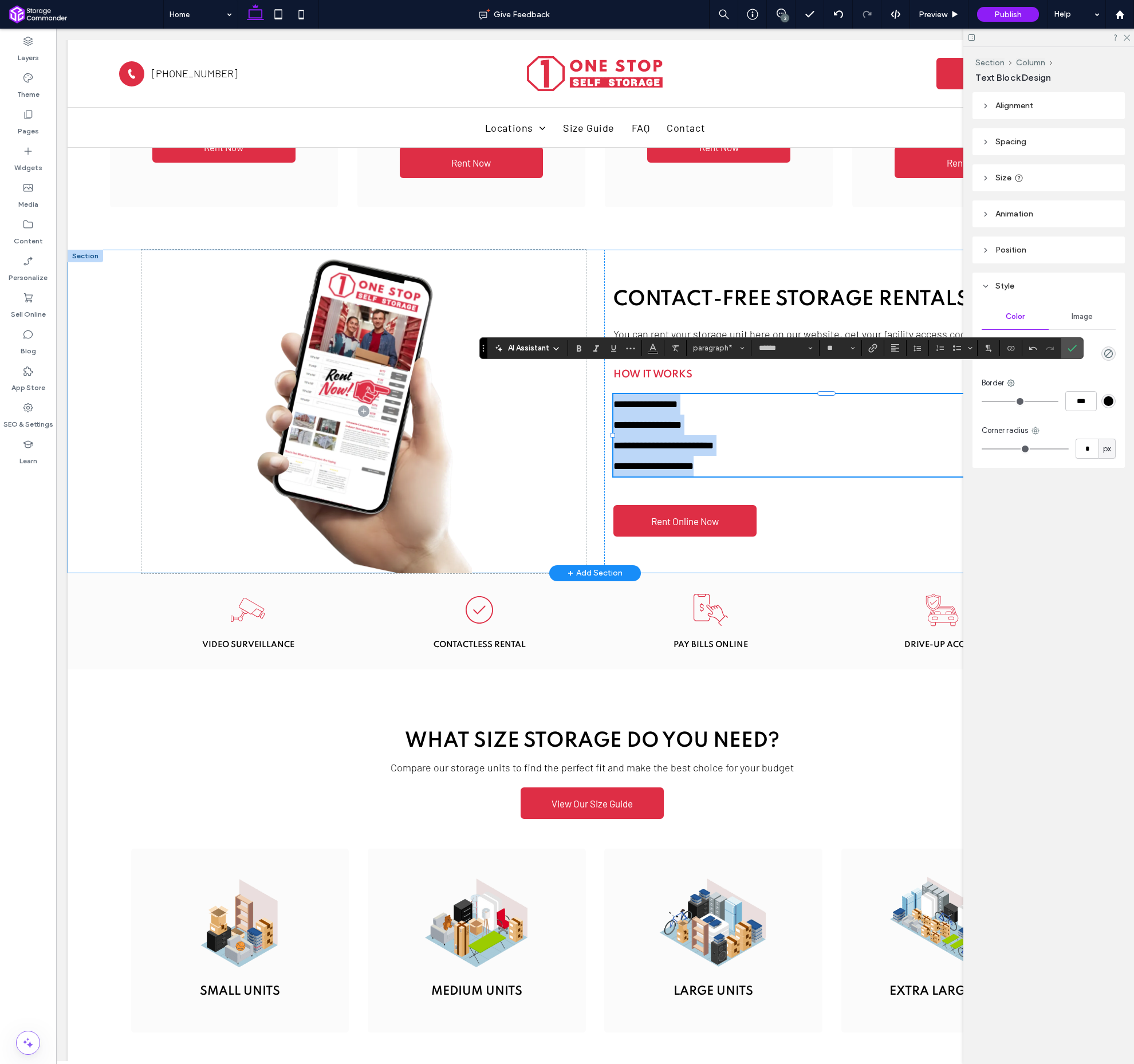
drag, startPoint x: 620, startPoint y: 400, endPoint x: 726, endPoint y: 379, distance: 108.1
click at [597, 371] on div "**********" at bounding box center [595, 412] width 1055 height 324
click at [939, 346] on icon "Numbered List" at bounding box center [940, 348] width 9 height 9
click at [1075, 350] on icon "Confirm" at bounding box center [1072, 348] width 9 height 9
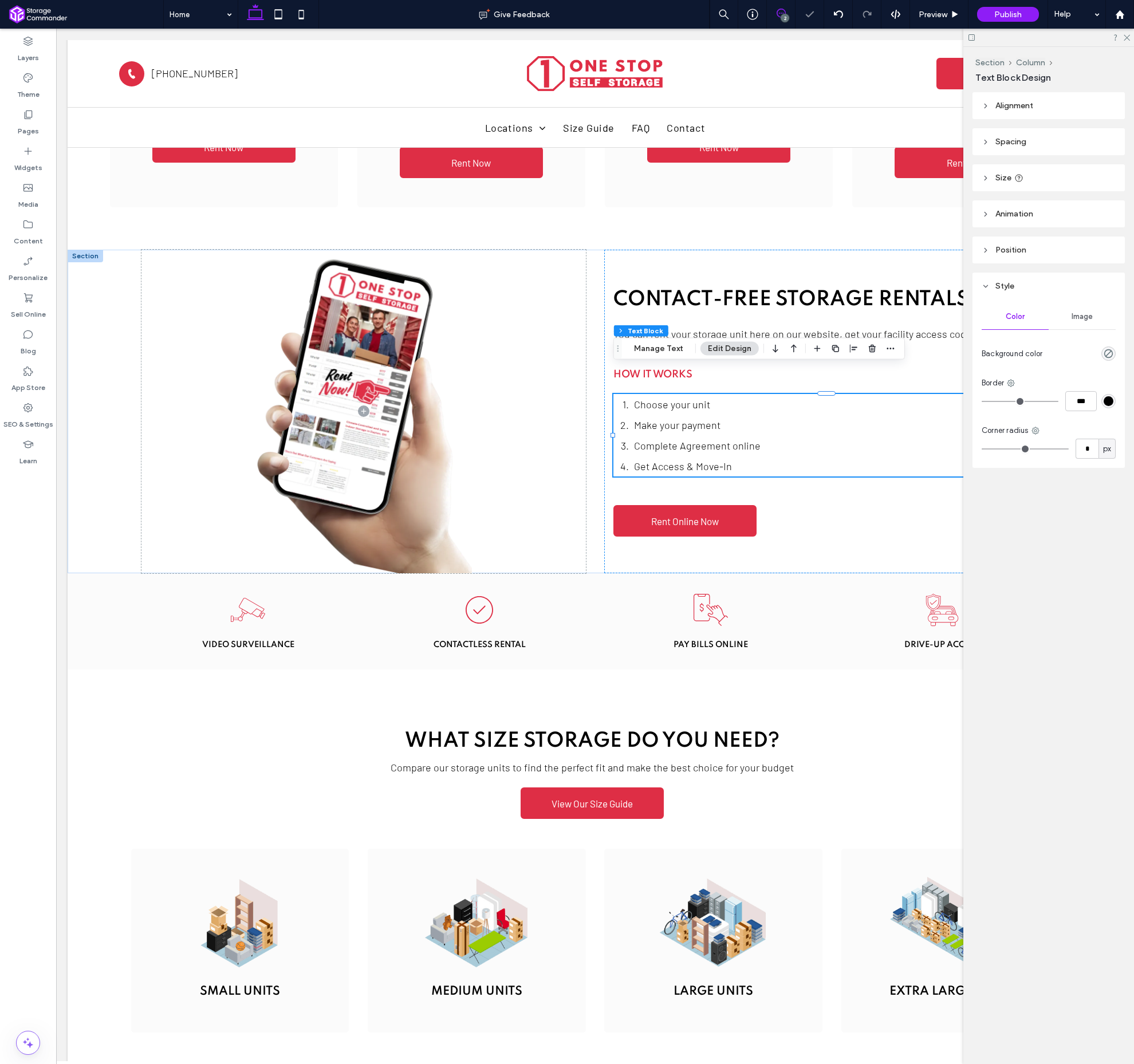
click at [786, 12] on span at bounding box center [781, 13] width 28 height 9
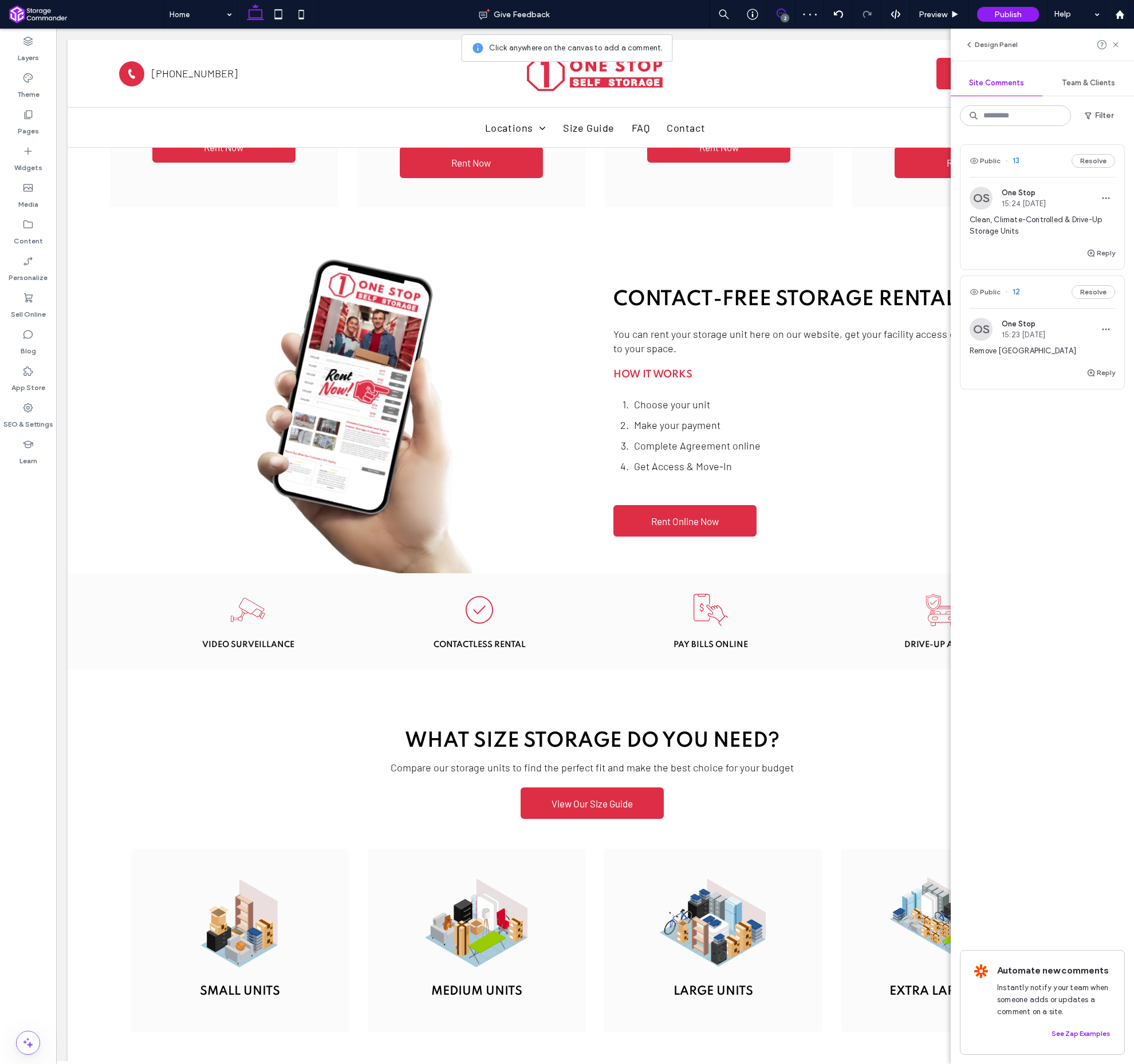
click at [1014, 292] on span "12" at bounding box center [1013, 292] width 15 height 12
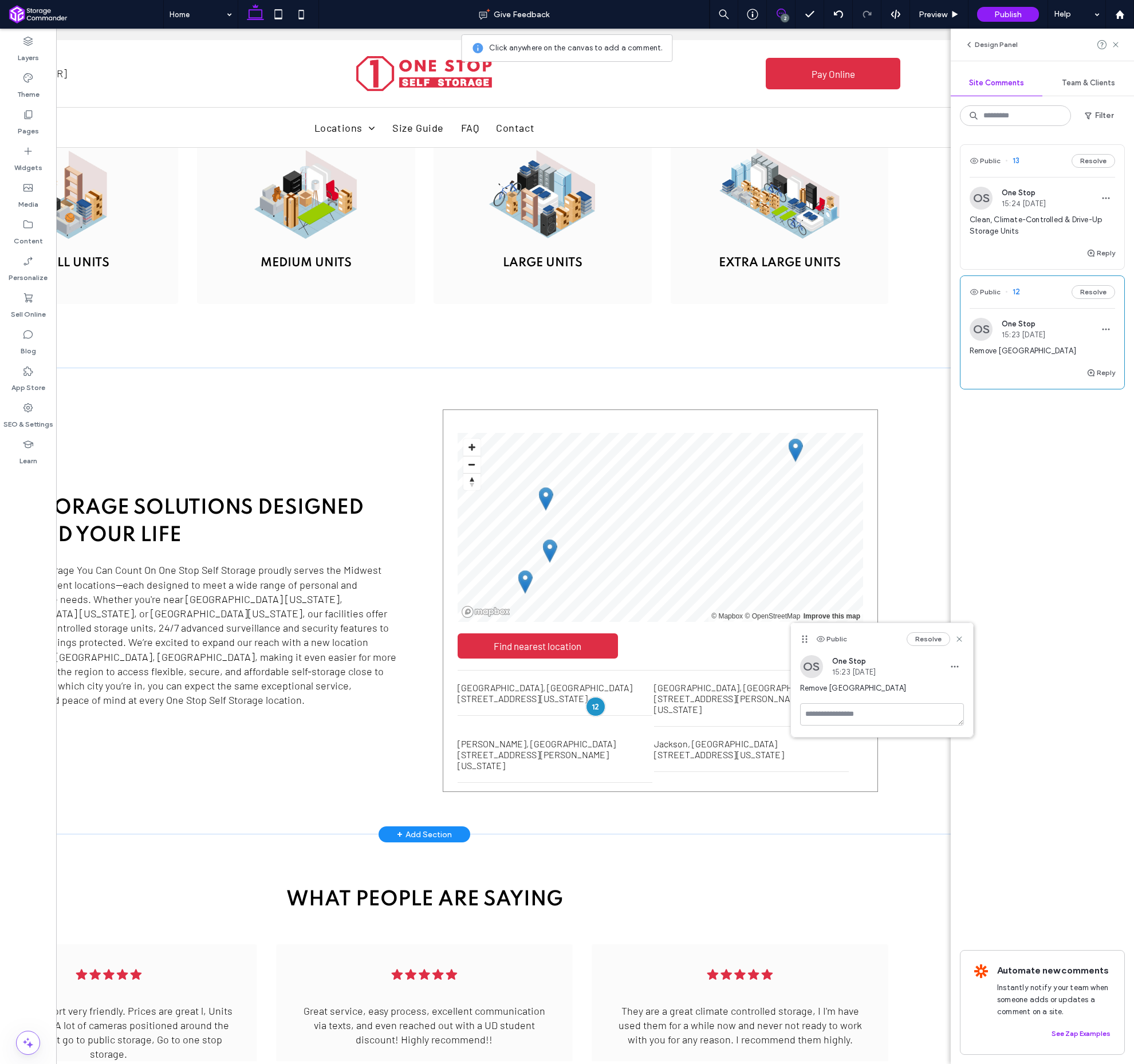
scroll to position [0, 171]
drag, startPoint x: 885, startPoint y: 689, endPoint x: 803, endPoint y: 691, distance: 82.0
click at [799, 690] on div "OS One Stop 15:23 [DATE] Remove [GEOGRAPHIC_DATA]" at bounding box center [882, 679] width 182 height 48
copy span "Remove [GEOGRAPHIC_DATA]"
click at [1107, 326] on icon "button" at bounding box center [1106, 329] width 9 height 9
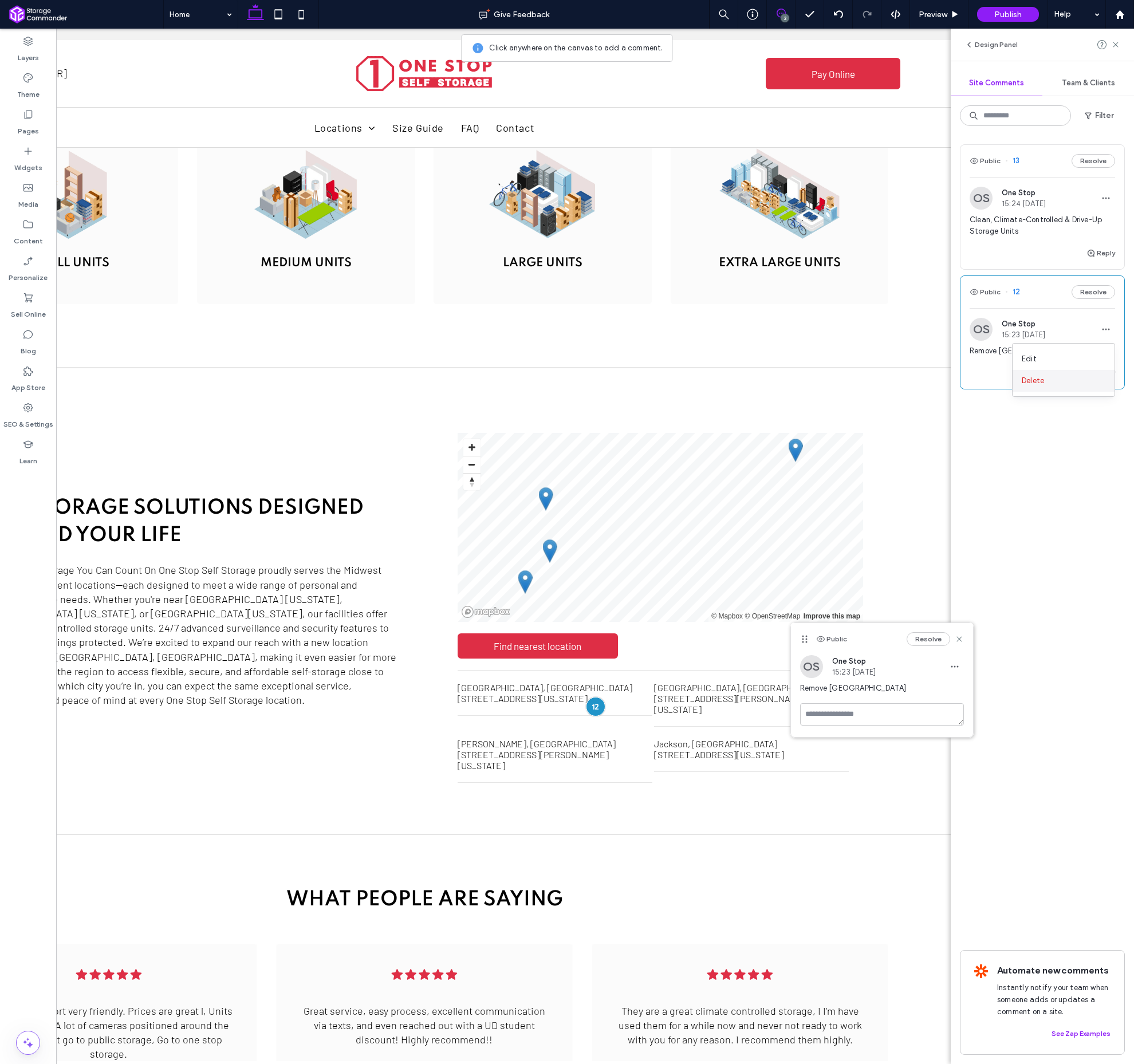
click at [1089, 384] on div "Delete" at bounding box center [1063, 381] width 102 height 22
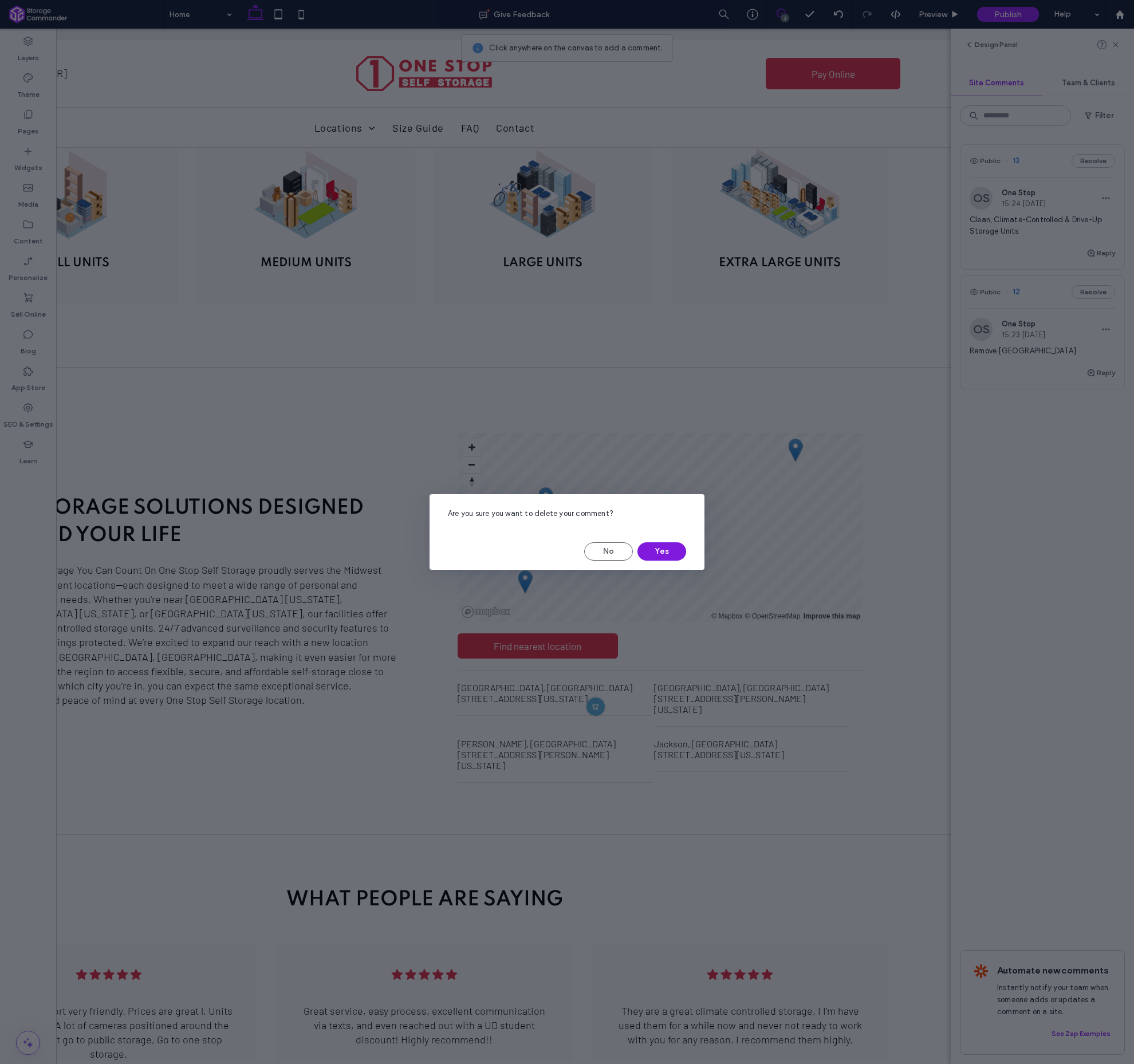
click at [668, 544] on button "Yes" at bounding box center [662, 552] width 49 height 19
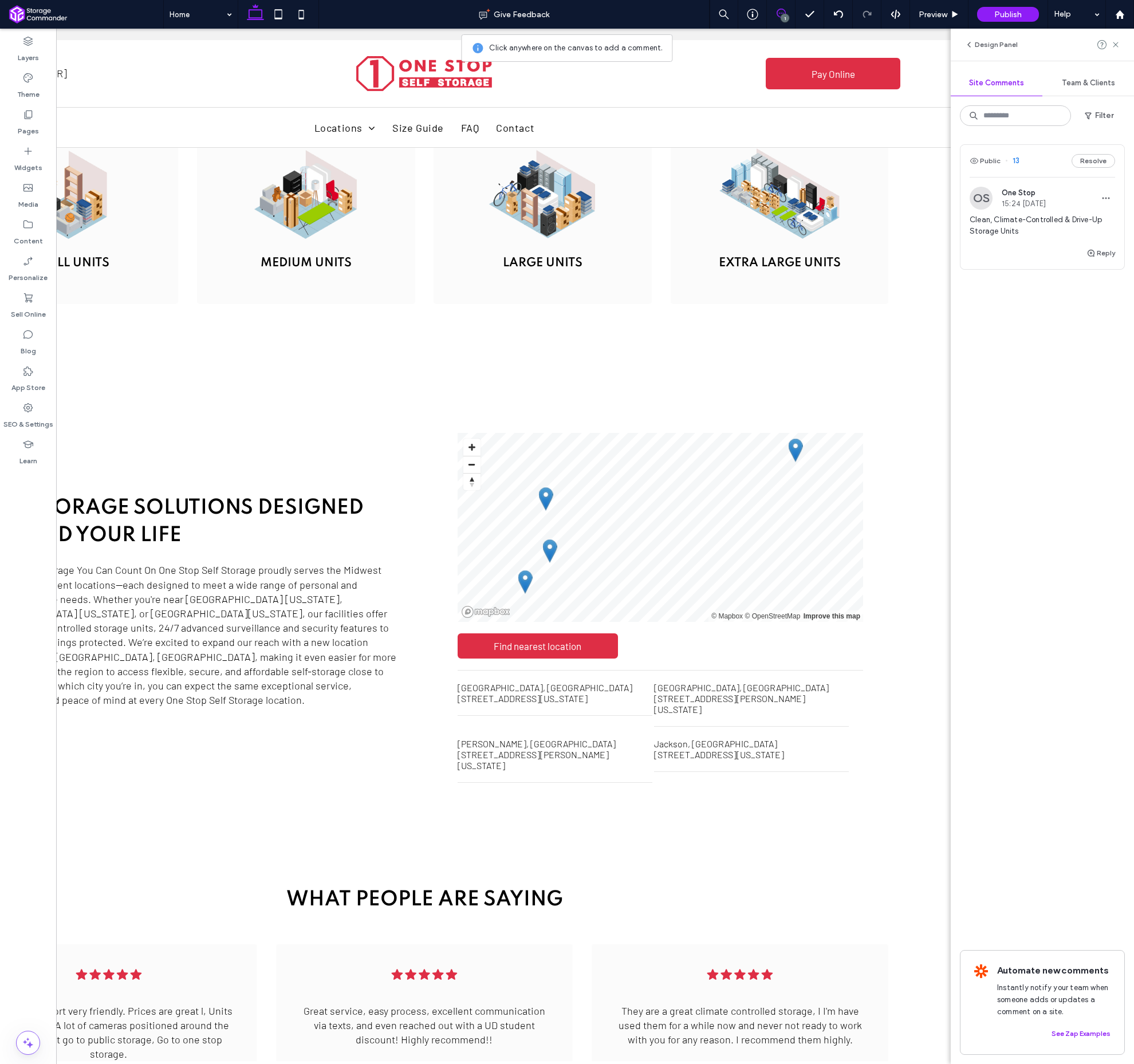
click at [1020, 162] on span "13" at bounding box center [1013, 161] width 14 height 12
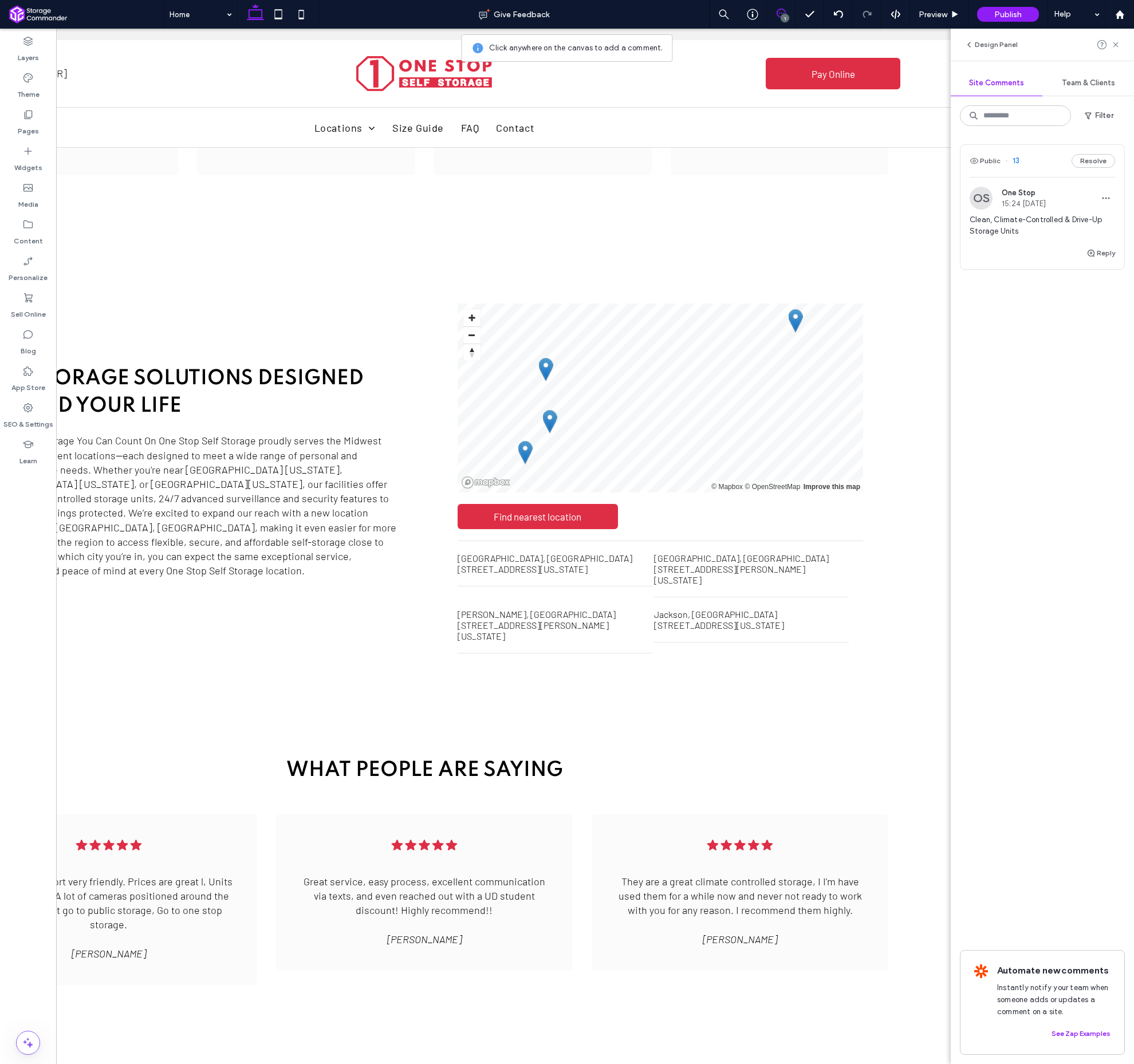
scroll to position [2242, 0]
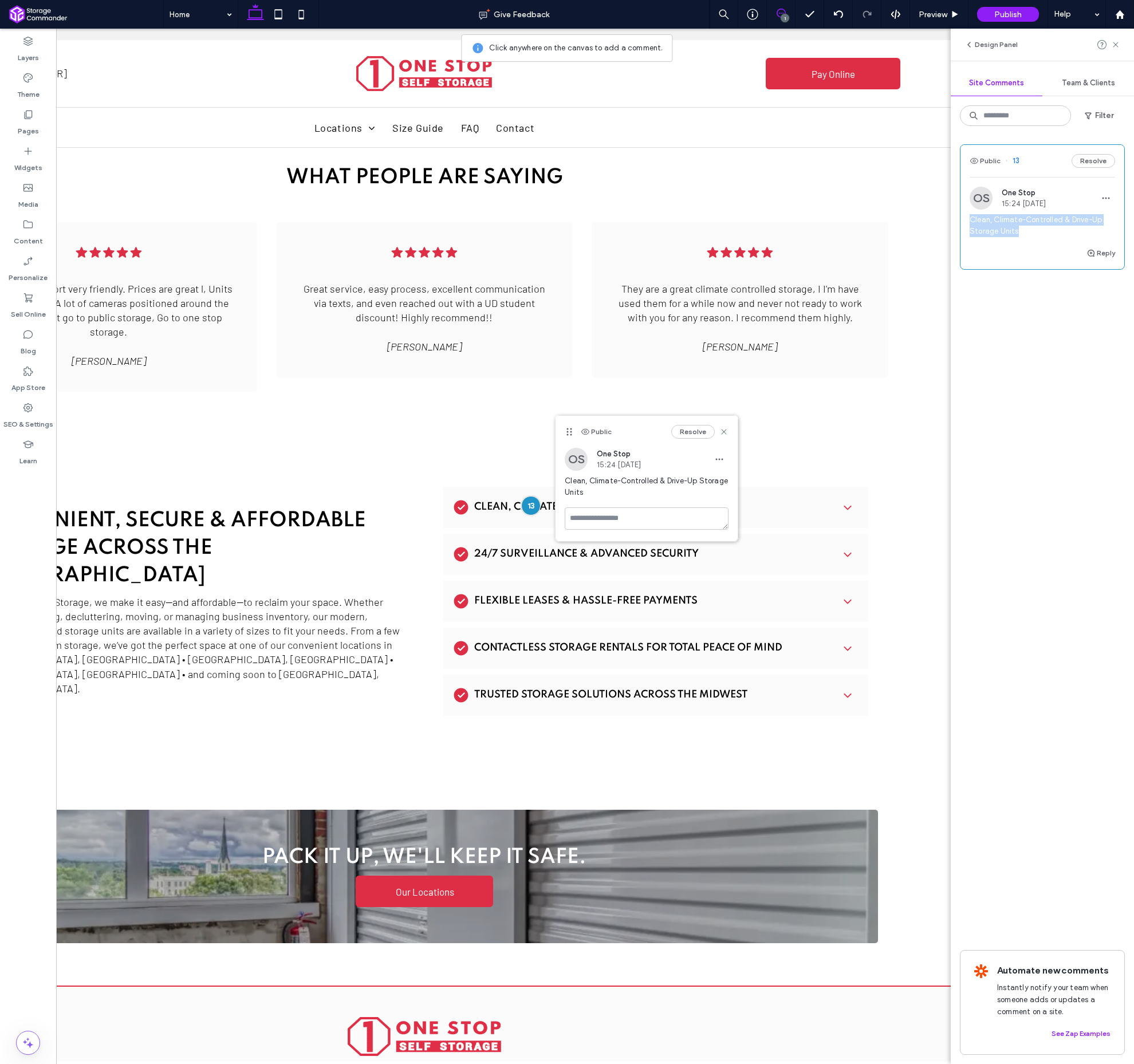
drag, startPoint x: 1022, startPoint y: 233, endPoint x: 966, endPoint y: 220, distance: 57.5
click at [966, 220] on div "OS One Stop 15:24 [DATE] Clean, Climate-Controlled & Drive-Up Storage Units" at bounding box center [1042, 216] width 164 height 60
copy span "Clean, Climate-Controlled & Drive-Up Storage Units"
click at [1095, 164] on button "Resolve" at bounding box center [1094, 161] width 44 height 13
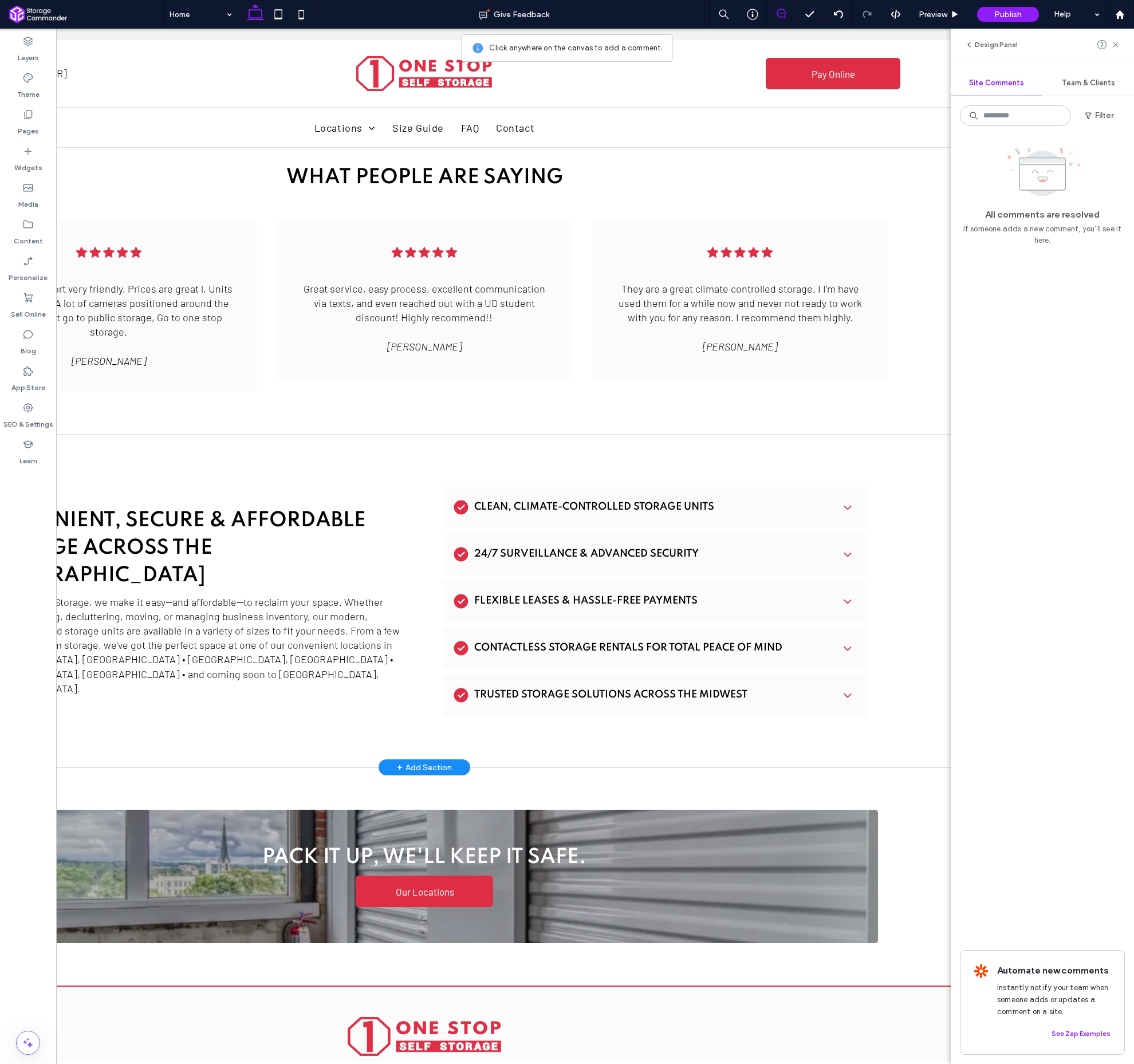
click at [726, 435] on div "Convenient, Secure & Affordable Storage Across the [GEOGRAPHIC_DATA] At One Sto…" at bounding box center [424, 601] width 1055 height 333
click at [1121, 44] on div "Design Panel" at bounding box center [1042, 45] width 183 height 32
click at [1117, 45] on icon at bounding box center [1116, 44] width 9 height 9
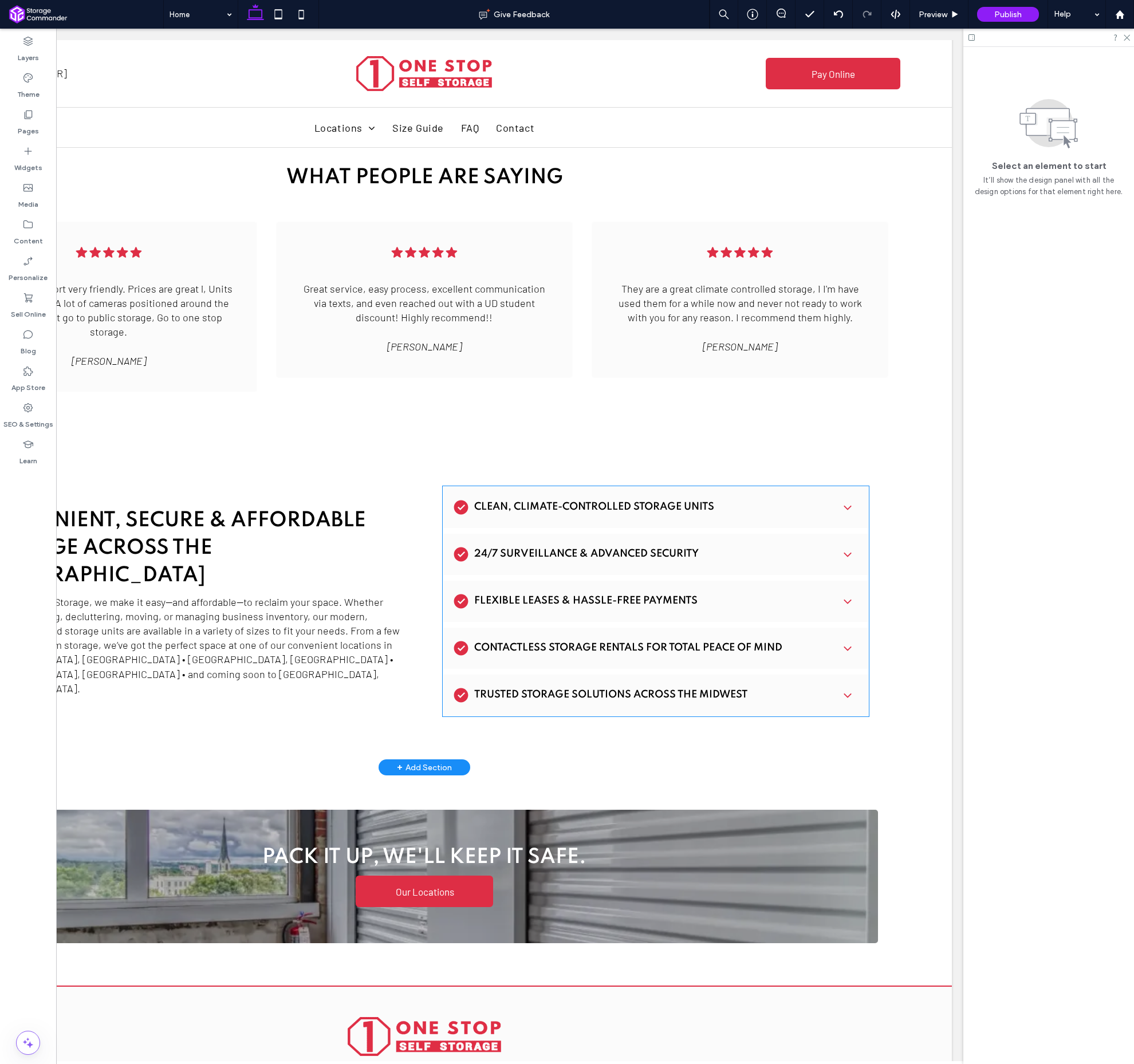
click at [650, 501] on span "Clean, Climate-Controlled Storage Units" at bounding box center [653, 507] width 358 height 11
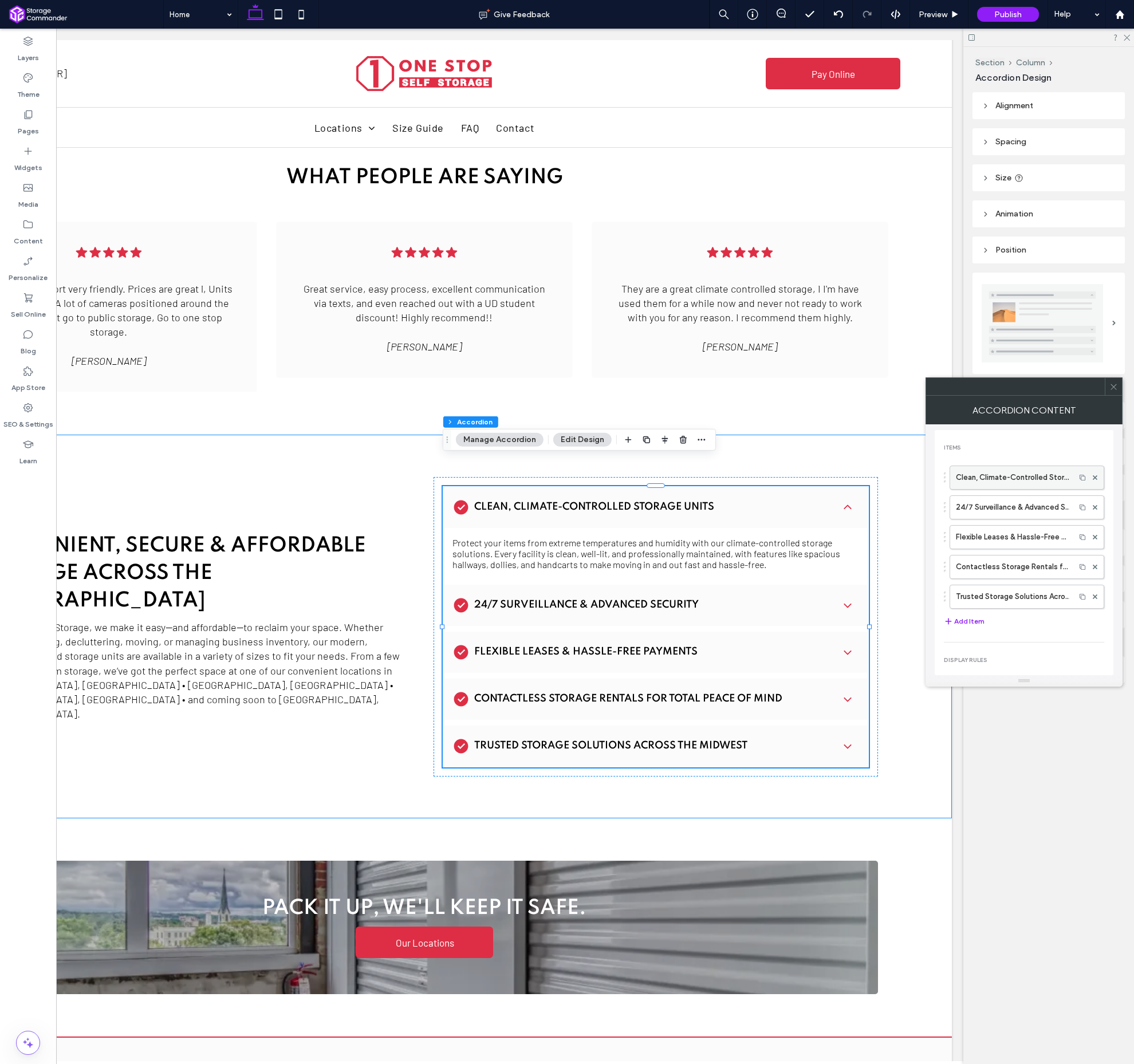
click at [997, 475] on label "Clean, Climate-Controlled Storage Units" at bounding box center [1013, 478] width 114 height 23
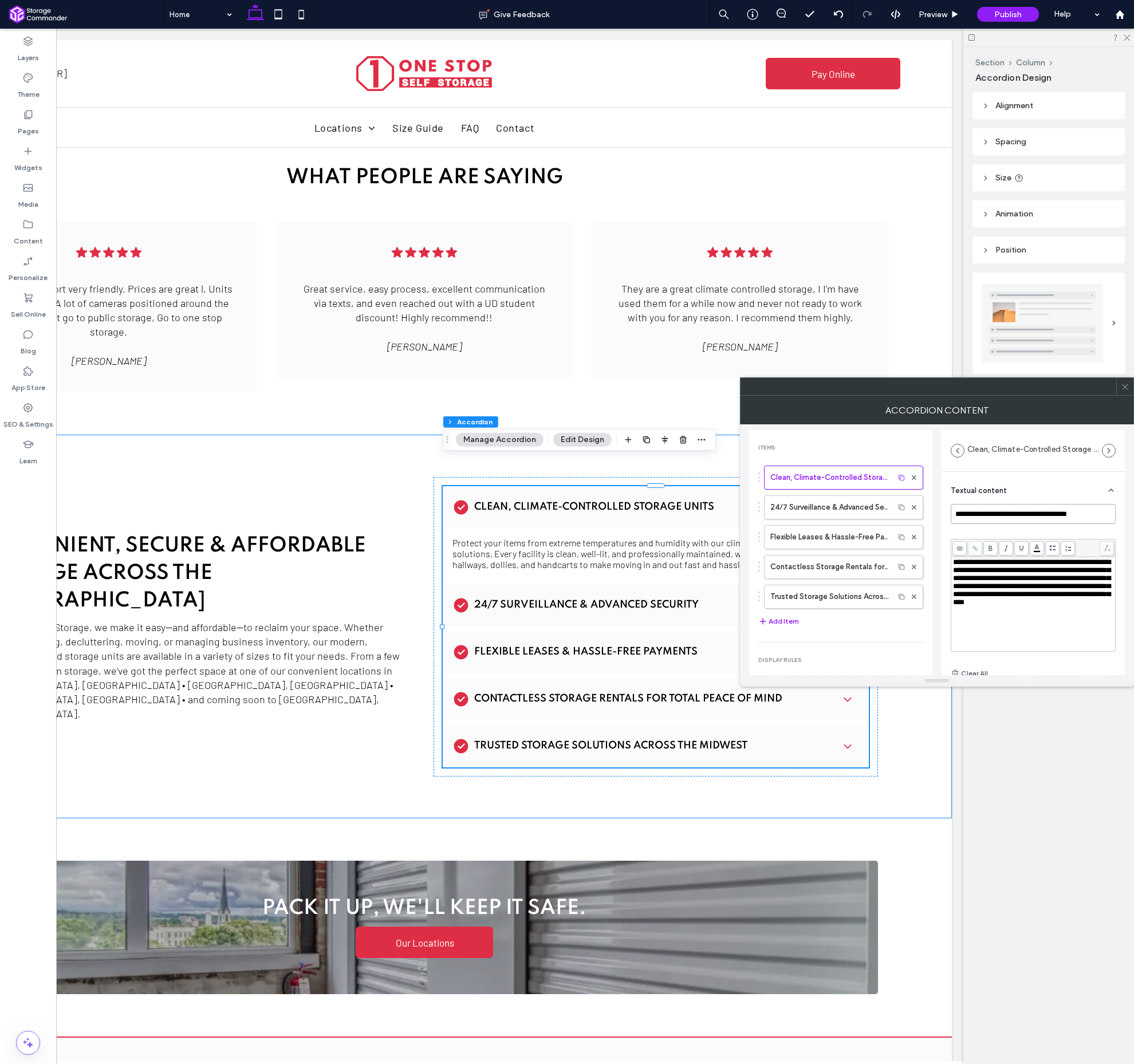
click at [1052, 519] on input "**********" at bounding box center [1033, 514] width 165 height 20
paste input "**********"
type input "**********"
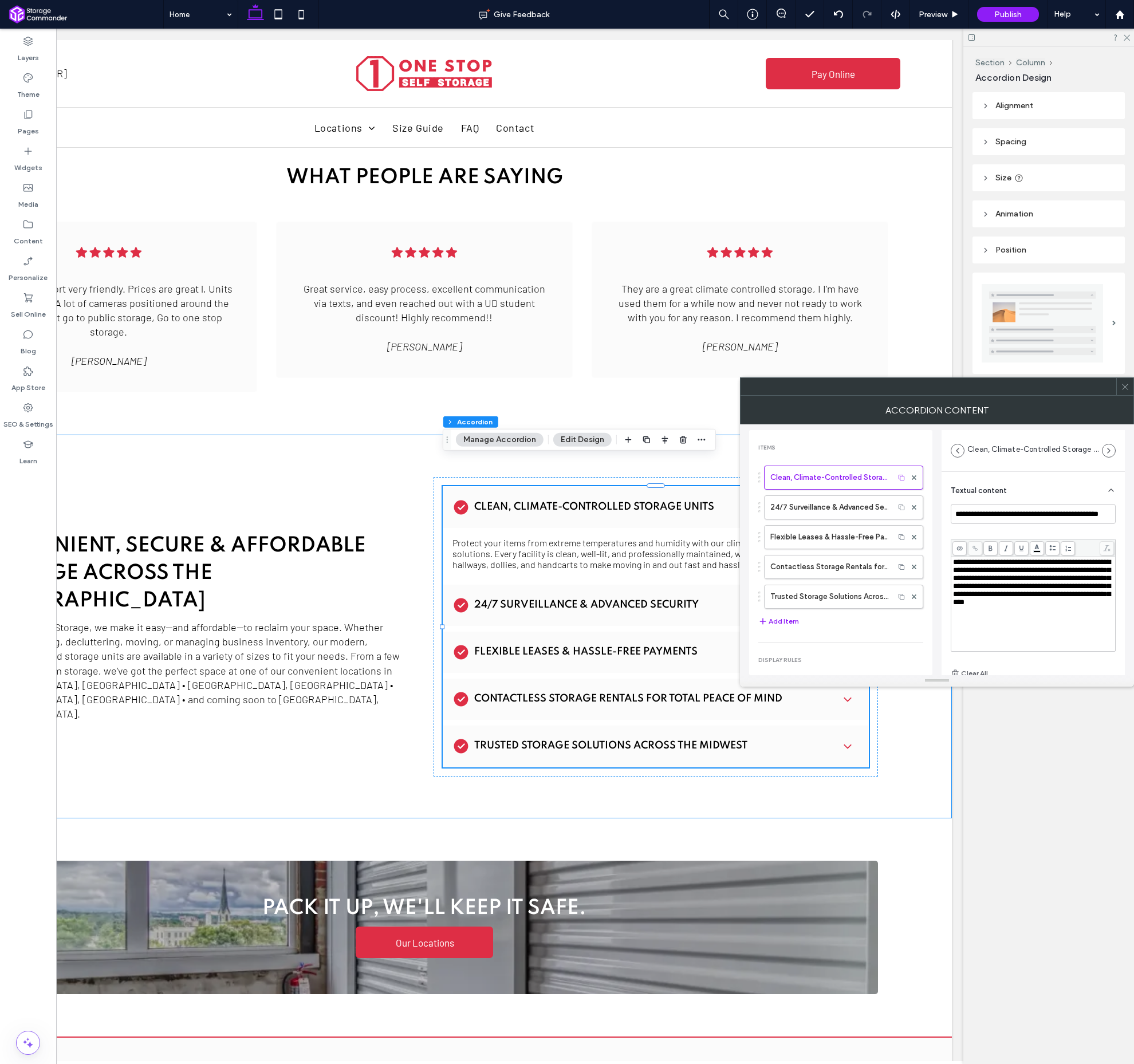
drag, startPoint x: 1078, startPoint y: 480, endPoint x: 1081, endPoint y: 468, distance: 12.4
click at [1078, 480] on div "Textual content" at bounding box center [1033, 488] width 165 height 32
click at [1129, 388] on icon at bounding box center [1125, 387] width 8 height 8
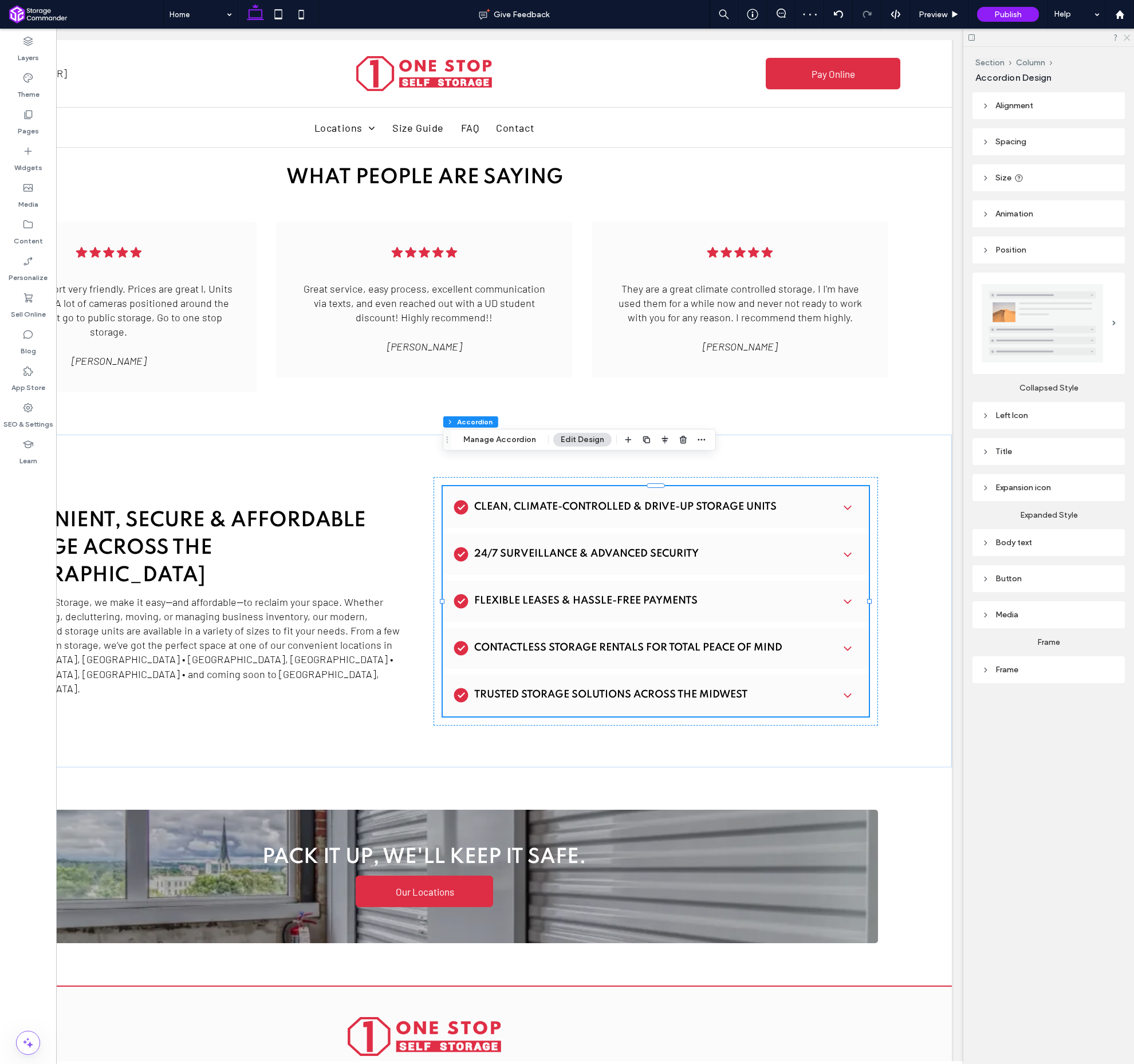
drag, startPoint x: 1128, startPoint y: 37, endPoint x: 953, endPoint y: 31, distance: 175.1
click at [1128, 37] on use at bounding box center [1127, 38] width 6 height 6
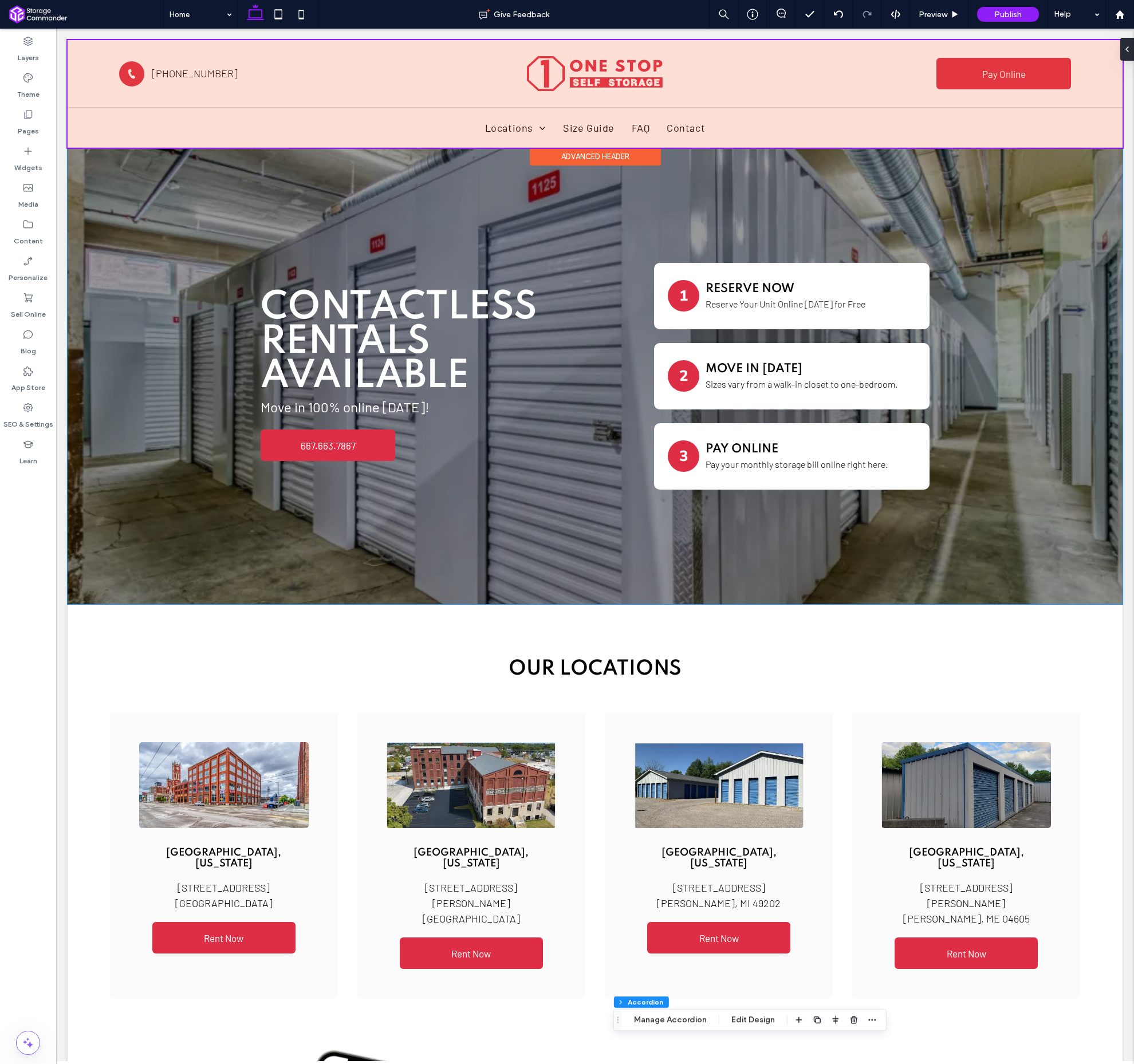
scroll to position [0, 0]
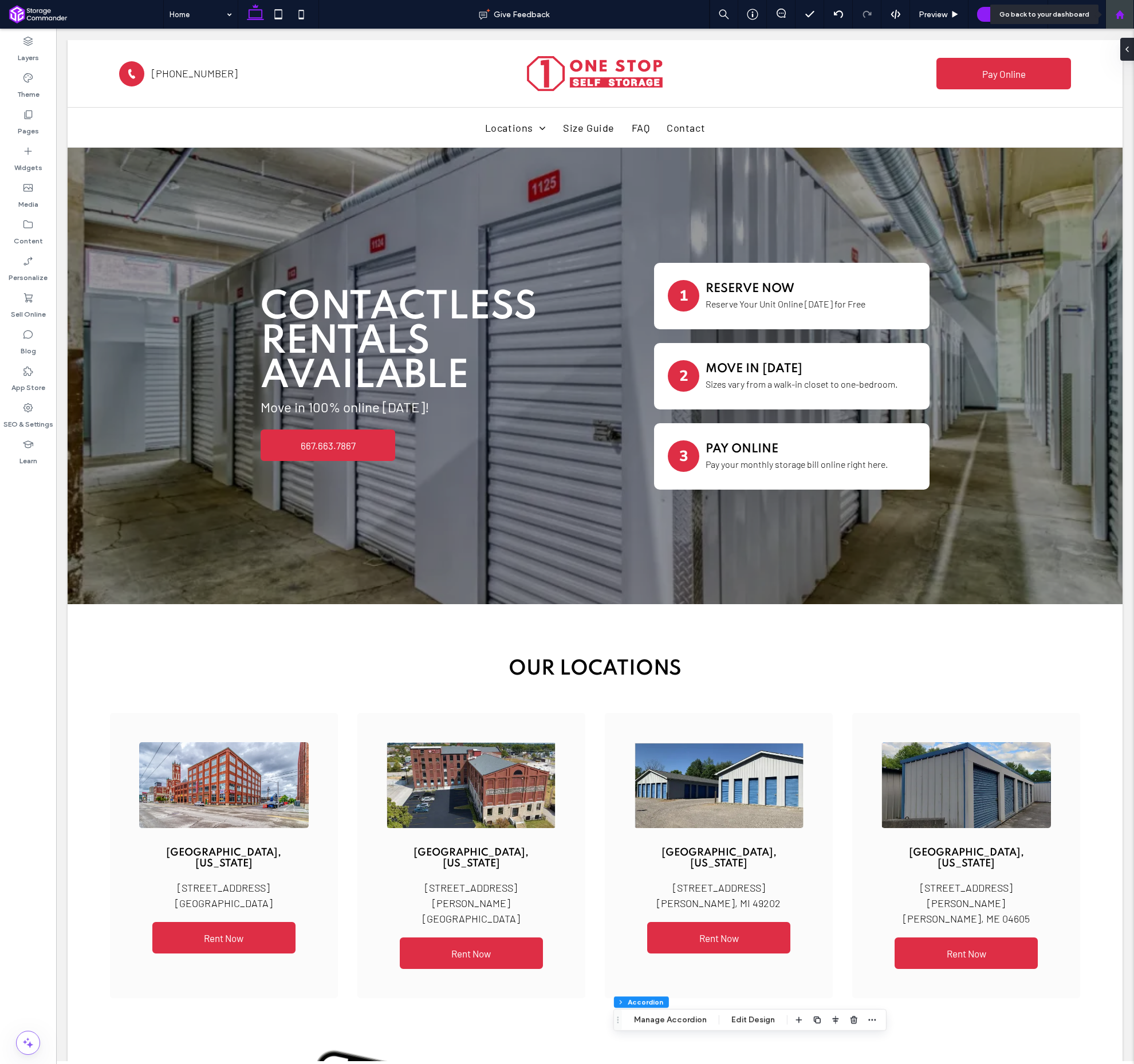
click at [1121, 14] on use at bounding box center [1119, 13] width 8 height 8
